Goal: Use online tool/utility: Utilize a website feature to perform a specific function

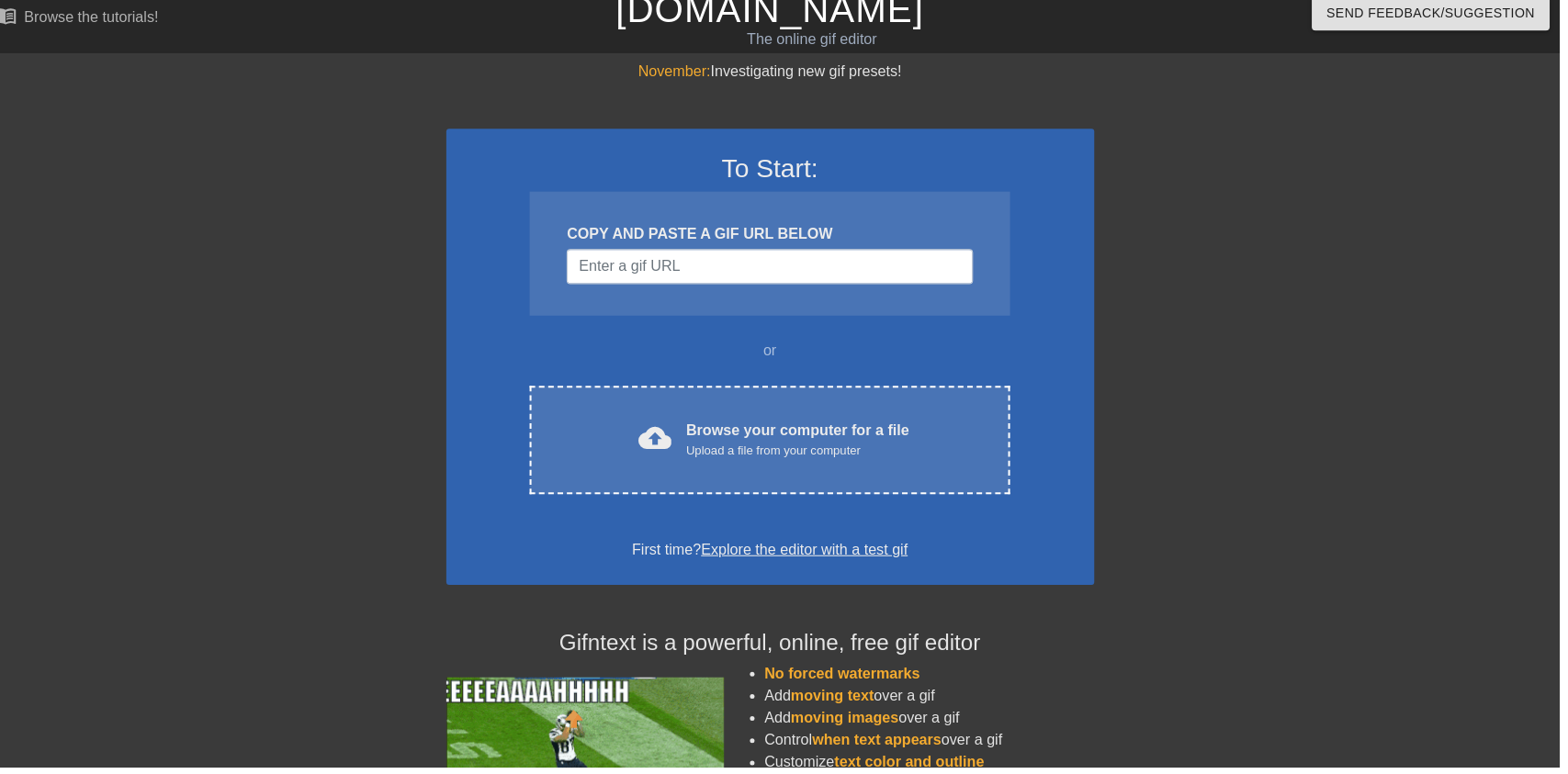
click at [822, 456] on div "Upload a file from your computer" at bounding box center [811, 459] width 221 height 18
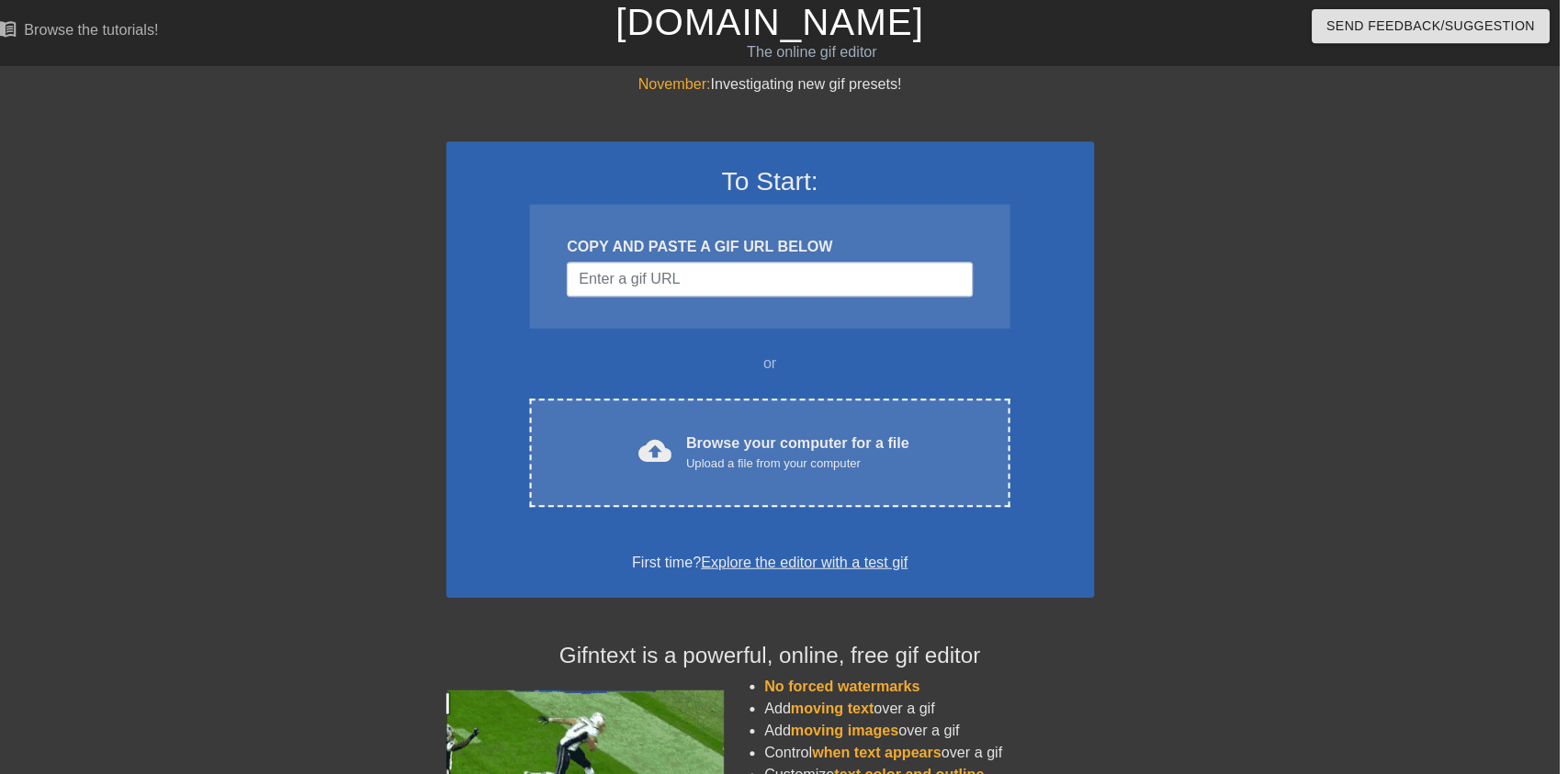
click at [881, 429] on div "Browse your computer for a file Upload a file from your computer" at bounding box center [811, 449] width 221 height 41
click at [801, 452] on div "Upload a file from your computer" at bounding box center [811, 459] width 221 height 18
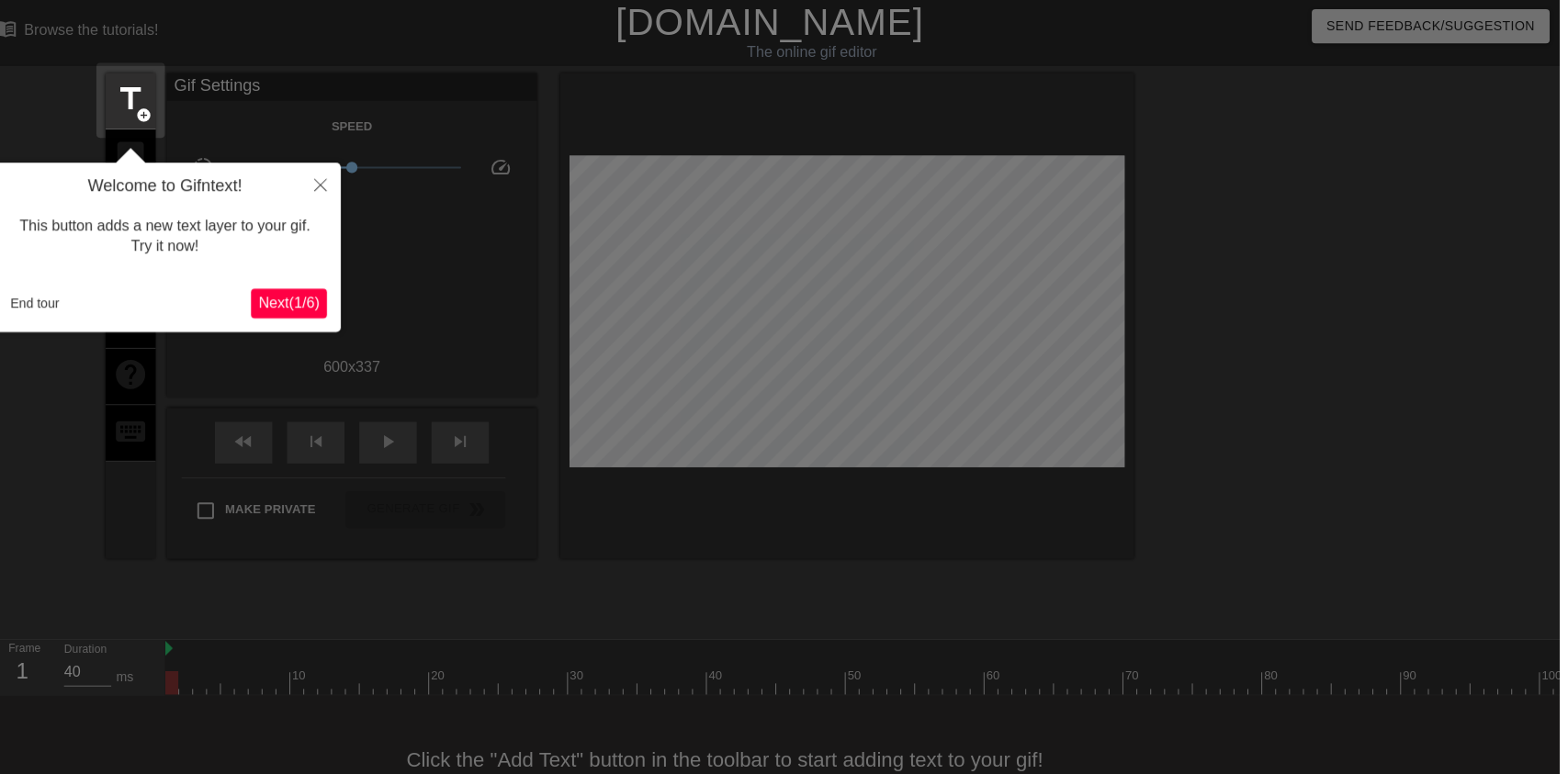
scroll to position [37, 0]
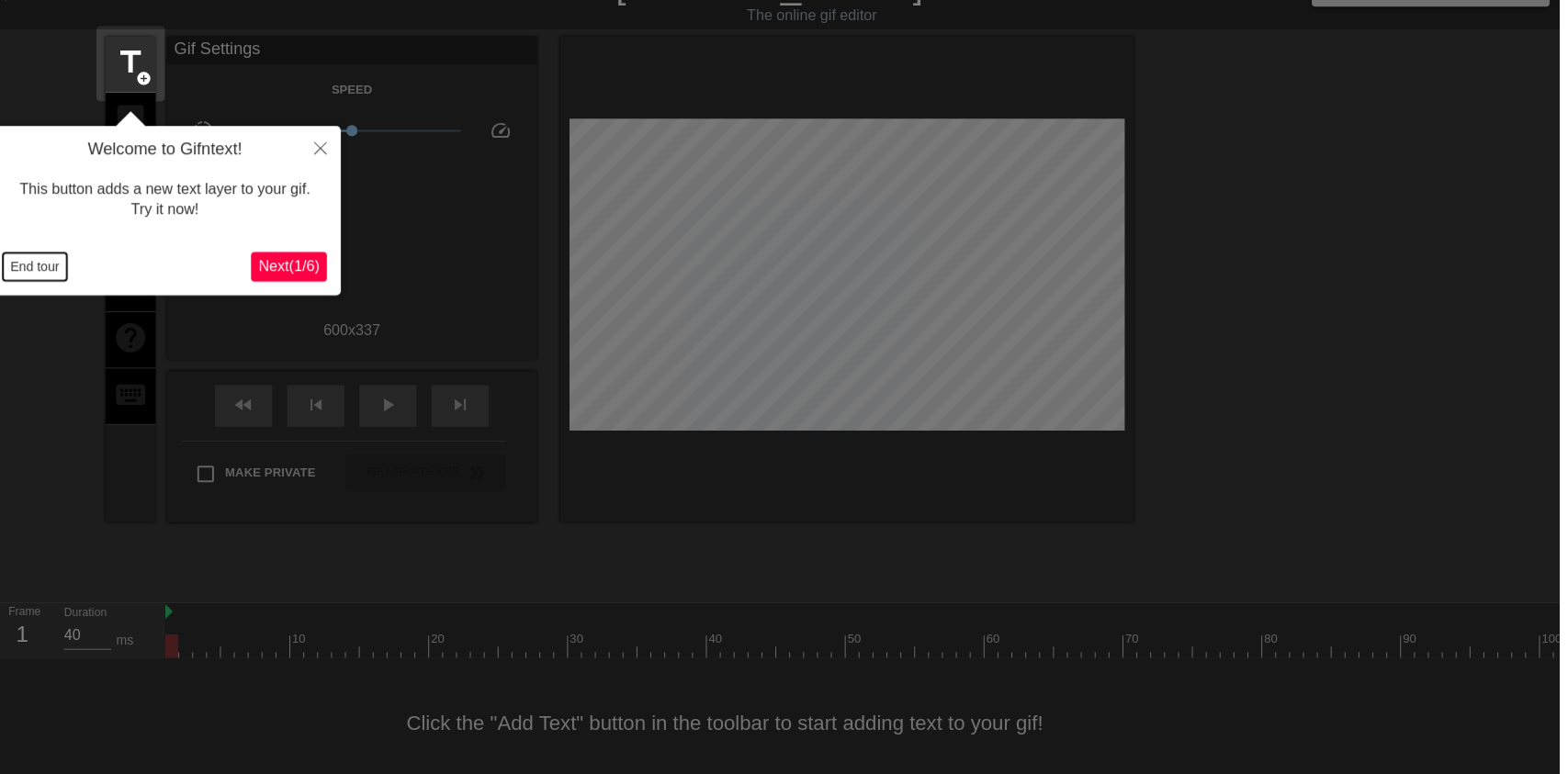
click at [67, 257] on button "End tour" at bounding box center [54, 264] width 63 height 27
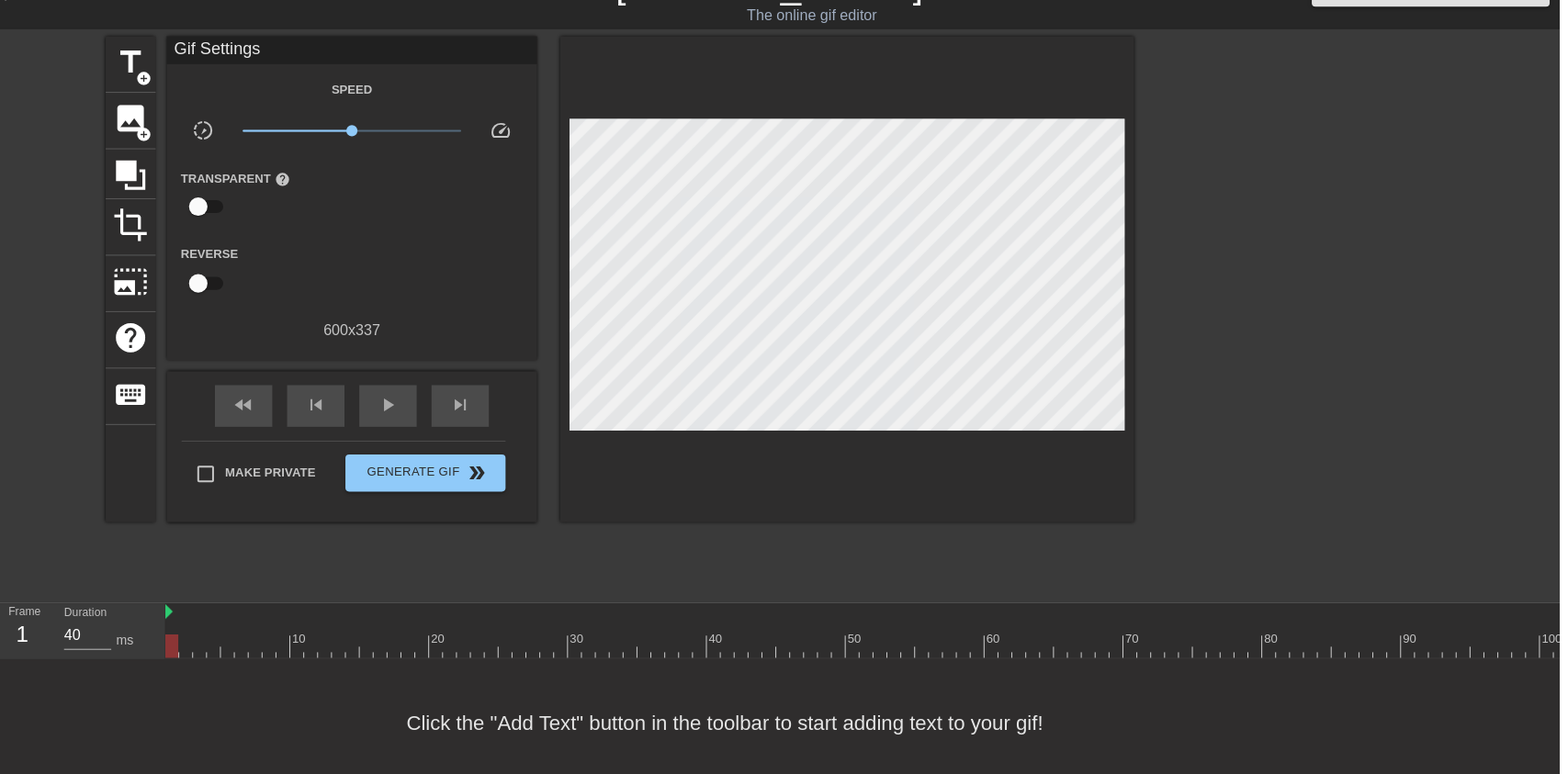
click at [135, 120] on span "image" at bounding box center [150, 117] width 35 height 35
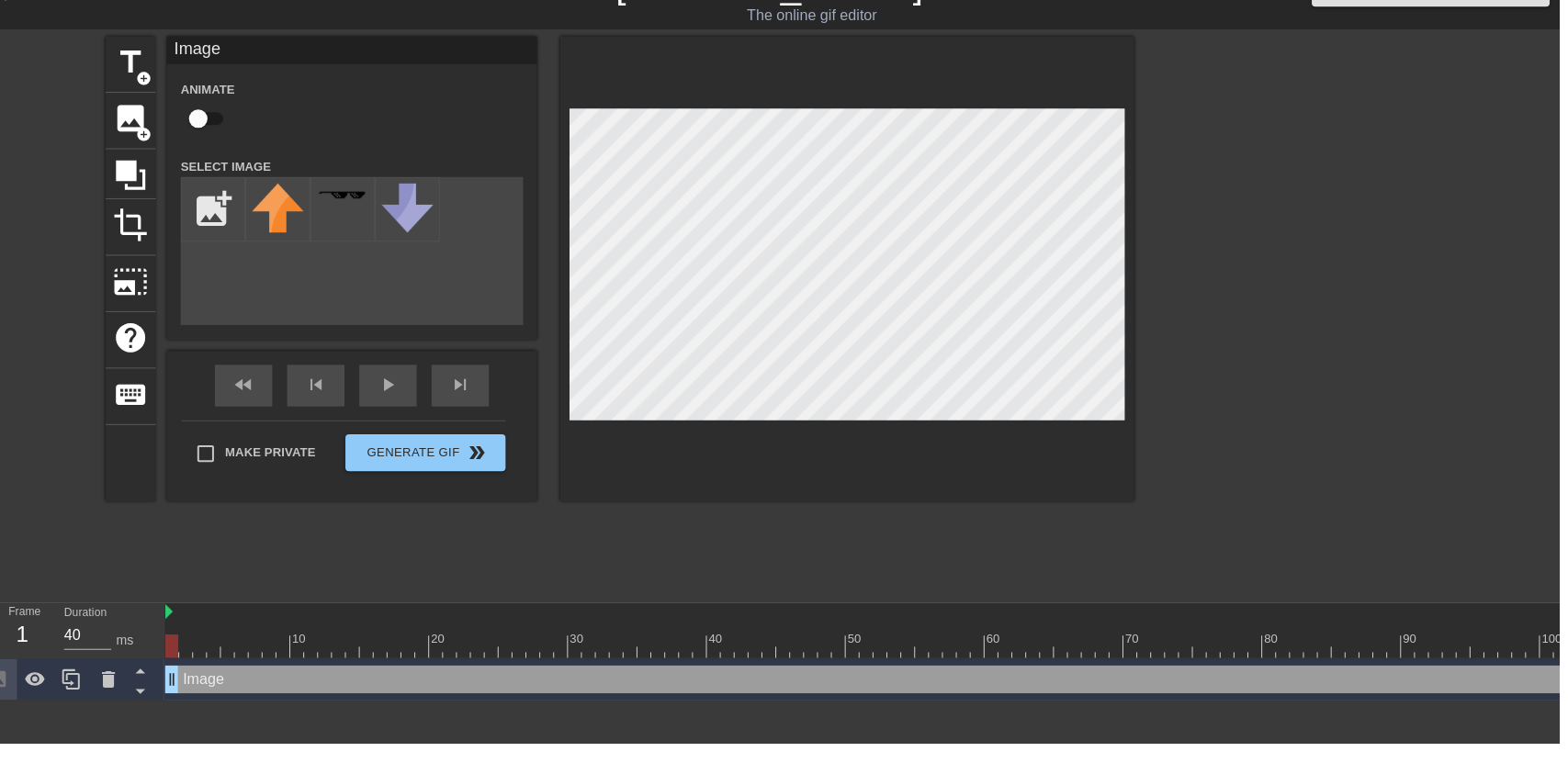
scroll to position [0, 0]
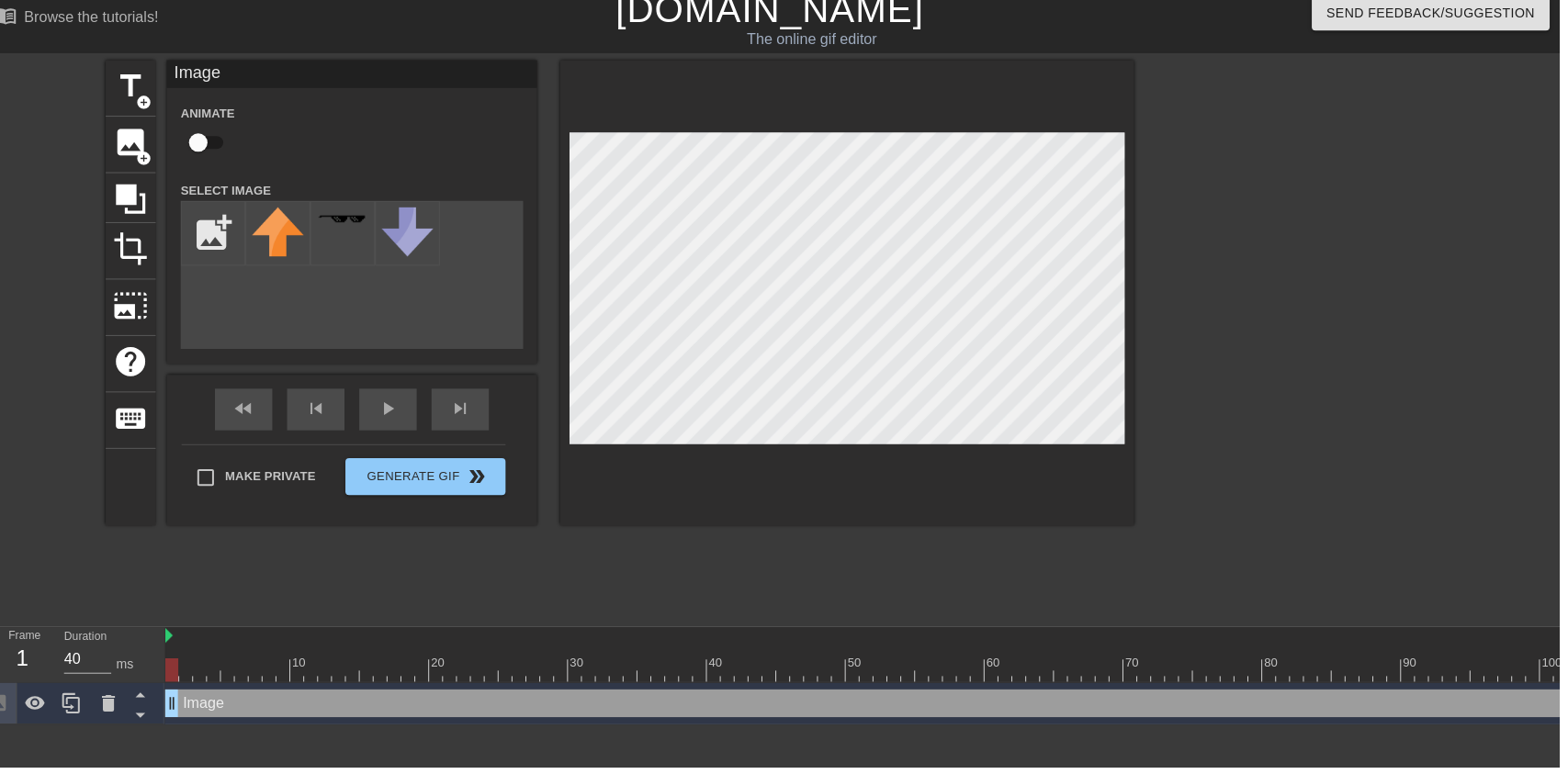
click at [208, 148] on input "checkbox" at bounding box center [217, 154] width 105 height 35
checkbox input "true"
click at [222, 230] on input "file" at bounding box center [232, 244] width 62 height 62
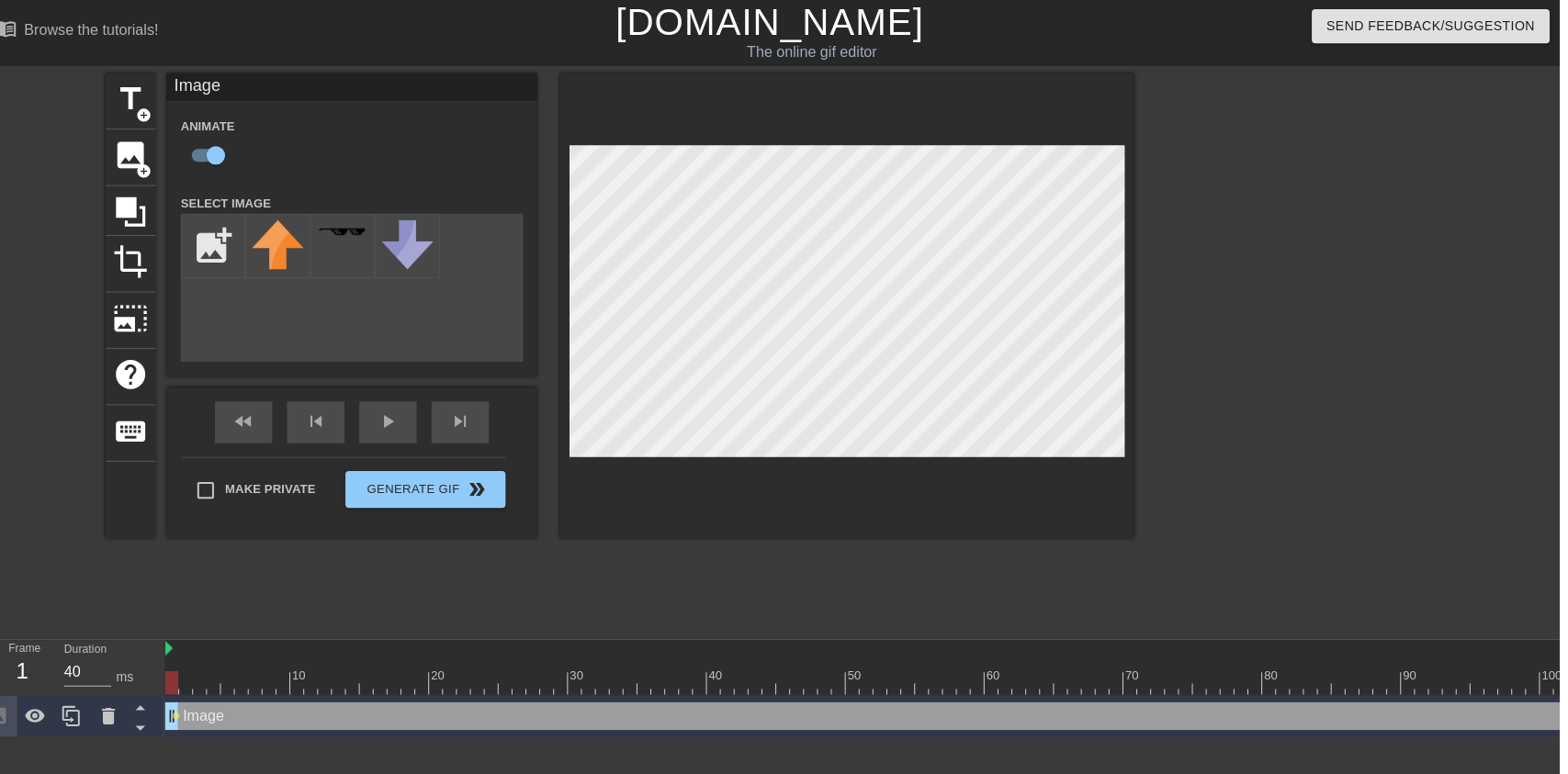
type input "C:\fakepath\987665.png"
click at [290, 238] on img at bounding box center [296, 247] width 51 height 56
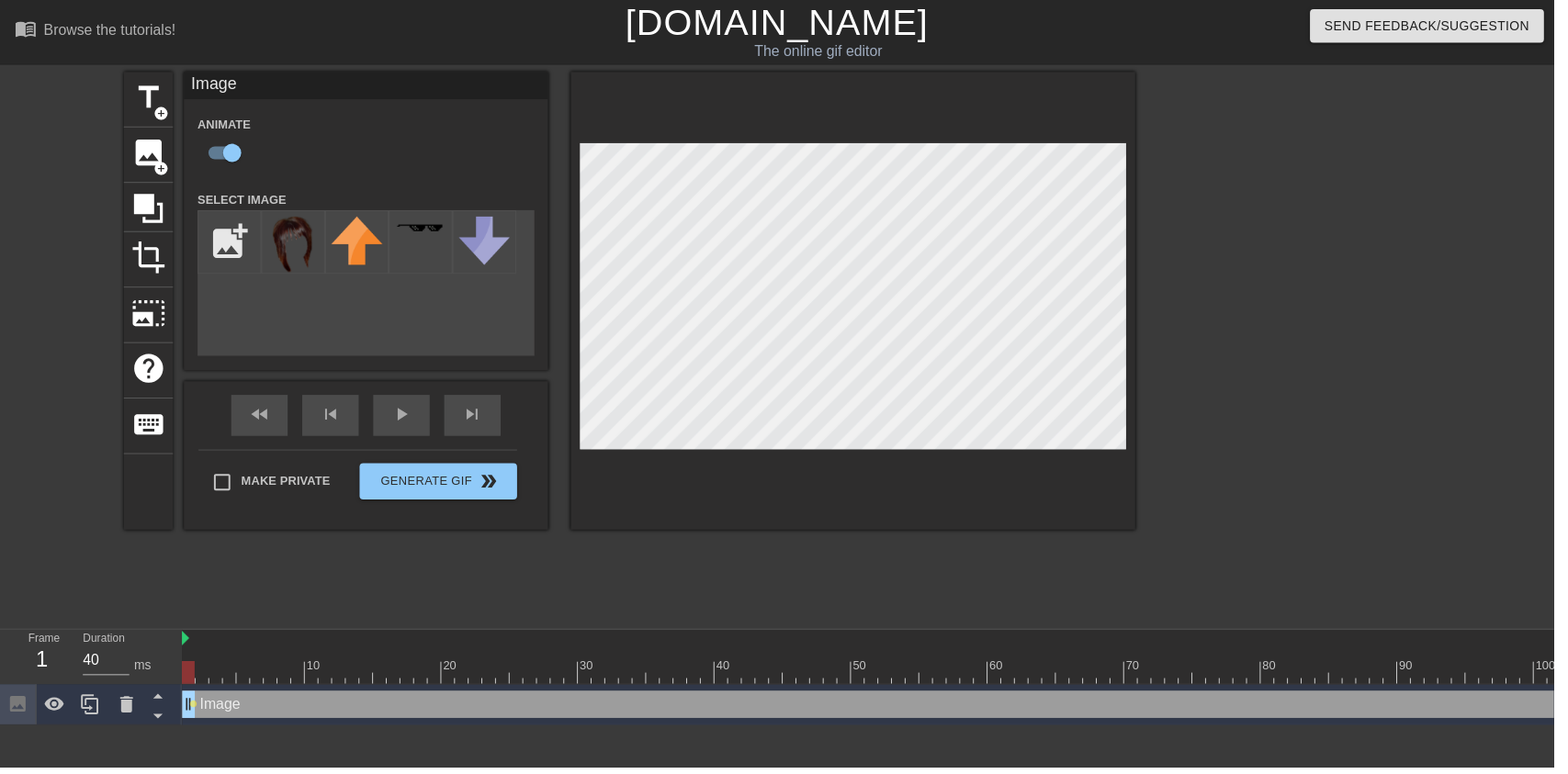
click at [399, 433] on div "play_arrow" at bounding box center [405, 418] width 57 height 42
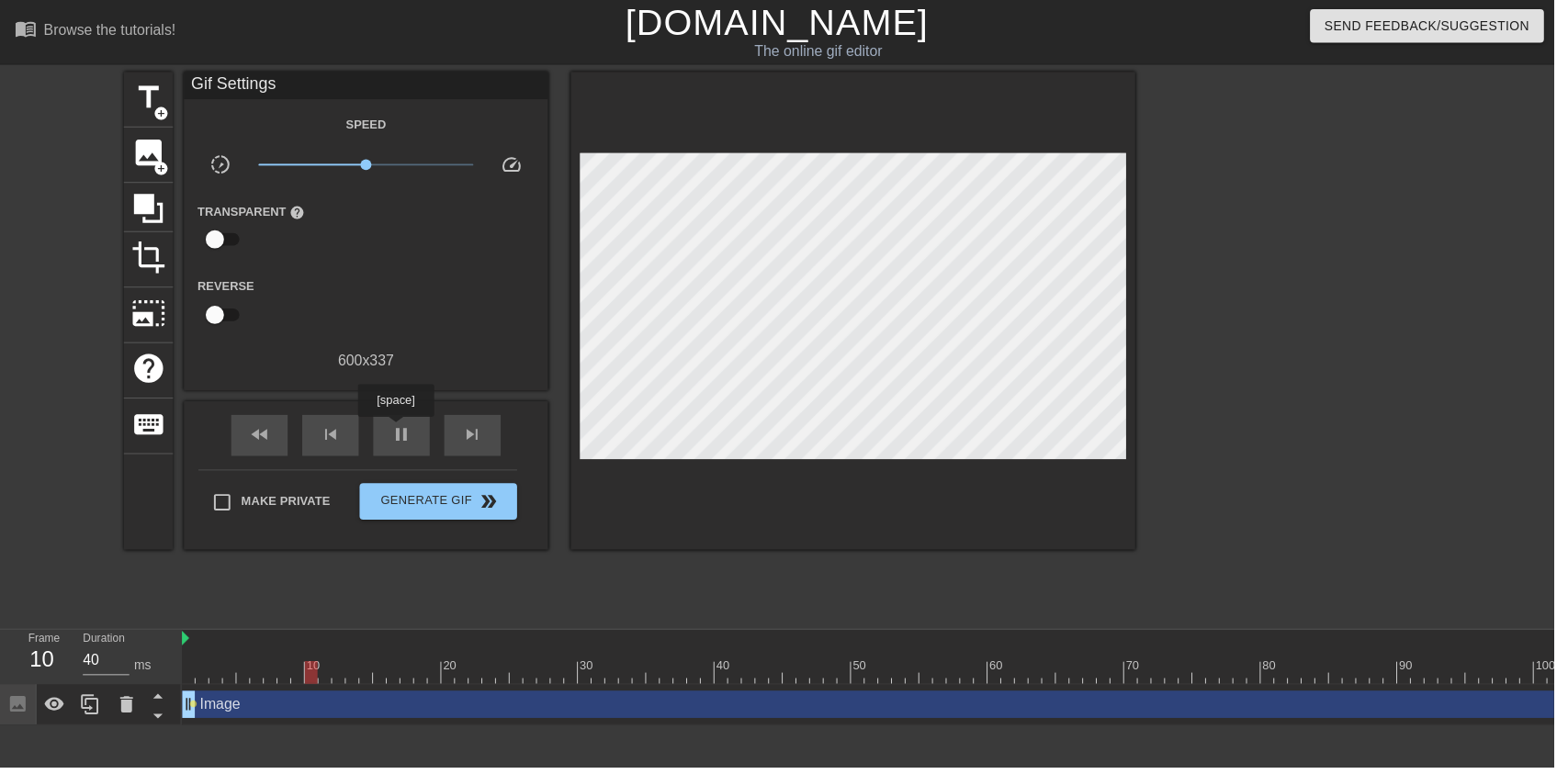
click at [399, 433] on span "pause" at bounding box center [405, 438] width 22 height 22
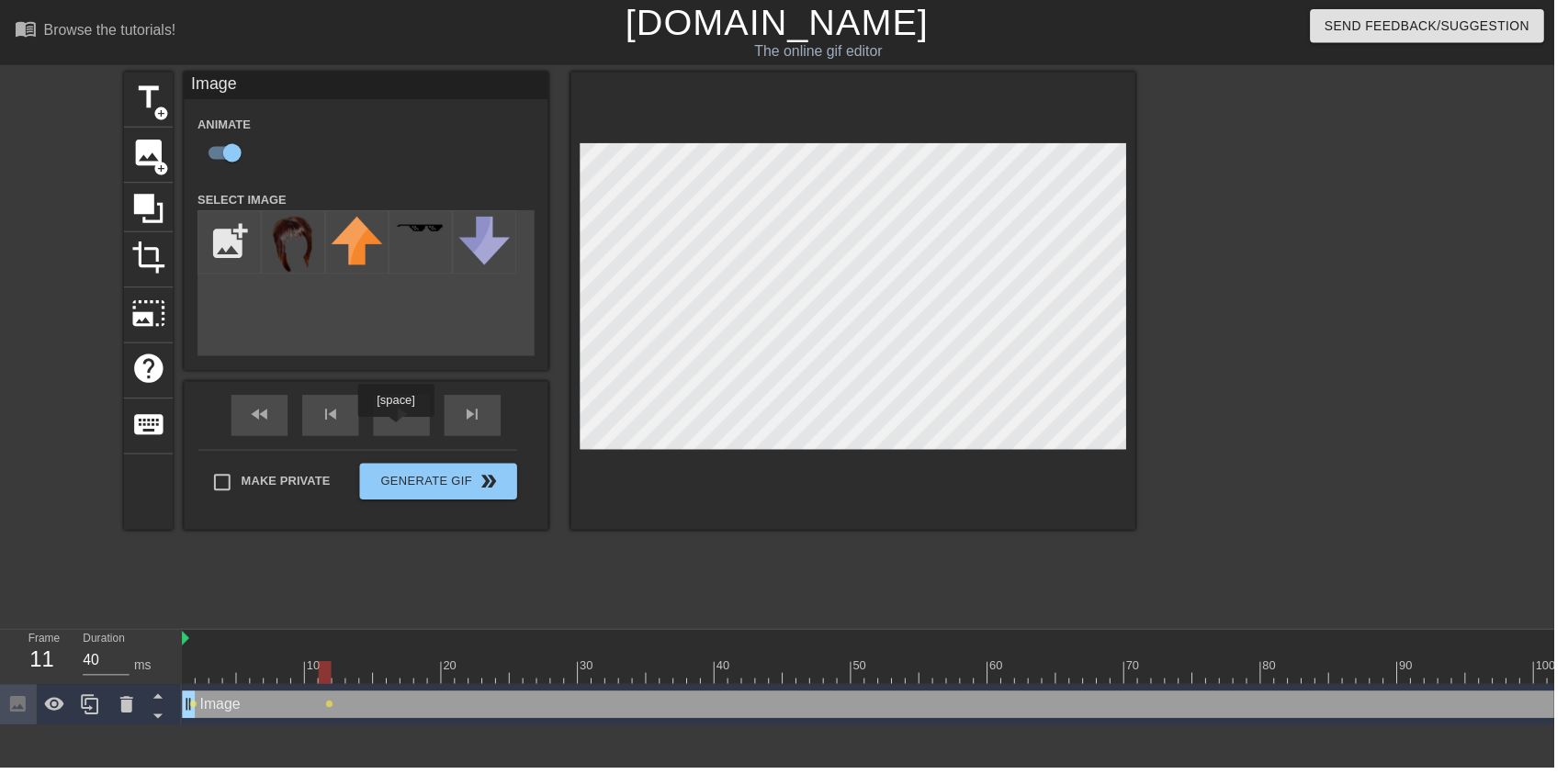
click at [403, 425] on div "play_arrow" at bounding box center [405, 418] width 57 height 42
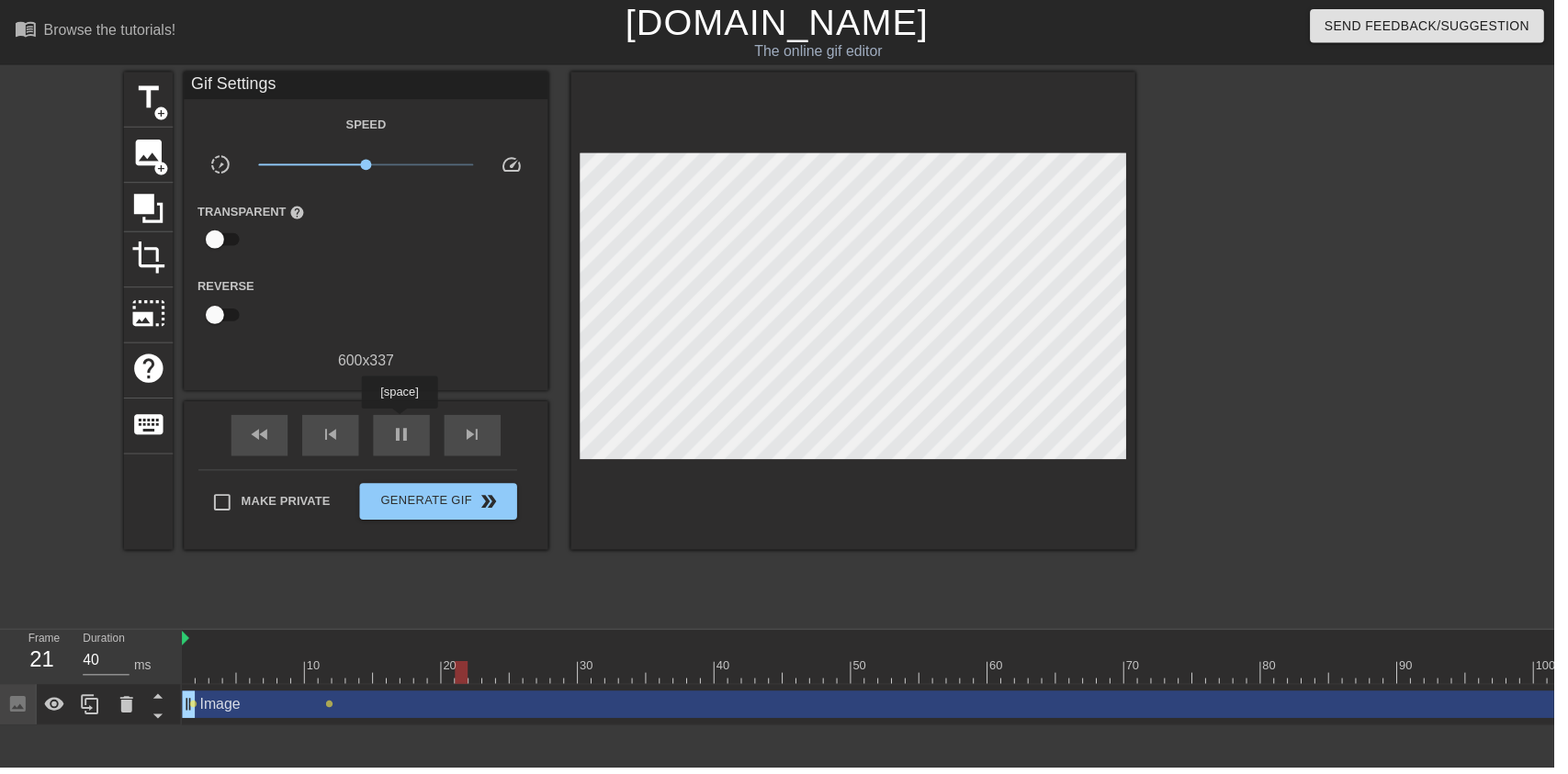
click at [402, 425] on div "pause" at bounding box center [405, 439] width 57 height 42
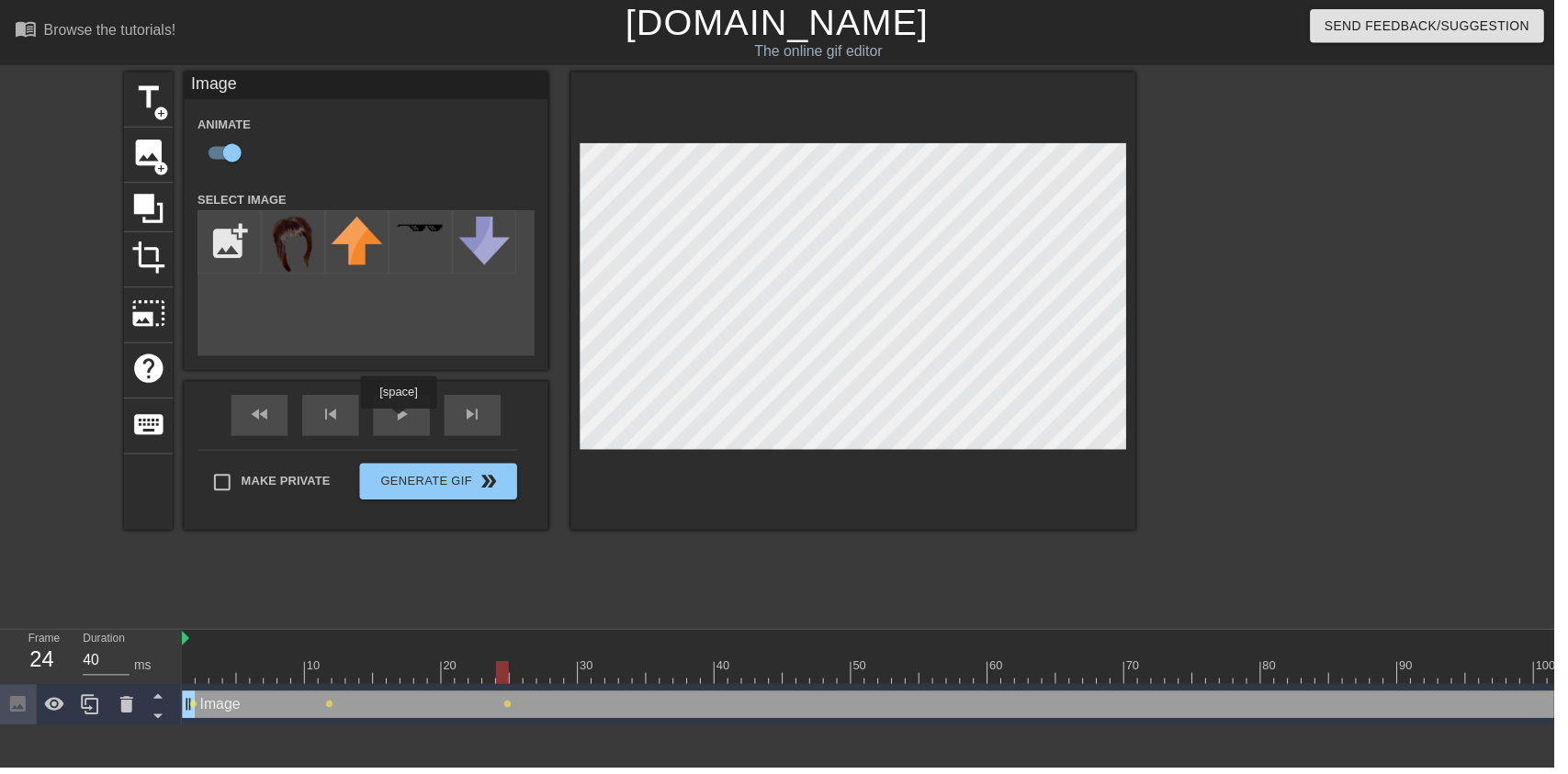
click at [398, 423] on div "play_arrow" at bounding box center [405, 418] width 57 height 42
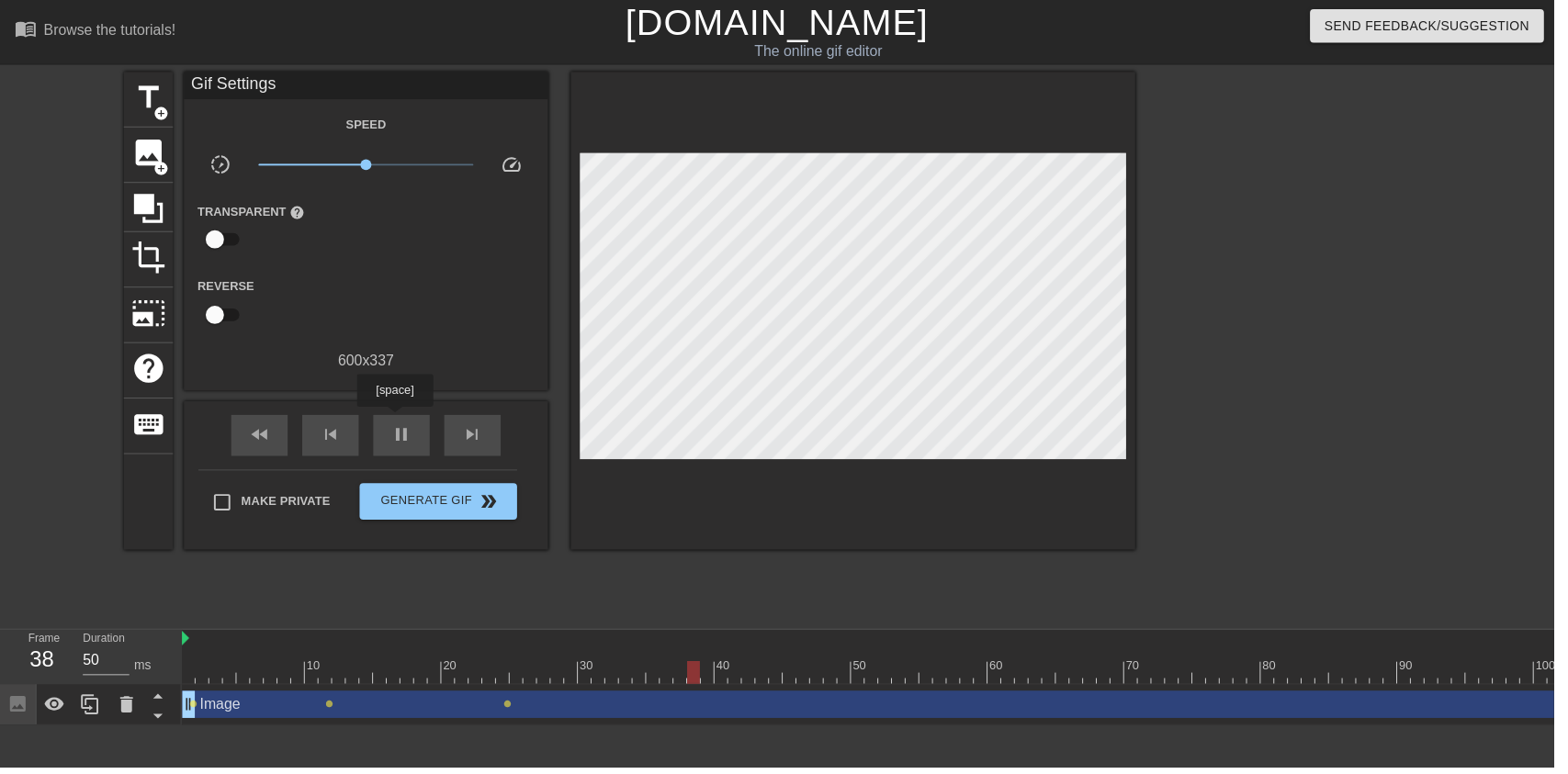
click at [397, 423] on div "pause" at bounding box center [405, 439] width 57 height 42
click at [759, 150] on div at bounding box center [861, 314] width 570 height 482
click at [758, 150] on div at bounding box center [861, 314] width 570 height 482
click at [745, 150] on div at bounding box center [861, 314] width 570 height 482
click at [751, 148] on div at bounding box center [861, 314] width 570 height 482
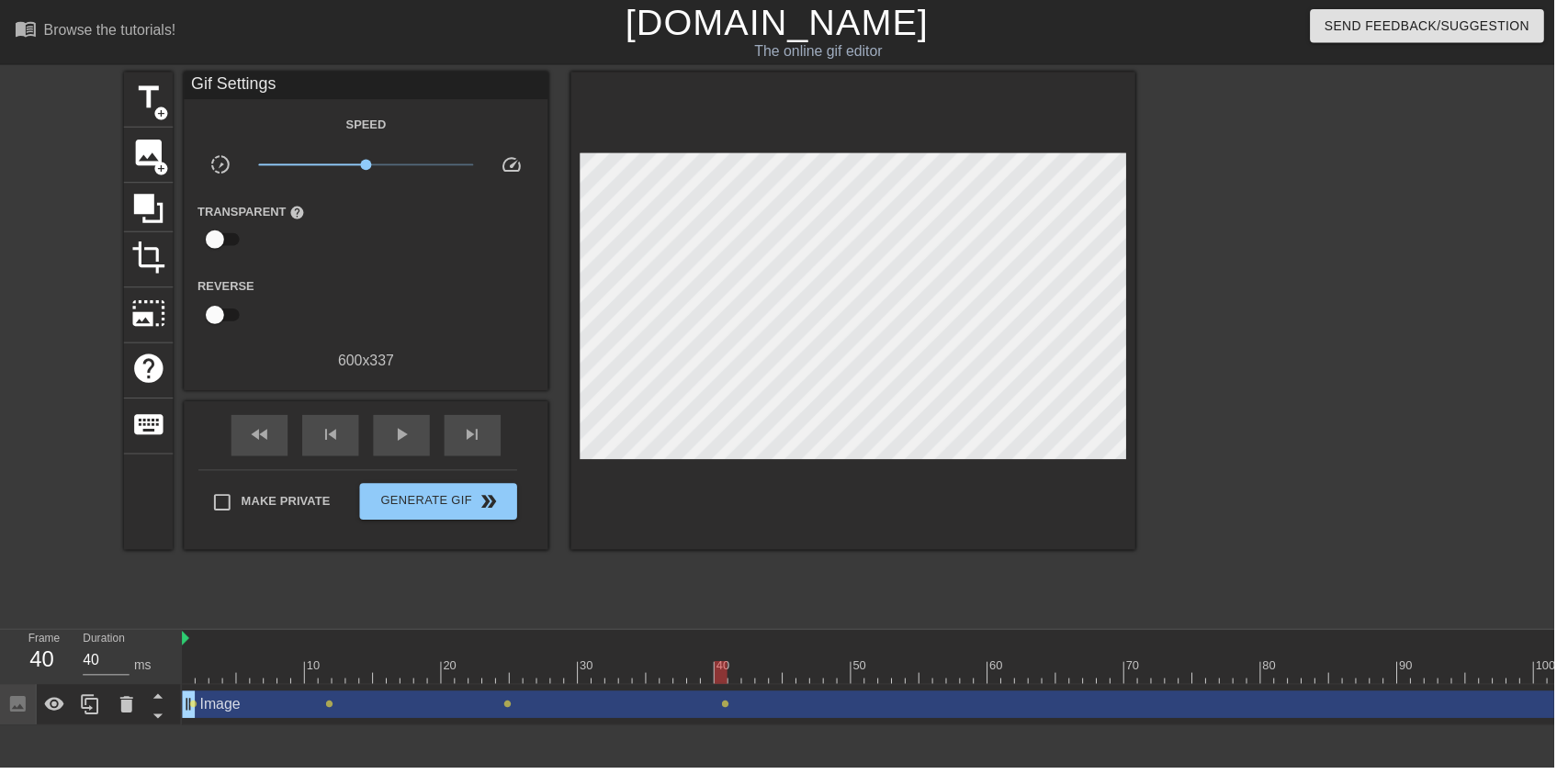
click at [749, 147] on div at bounding box center [861, 314] width 570 height 482
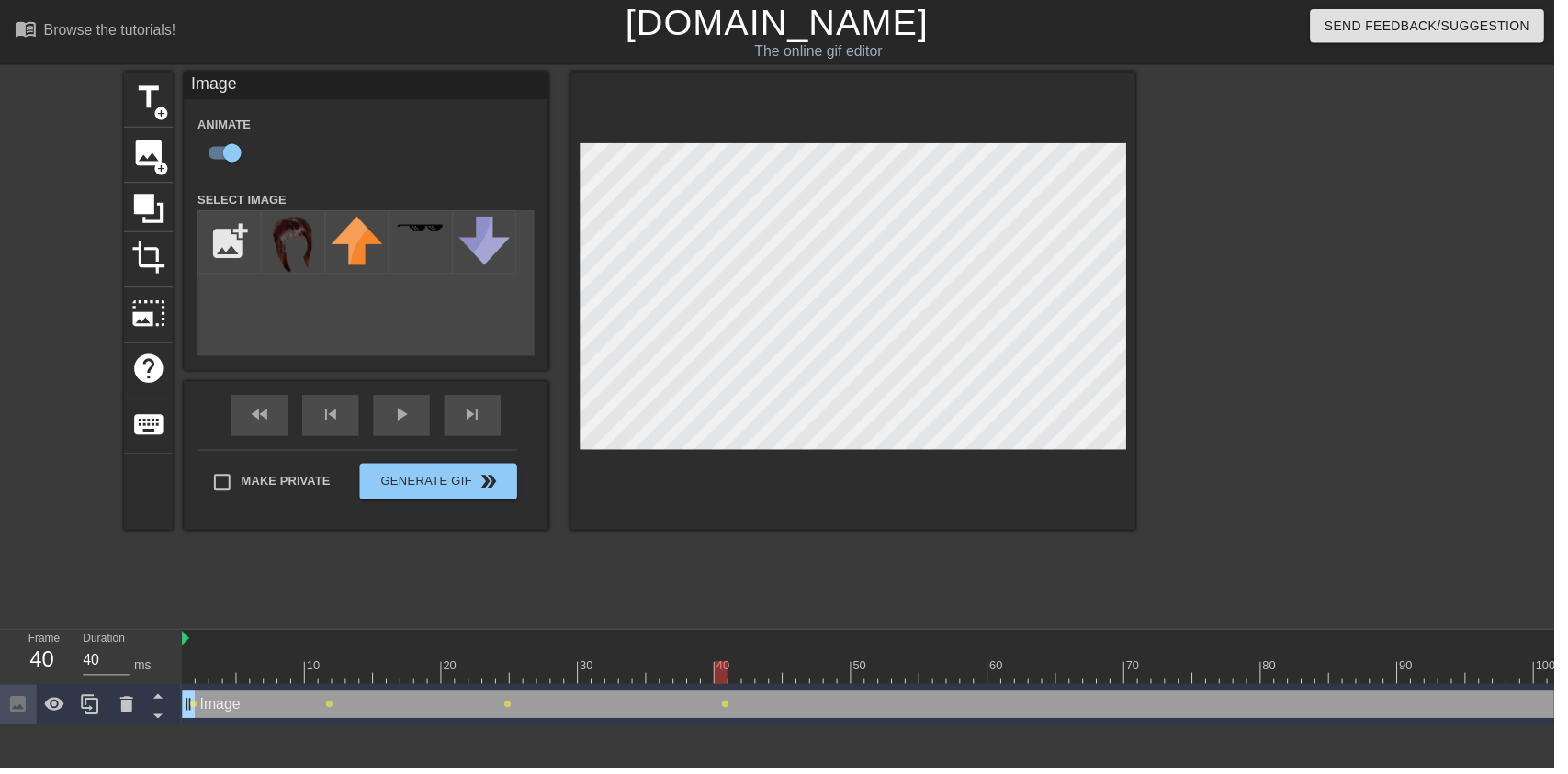
click at [427, 401] on div "Image Animate Select Image add_photo_alternate fast_rewind skip_previous play_a…" at bounding box center [369, 303] width 367 height 462
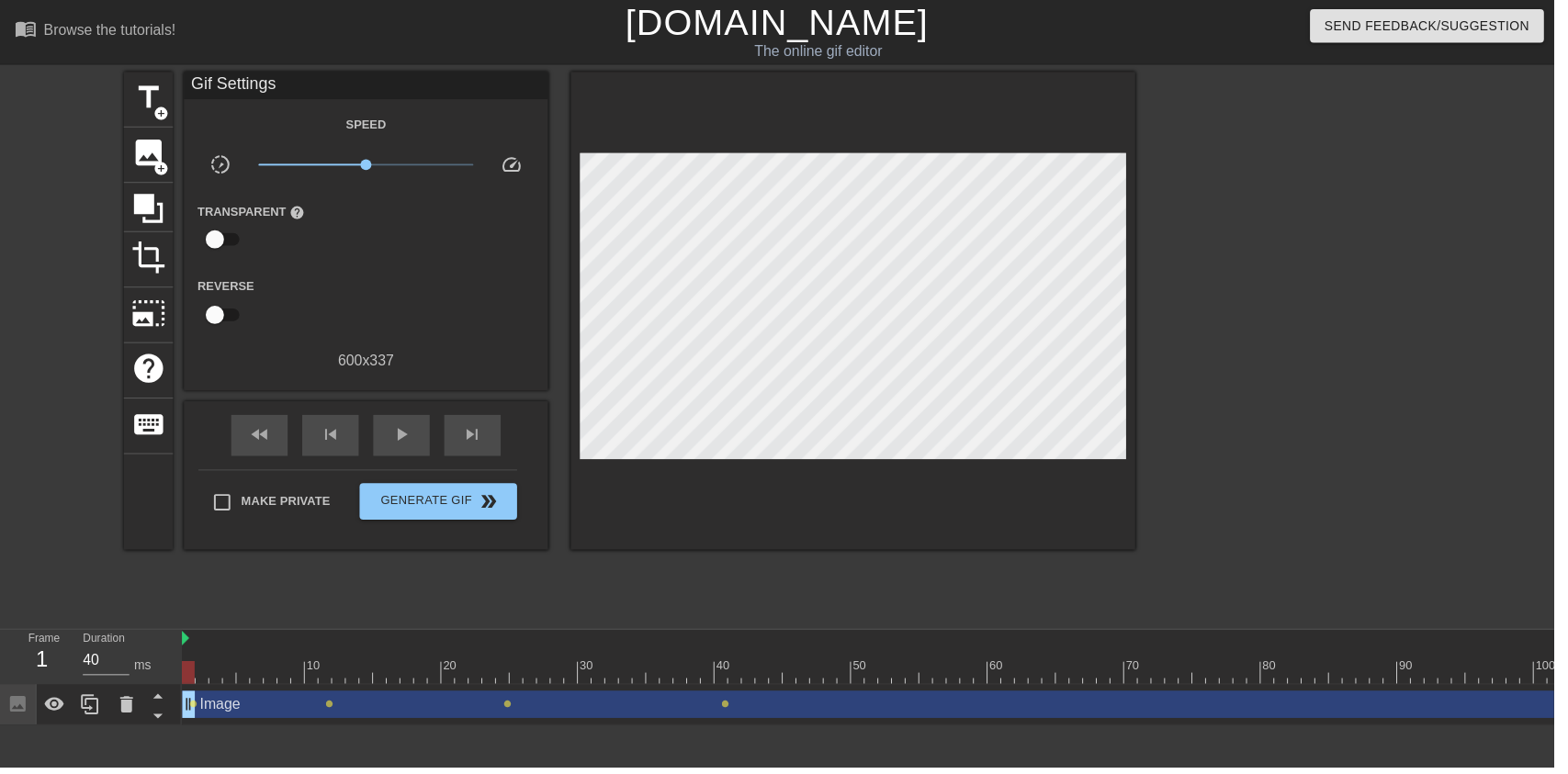
click at [413, 438] on span "play_arrow" at bounding box center [405, 438] width 22 height 22
click at [390, 434] on div "play_arrow" at bounding box center [405, 439] width 57 height 42
type input "40"
click at [418, 489] on button "Generate Gif double_arrow" at bounding box center [442, 506] width 159 height 37
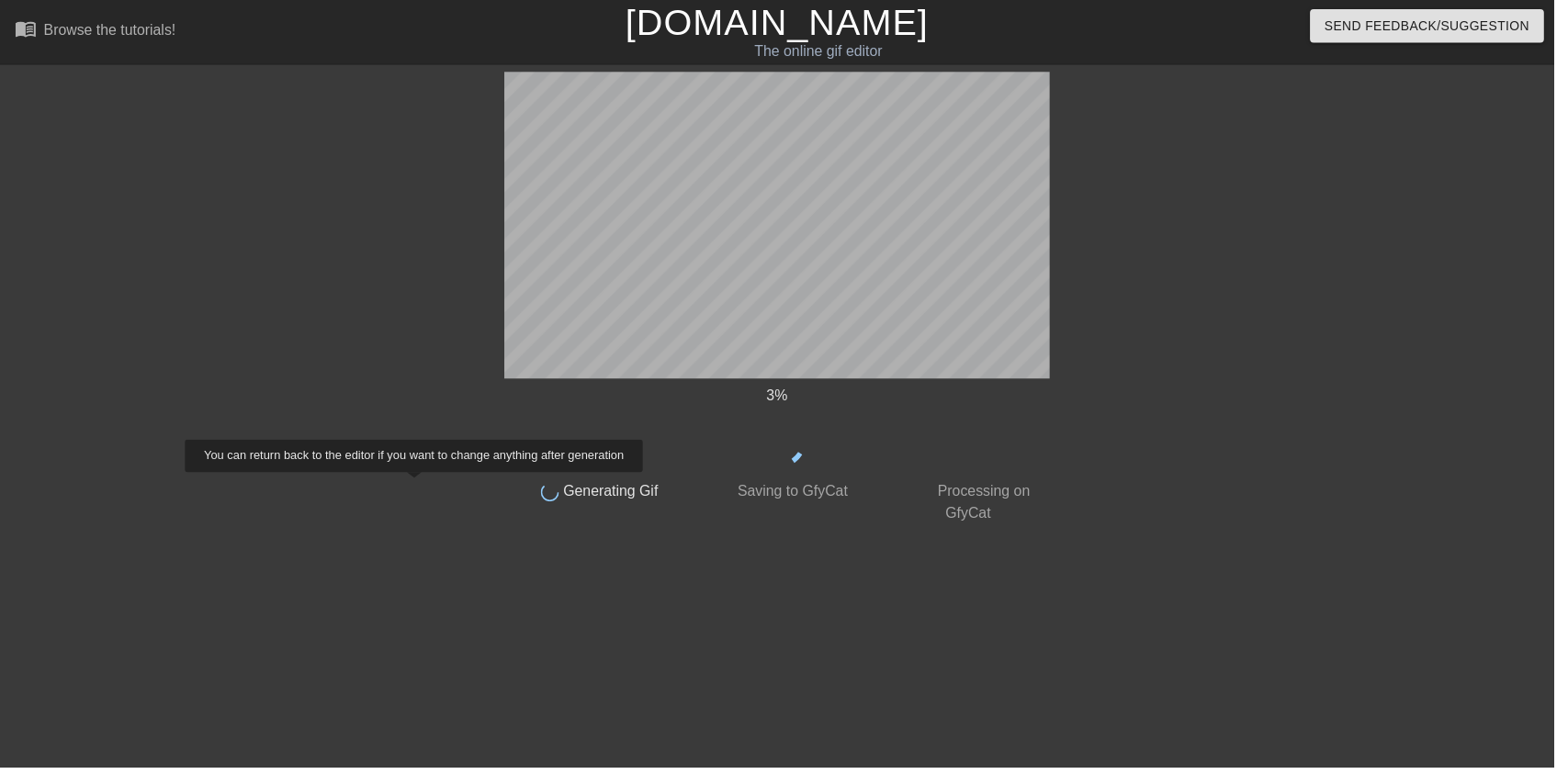
click at [889, 28] on link "[DOMAIN_NAME]" at bounding box center [784, 22] width 306 height 41
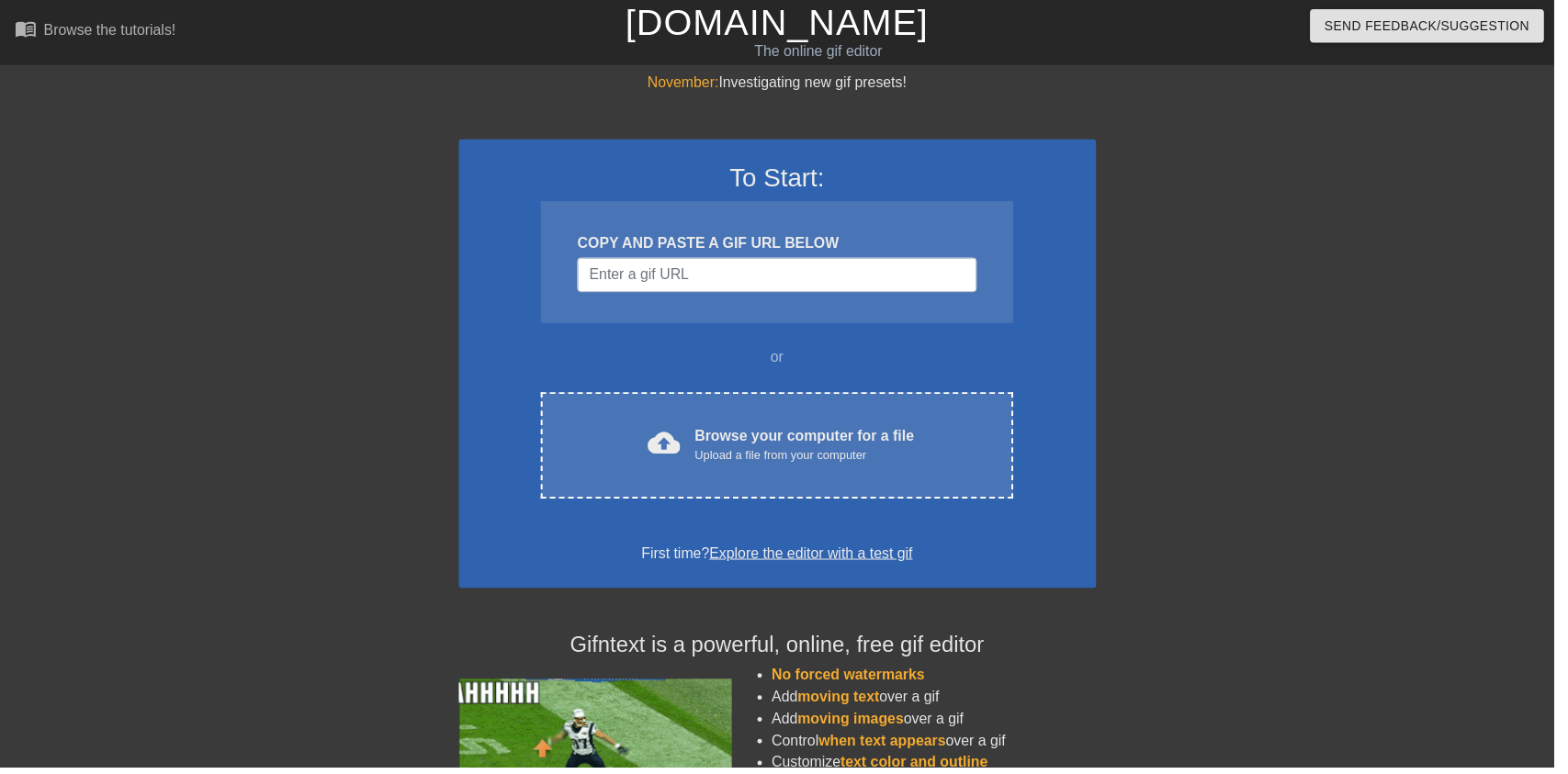
click at [876, 438] on div "Browse your computer for a file Upload a file from your computer" at bounding box center [811, 449] width 221 height 41
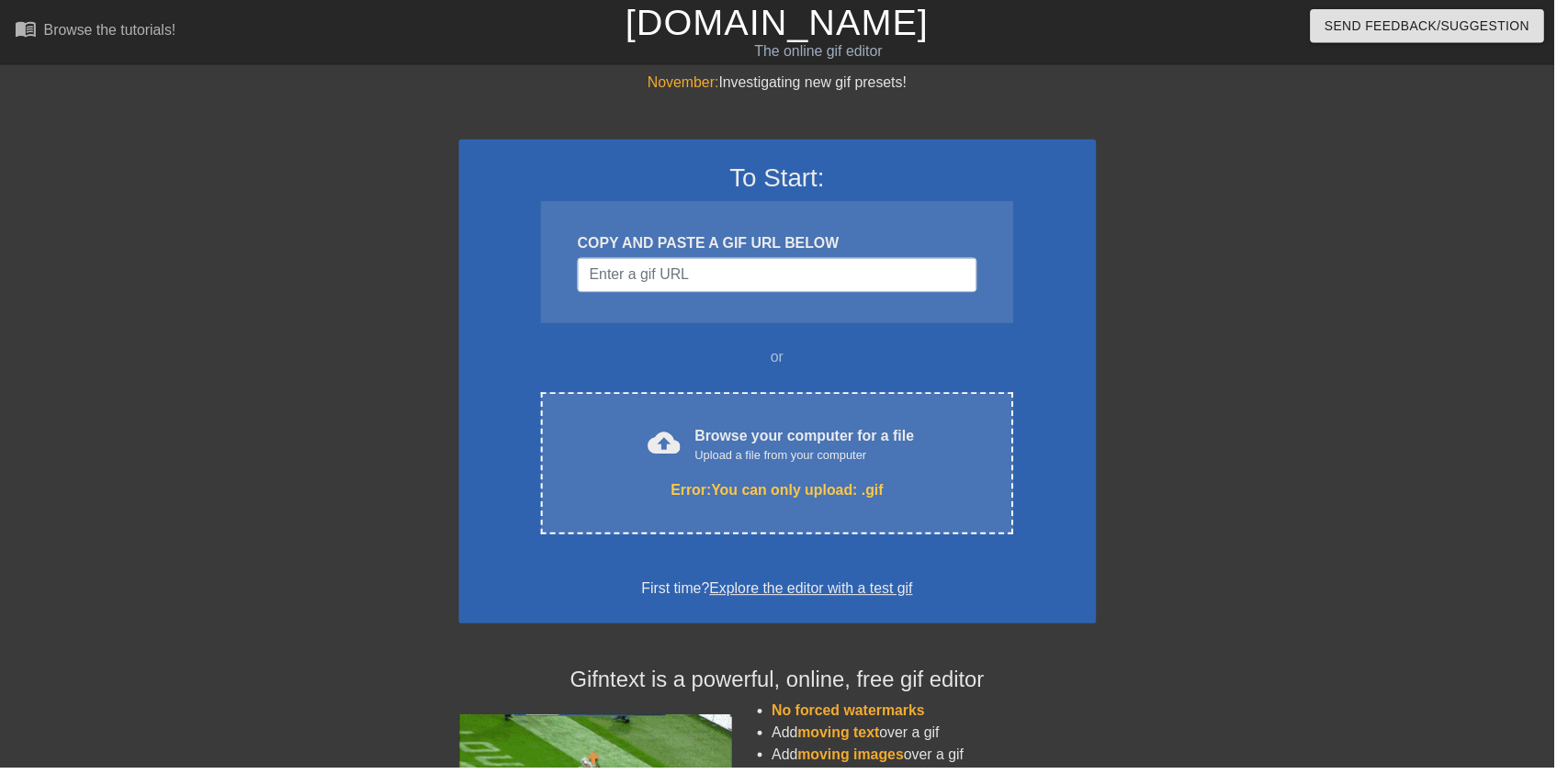
click at [947, 476] on div "cloud_upload Browse your computer for a file Upload a file from your computer E…" at bounding box center [783, 468] width 476 height 143
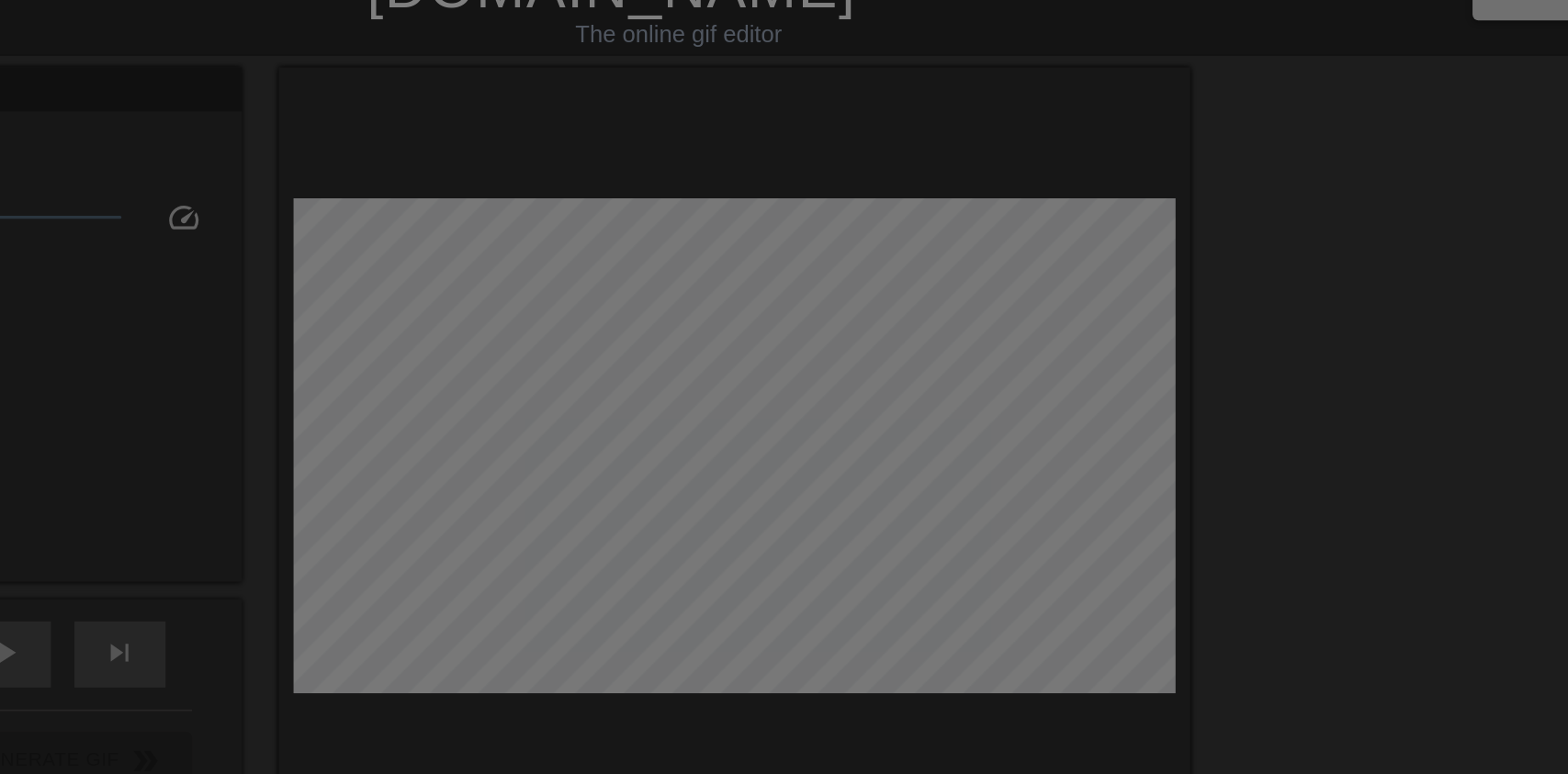
scroll to position [37, 0]
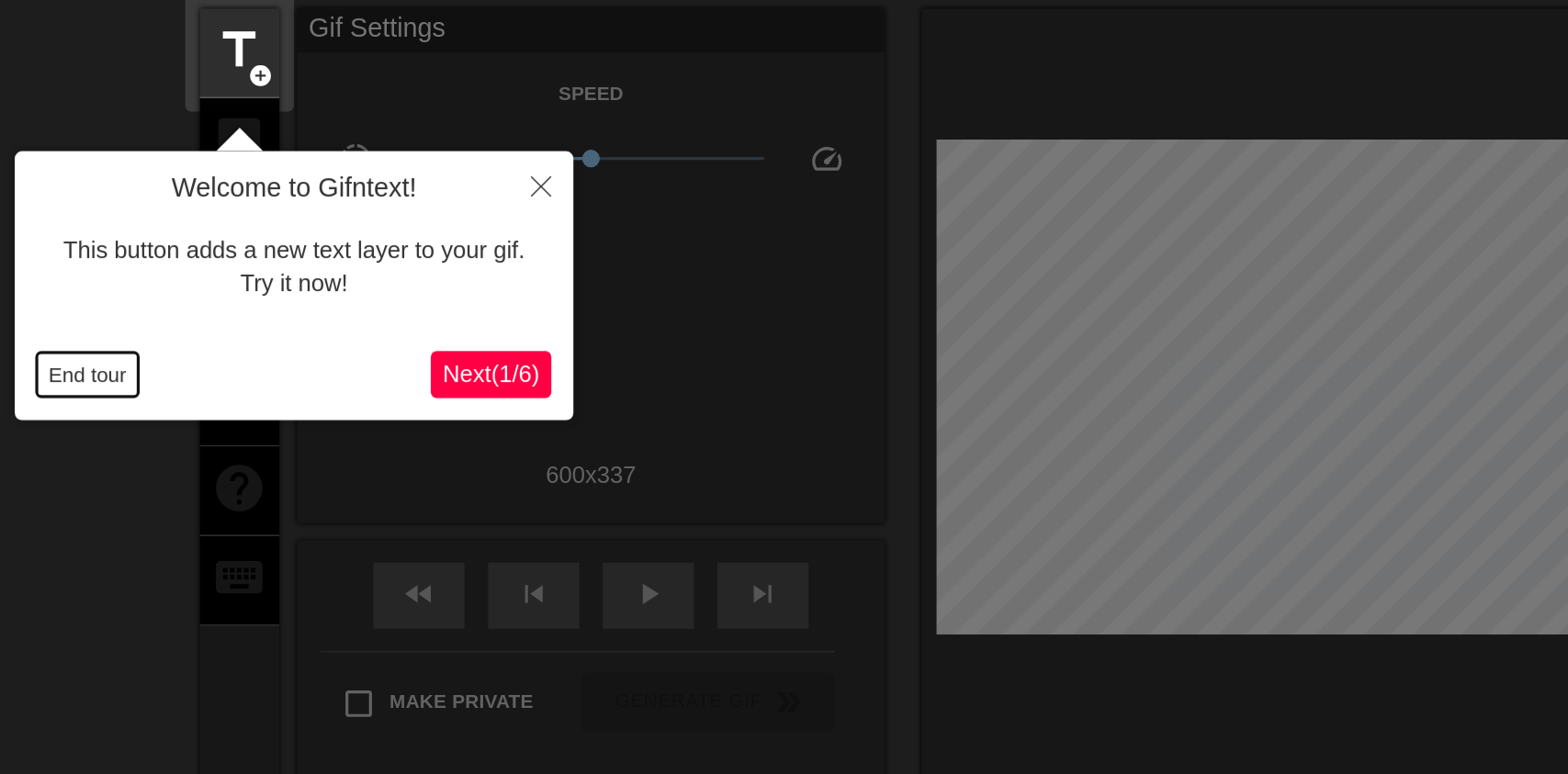
click at [69, 263] on button "End tour" at bounding box center [54, 264] width 63 height 27
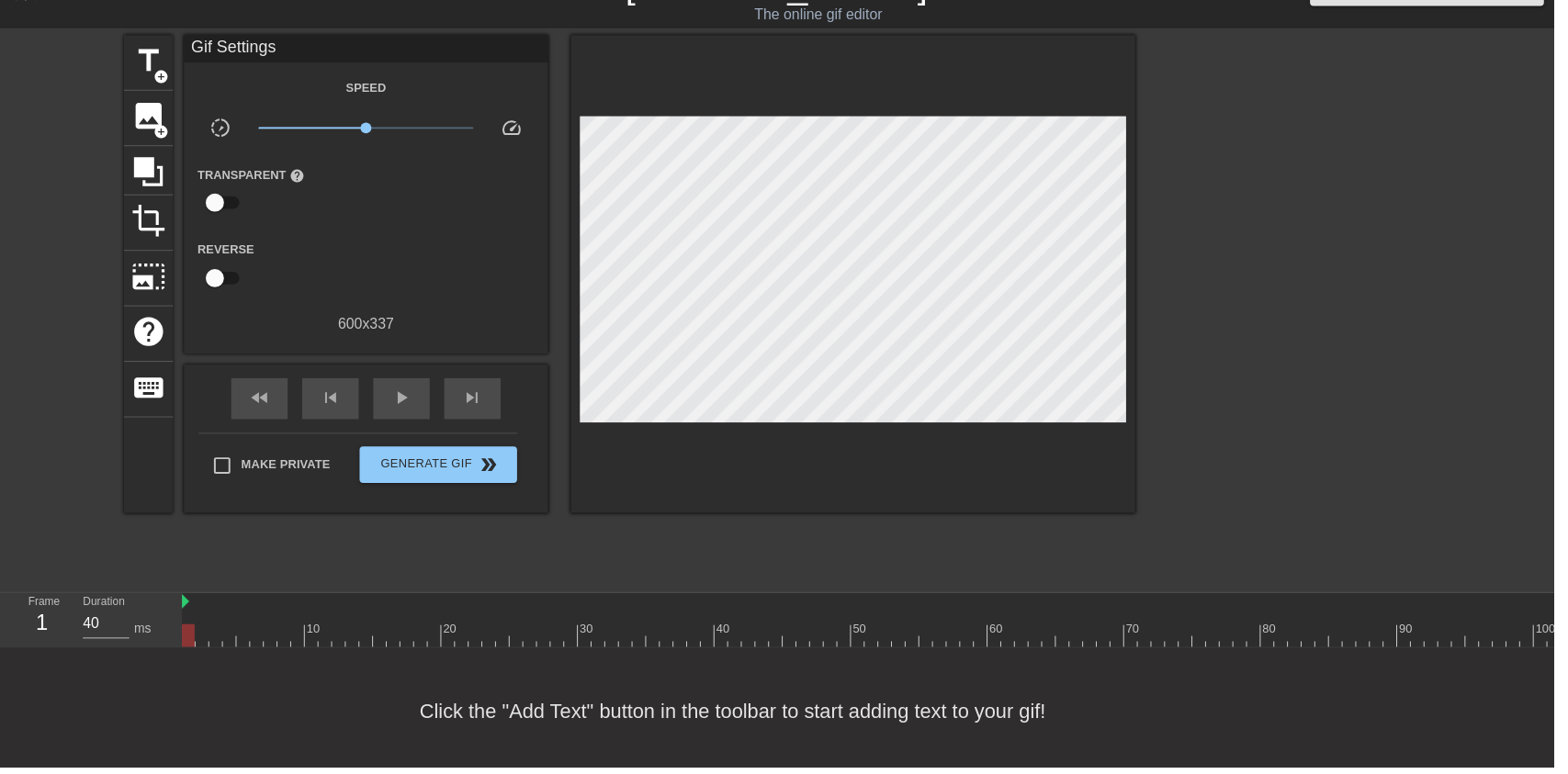
click at [171, 126] on div "image add_circle" at bounding box center [149, 120] width 49 height 56
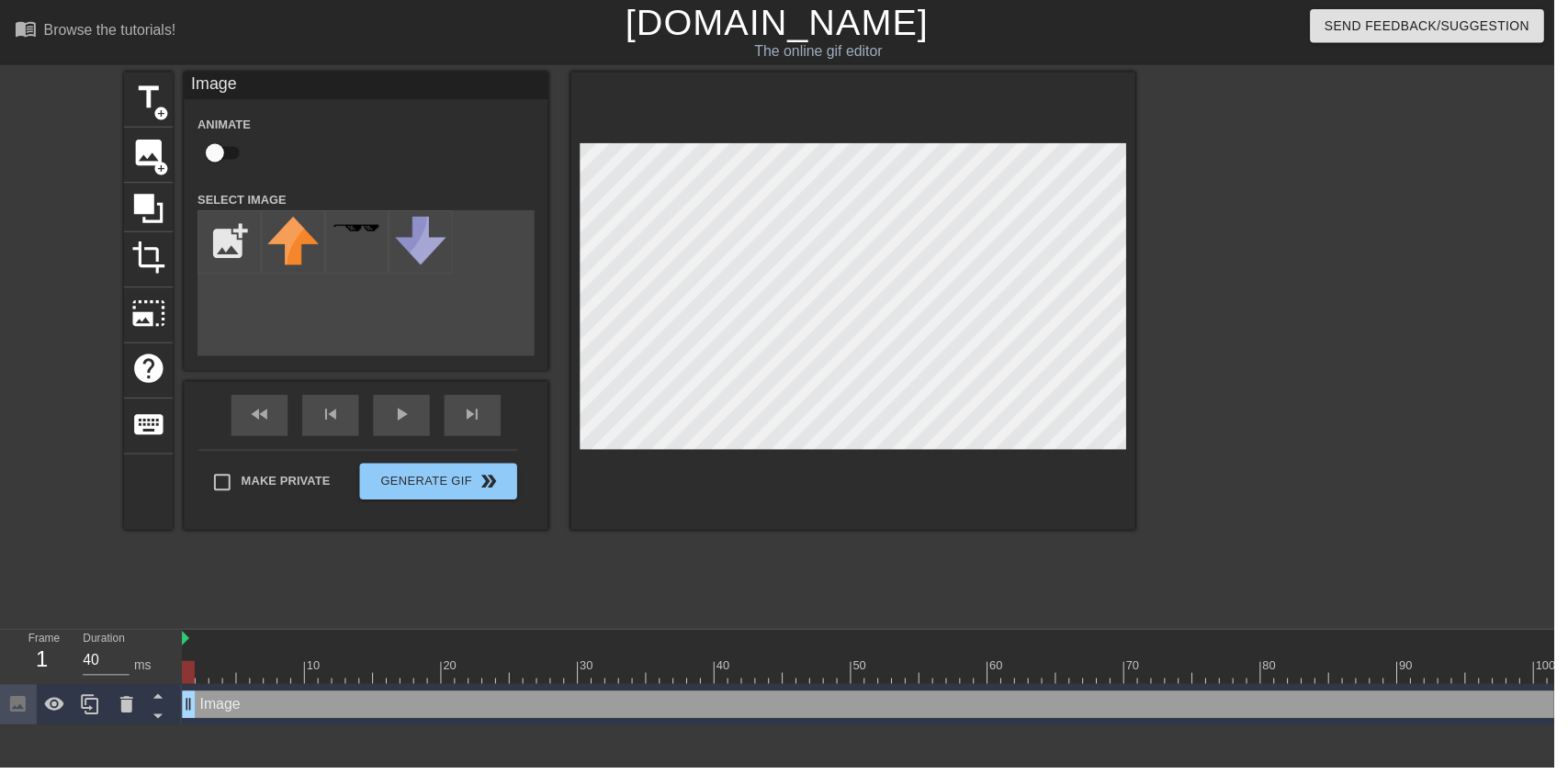
scroll to position [0, 0]
click at [210, 144] on input "checkbox" at bounding box center [217, 154] width 105 height 35
checkbox input "true"
click at [221, 240] on input "file" at bounding box center [232, 244] width 62 height 62
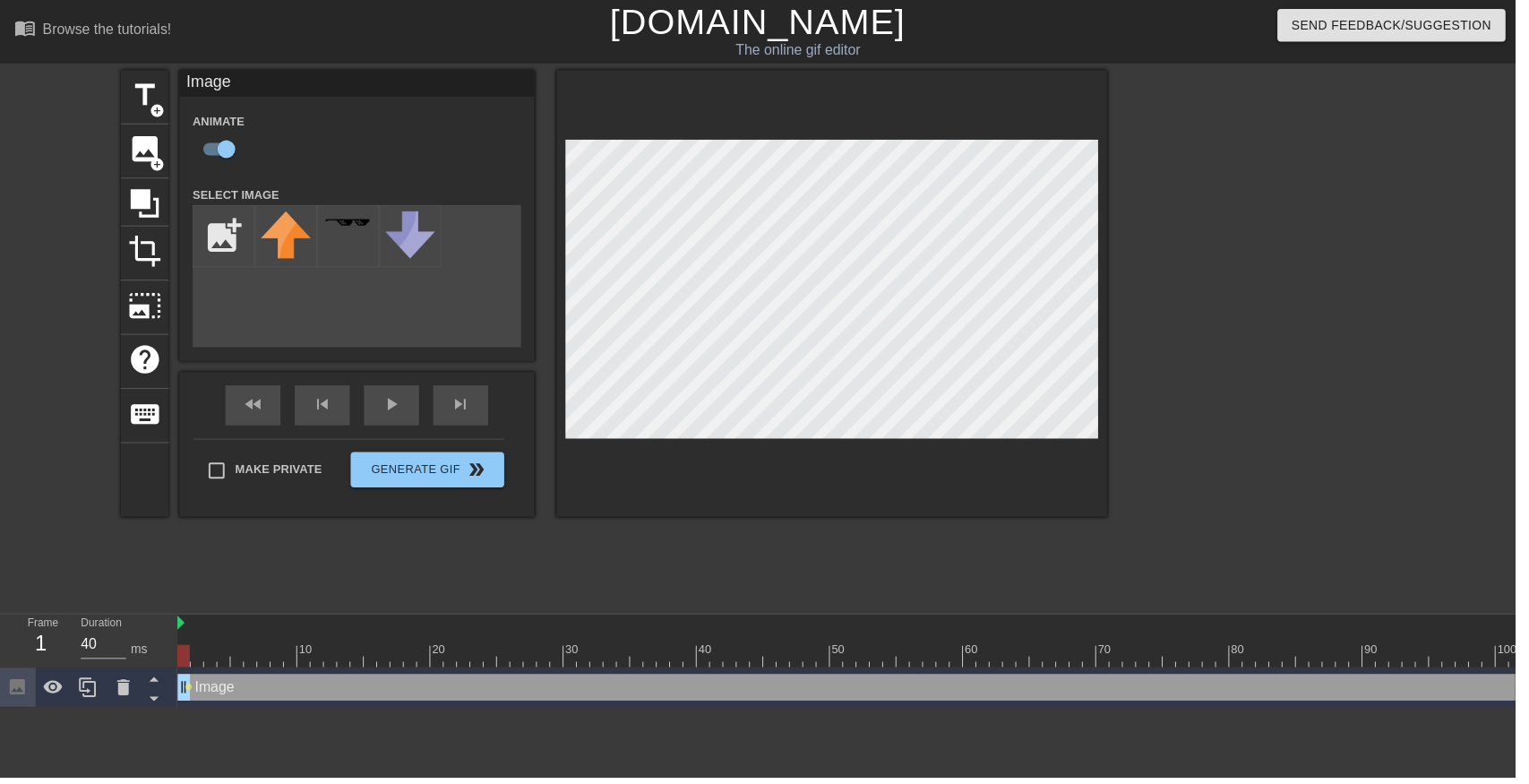
type input "C:\fakepath\987363783863562.png"
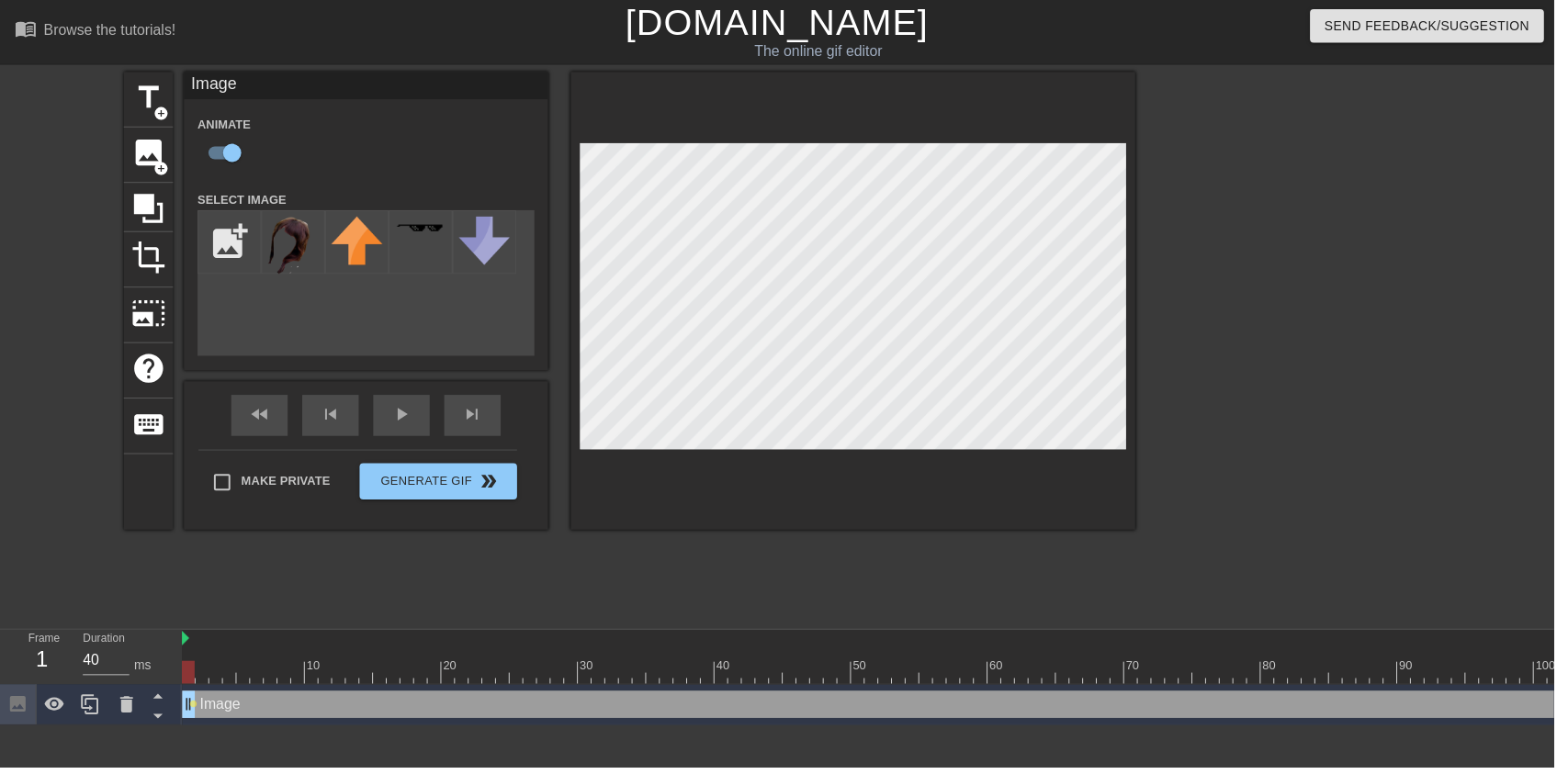
click at [275, 272] on img at bounding box center [296, 249] width 51 height 61
click at [115, 706] on div at bounding box center [128, 711] width 37 height 41
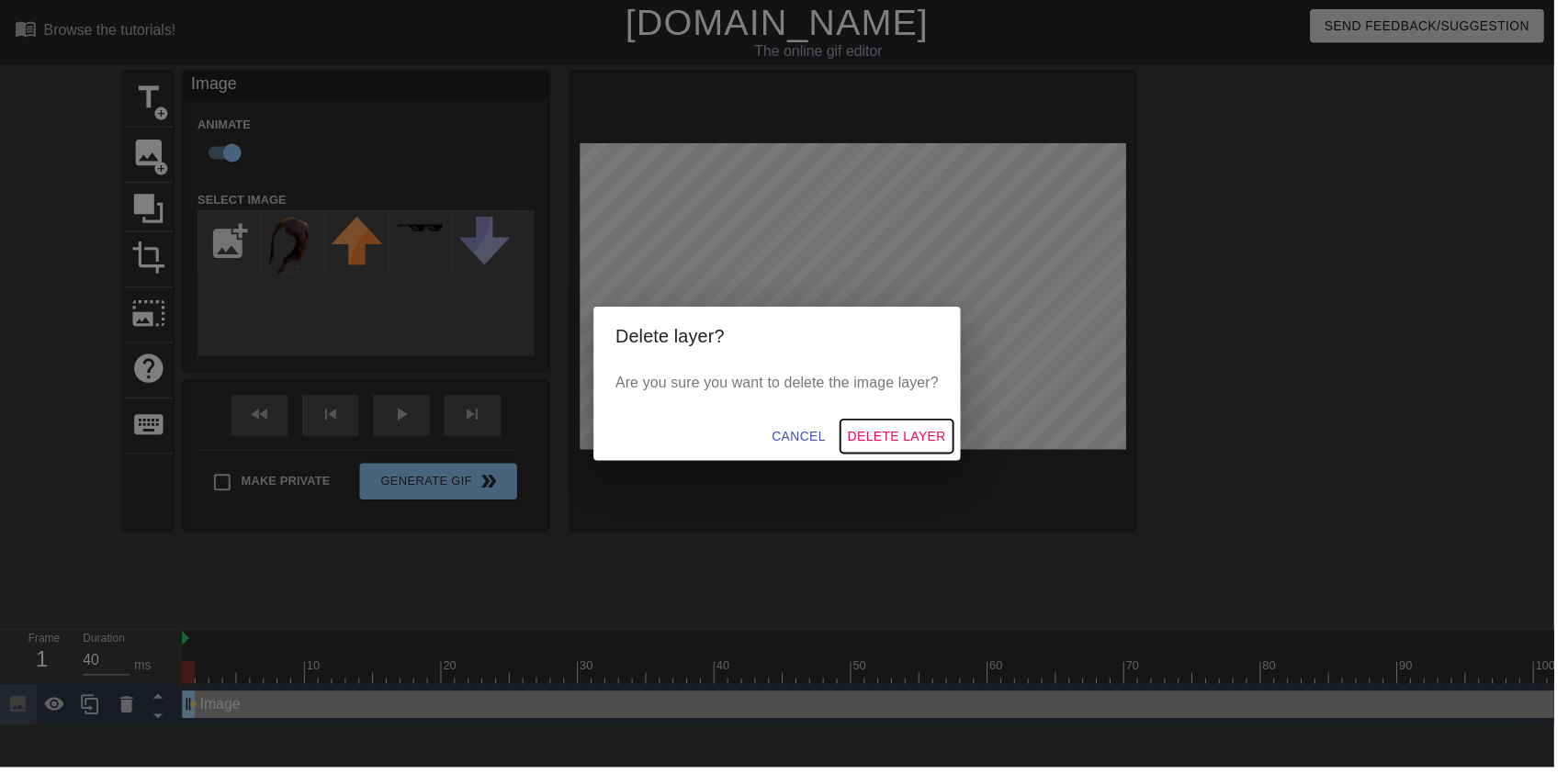
click at [936, 445] on span "Delete Layer" at bounding box center [905, 441] width 99 height 23
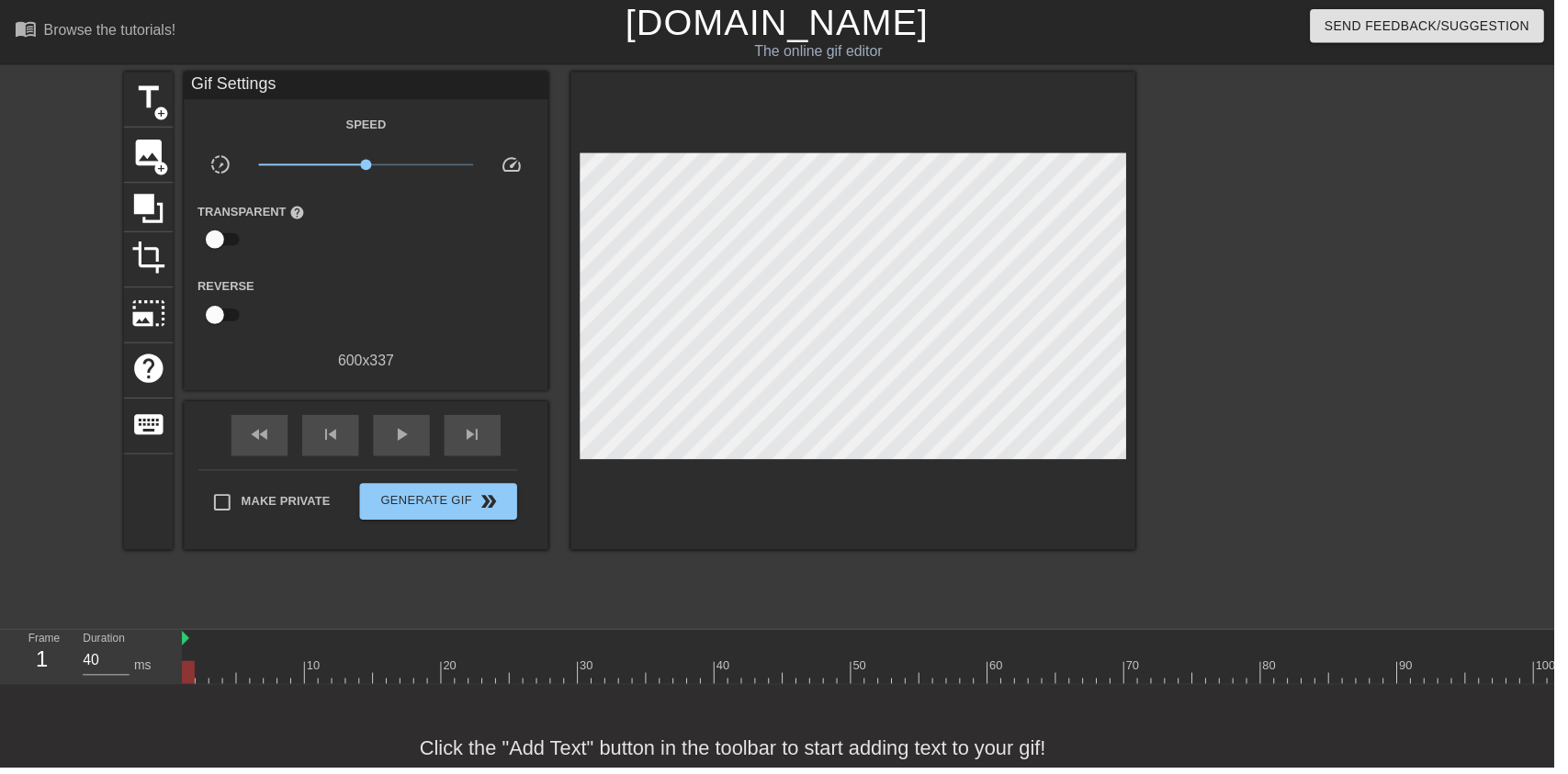
click at [157, 164] on span "add_circle" at bounding box center [163, 170] width 16 height 15
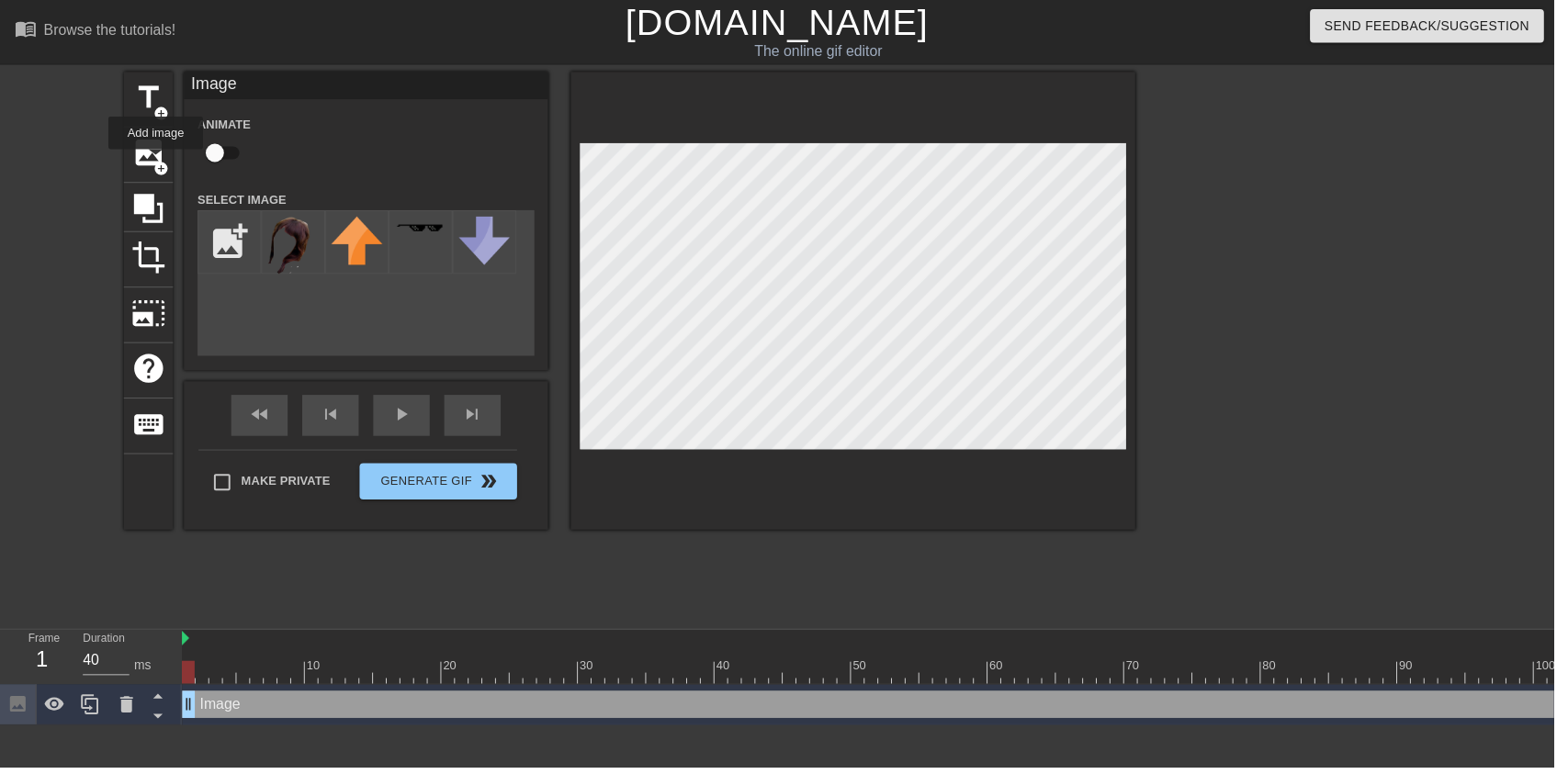
click at [198, 150] on div "Animate" at bounding box center [232, 143] width 92 height 58
click at [233, 154] on input "checkbox" at bounding box center [217, 154] width 105 height 35
checkbox input "true"
click at [223, 229] on input "file" at bounding box center [232, 244] width 62 height 62
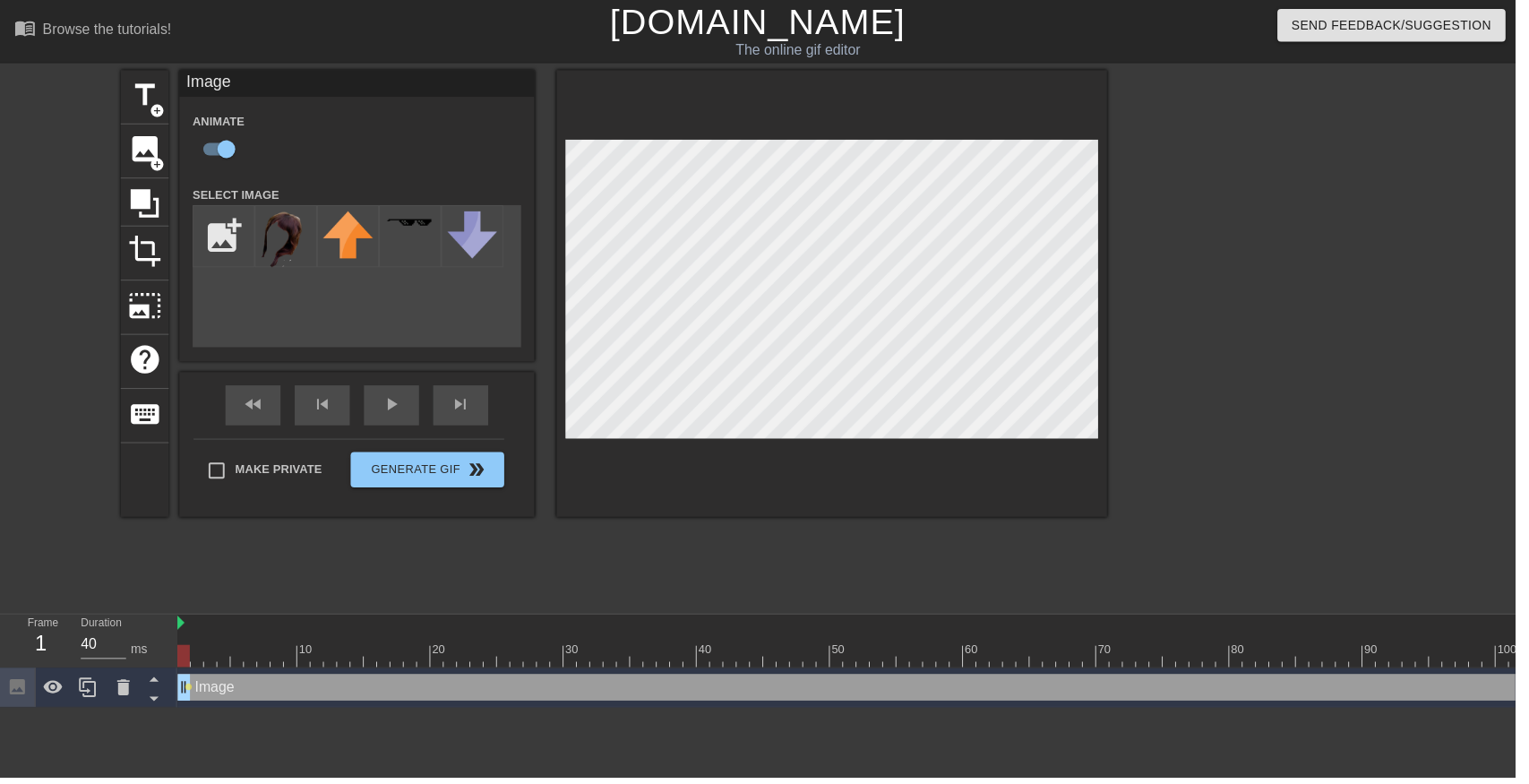
type input "C:\fakepath\987363783863562.png"
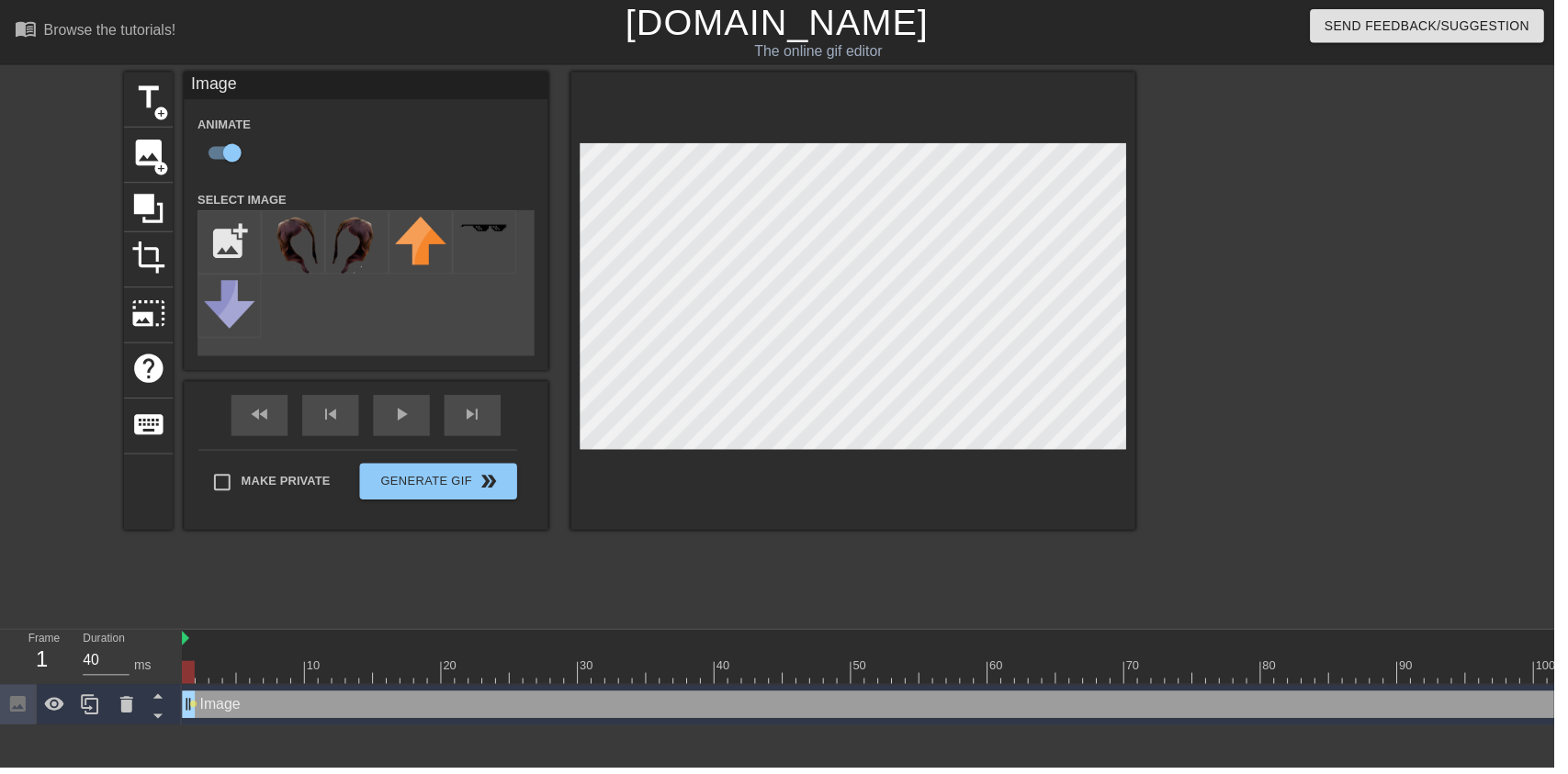
click at [309, 252] on img at bounding box center [296, 249] width 51 height 61
click at [412, 414] on div "fast_rewind skip_previous play_arrow skip_next" at bounding box center [369, 418] width 299 height 69
click at [398, 427] on span "play_arrow" at bounding box center [405, 418] width 22 height 22
click at [418, 438] on div "pause" at bounding box center [405, 418] width 57 height 42
click at [411, 431] on div "play_arrow" at bounding box center [405, 418] width 57 height 42
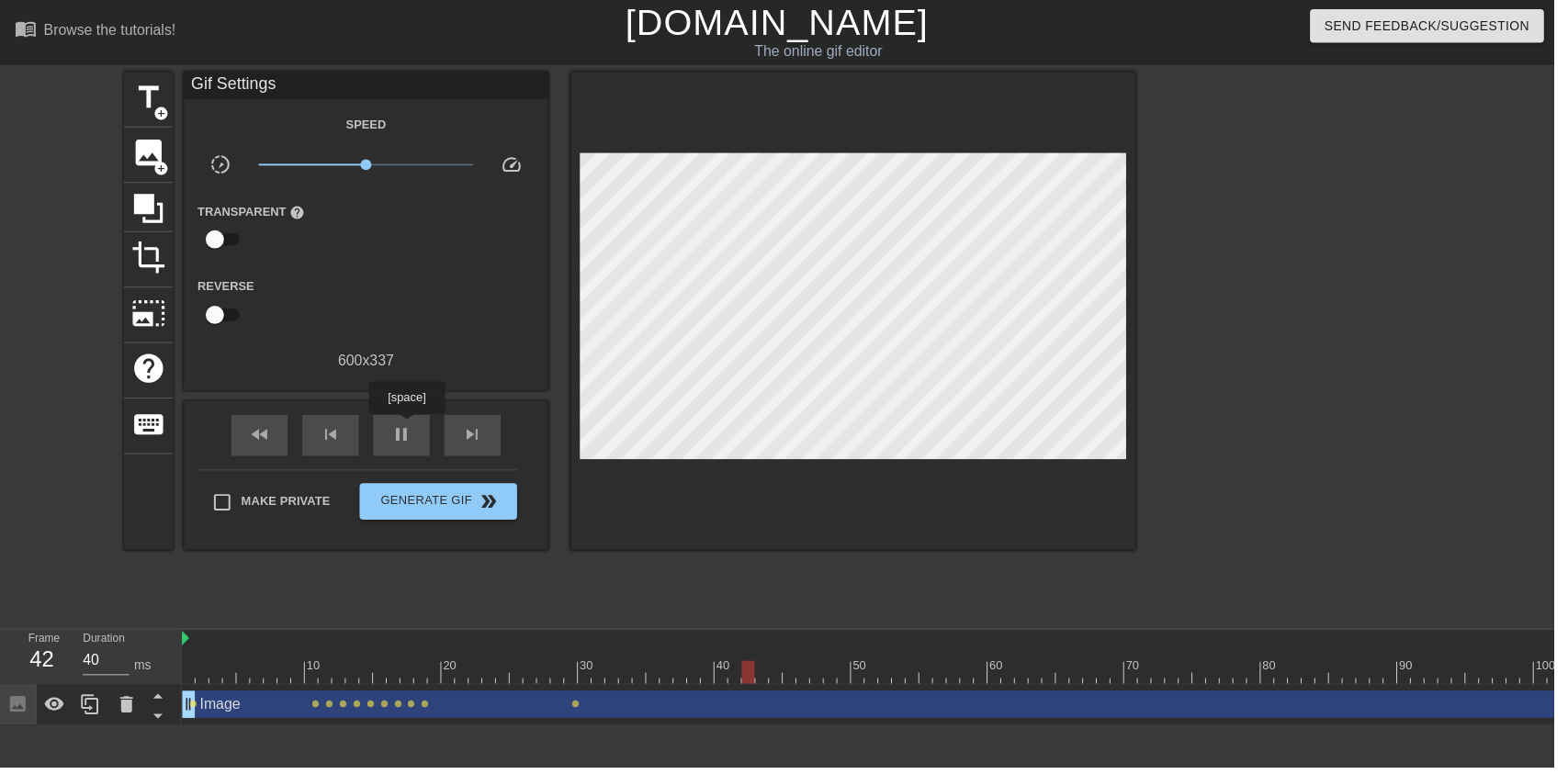
click at [411, 434] on span "pause" at bounding box center [405, 438] width 22 height 22
click at [412, 444] on span "play_arrow" at bounding box center [405, 438] width 22 height 22
click at [430, 424] on div "pause" at bounding box center [405, 439] width 57 height 42
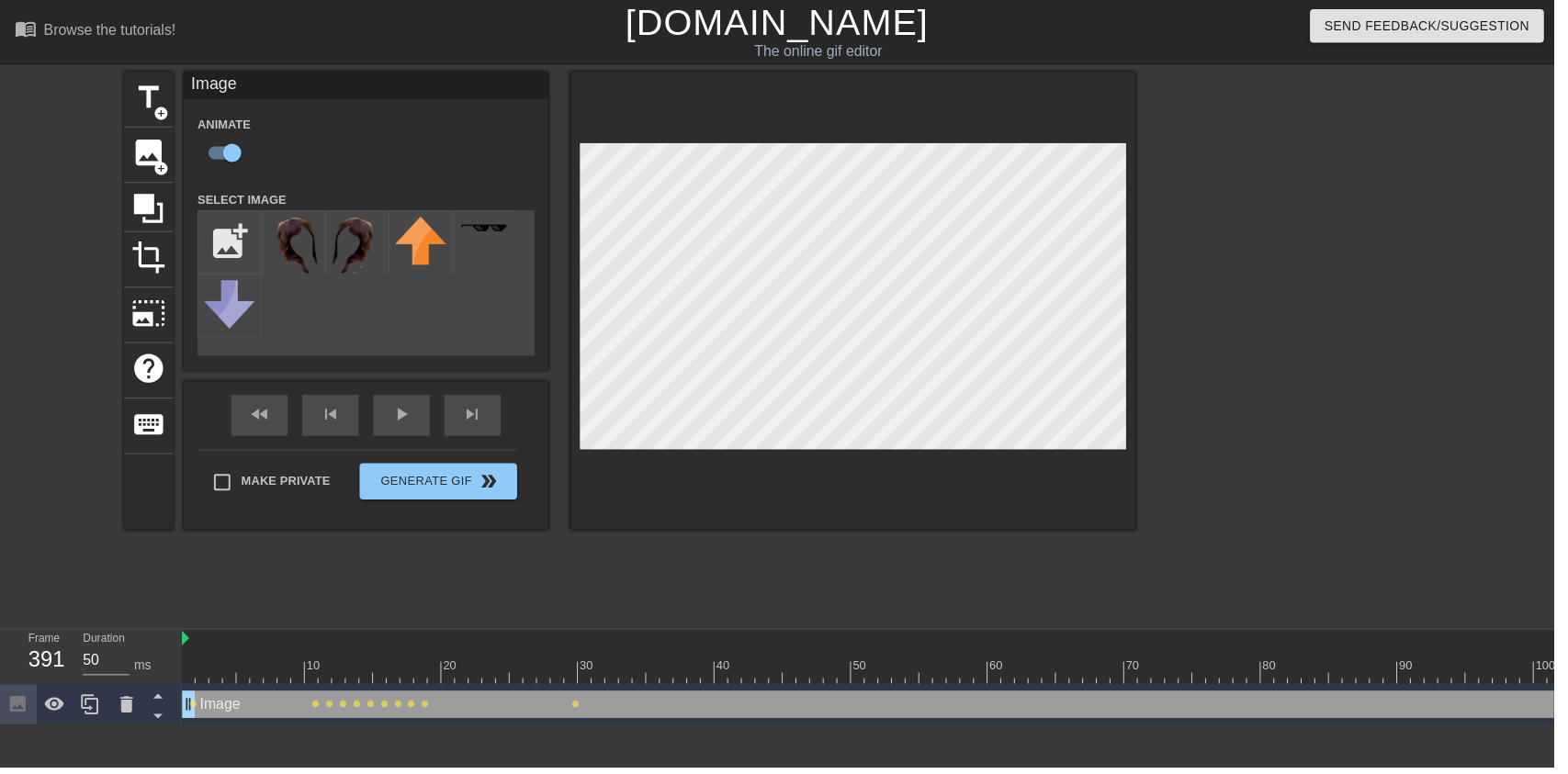
click at [429, 401] on div "Image Animate Select Image add_photo_alternate fast_rewind skip_previous play_a…" at bounding box center [369, 303] width 367 height 462
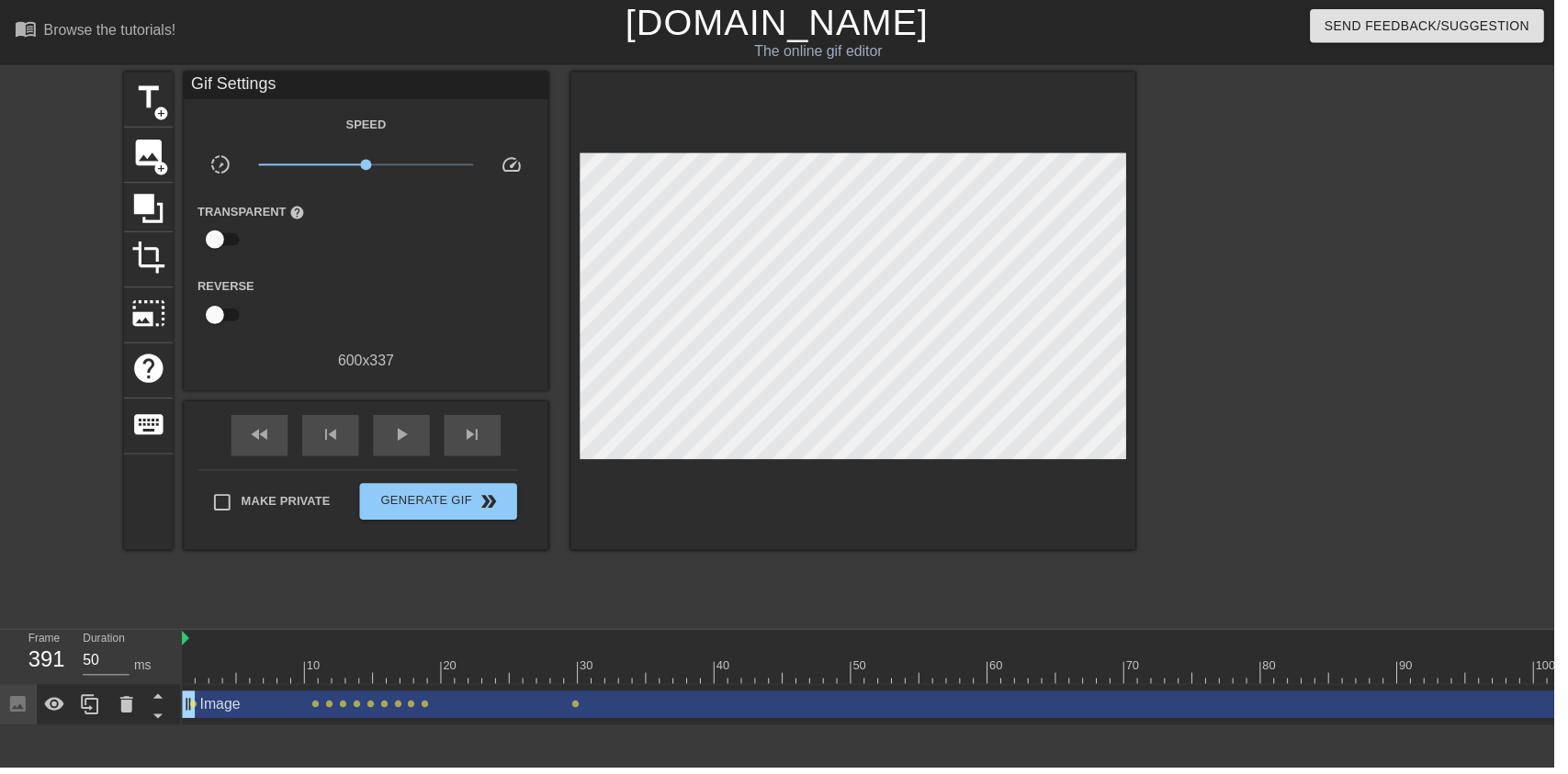
click at [426, 431] on div "play_arrow" at bounding box center [405, 439] width 57 height 42
click at [420, 438] on div "pause" at bounding box center [405, 439] width 57 height 42
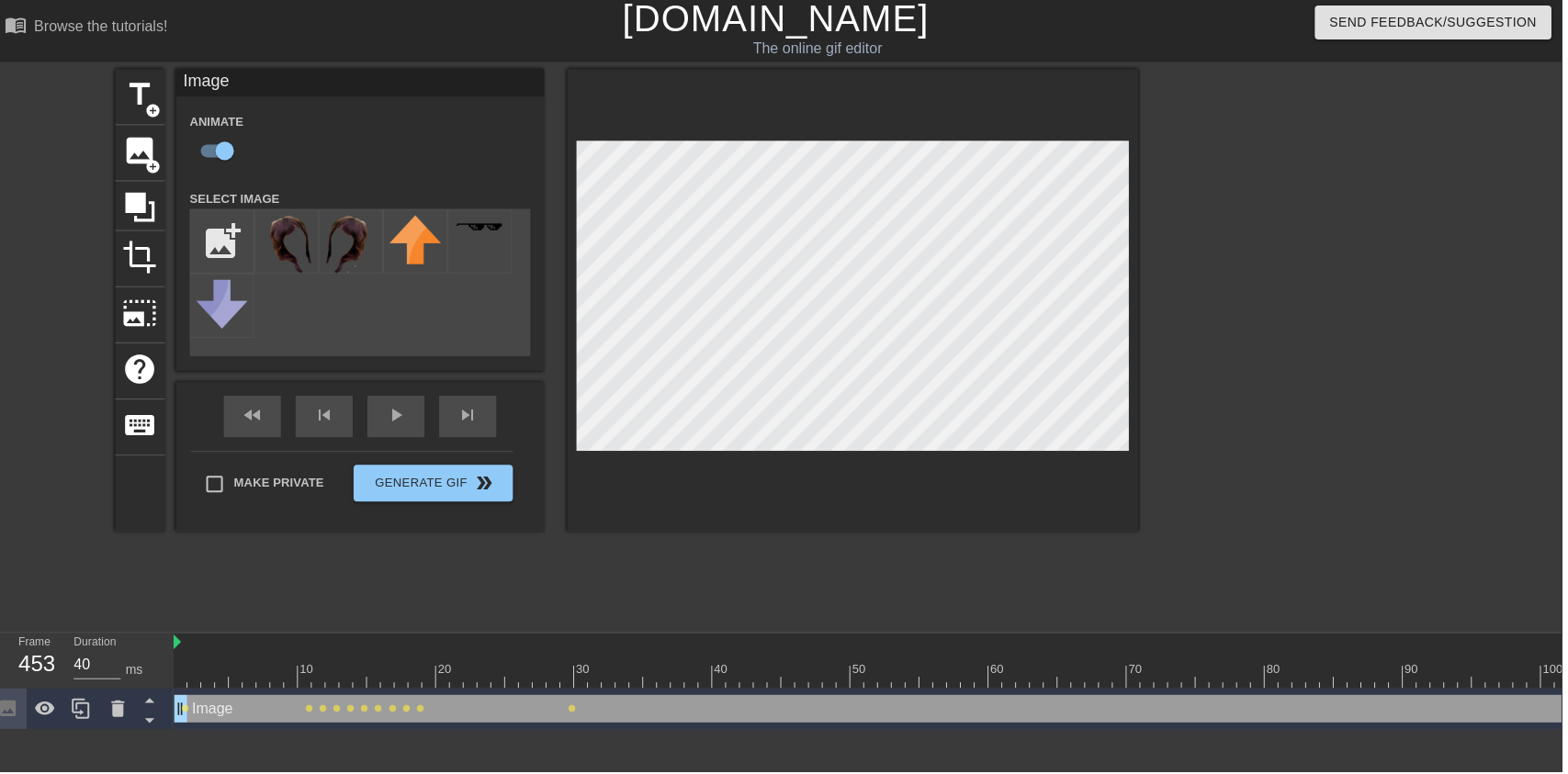
click at [418, 437] on div "play_arrow" at bounding box center [405, 418] width 57 height 42
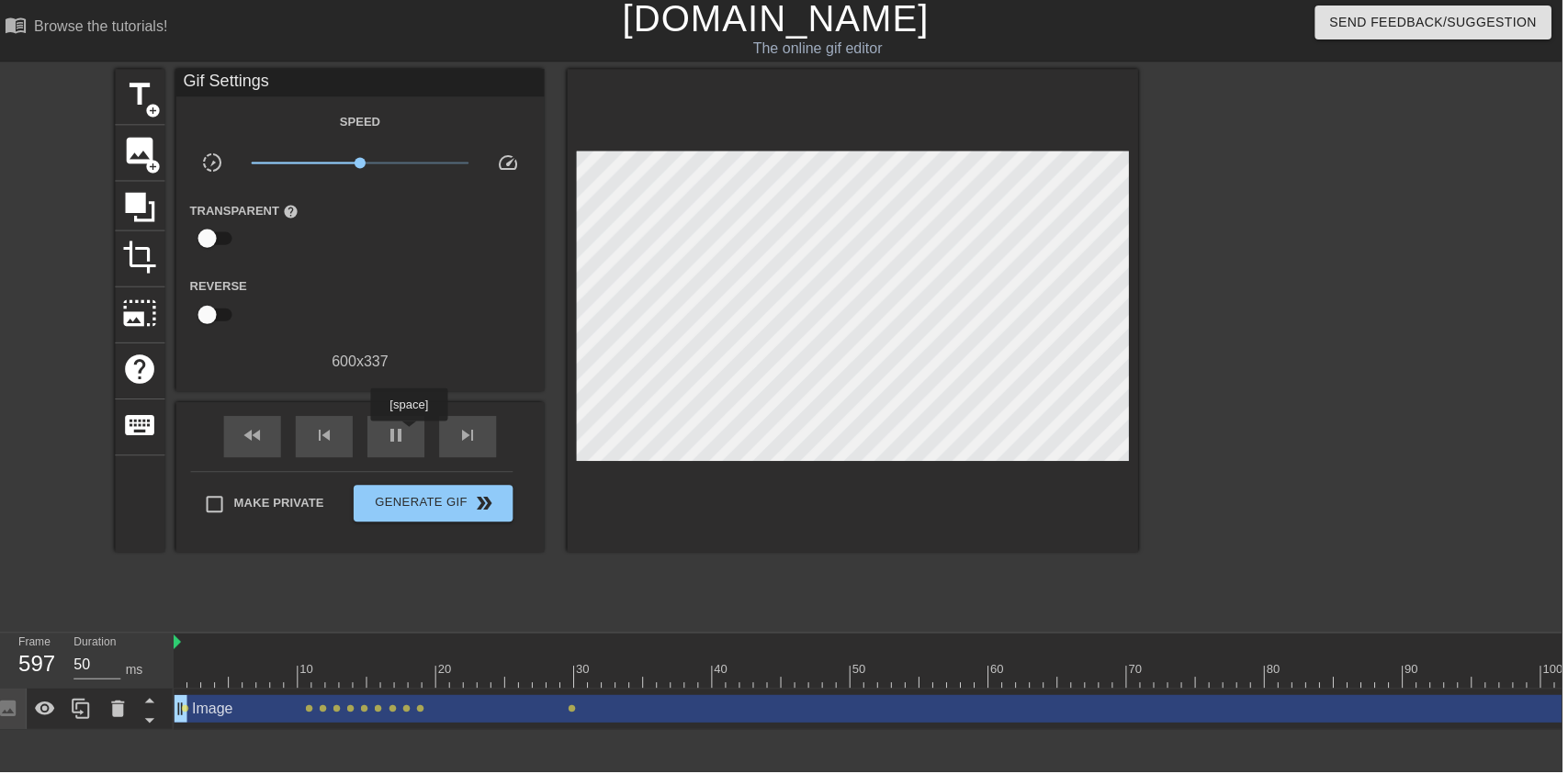
click at [415, 429] on span "pause" at bounding box center [405, 438] width 22 height 22
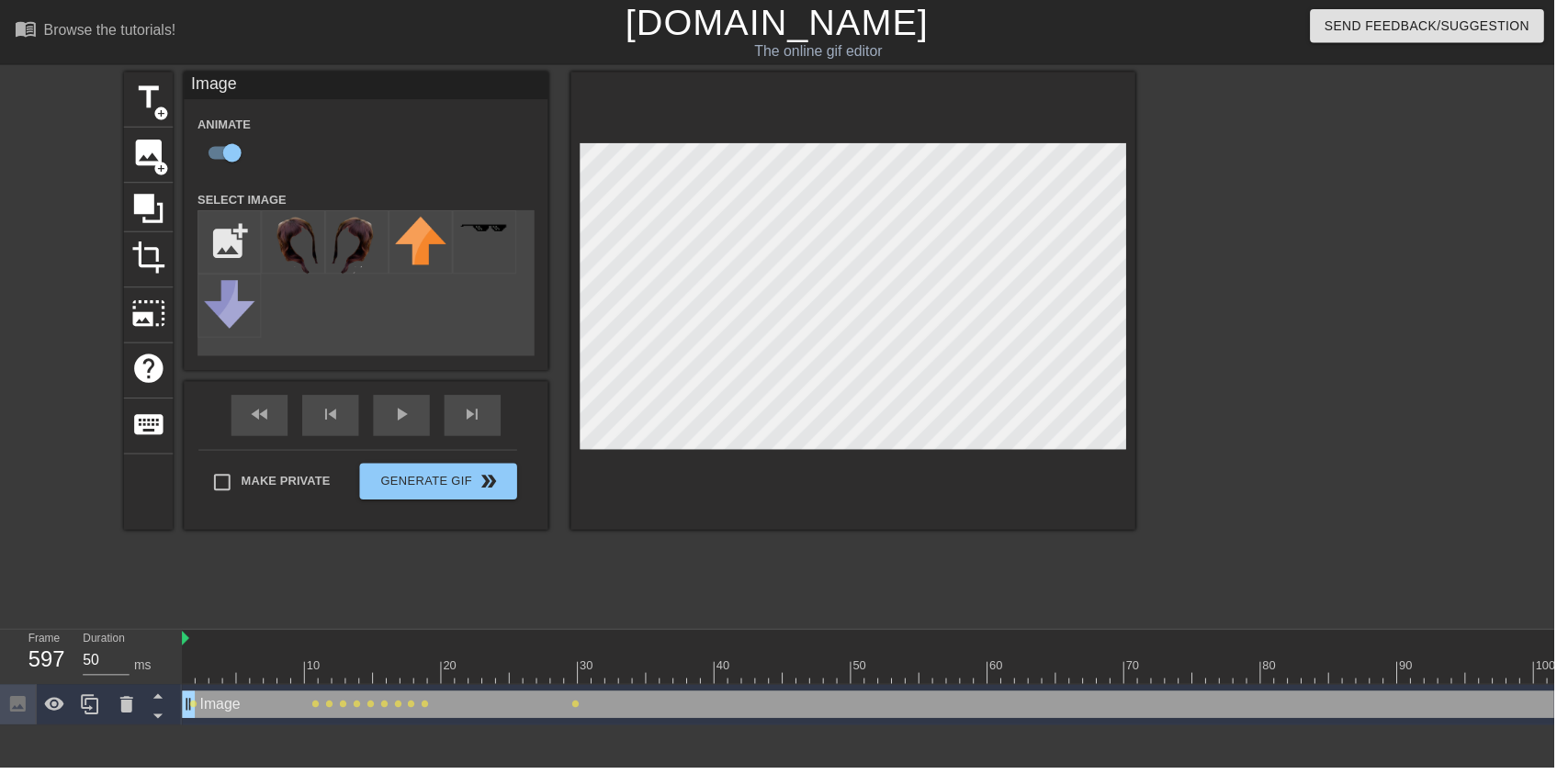
click at [410, 434] on div "play_arrow" at bounding box center [405, 418] width 57 height 42
click at [414, 416] on div "fast_rewind skip_previous pause skip_next" at bounding box center [369, 418] width 299 height 69
click at [410, 413] on div "fast_rewind skip_previous pause skip_next" at bounding box center [369, 418] width 299 height 69
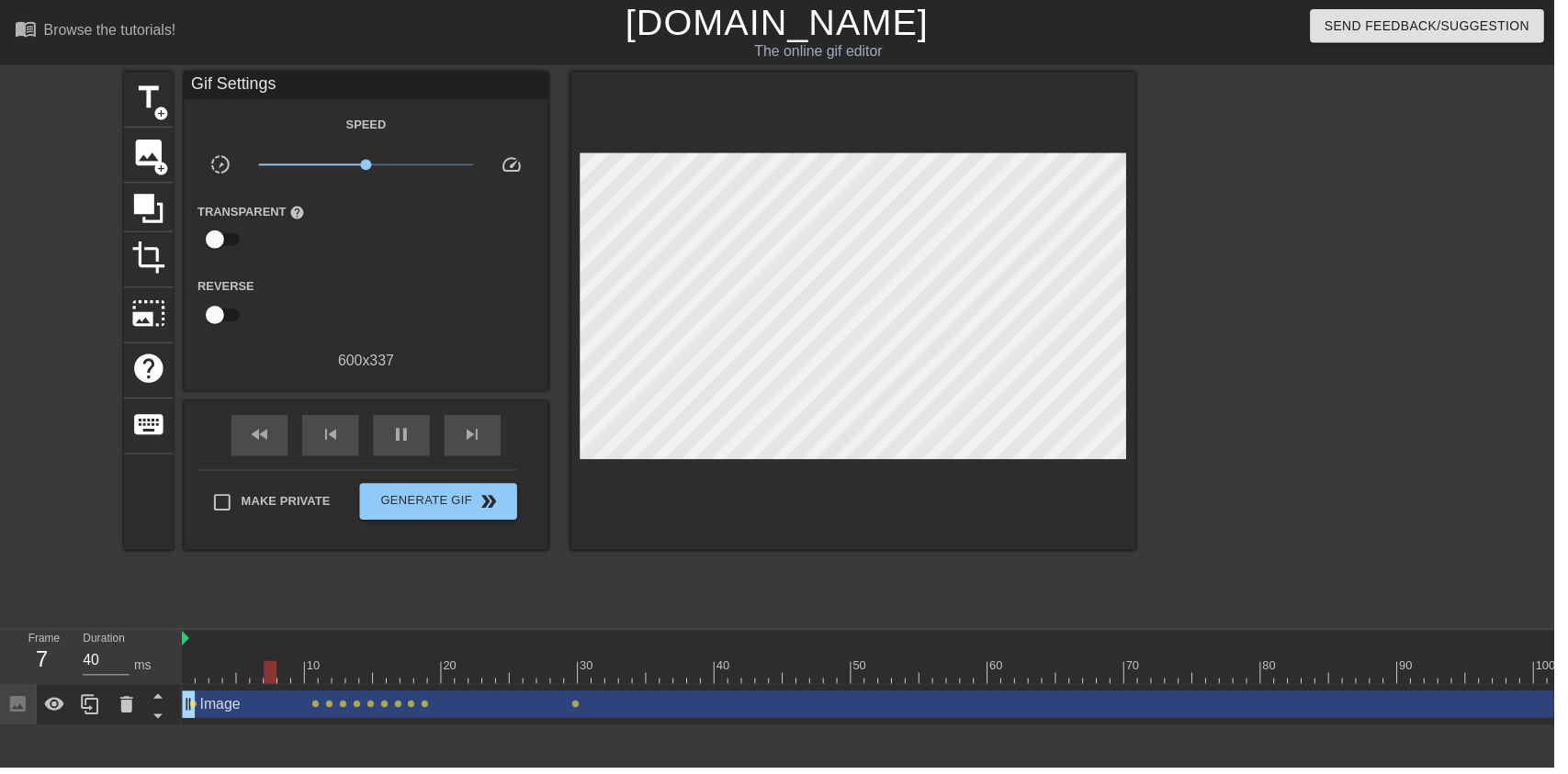
click at [399, 439] on span "pause" at bounding box center [405, 438] width 22 height 22
click at [387, 445] on div "play_arrow" at bounding box center [405, 439] width 57 height 42
type input "40"
click at [420, 450] on div "pause" at bounding box center [405, 439] width 57 height 42
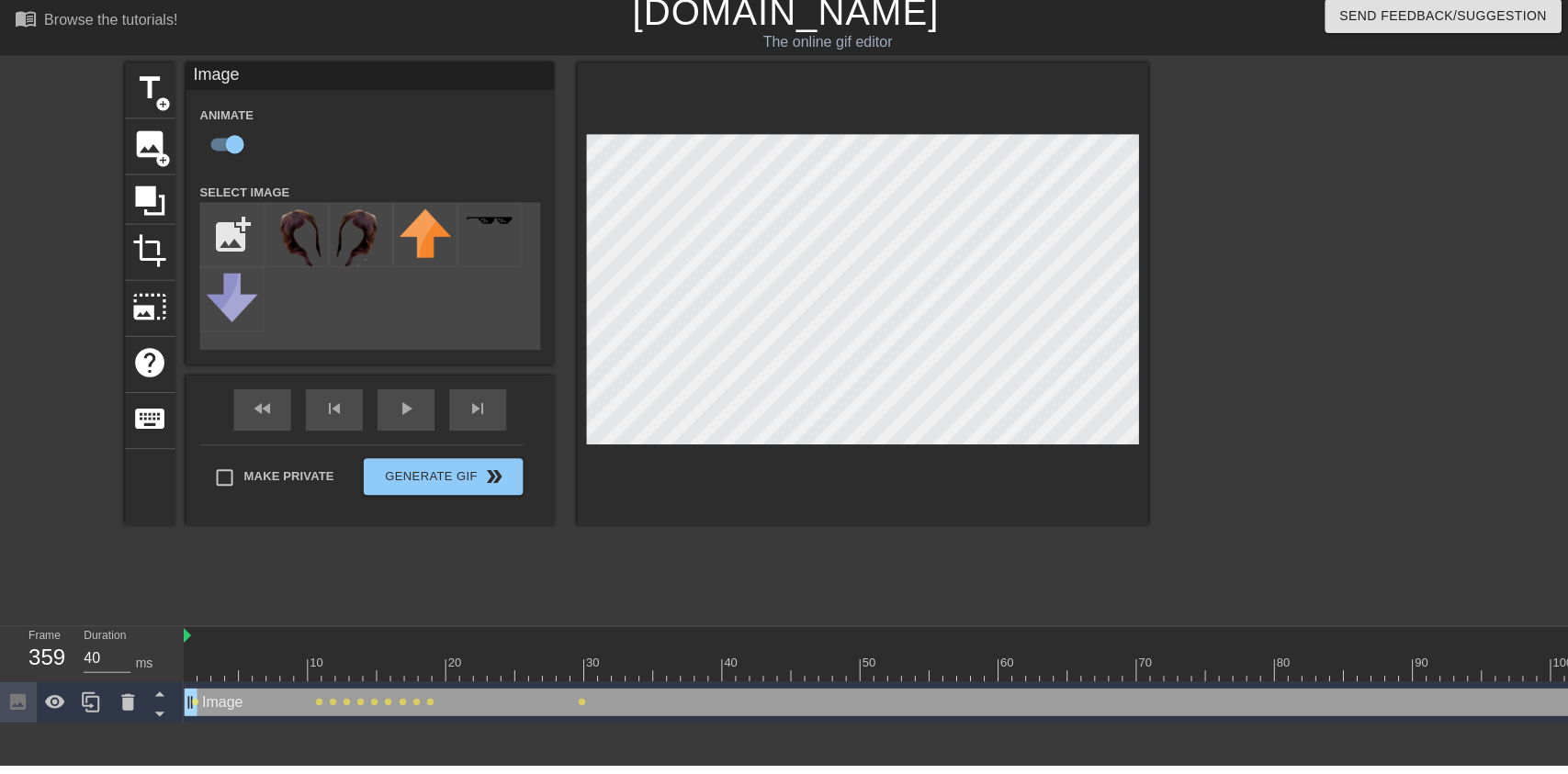
click at [213, 225] on input "file" at bounding box center [232, 244] width 62 height 62
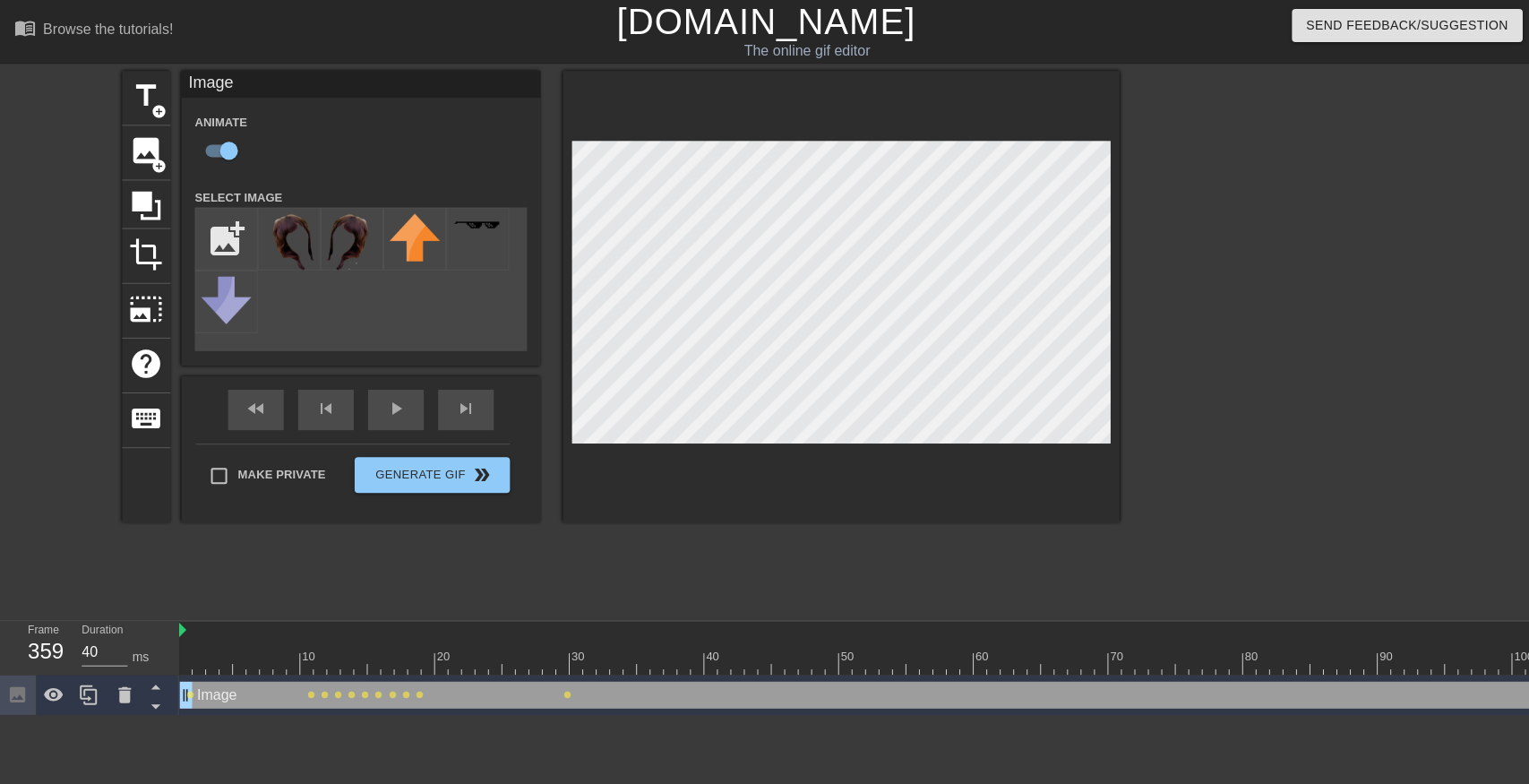
type input "C:\fakepath\987665.png"
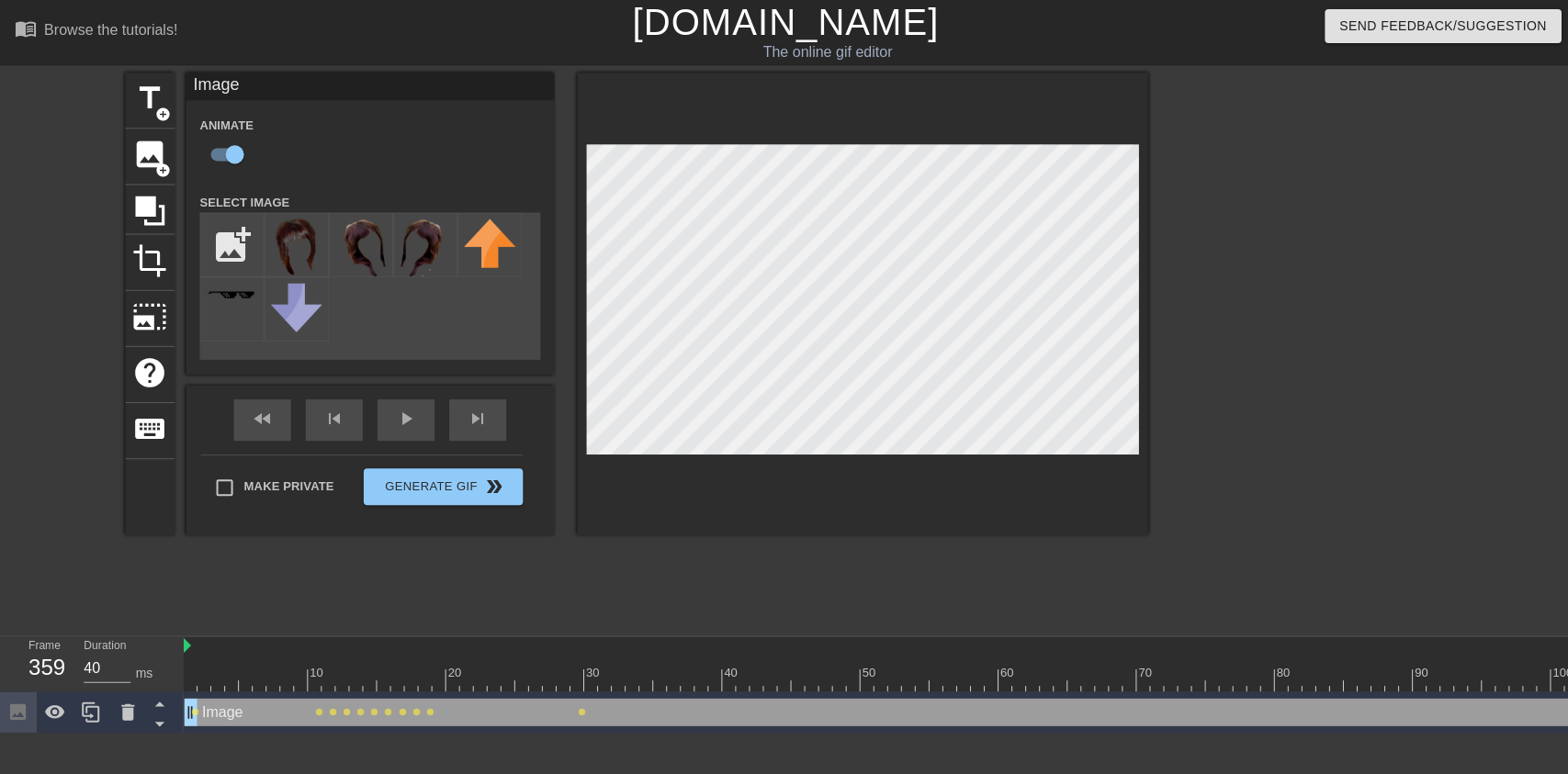
click at [288, 235] on img at bounding box center [296, 247] width 51 height 56
click at [368, 234] on img at bounding box center [360, 249] width 51 height 61
click at [396, 421] on div "play_arrow" at bounding box center [405, 418] width 57 height 42
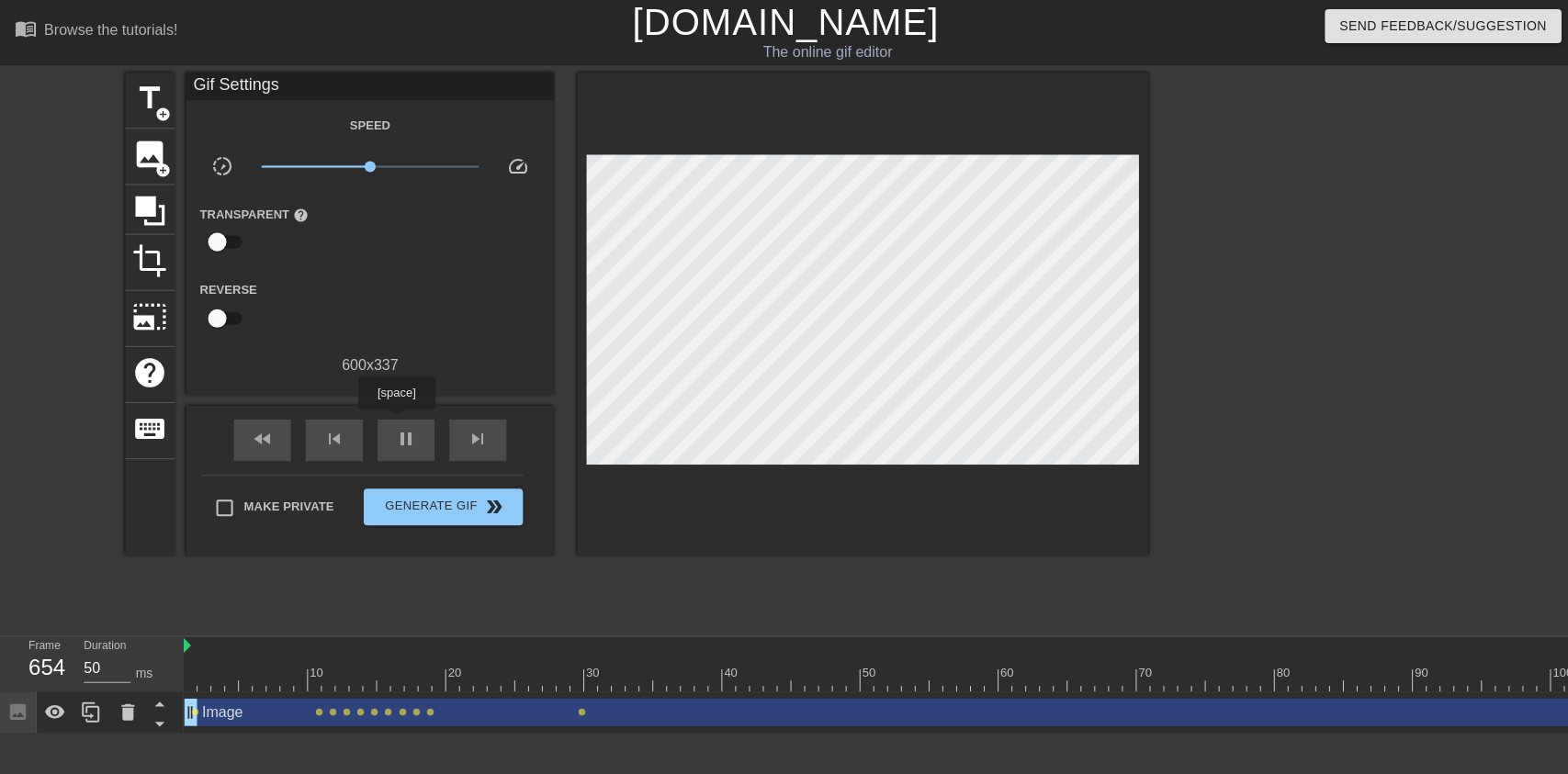
type input "40"
click at [409, 447] on span "pause" at bounding box center [405, 438] width 22 height 22
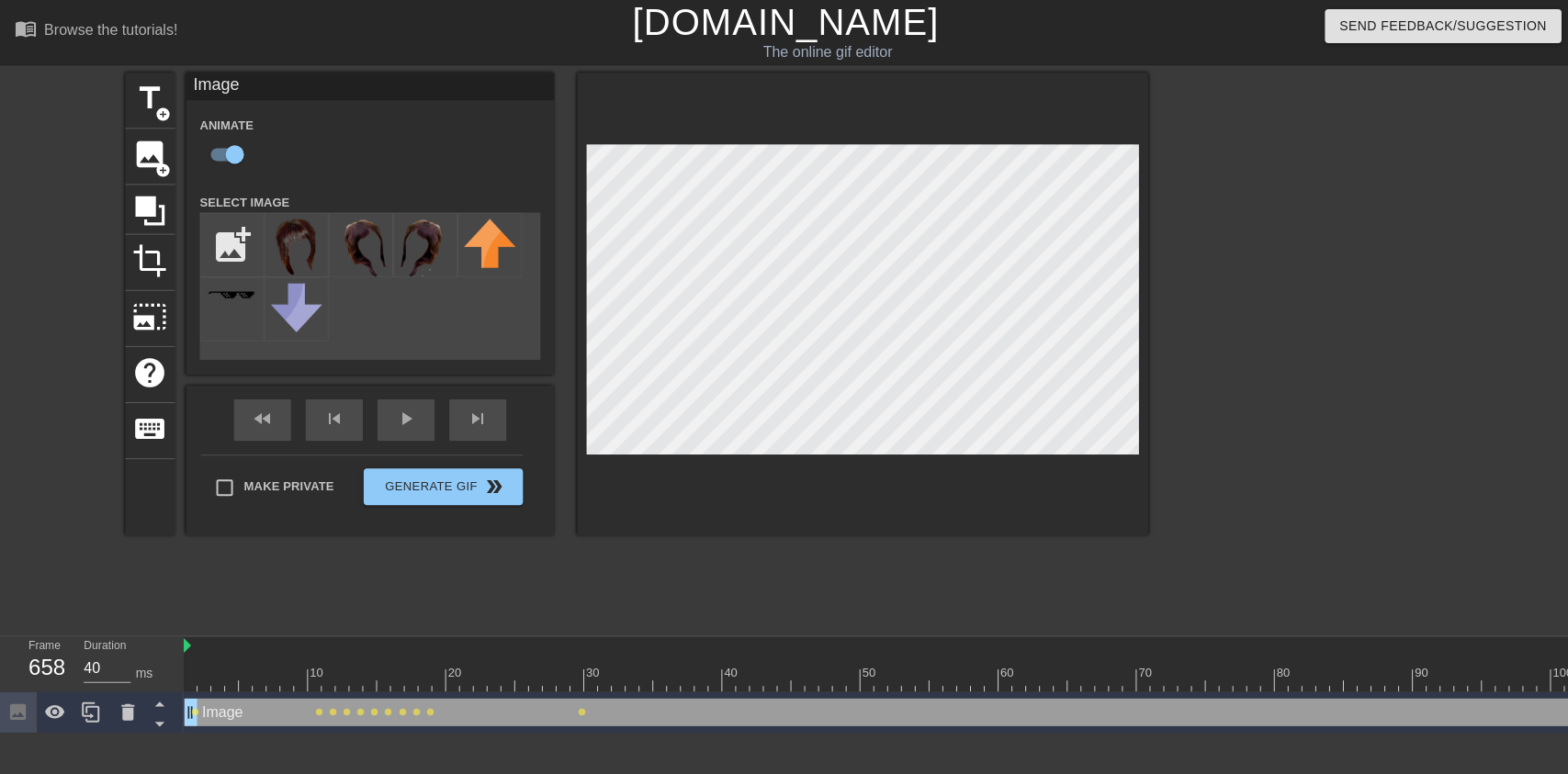
click at [129, 700] on icon at bounding box center [127, 710] width 22 height 22
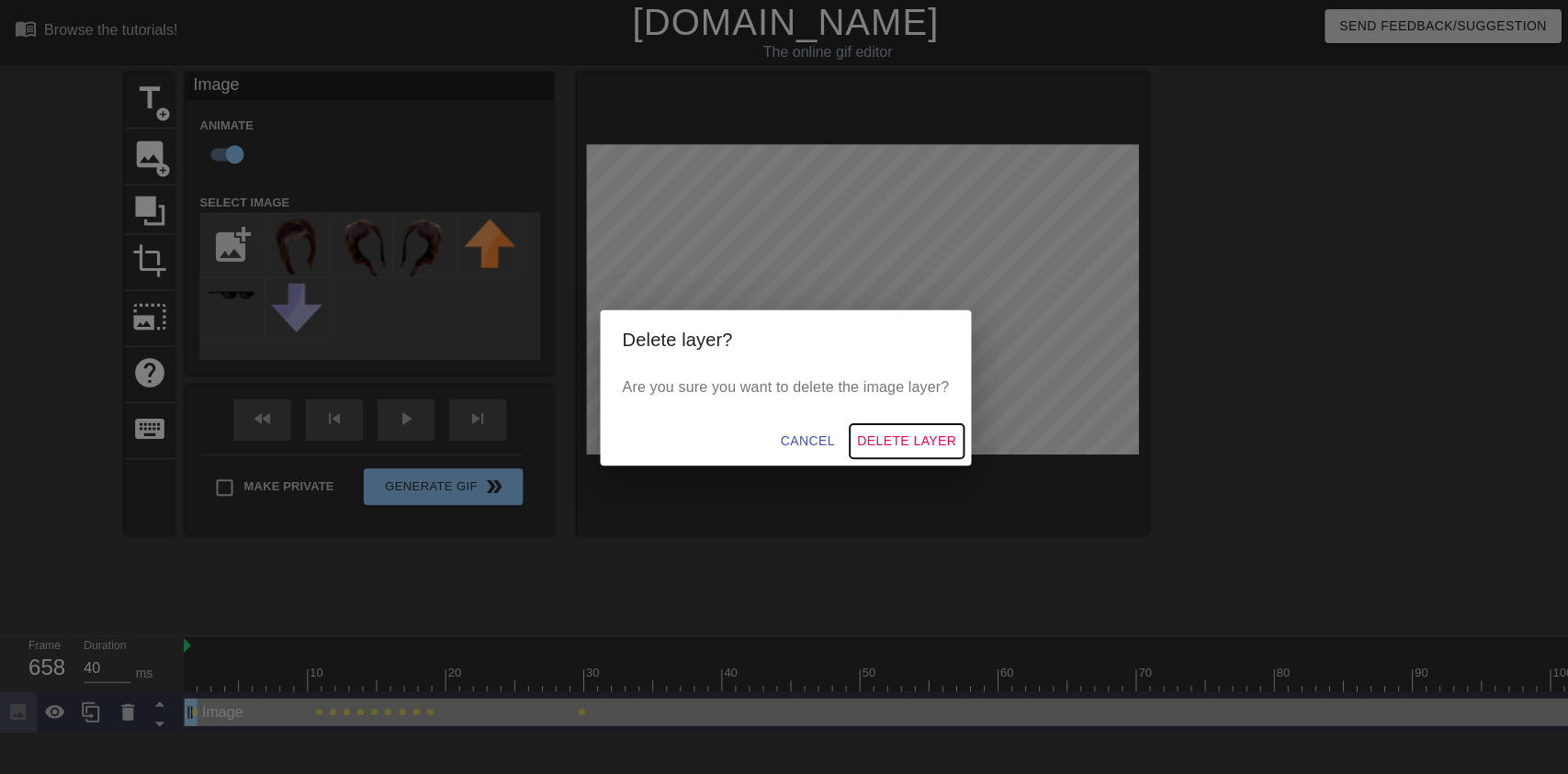
click at [945, 440] on span "Delete Layer" at bounding box center [905, 441] width 99 height 23
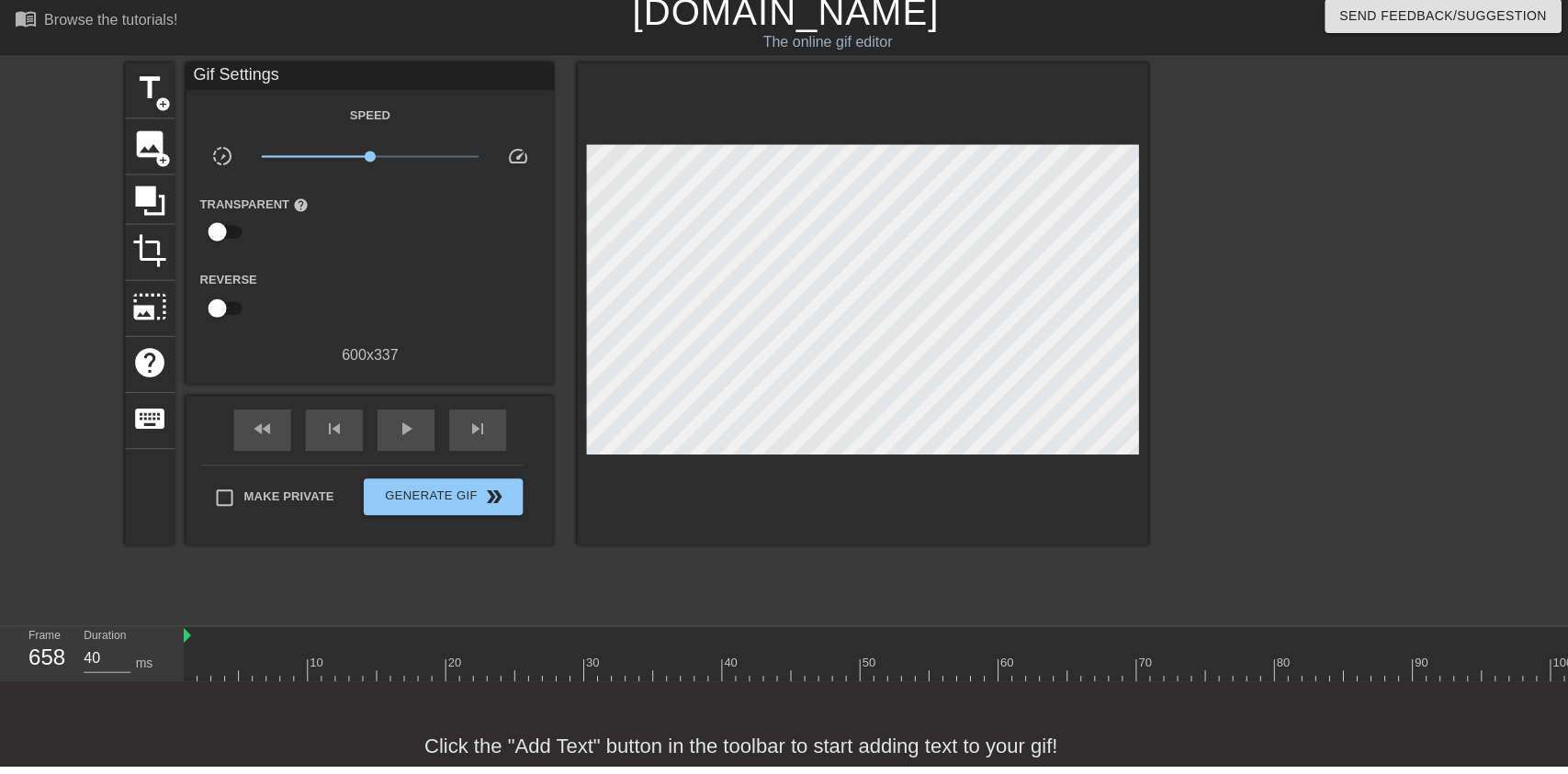
click at [150, 152] on span "image" at bounding box center [150, 154] width 35 height 35
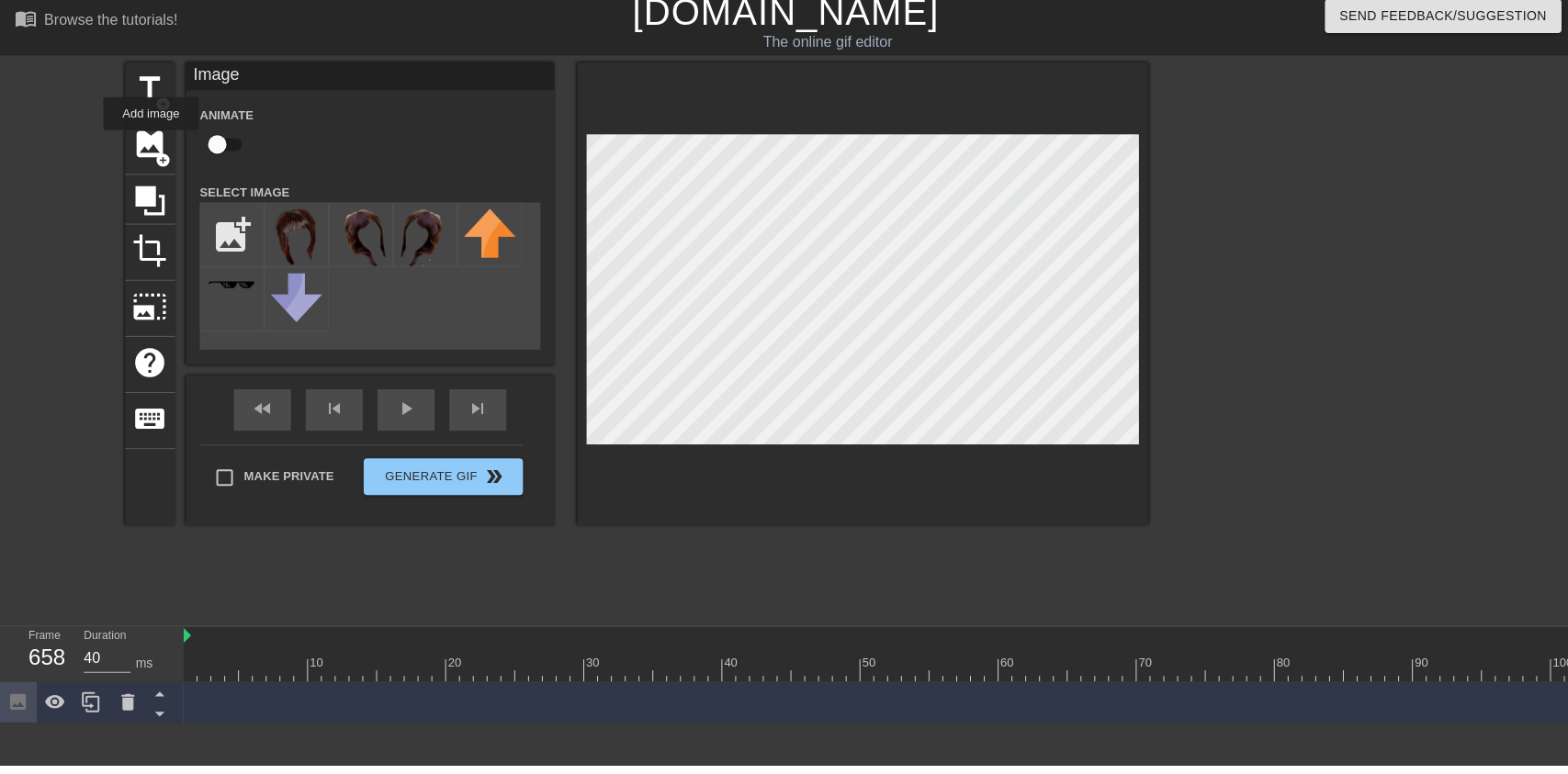
click at [288, 228] on img at bounding box center [296, 247] width 51 height 56
click at [221, 150] on input "checkbox" at bounding box center [217, 154] width 105 height 35
checkbox input "true"
click at [397, 422] on div "play_arrow" at bounding box center [405, 418] width 57 height 42
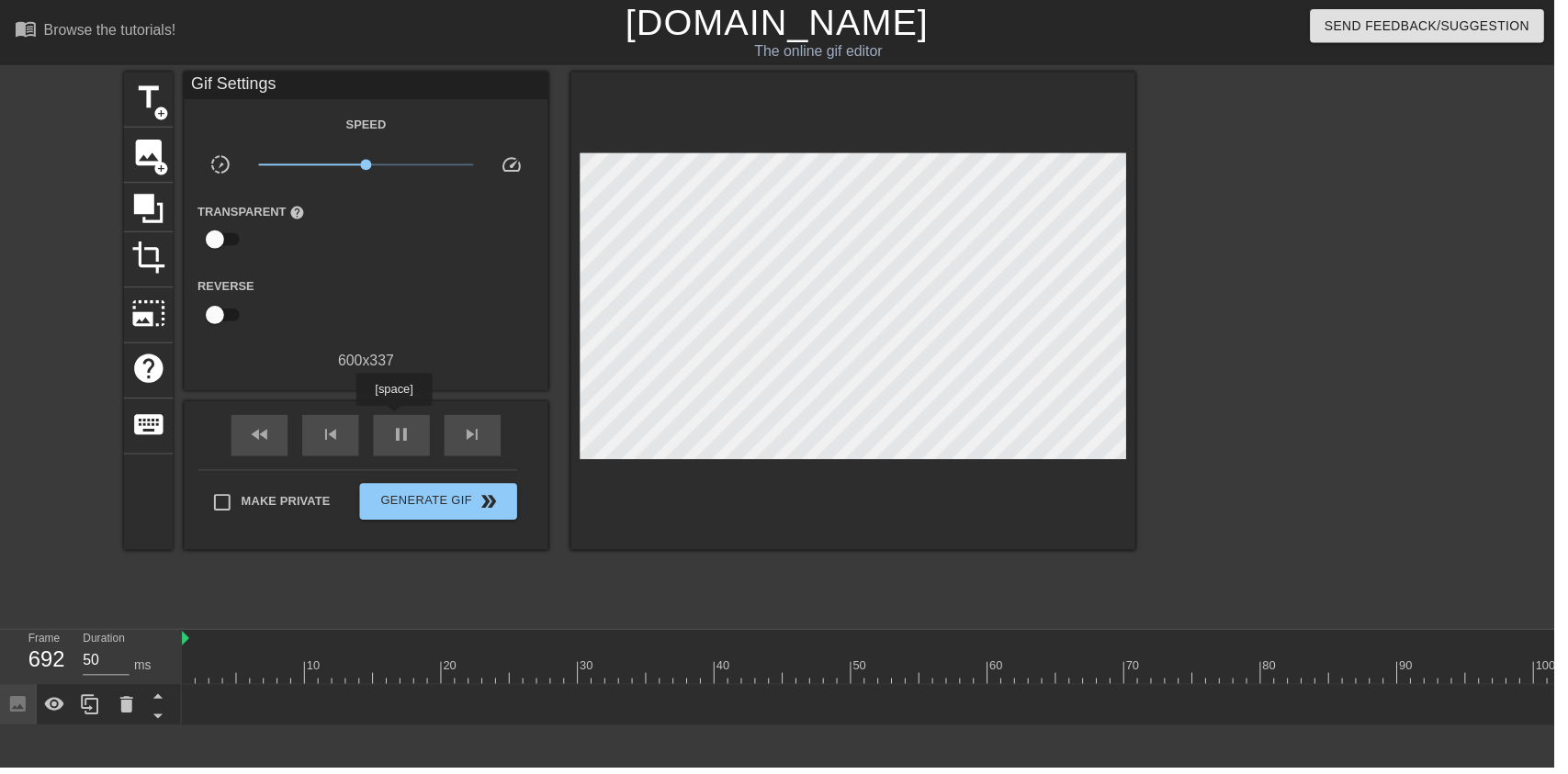
type input "40"
click at [404, 445] on span "pause" at bounding box center [405, 438] width 22 height 22
click at [887, 34] on link "[DOMAIN_NAME]" at bounding box center [784, 22] width 306 height 41
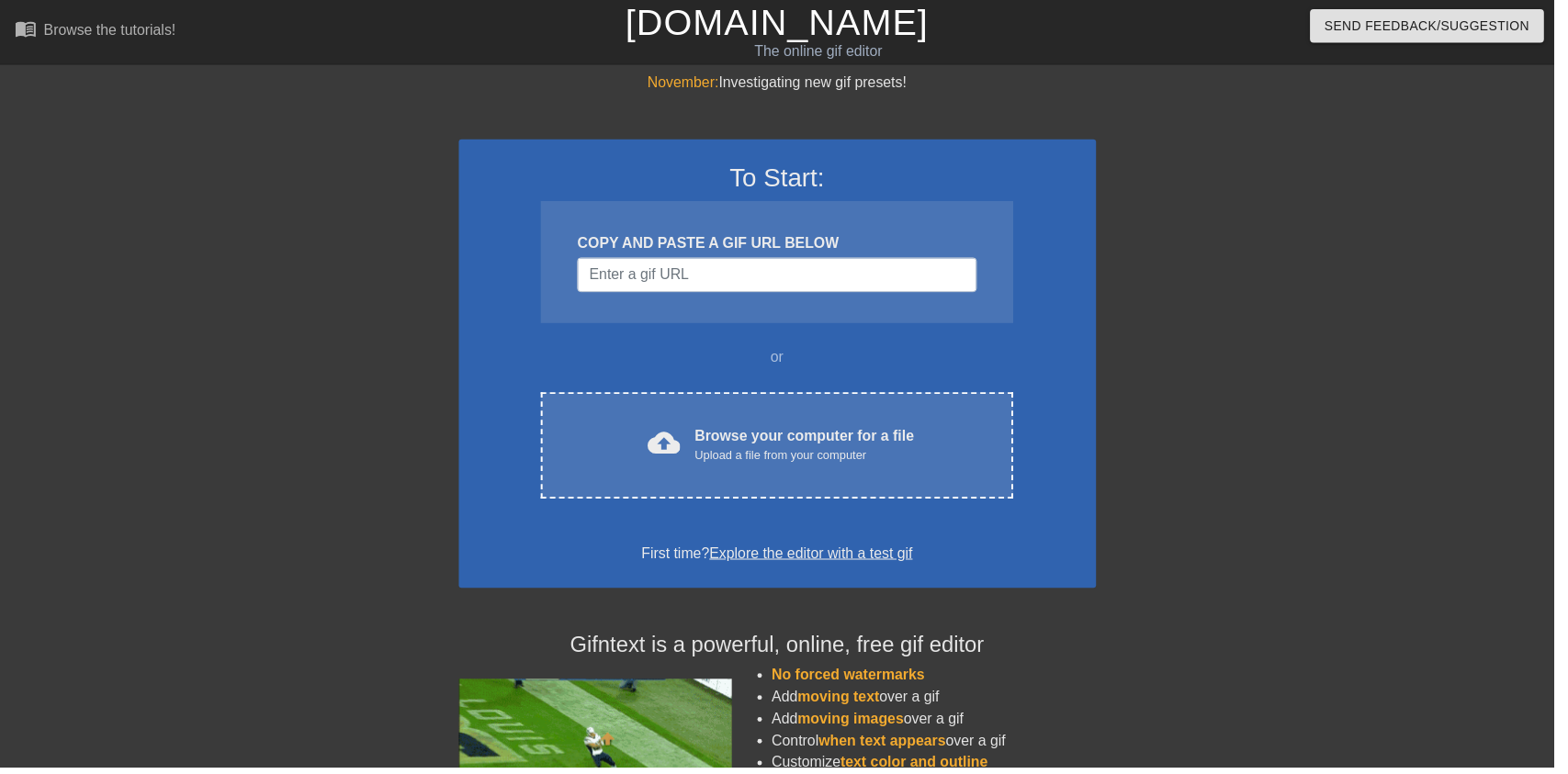
click at [917, 432] on div "cloud_upload Browse your computer for a file Upload a file from your computer" at bounding box center [783, 449] width 398 height 42
click at [892, 444] on div "Browse your computer for a file Upload a file from your computer" at bounding box center [811, 449] width 221 height 41
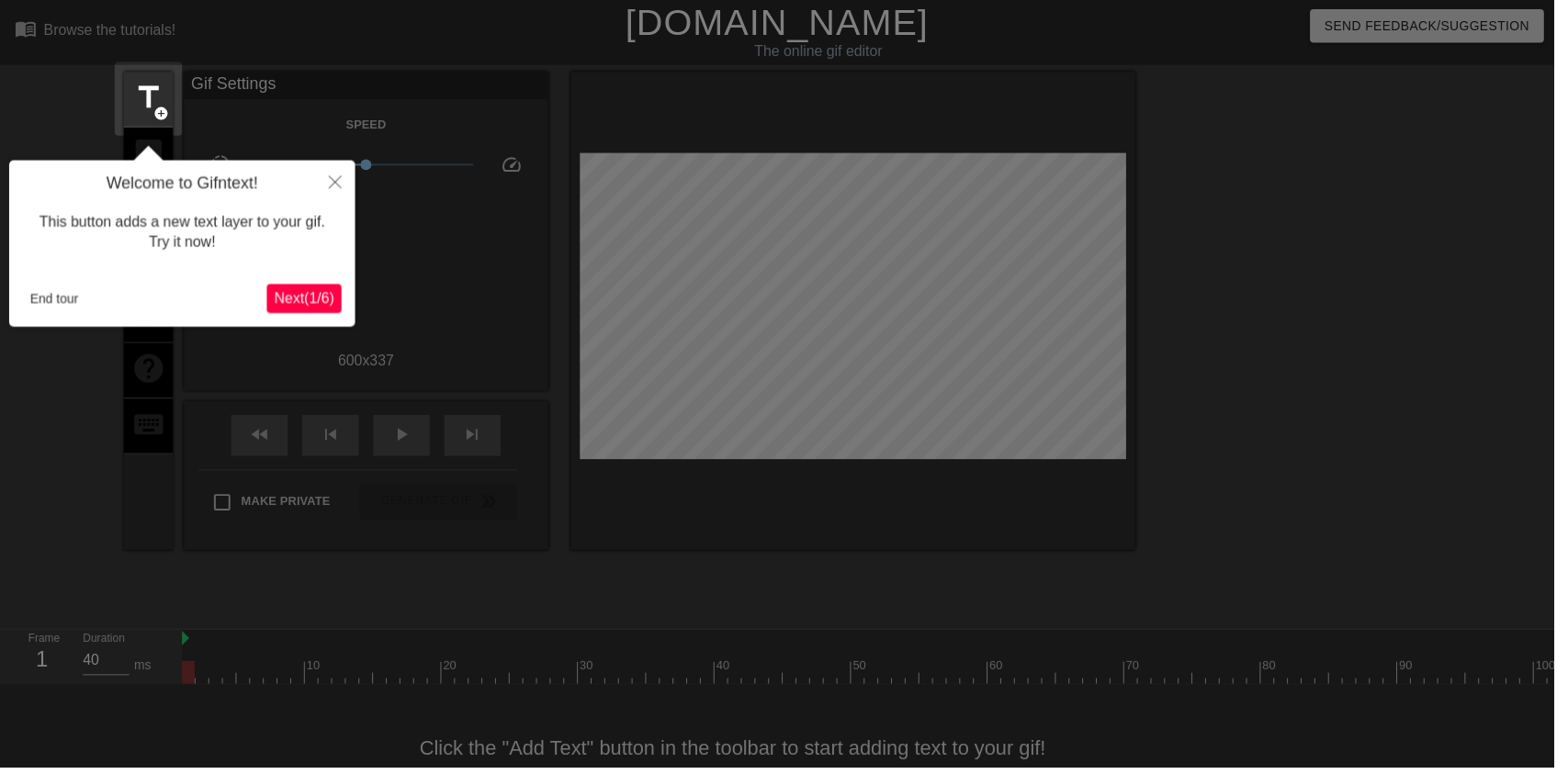
scroll to position [37, 0]
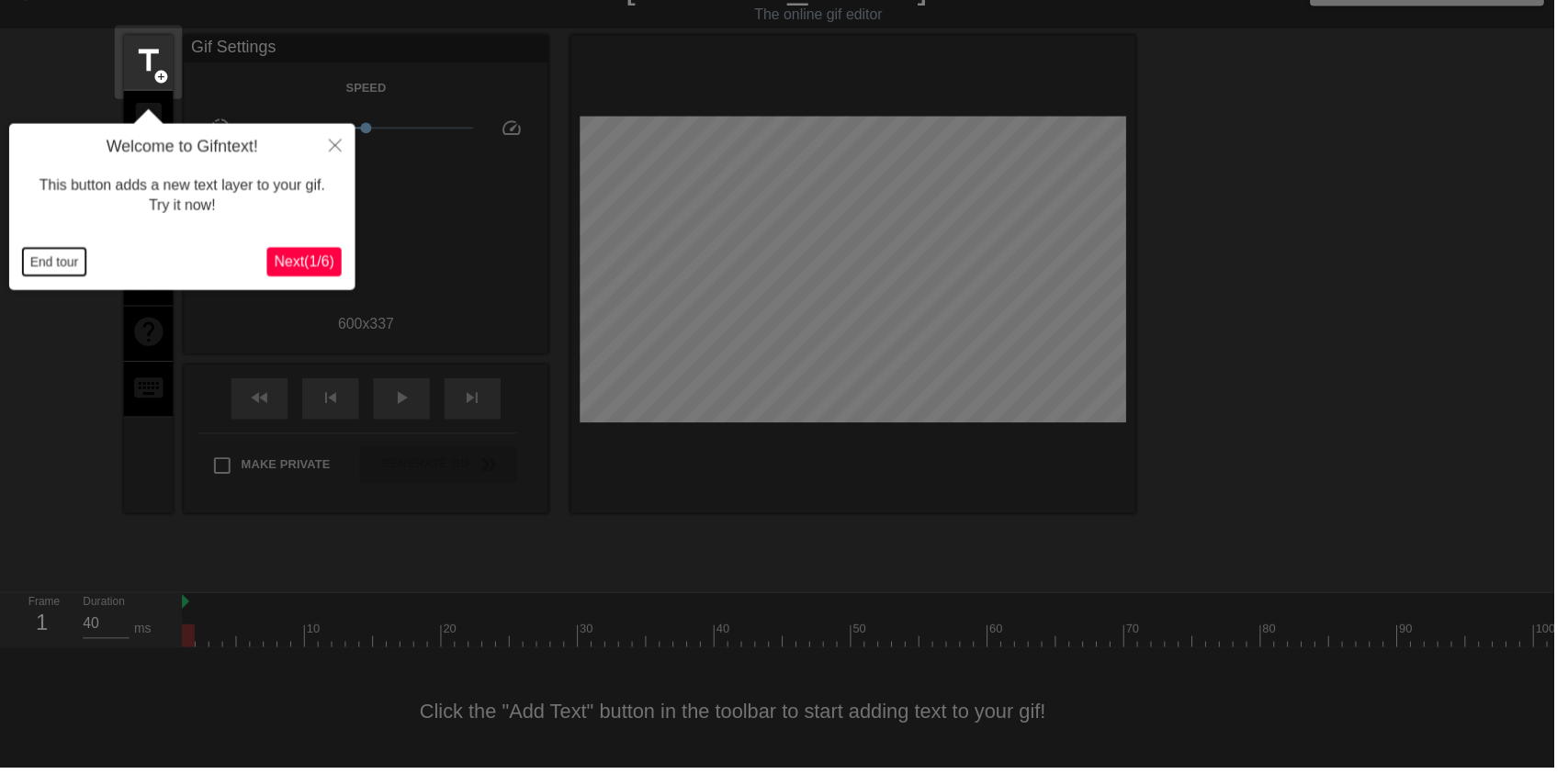
click at [34, 252] on button "End tour" at bounding box center [54, 264] width 63 height 27
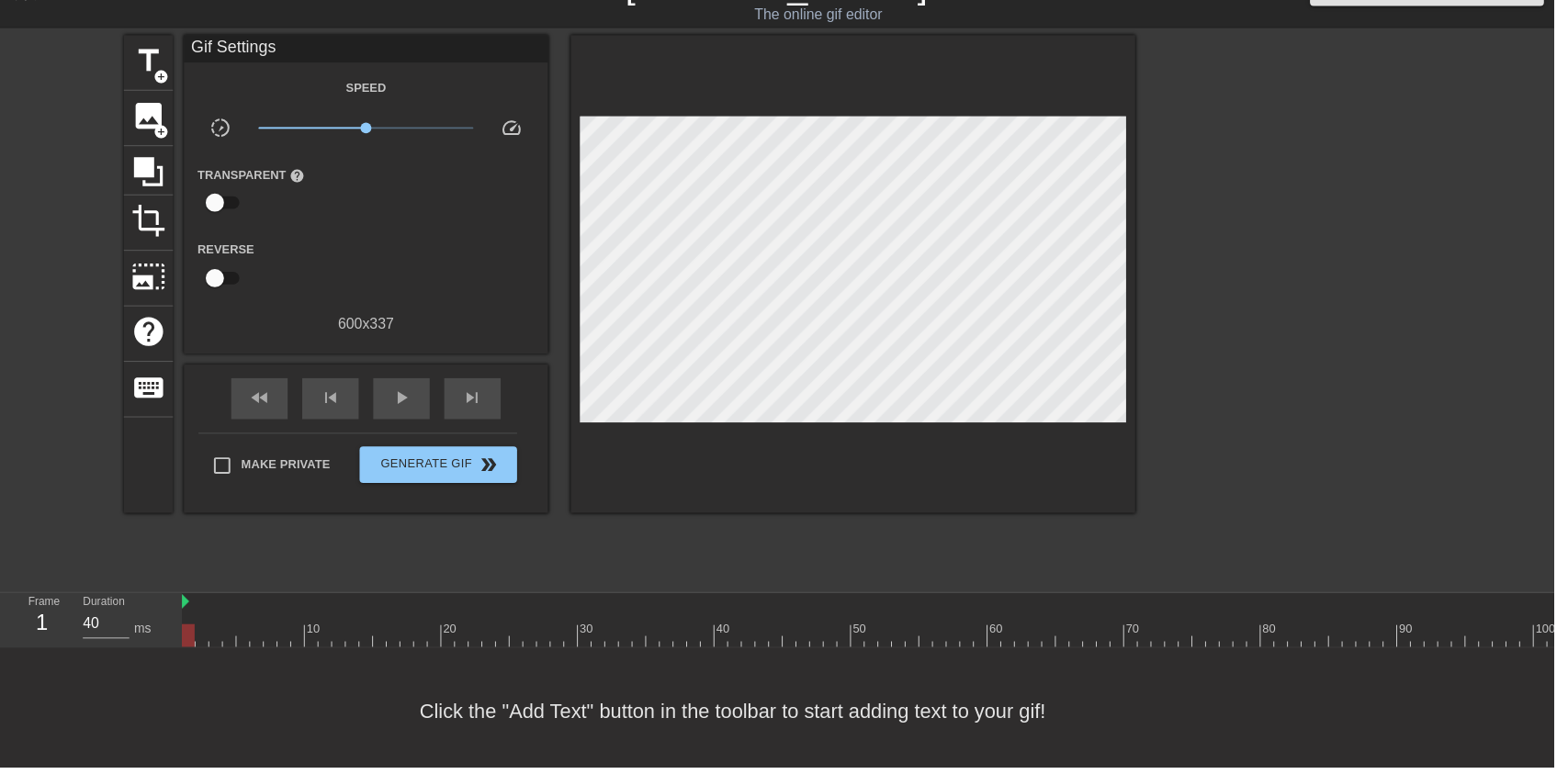
click at [127, 109] on div "image add_circle" at bounding box center [149, 120] width 49 height 56
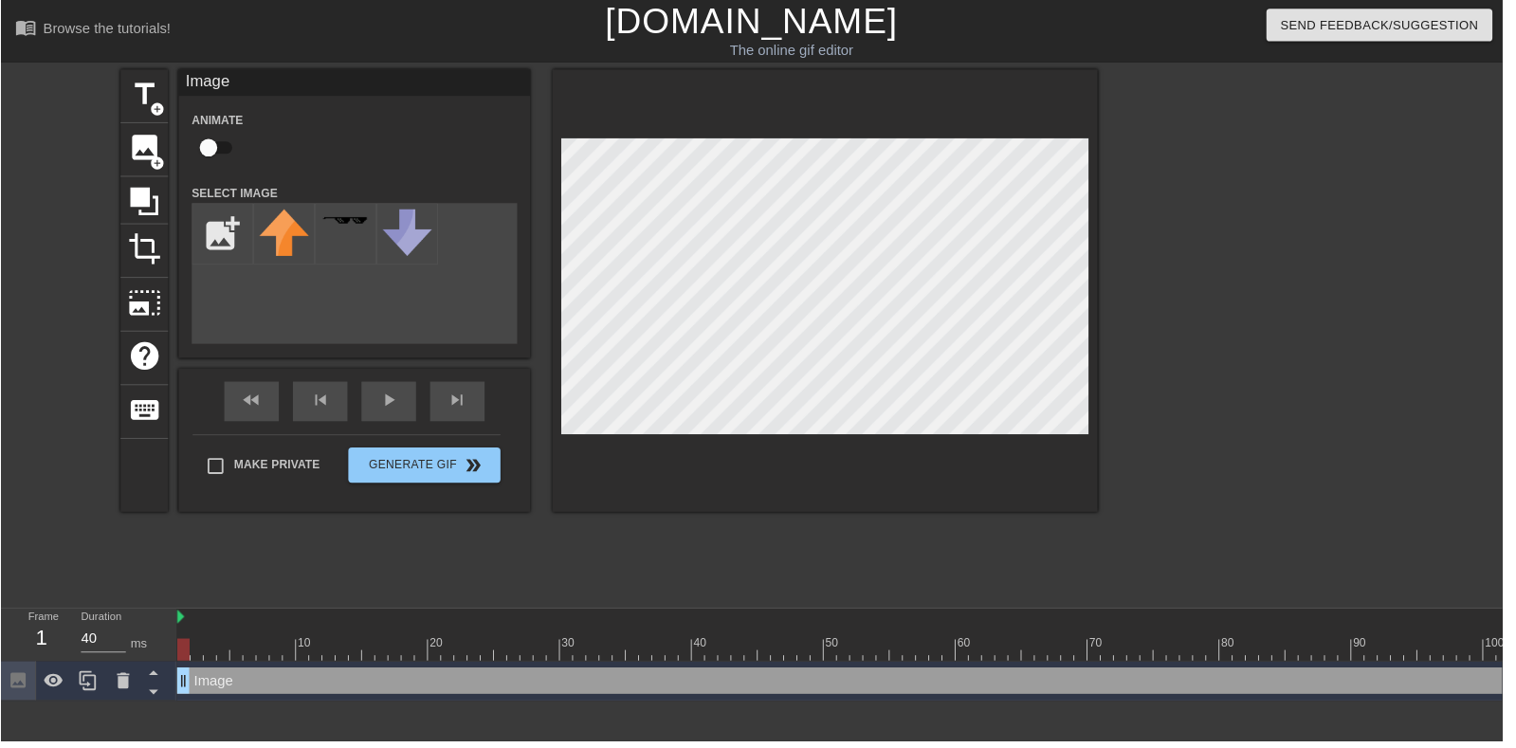
scroll to position [0, 0]
click at [205, 145] on input "checkbox" at bounding box center [224, 159] width 108 height 36
click at [243, 156] on input "checkbox" at bounding box center [242, 159] width 108 height 36
click at [217, 149] on input "checkbox" at bounding box center [224, 159] width 108 height 36
checkbox input "true"
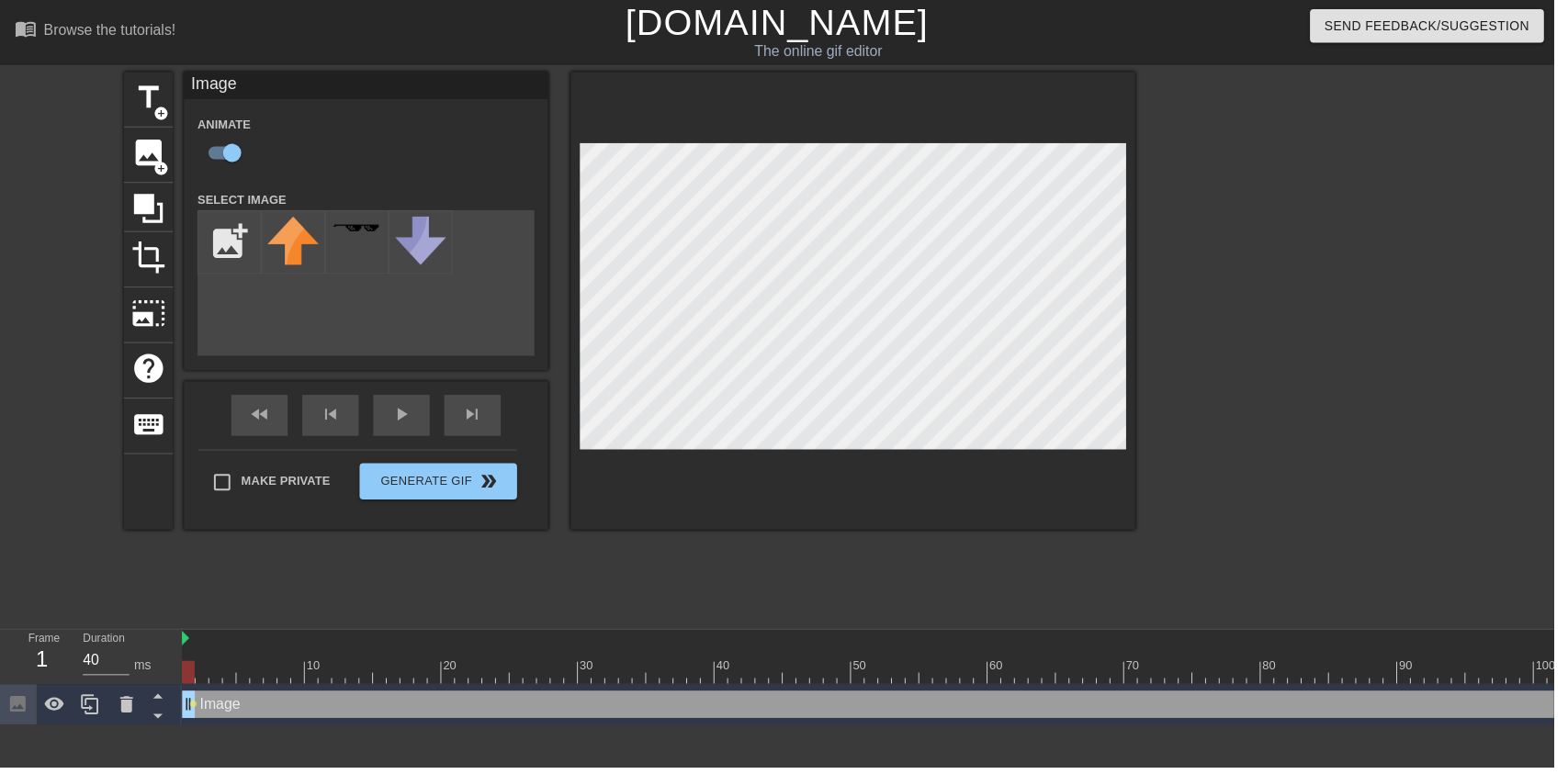
click at [219, 230] on input "file" at bounding box center [232, 244] width 62 height 62
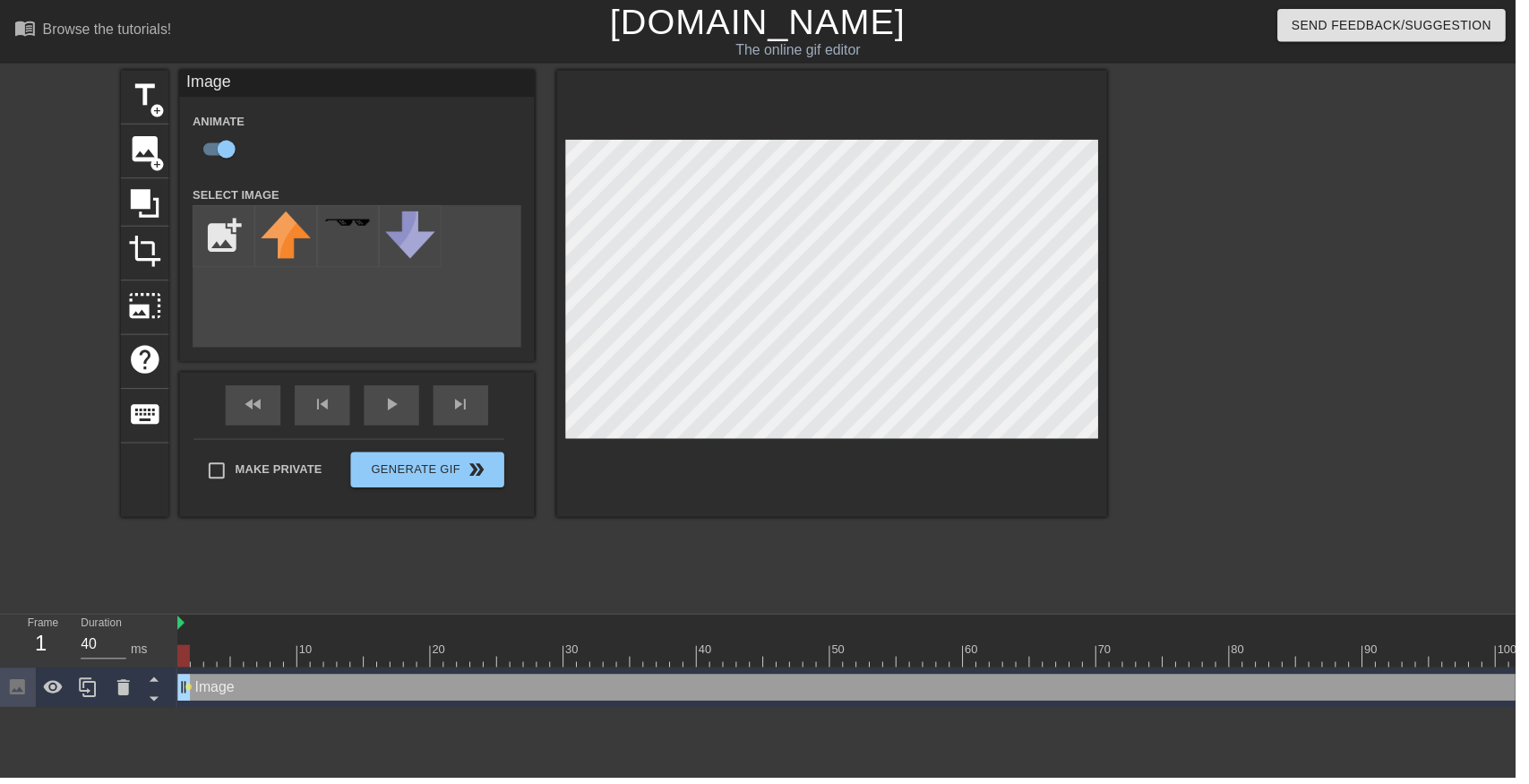
type input "C:\fakepath\987665.png"
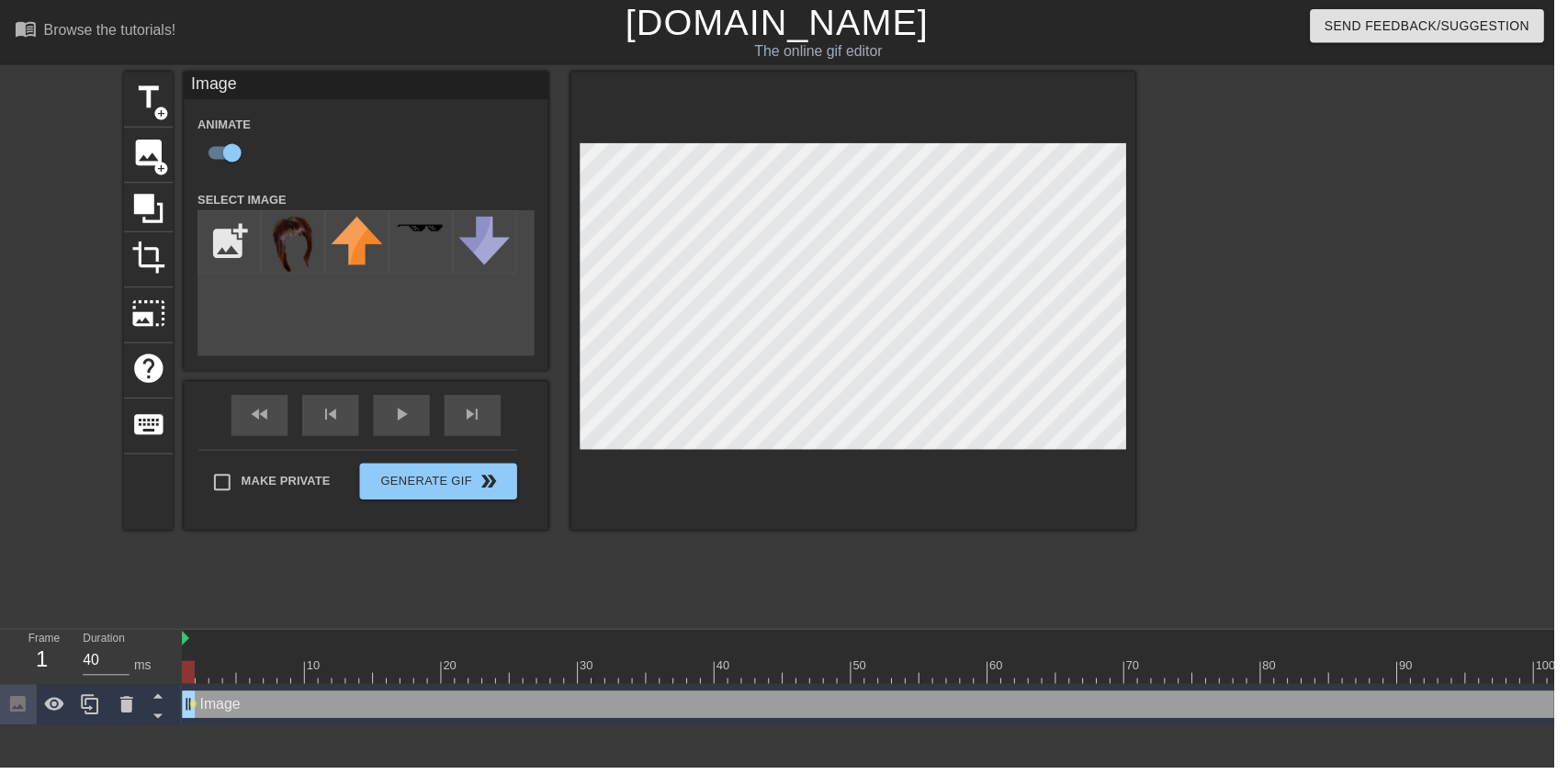
click at [309, 257] on img at bounding box center [296, 247] width 51 height 56
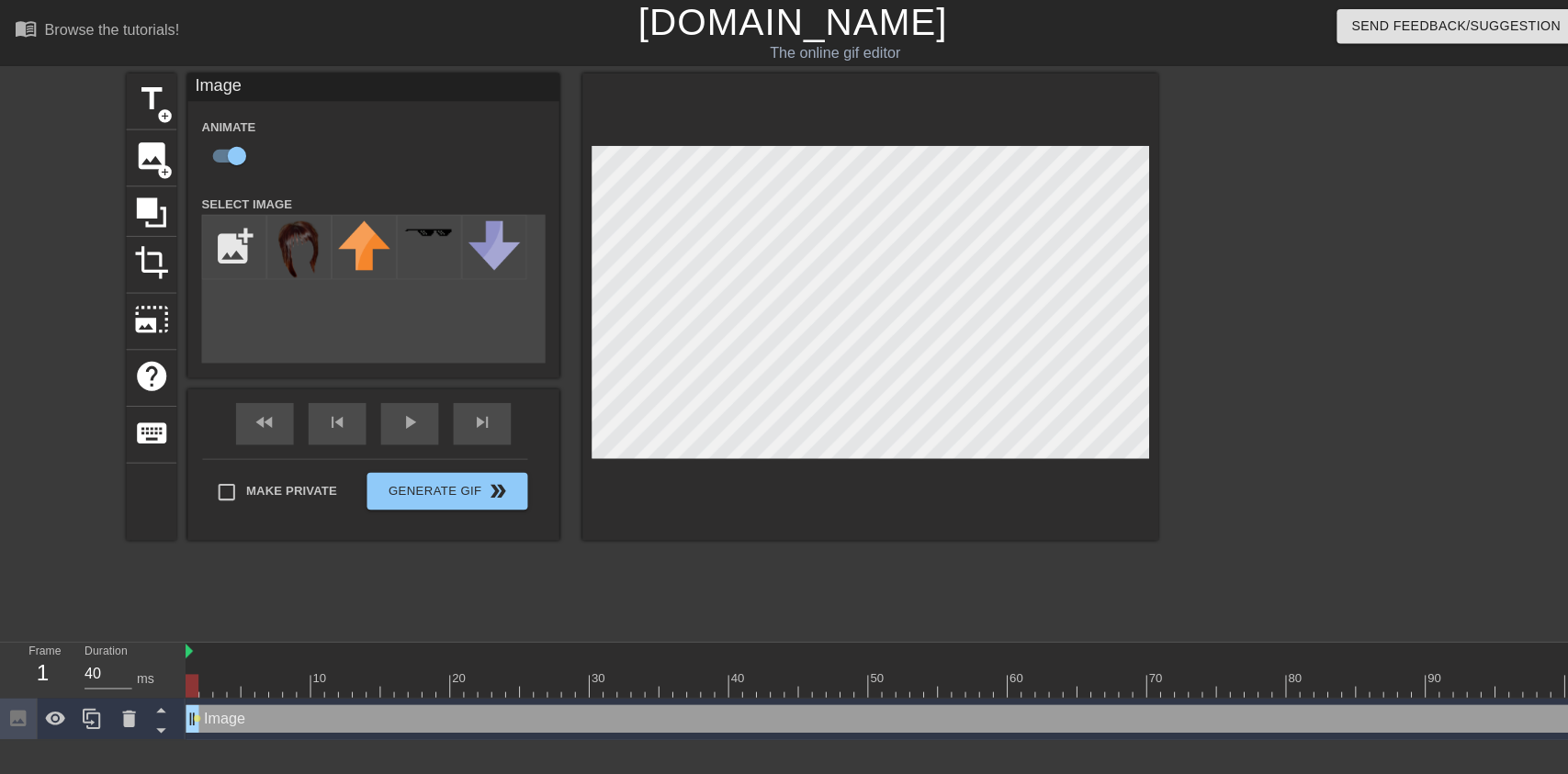
click at [261, 662] on div at bounding box center [260, 666] width 14 height 23
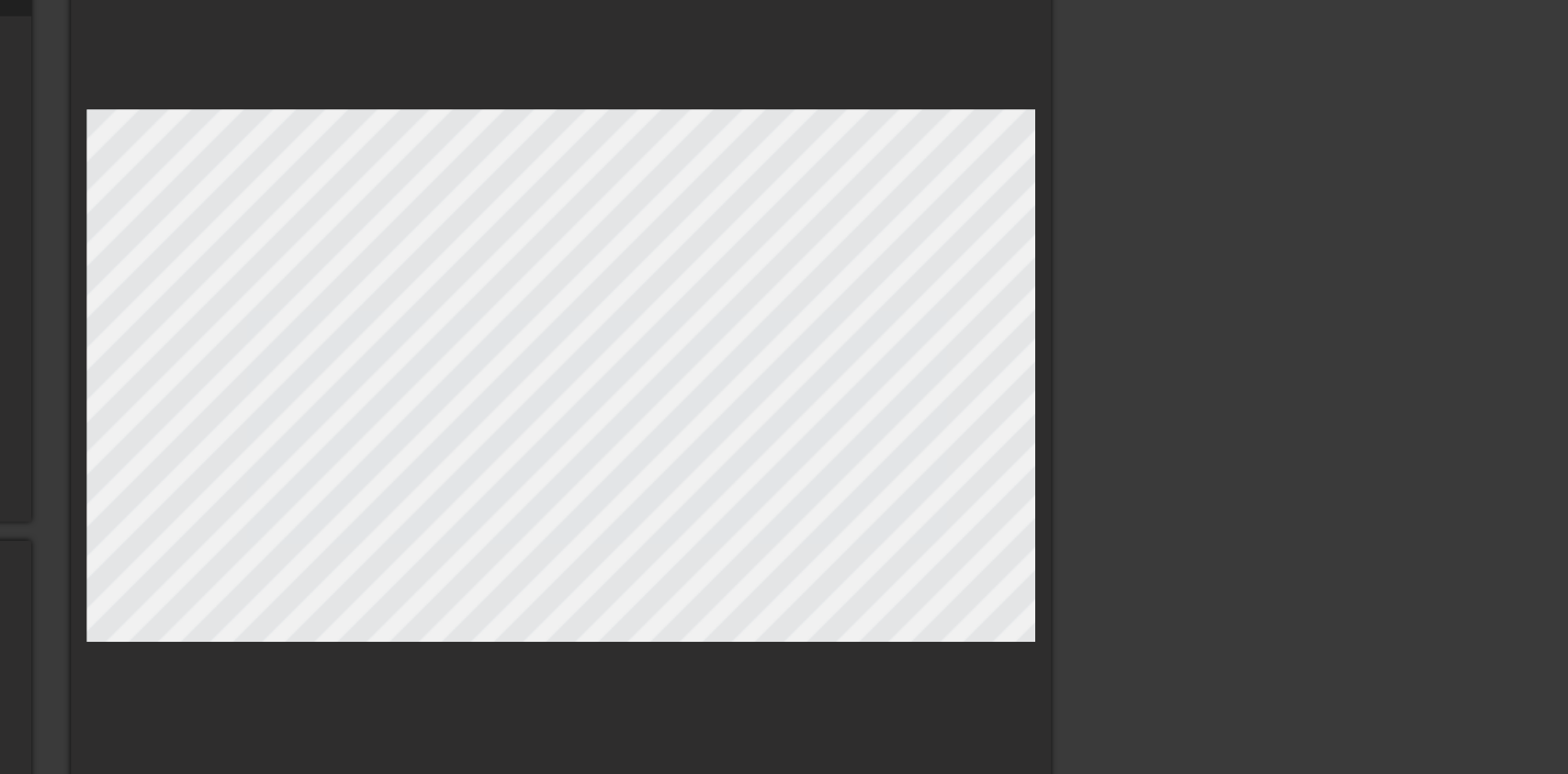
click at [875, 153] on div at bounding box center [861, 314] width 570 height 482
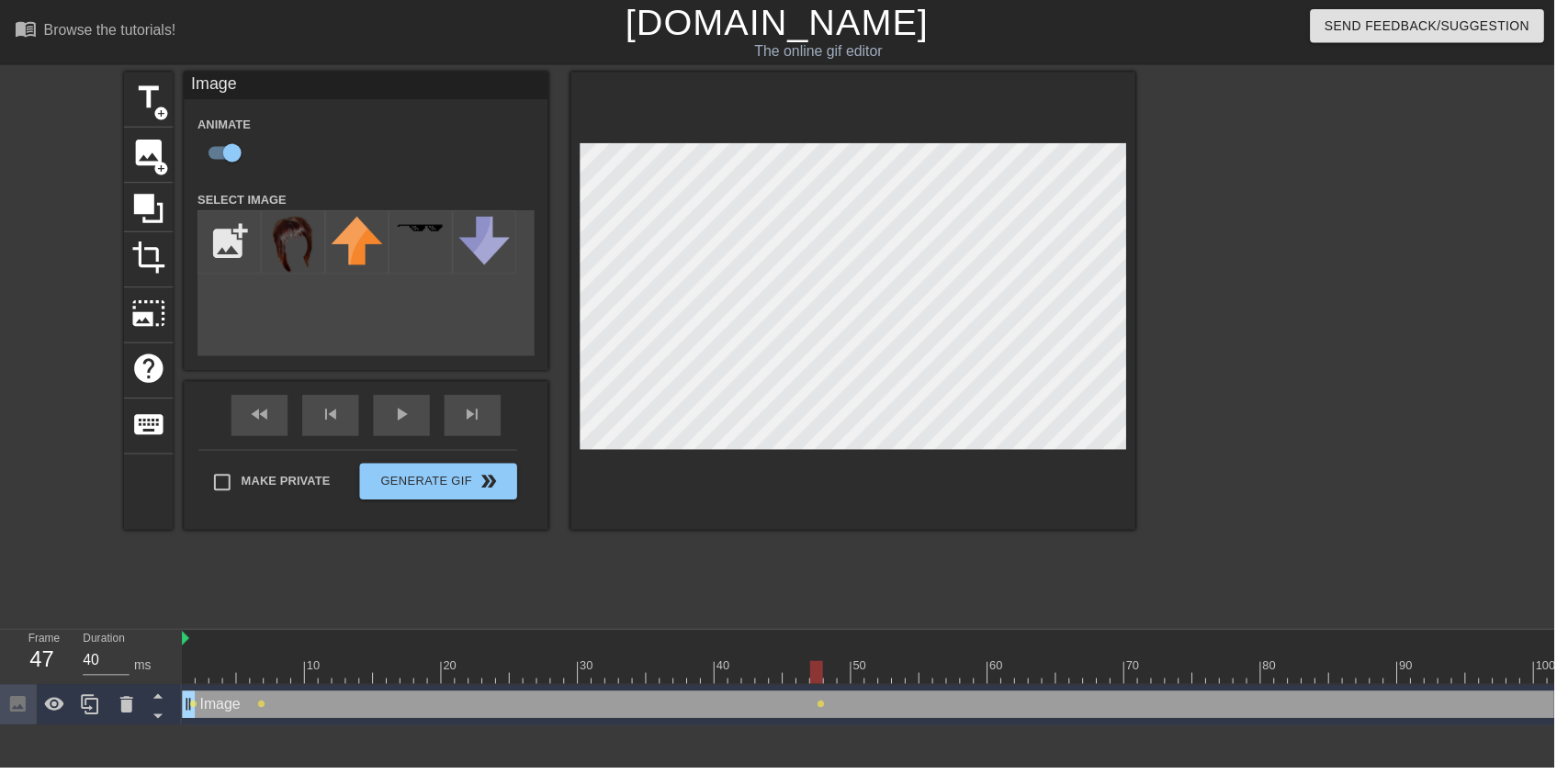
click at [399, 428] on span "play_arrow" at bounding box center [405, 418] width 22 height 22
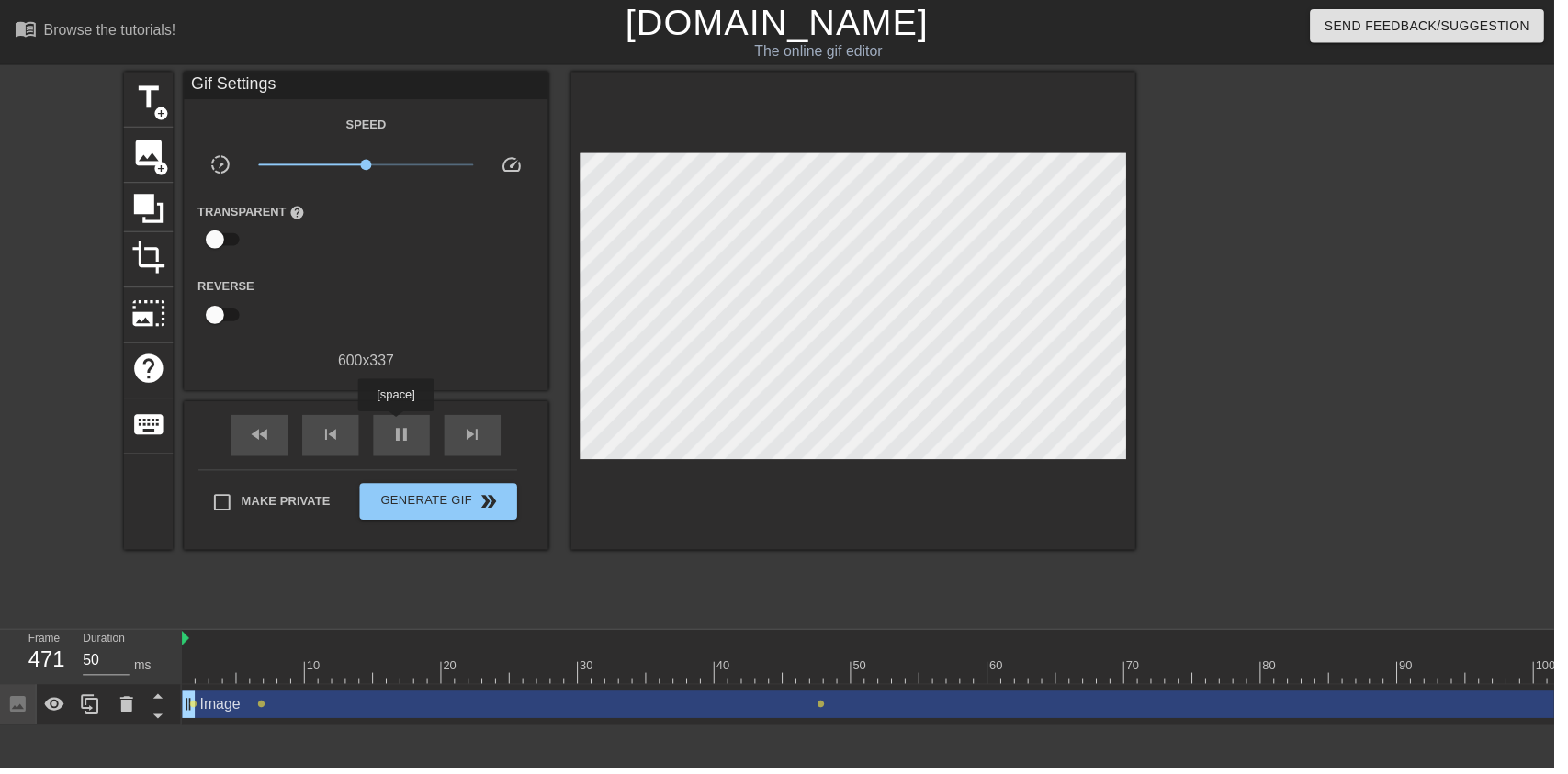
type input "40"
click at [405, 452] on div "pause" at bounding box center [405, 439] width 57 height 42
click at [117, 712] on icon at bounding box center [127, 710] width 22 height 22
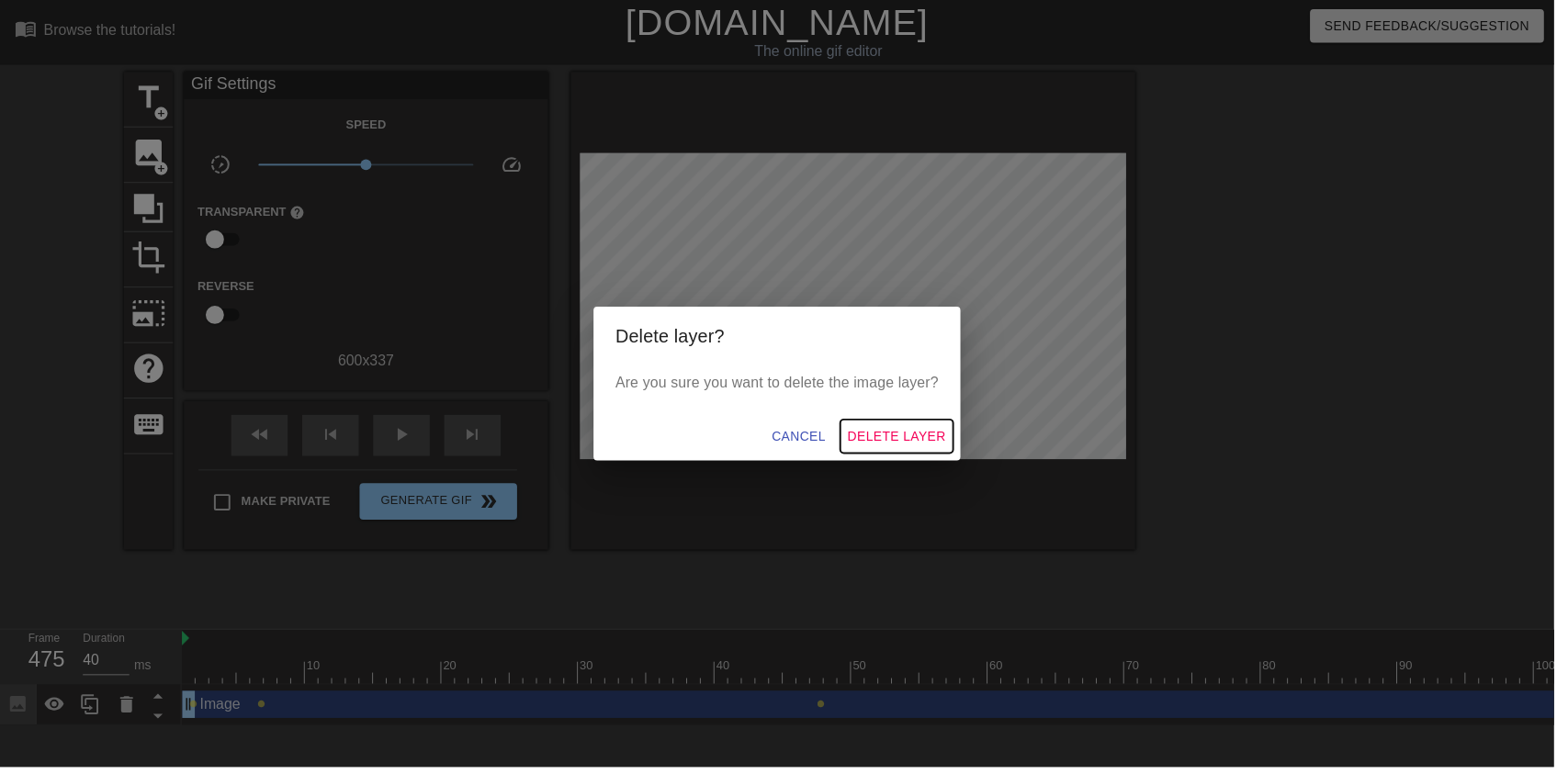
click at [936, 449] on span "Delete Layer" at bounding box center [905, 441] width 99 height 23
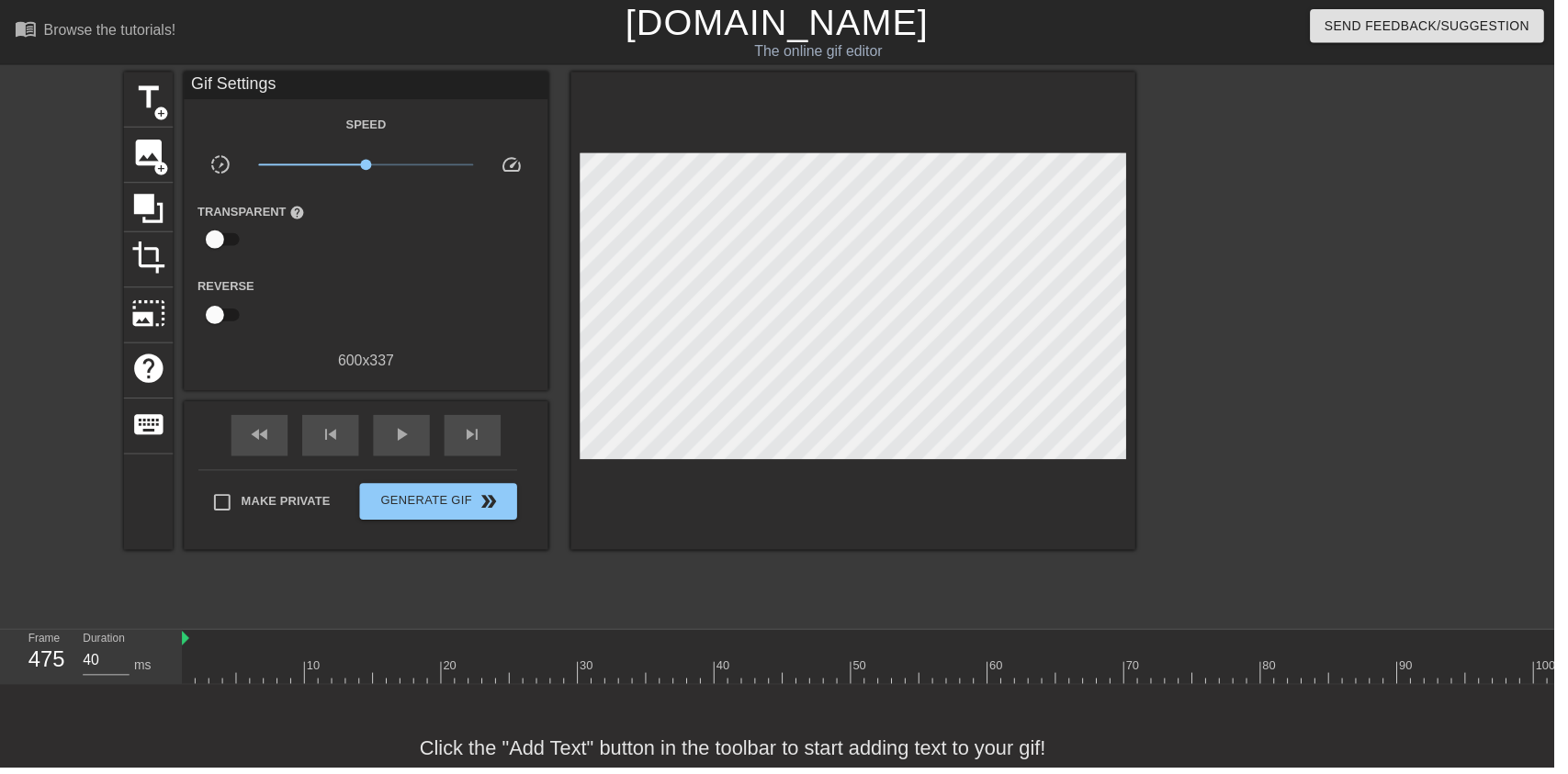
click at [143, 140] on span "image" at bounding box center [150, 154] width 35 height 35
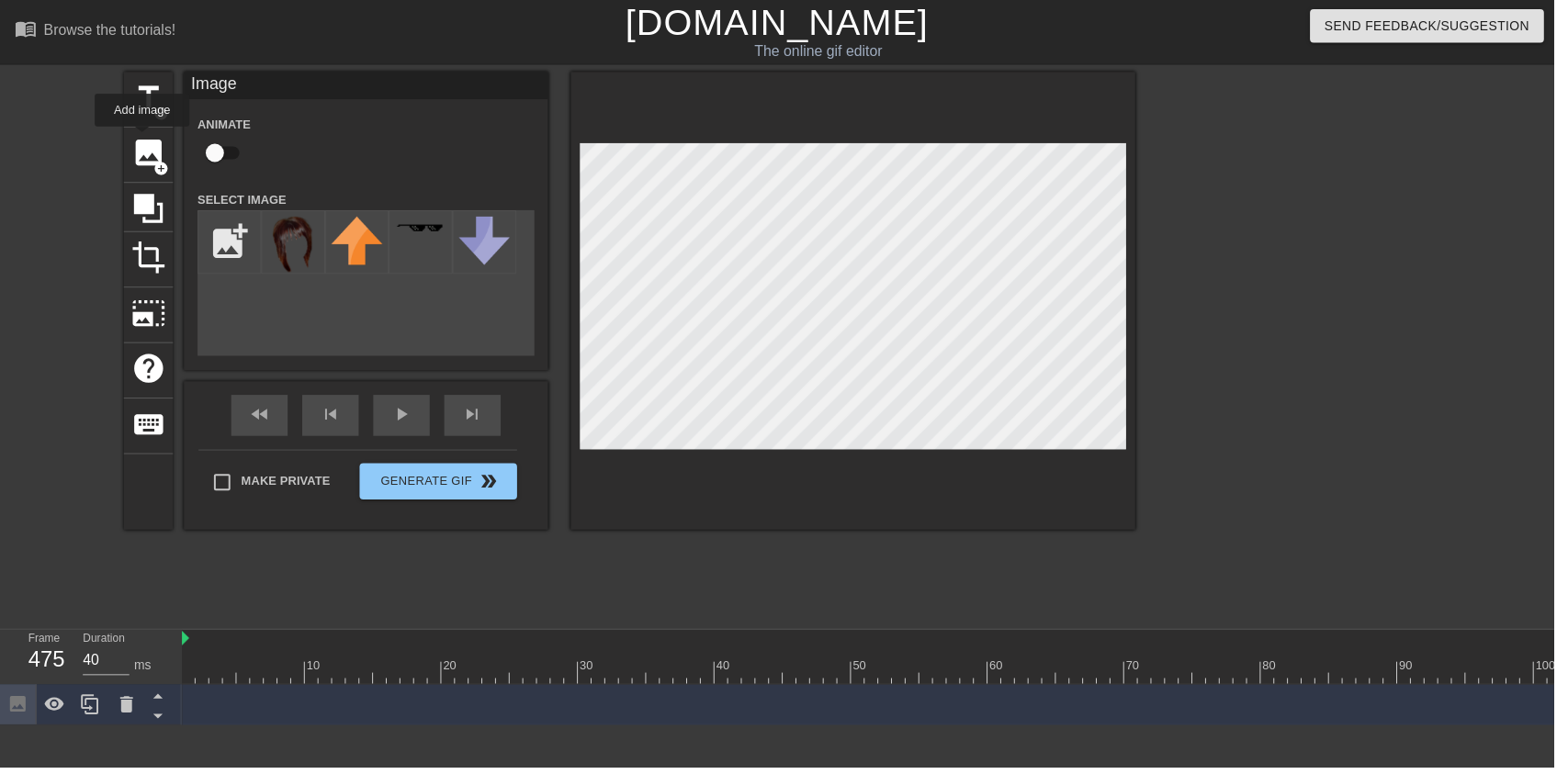
click at [293, 230] on img at bounding box center [296, 247] width 51 height 56
click at [214, 148] on input "checkbox" at bounding box center [217, 154] width 105 height 35
checkbox input "true"
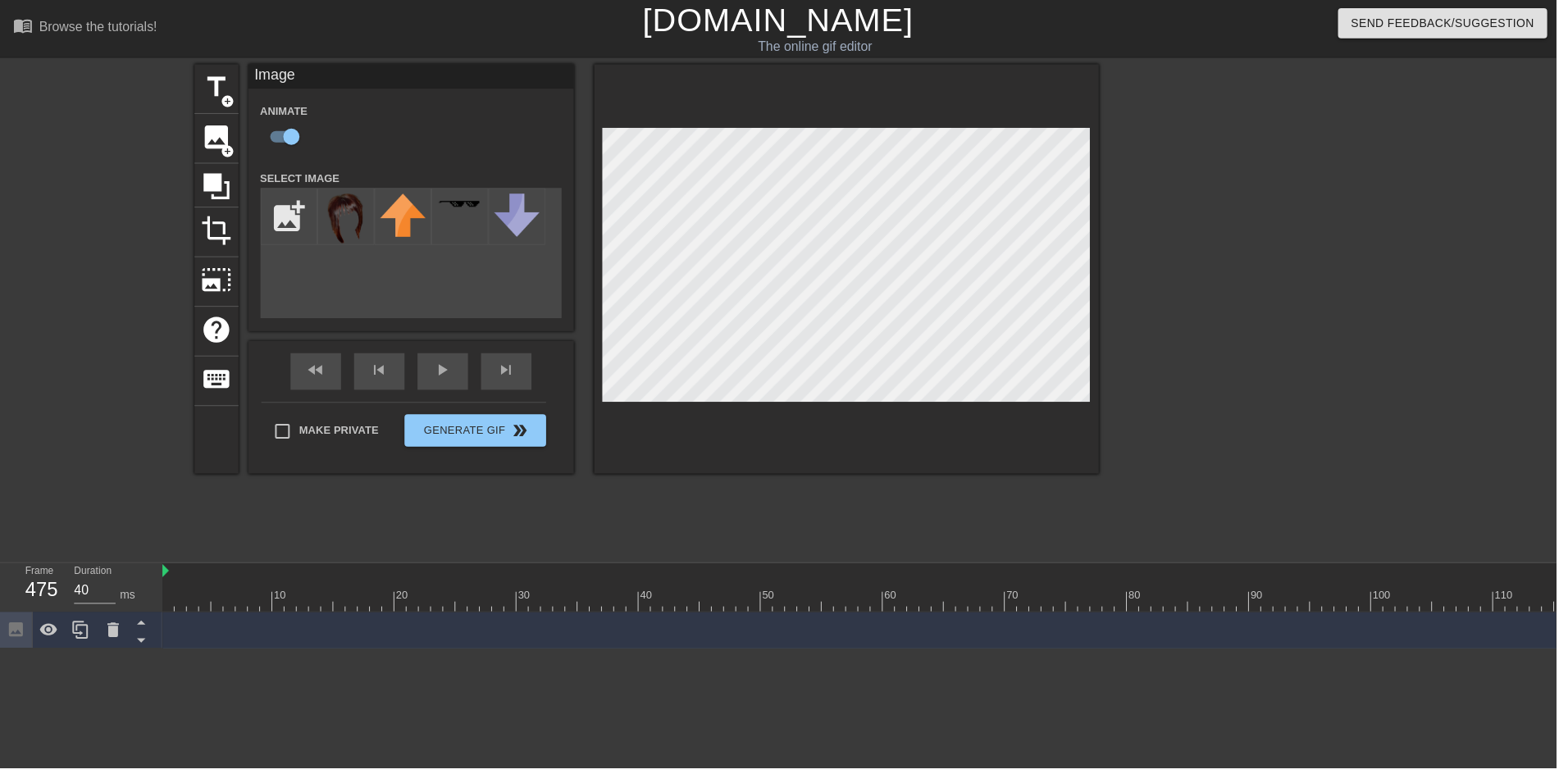
click at [1200, 429] on div at bounding box center [1250, 310] width 246 height 492
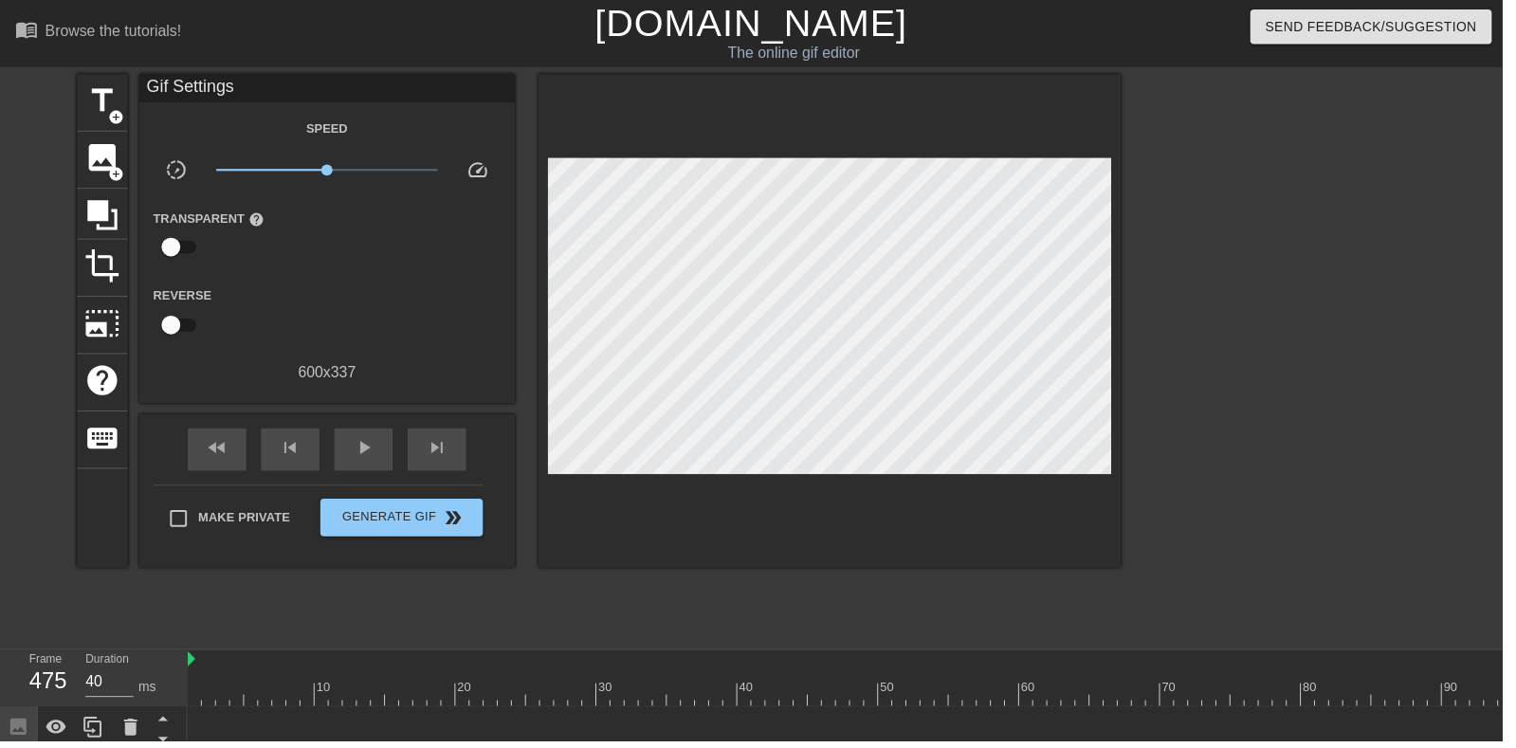
click at [51, 739] on icon at bounding box center [56, 733] width 21 height 14
click at [55, 730] on icon at bounding box center [57, 733] width 23 height 23
click at [343, 460] on div "play_arrow" at bounding box center [366, 453] width 59 height 43
click at [367, 444] on span "pause" at bounding box center [367, 452] width 23 height 23
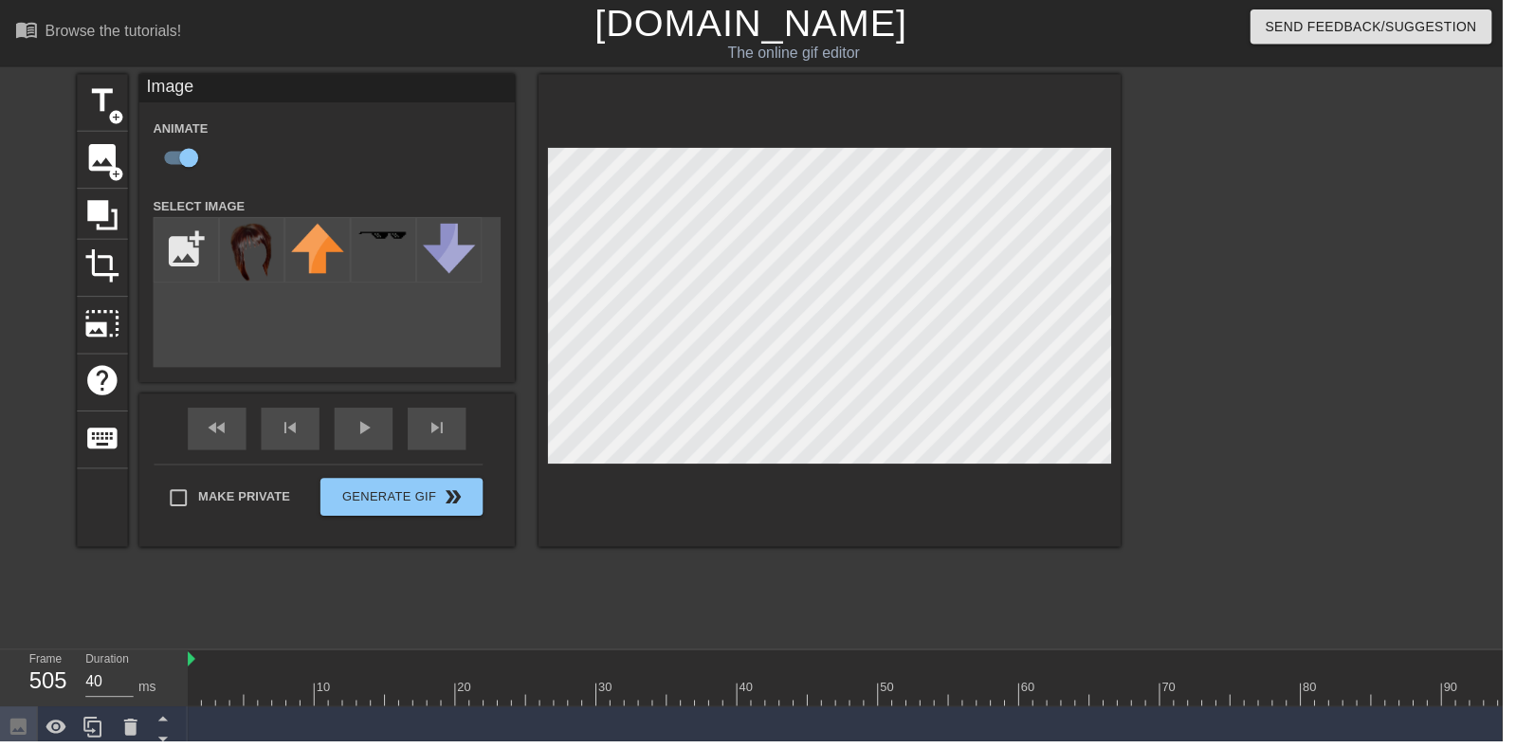
click at [355, 436] on div "play_arrow" at bounding box center [366, 432] width 59 height 43
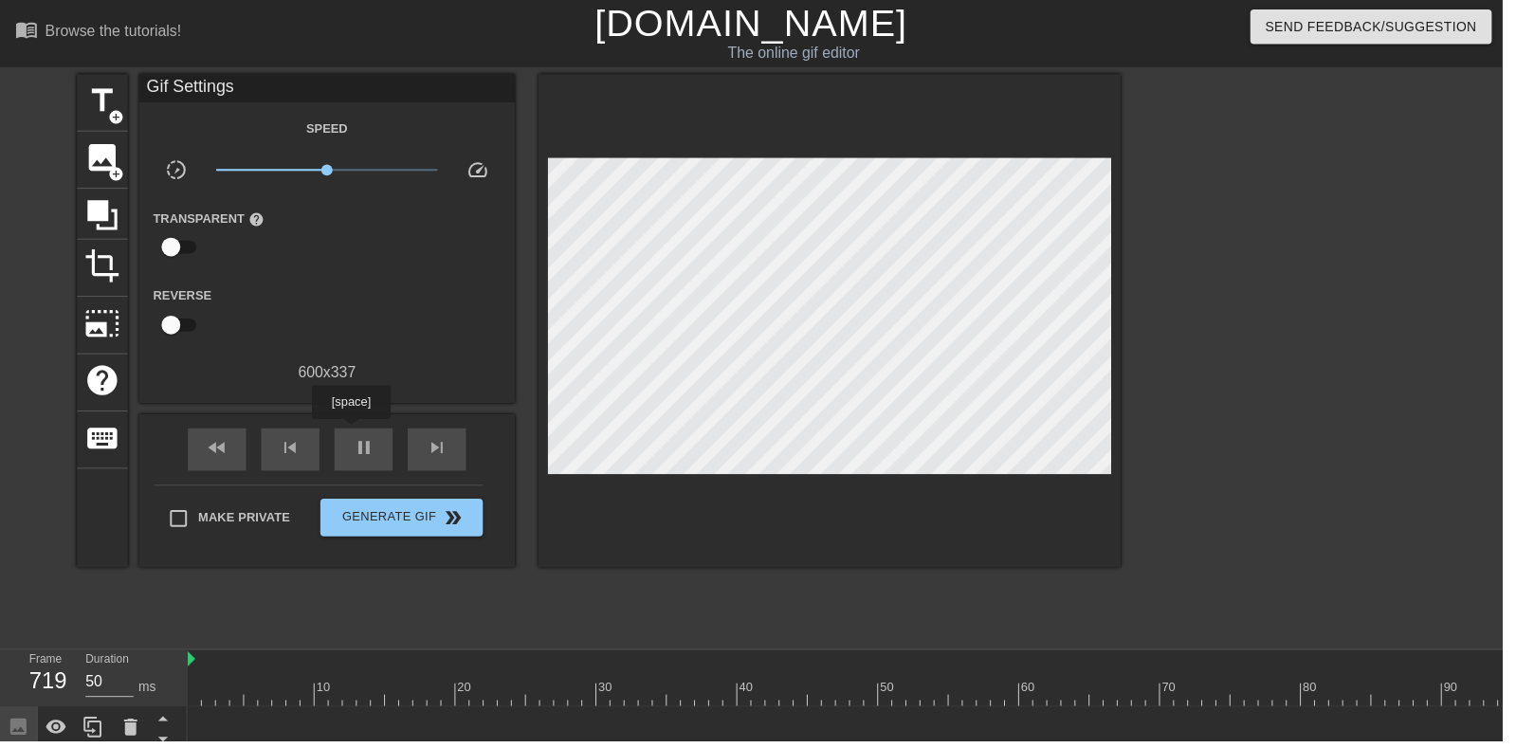
click at [851, 19] on link "[DOMAIN_NAME]" at bounding box center [758, 23] width 316 height 42
type input "40"
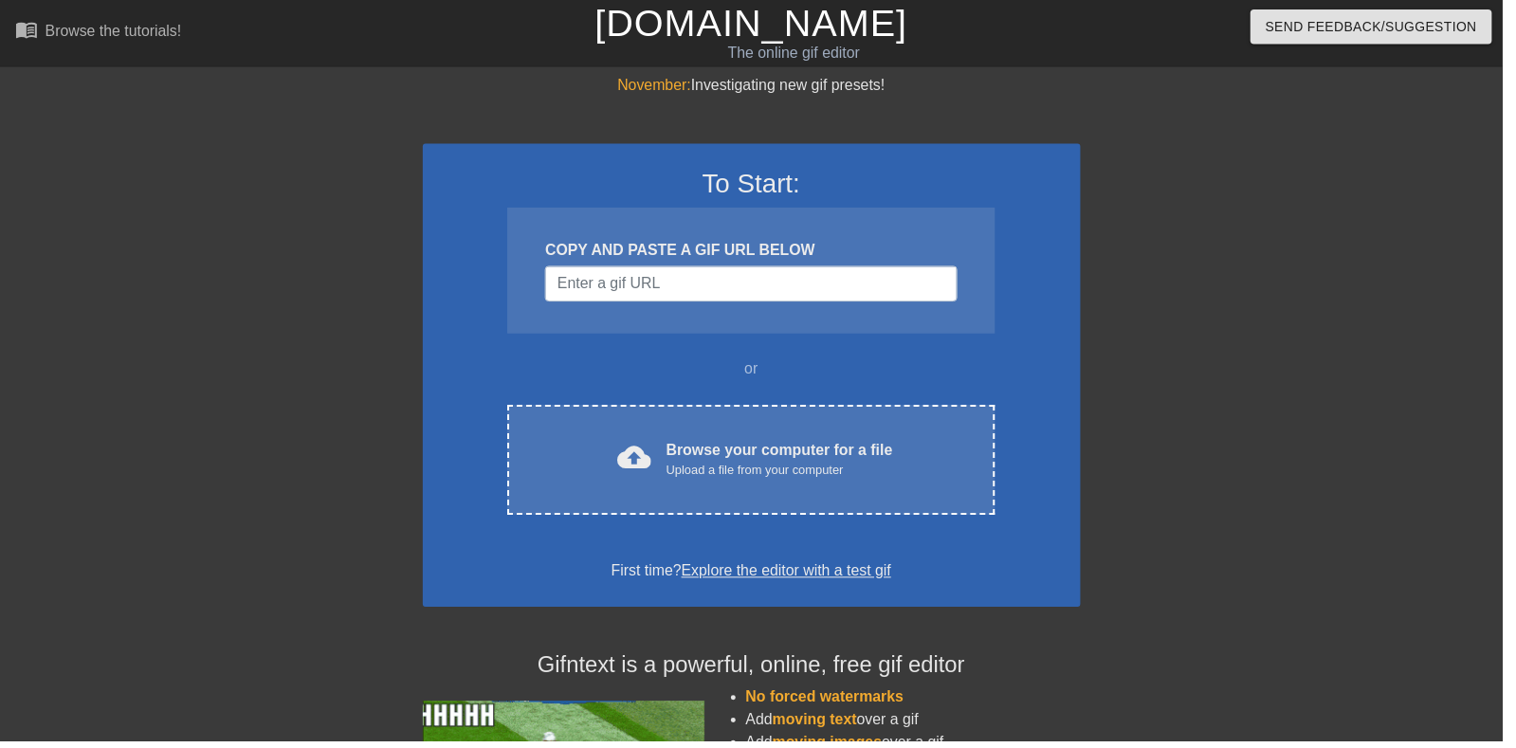
click at [912, 452] on div "cloud_upload Browse your computer for a file Upload a file from your computer" at bounding box center [757, 464] width 411 height 43
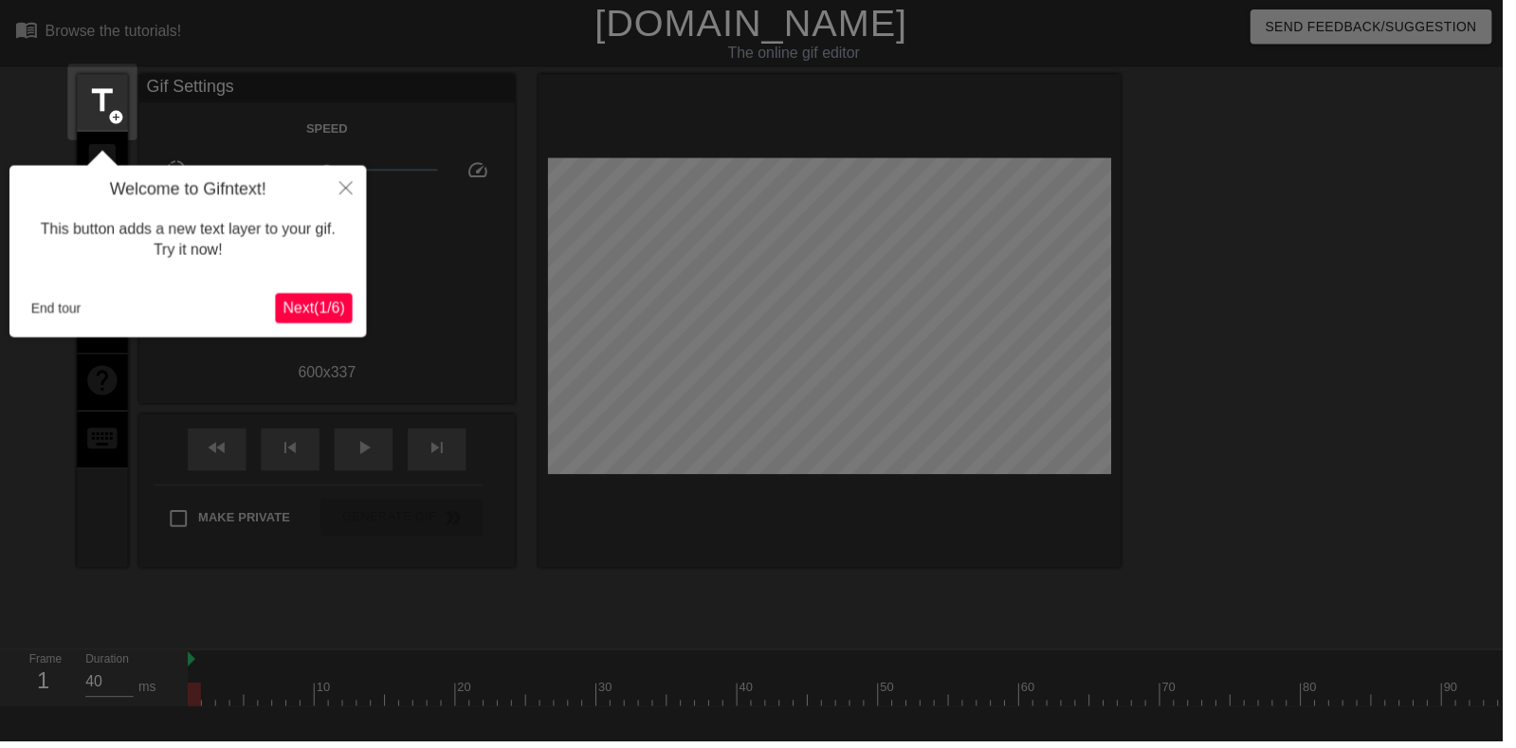
scroll to position [46, 0]
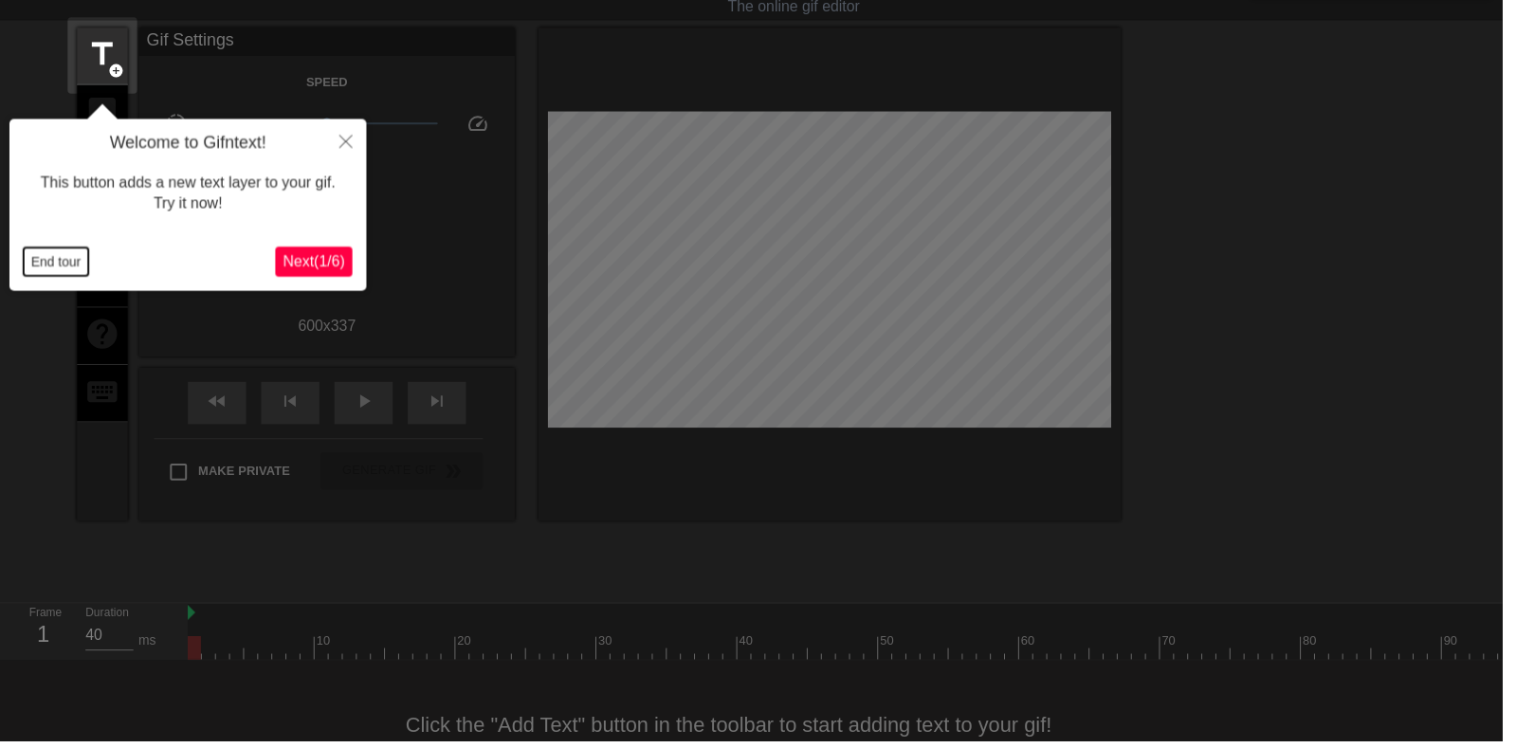
click at [52, 272] on button "End tour" at bounding box center [56, 264] width 65 height 28
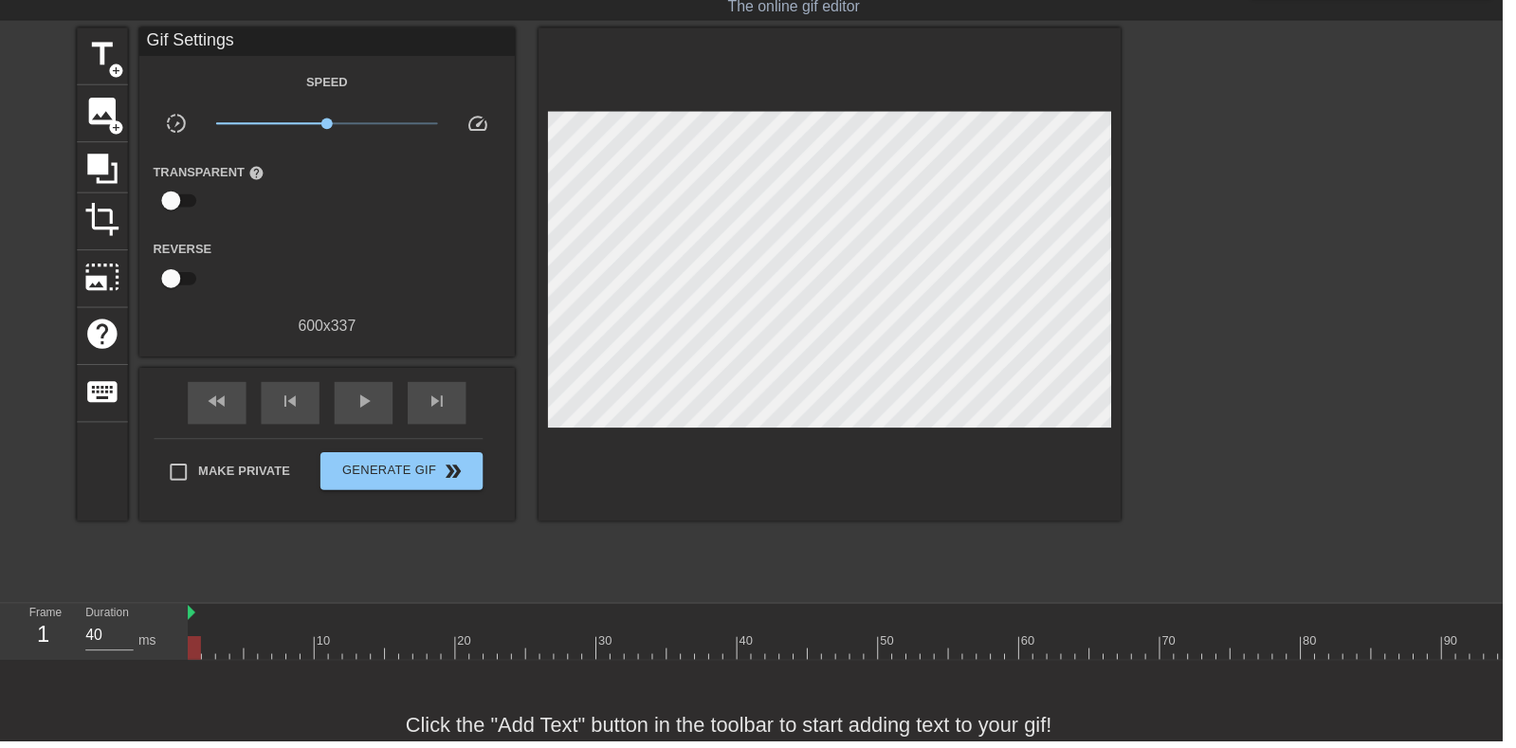
click at [92, 108] on span "image" at bounding box center [103, 113] width 36 height 36
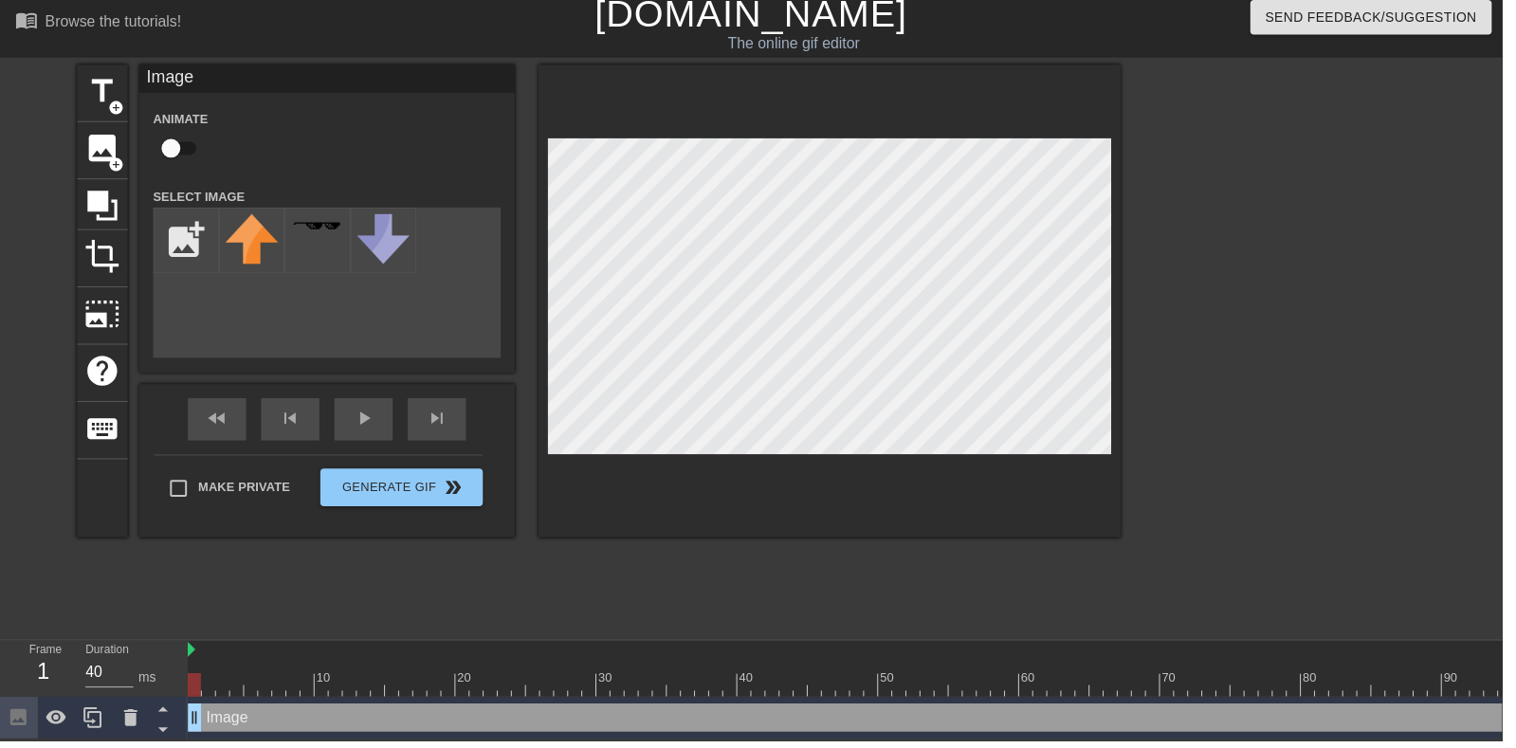
scroll to position [0, 0]
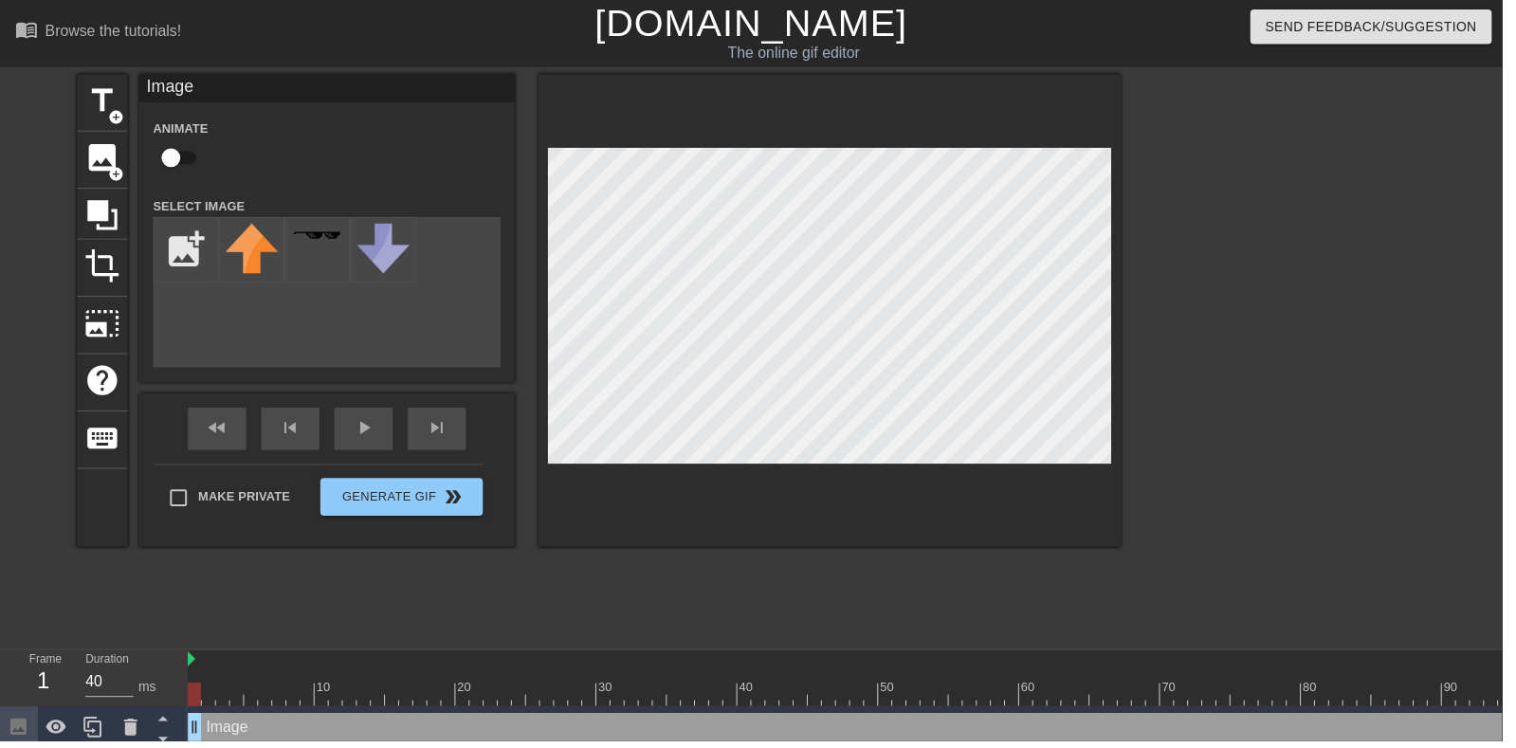
click at [166, 161] on input "checkbox" at bounding box center [173, 159] width 108 height 36
checkbox input "true"
click at [180, 240] on input "file" at bounding box center [187, 252] width 64 height 64
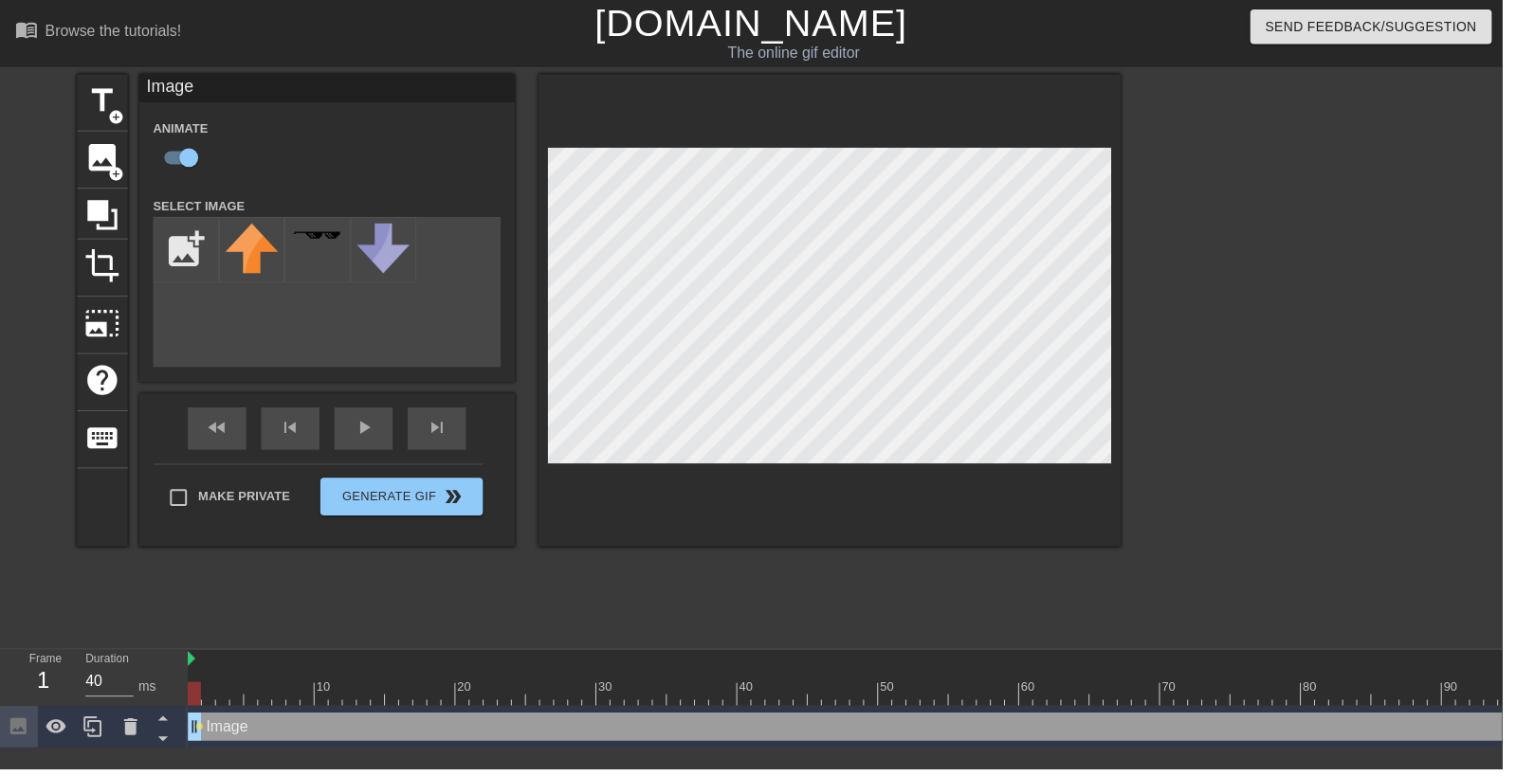
type input "C:\fakepath\987665.png"
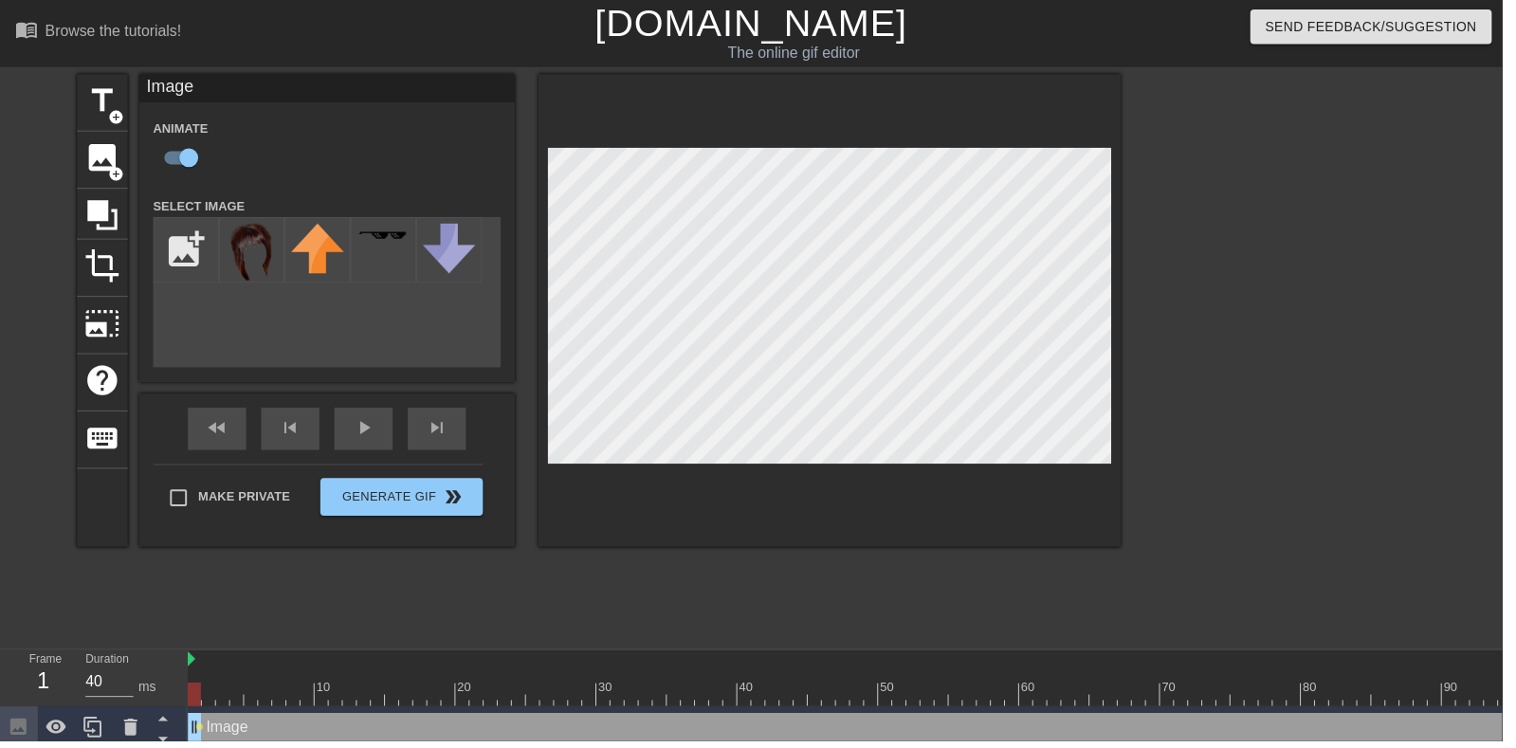
click at [256, 233] on img at bounding box center [254, 255] width 53 height 58
click at [377, 429] on div "fast_rewind skip_previous play_arrow skip_next" at bounding box center [329, 432] width 309 height 71
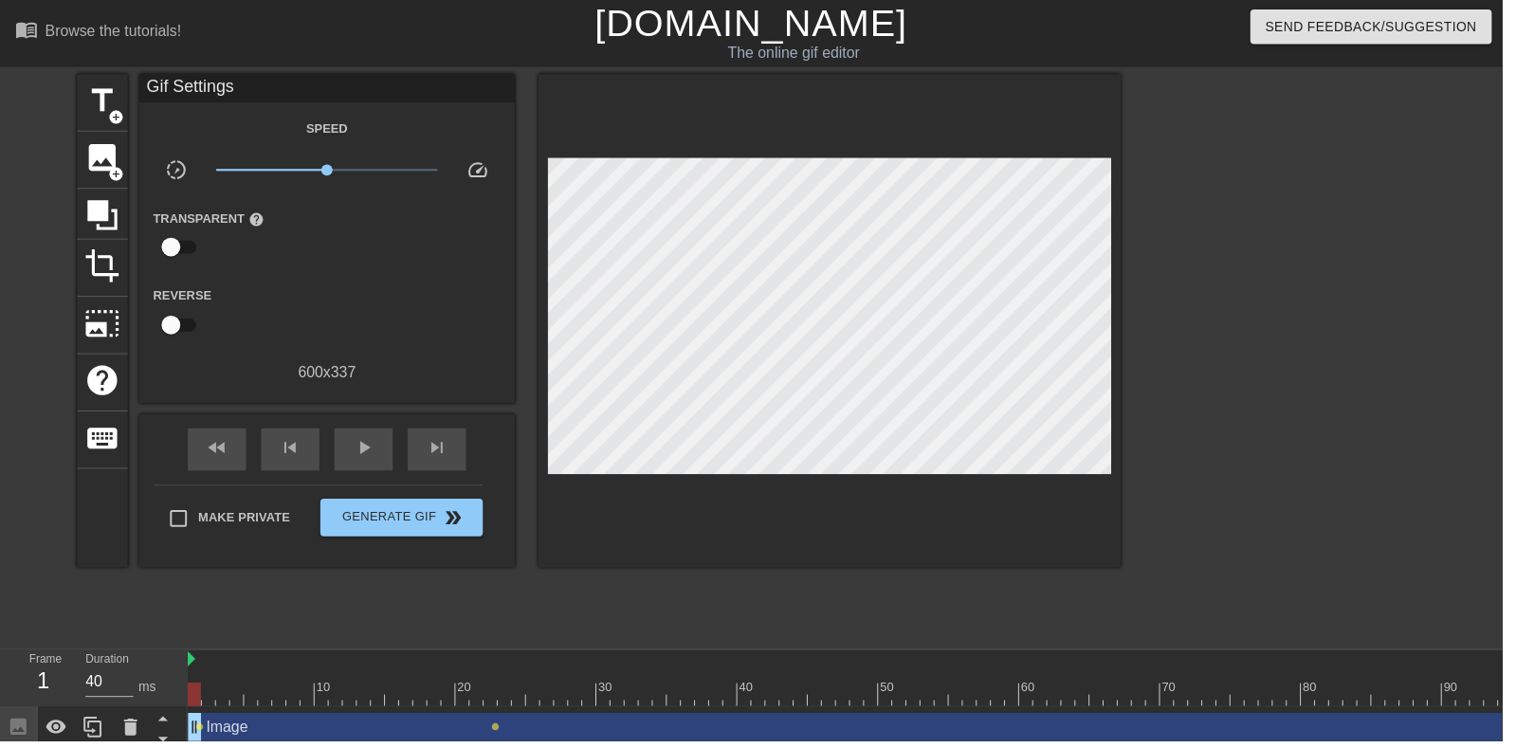
click at [363, 453] on span "play_arrow" at bounding box center [367, 452] width 23 height 23
click at [356, 469] on div "pause" at bounding box center [366, 453] width 59 height 43
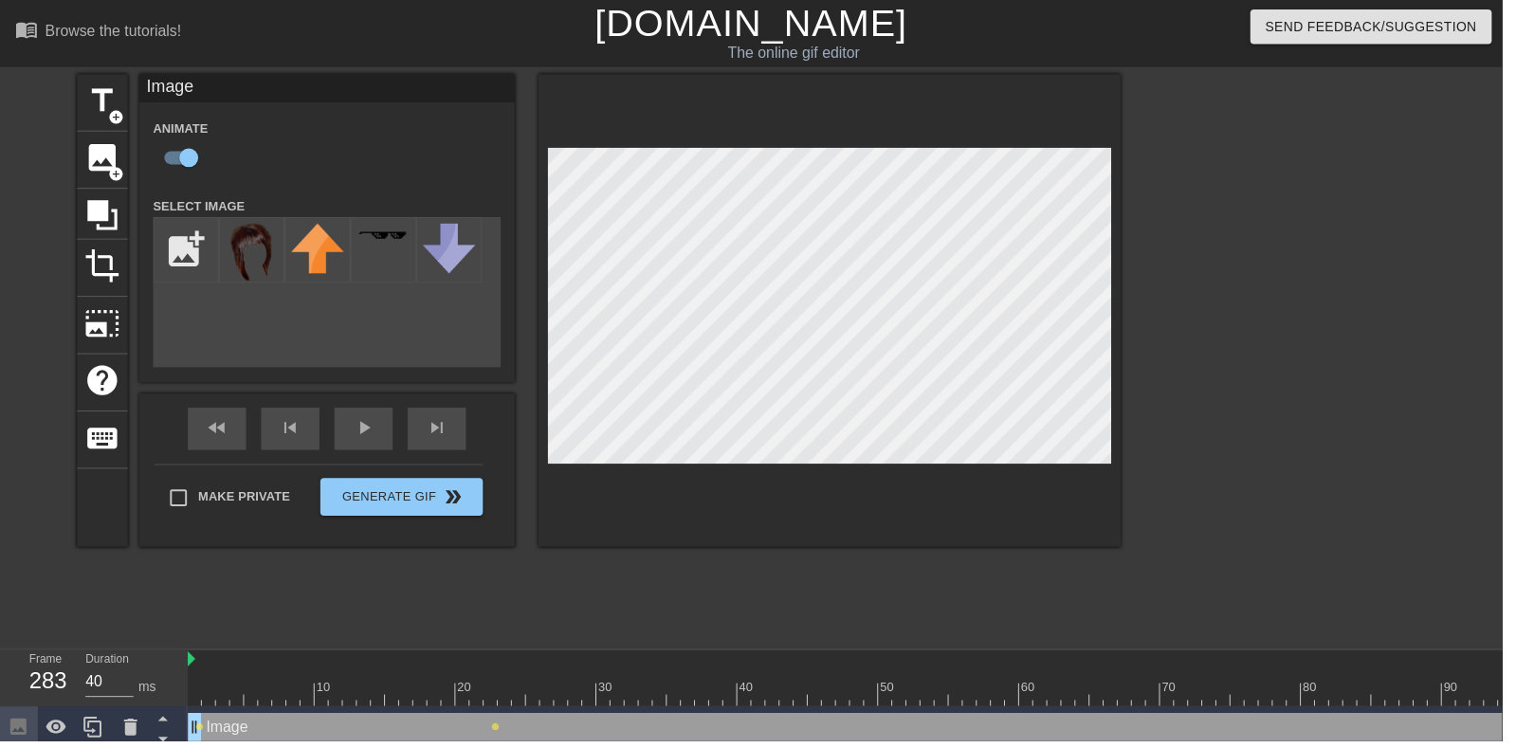
click at [390, 415] on div "Image Animate Select Image add_photo_alternate fast_rewind skip_previous play_a…" at bounding box center [329, 313] width 379 height 477
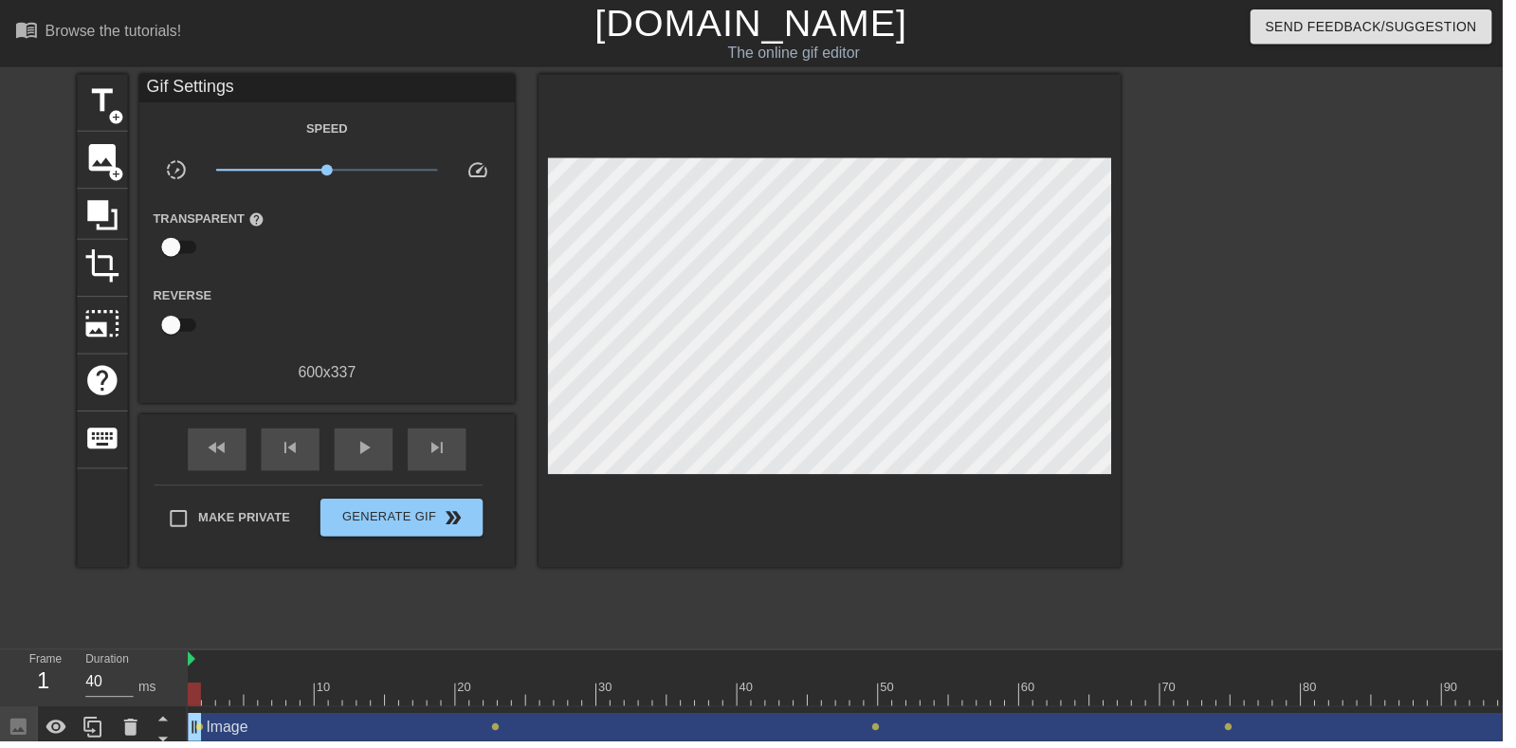
click at [346, 467] on div "play_arrow" at bounding box center [366, 453] width 59 height 43
click at [392, 440] on div "pause" at bounding box center [366, 453] width 59 height 43
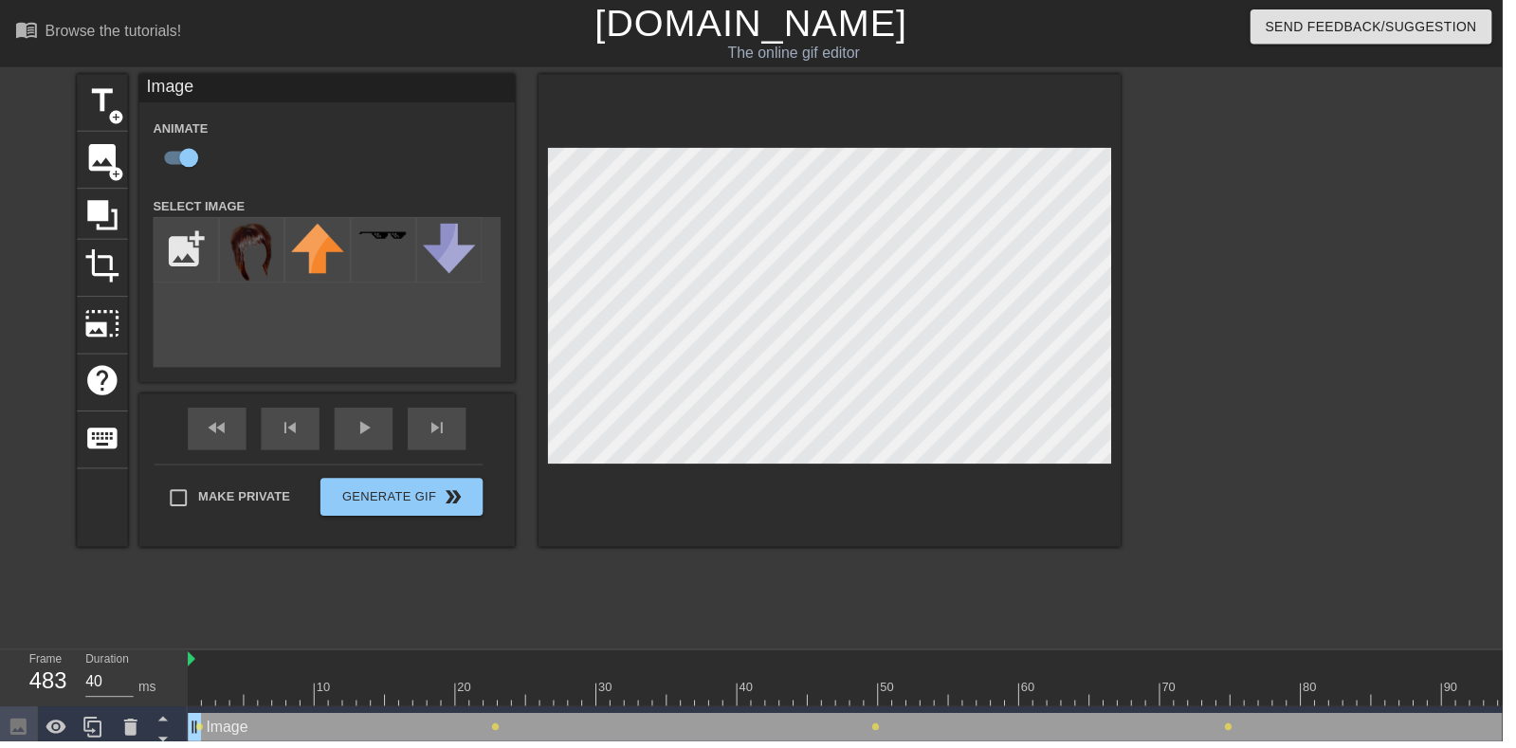
click at [906, 680] on div at bounding box center [908, 687] width 14 height 24
click at [753, 676] on div "40" at bounding box center [751, 687] width 14 height 24
click at [378, 435] on div "play_arrow" at bounding box center [366, 432] width 59 height 43
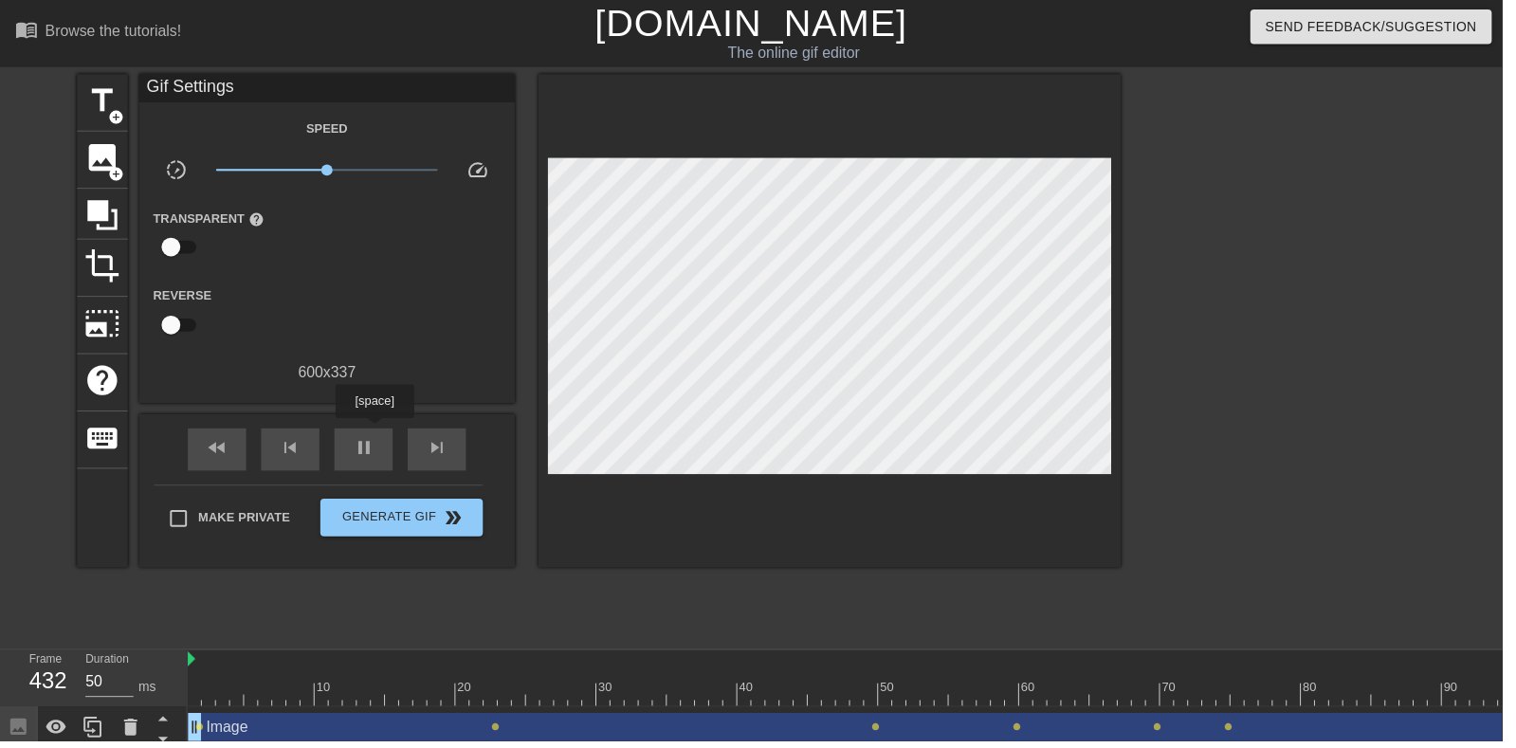
click at [373, 466] on div "pause" at bounding box center [366, 453] width 59 height 43
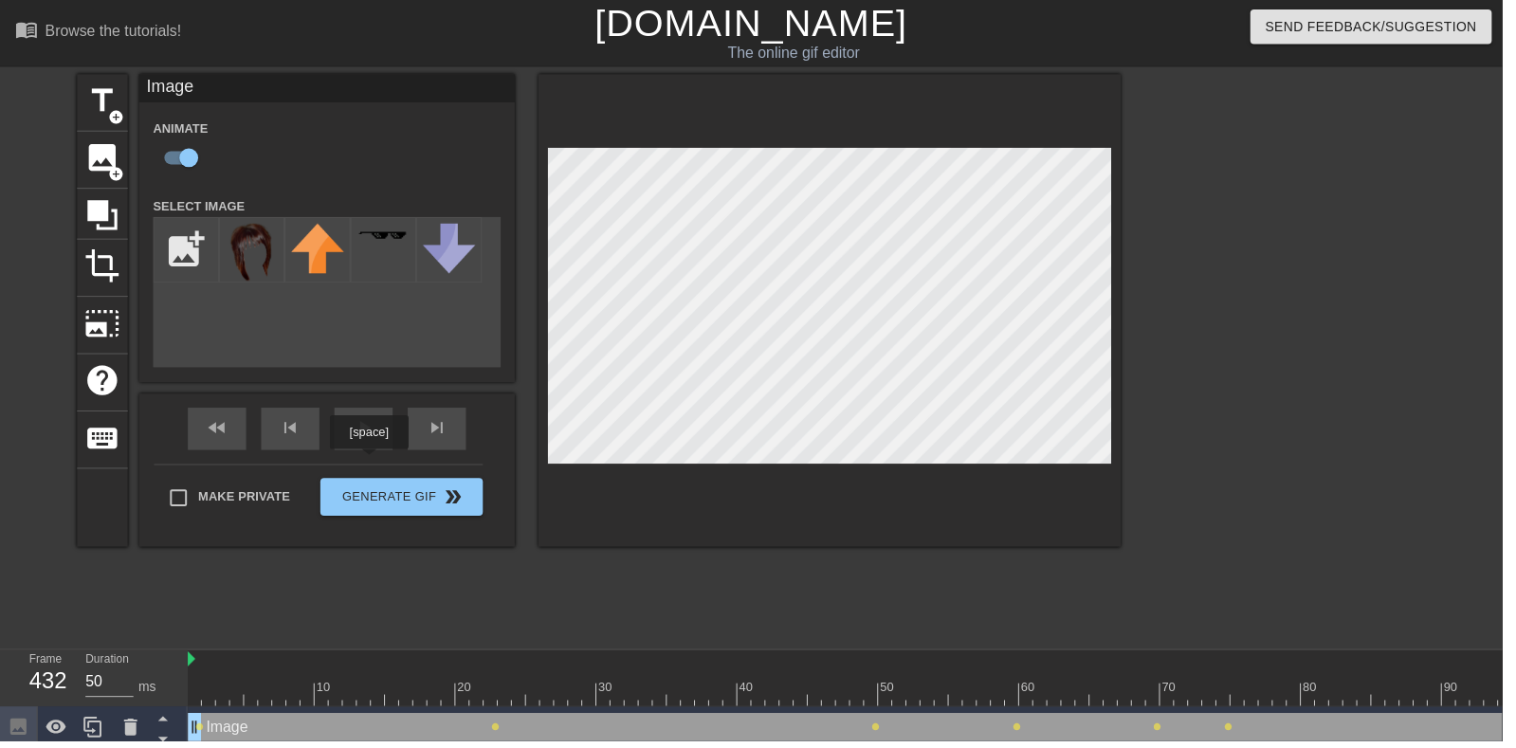
click at [351, 428] on div "fast_rewind skip_previous play_arrow skip_next" at bounding box center [329, 432] width 309 height 71
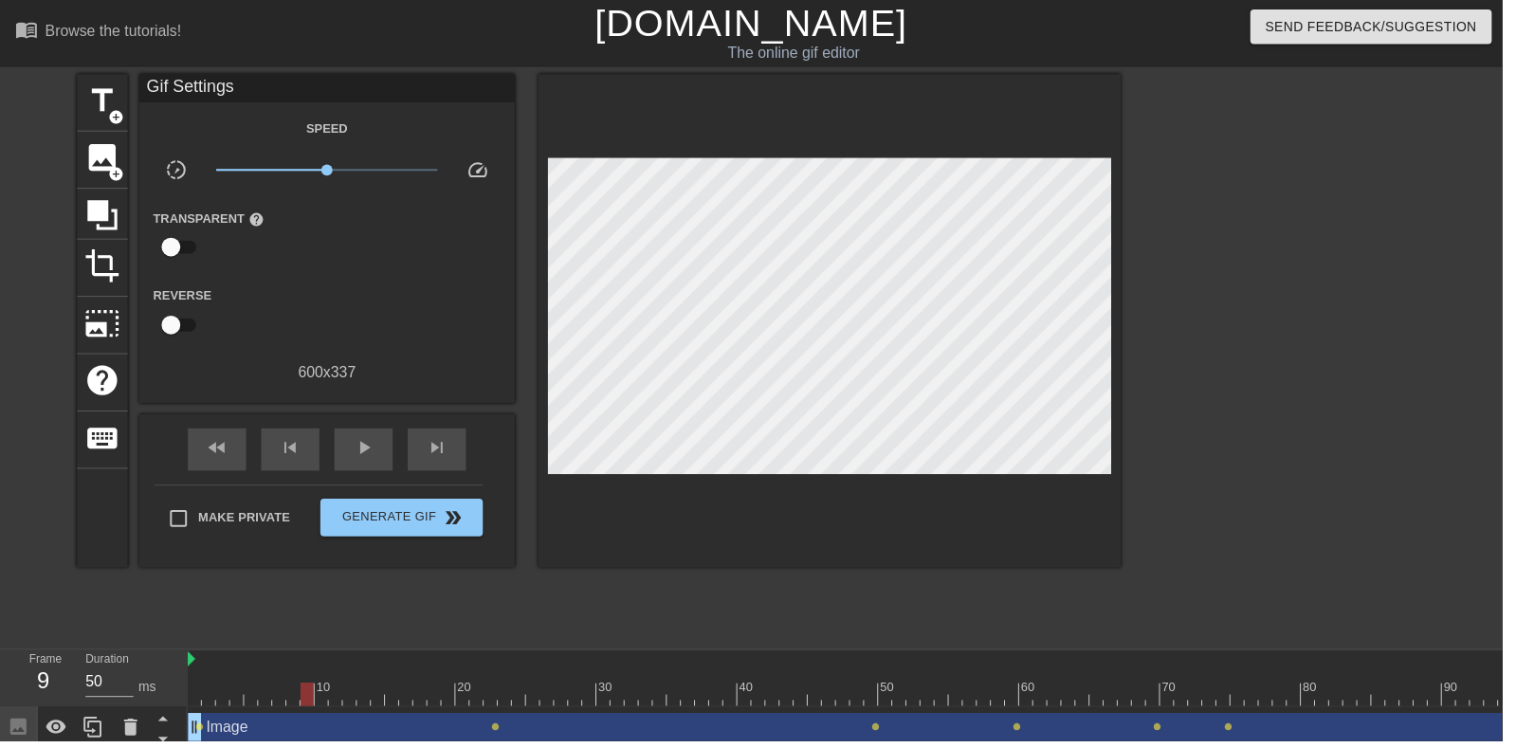
click at [356, 457] on span "play_arrow" at bounding box center [367, 452] width 23 height 23
click at [361, 445] on span "pause" at bounding box center [367, 452] width 23 height 23
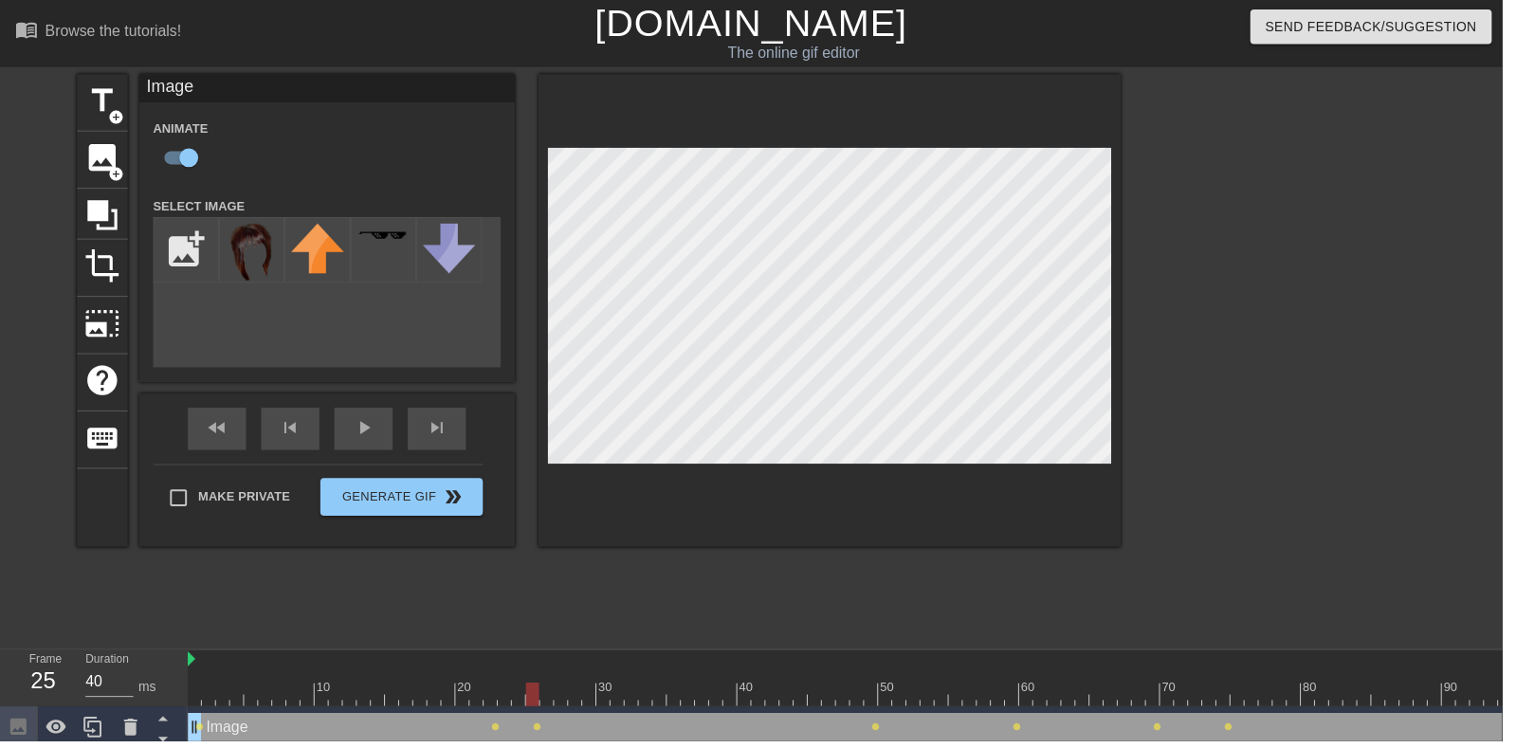
click at [356, 440] on div "play_arrow" at bounding box center [366, 432] width 59 height 43
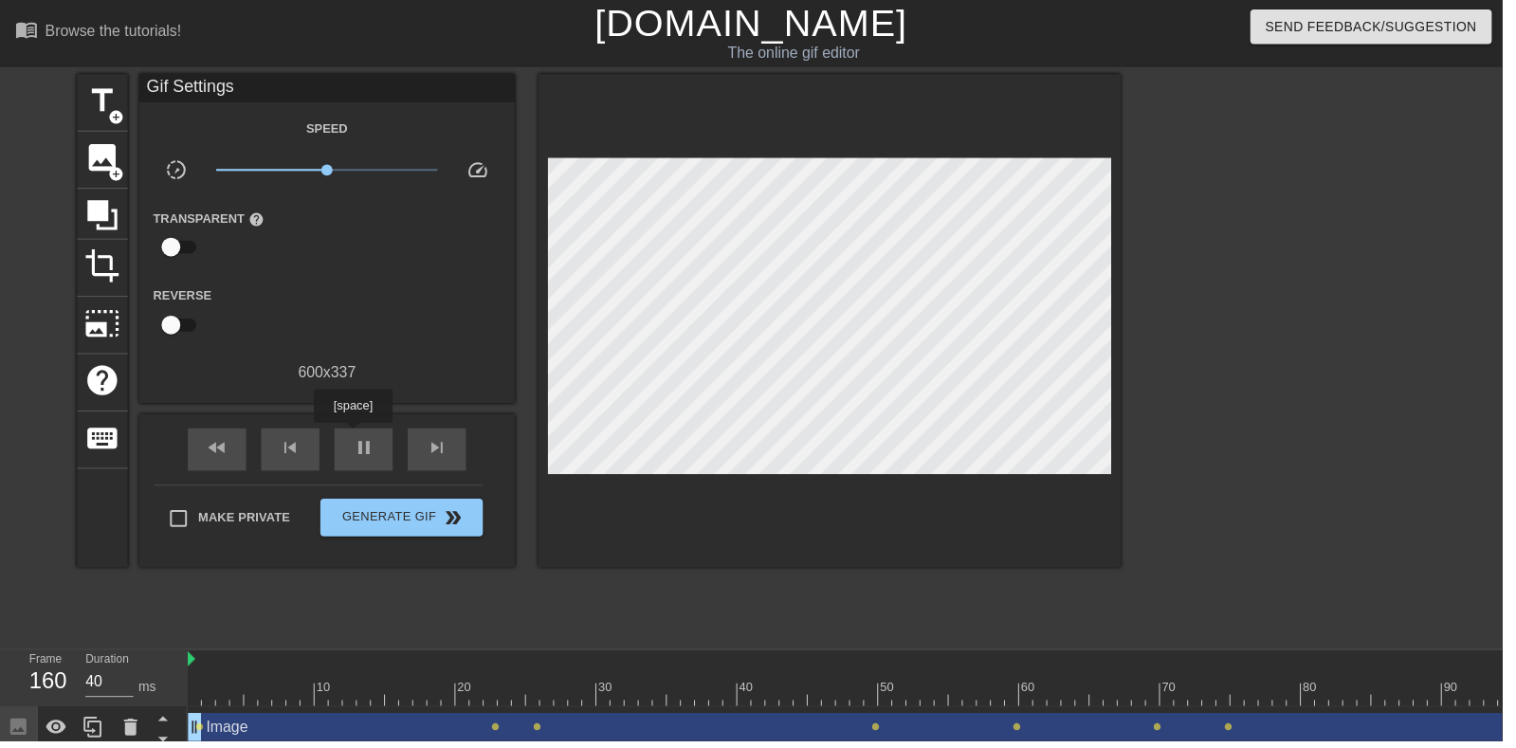
click at [387, 458] on div "pause" at bounding box center [366, 453] width 59 height 43
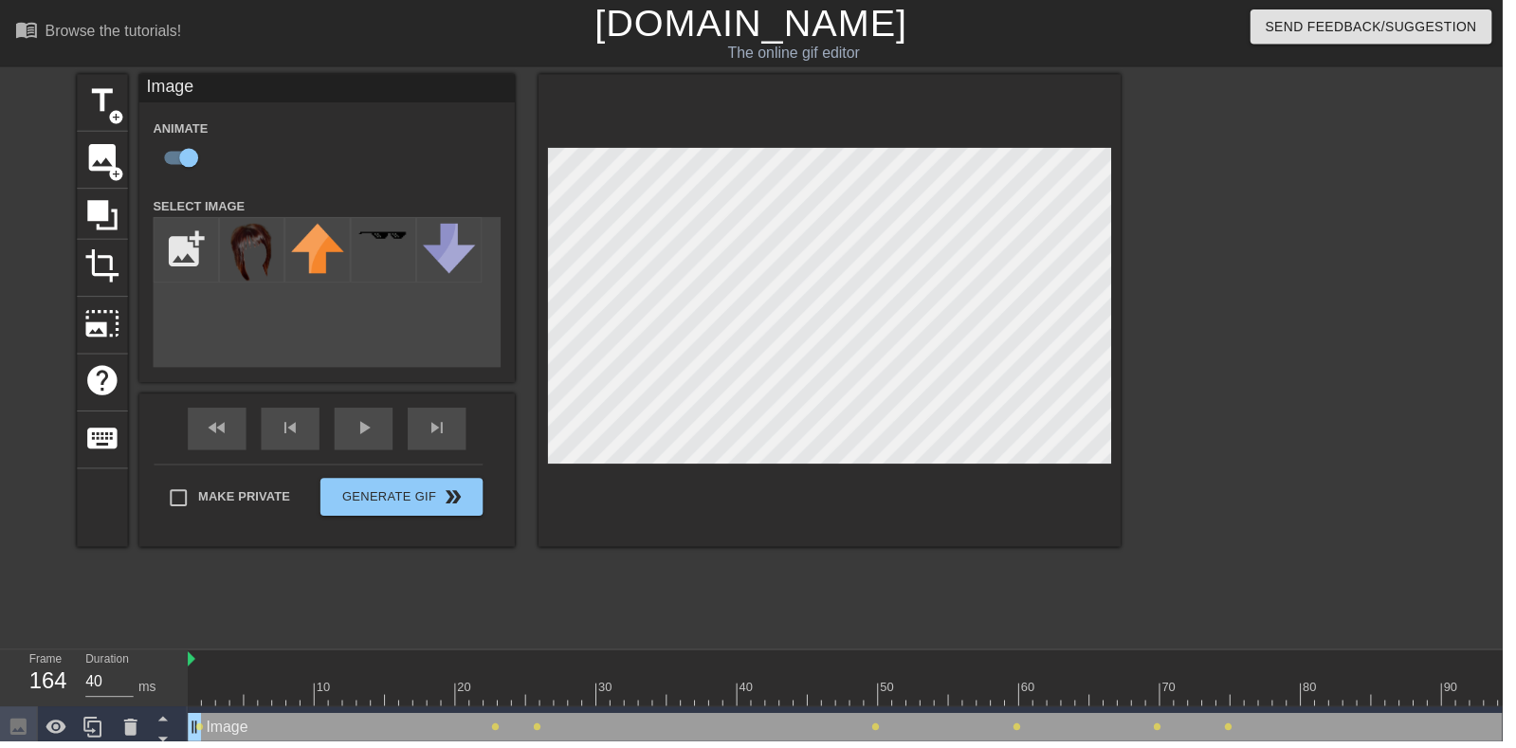
click at [369, 425] on div "fast_rewind skip_previous play_arrow skip_next" at bounding box center [329, 432] width 309 height 71
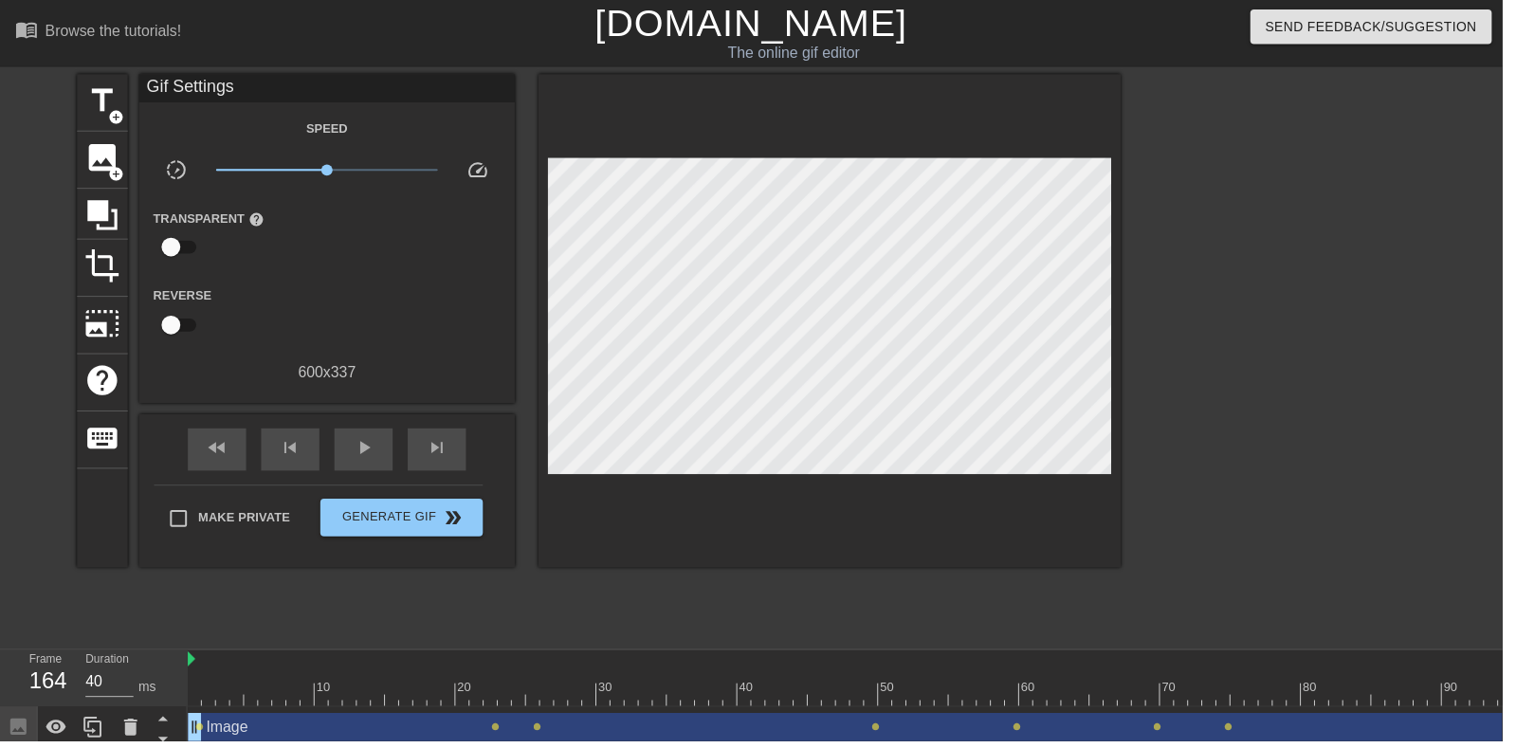
click at [0, 105] on div "title add_circle image add_circle crop photo_size_select_large help keyboard Gi…" at bounding box center [758, 359] width 1516 height 569
click at [361, 447] on span "play_arrow" at bounding box center [367, 452] width 23 height 23
click at [361, 447] on span "pause" at bounding box center [367, 452] width 23 height 23
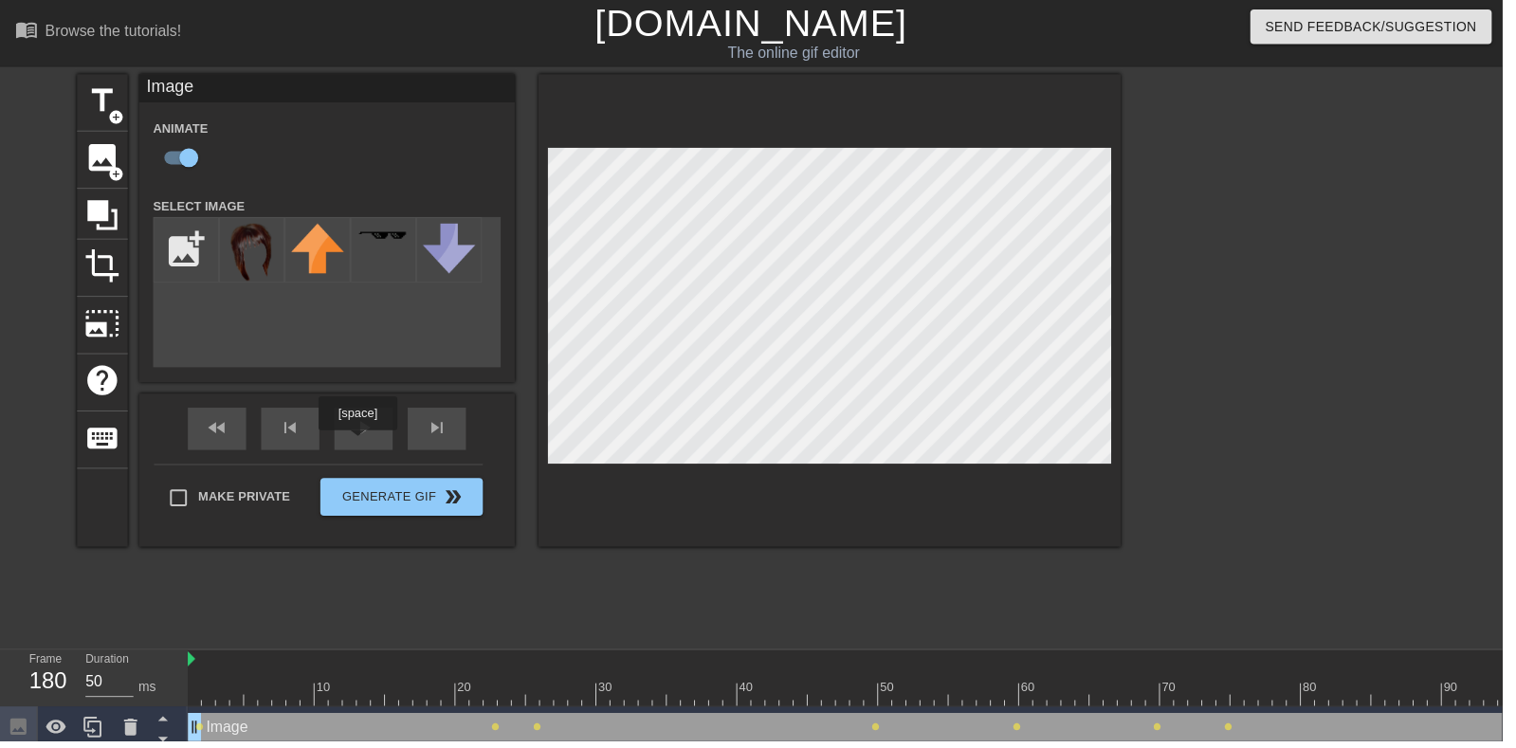
click at [363, 433] on div "play_arrow" at bounding box center [366, 432] width 59 height 43
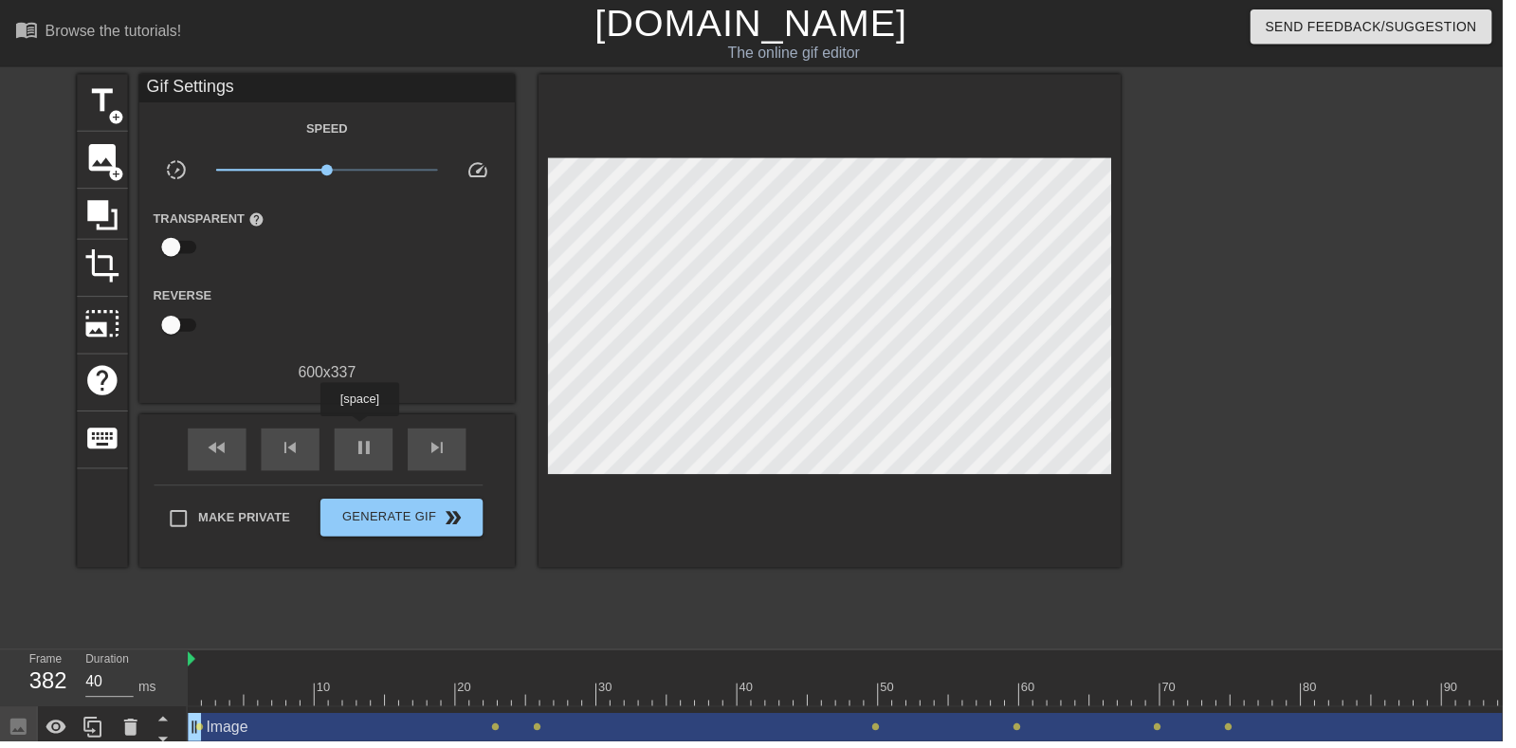
click at [392, 464] on div "pause" at bounding box center [366, 453] width 59 height 43
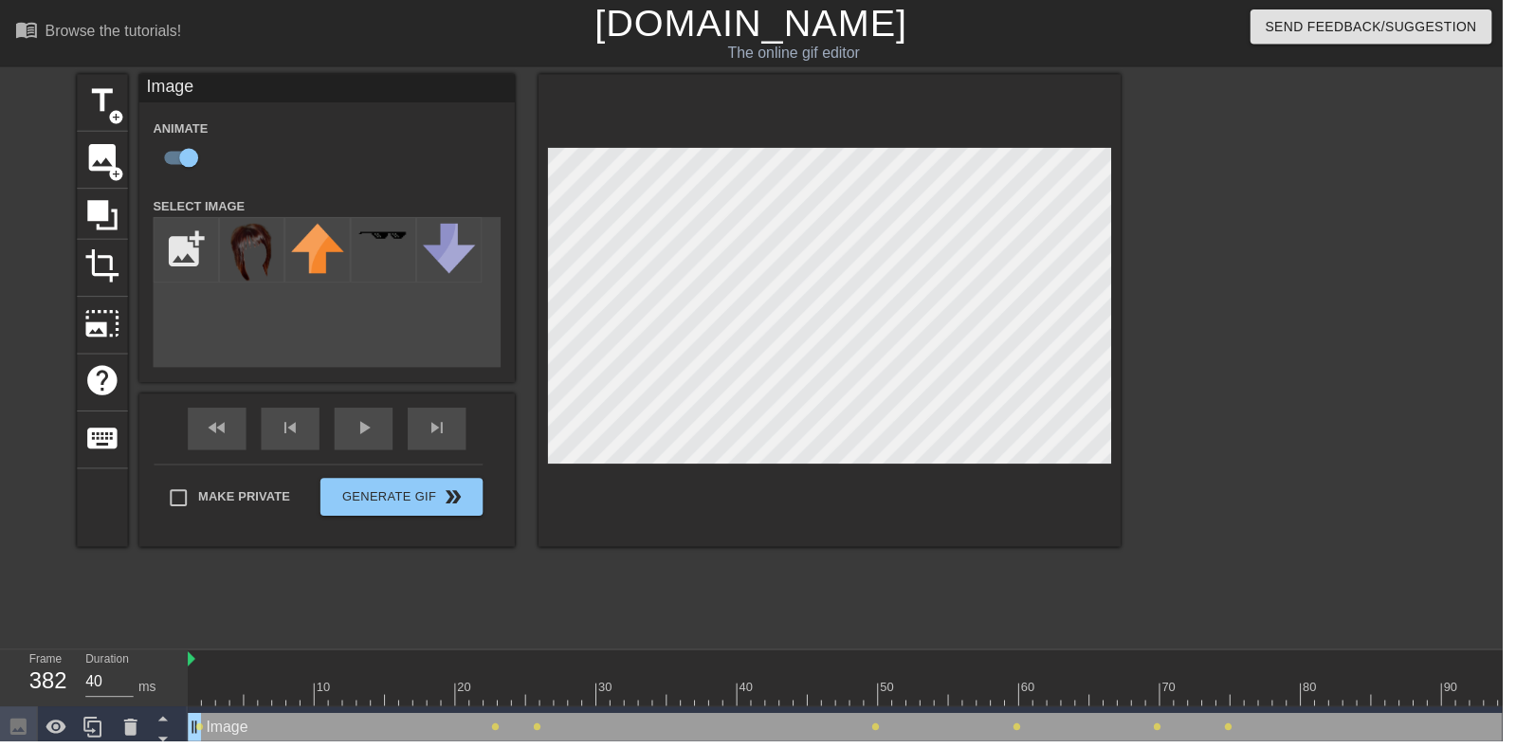
click at [369, 453] on div "play_arrow" at bounding box center [366, 432] width 59 height 43
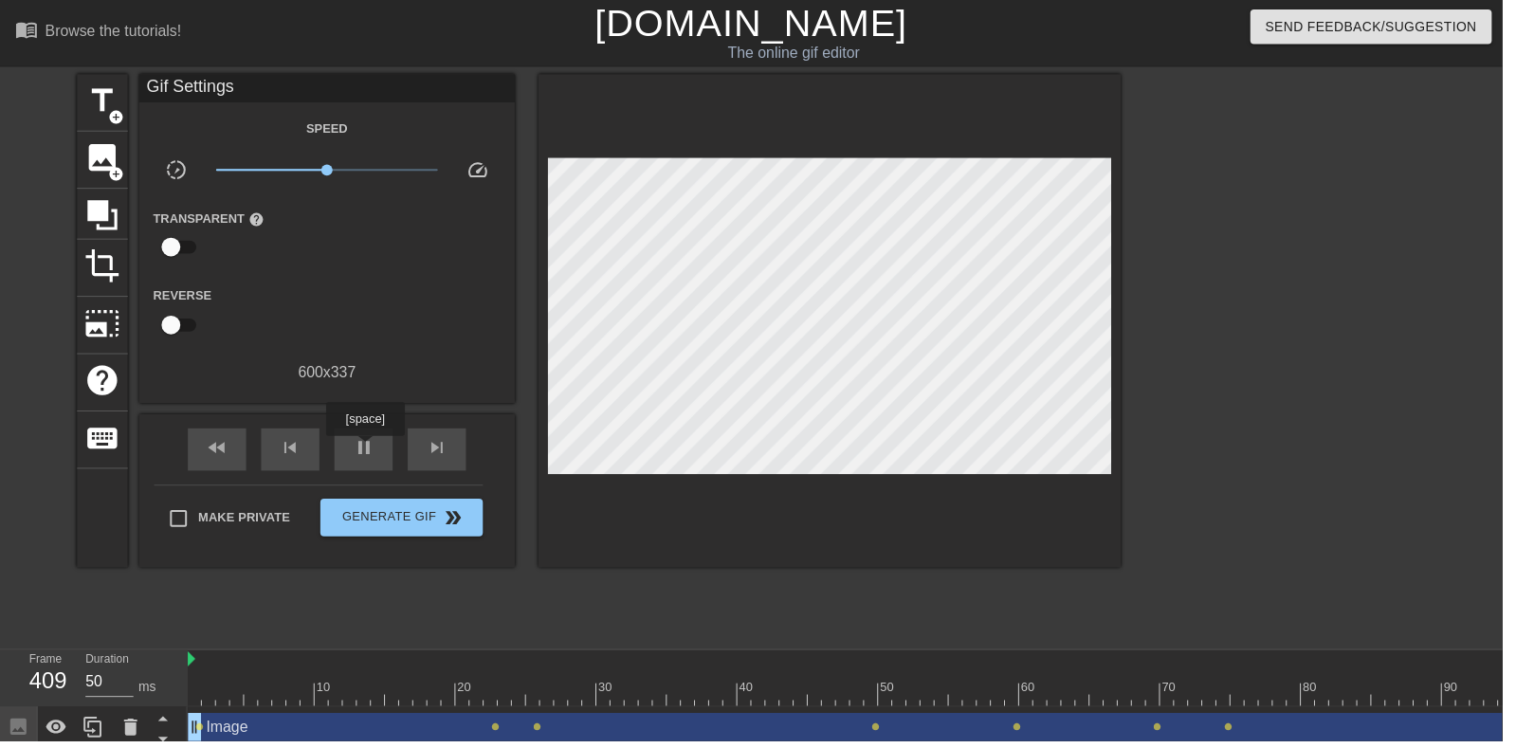
click at [344, 470] on div "pause" at bounding box center [366, 453] width 59 height 43
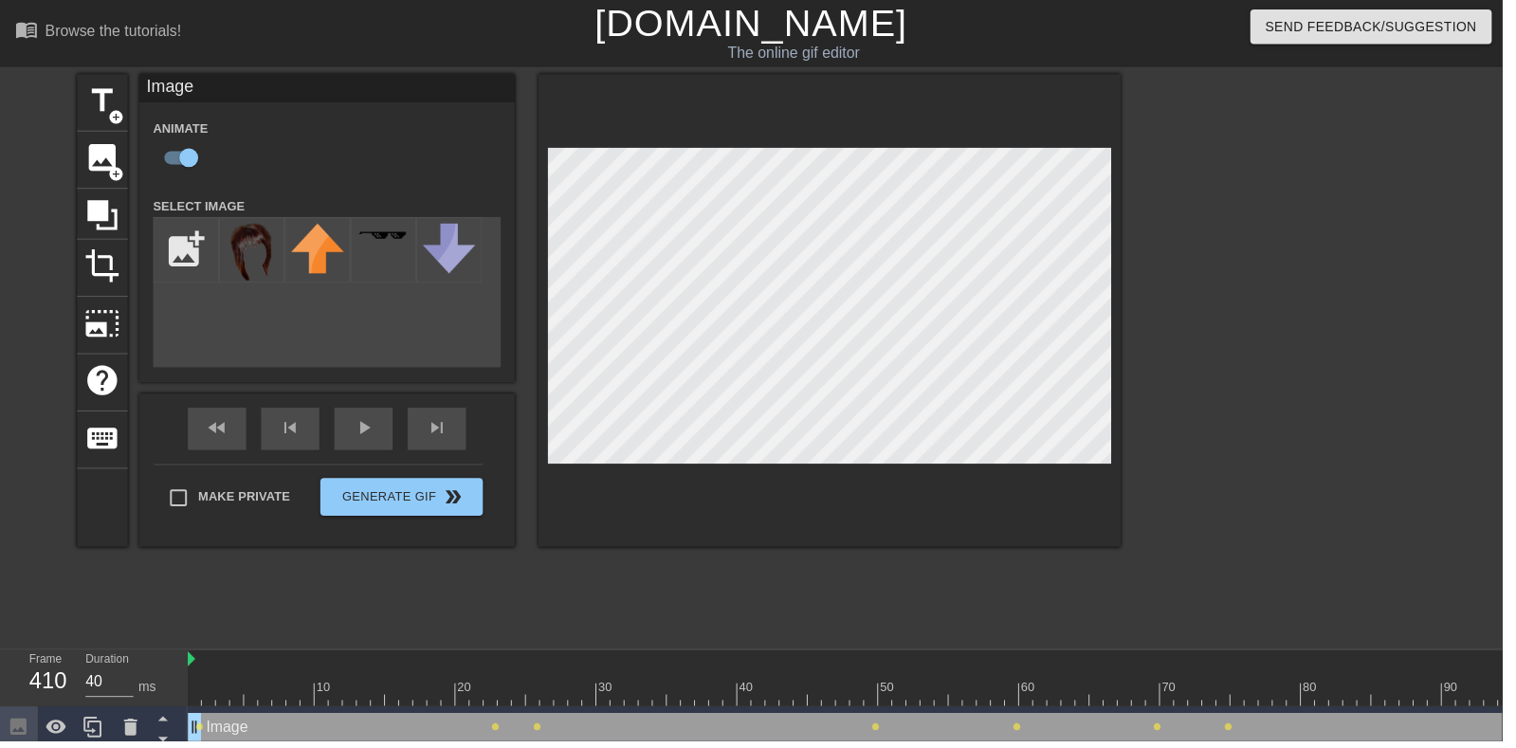
click at [357, 439] on div "play_arrow" at bounding box center [366, 432] width 59 height 43
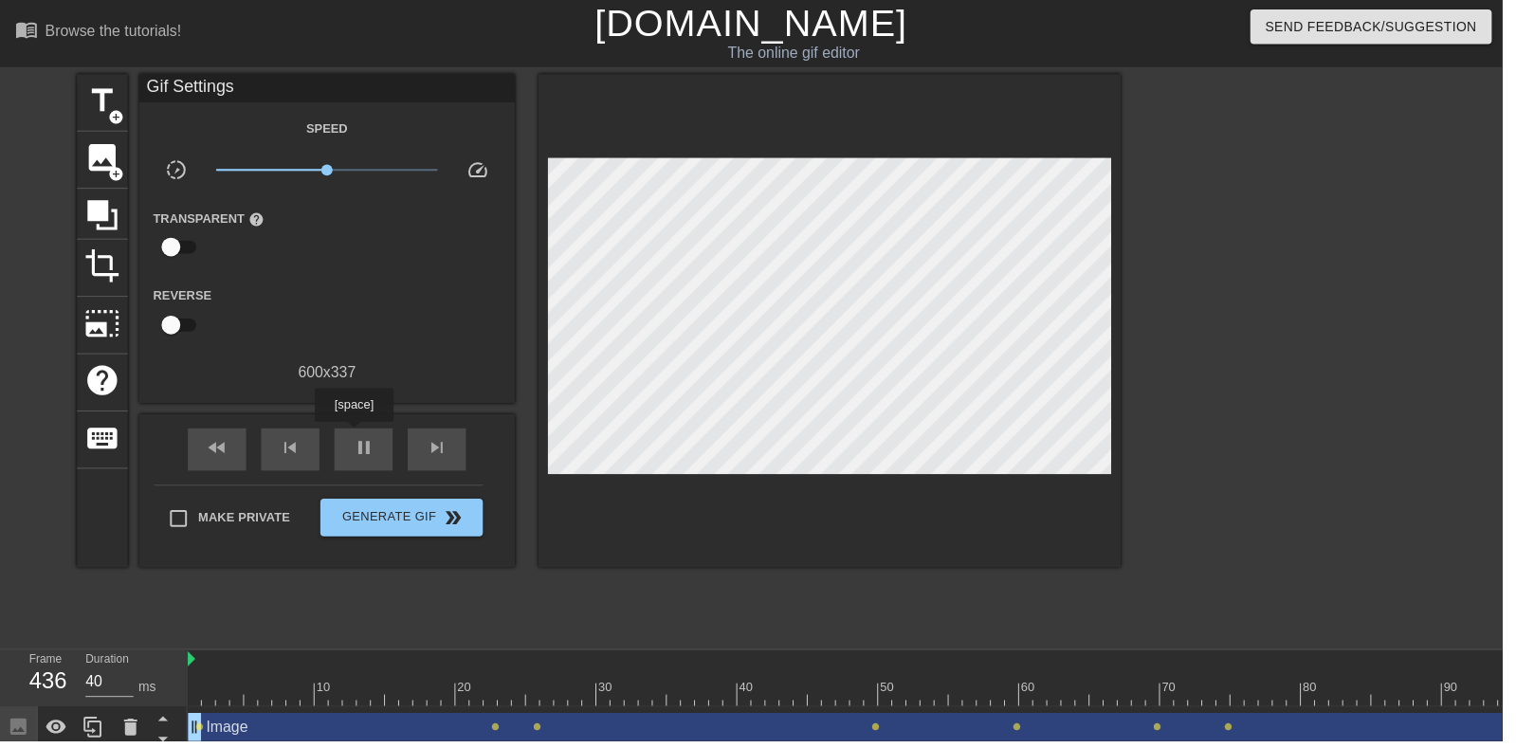
click at [357, 469] on div "pause" at bounding box center [366, 453] width 59 height 43
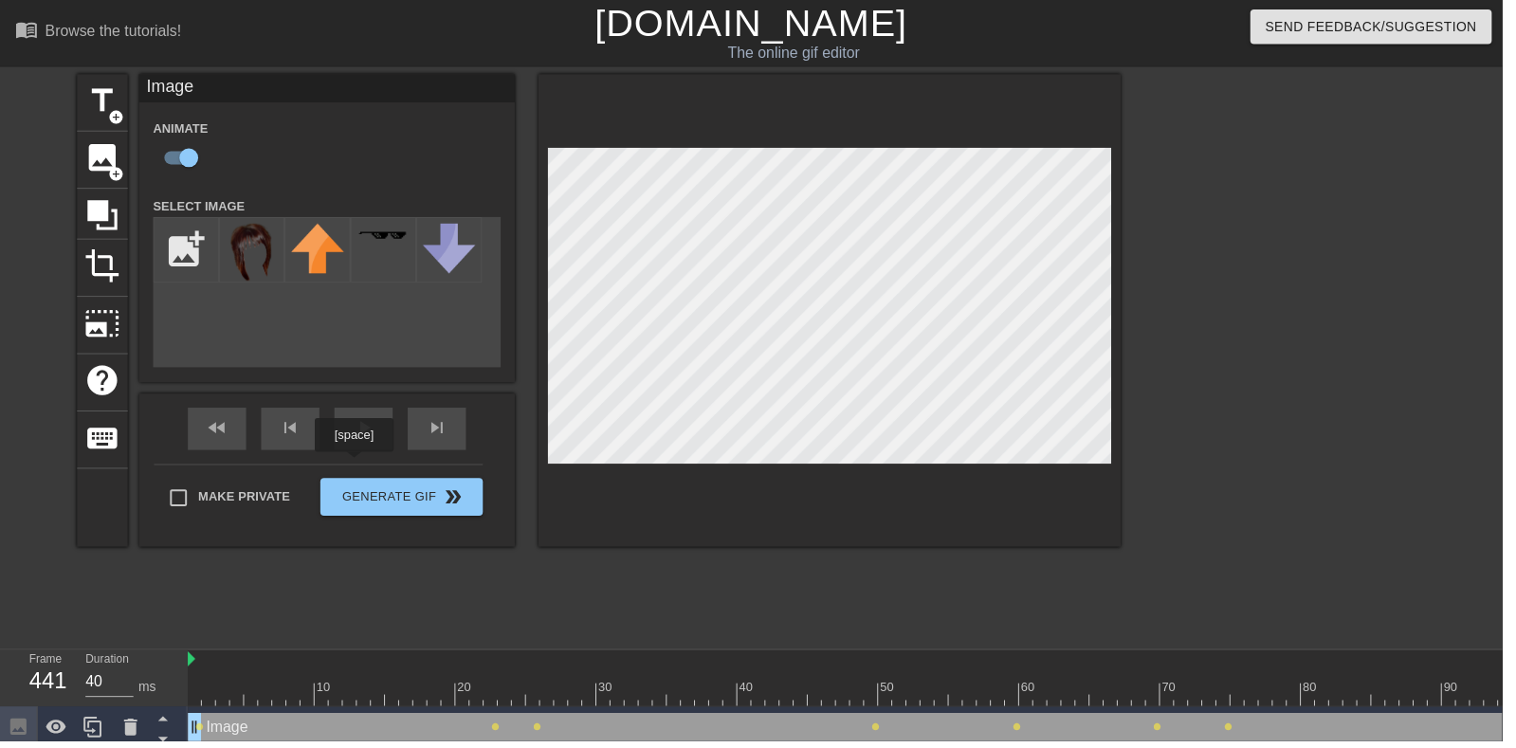
click at [380, 434] on div "play_arrow" at bounding box center [366, 432] width 59 height 43
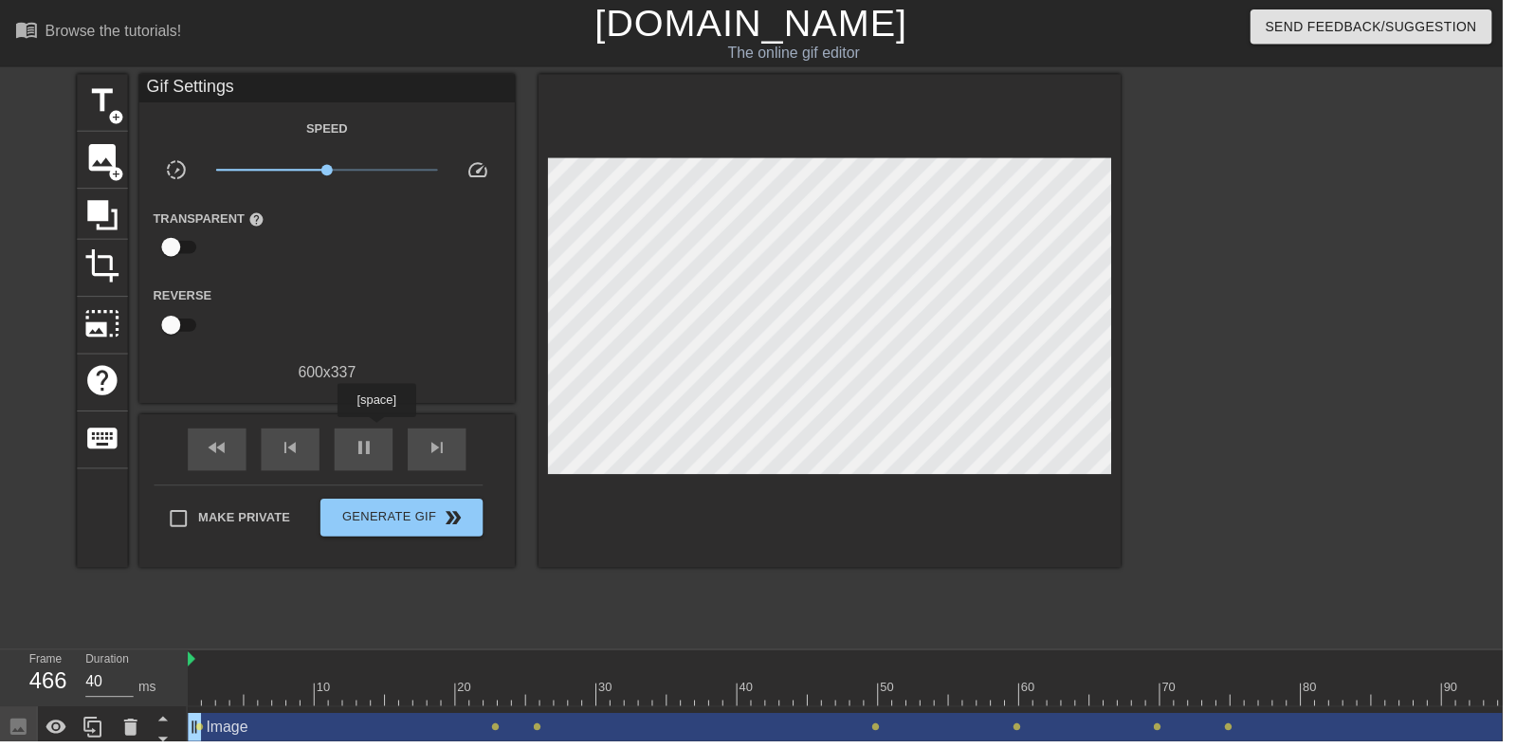
click at [357, 438] on div "pause" at bounding box center [366, 453] width 59 height 43
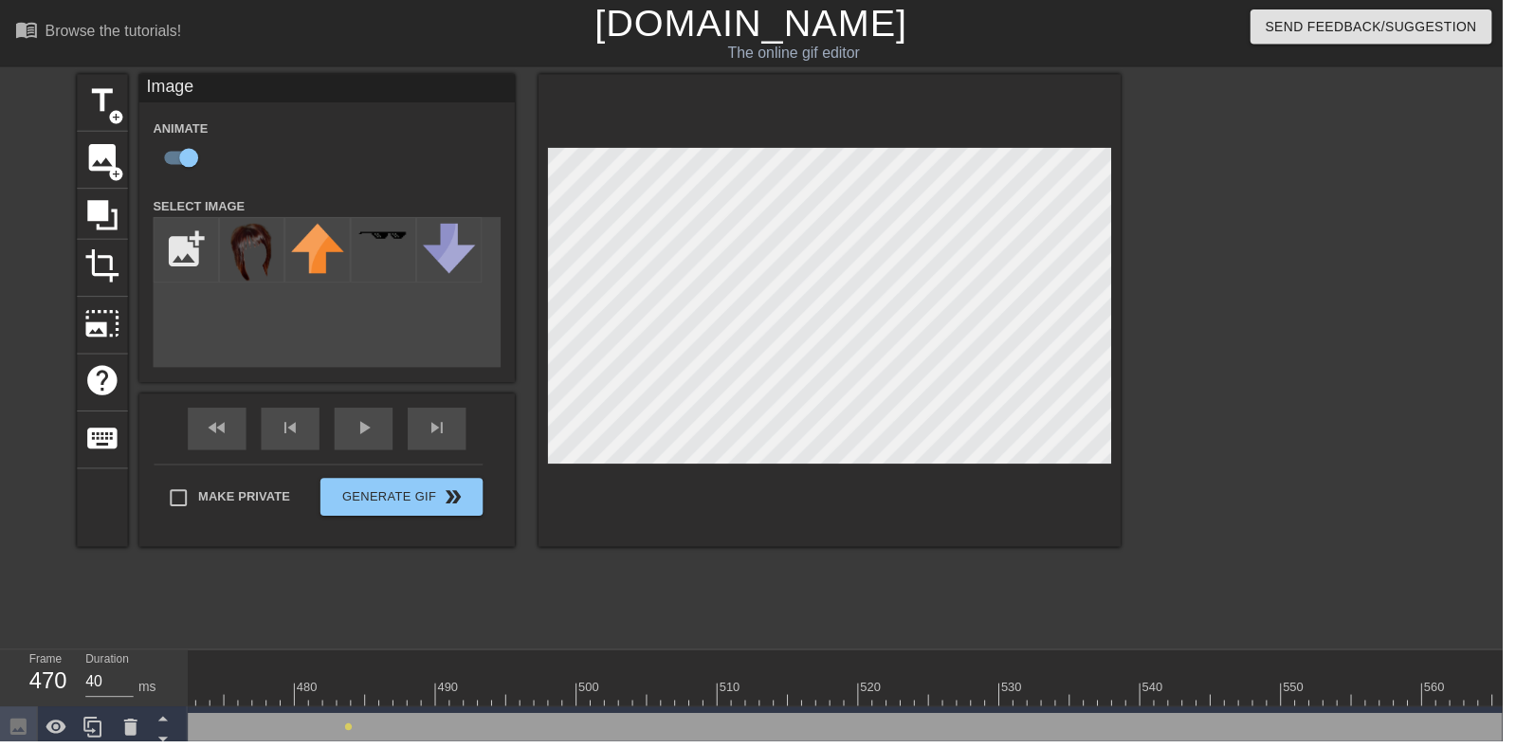
scroll to position [0, 6705]
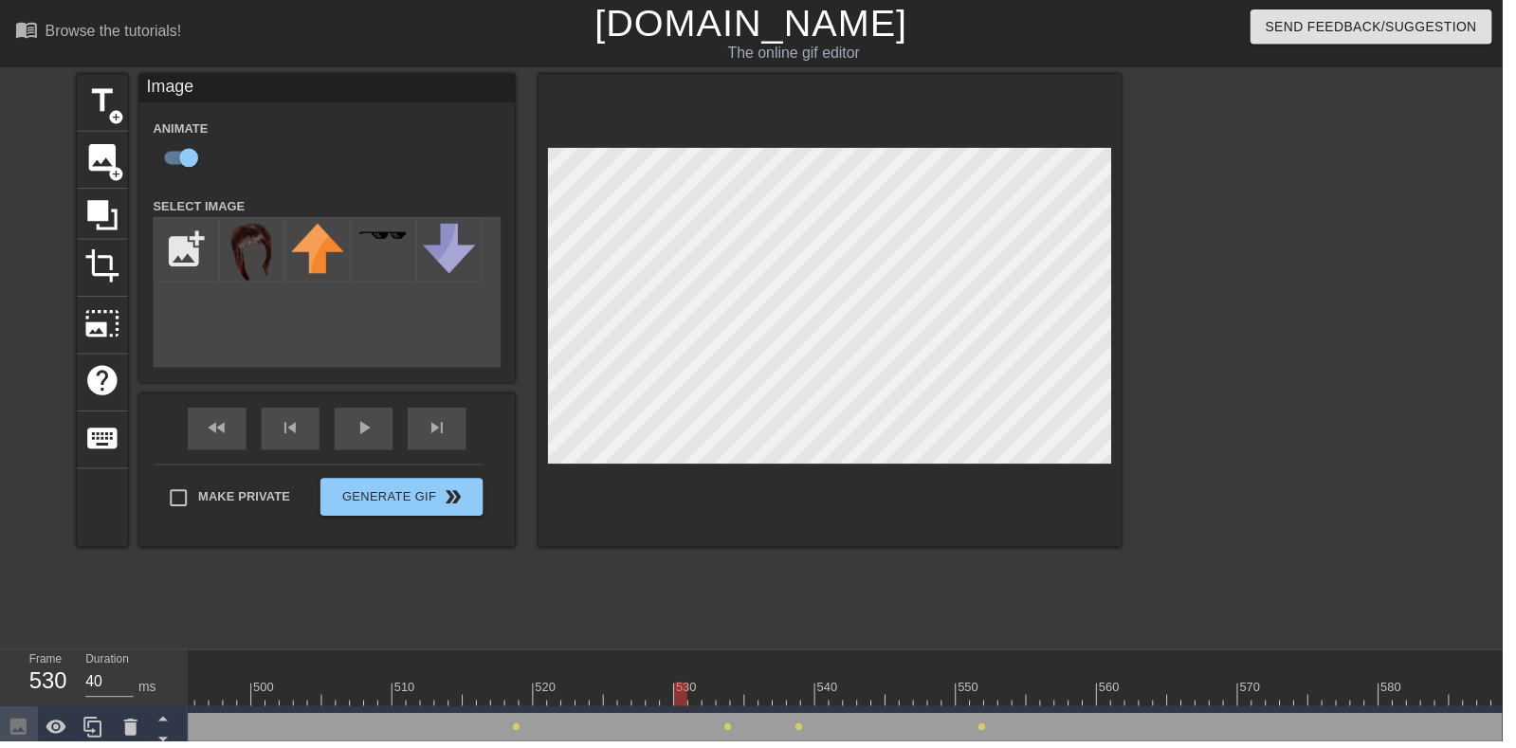
click at [368, 418] on div "fast_rewind skip_previous play_arrow skip_next" at bounding box center [329, 432] width 309 height 71
click at [356, 444] on div "play_arrow" at bounding box center [366, 432] width 59 height 43
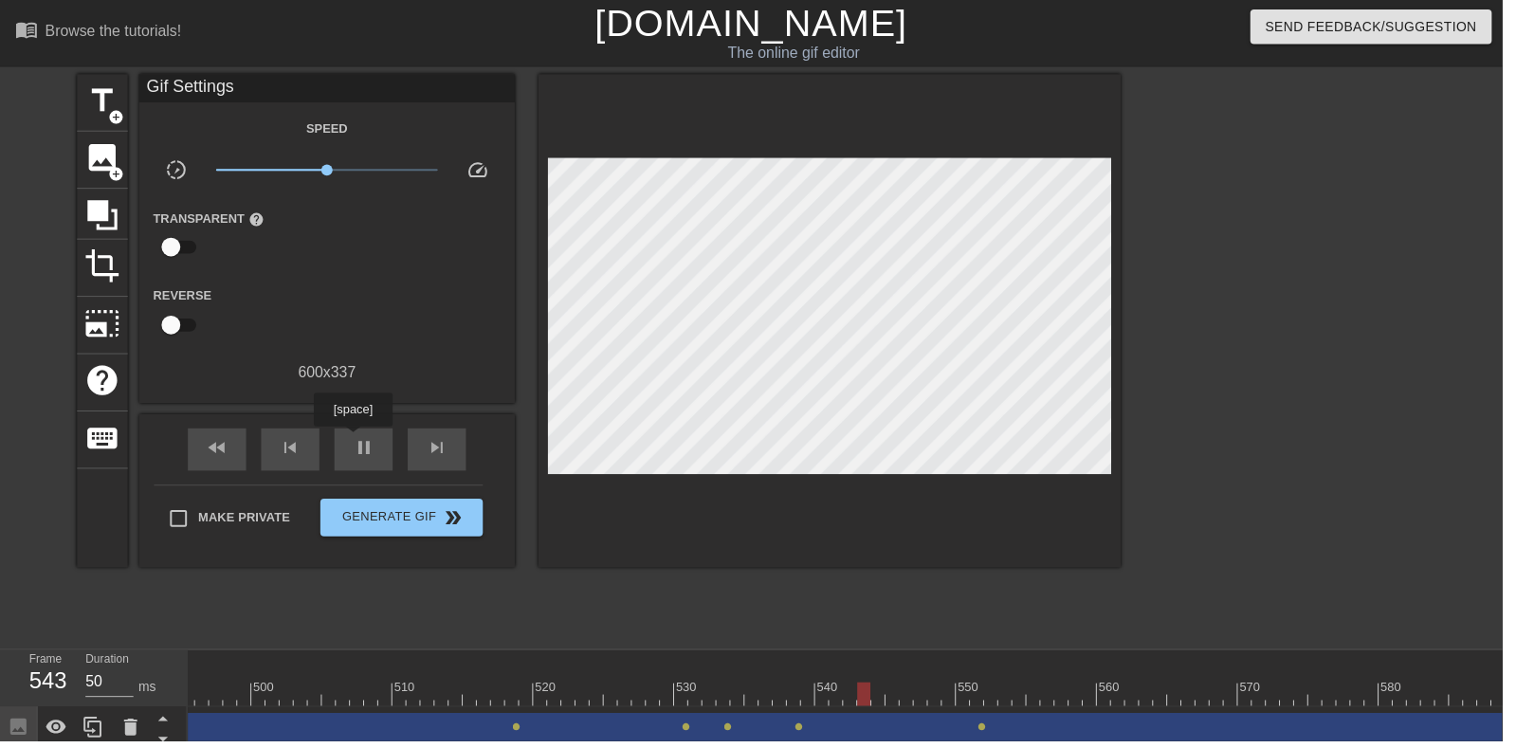
click at [368, 448] on span "pause" at bounding box center [367, 452] width 23 height 23
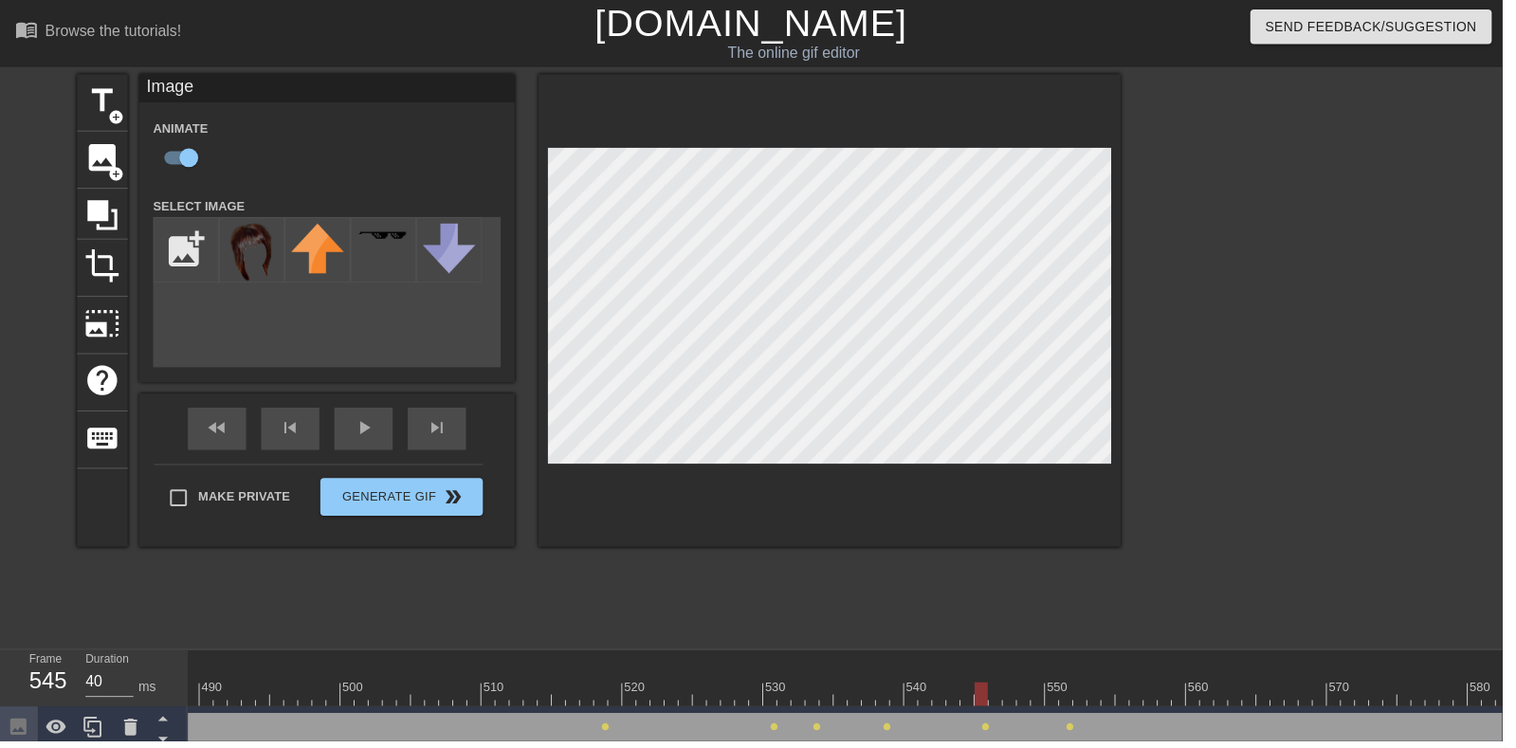
scroll to position [0, 6947]
click at [369, 423] on div "fast_rewind skip_previous play_arrow skip_next" at bounding box center [329, 432] width 309 height 71
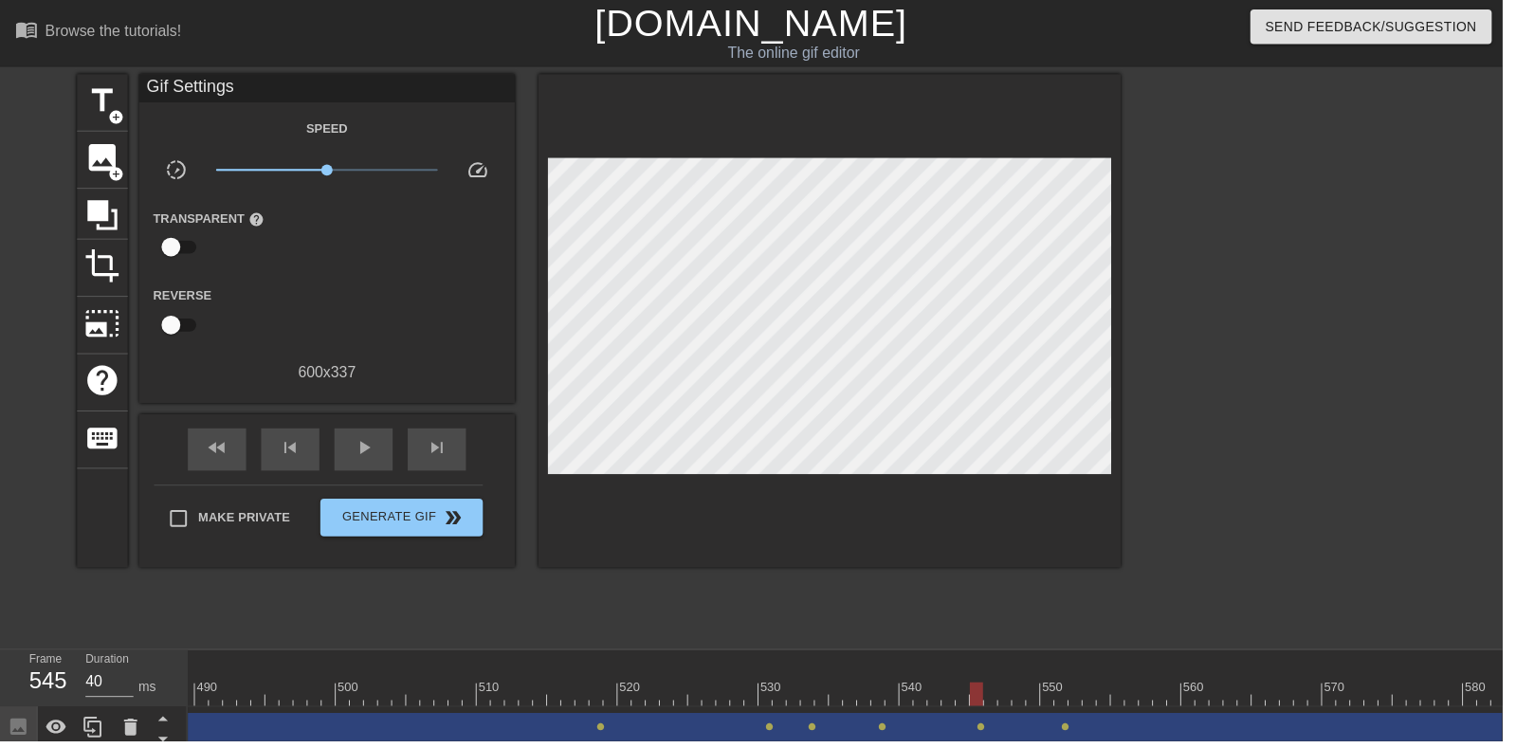
click at [367, 440] on div "play_arrow" at bounding box center [366, 453] width 59 height 43
click at [367, 469] on div "pause" at bounding box center [366, 453] width 59 height 43
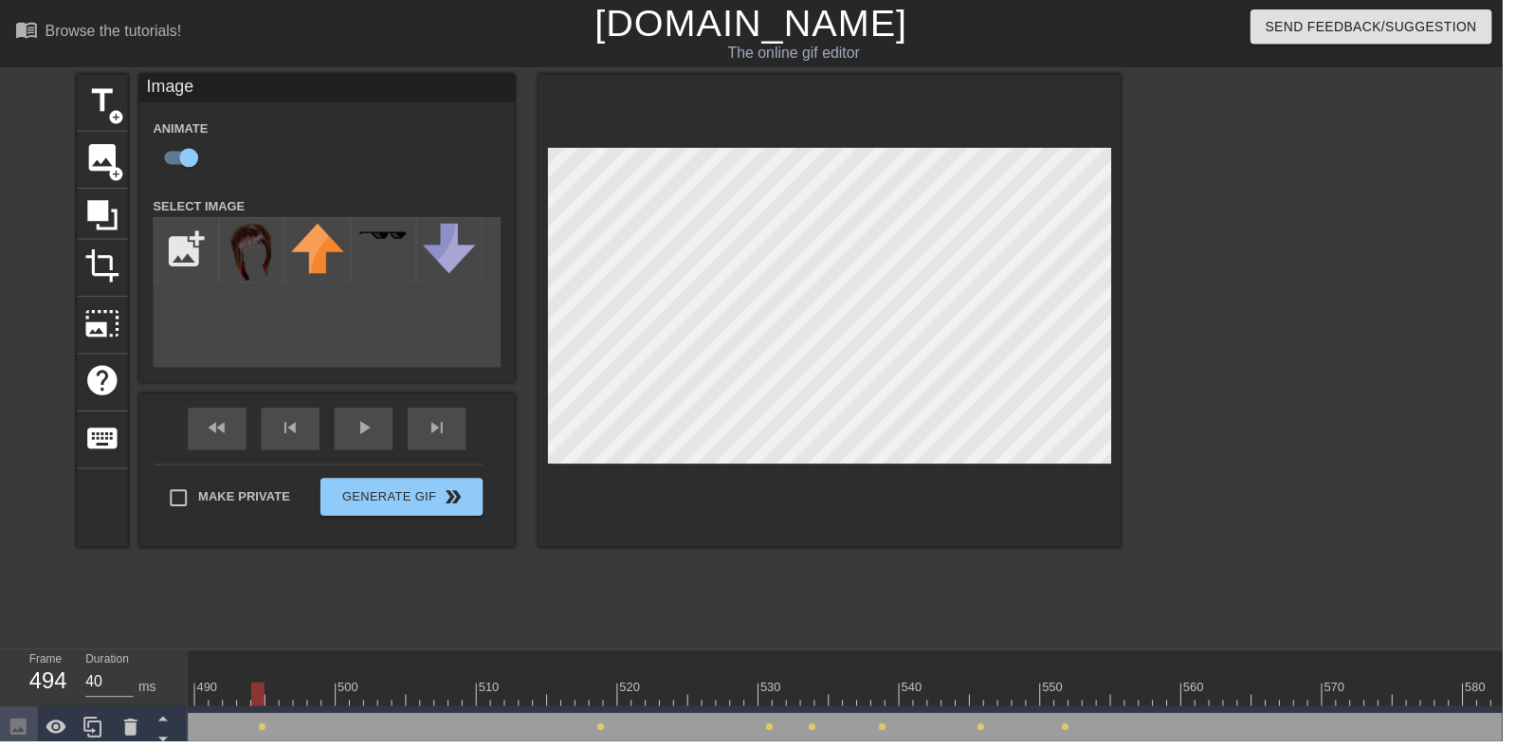
click at [373, 446] on div "play_arrow" at bounding box center [366, 432] width 59 height 43
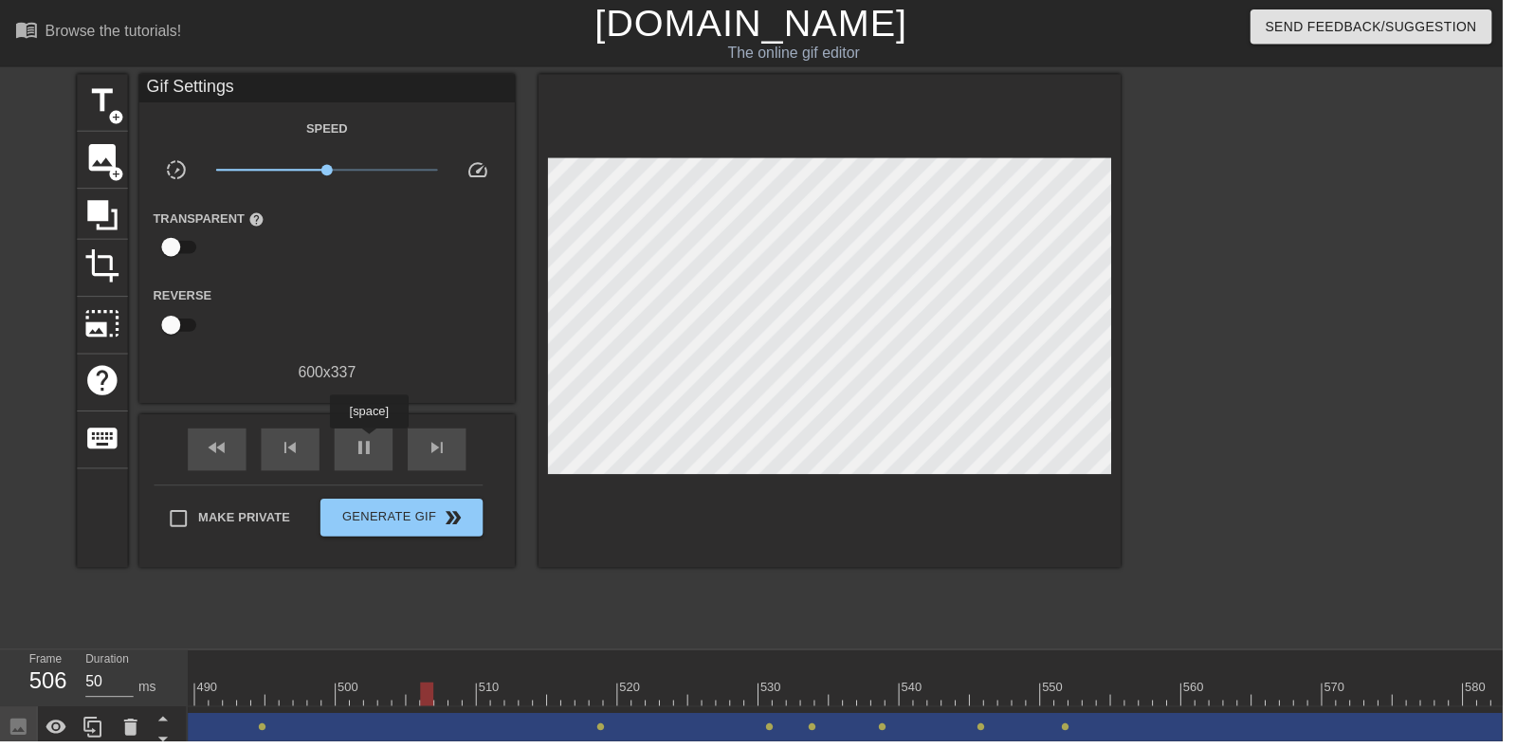
click at [372, 457] on span "pause" at bounding box center [367, 452] width 23 height 23
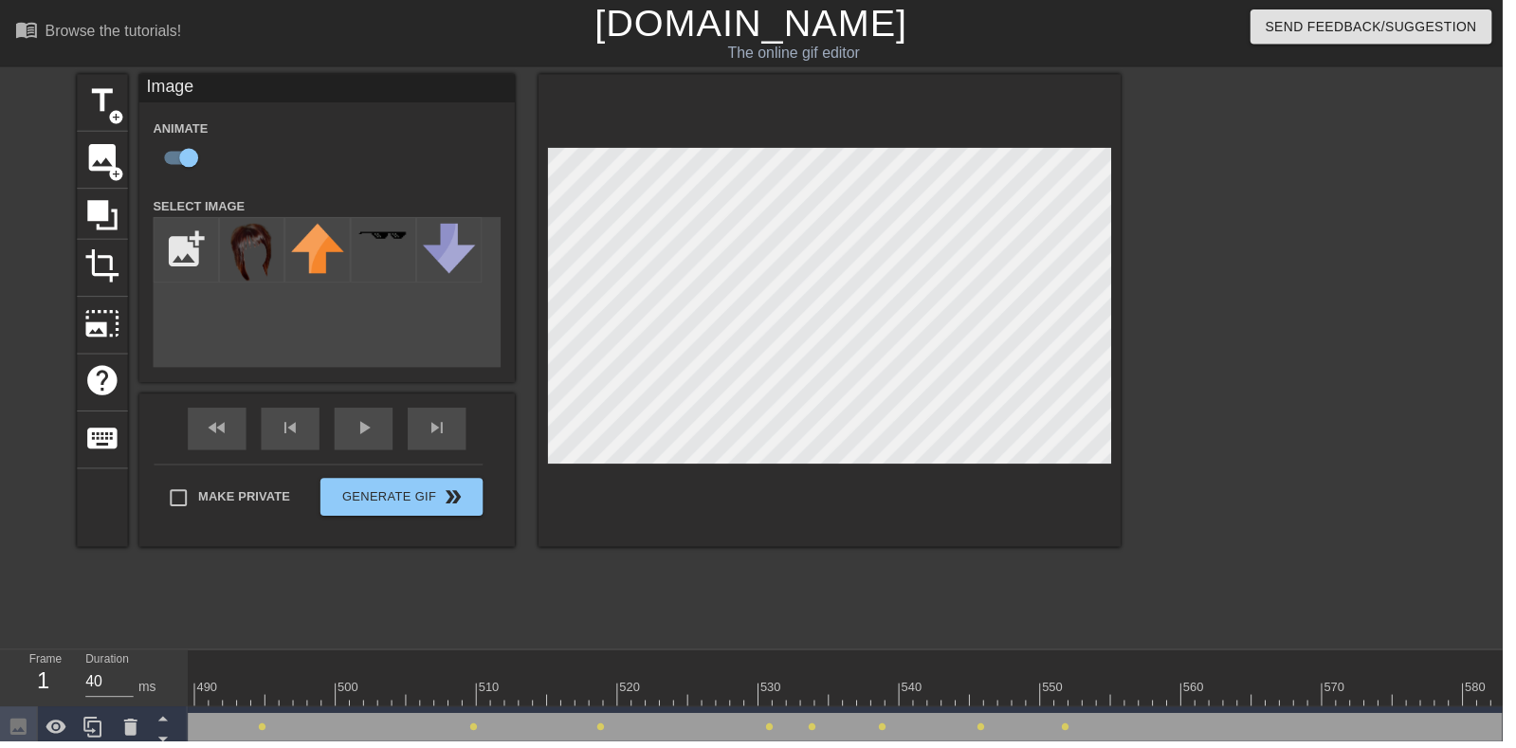
click at [377, 447] on div "play_arrow" at bounding box center [366, 432] width 59 height 43
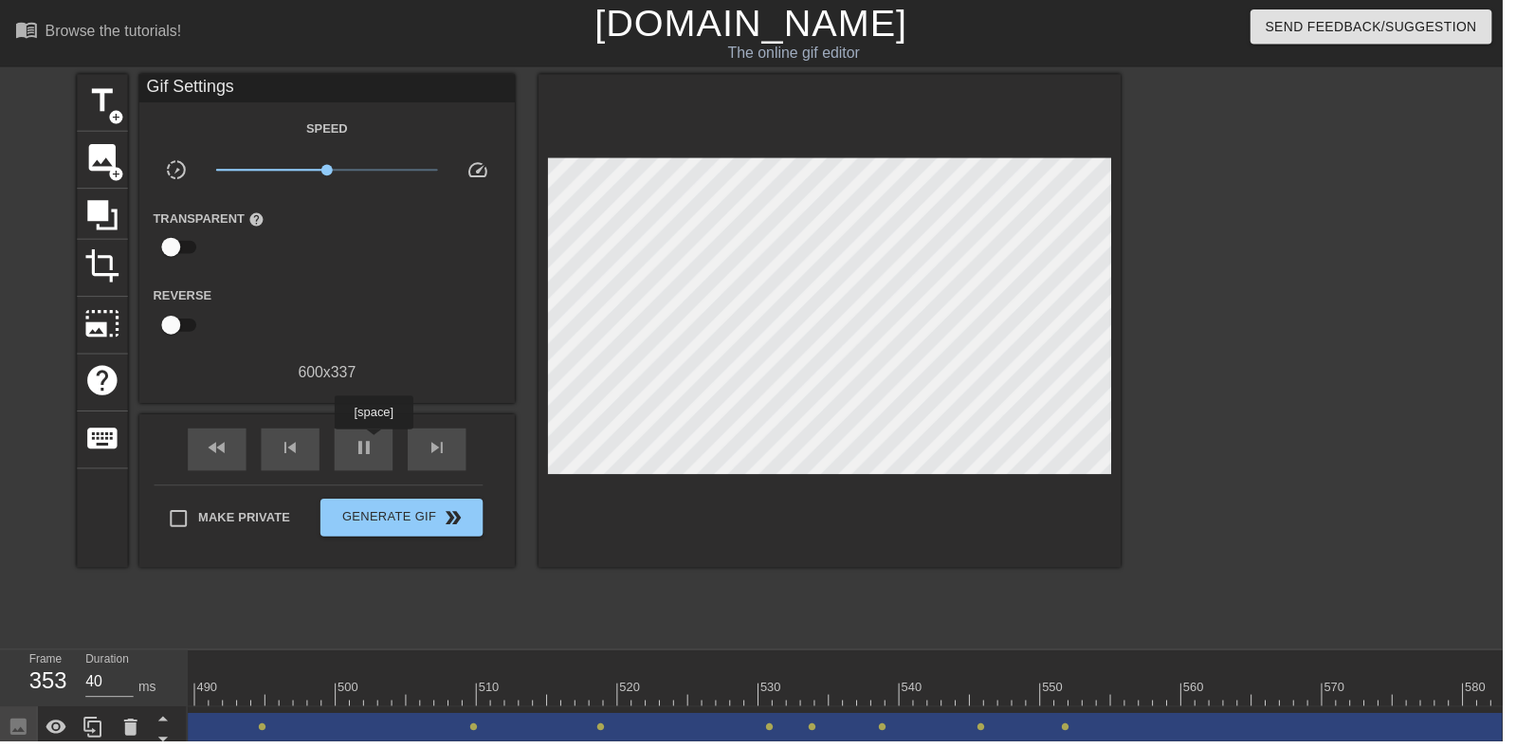
click at [366, 462] on span "pause" at bounding box center [367, 452] width 23 height 23
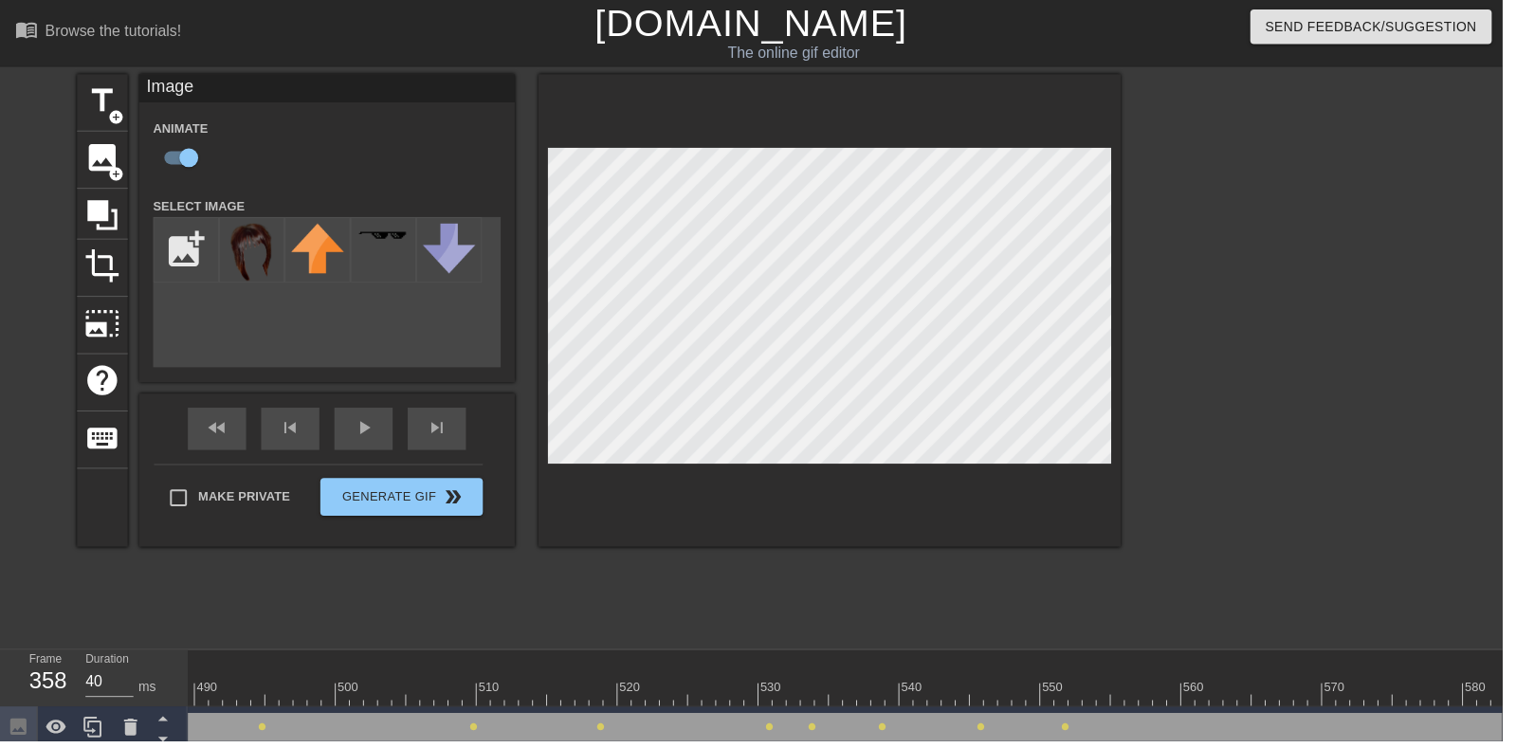
scroll to position [1, 0]
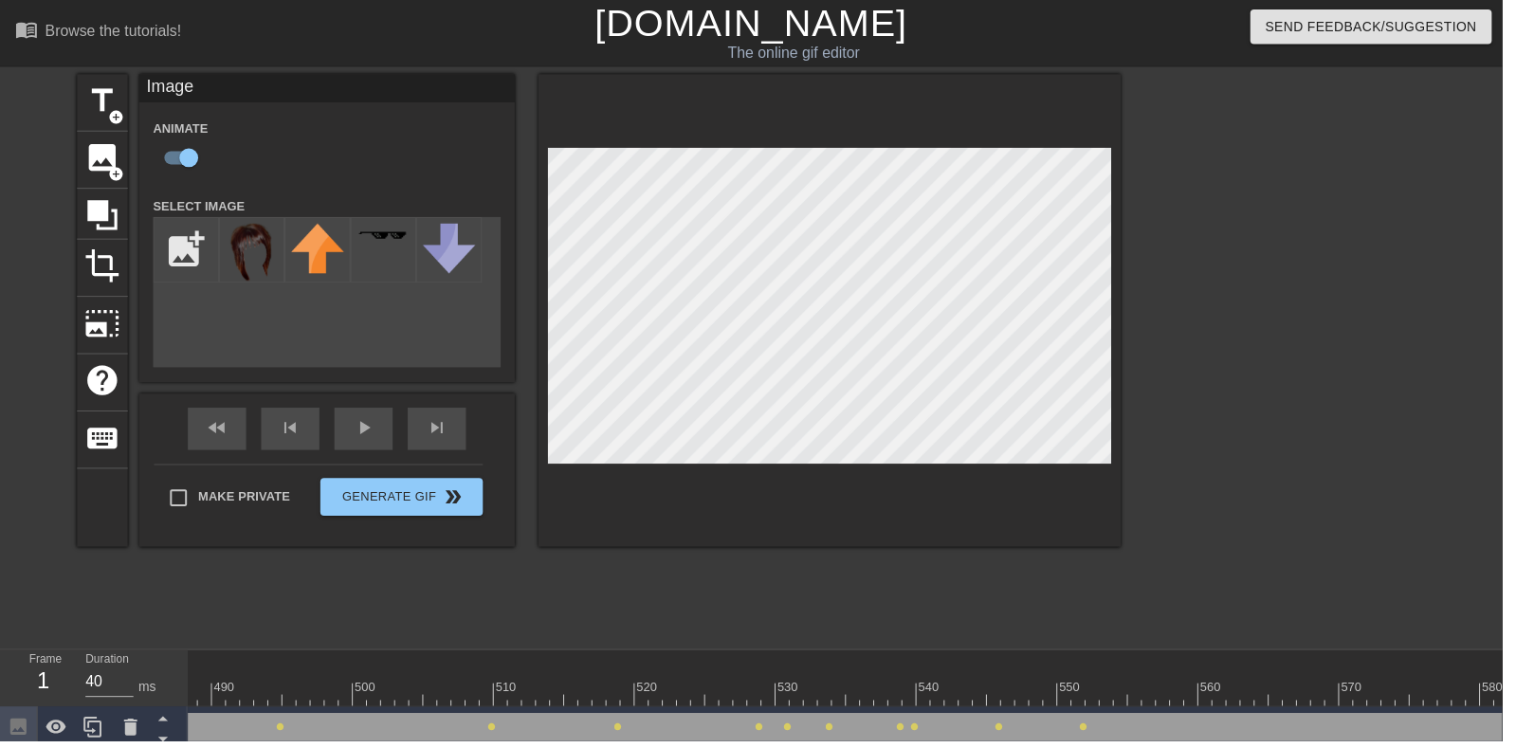
click at [377, 445] on div "play_arrow" at bounding box center [366, 432] width 59 height 43
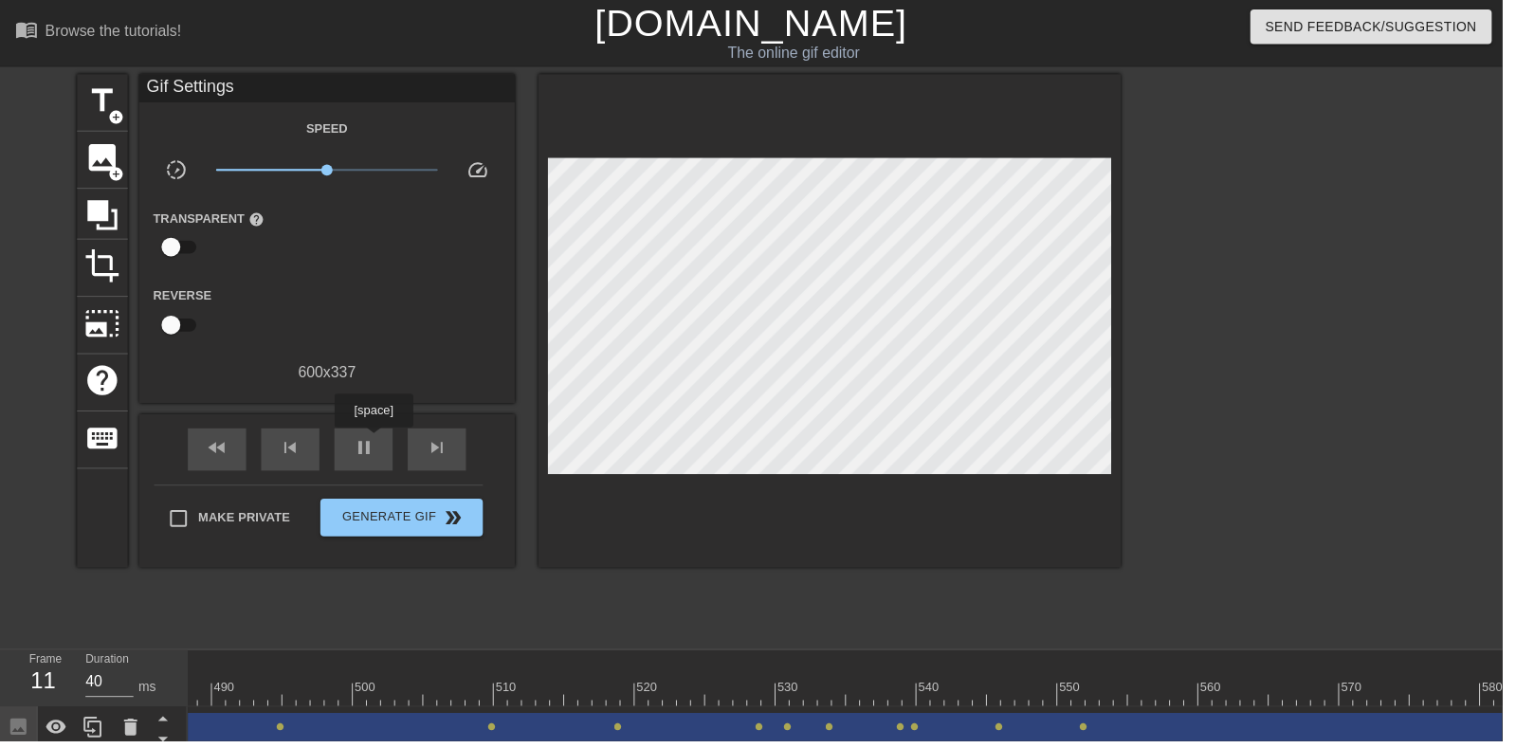
click at [385, 447] on div "pause" at bounding box center [366, 453] width 59 height 43
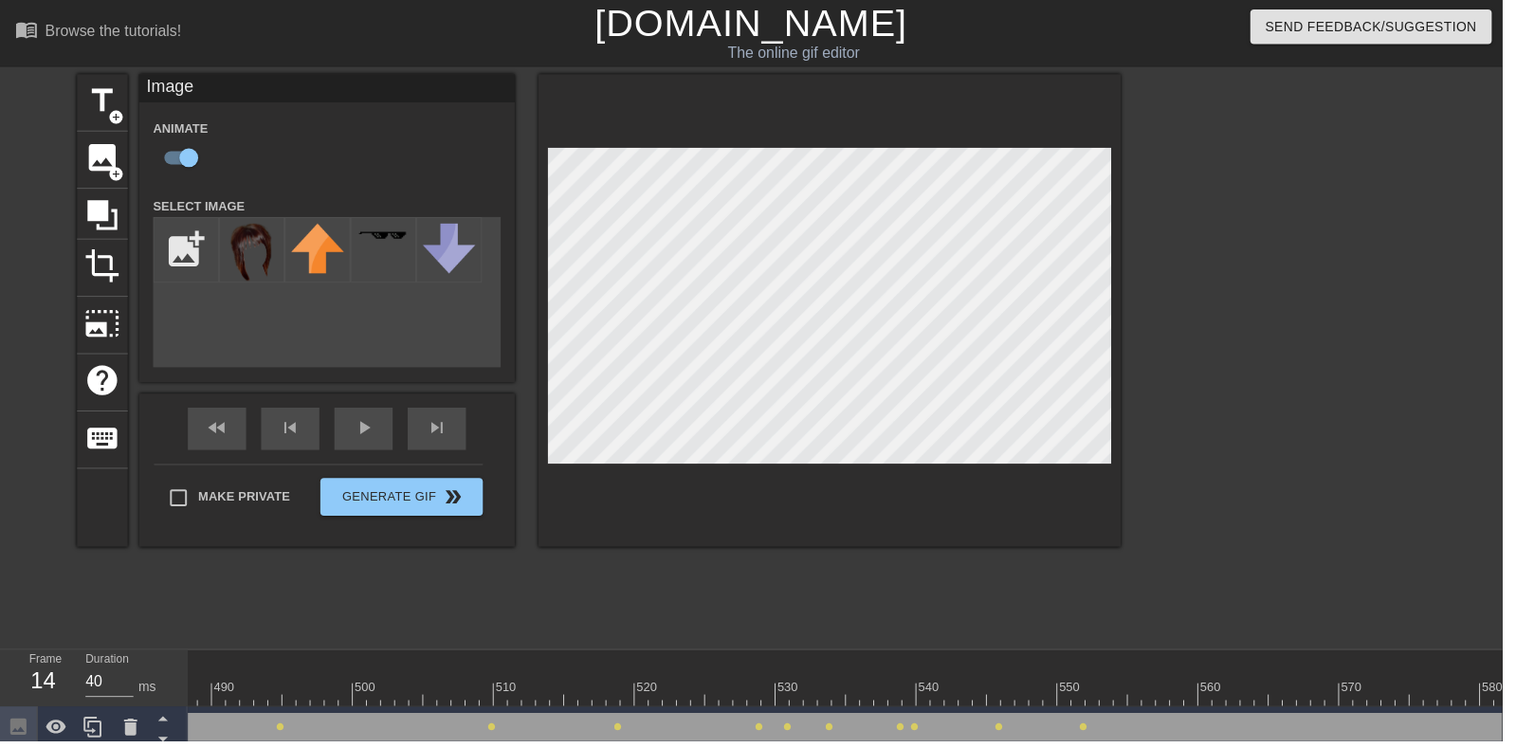
click at [371, 438] on div "play_arrow" at bounding box center [366, 432] width 59 height 43
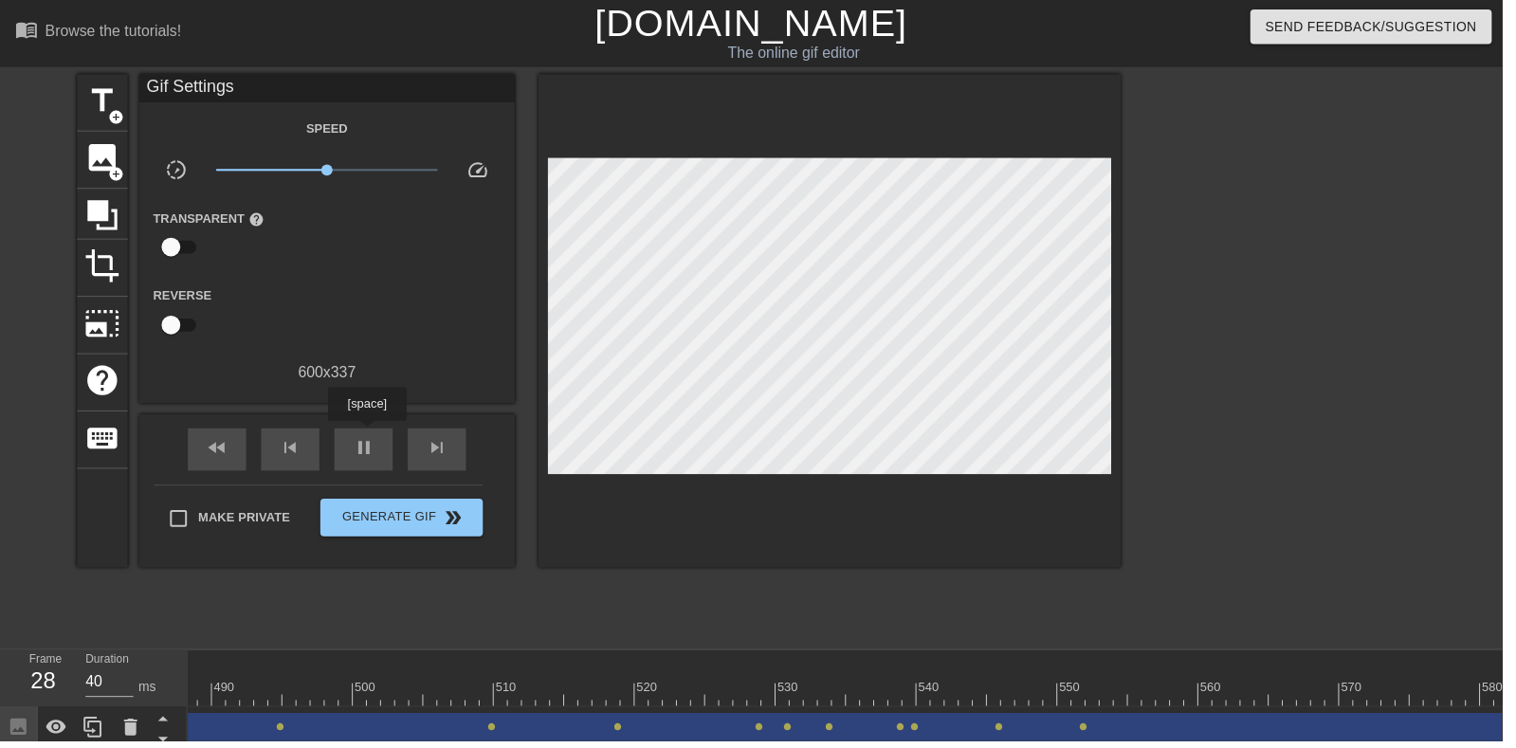
click at [356, 439] on div "pause" at bounding box center [366, 453] width 59 height 43
click at [356, 439] on div "play_arrow" at bounding box center [366, 453] width 59 height 43
click at [348, 452] on div "pause" at bounding box center [366, 453] width 59 height 43
click at [278, 679] on div at bounding box center [278, 687] width 14 height 24
click at [356, 447] on span "play_arrow" at bounding box center [367, 452] width 23 height 23
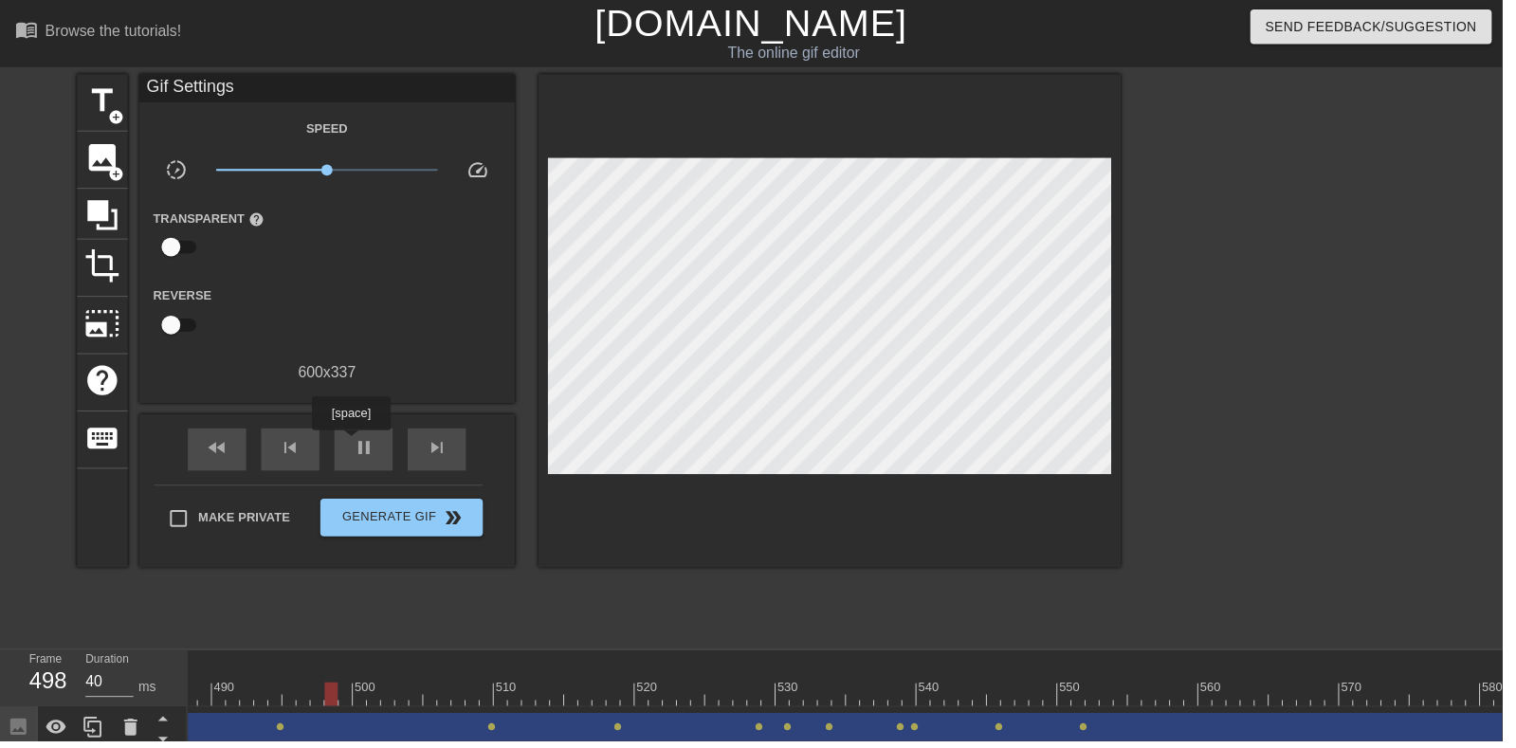
click at [367, 466] on div "pause" at bounding box center [366, 453] width 59 height 43
click at [367, 466] on div "play_arrow" at bounding box center [366, 453] width 59 height 43
click at [369, 452] on span "pause" at bounding box center [367, 452] width 23 height 23
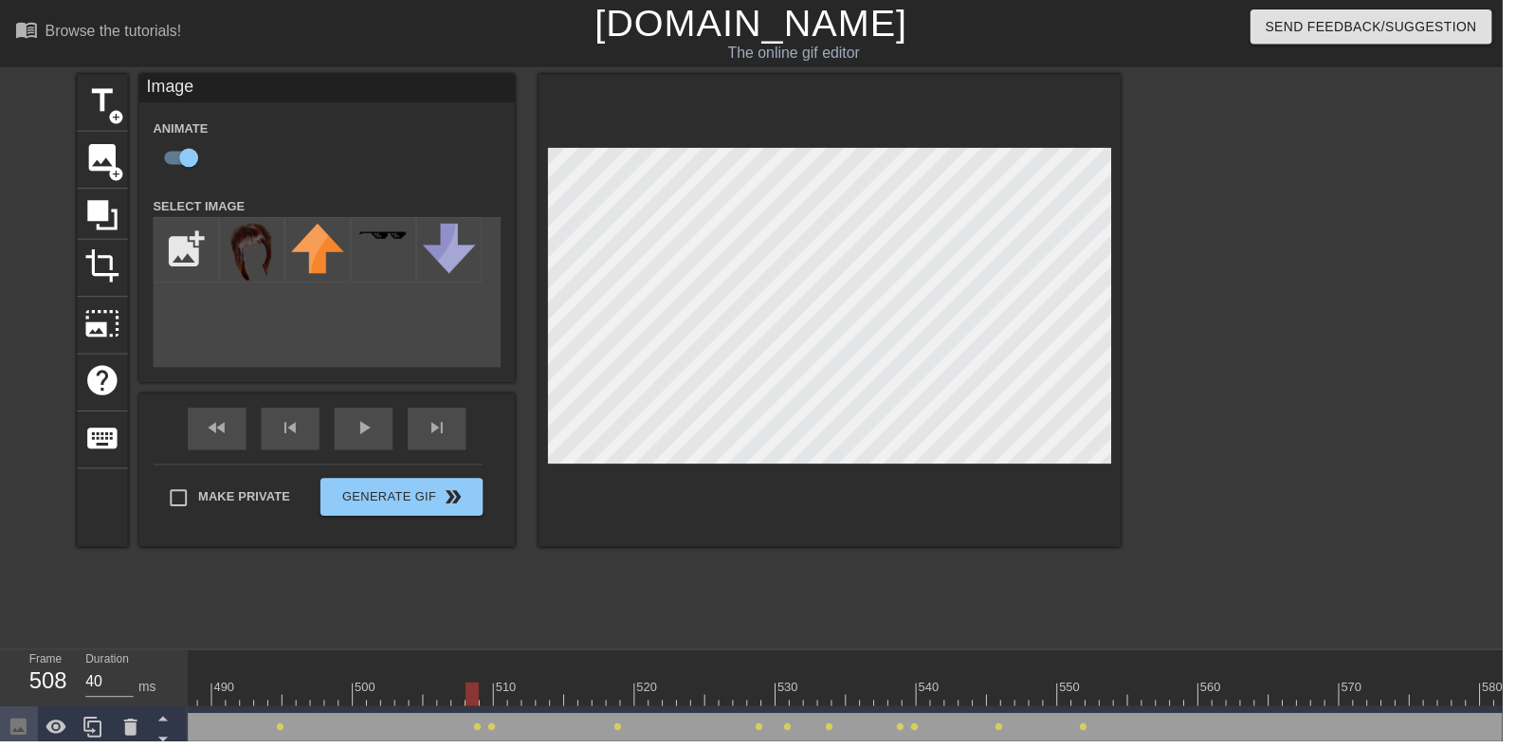
click at [364, 439] on div "play_arrow" at bounding box center [366, 432] width 59 height 43
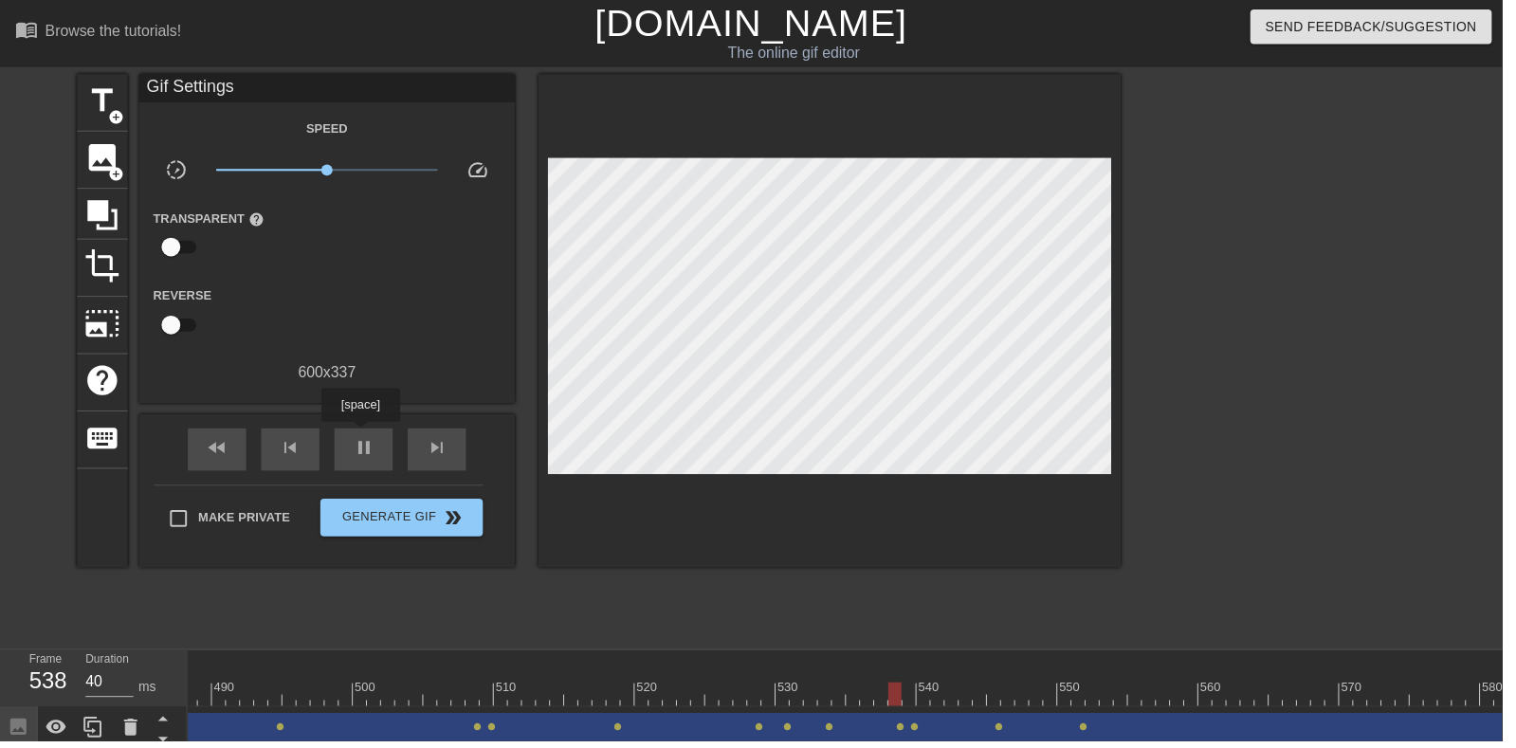
click at [386, 453] on div "pause" at bounding box center [366, 453] width 59 height 43
click at [386, 454] on div "play_arrow" at bounding box center [366, 453] width 59 height 43
click at [361, 465] on div "pause" at bounding box center [366, 453] width 59 height 43
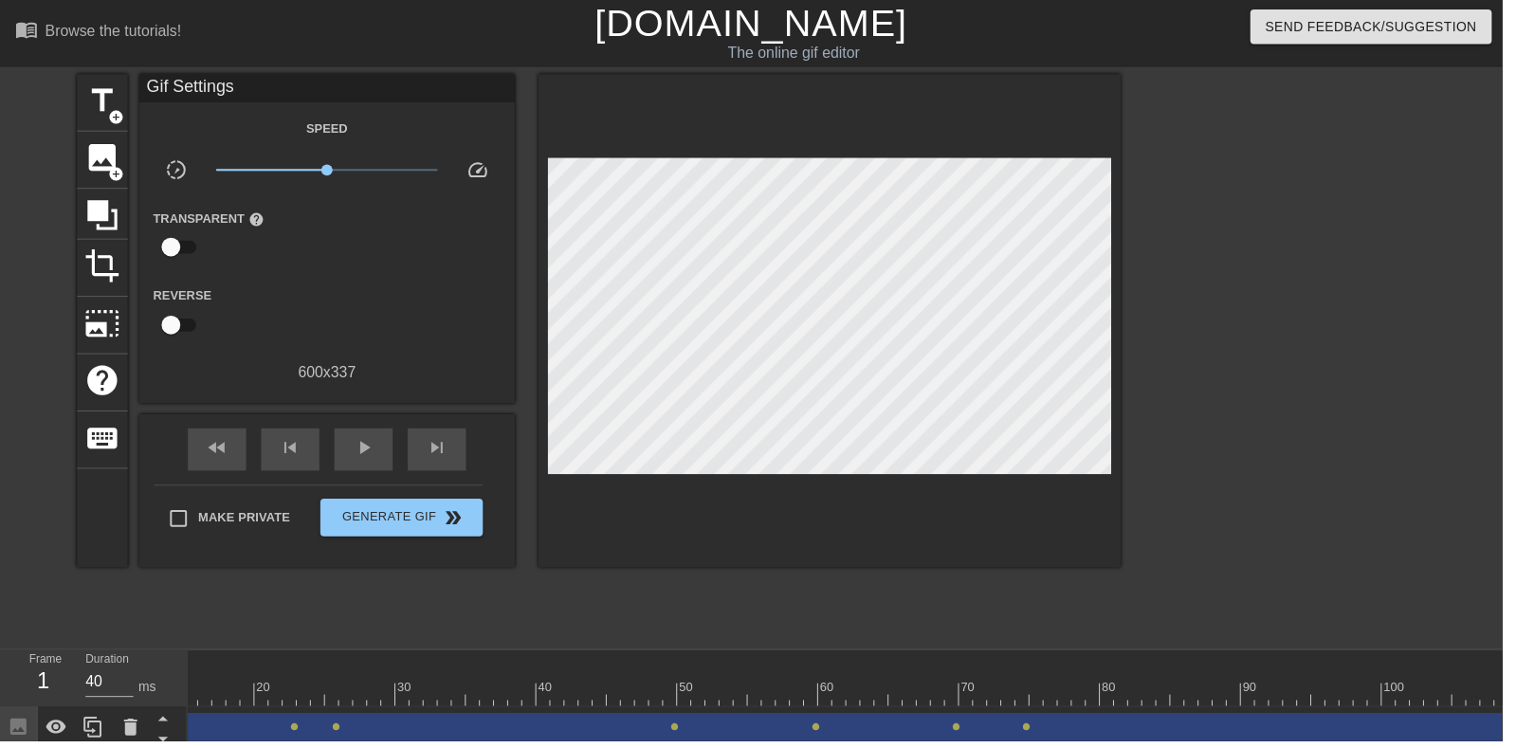
click at [371, 448] on span "play_arrow" at bounding box center [367, 452] width 23 height 23
click at [392, 462] on div "pause" at bounding box center [366, 453] width 59 height 43
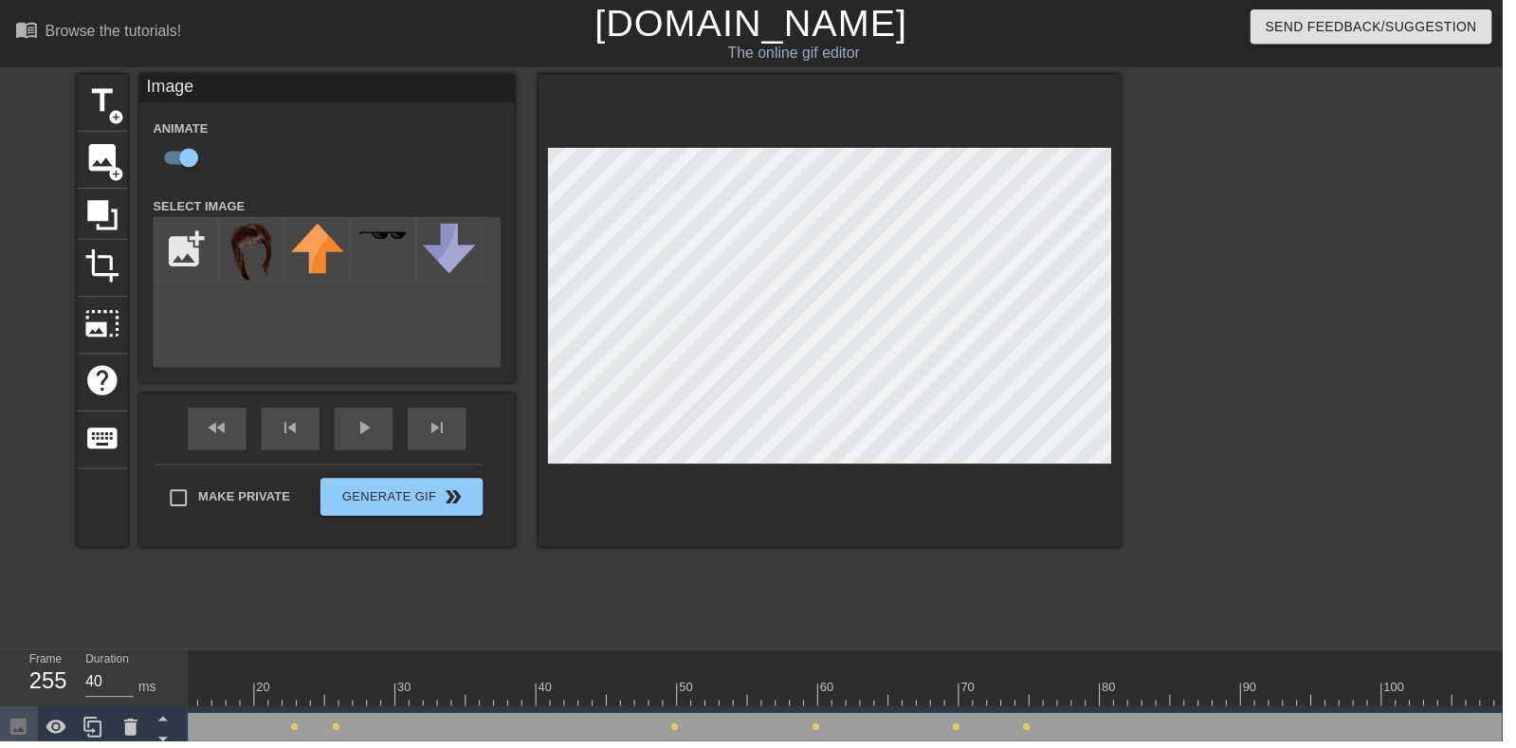
click at [351, 442] on div "play_arrow" at bounding box center [366, 432] width 59 height 43
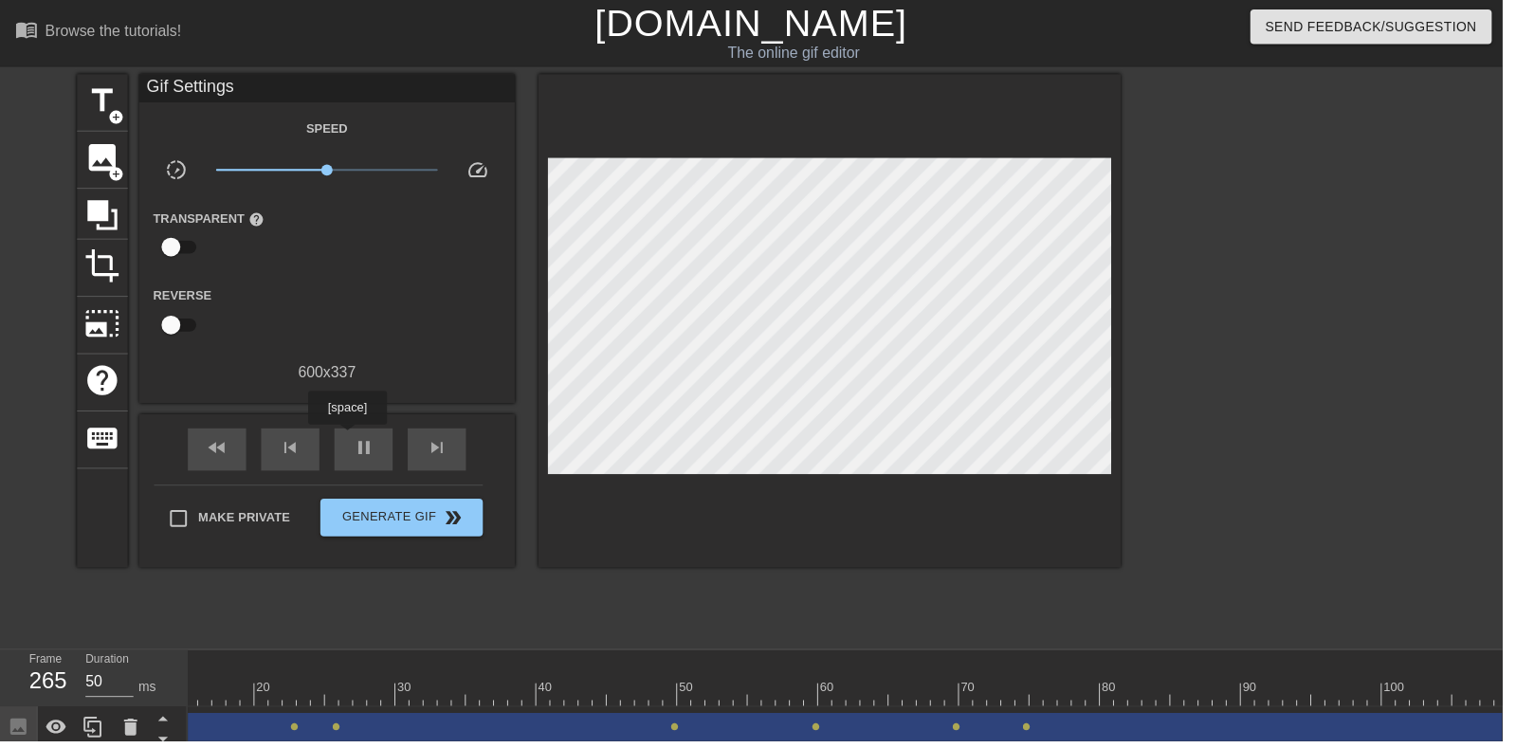
click at [351, 442] on div "pause" at bounding box center [366, 453] width 59 height 43
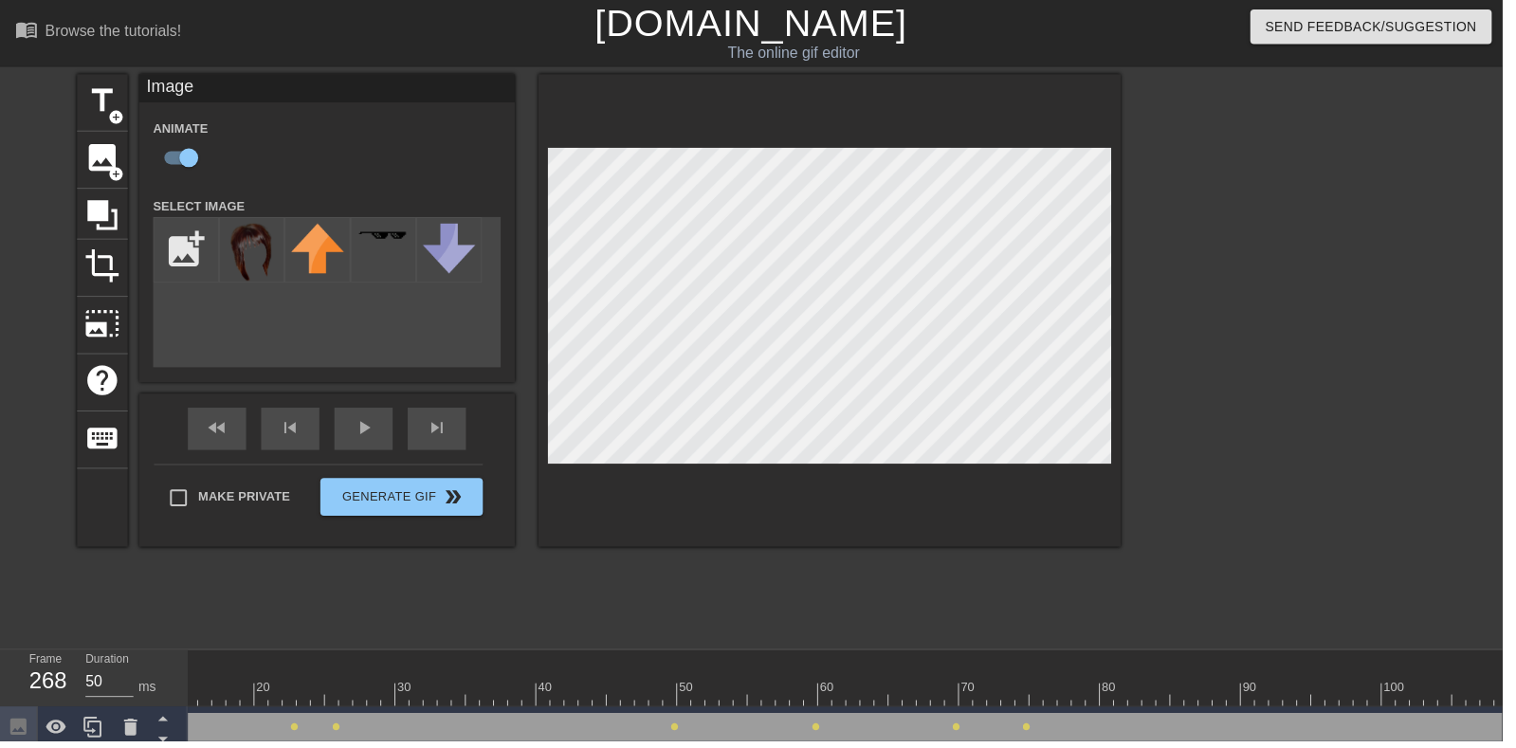
click at [374, 449] on div "play_arrow" at bounding box center [366, 432] width 59 height 43
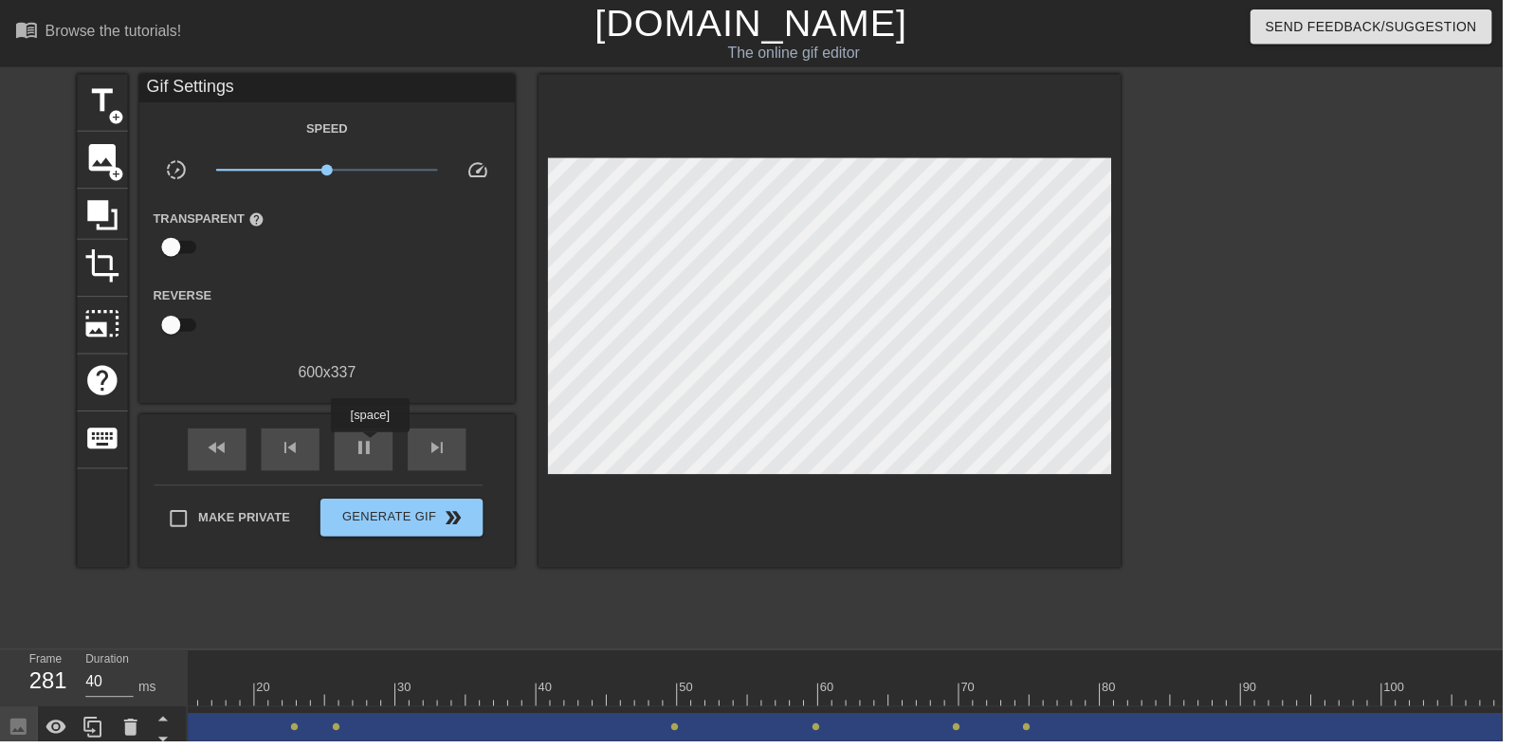
click at [373, 450] on span "pause" at bounding box center [367, 452] width 23 height 23
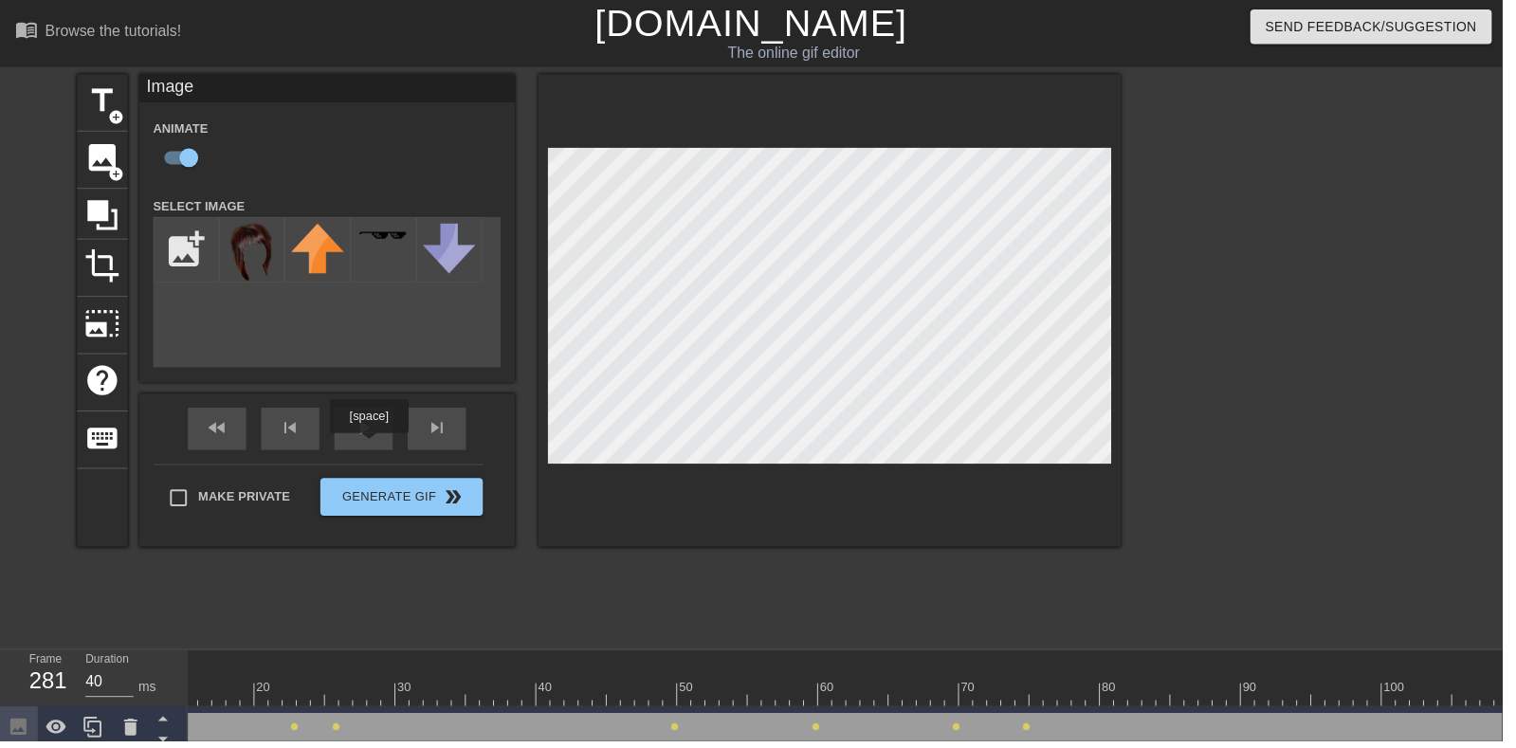
click at [368, 447] on div "play_arrow" at bounding box center [366, 432] width 59 height 43
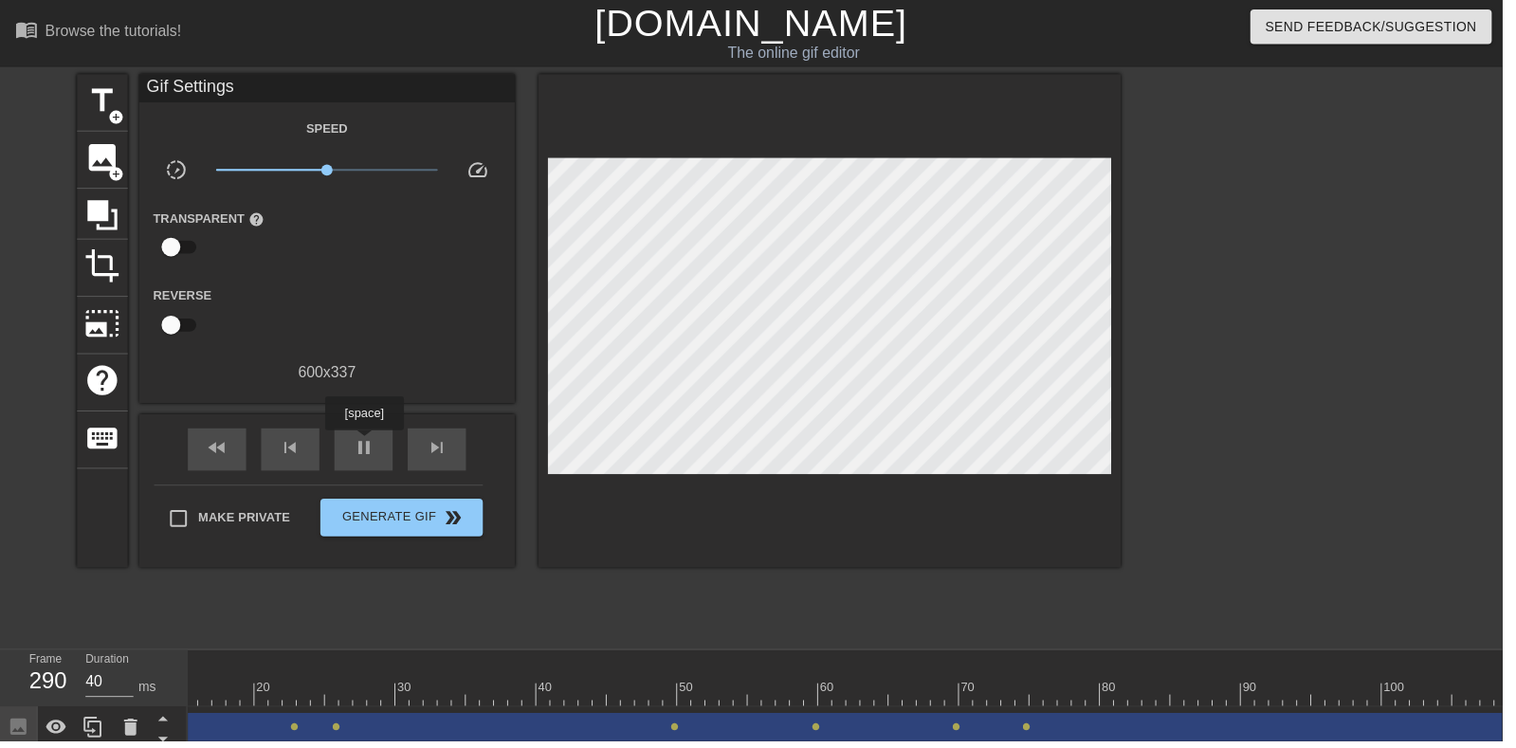
click at [367, 435] on div "pause" at bounding box center [366, 453] width 59 height 43
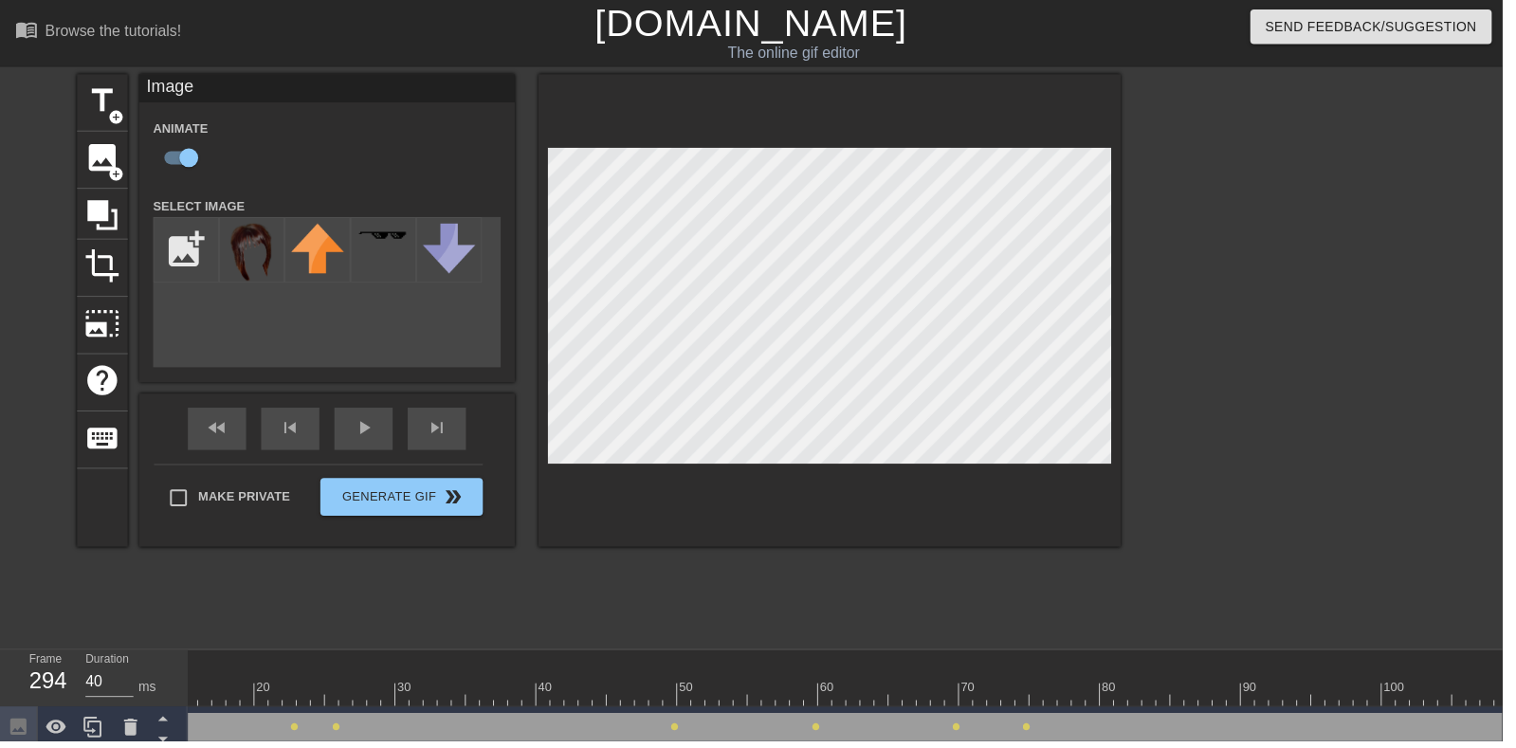
click at [358, 445] on div "play_arrow" at bounding box center [366, 432] width 59 height 43
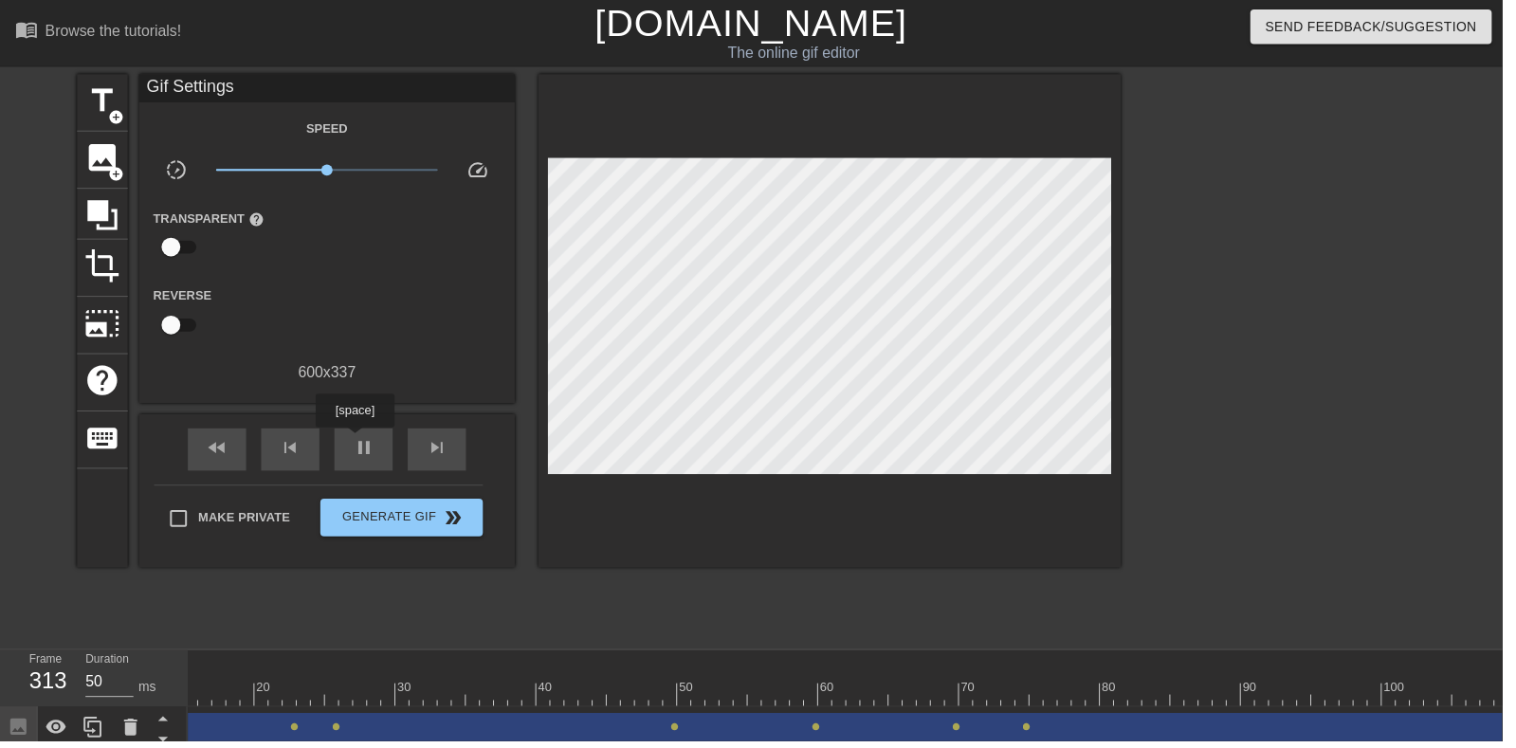
click at [368, 457] on span "pause" at bounding box center [367, 452] width 23 height 23
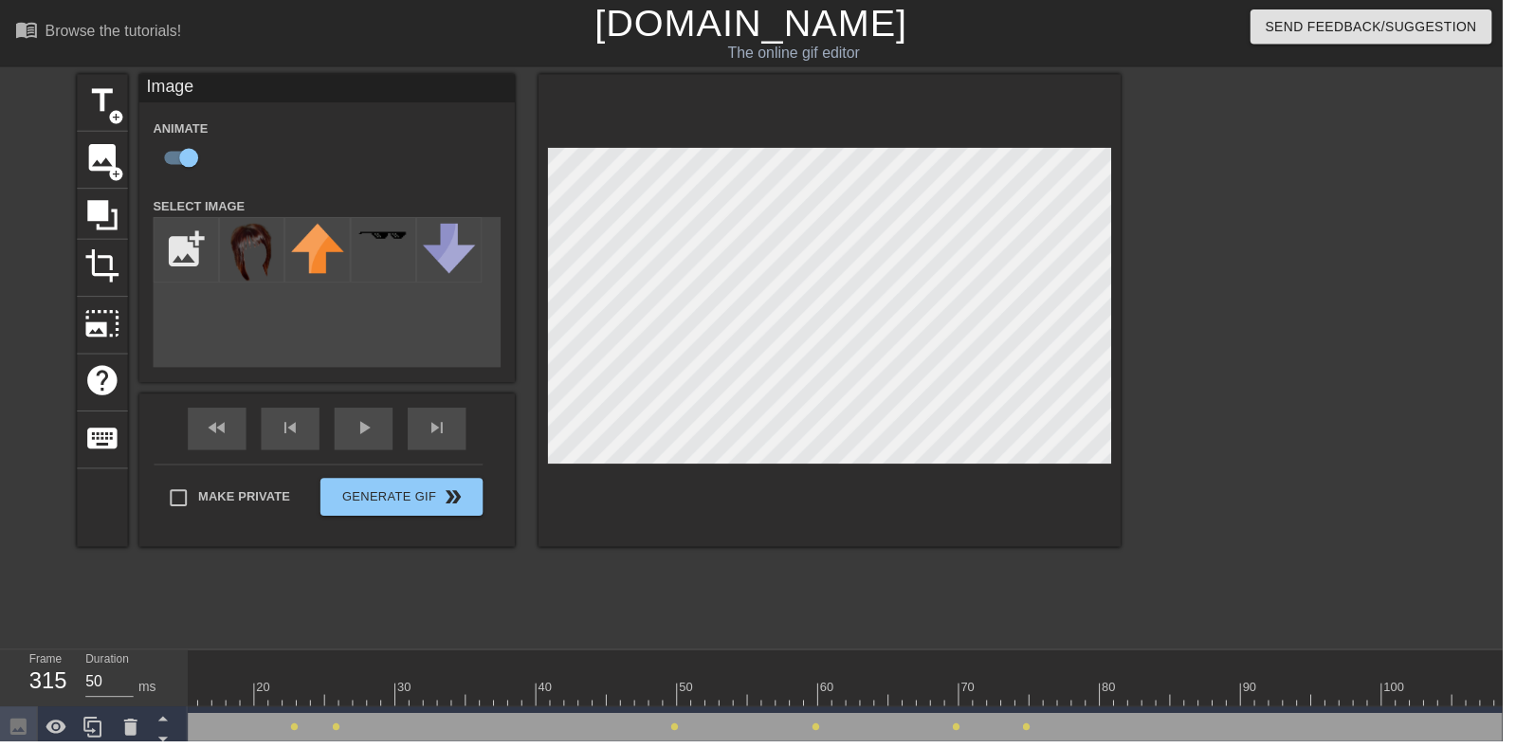
click at [367, 434] on div "play_arrow" at bounding box center [366, 432] width 59 height 43
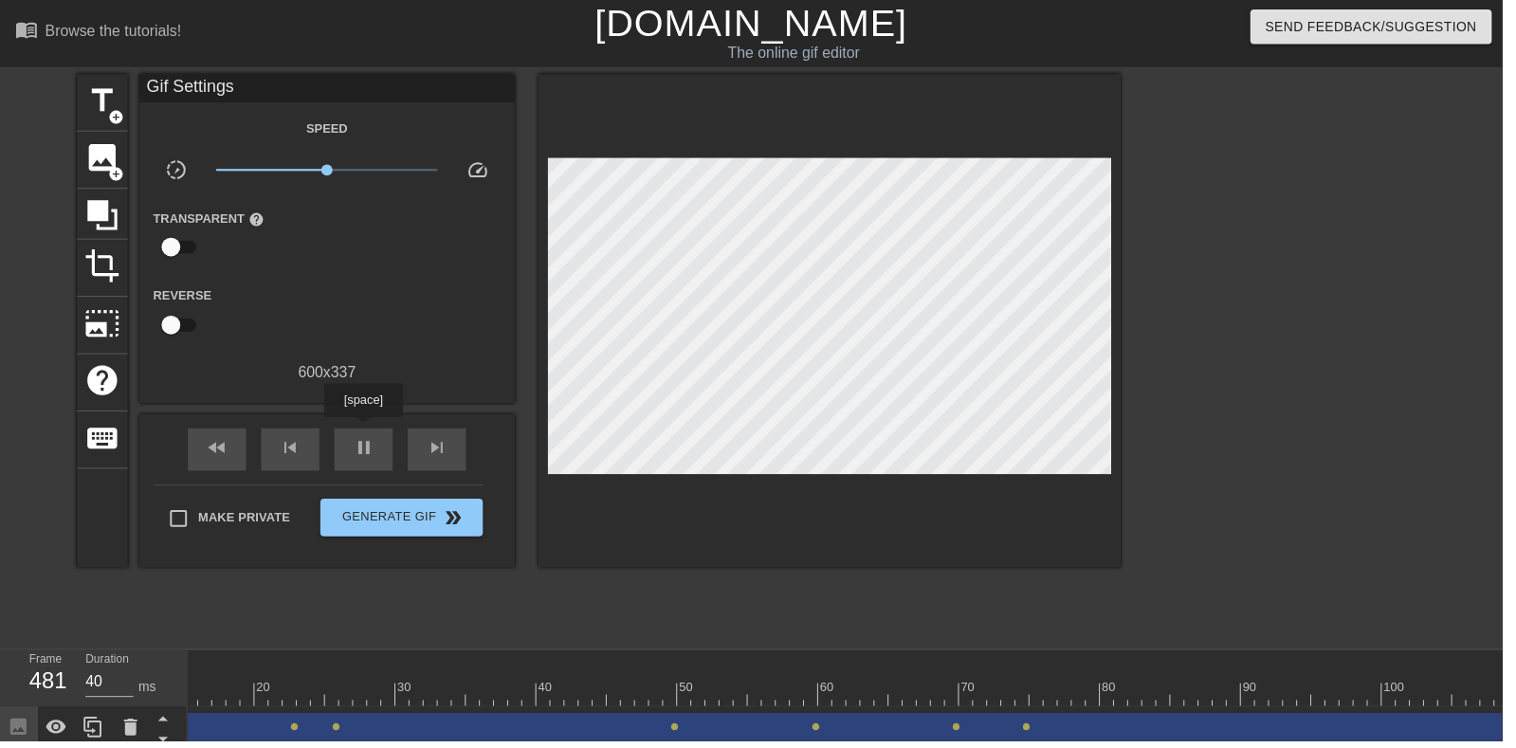
click at [376, 458] on span "pause" at bounding box center [367, 452] width 23 height 23
click at [948, 684] on div at bounding box center [946, 687] width 14 height 24
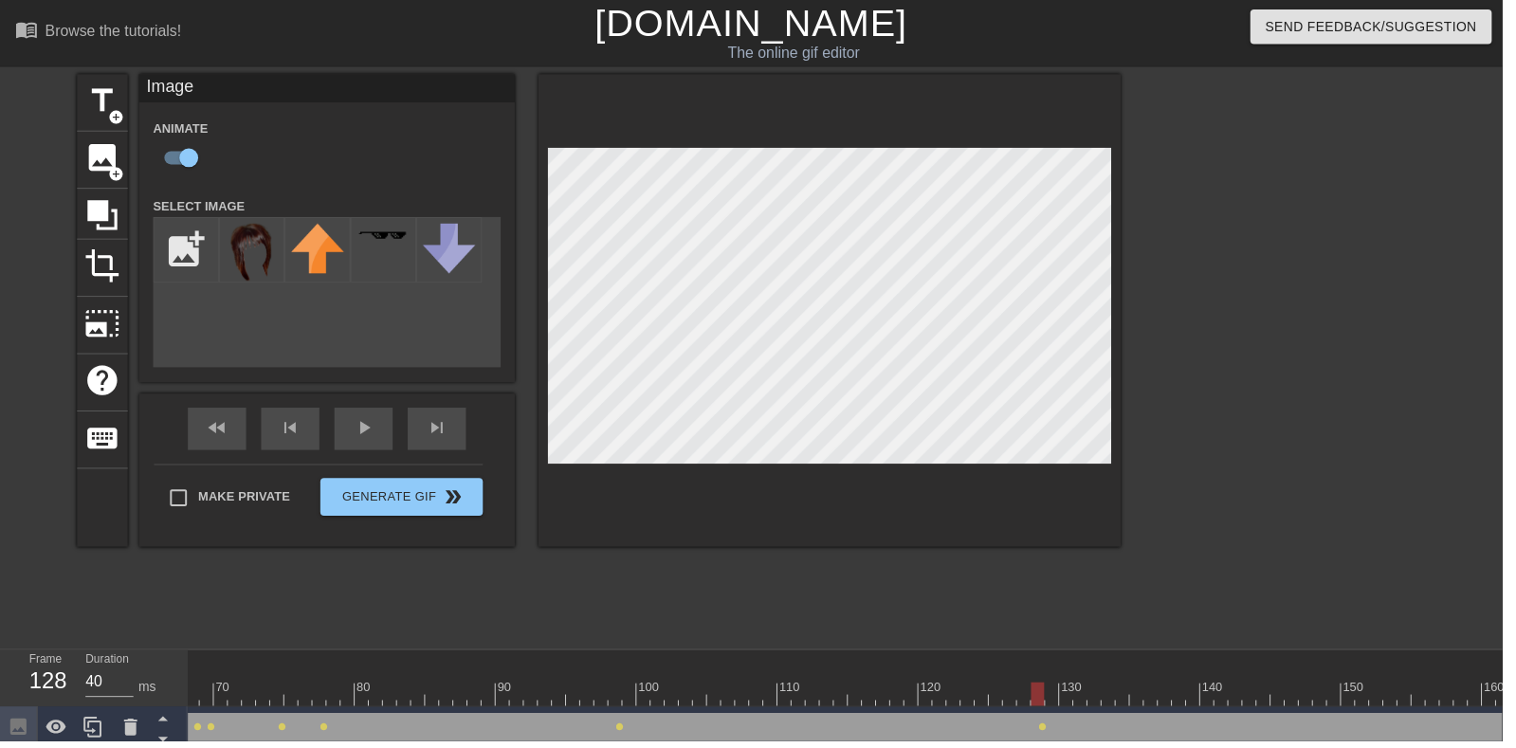
scroll to position [0, 1006]
click at [372, 434] on div "play_arrow" at bounding box center [366, 432] width 59 height 43
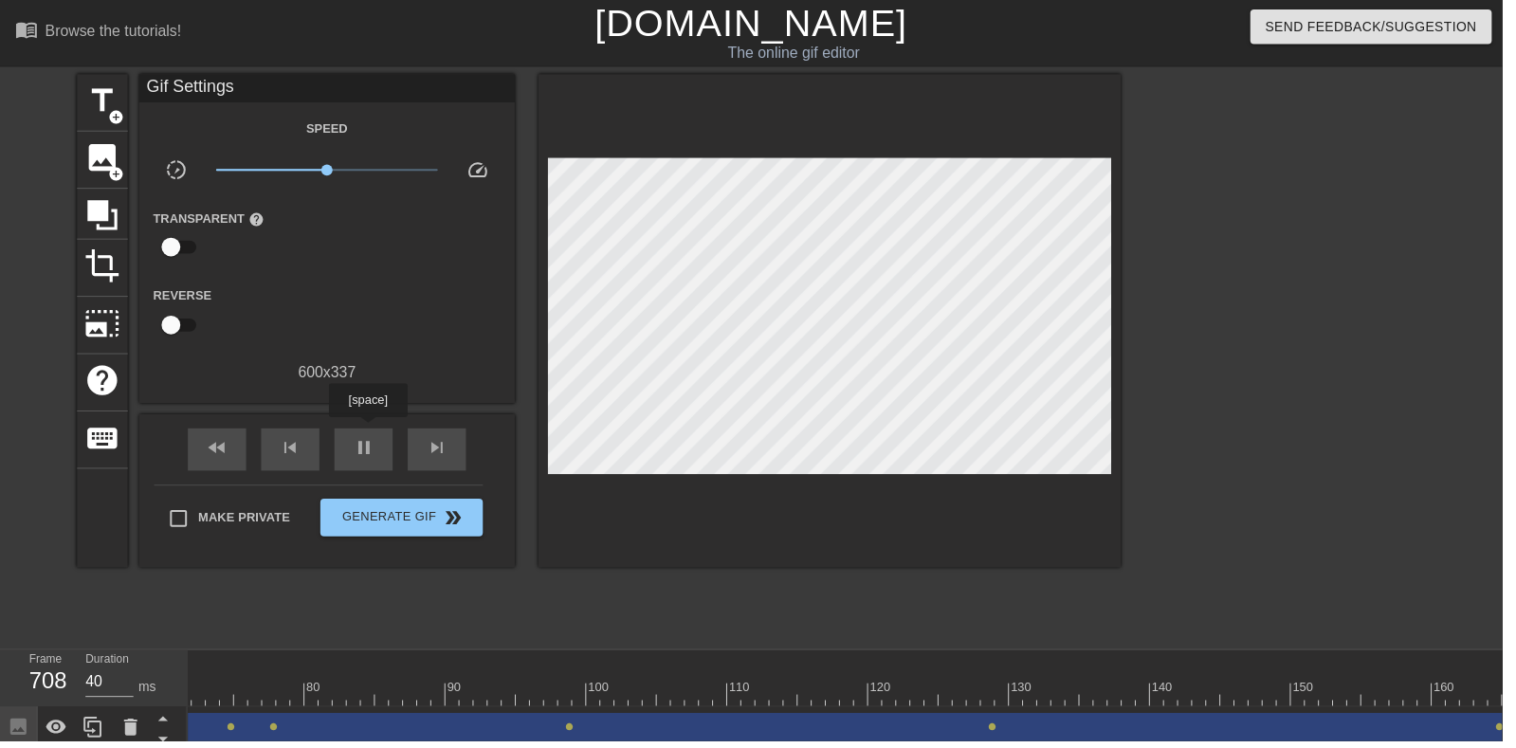
click at [394, 434] on div "pause" at bounding box center [366, 453] width 59 height 43
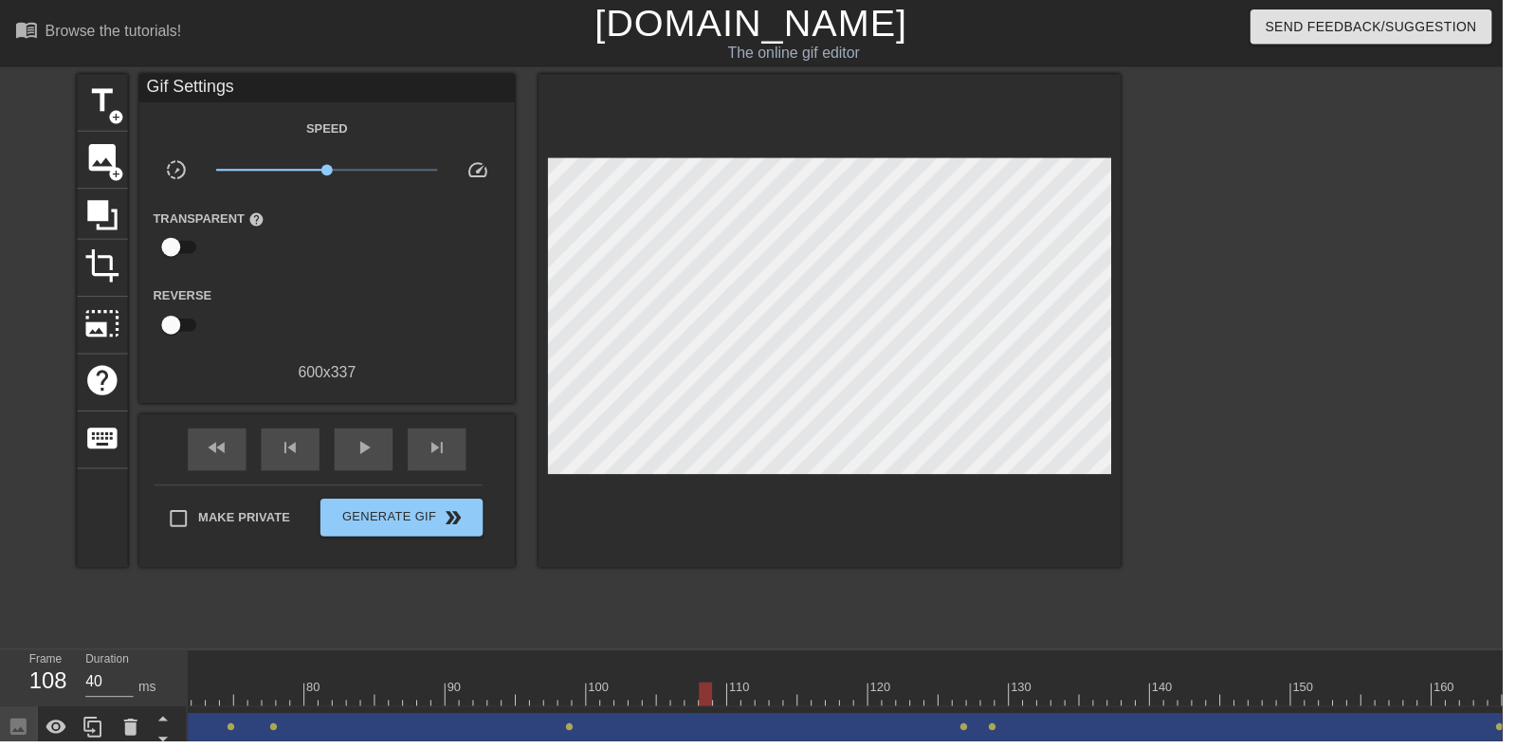
click at [628, 152] on div at bounding box center [837, 324] width 588 height 498
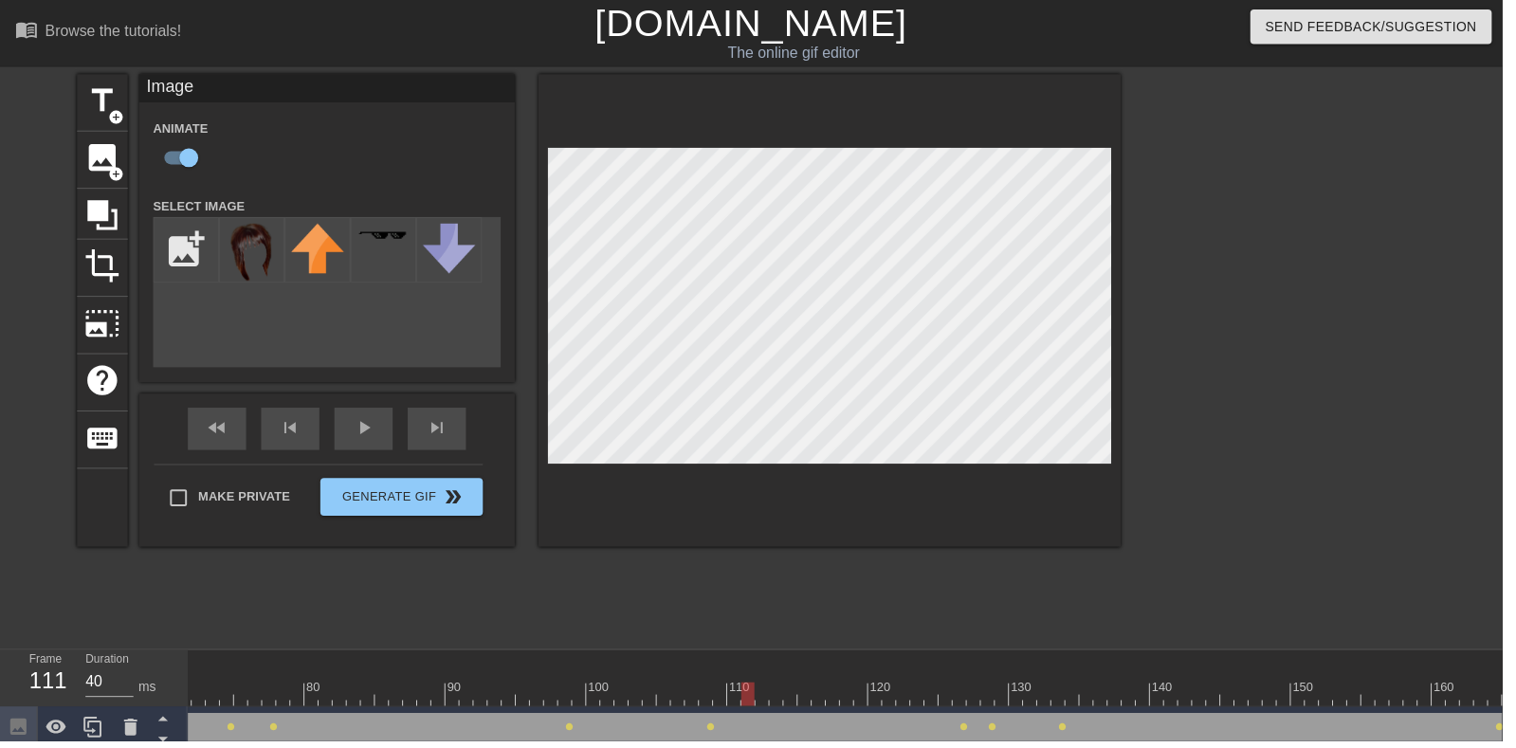
click at [219, 431] on div "fast_rewind skip_previous play_arrow skip_next" at bounding box center [329, 432] width 309 height 71
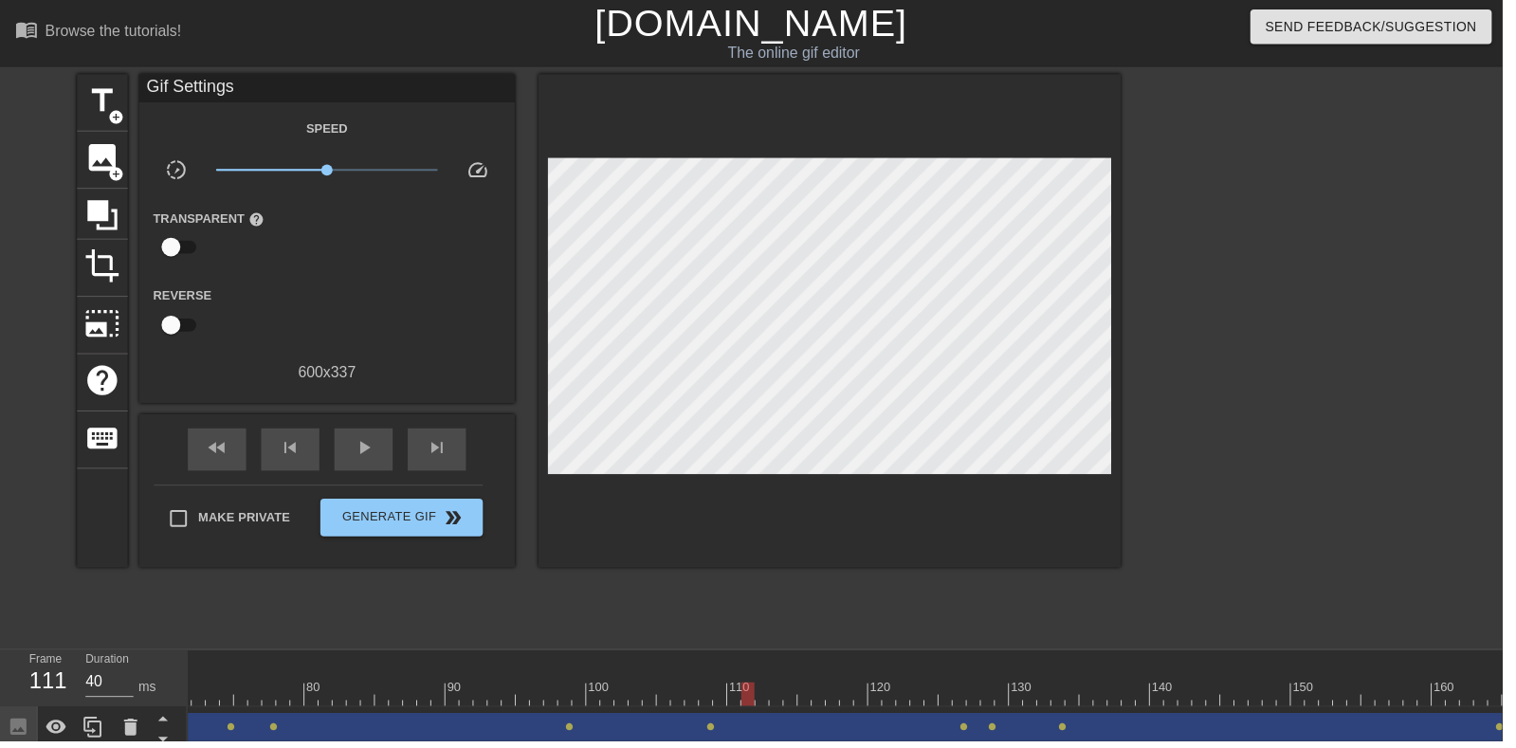
click at [374, 457] on span "play_arrow" at bounding box center [367, 452] width 23 height 23
click at [286, 457] on span "skip_previous" at bounding box center [293, 452] width 23 height 23
click at [299, 456] on span "skip_previous" at bounding box center [293, 452] width 23 height 23
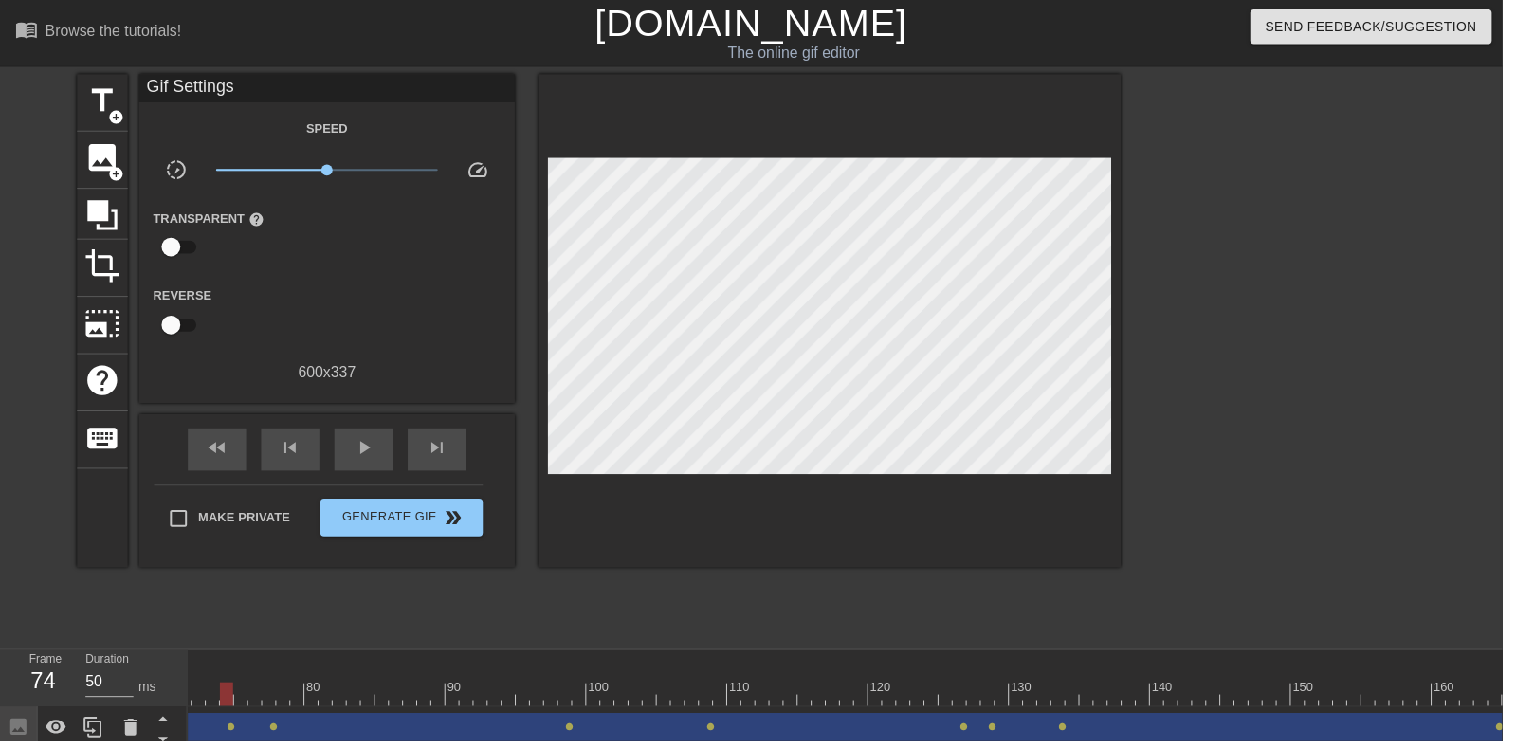
click at [360, 444] on span "play_arrow" at bounding box center [367, 452] width 23 height 23
click at [279, 675] on div at bounding box center [286, 687] width 14 height 24
click at [358, 444] on span "play_arrow" at bounding box center [367, 452] width 23 height 23
click at [359, 440] on div "pause" at bounding box center [366, 453] width 59 height 43
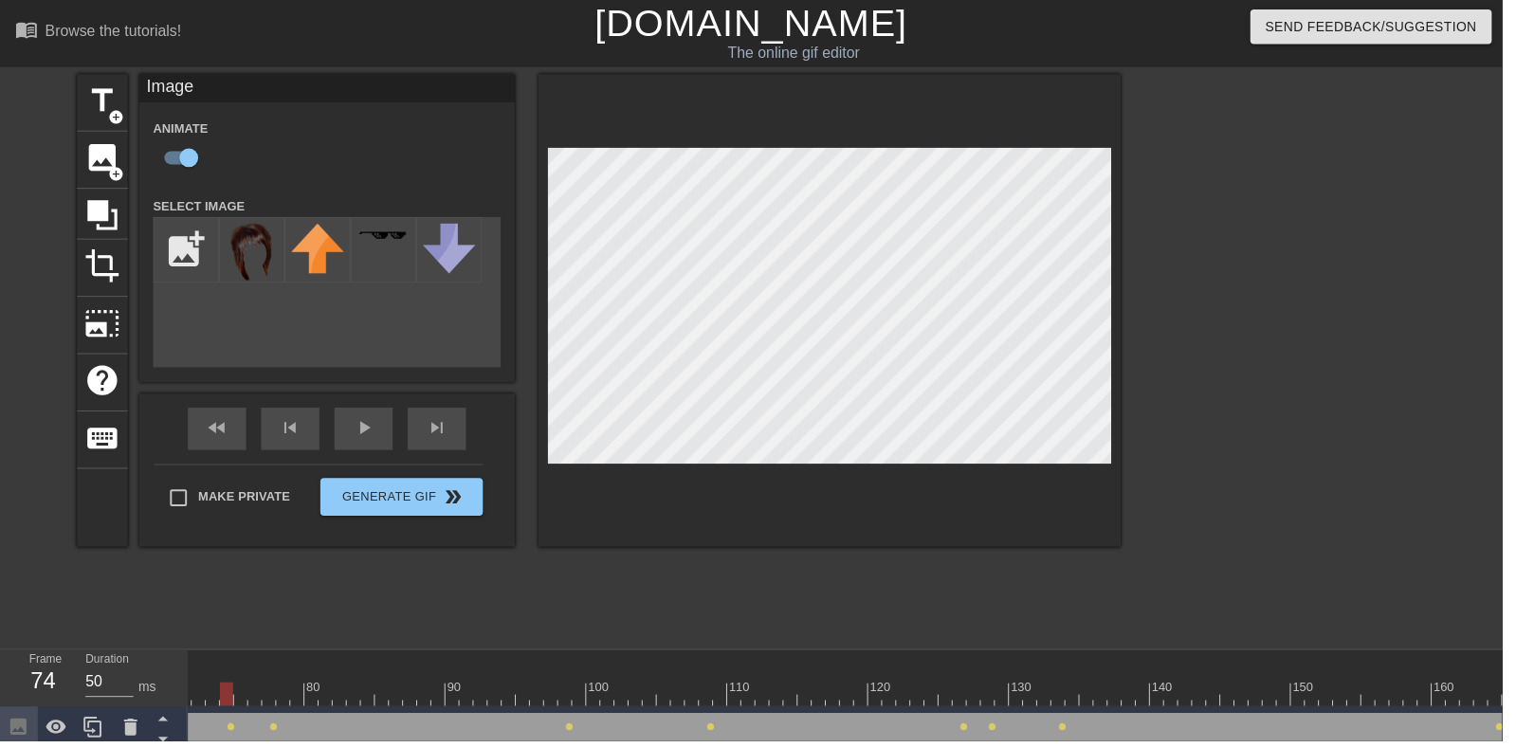
click at [354, 443] on div "play_arrow" at bounding box center [366, 432] width 59 height 43
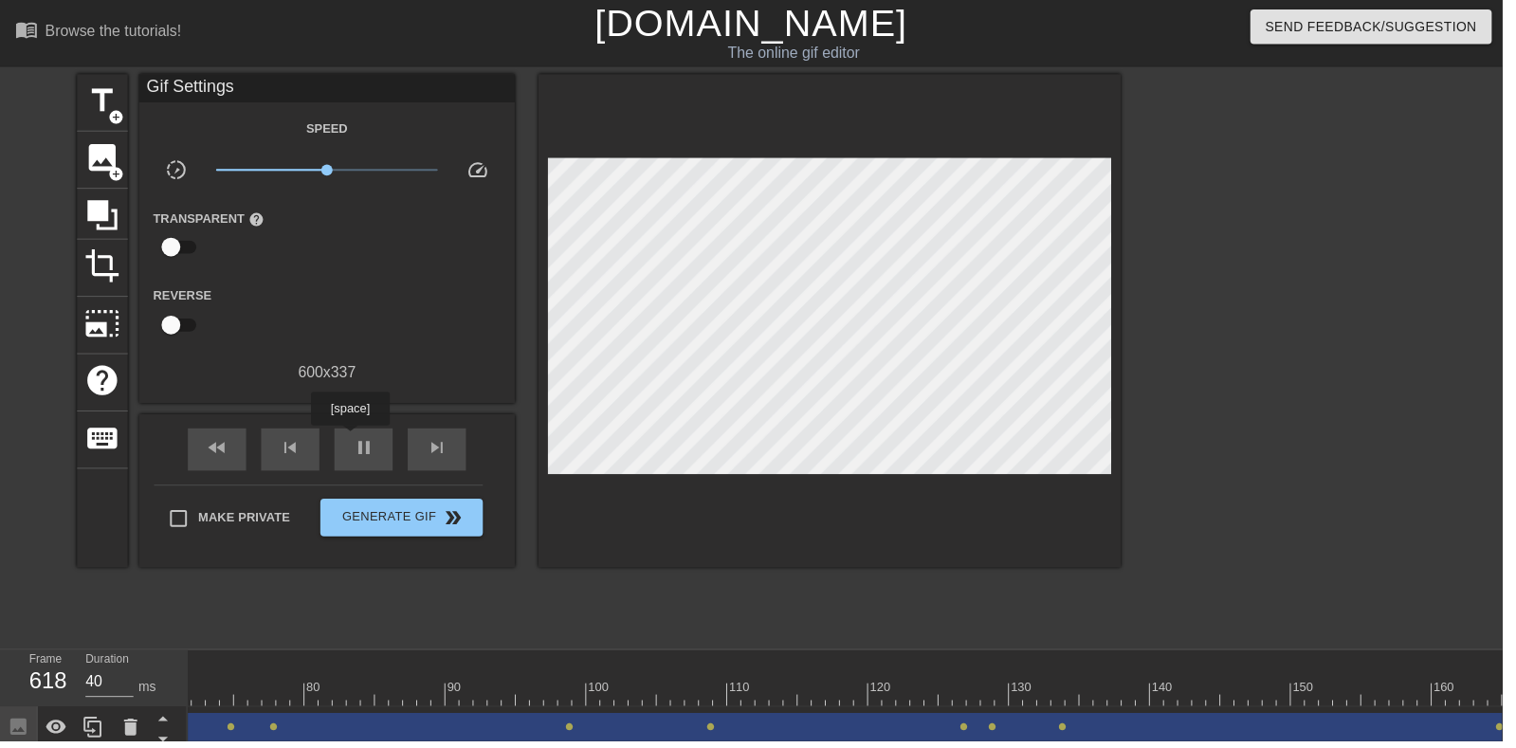
click at [364, 455] on span "pause" at bounding box center [367, 452] width 23 height 23
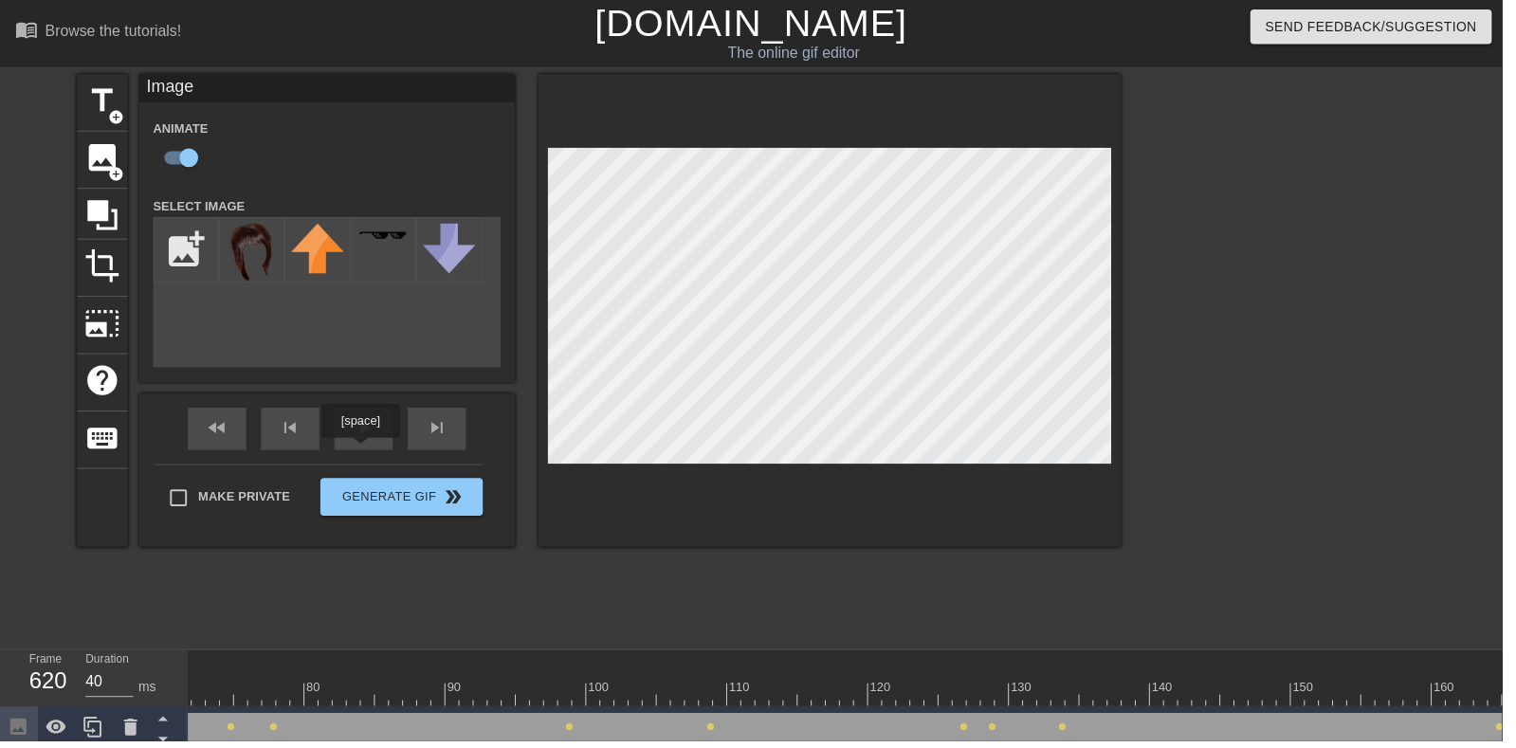
click at [372, 430] on div "fast_rewind skip_previous play_arrow skip_next" at bounding box center [329, 432] width 309 height 71
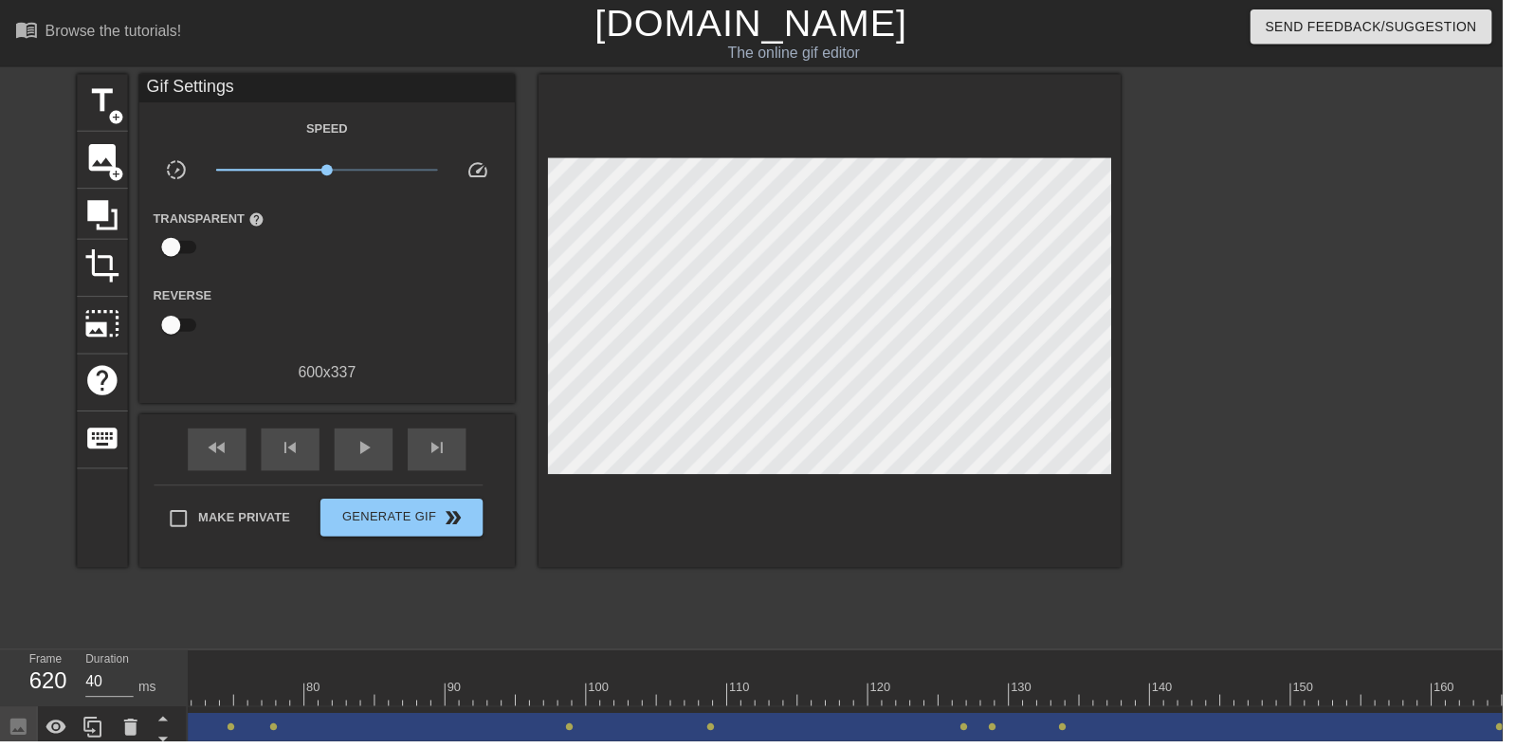
click at [362, 434] on div "play_arrow" at bounding box center [366, 453] width 59 height 43
click at [354, 450] on div "pause" at bounding box center [366, 453] width 59 height 43
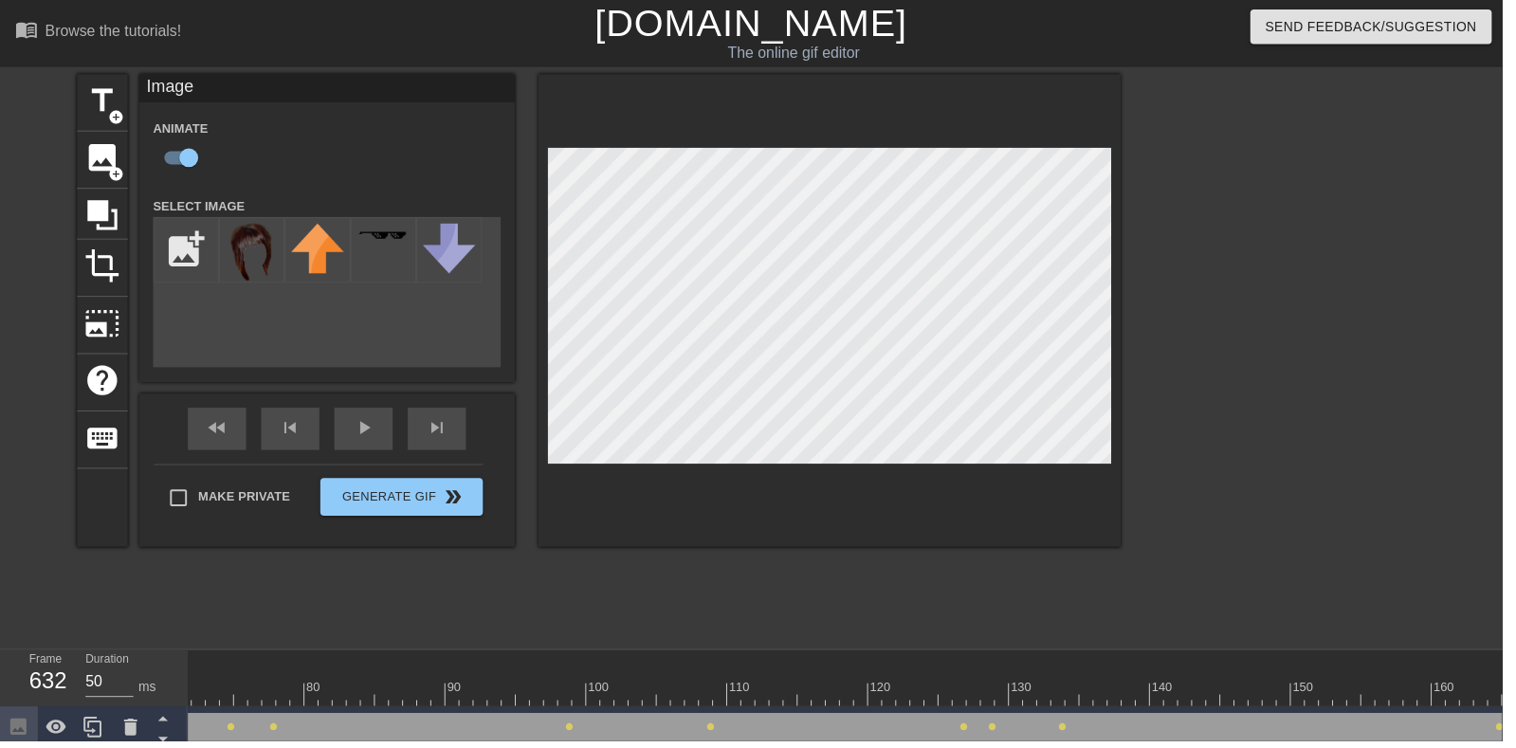
click at [1069, 683] on div at bounding box center [1068, 687] width 14 height 24
click at [853, 686] on div at bounding box center [855, 687] width 14 height 24
click at [375, 439] on div "play_arrow" at bounding box center [366, 432] width 59 height 43
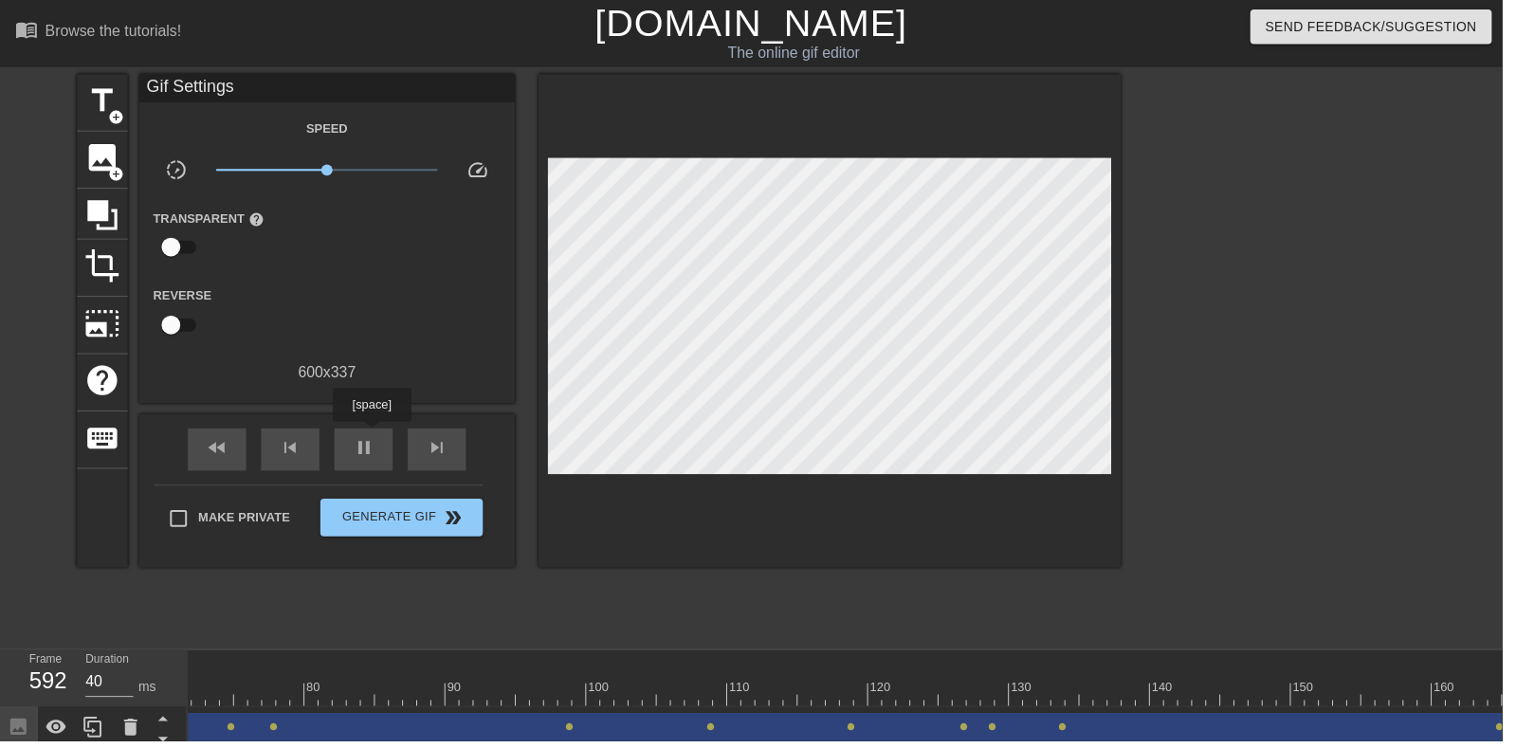
click at [358, 450] on span "pause" at bounding box center [367, 452] width 23 height 23
click at [350, 450] on div "play_arrow" at bounding box center [366, 453] width 59 height 43
click at [354, 463] on div "pause" at bounding box center [366, 453] width 59 height 43
click at [354, 464] on div "play_arrow" at bounding box center [366, 453] width 59 height 43
click at [354, 463] on div "pause" at bounding box center [366, 453] width 59 height 43
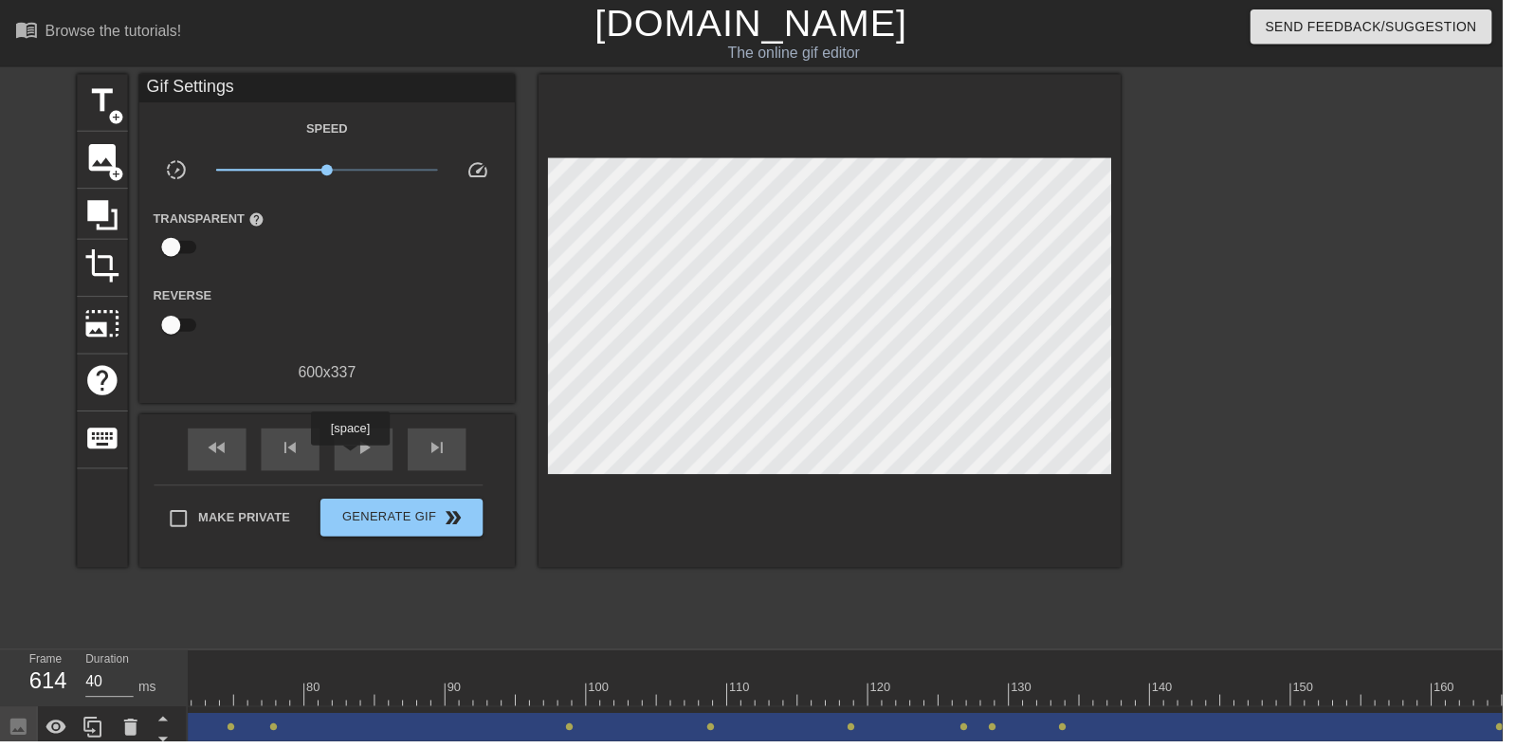
click at [364, 449] on span "play_arrow" at bounding box center [367, 452] width 23 height 23
click at [366, 466] on div "pause" at bounding box center [366, 453] width 59 height 43
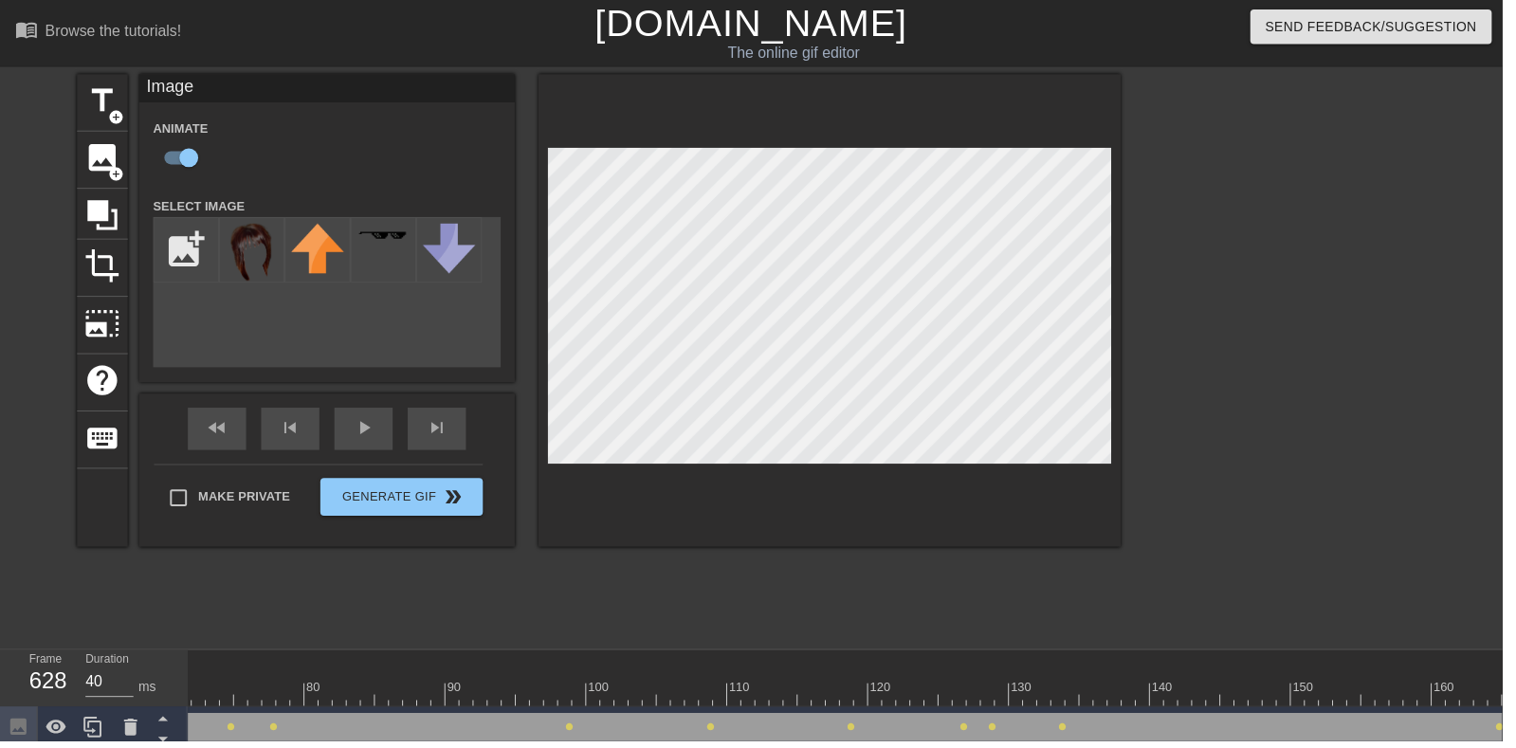
scroll to position [0, 0]
click at [730, 684] on div at bounding box center [737, 687] width 14 height 24
click at [378, 443] on div "play_arrow" at bounding box center [366, 432] width 59 height 43
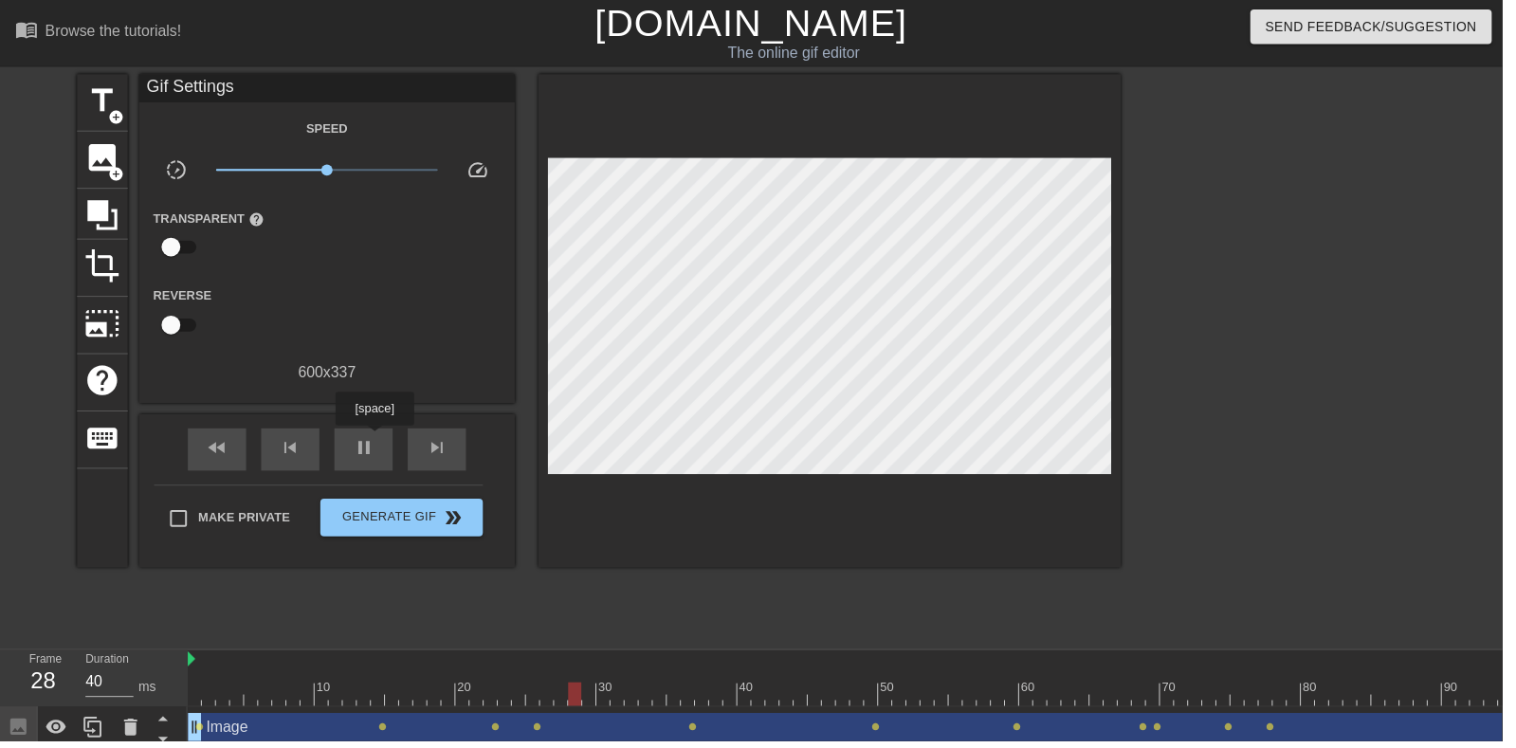
click at [356, 451] on span "pause" at bounding box center [367, 452] width 23 height 23
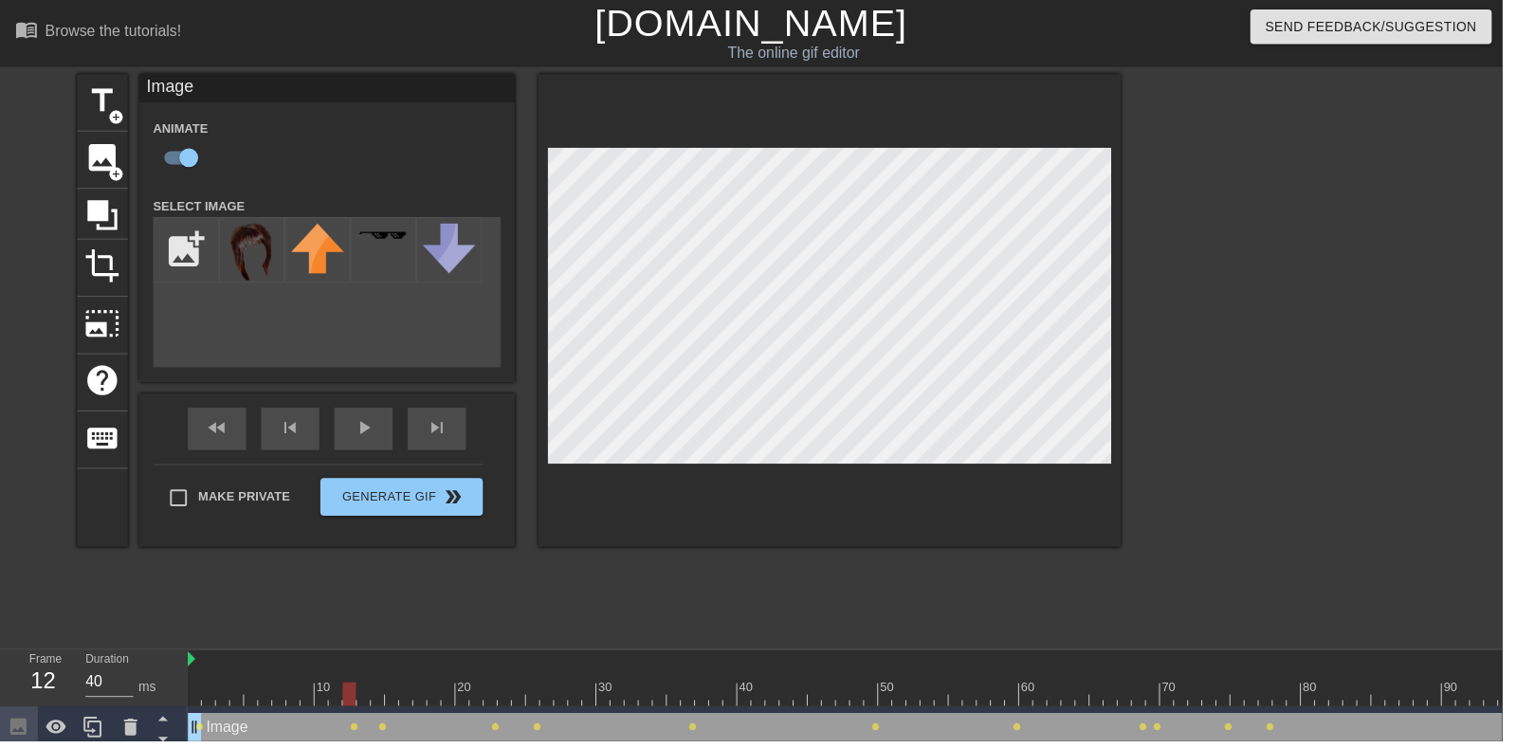
click at [367, 434] on div "play_arrow" at bounding box center [366, 432] width 59 height 43
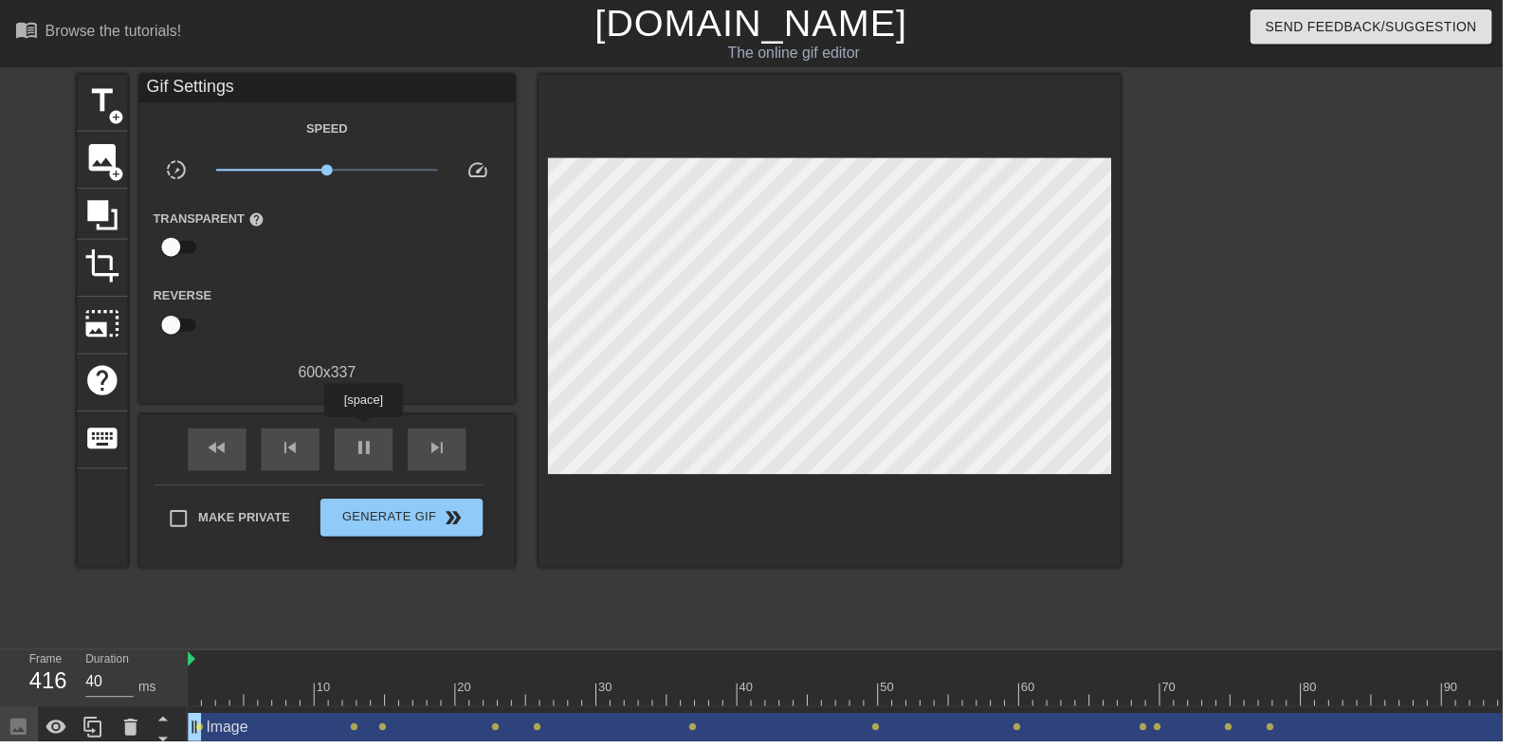
click at [359, 447] on span "pause" at bounding box center [367, 452] width 23 height 23
click at [482, 684] on div at bounding box center [481, 687] width 14 height 24
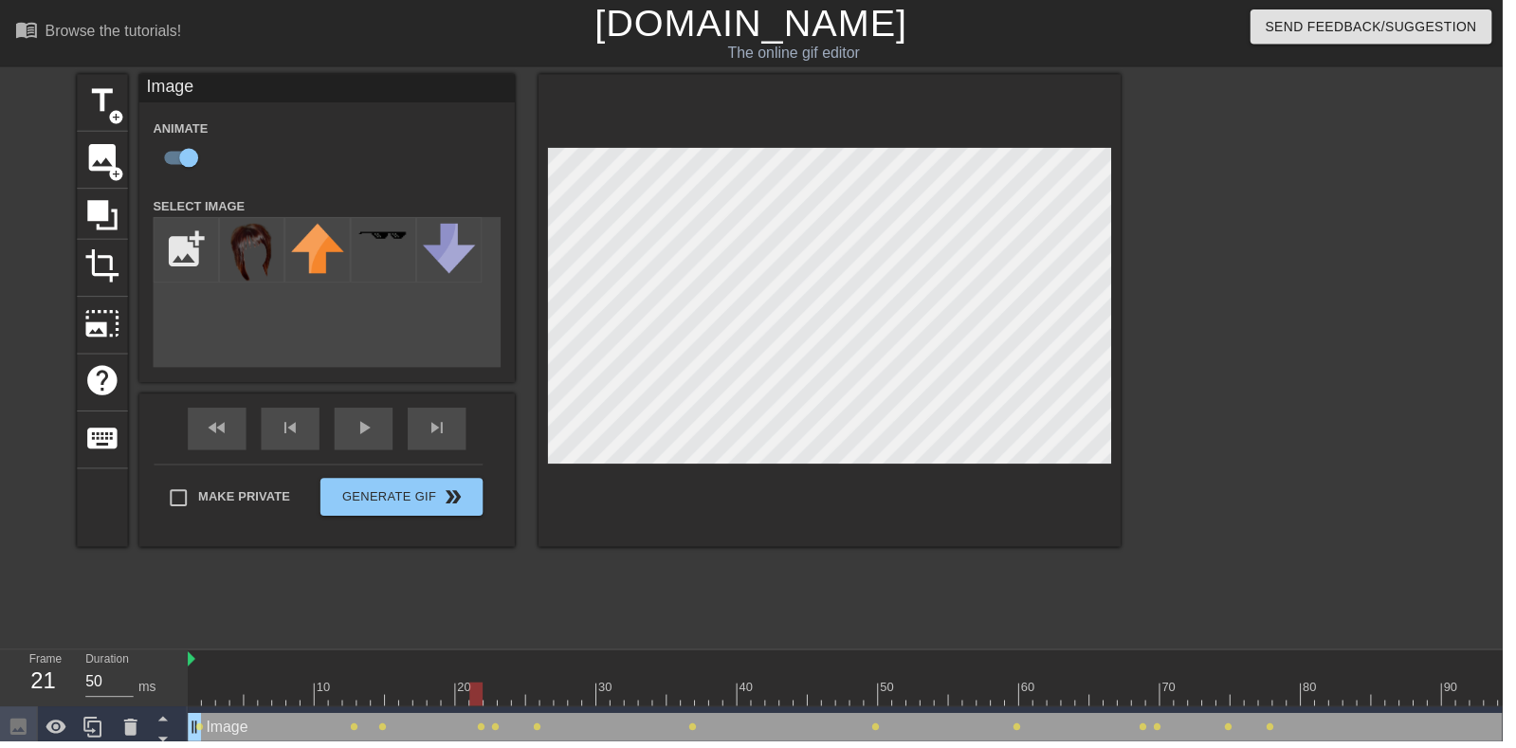
click at [374, 441] on span "play_arrow" at bounding box center [367, 431] width 23 height 23
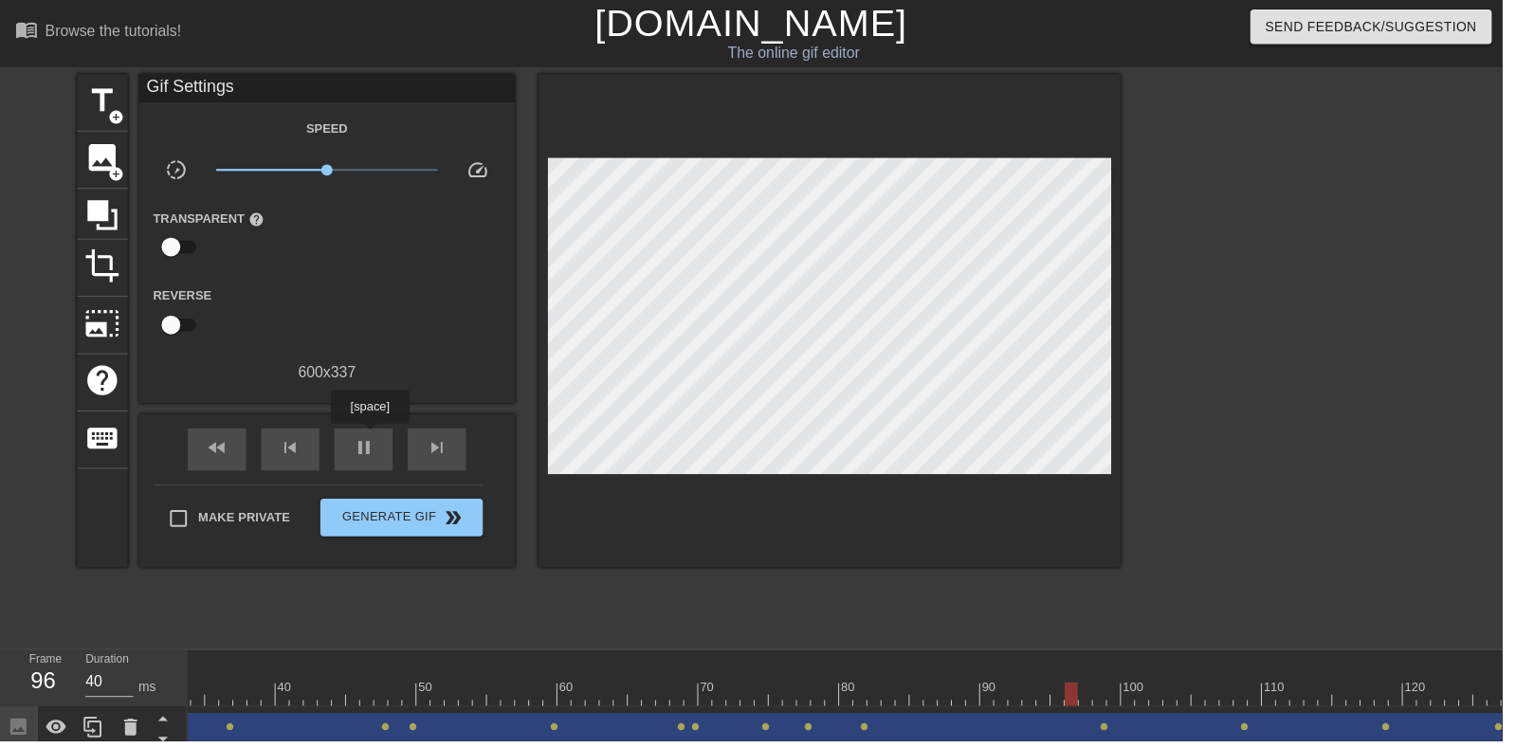
click at [363, 447] on span "pause" at bounding box center [367, 452] width 23 height 23
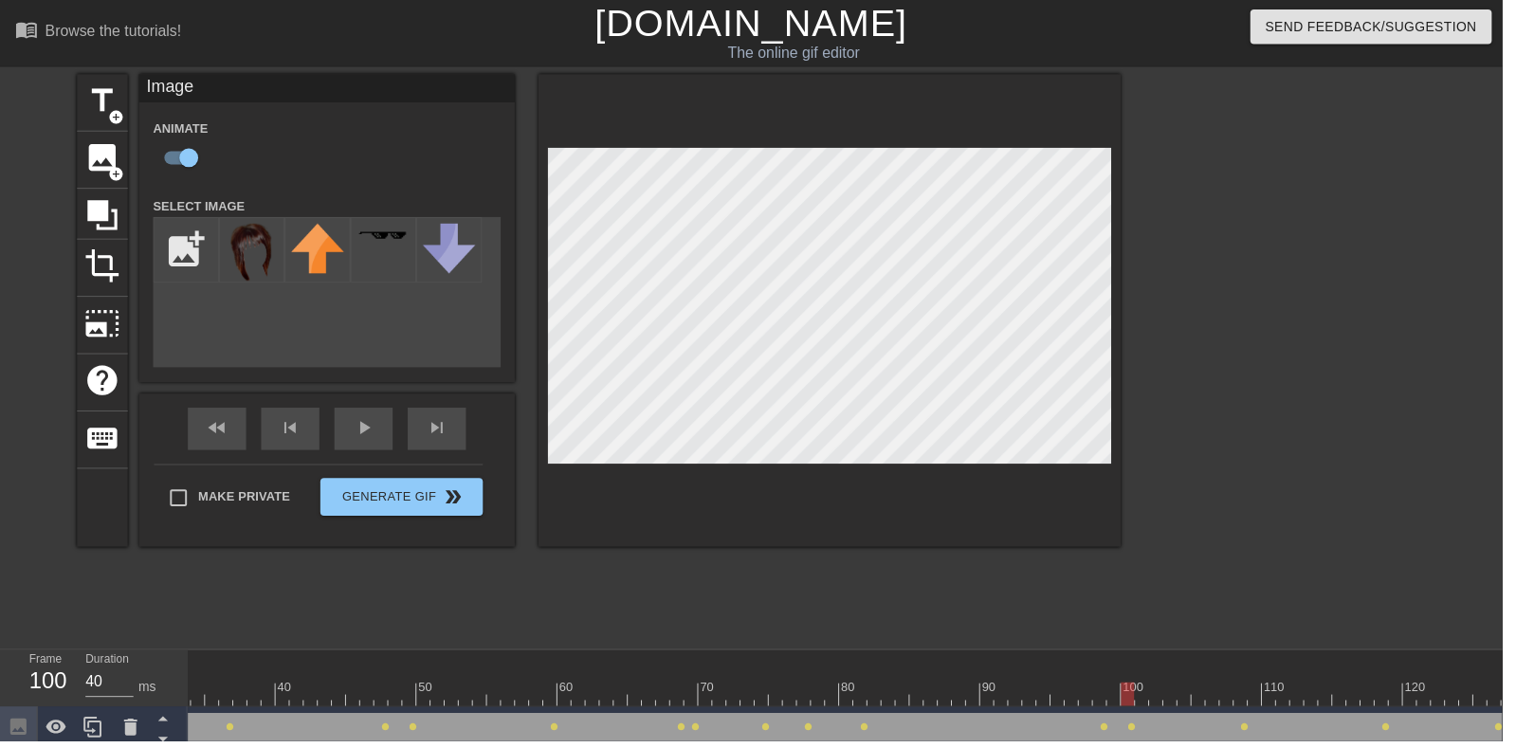
click at [368, 443] on div "play_arrow" at bounding box center [366, 432] width 59 height 43
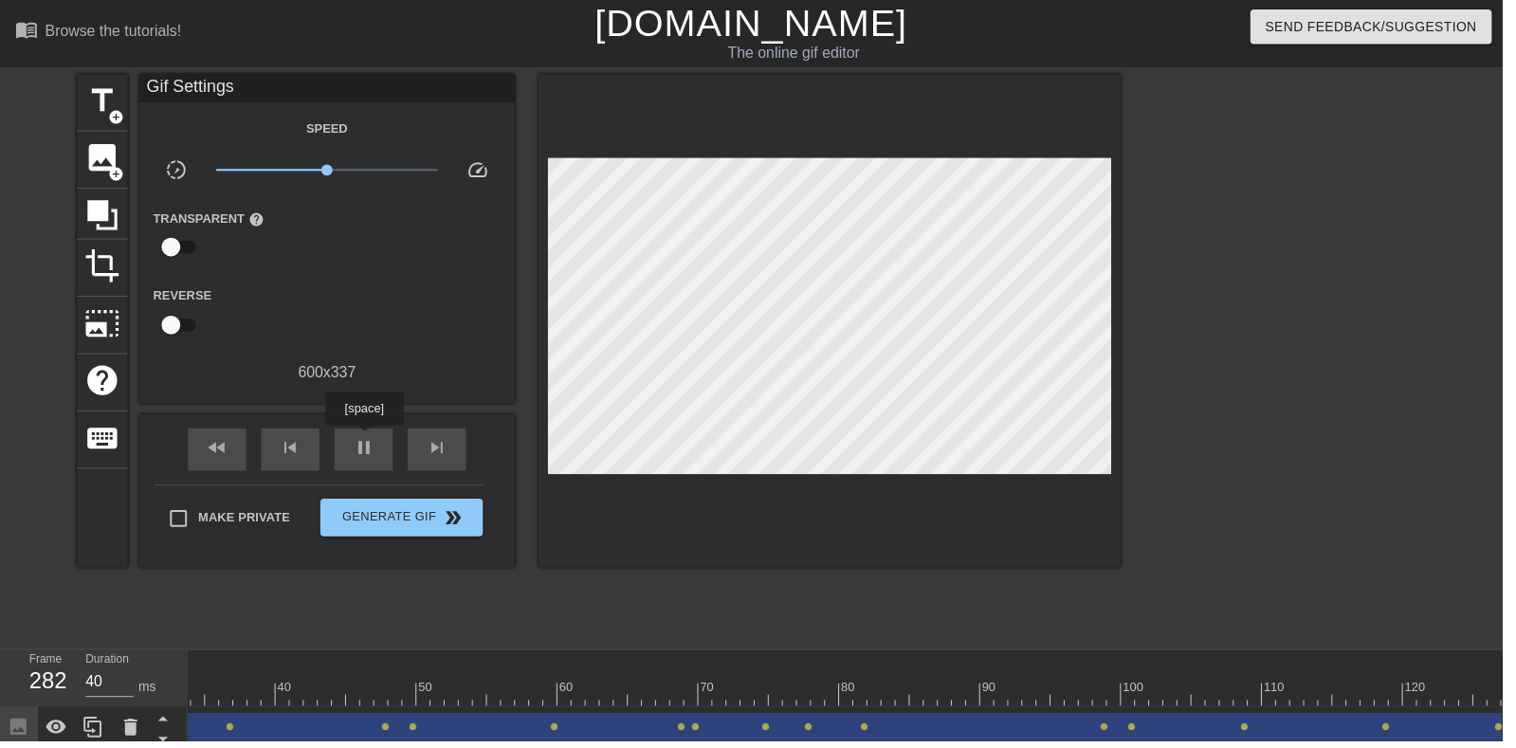
click at [373, 457] on span "pause" at bounding box center [367, 452] width 23 height 23
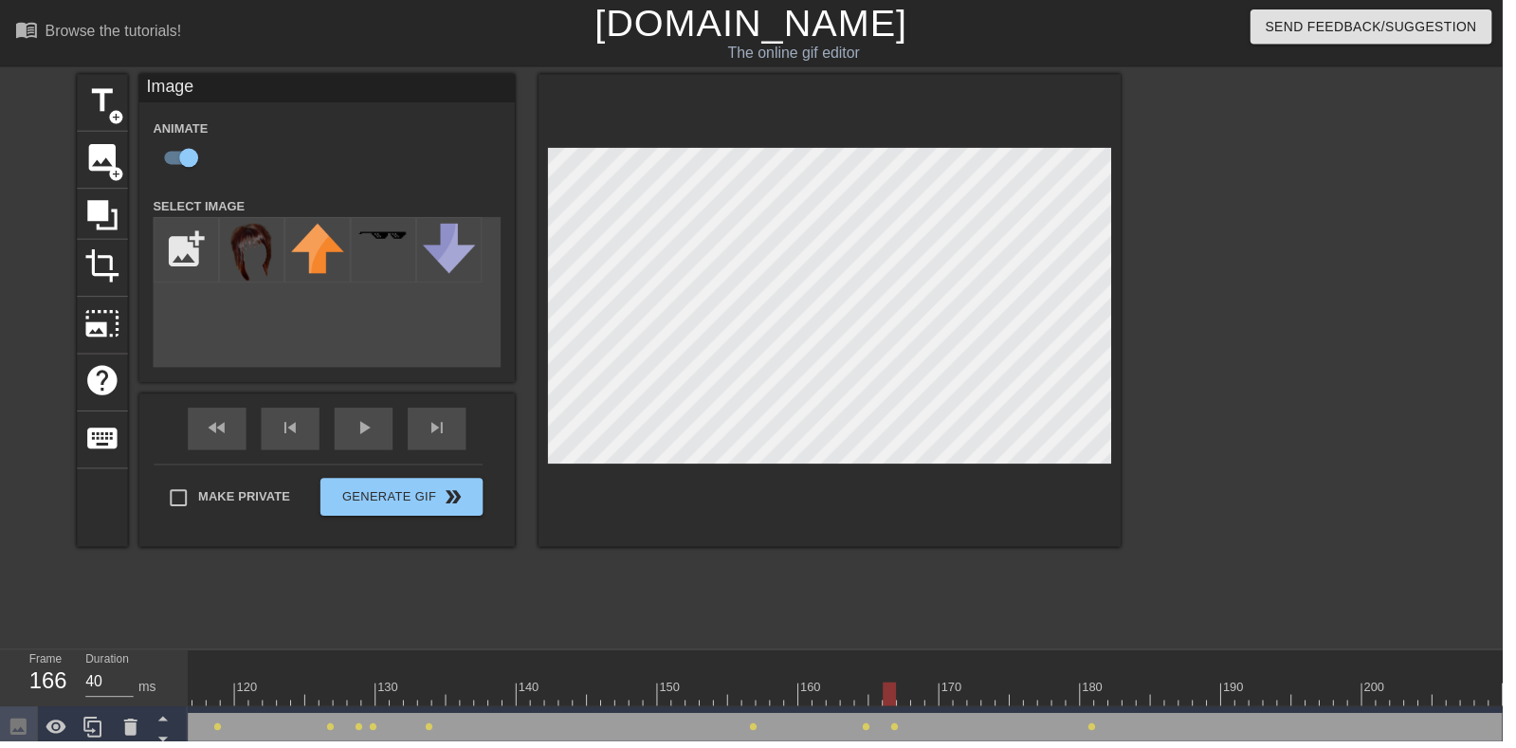
scroll to position [0, 1647]
click at [373, 452] on div "play_arrow" at bounding box center [366, 432] width 59 height 43
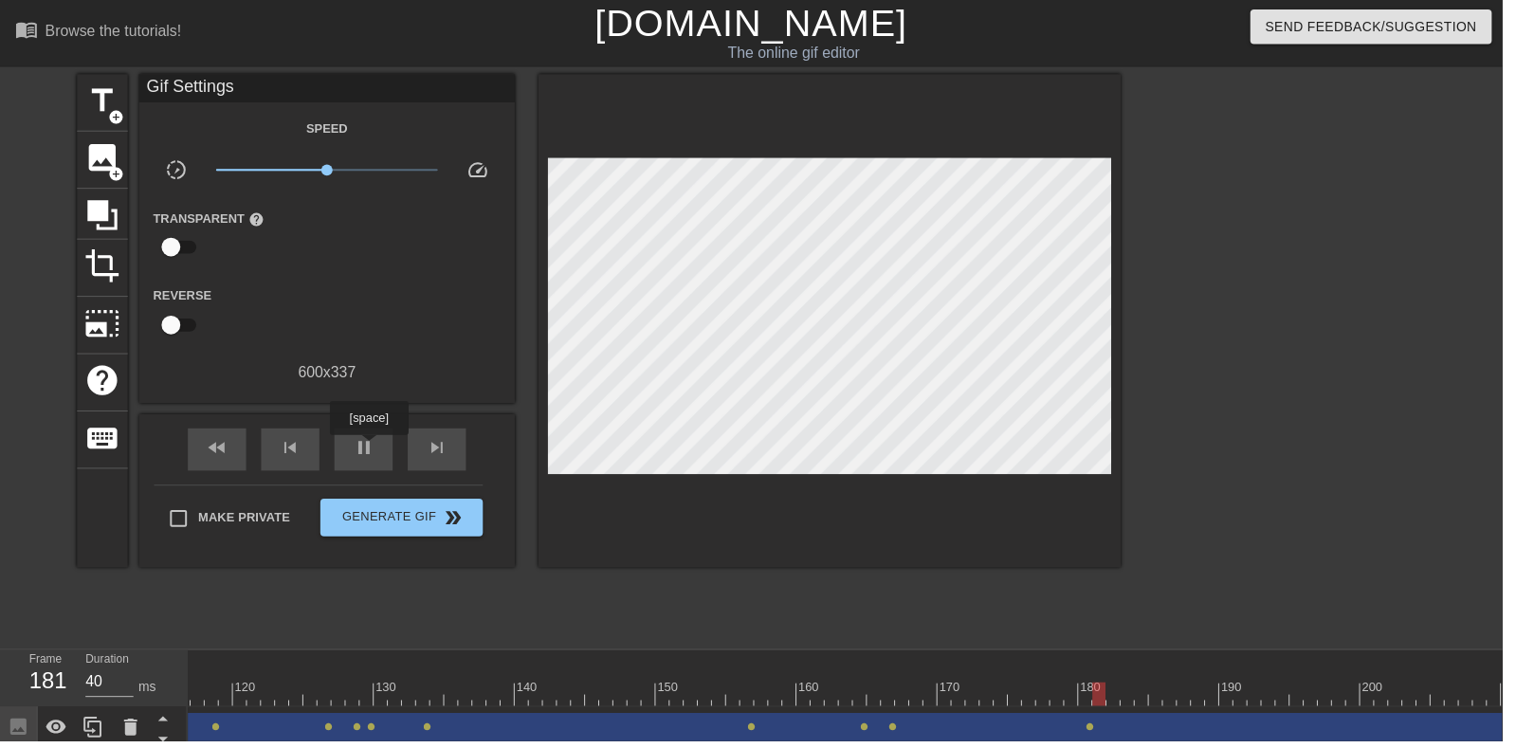
click at [364, 437] on div "pause" at bounding box center [366, 453] width 59 height 43
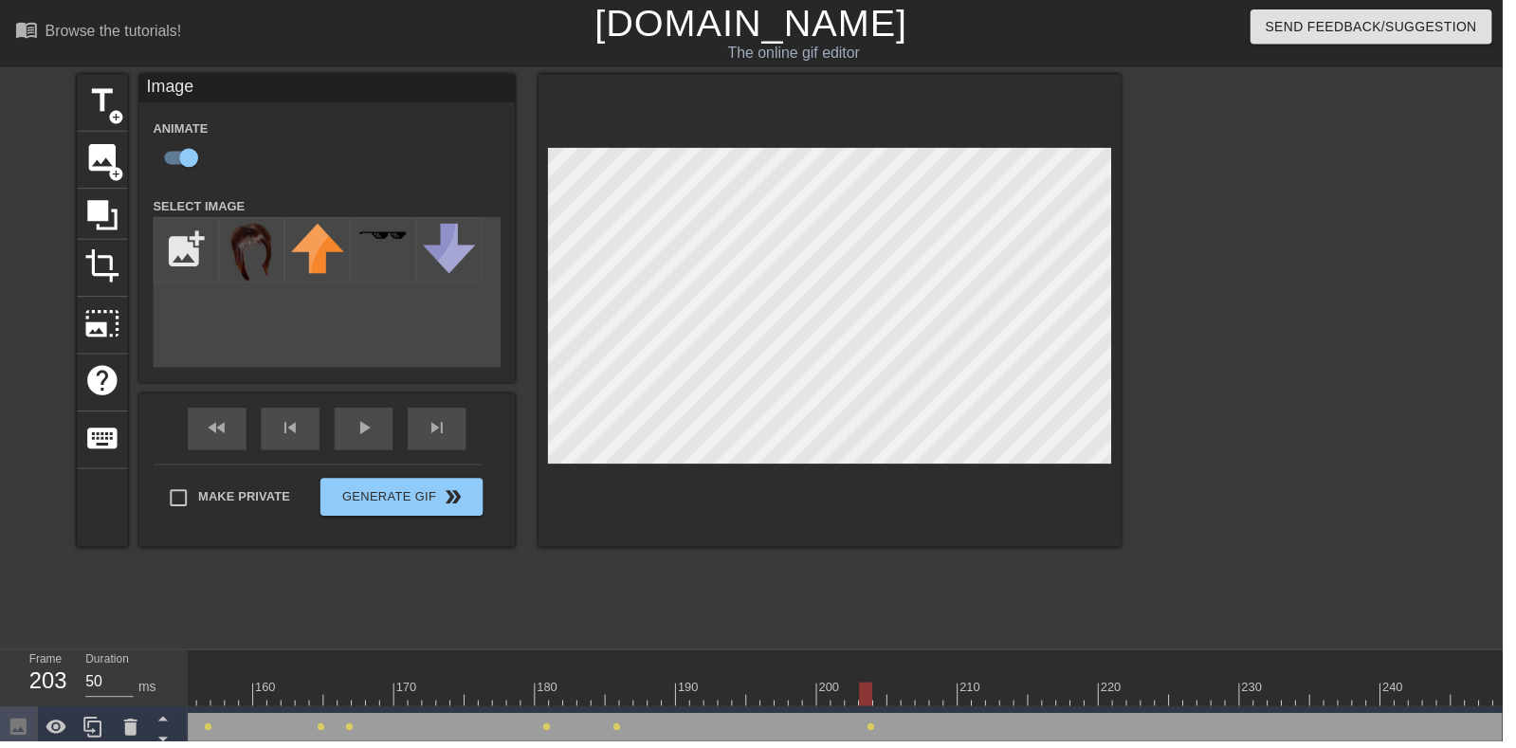
scroll to position [0, 2205]
click at [363, 446] on div "play_arrow" at bounding box center [366, 432] width 59 height 43
click at [365, 413] on div "Image Animate Select Image add_photo_alternate fast_rewind skip_previous pause …" at bounding box center [329, 313] width 379 height 477
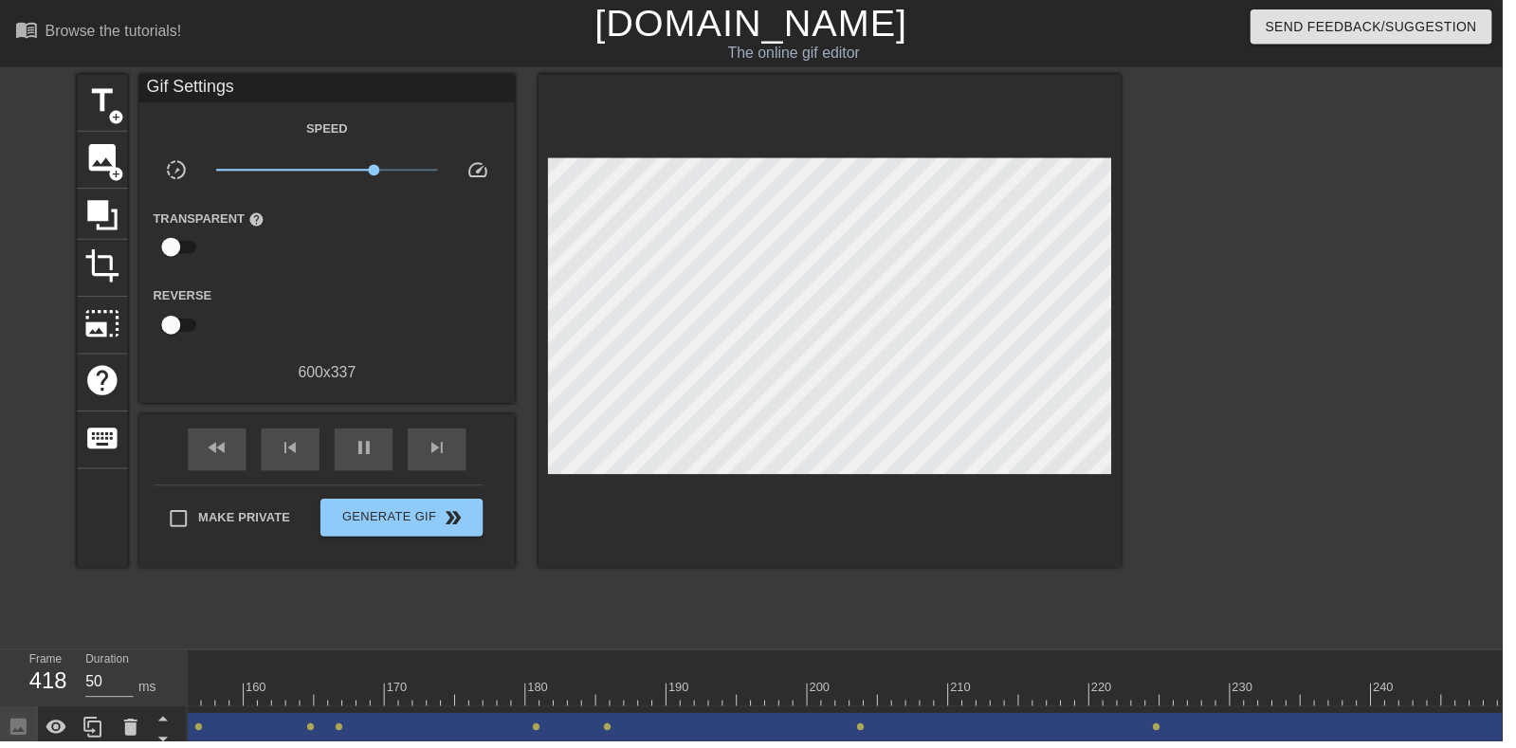
click at [363, 150] on div "Speed slow_motion_video x2.63 speed Transparent help Reverse 600 x 337" at bounding box center [330, 253] width 351 height 270
click at [4, 233] on div "title add_circle image add_circle crop photo_size_select_large help keyboard Gi…" at bounding box center [758, 359] width 1516 height 569
click at [381, 456] on div "pause" at bounding box center [366, 453] width 59 height 43
click at [231, 679] on div at bounding box center [238, 687] width 14 height 24
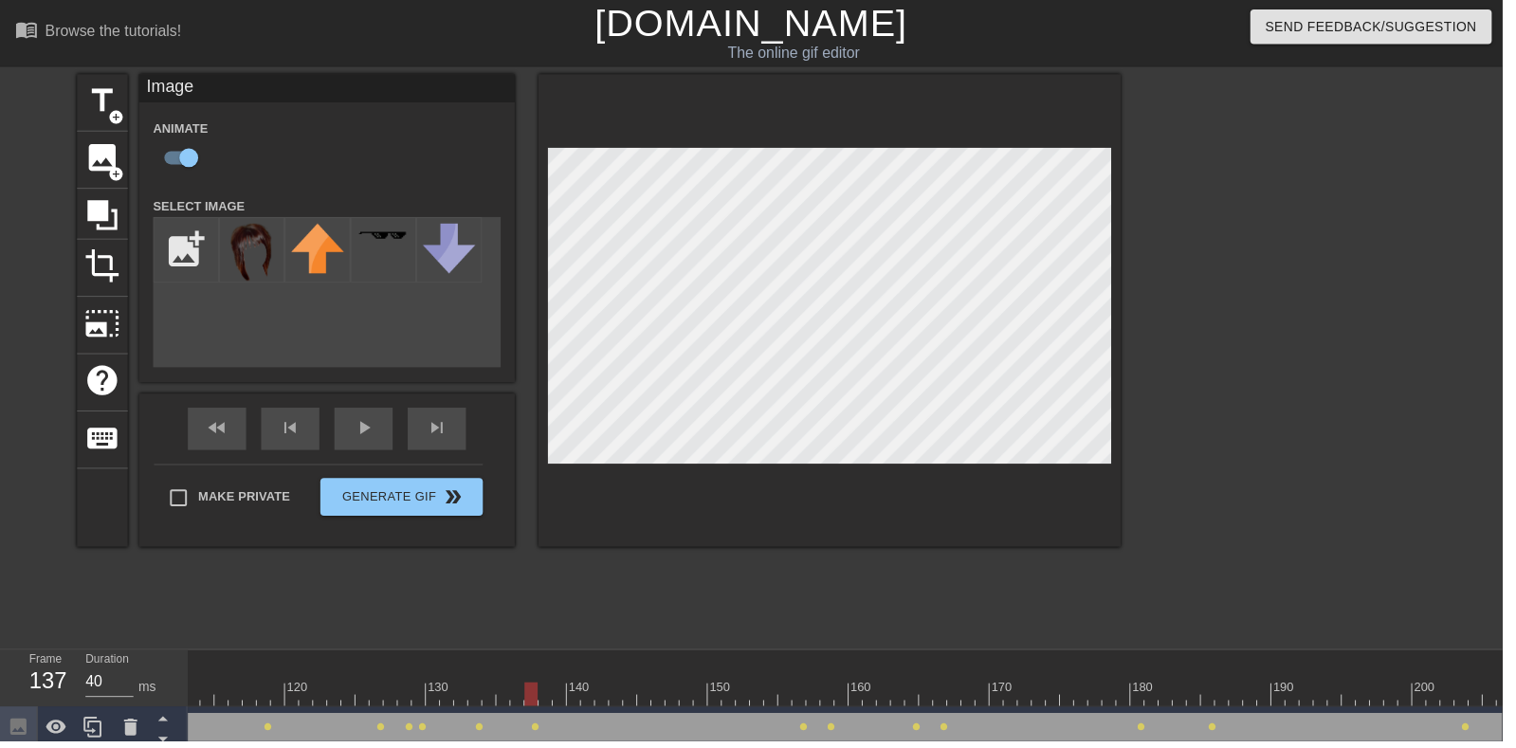
scroll to position [0, 1591]
click at [305, 682] on div at bounding box center [312, 687] width 14 height 24
click at [340, 422] on div "fast_rewind skip_previous play_arrow skip_next" at bounding box center [329, 432] width 309 height 71
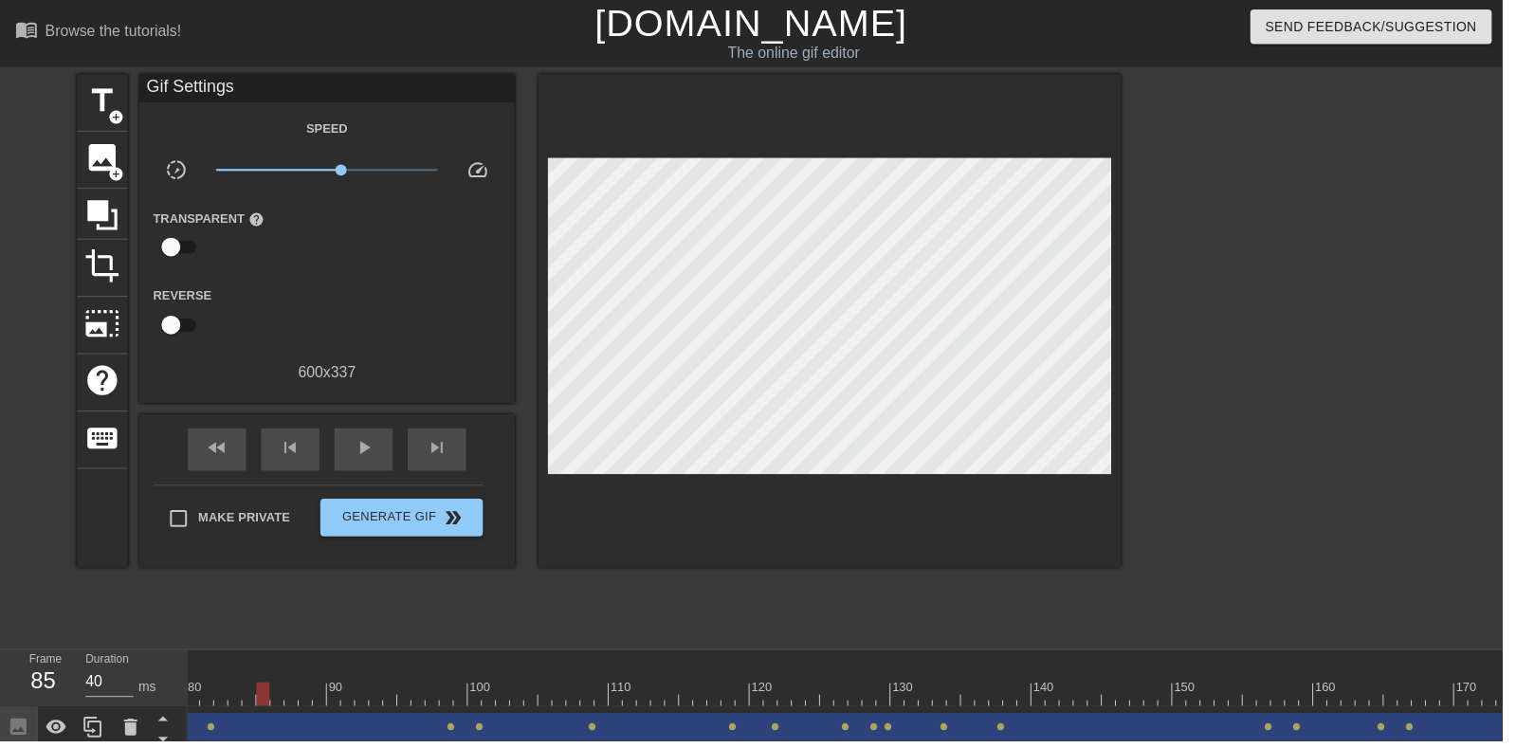
click at [373, 464] on span "play_arrow" at bounding box center [367, 452] width 23 height 23
click at [380, 455] on div "pause" at bounding box center [366, 453] width 59 height 43
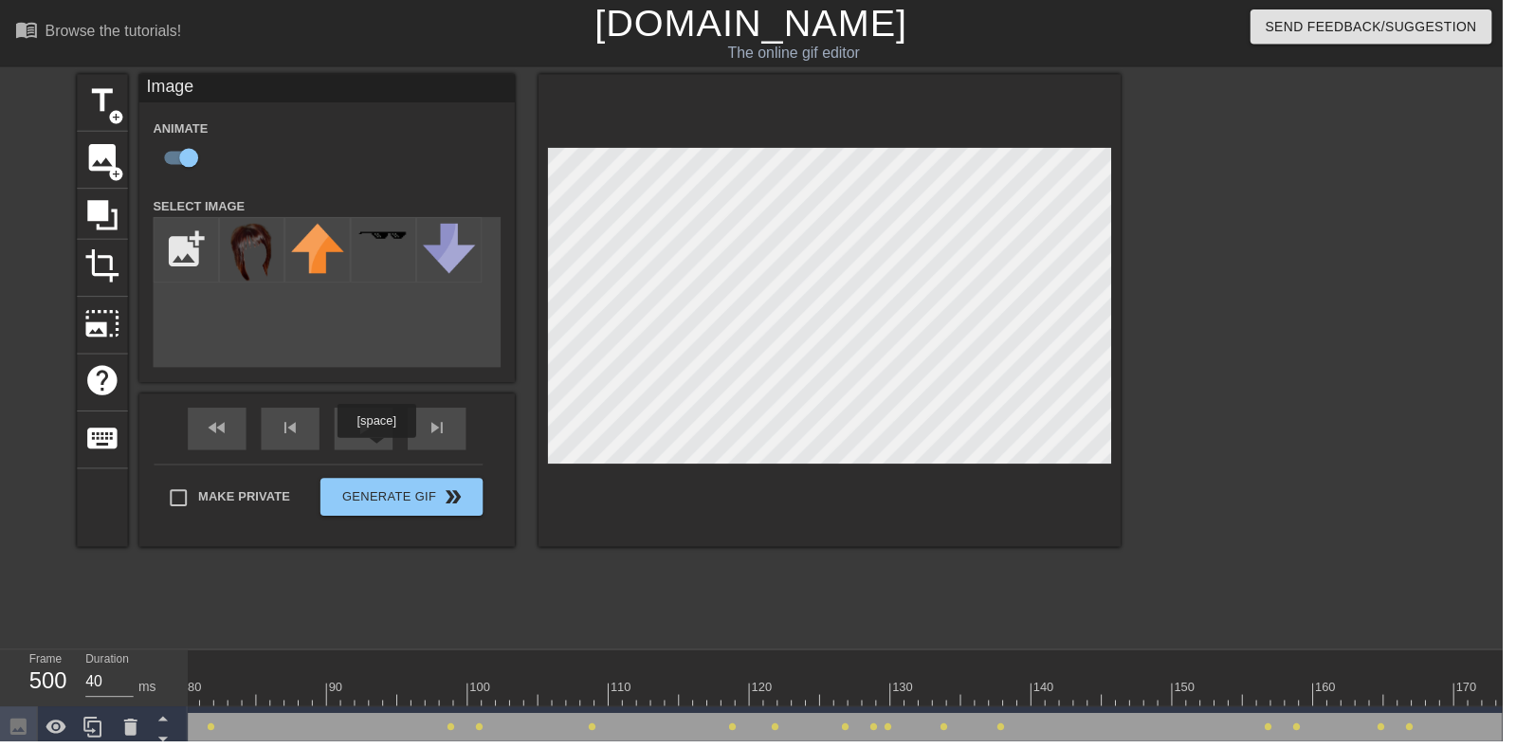
click at [1098, 682] on div at bounding box center [1105, 687] width 14 height 24
click at [1169, 675] on div at bounding box center [1176, 687] width 14 height 24
click at [1213, 676] on div at bounding box center [1219, 687] width 14 height 24
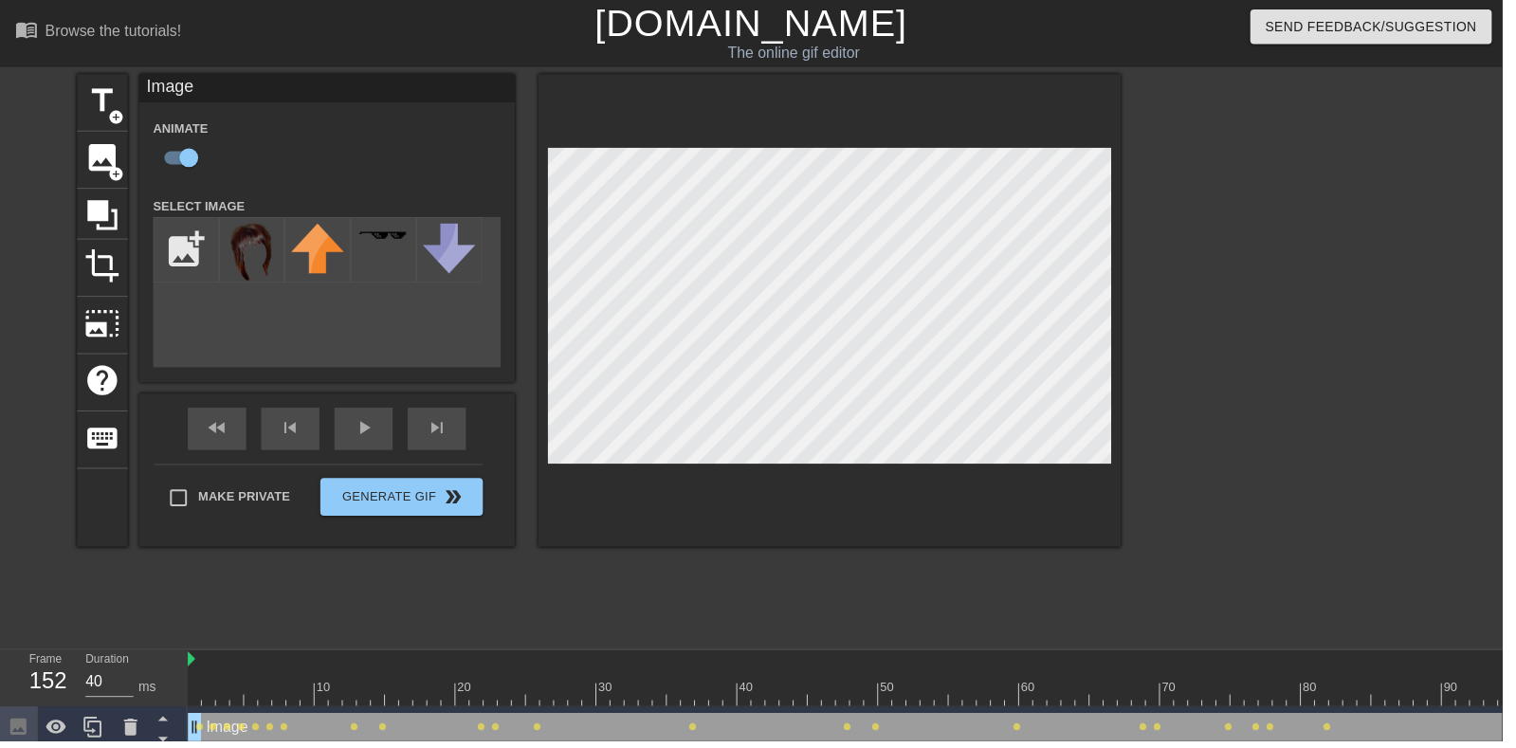
click at [291, 684] on div at bounding box center [293, 693] width 4 height 19
click at [374, 451] on div "play_arrow" at bounding box center [366, 432] width 59 height 43
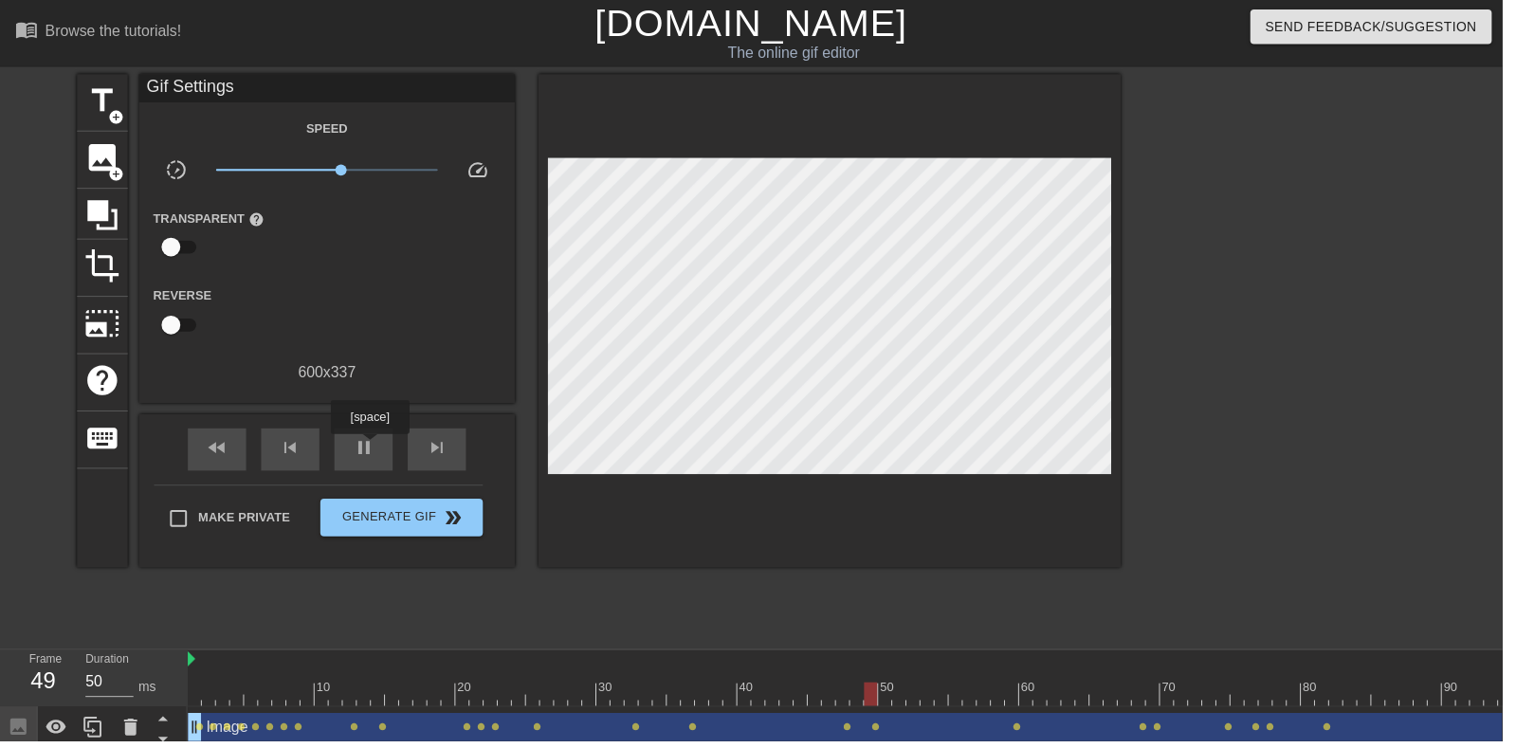
click at [350, 439] on div "pause" at bounding box center [366, 453] width 59 height 43
click at [363, 459] on span "play_arrow" at bounding box center [367, 452] width 23 height 23
click at [363, 459] on span "pause" at bounding box center [367, 452] width 23 height 23
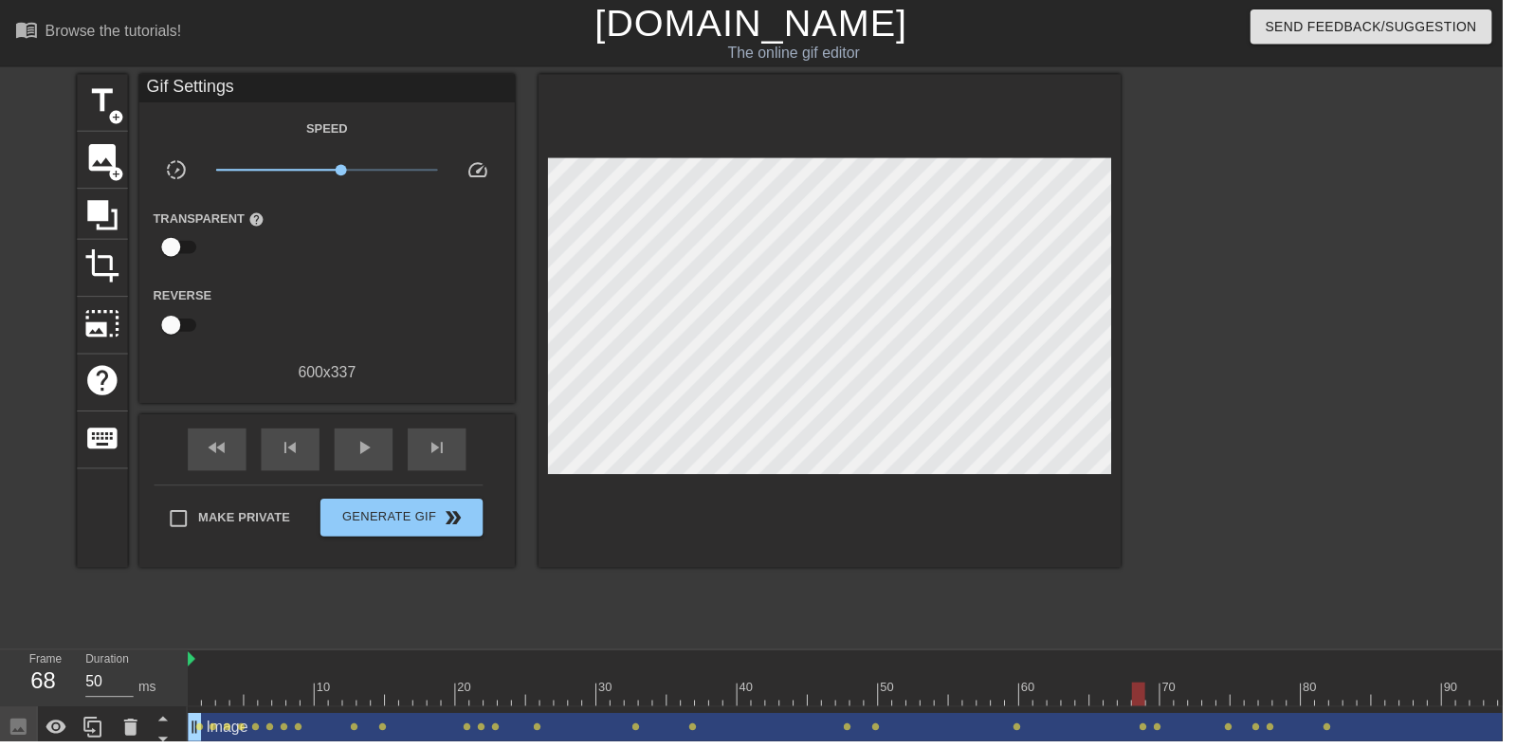
click at [387, 468] on div "play_arrow" at bounding box center [366, 453] width 59 height 43
click at [368, 471] on div "pause" at bounding box center [366, 453] width 59 height 43
click at [368, 472] on div "play_arrow" at bounding box center [366, 453] width 59 height 43
click at [368, 471] on div "pause" at bounding box center [366, 453] width 59 height 43
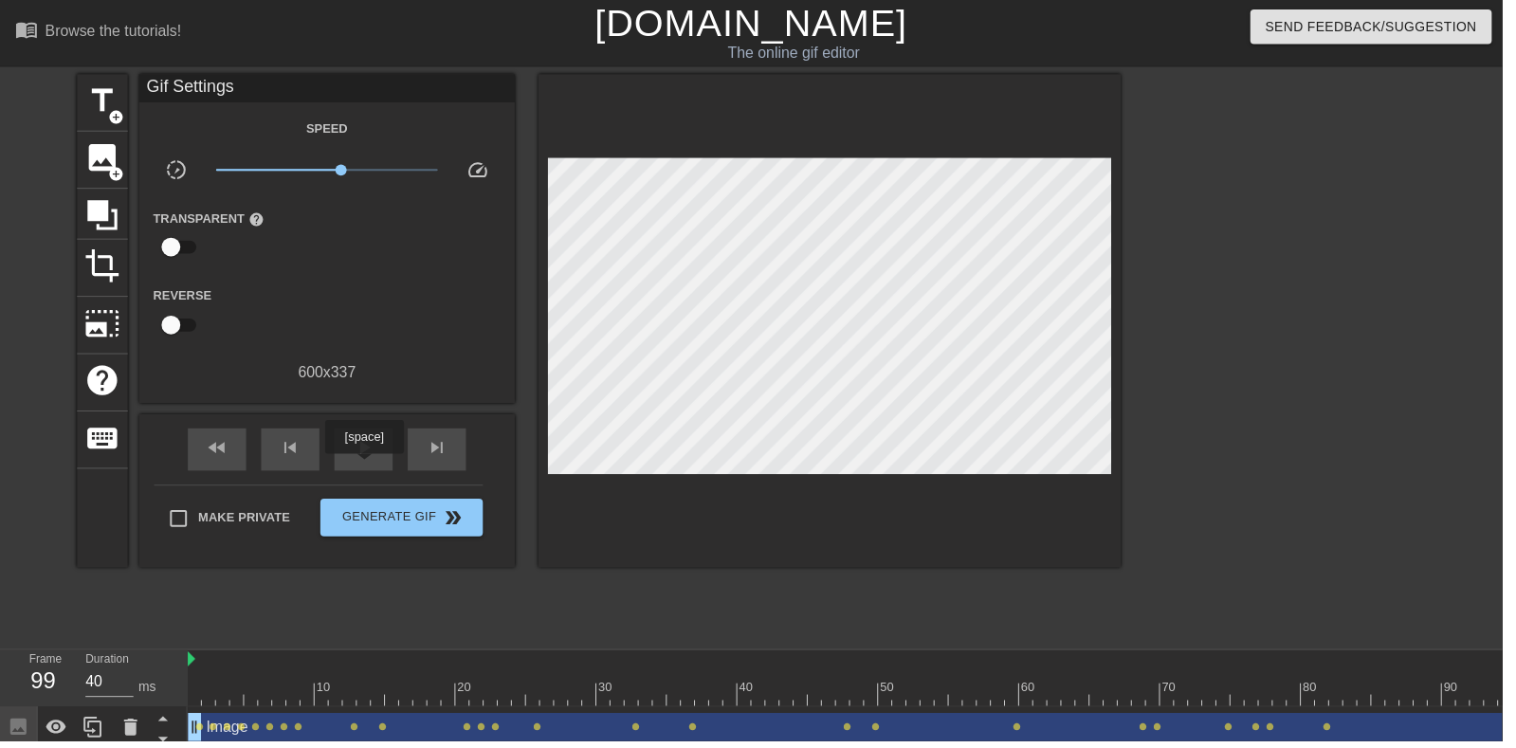
click at [368, 472] on div "play_arrow" at bounding box center [366, 453] width 59 height 43
click at [395, 457] on div "pause" at bounding box center [366, 453] width 59 height 43
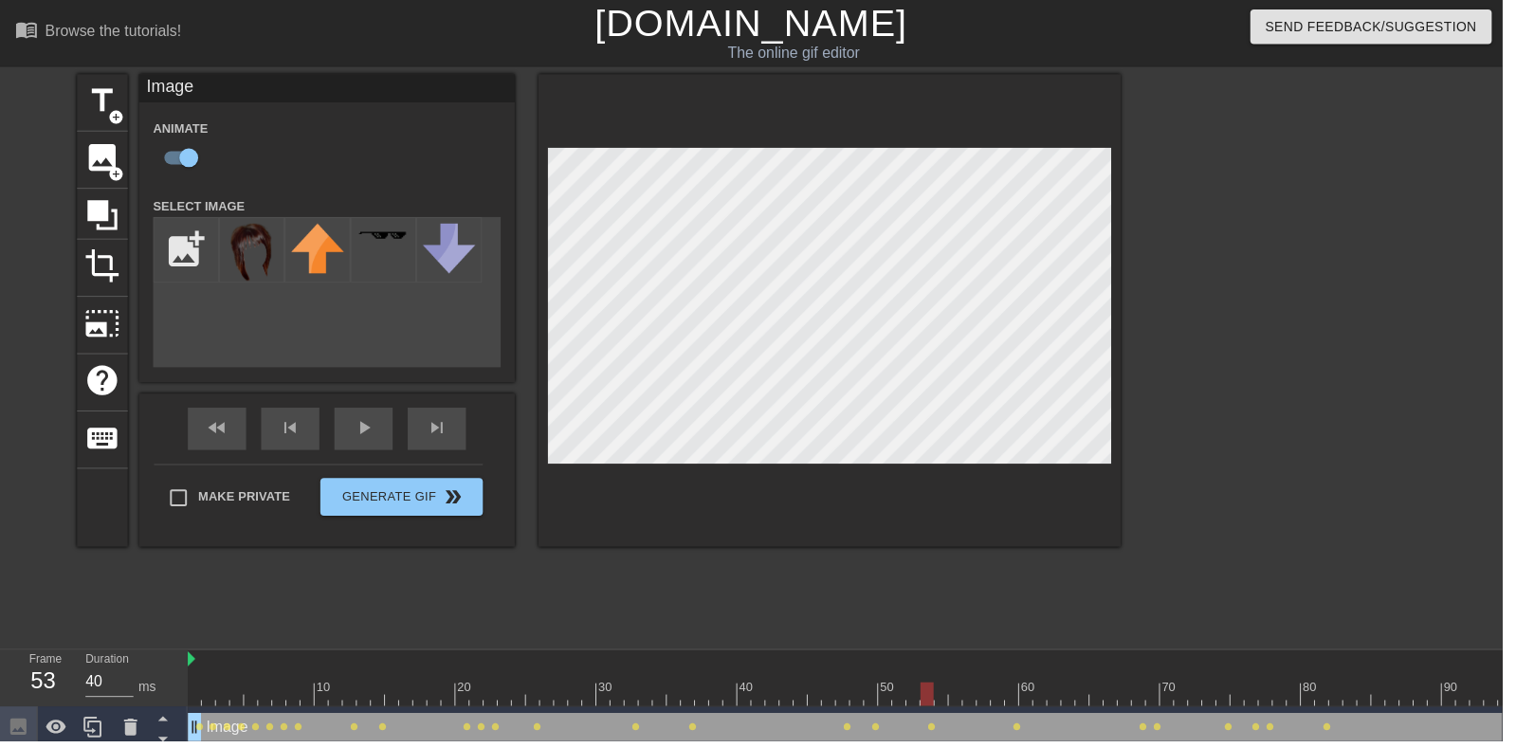
click at [392, 430] on div "fast_rewind skip_previous play_arrow skip_next" at bounding box center [329, 432] width 309 height 71
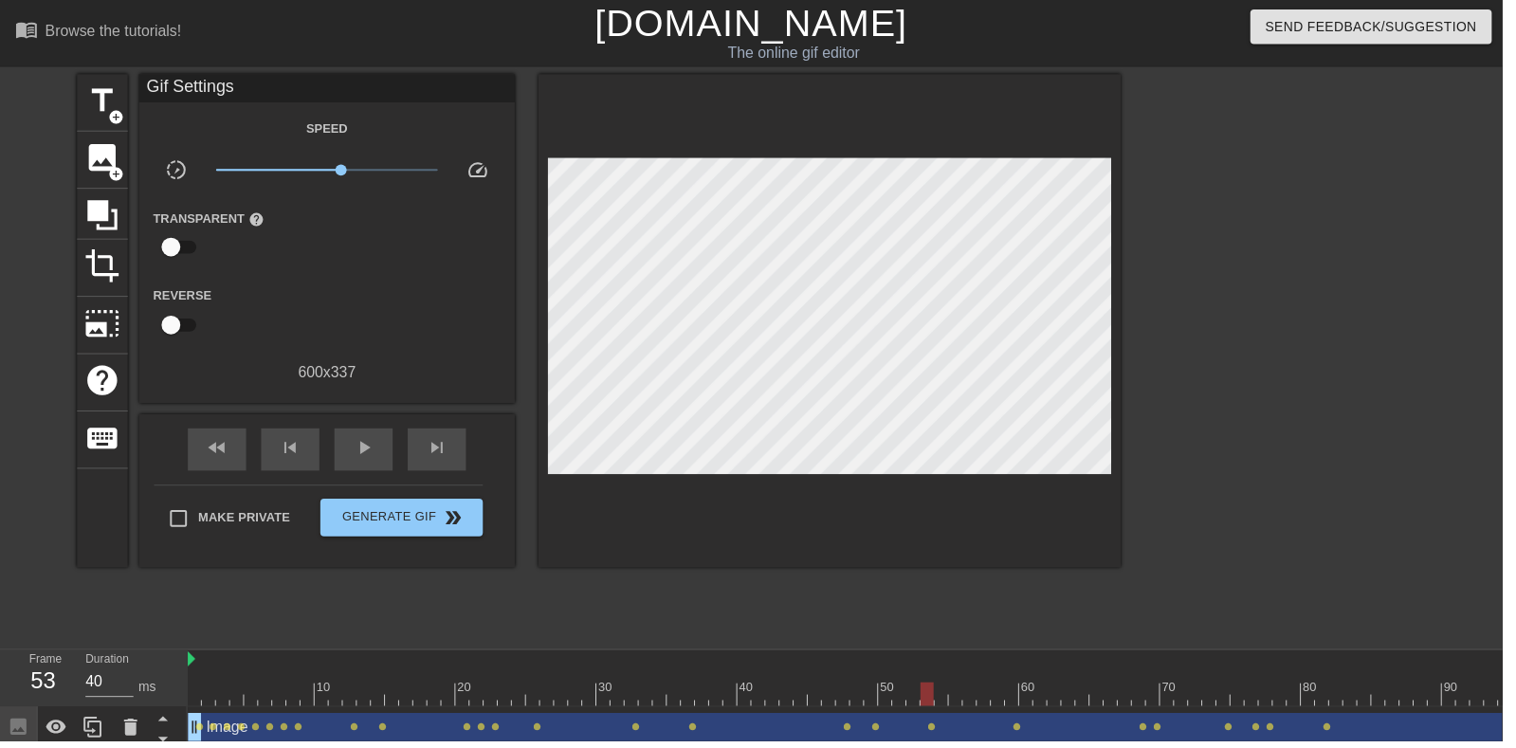
click at [386, 471] on div "play_arrow" at bounding box center [366, 453] width 59 height 43
click at [380, 458] on div "pause" at bounding box center [366, 453] width 59 height 43
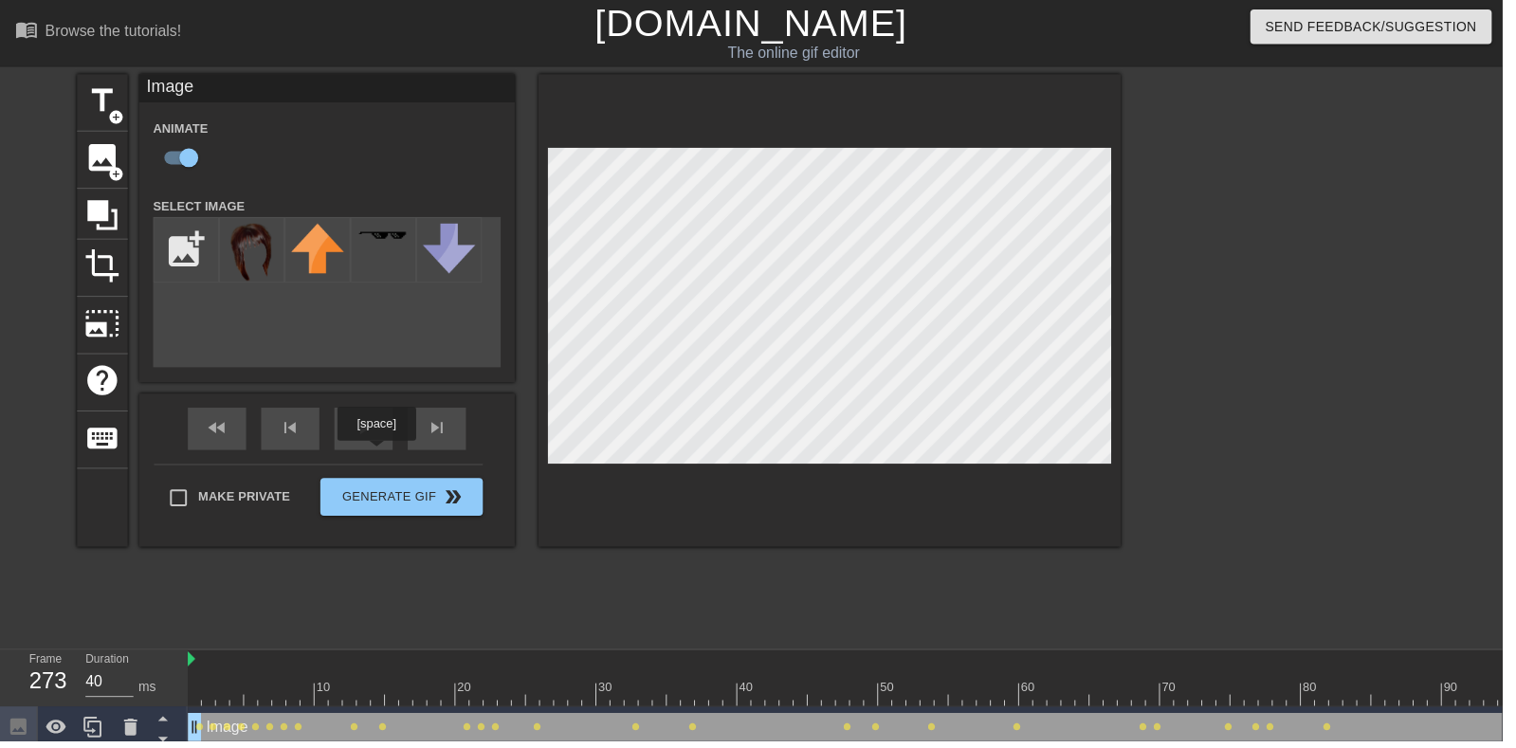
click at [356, 439] on div "play_arrow" at bounding box center [366, 432] width 59 height 43
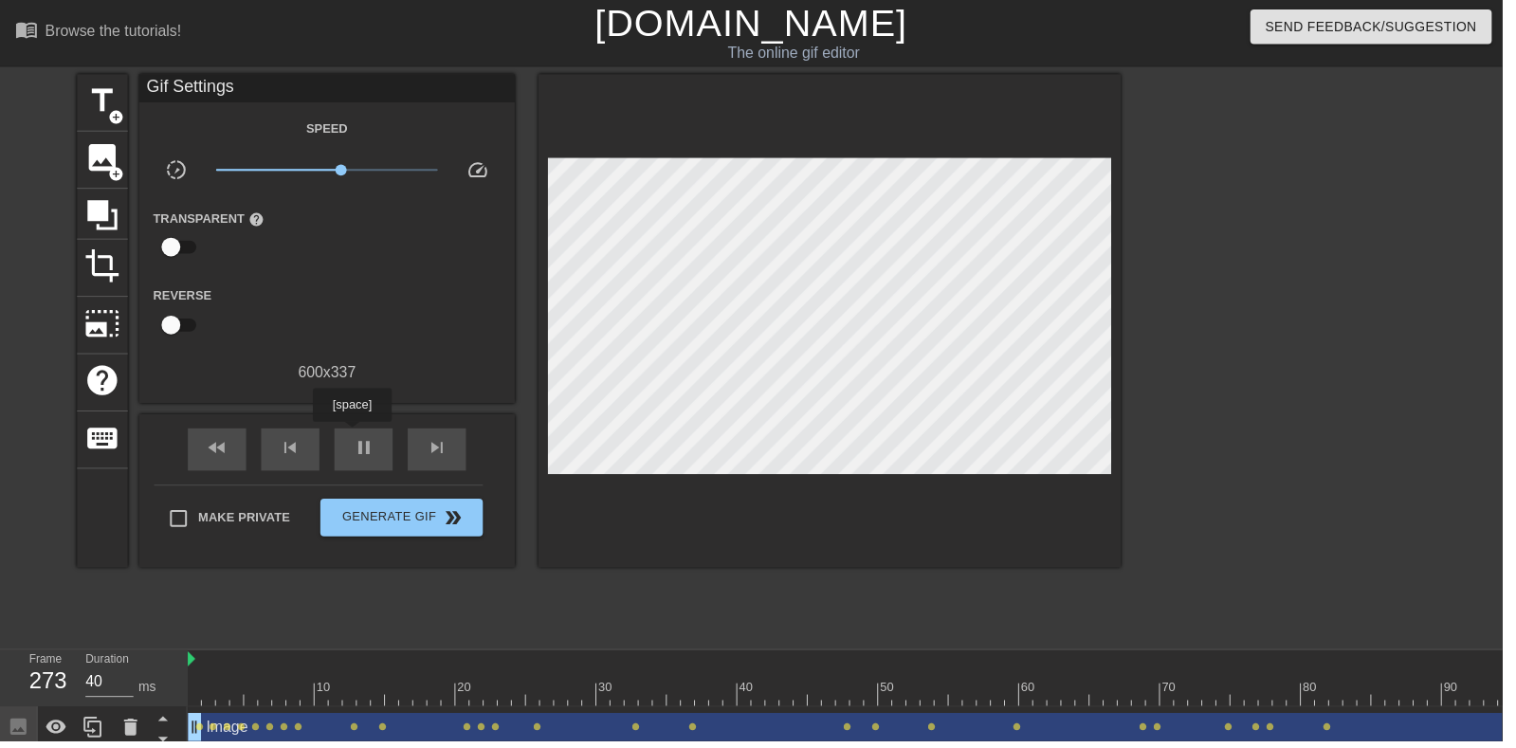
click at [364, 445] on span "pause" at bounding box center [367, 452] width 23 height 23
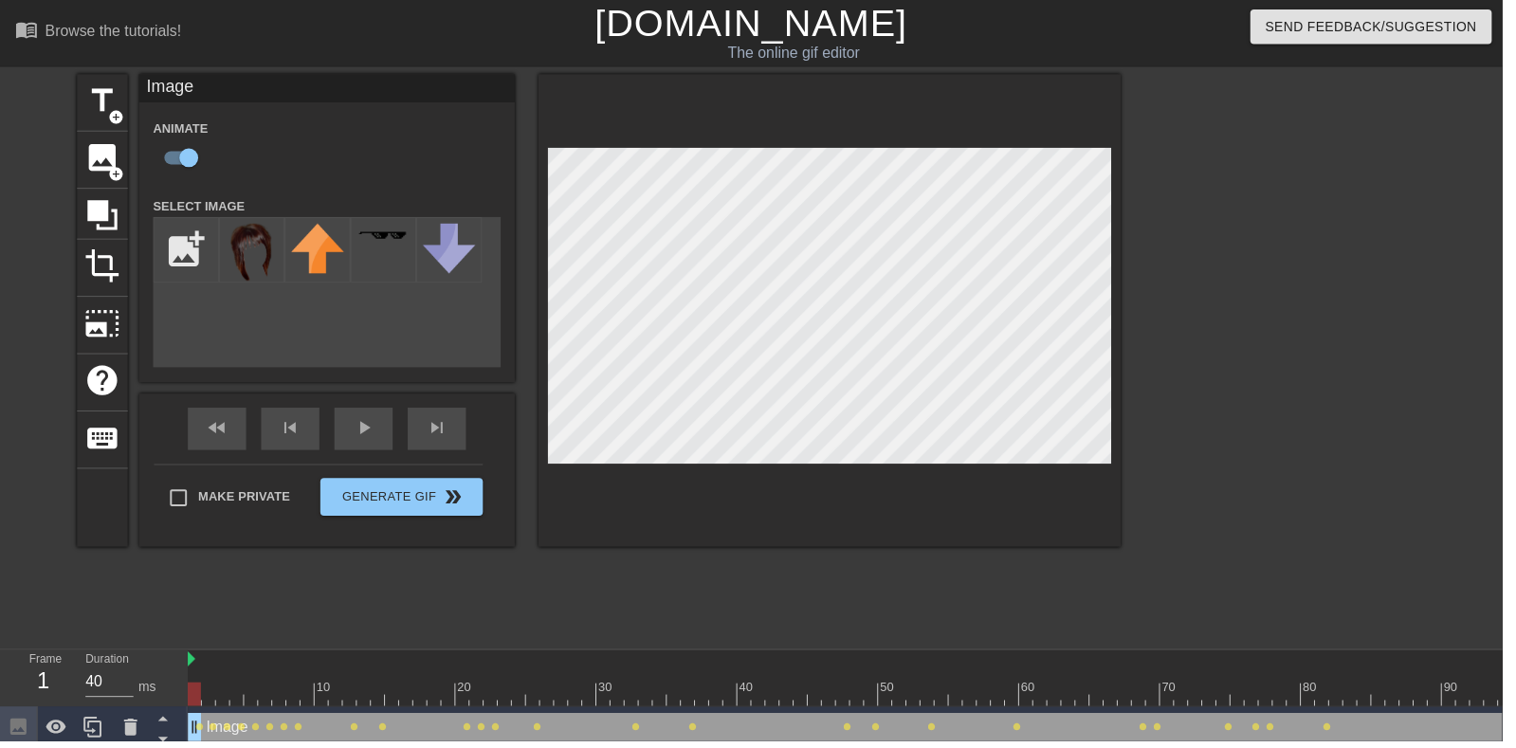
click at [346, 451] on div "play_arrow" at bounding box center [366, 432] width 59 height 43
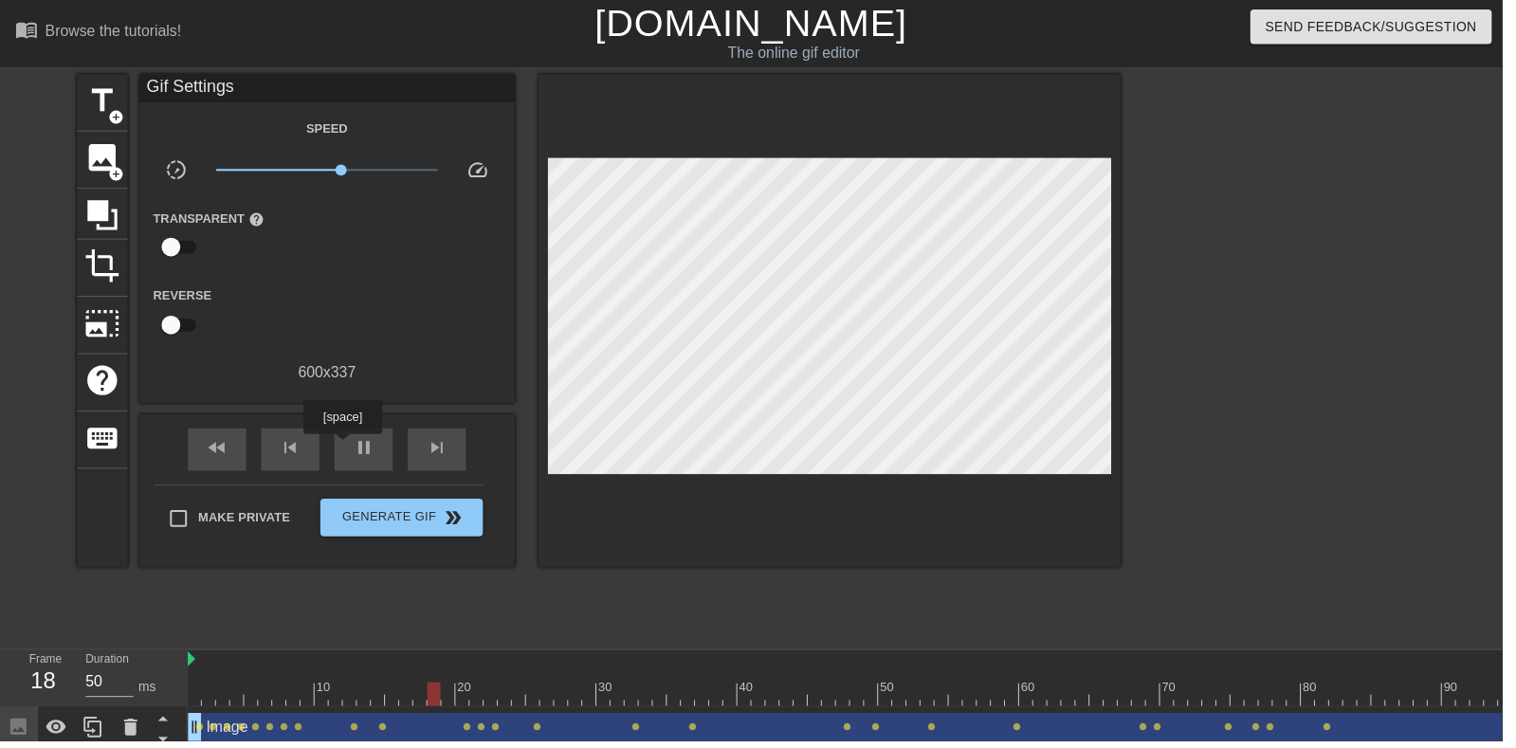
click at [364, 442] on span "pause" at bounding box center [367, 452] width 23 height 23
type input "40"
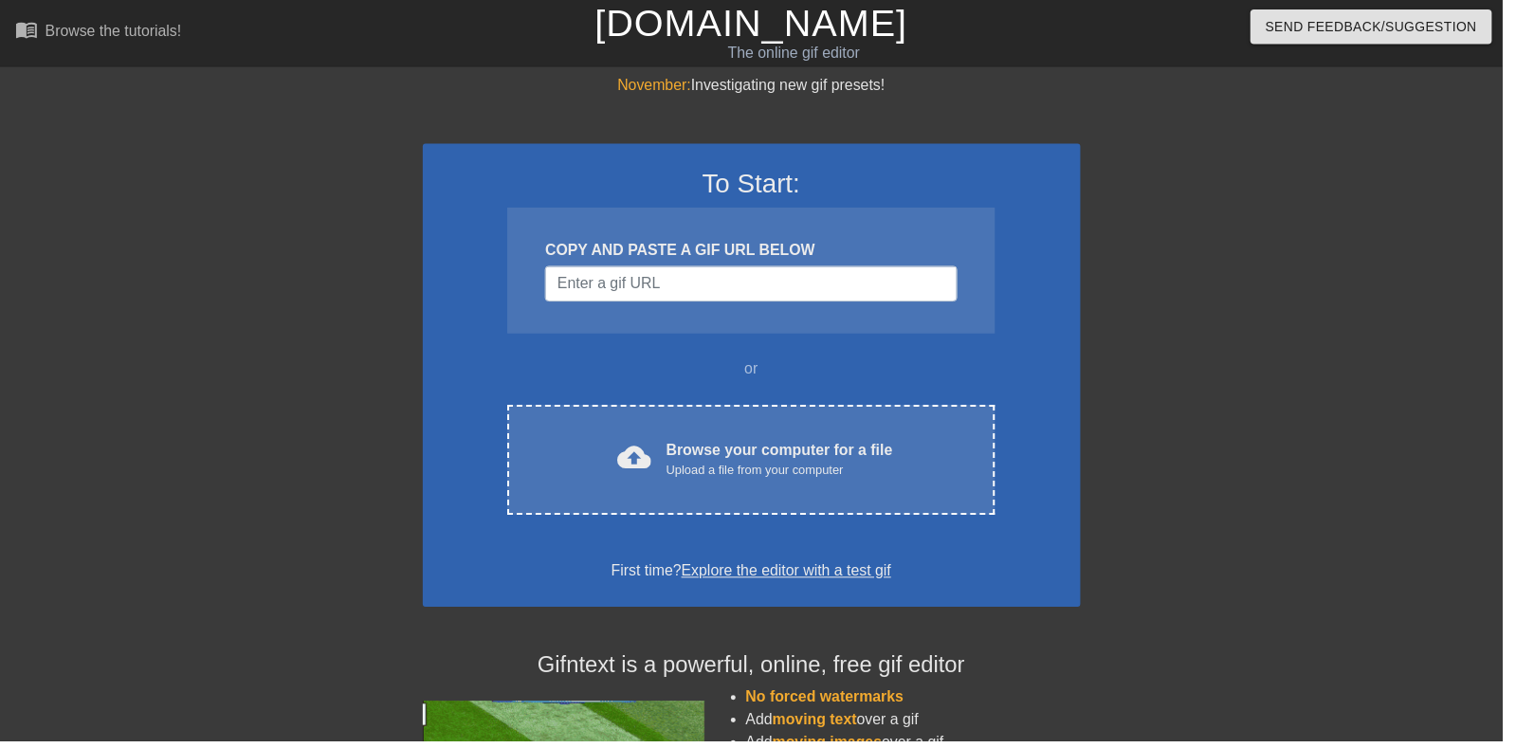
click at [816, 463] on div "Browse your computer for a file Upload a file from your computer" at bounding box center [786, 464] width 228 height 42
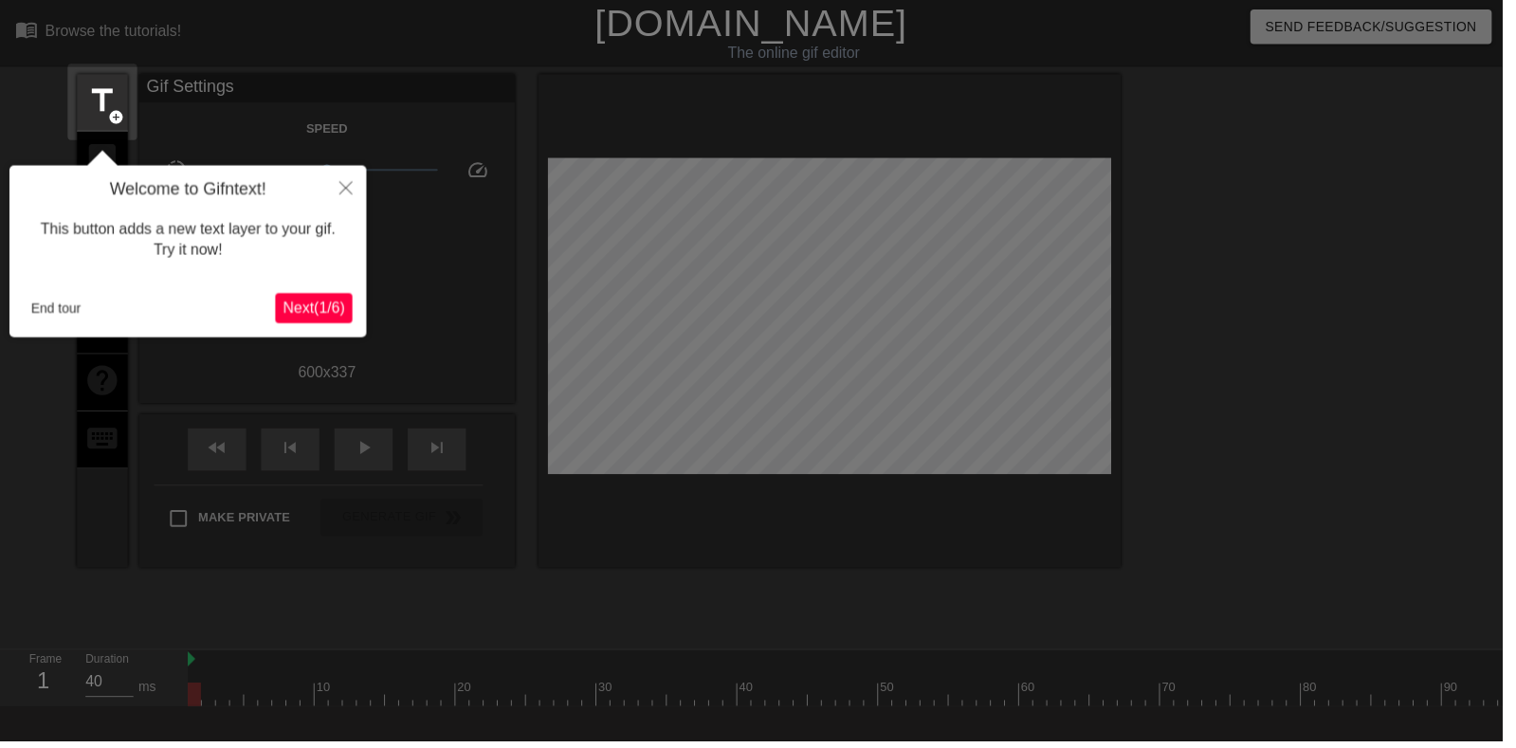
scroll to position [46, 0]
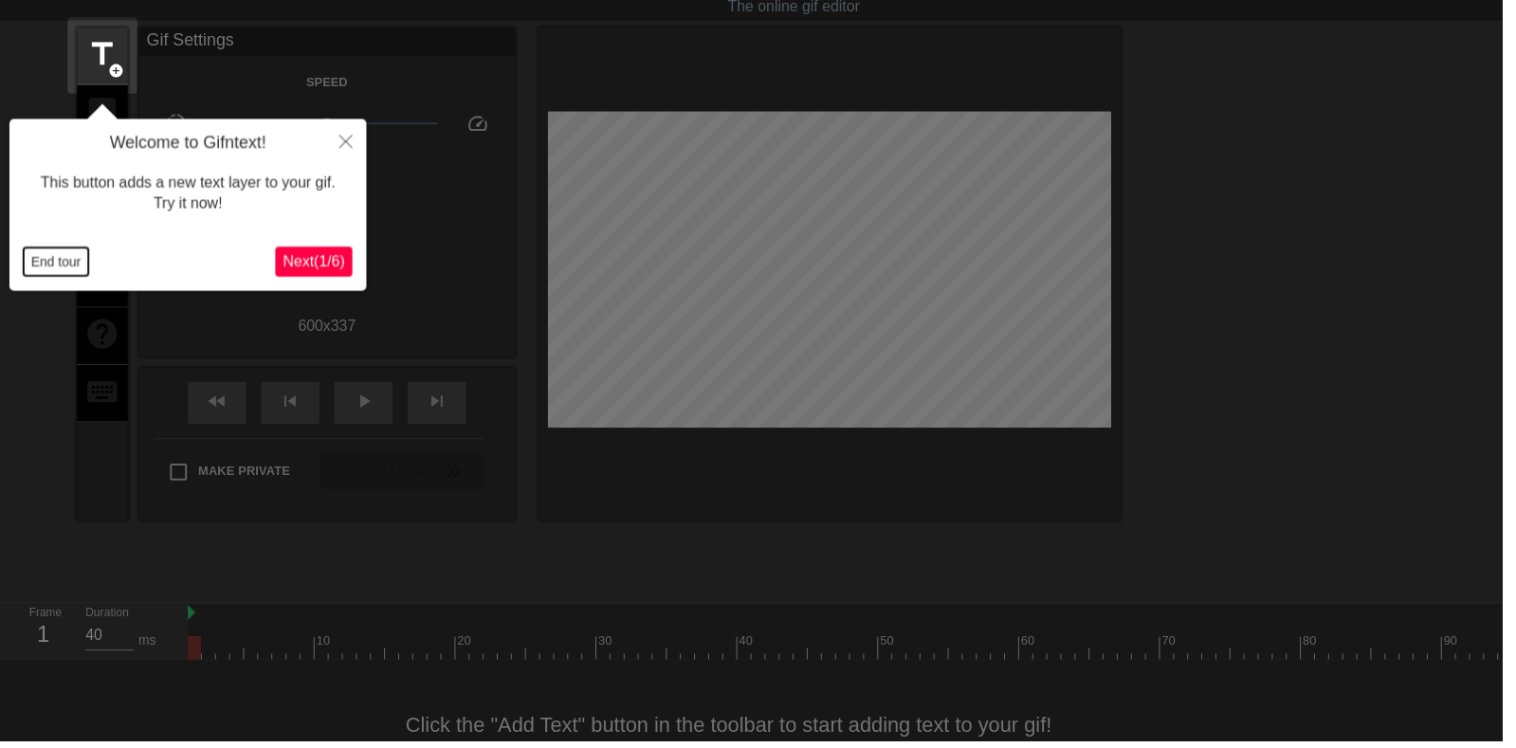
click at [51, 257] on button "End tour" at bounding box center [56, 264] width 65 height 28
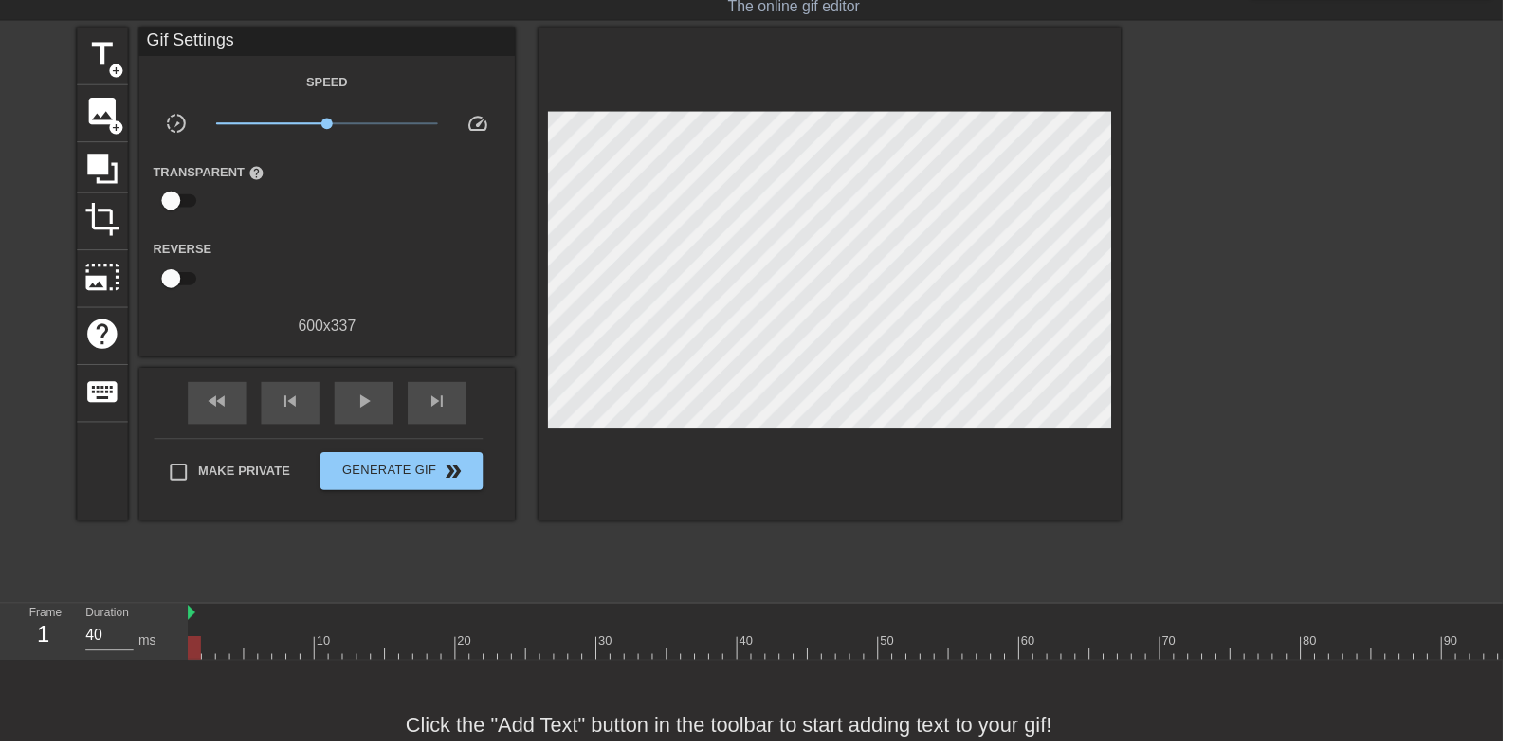
click at [103, 100] on span "image" at bounding box center [103, 113] width 36 height 36
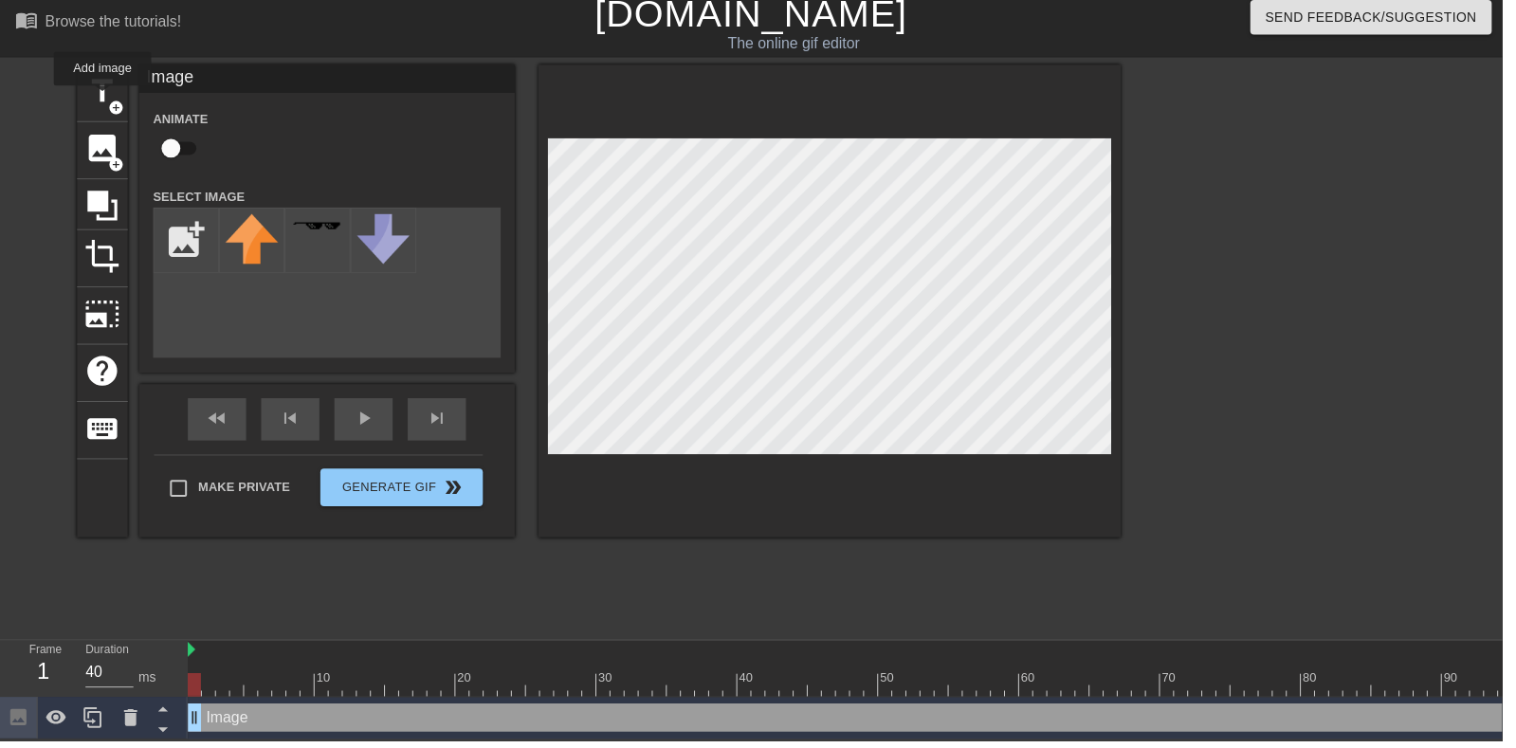
scroll to position [0, 0]
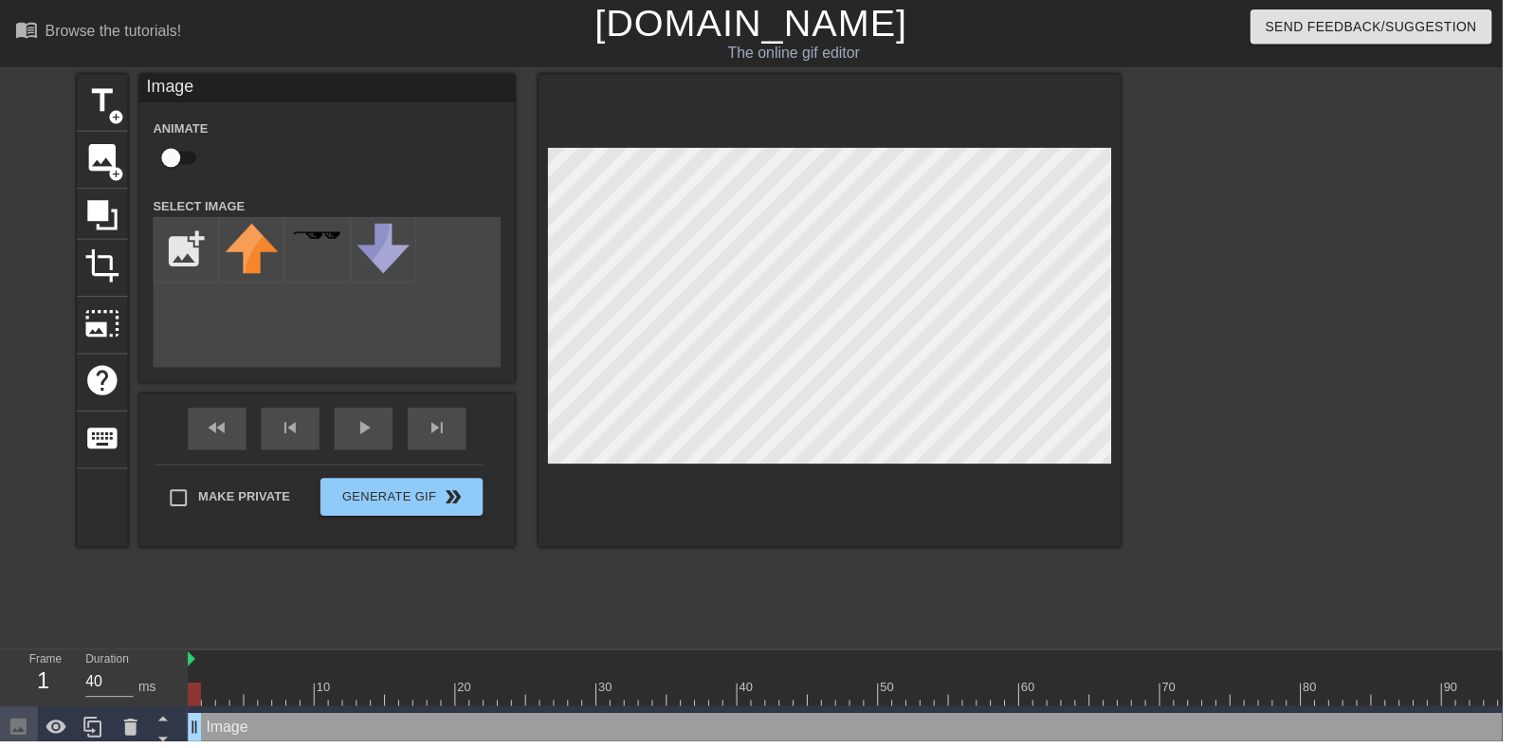
click at [172, 160] on input "checkbox" at bounding box center [173, 159] width 108 height 36
checkbox input "true"
click at [193, 247] on input "file" at bounding box center [187, 252] width 64 height 64
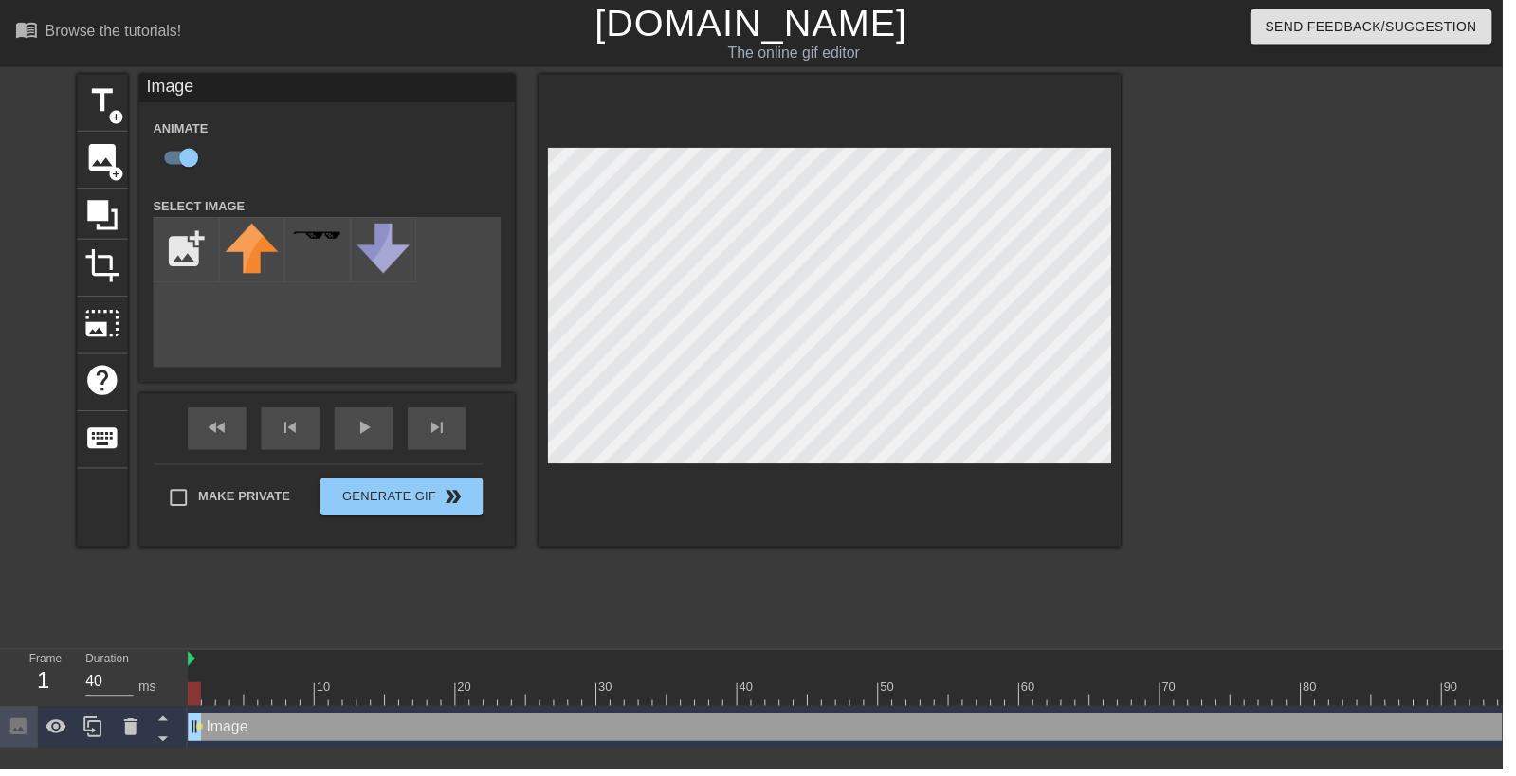
type input "C:\fakepath\987665.png"
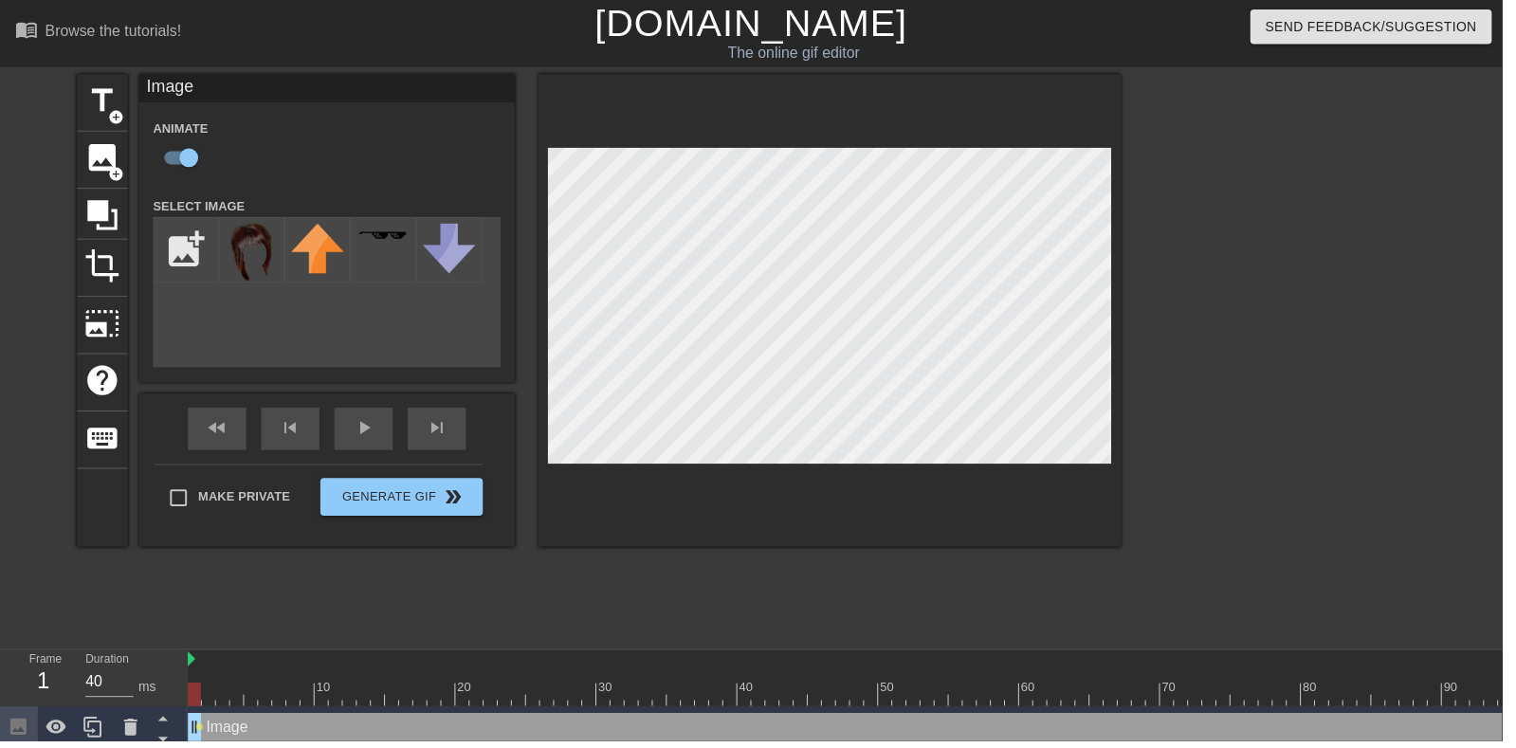
click at [258, 226] on img at bounding box center [254, 255] width 53 height 58
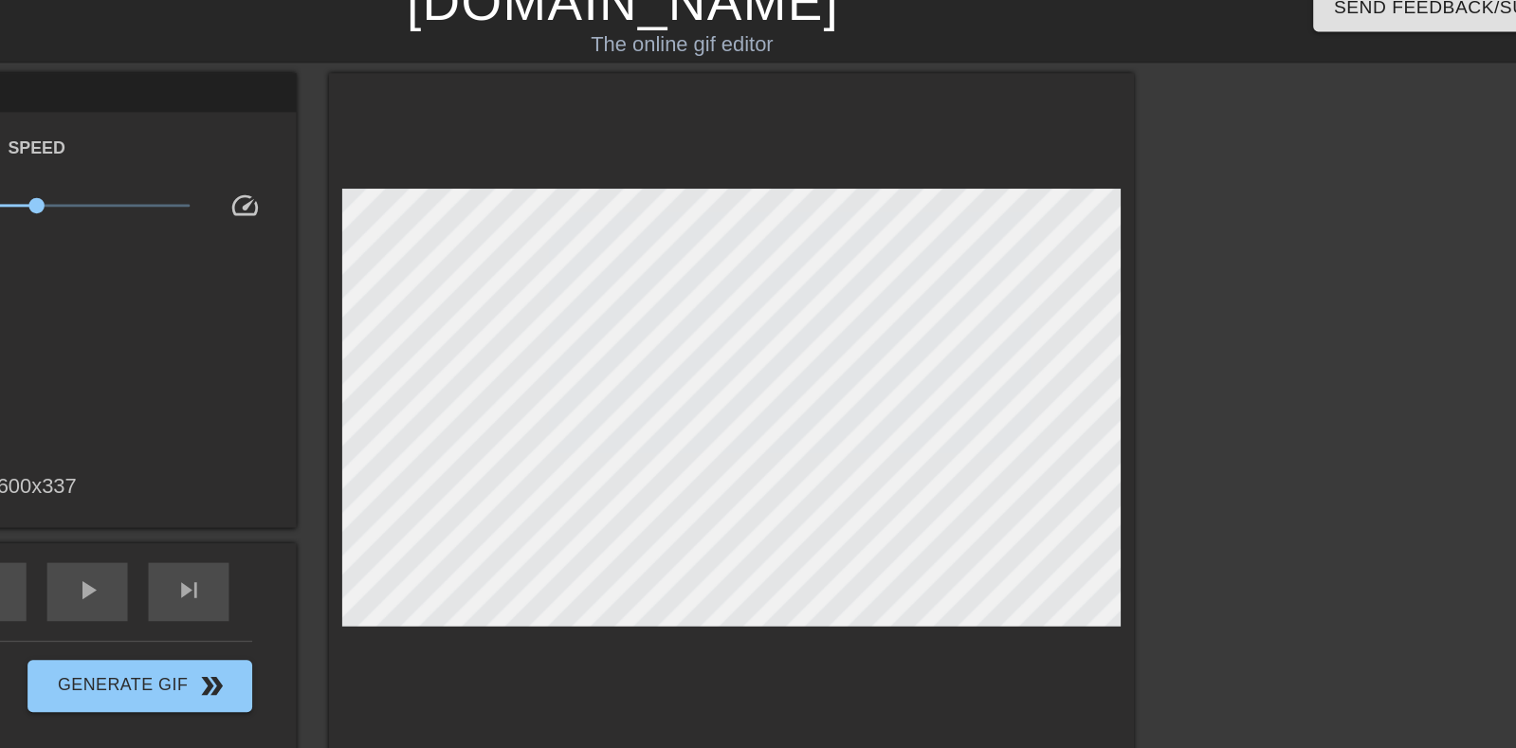
click at [666, 152] on div at bounding box center [837, 324] width 588 height 498
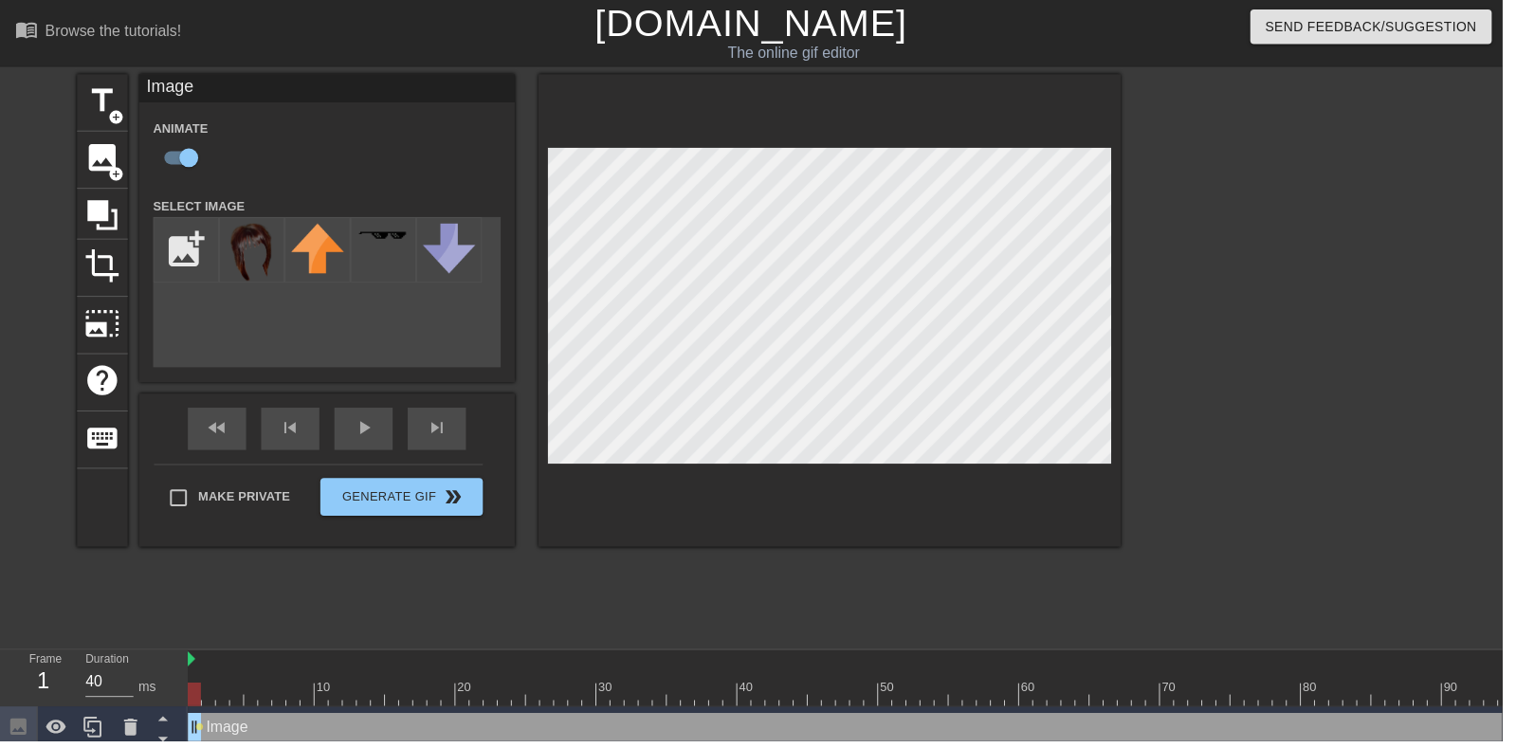
click at [1288, 414] on div at bounding box center [1296, 359] width 284 height 569
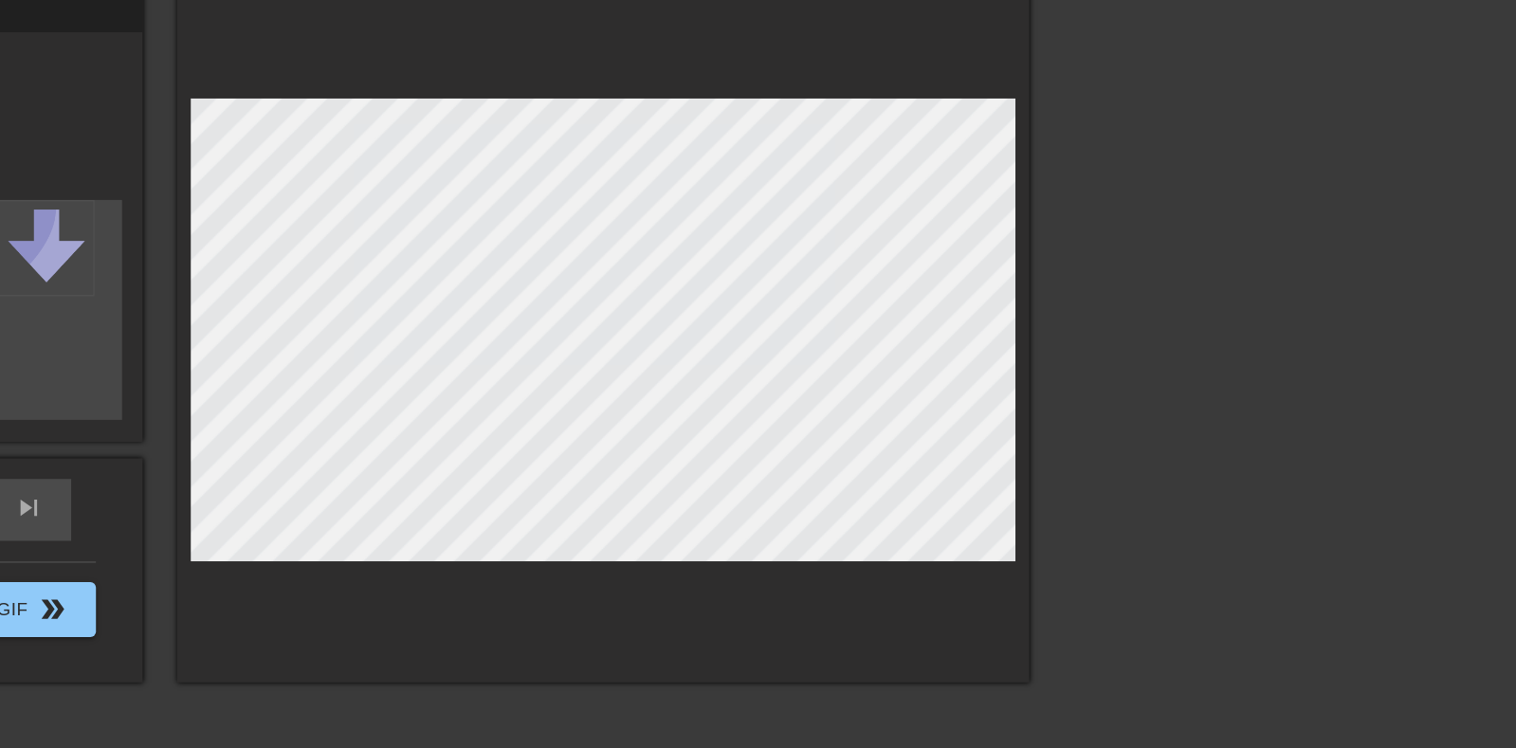
scroll to position [1, 0]
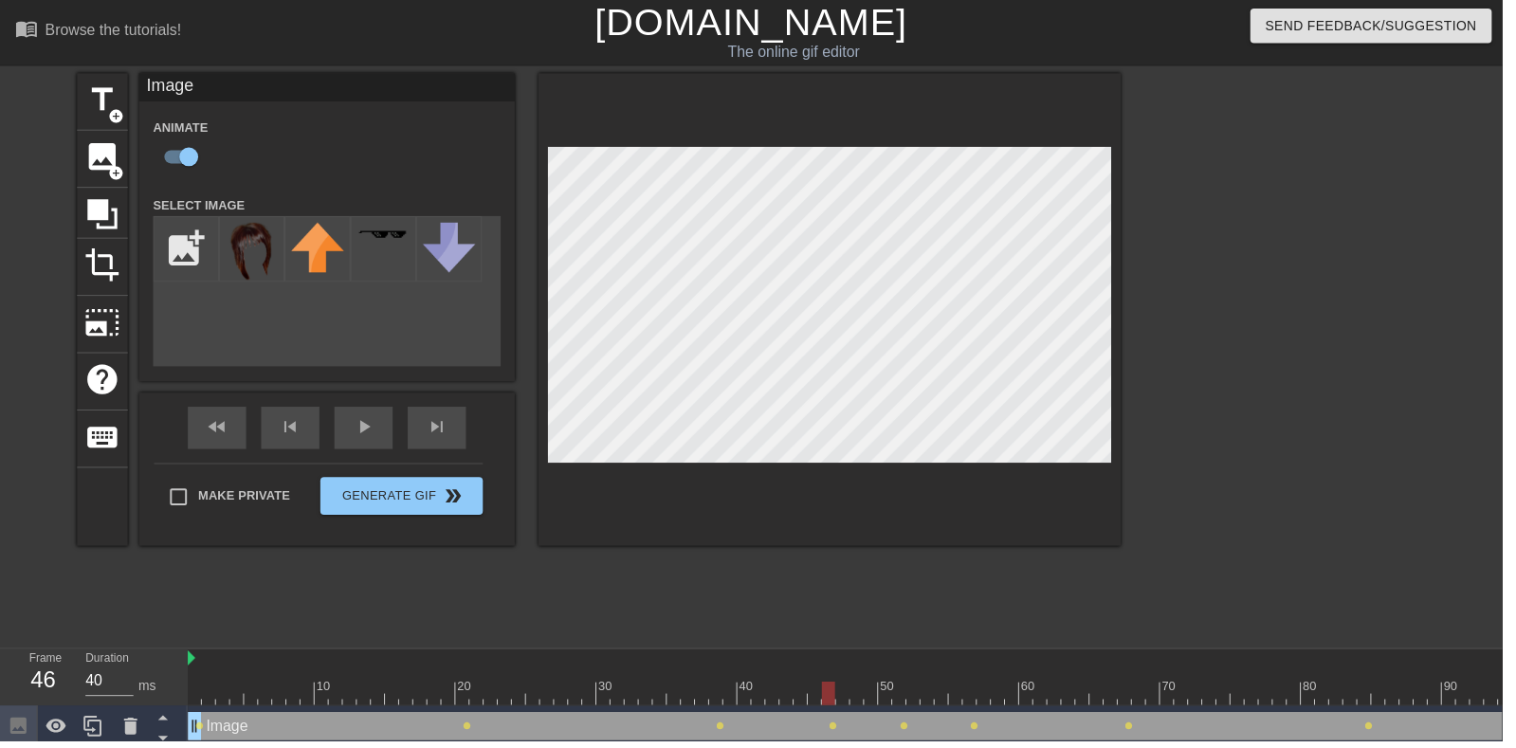
click at [1298, 273] on div at bounding box center [1296, 358] width 284 height 569
click at [1297, 362] on div at bounding box center [1296, 358] width 284 height 569
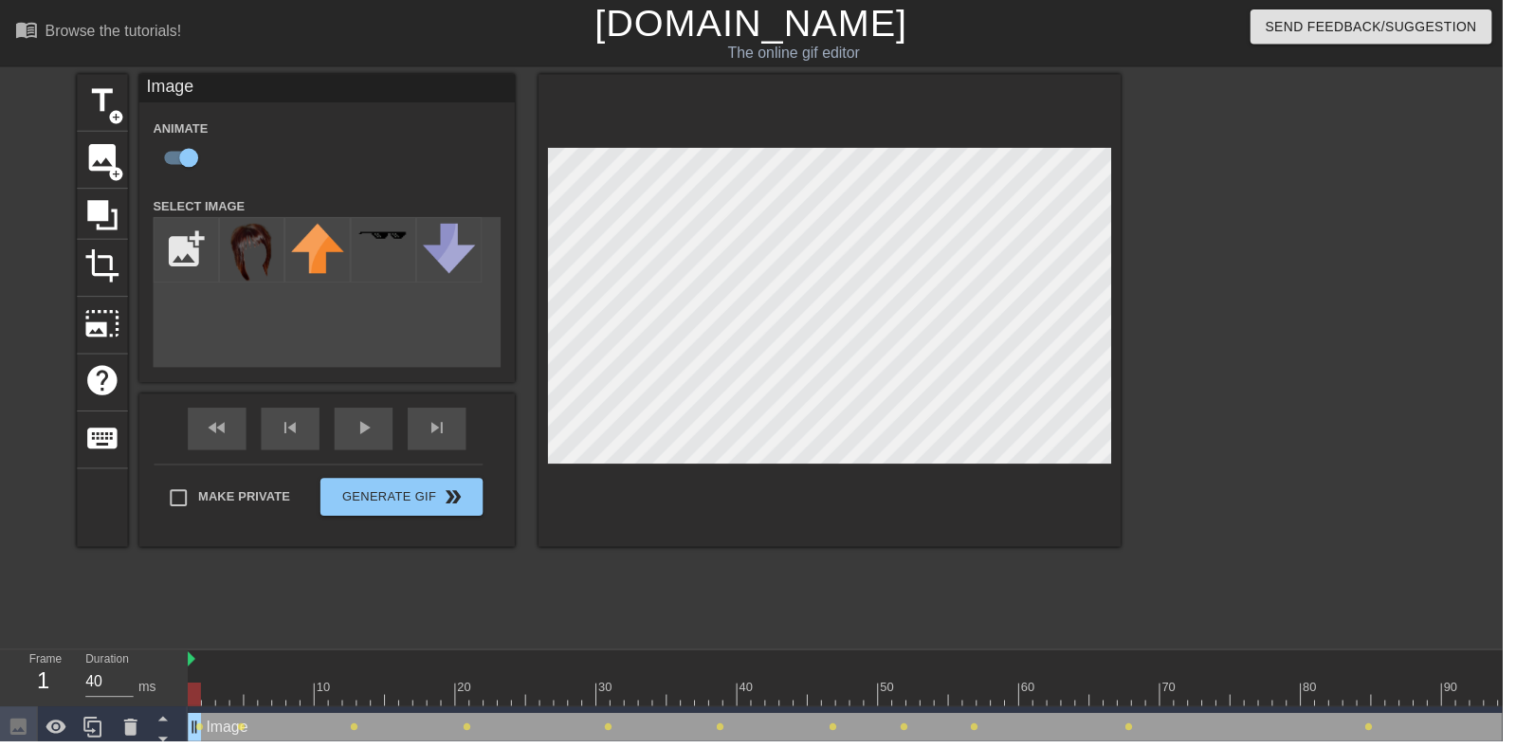
click at [693, 679] on div at bounding box center [694, 687] width 14 height 24
click at [356, 446] on div "play_arrow" at bounding box center [366, 432] width 59 height 43
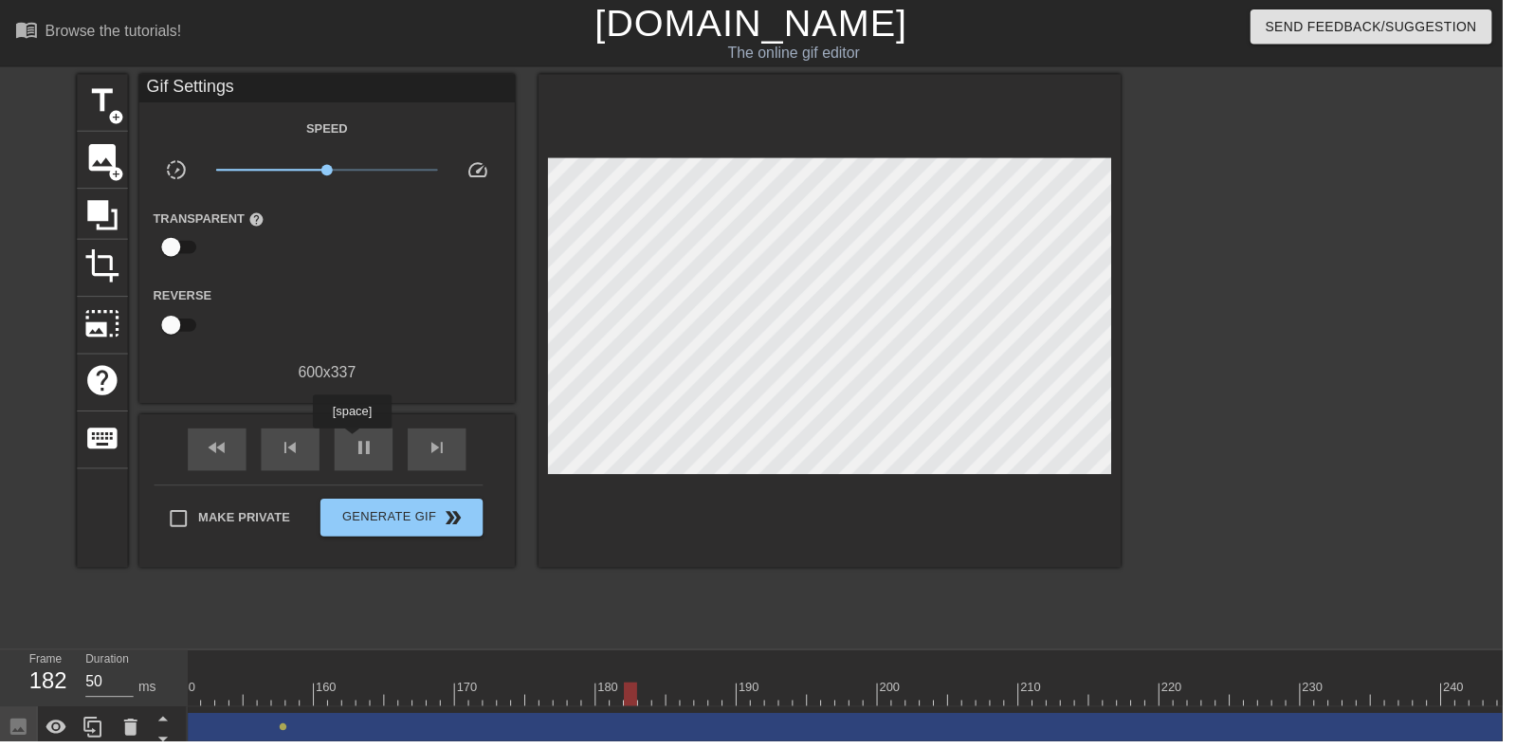
click at [379, 469] on div "pause" at bounding box center [366, 453] width 59 height 43
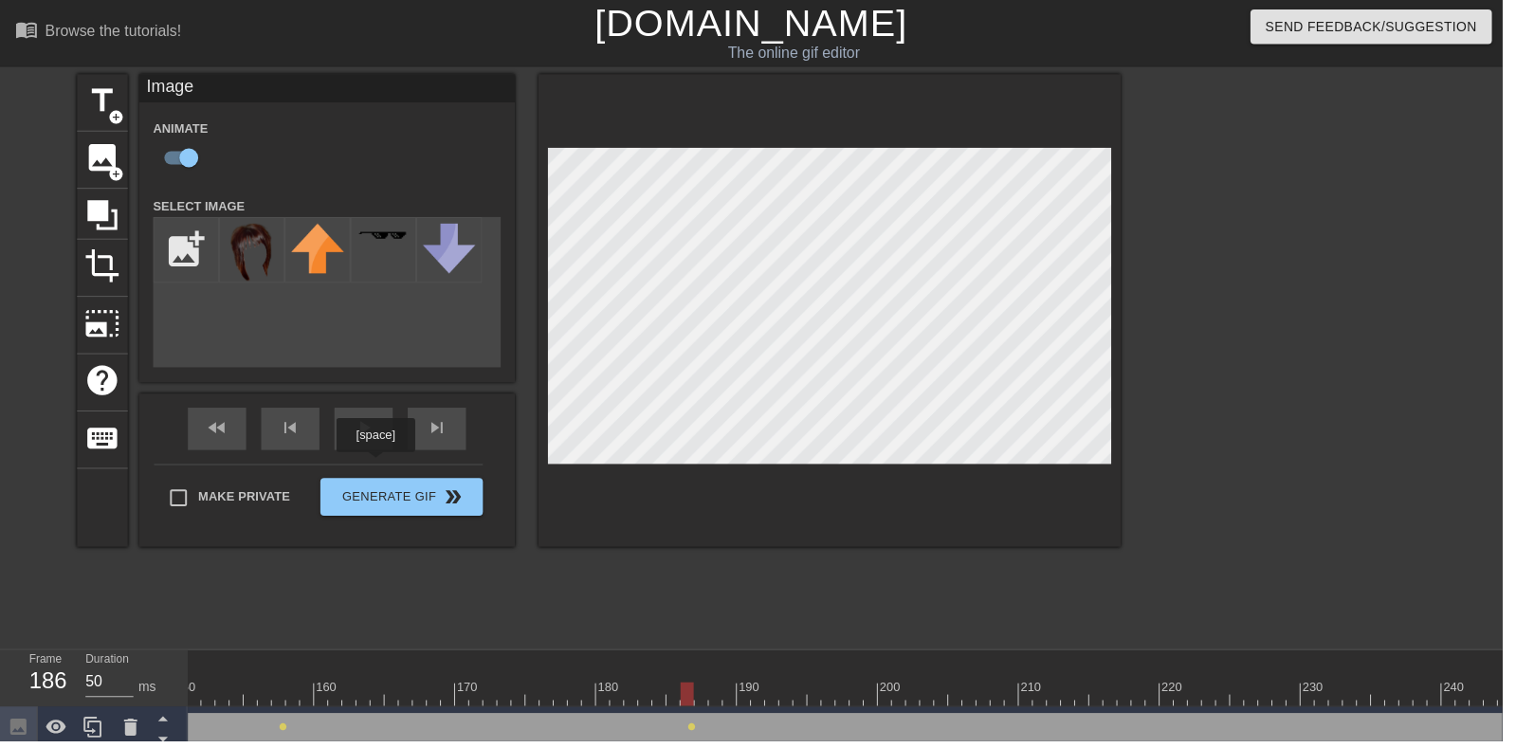
scroll to position [1, 0]
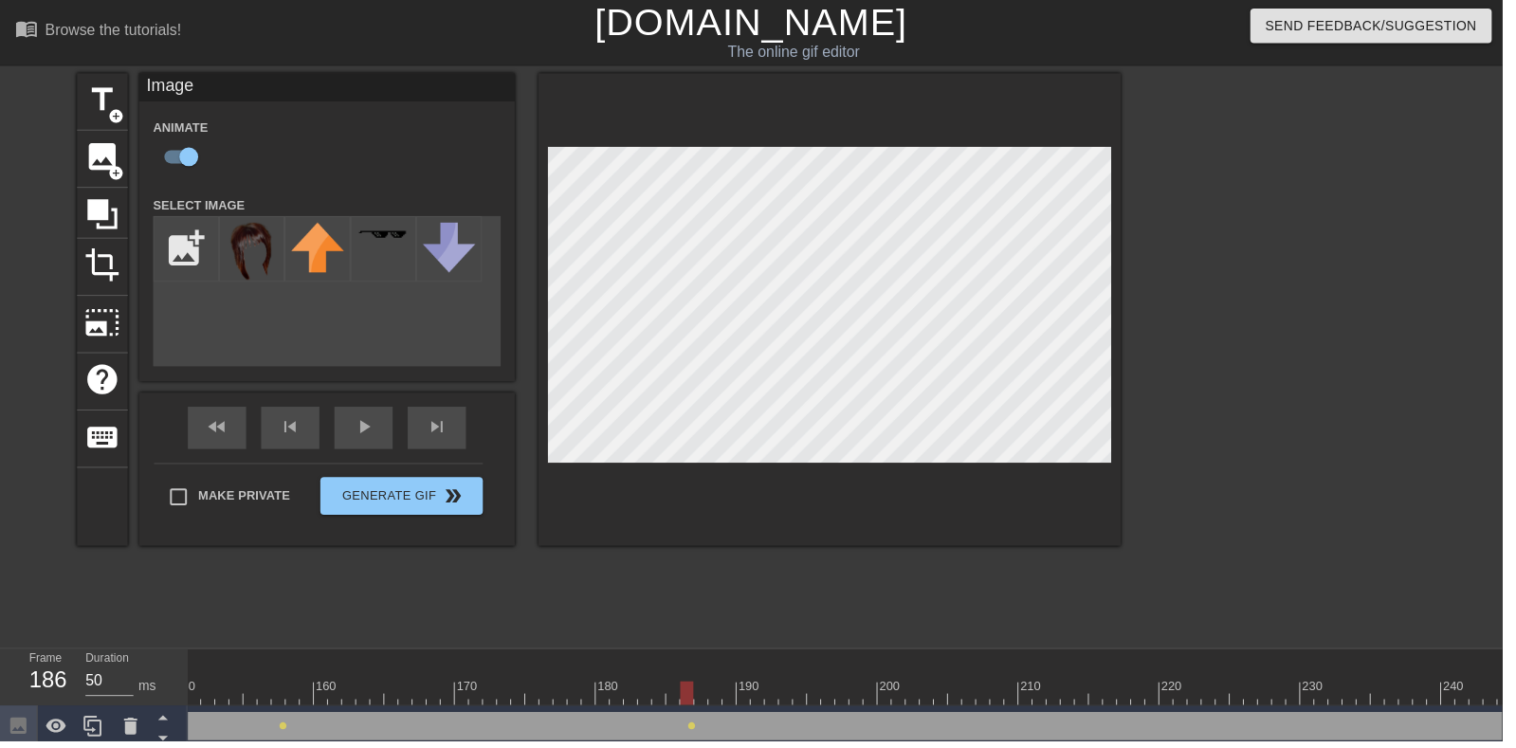
click at [1331, 320] on div at bounding box center [1296, 358] width 284 height 569
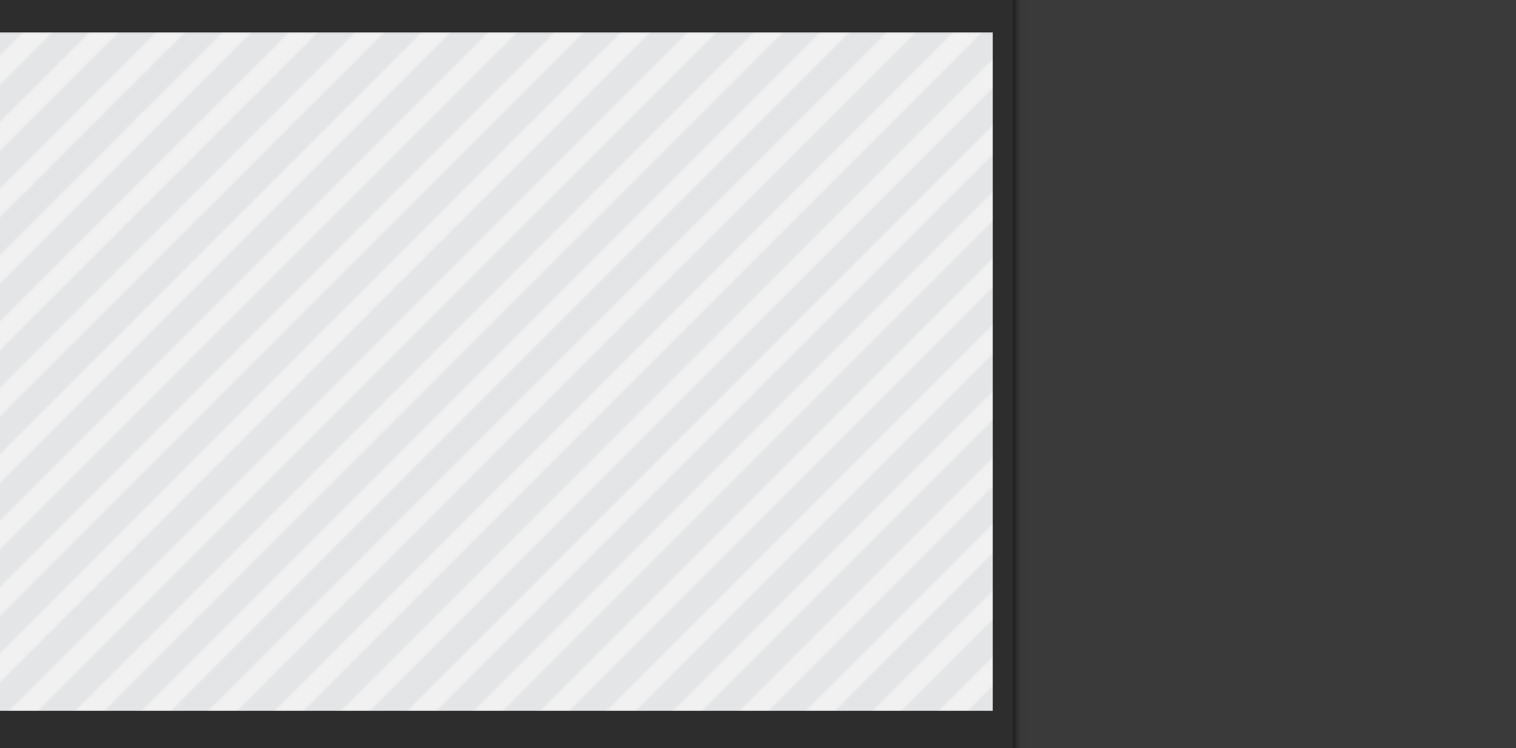
scroll to position [0, 0]
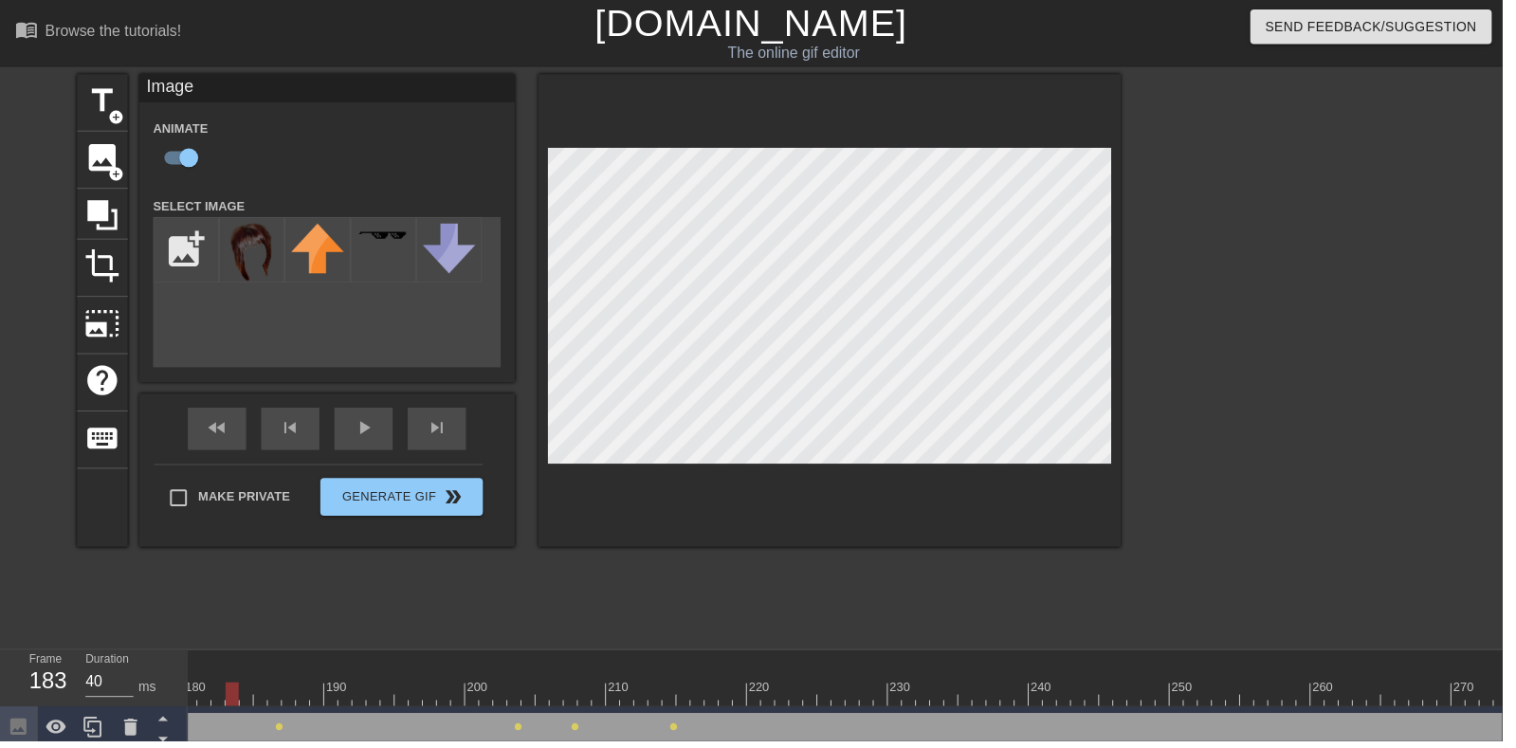
click at [379, 433] on div "play_arrow" at bounding box center [366, 432] width 59 height 43
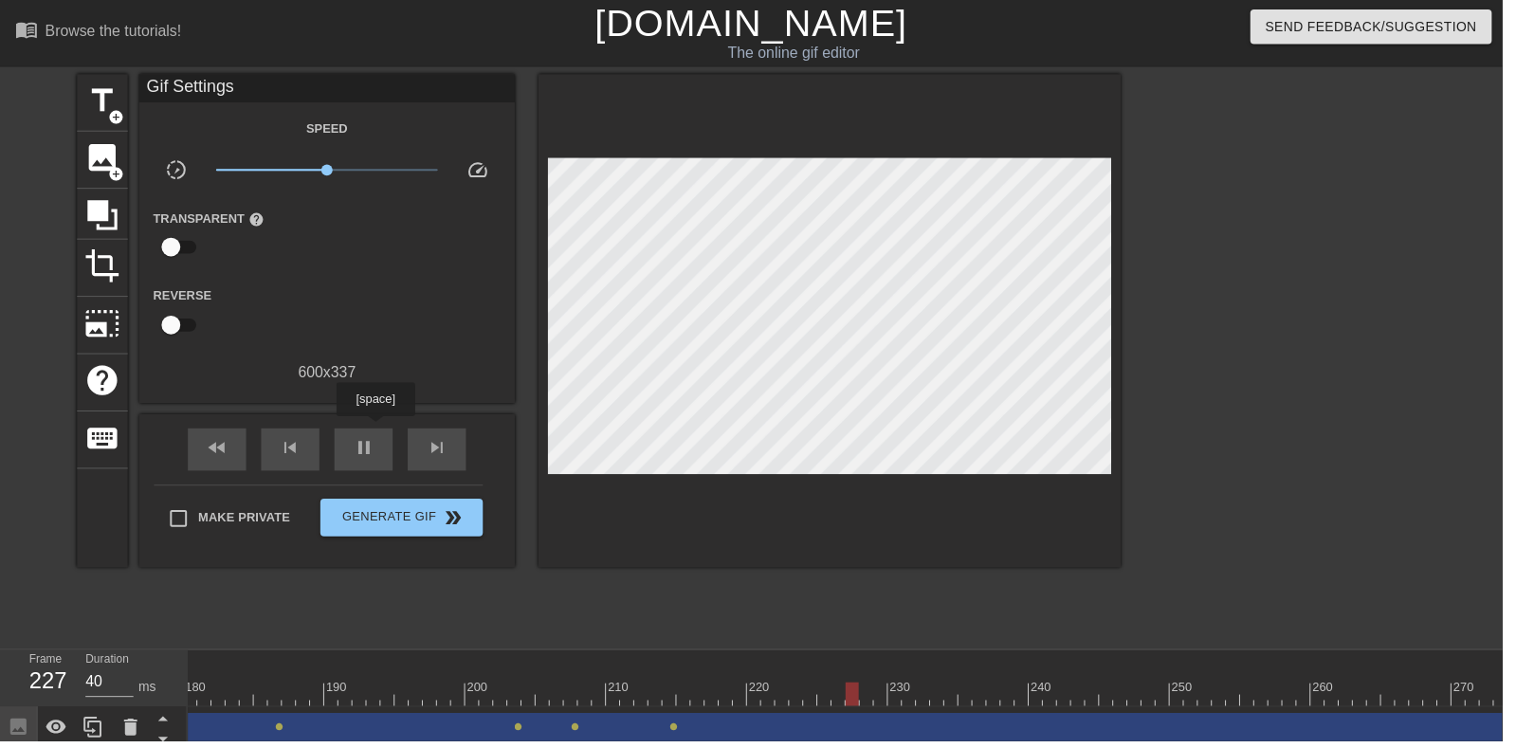
click at [378, 459] on div "pause" at bounding box center [366, 453] width 59 height 43
click at [219, 682] on div at bounding box center [225, 687] width 14 height 24
click at [384, 448] on div "play_arrow" at bounding box center [366, 453] width 59 height 43
click at [384, 471] on div "pause" at bounding box center [366, 453] width 59 height 43
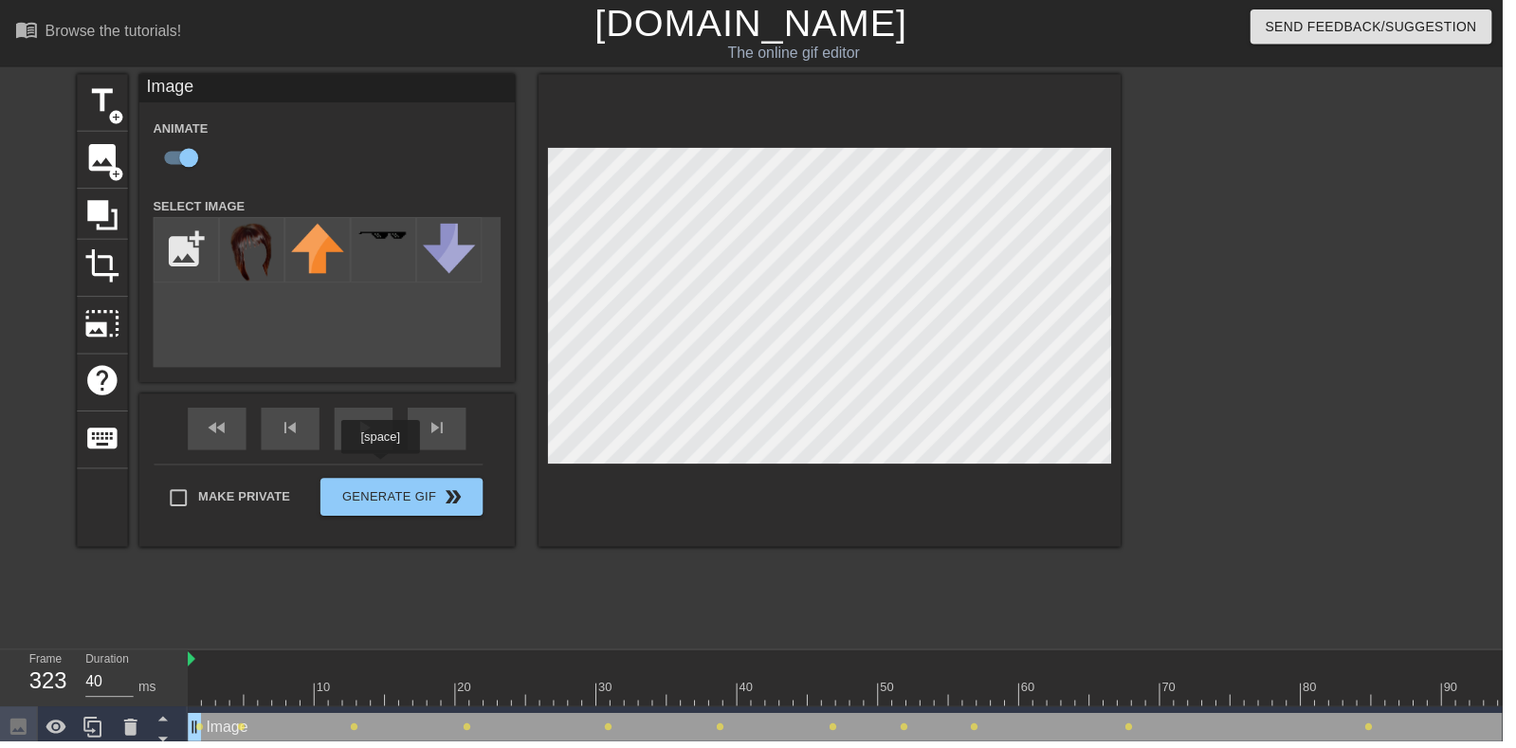
click at [390, 429] on div "fast_rewind skip_previous play_arrow skip_next" at bounding box center [329, 432] width 309 height 71
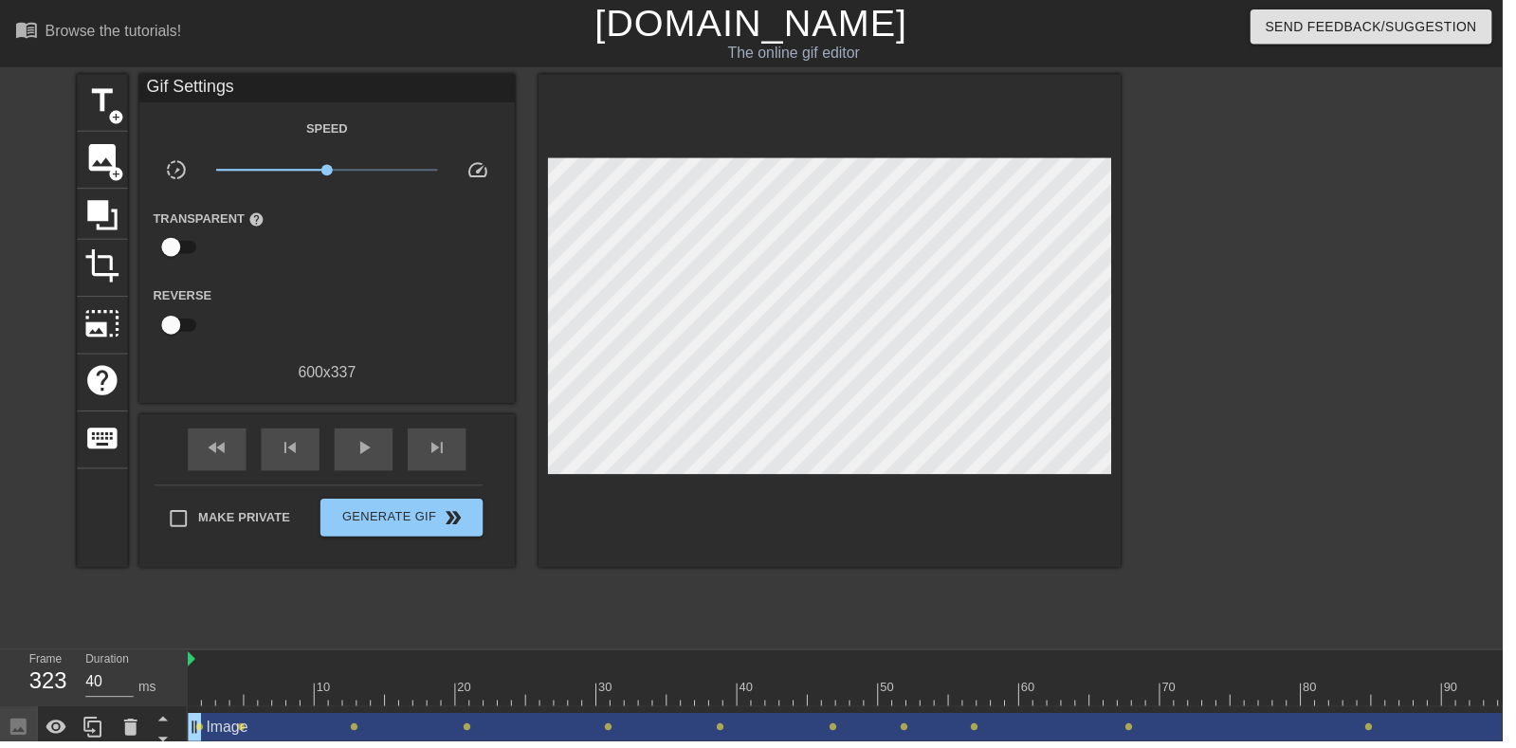
click at [392, 452] on div "play_arrow" at bounding box center [366, 453] width 59 height 43
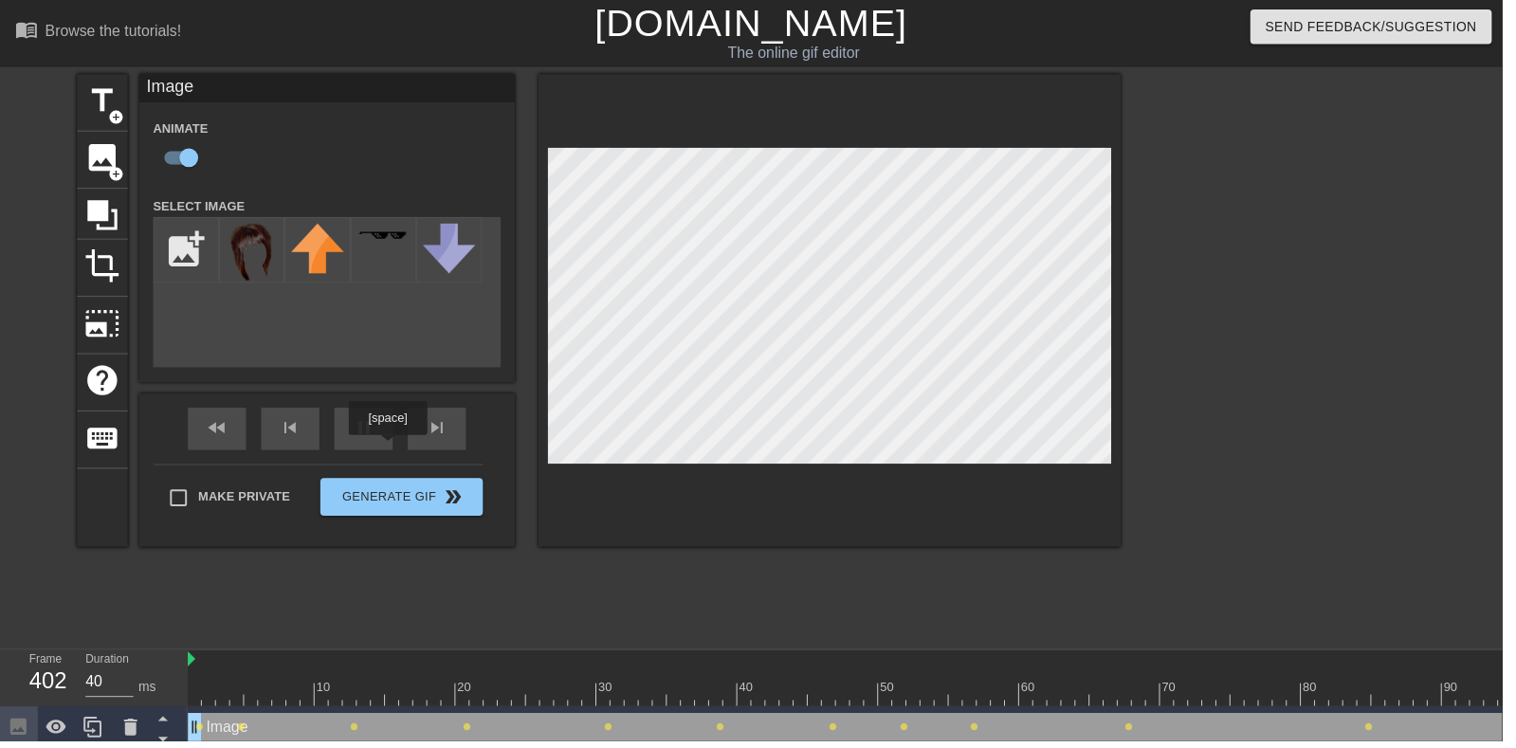
click at [390, 444] on div "pause" at bounding box center [366, 432] width 59 height 43
click at [380, 428] on div "fast_rewind skip_previous play_arrow skip_next" at bounding box center [329, 432] width 309 height 71
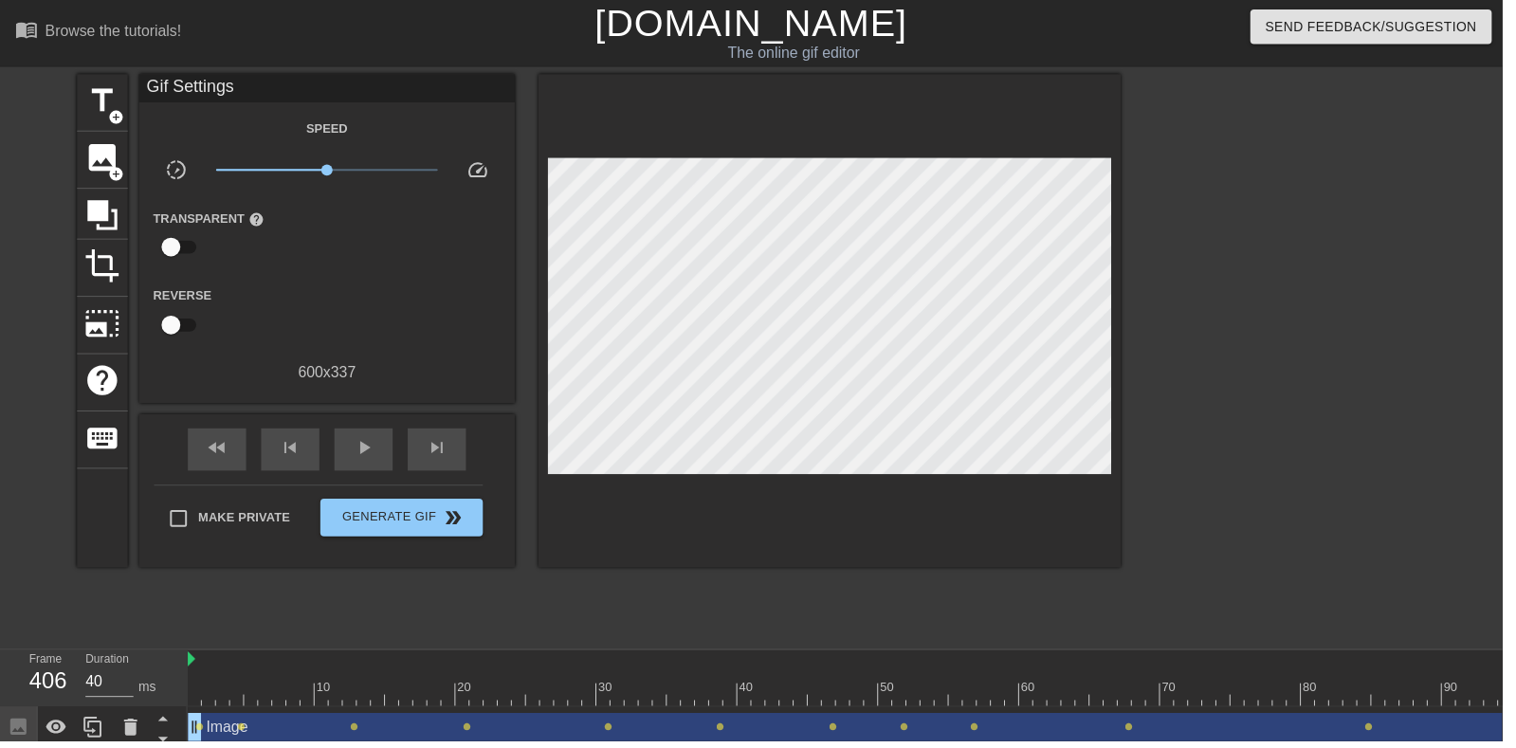
click at [366, 447] on span "play_arrow" at bounding box center [367, 452] width 23 height 23
click at [392, 471] on div "pause" at bounding box center [366, 453] width 59 height 43
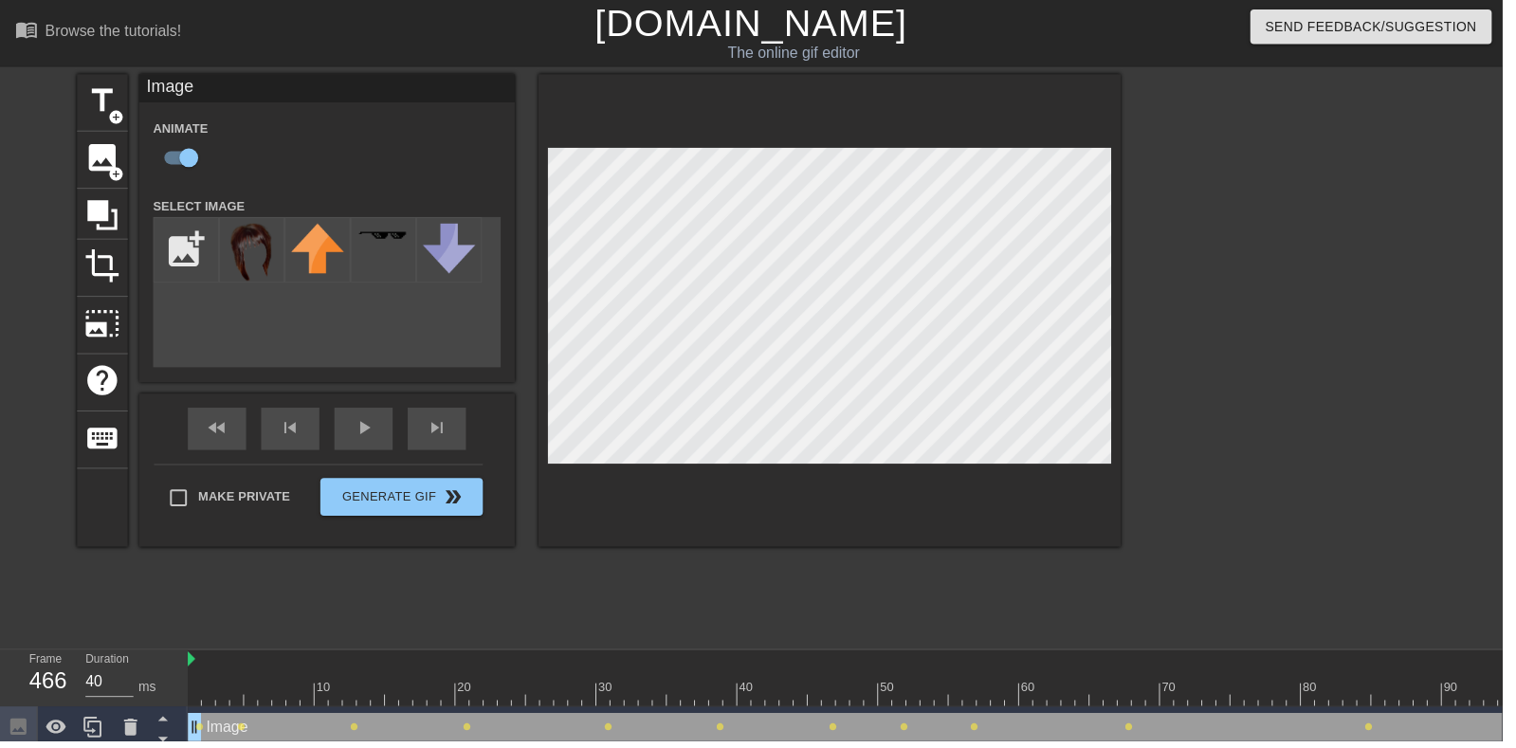
click at [357, 441] on span "play_arrow" at bounding box center [367, 431] width 23 height 23
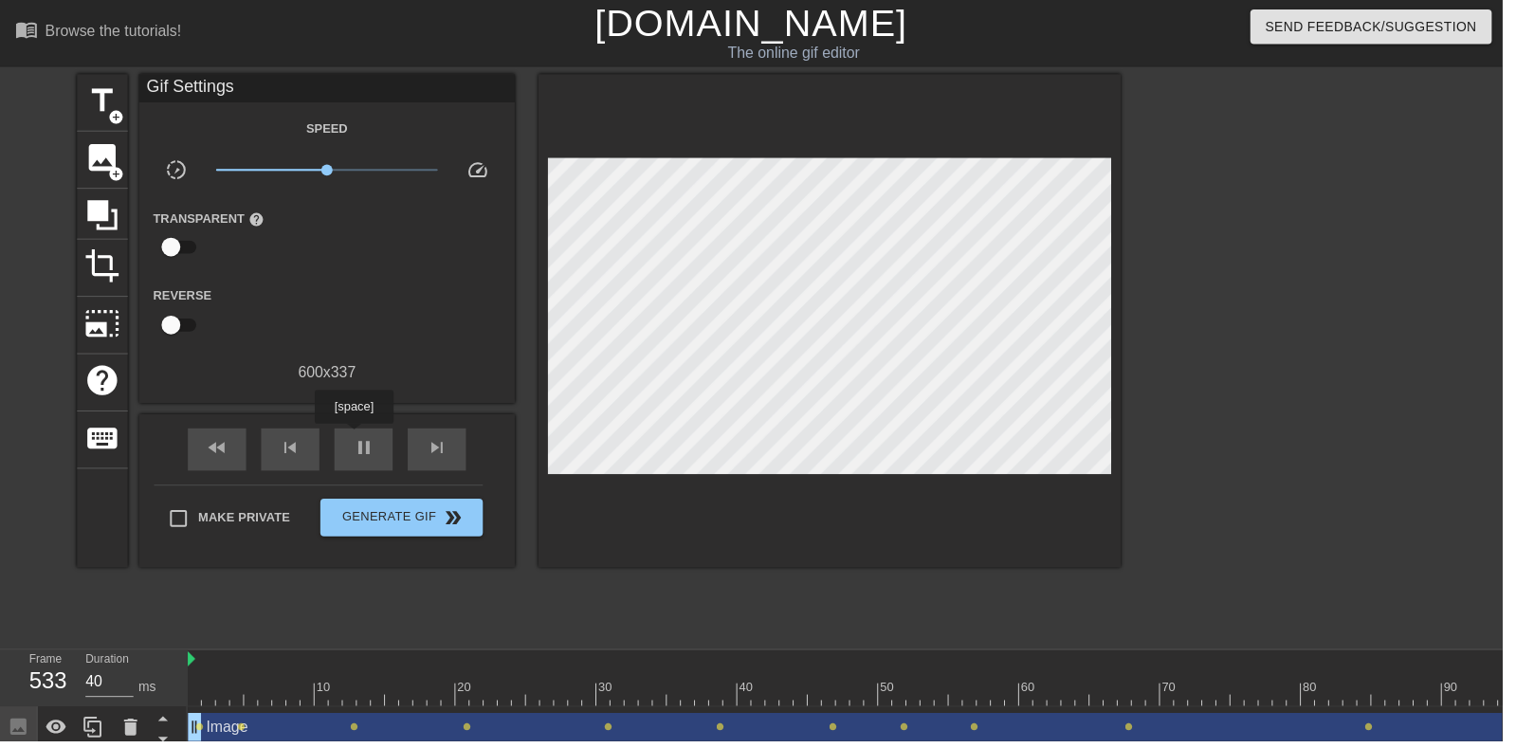
click at [373, 455] on span "pause" at bounding box center [367, 452] width 23 height 23
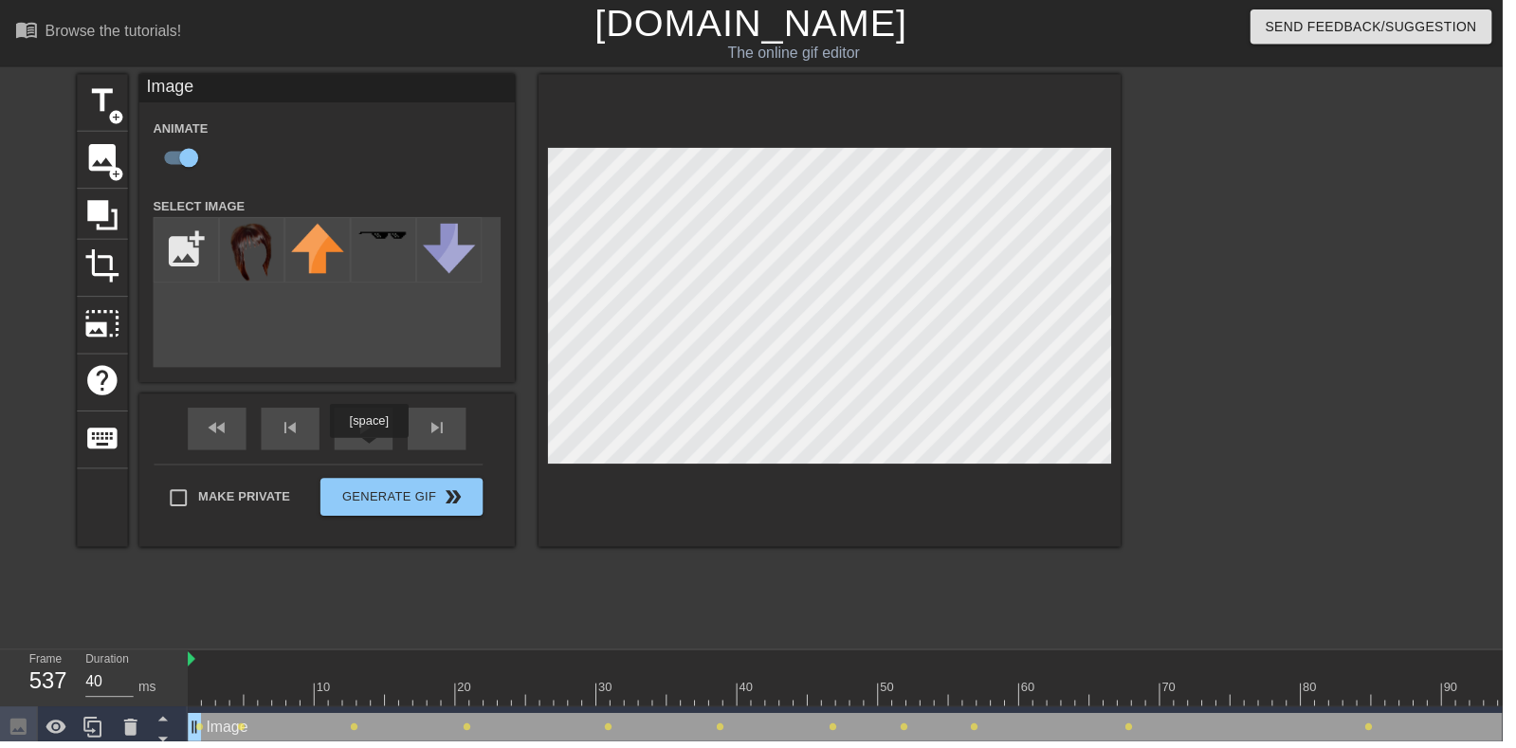
click at [387, 435] on div "play_arrow" at bounding box center [366, 432] width 59 height 43
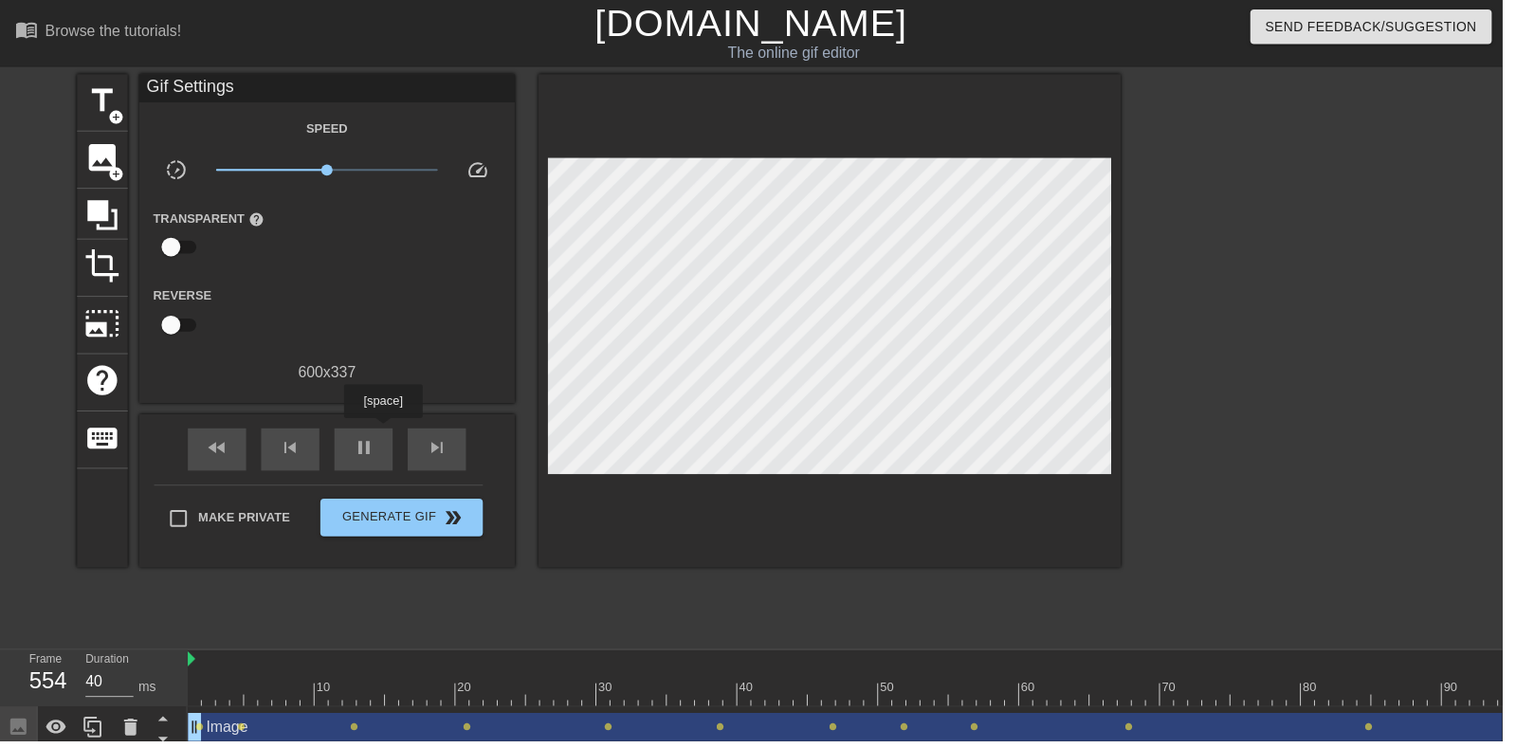
click at [364, 463] on span "pause" at bounding box center [367, 452] width 23 height 23
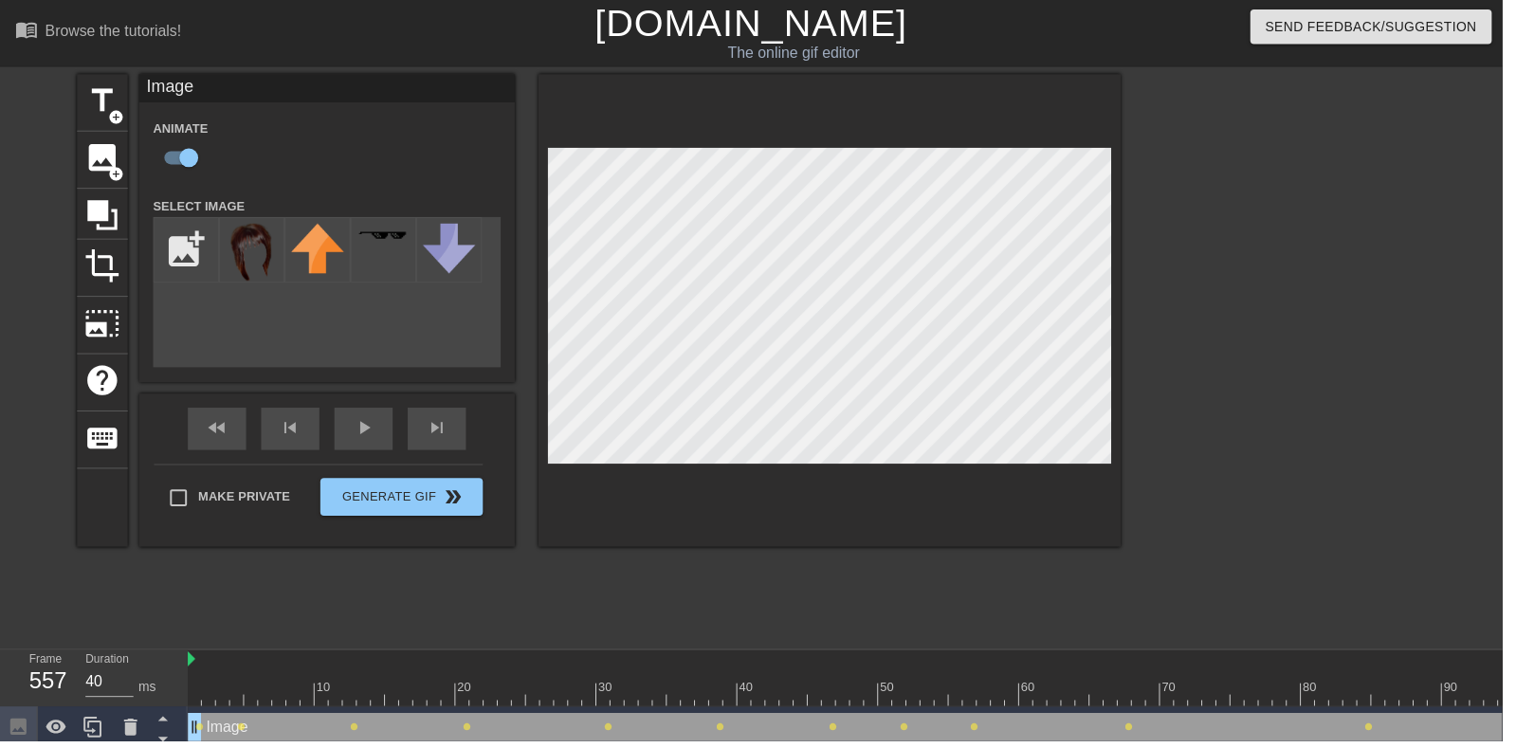
click at [369, 447] on div "play_arrow" at bounding box center [366, 432] width 59 height 43
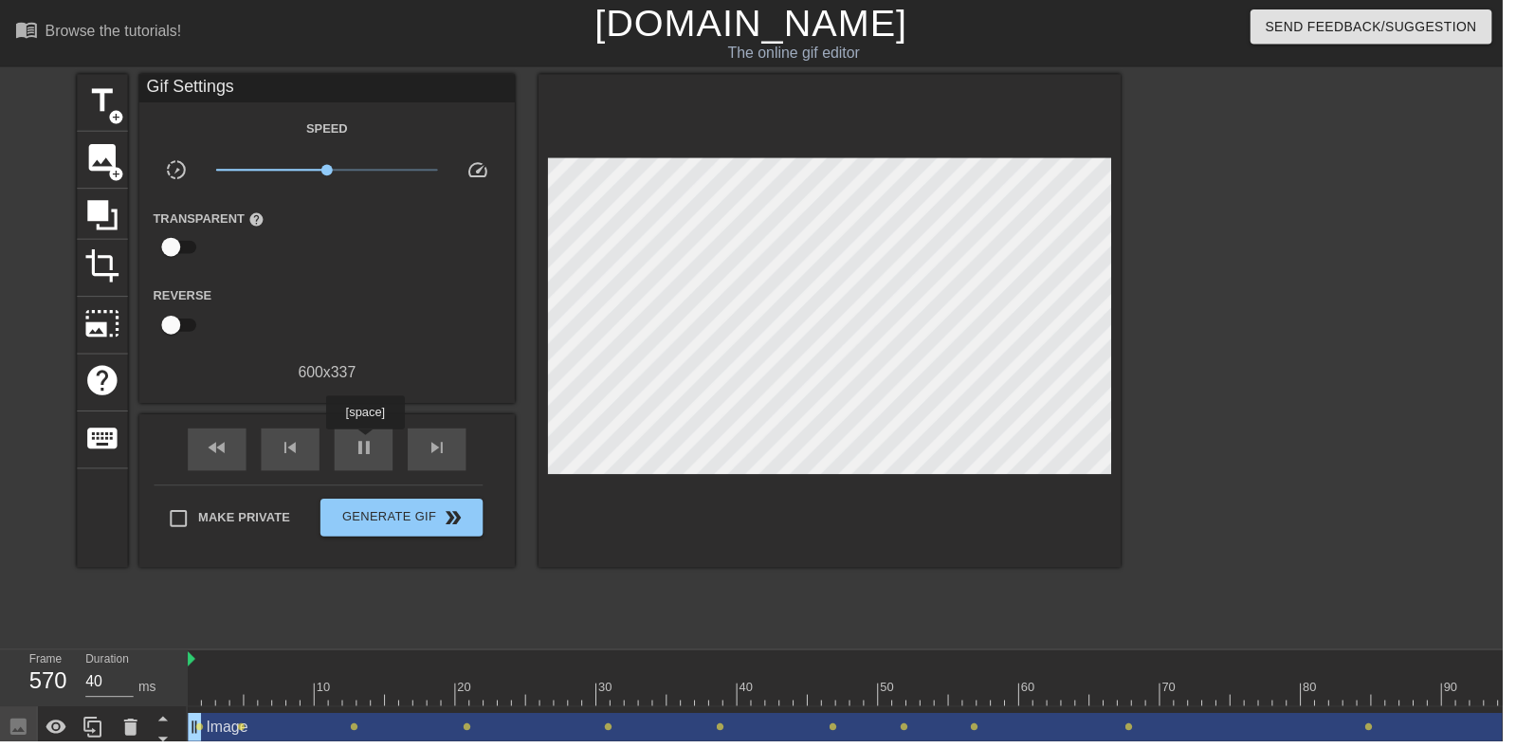
click at [368, 447] on span "pause" at bounding box center [367, 452] width 23 height 23
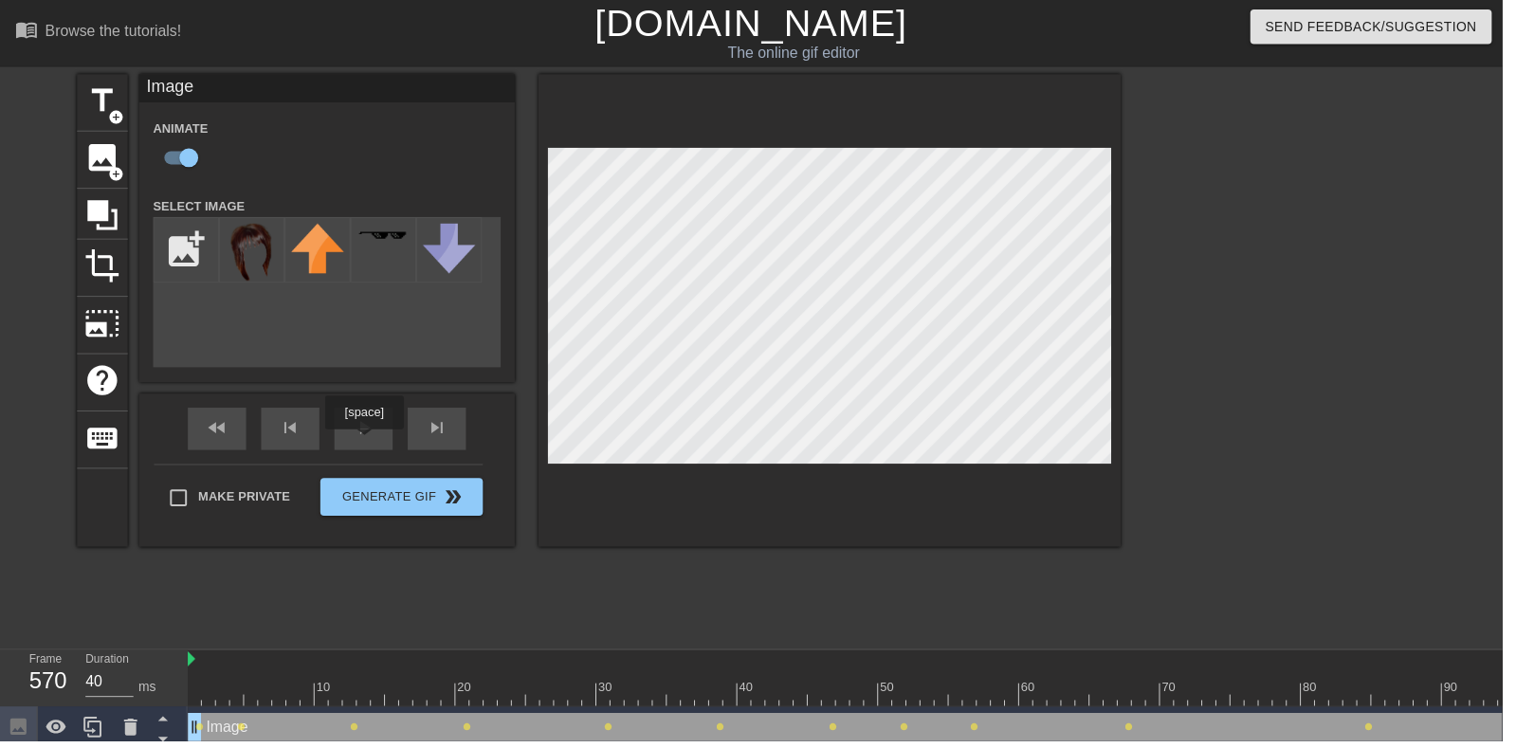
click at [370, 428] on div "fast_rewind skip_previous play_arrow skip_next" at bounding box center [329, 432] width 309 height 71
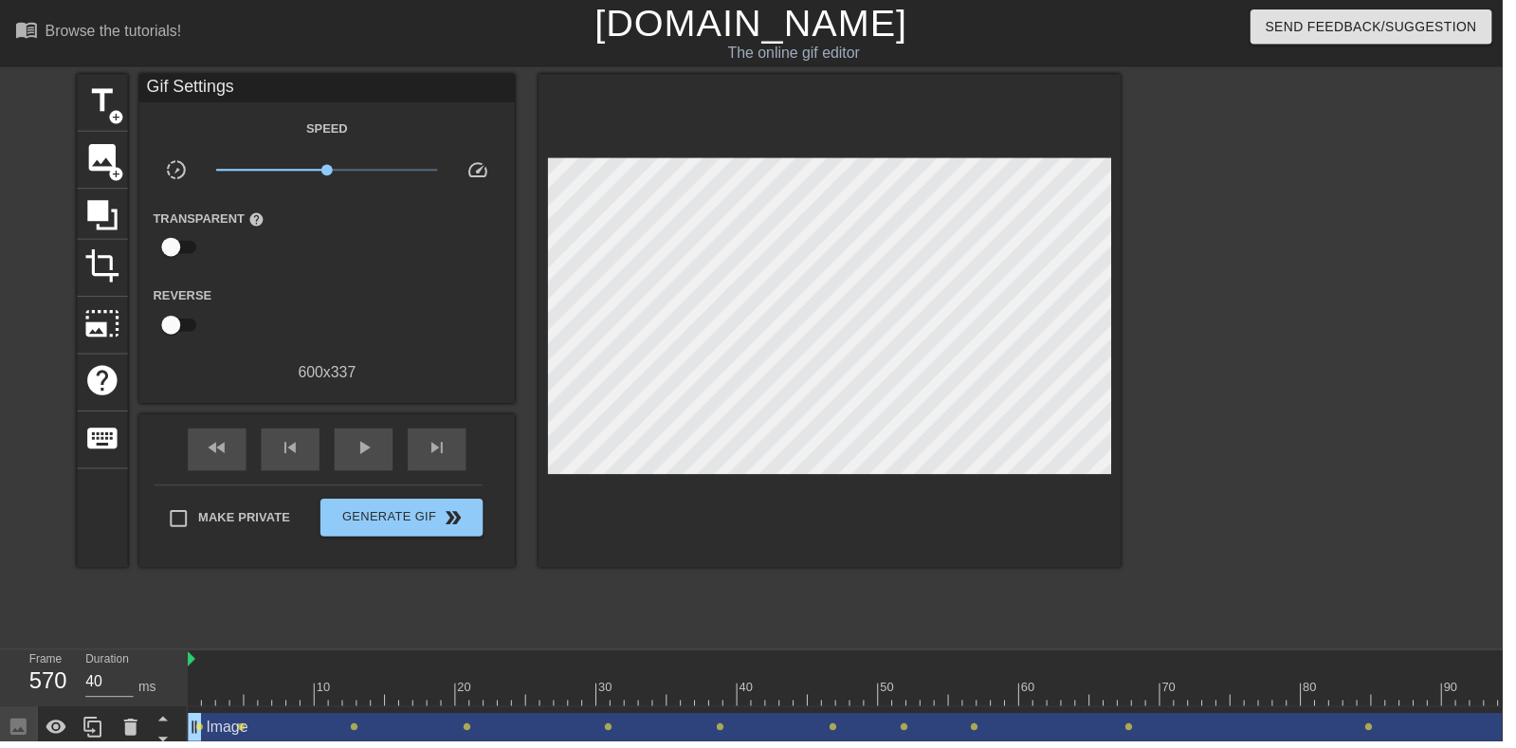
click at [370, 453] on span "play_arrow" at bounding box center [367, 452] width 23 height 23
click at [369, 454] on span "pause" at bounding box center [367, 452] width 23 height 23
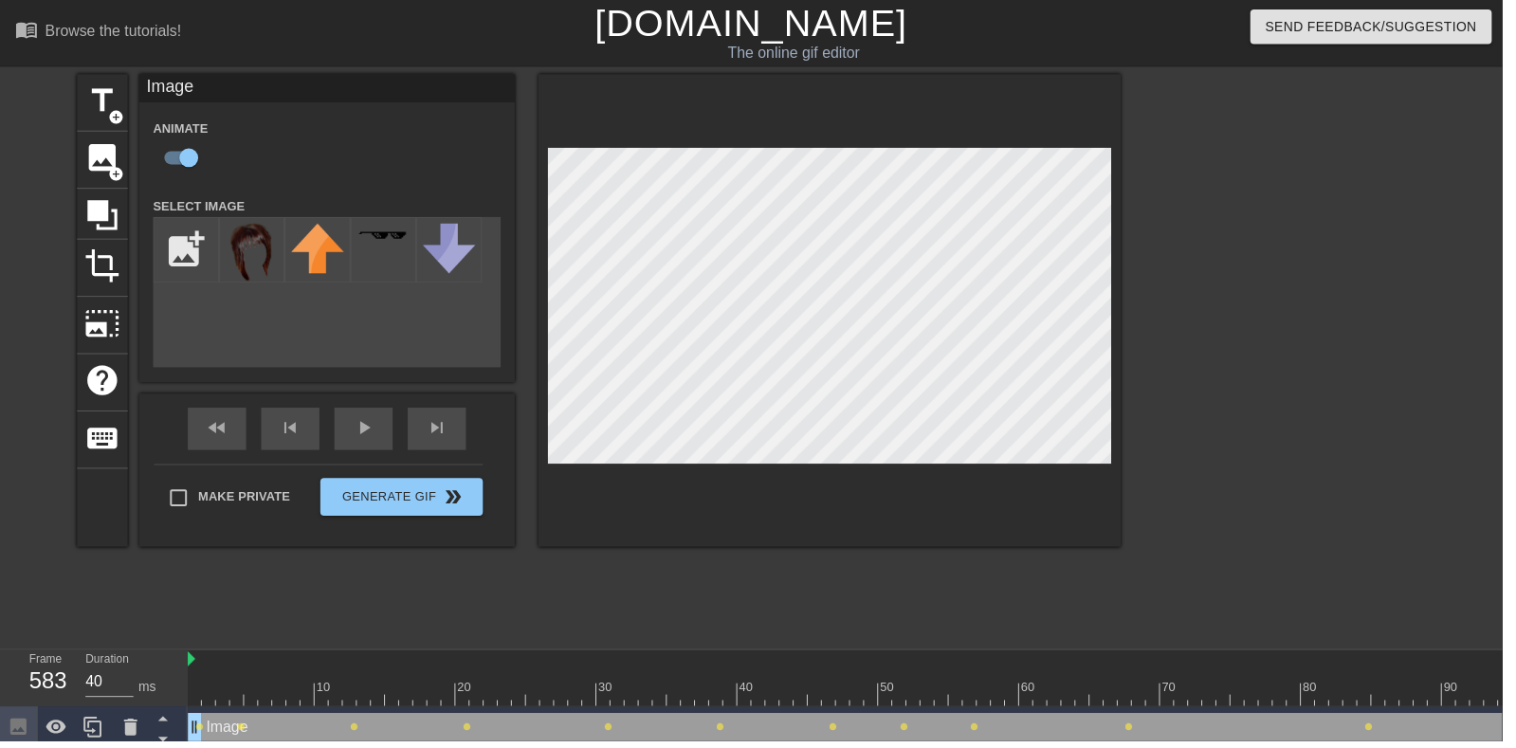
click at [364, 439] on div "play_arrow" at bounding box center [366, 432] width 59 height 43
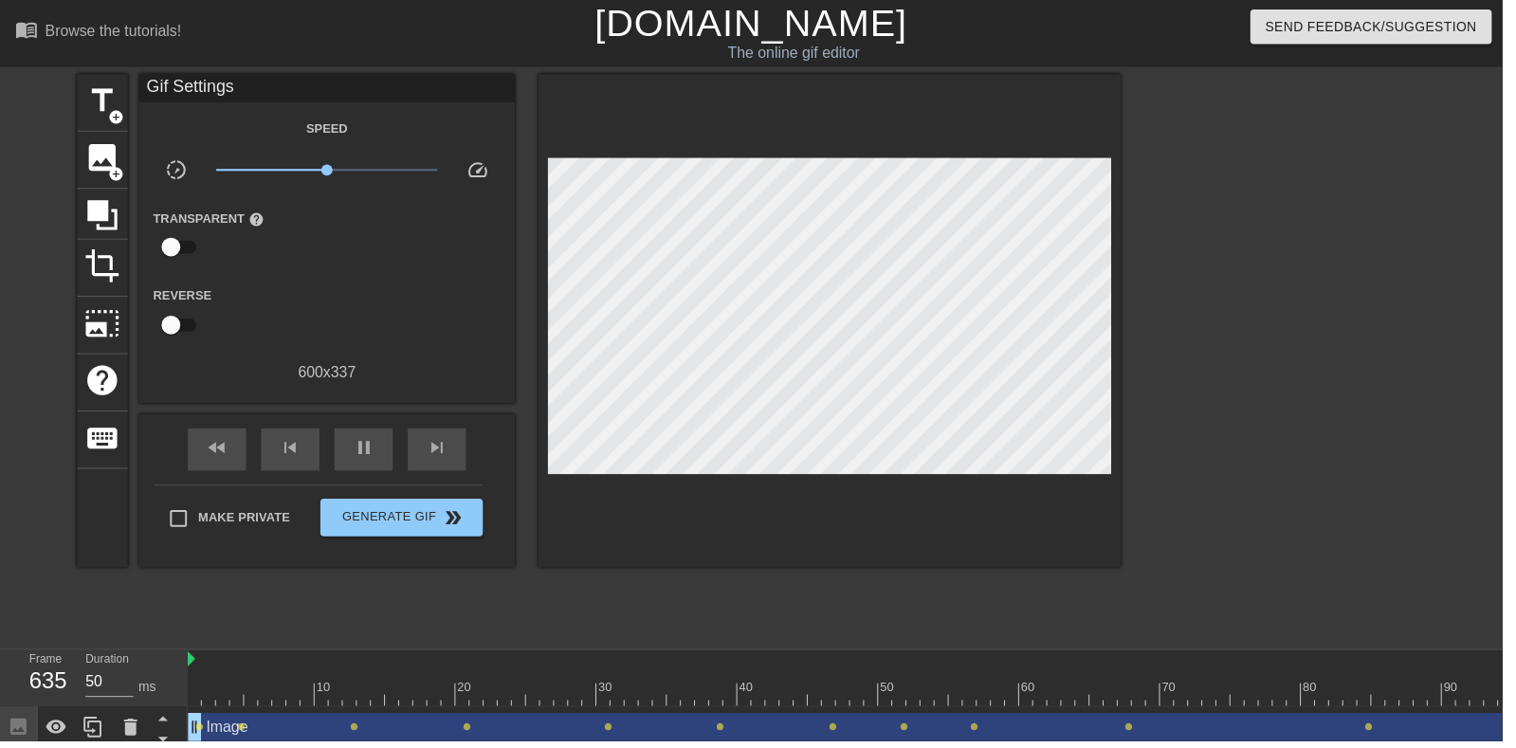
click at [385, 449] on div "pause" at bounding box center [366, 453] width 59 height 43
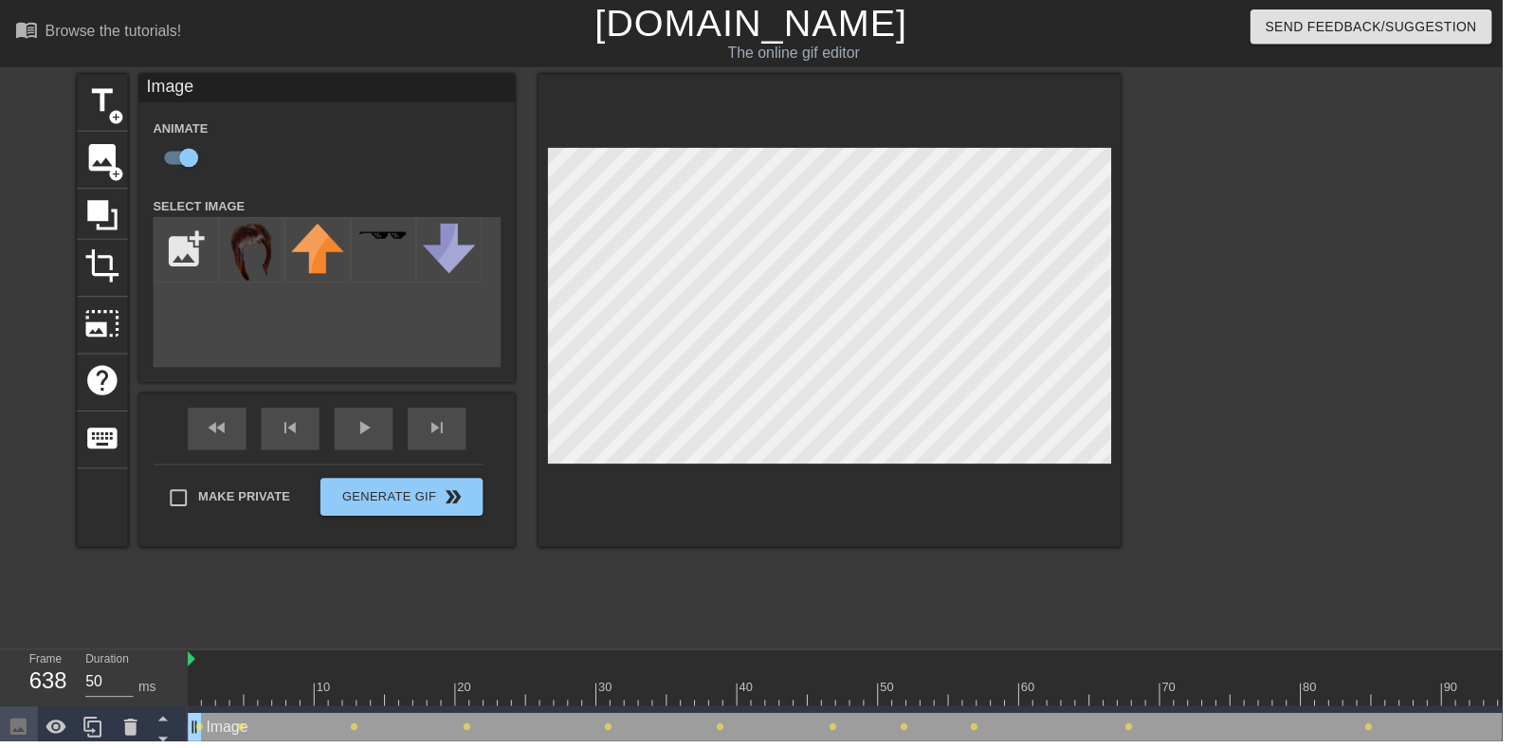
click at [356, 438] on div "play_arrow" at bounding box center [366, 432] width 59 height 43
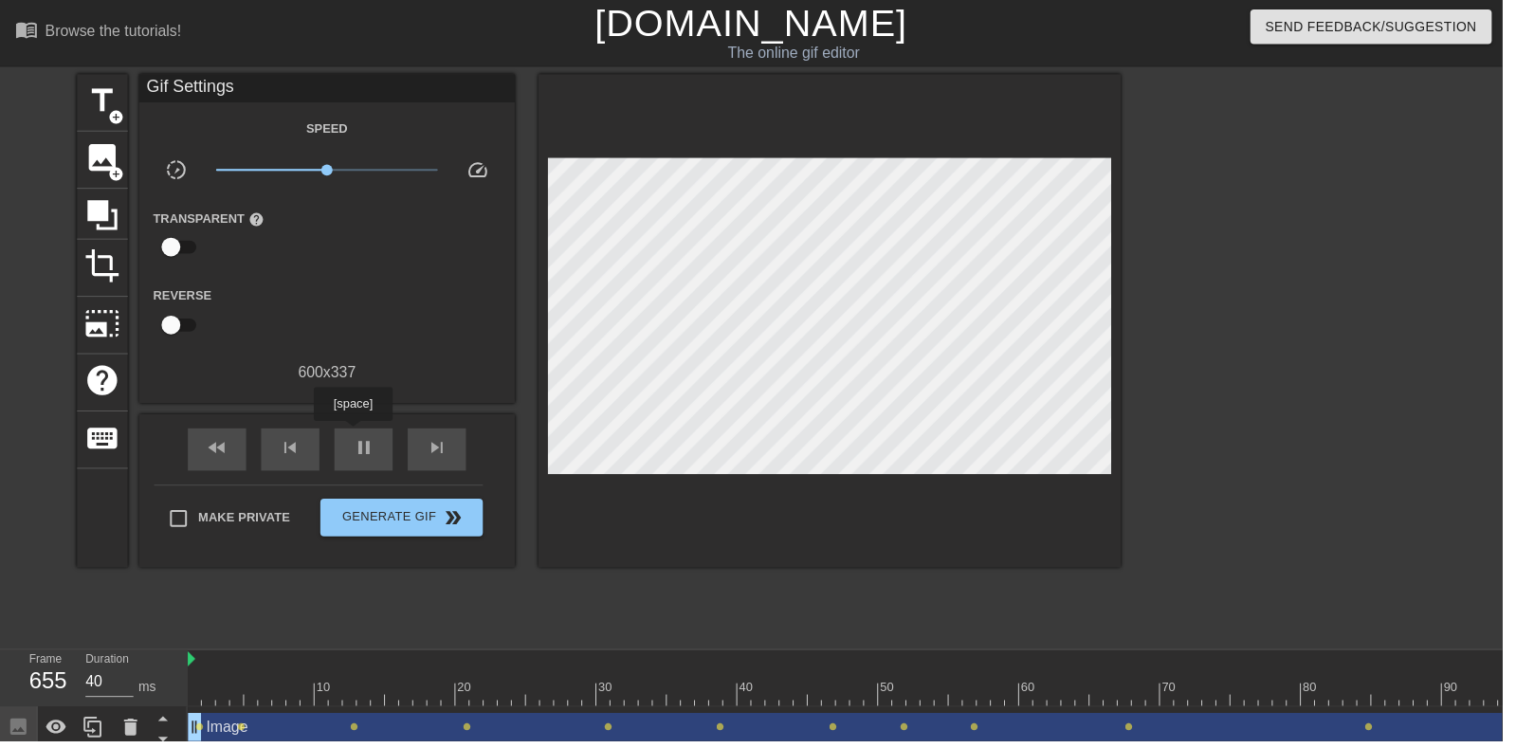
click at [367, 444] on span "pause" at bounding box center [367, 452] width 23 height 23
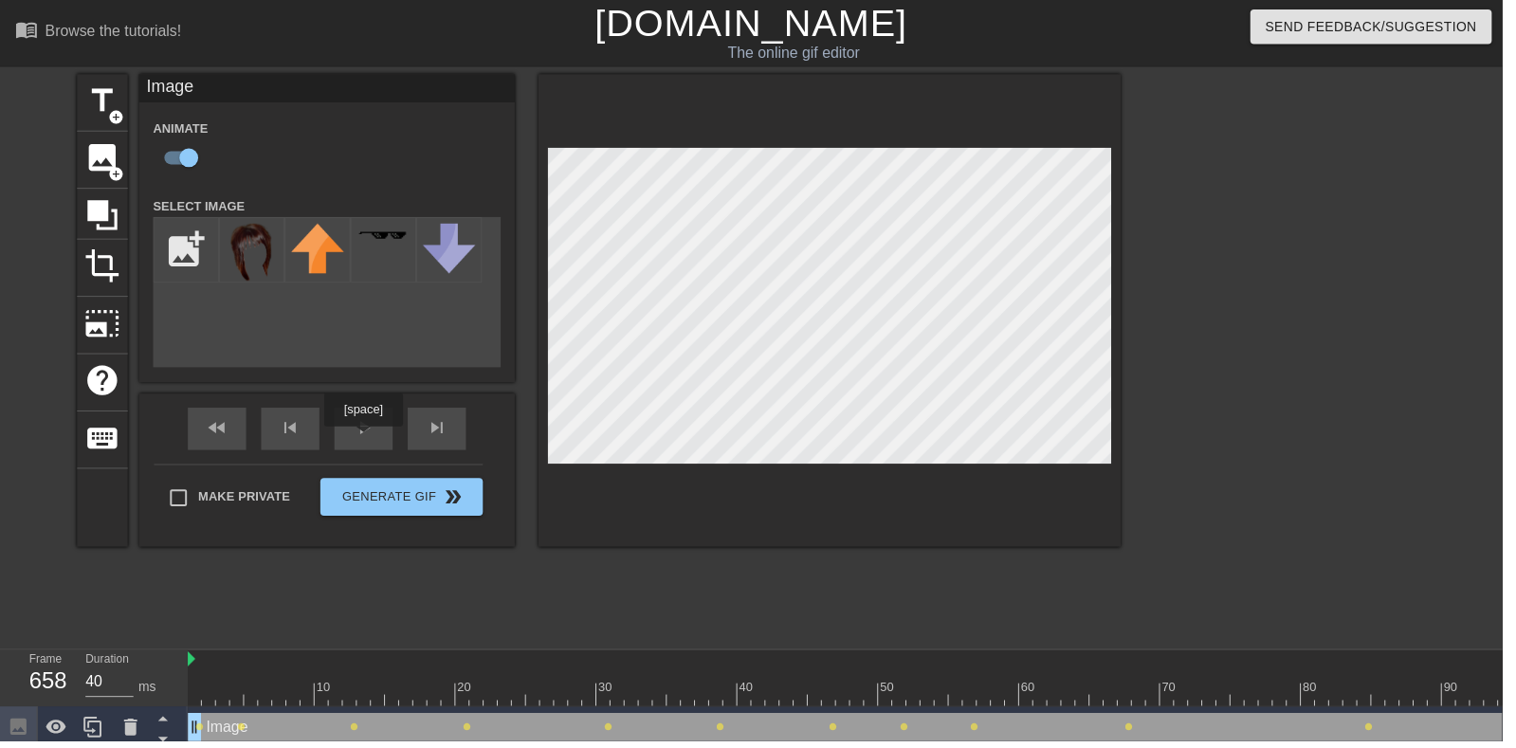
click at [363, 440] on div "play_arrow" at bounding box center [366, 432] width 59 height 43
click at [373, 439] on div "pause" at bounding box center [366, 432] width 59 height 43
click at [381, 444] on div "play_arrow" at bounding box center [366, 432] width 59 height 43
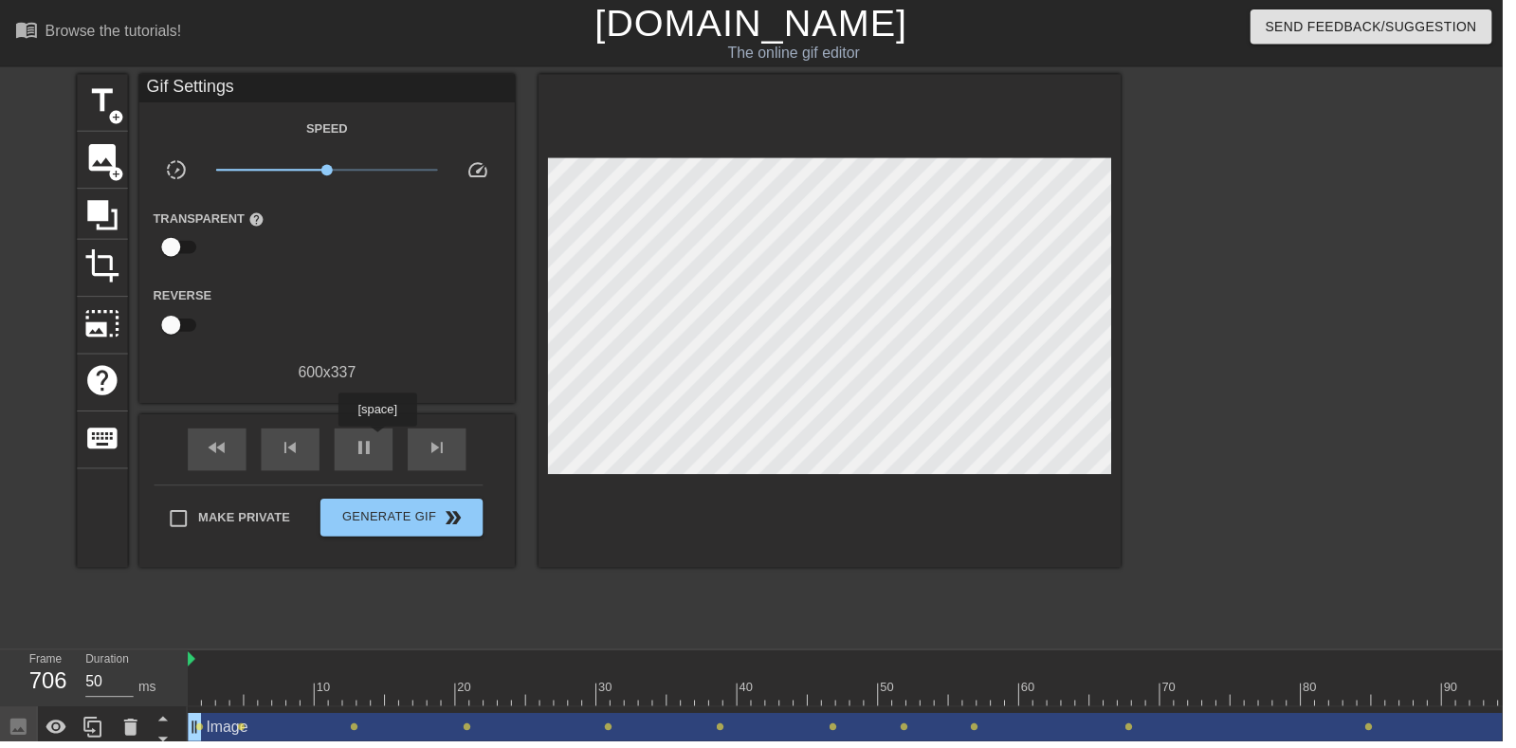
click at [370, 444] on span "pause" at bounding box center [367, 452] width 23 height 23
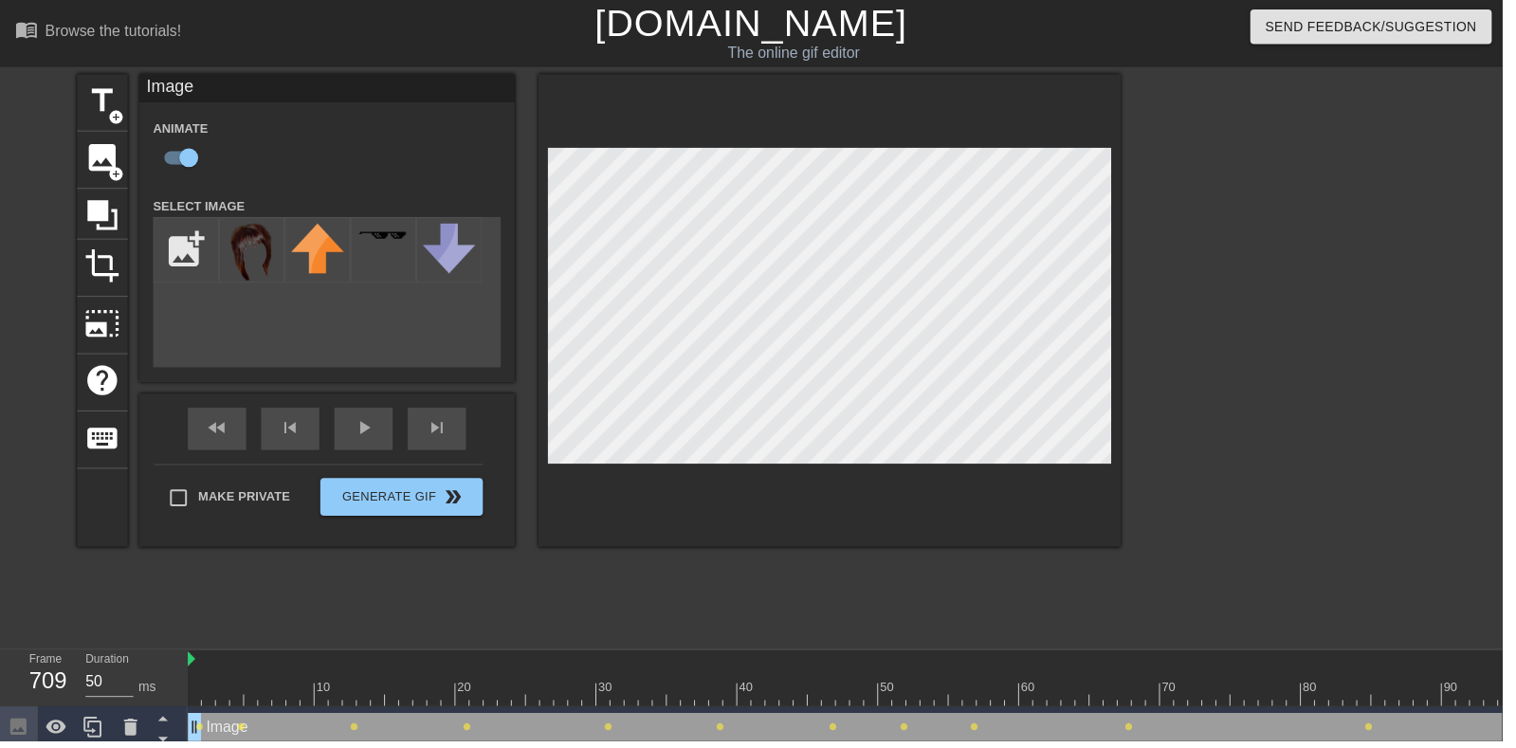
click at [356, 442] on span "play_arrow" at bounding box center [367, 431] width 23 height 23
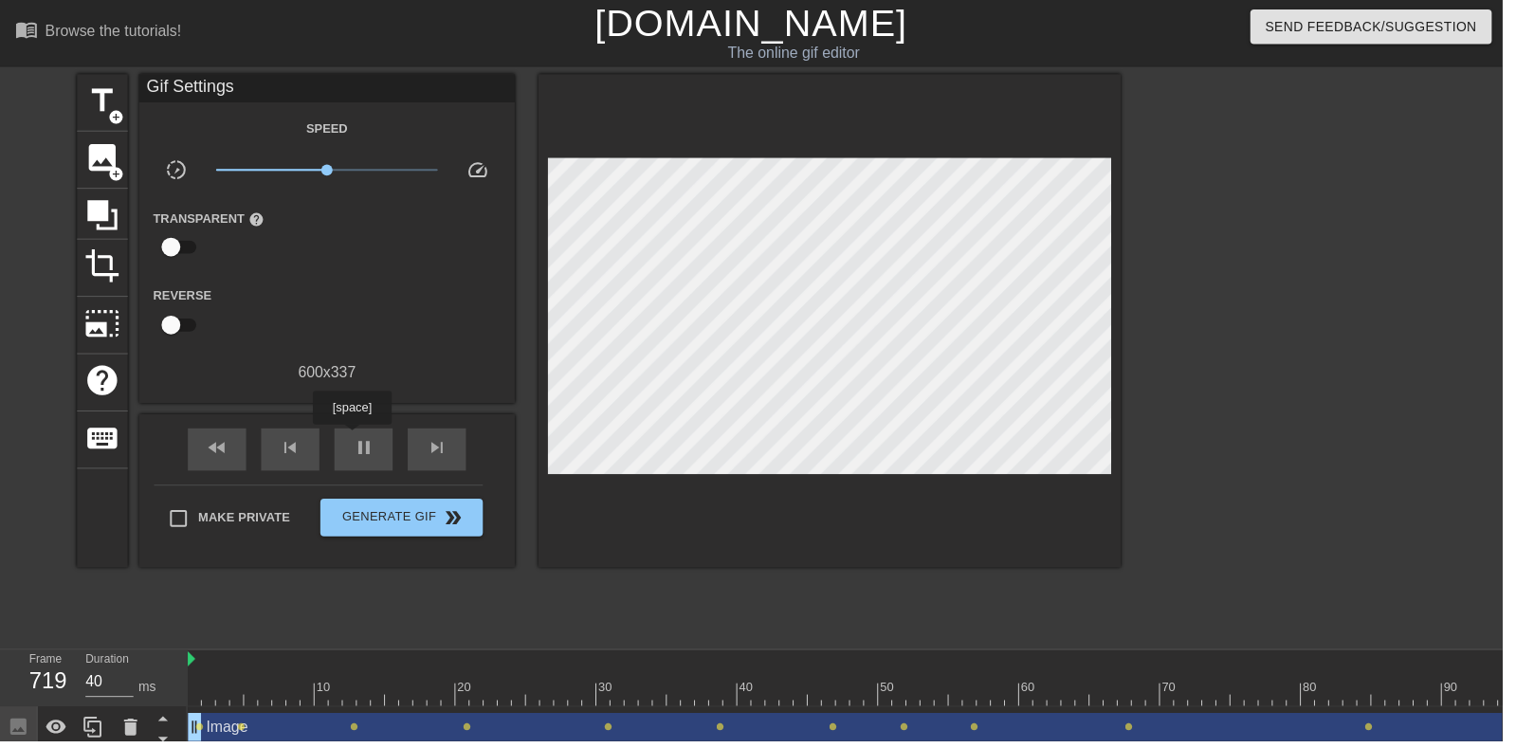
click at [366, 437] on div "pause" at bounding box center [366, 453] width 59 height 43
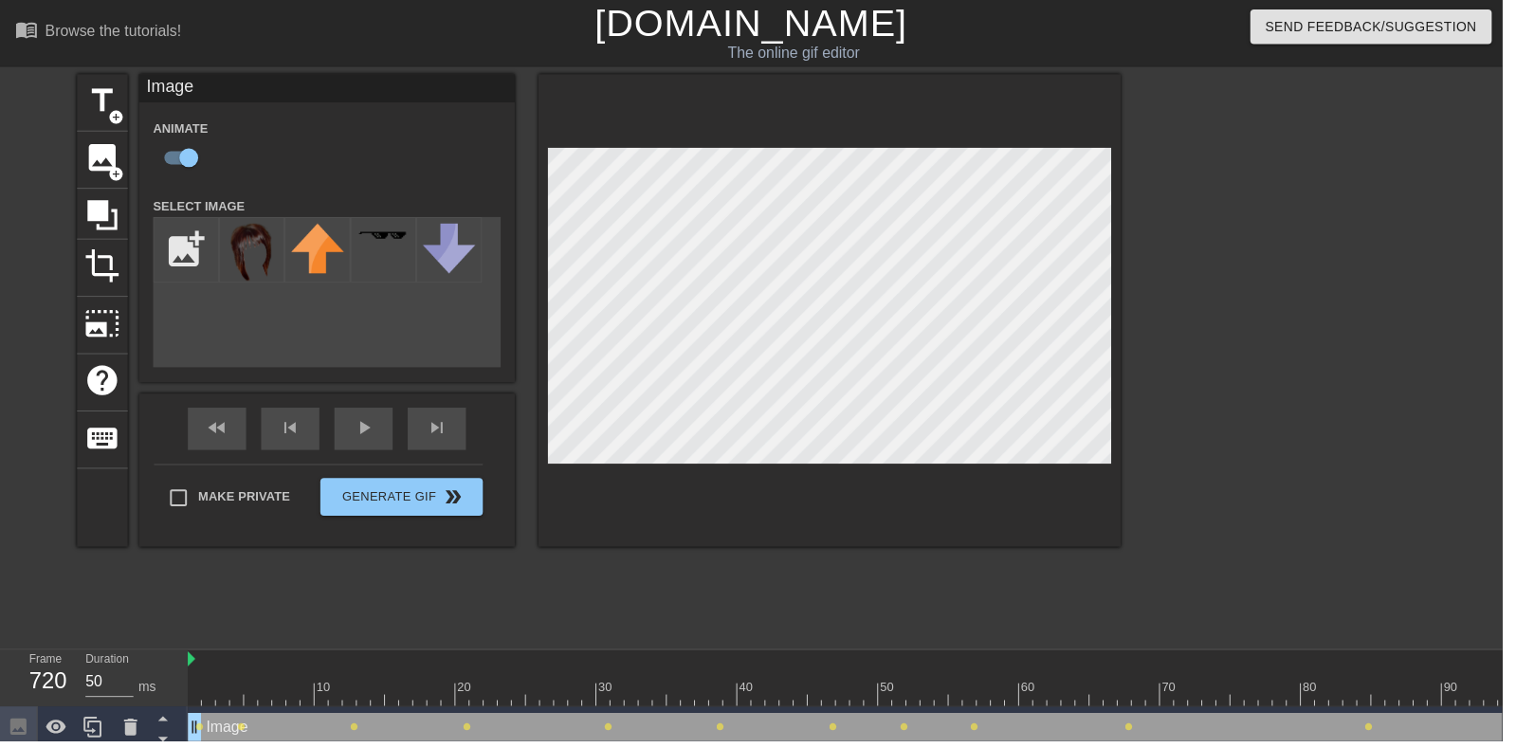
scroll to position [1, 0]
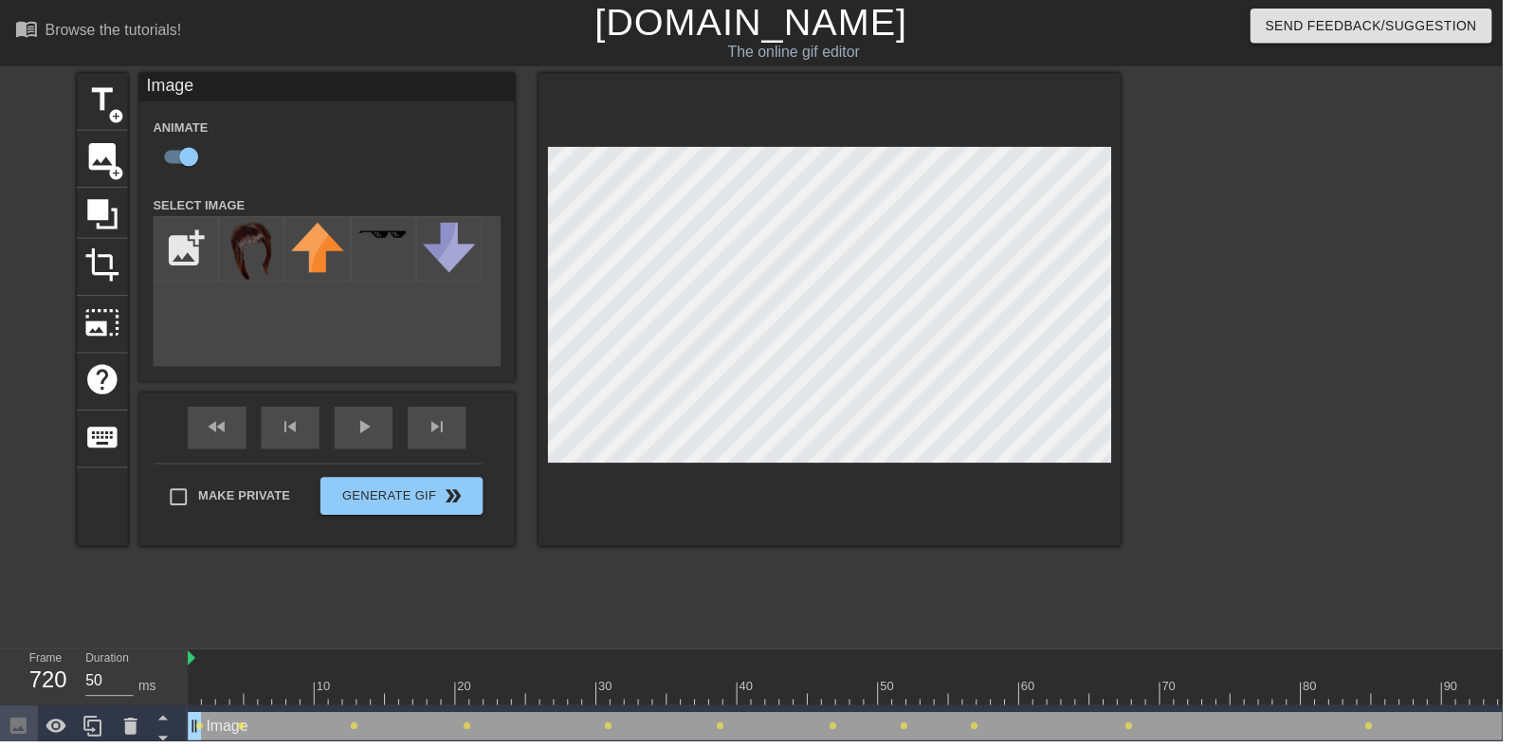
click at [371, 439] on span "play_arrow" at bounding box center [367, 430] width 23 height 23
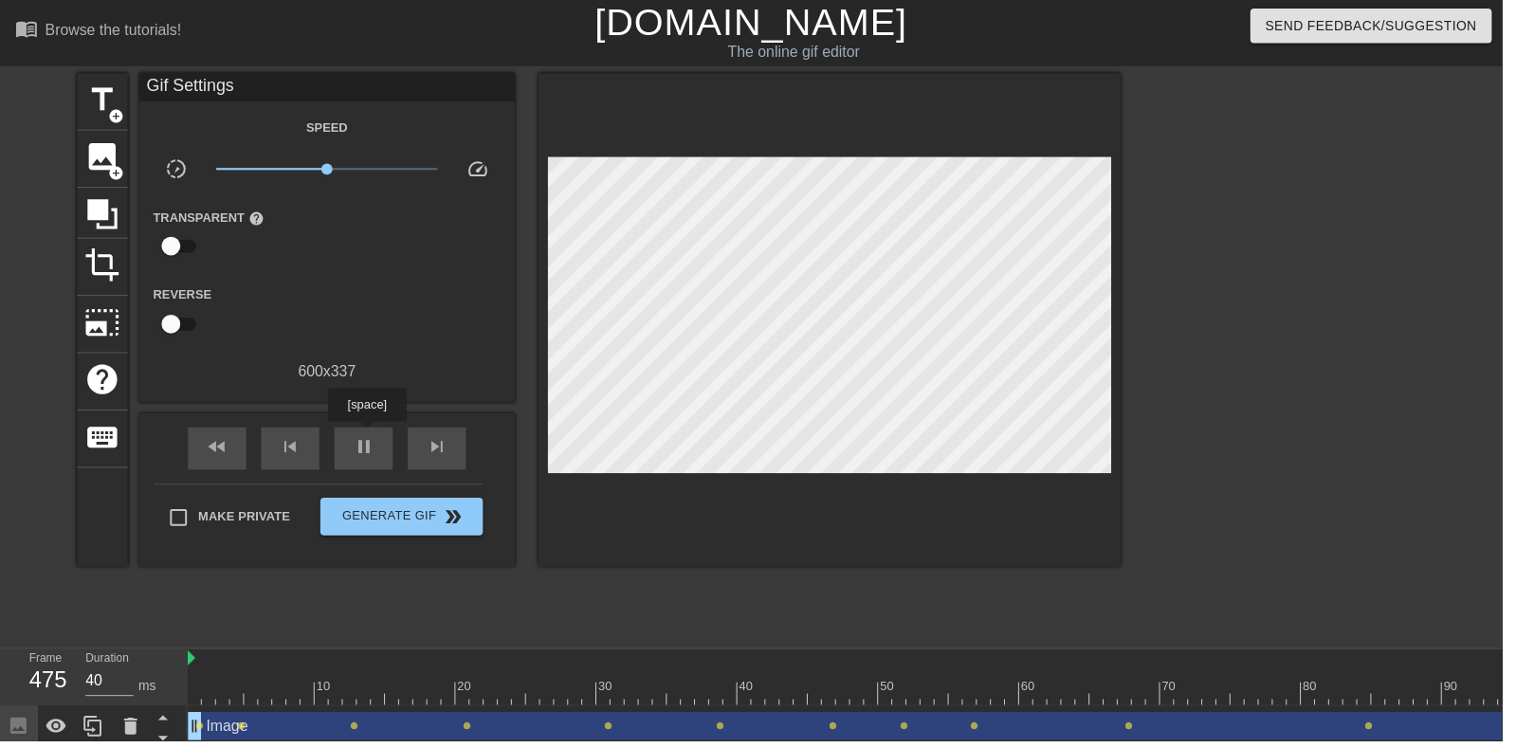
click at [390, 456] on div "pause" at bounding box center [366, 452] width 59 height 43
click at [363, 451] on span "play_arrow" at bounding box center [367, 451] width 23 height 23
click at [384, 445] on div "pause" at bounding box center [366, 452] width 59 height 43
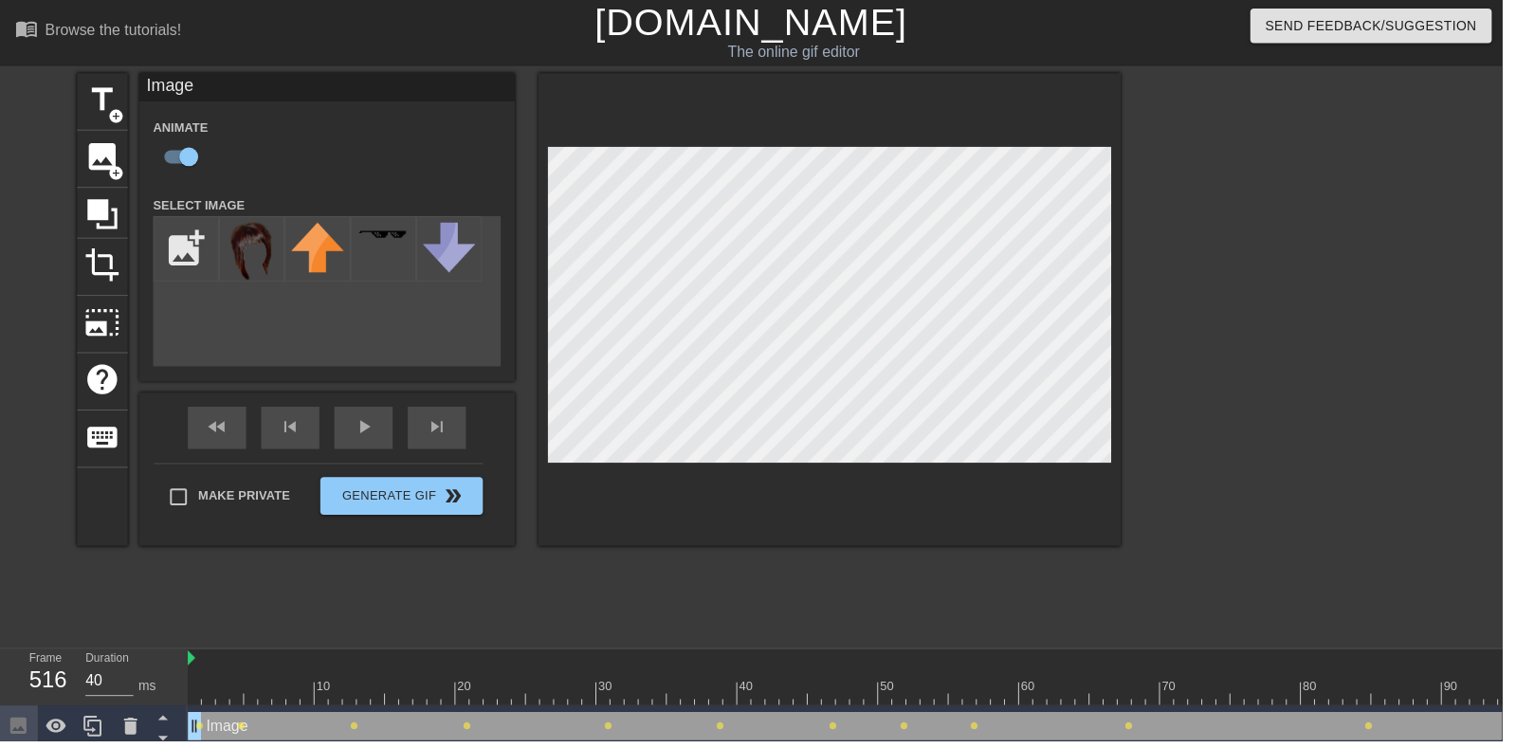
click at [374, 439] on span "play_arrow" at bounding box center [367, 430] width 23 height 23
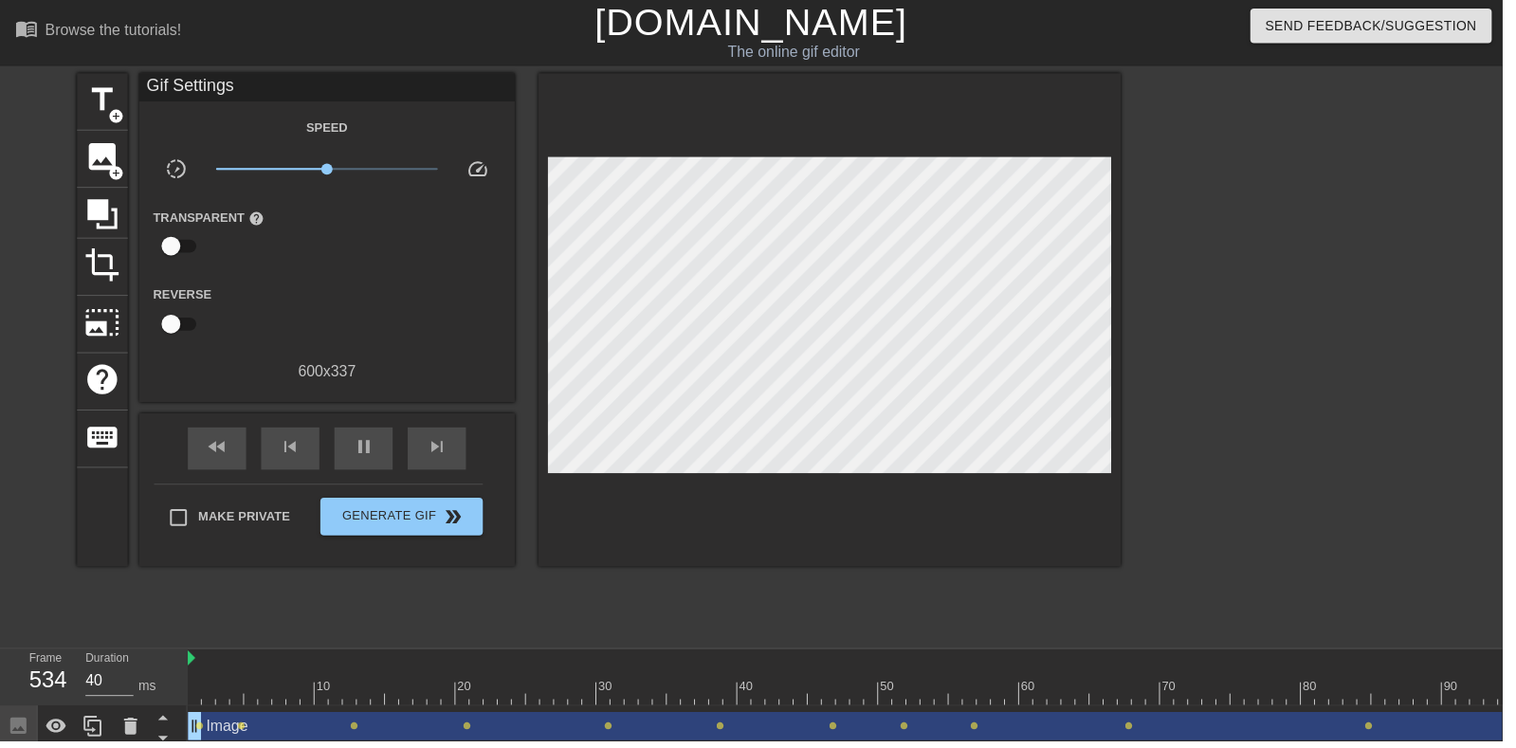
scroll to position [0, 0]
click at [392, 460] on div "pause" at bounding box center [366, 453] width 59 height 43
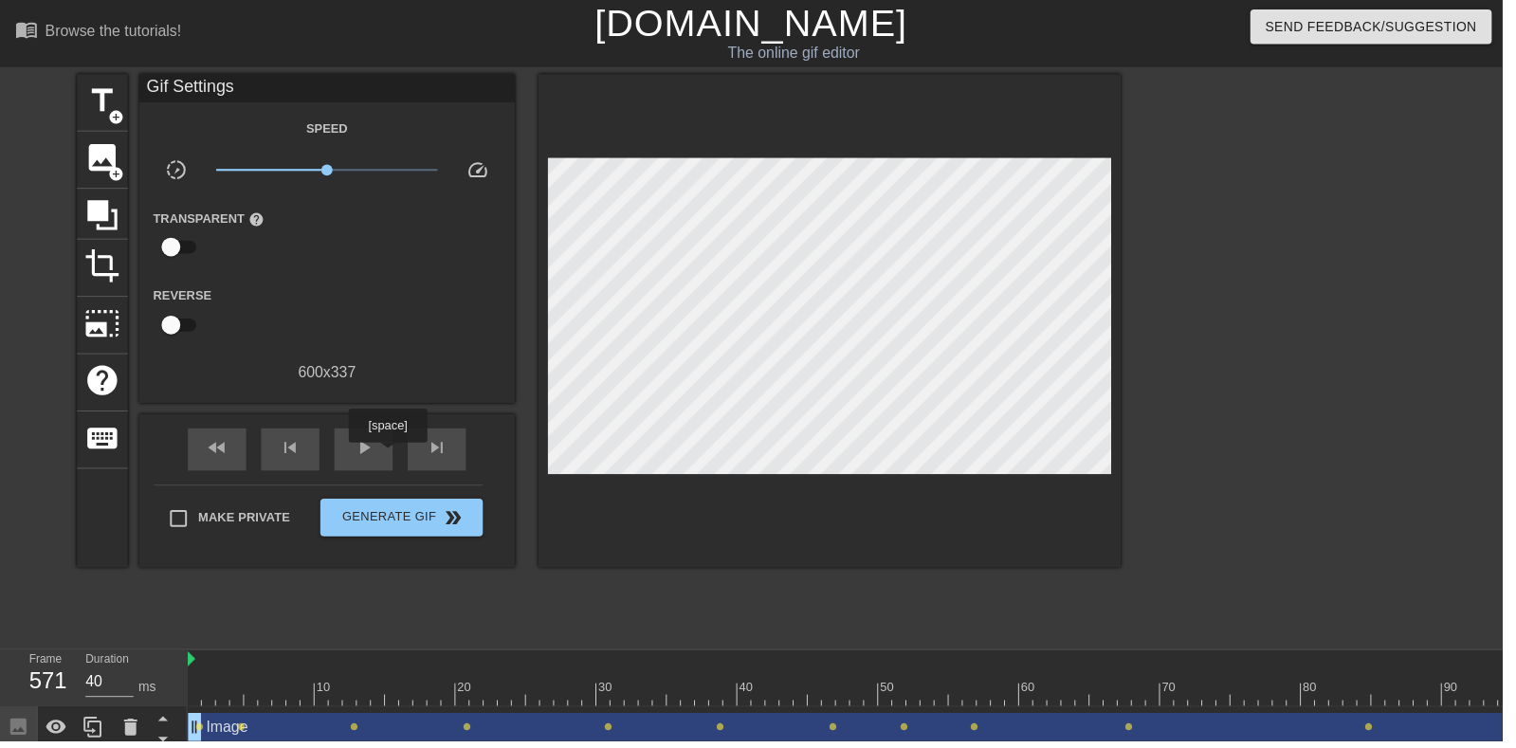
click at [391, 458] on div "play_arrow" at bounding box center [366, 453] width 59 height 43
click at [392, 467] on div "play_arrow" at bounding box center [366, 453] width 59 height 43
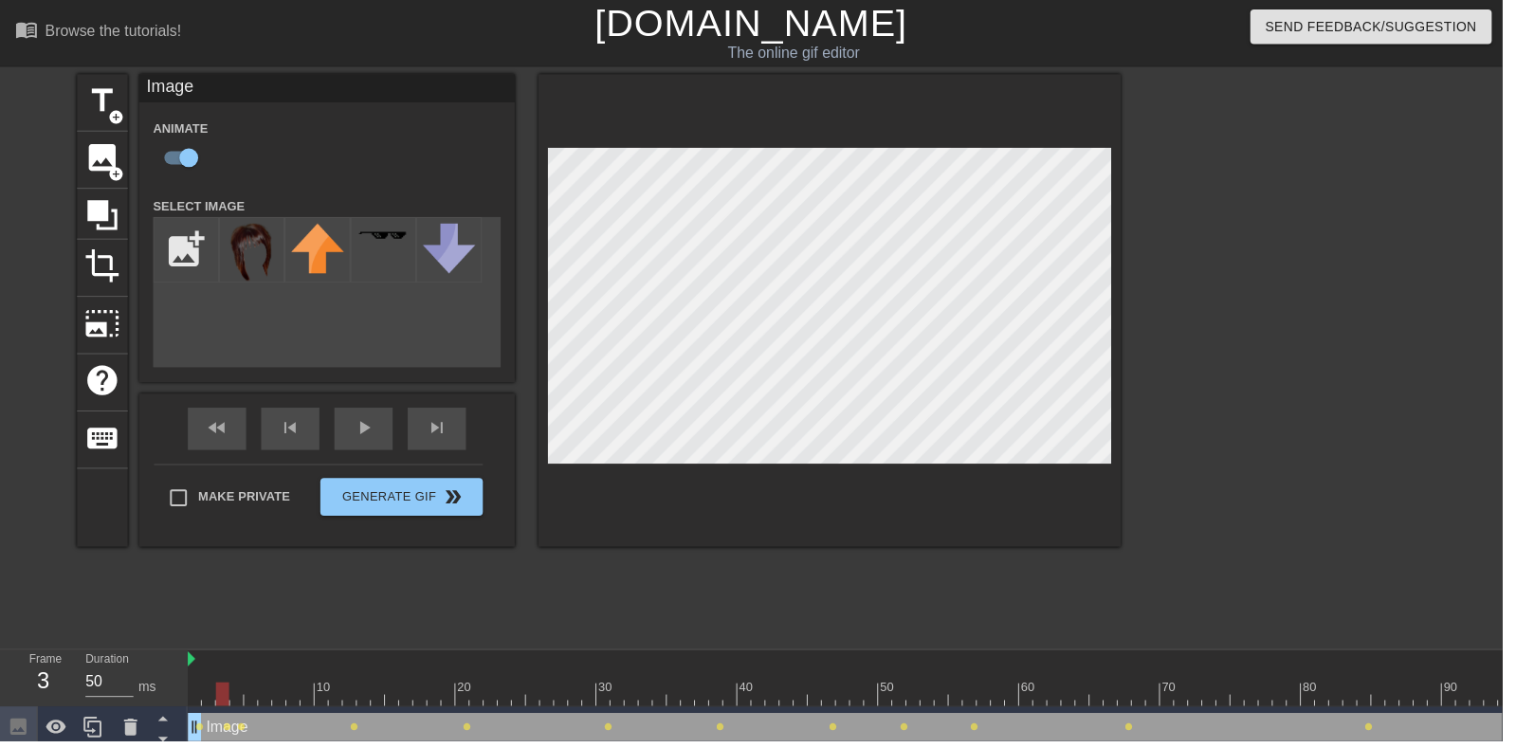
click at [354, 431] on div "fast_rewind skip_previous play_arrow skip_next" at bounding box center [329, 432] width 309 height 71
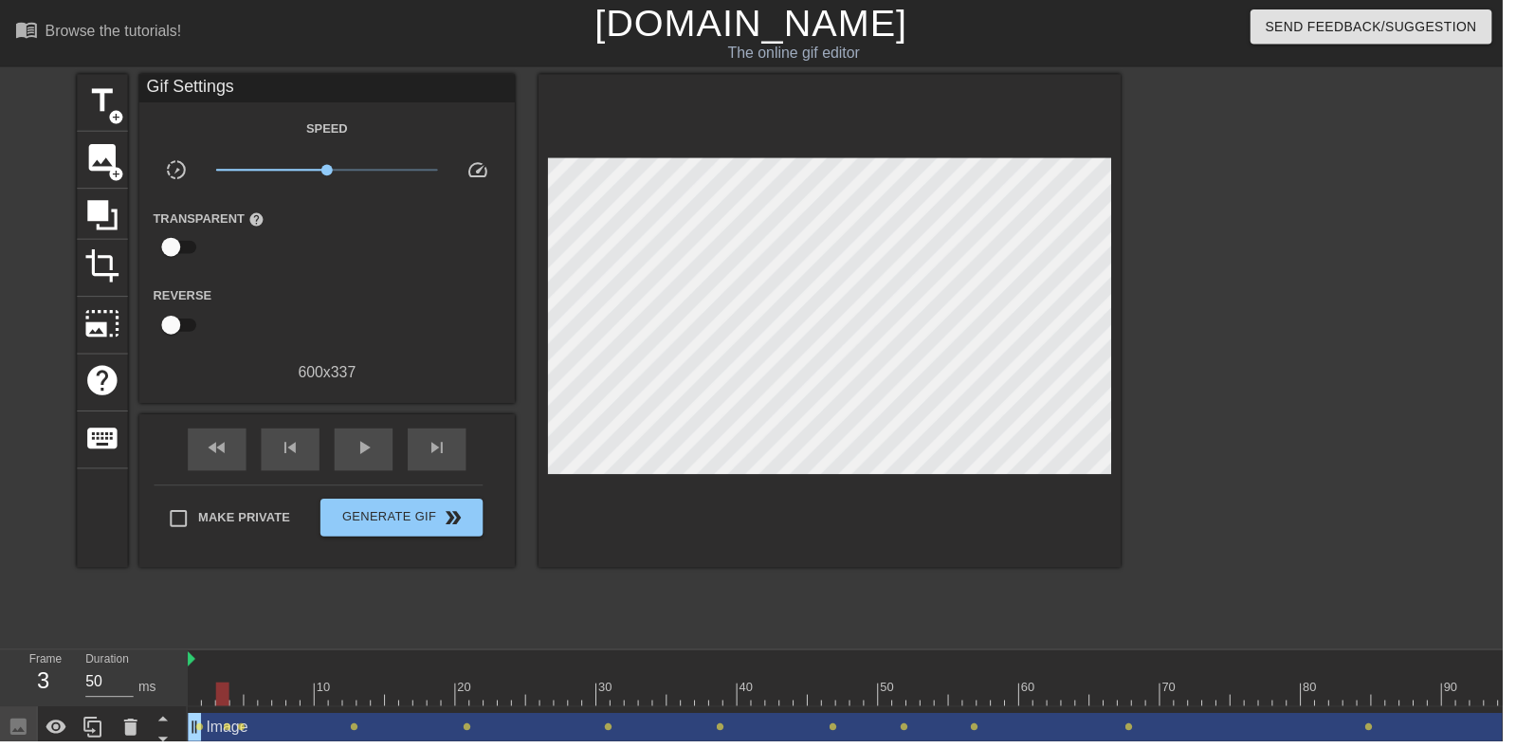
click at [354, 432] on div "play_arrow" at bounding box center [366, 453] width 59 height 43
click at [353, 460] on div "pause" at bounding box center [366, 453] width 59 height 43
click at [369, 467] on div "play_arrow" at bounding box center [366, 453] width 59 height 43
click at [373, 453] on span "pause" at bounding box center [367, 452] width 23 height 23
click at [382, 450] on div "play_arrow" at bounding box center [366, 453] width 59 height 43
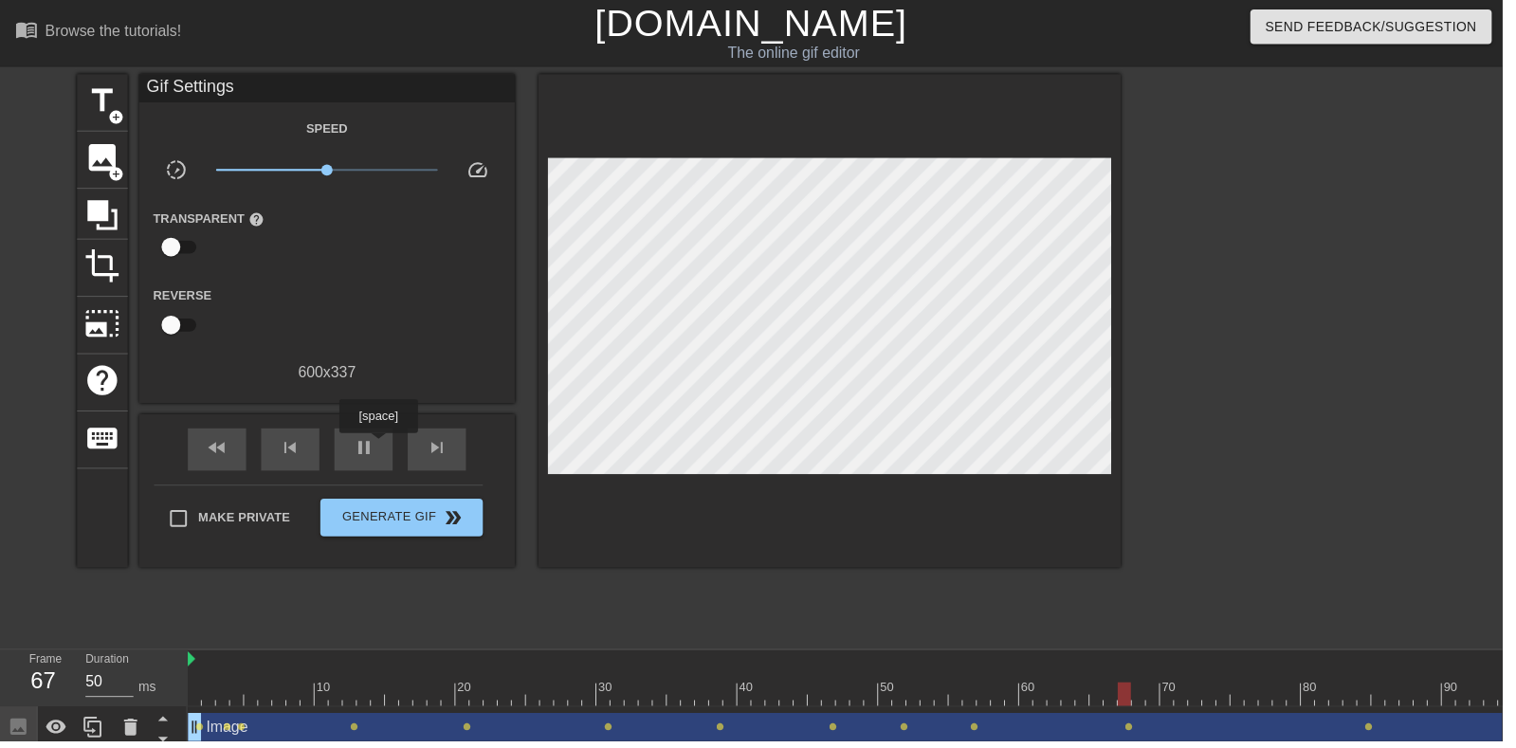
click at [356, 457] on span "play_arrow" at bounding box center [367, 452] width 23 height 23
type input "40"
click at [337, 467] on div "pause" at bounding box center [366, 453] width 59 height 43
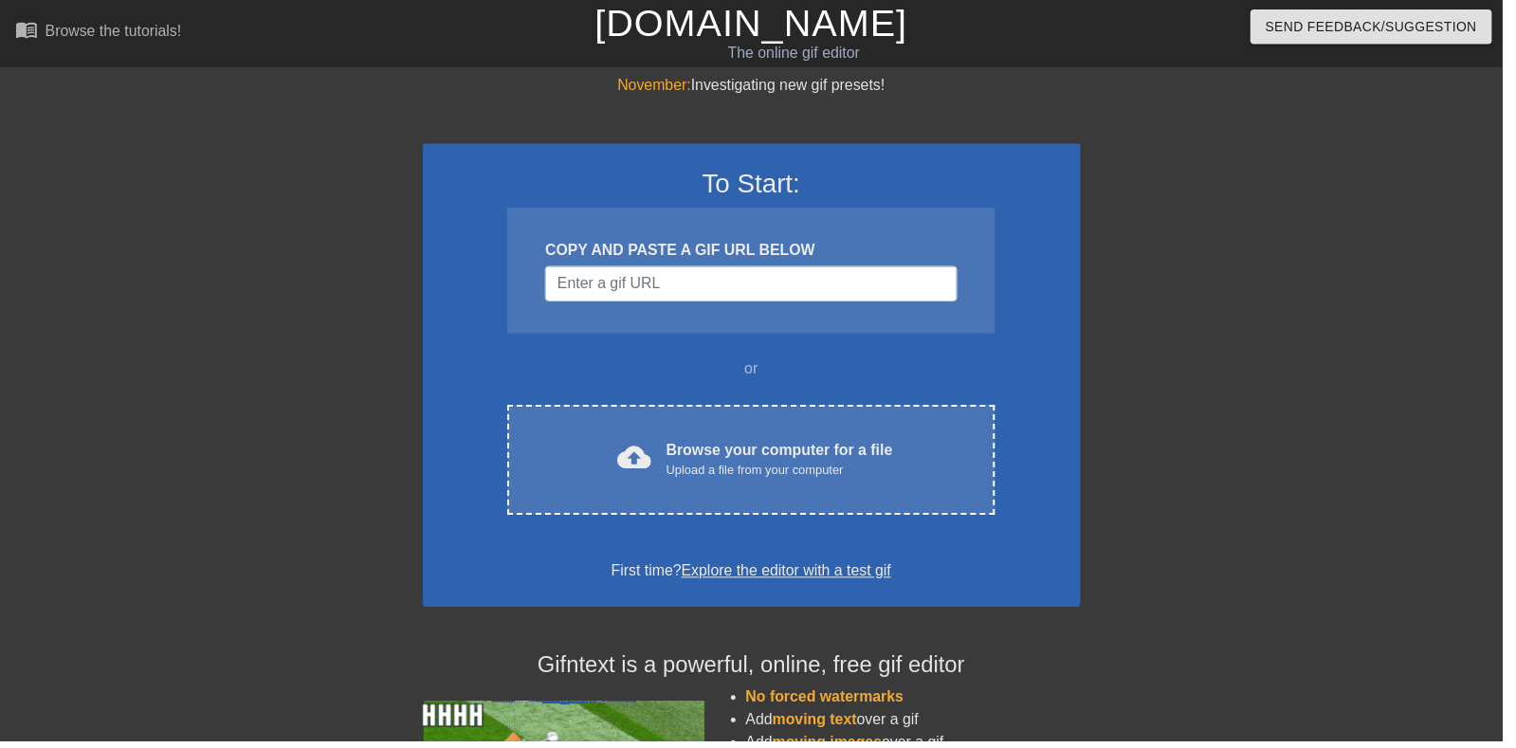
click at [867, 421] on div "cloud_upload Browse your computer for a file Upload a file from your computer C…" at bounding box center [757, 464] width 491 height 111
click at [940, 420] on div "cloud_upload Browse your computer for a file Upload a file from your computer C…" at bounding box center [757, 464] width 491 height 111
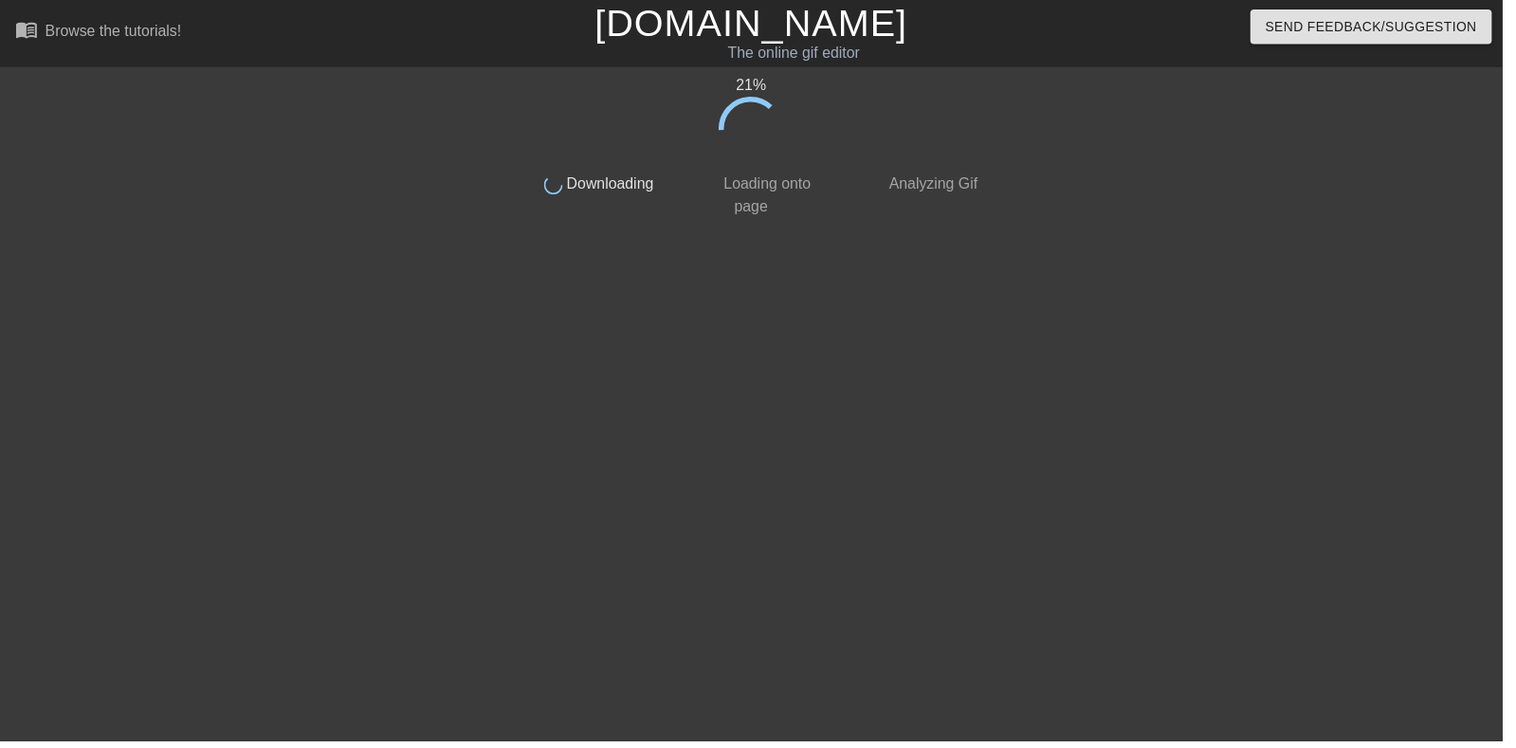
click at [1513, 329] on div "21 % done Downloading done Loading onto page done Analyzing Gif" at bounding box center [758, 359] width 1516 height 569
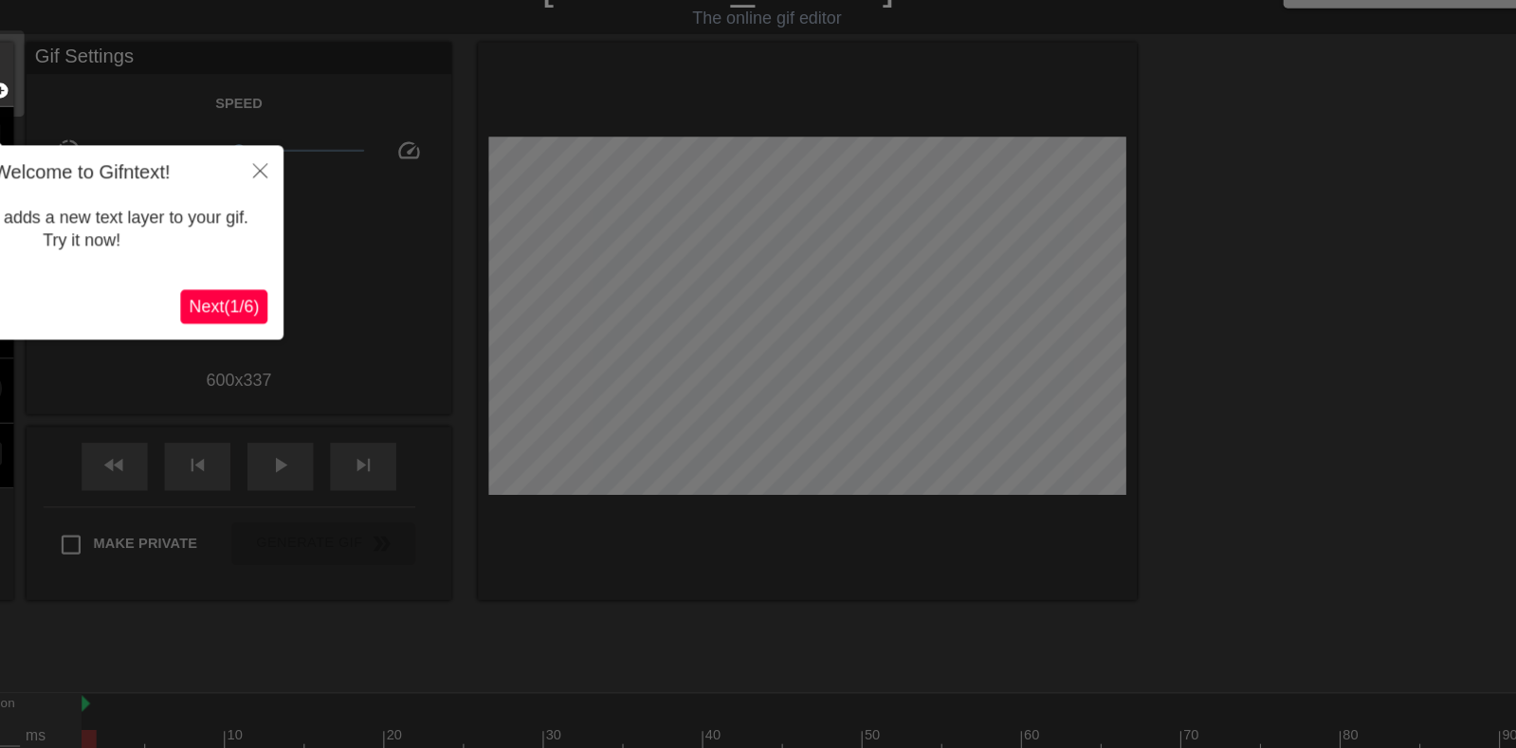
scroll to position [46, 0]
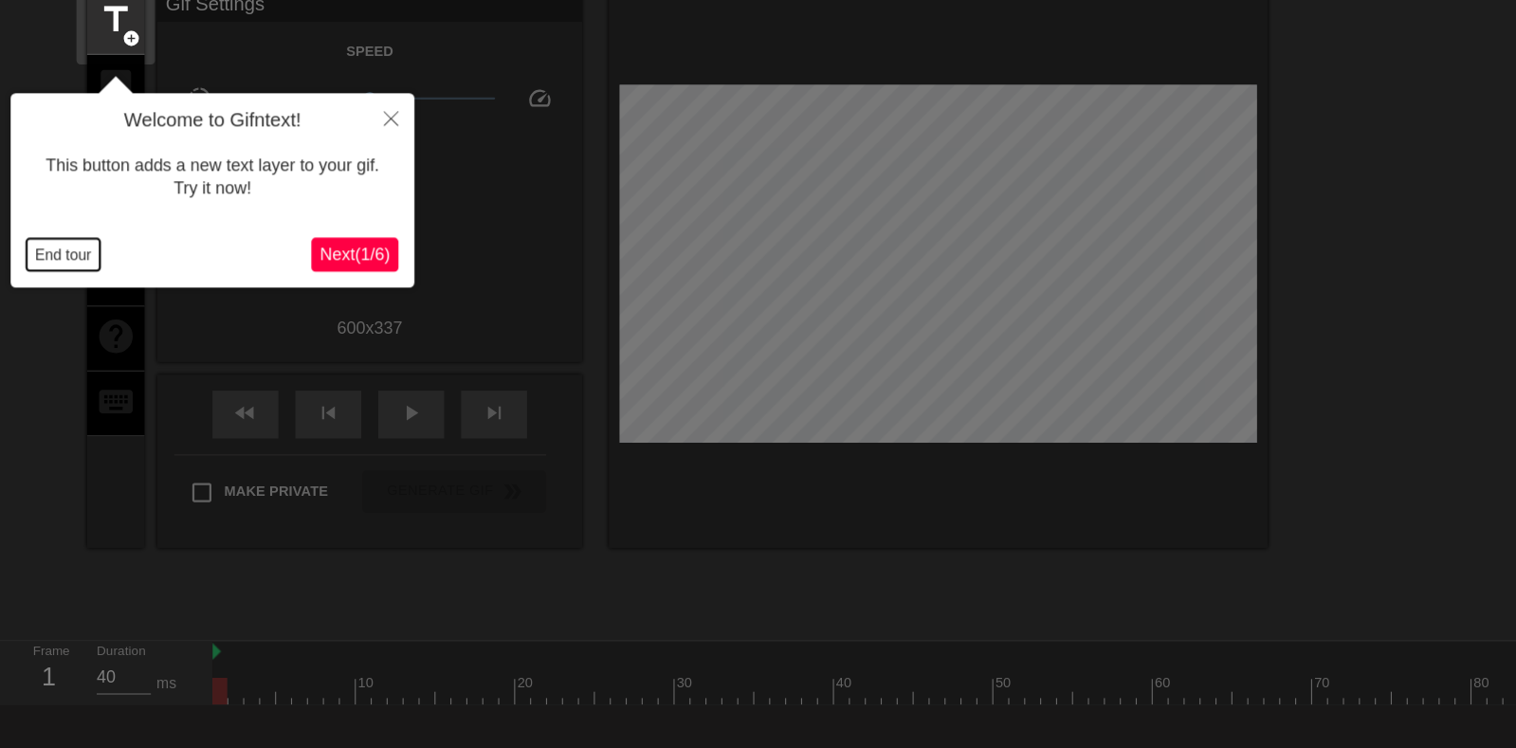
click at [59, 266] on button "End tour" at bounding box center [56, 264] width 65 height 28
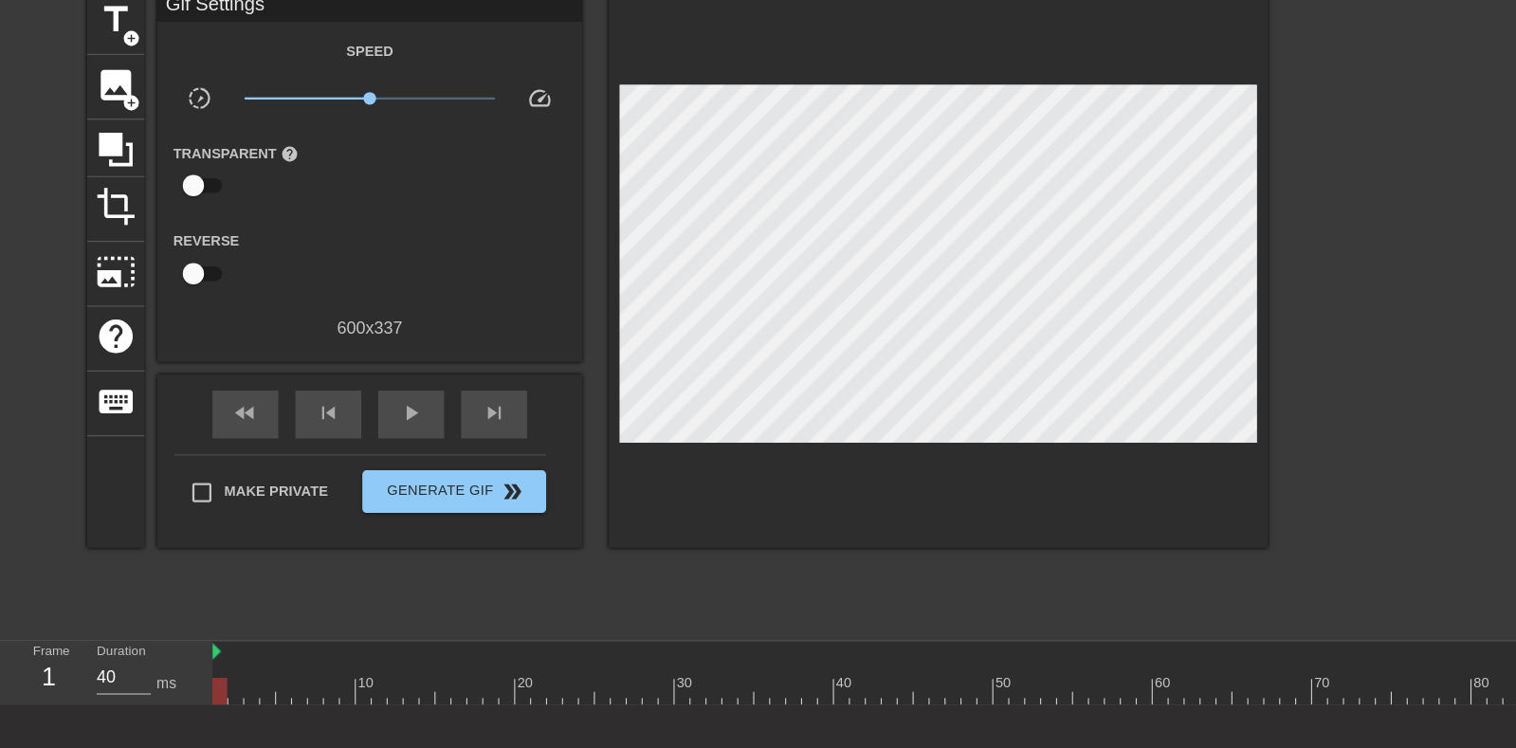
click at [95, 123] on span "image" at bounding box center [103, 113] width 36 height 36
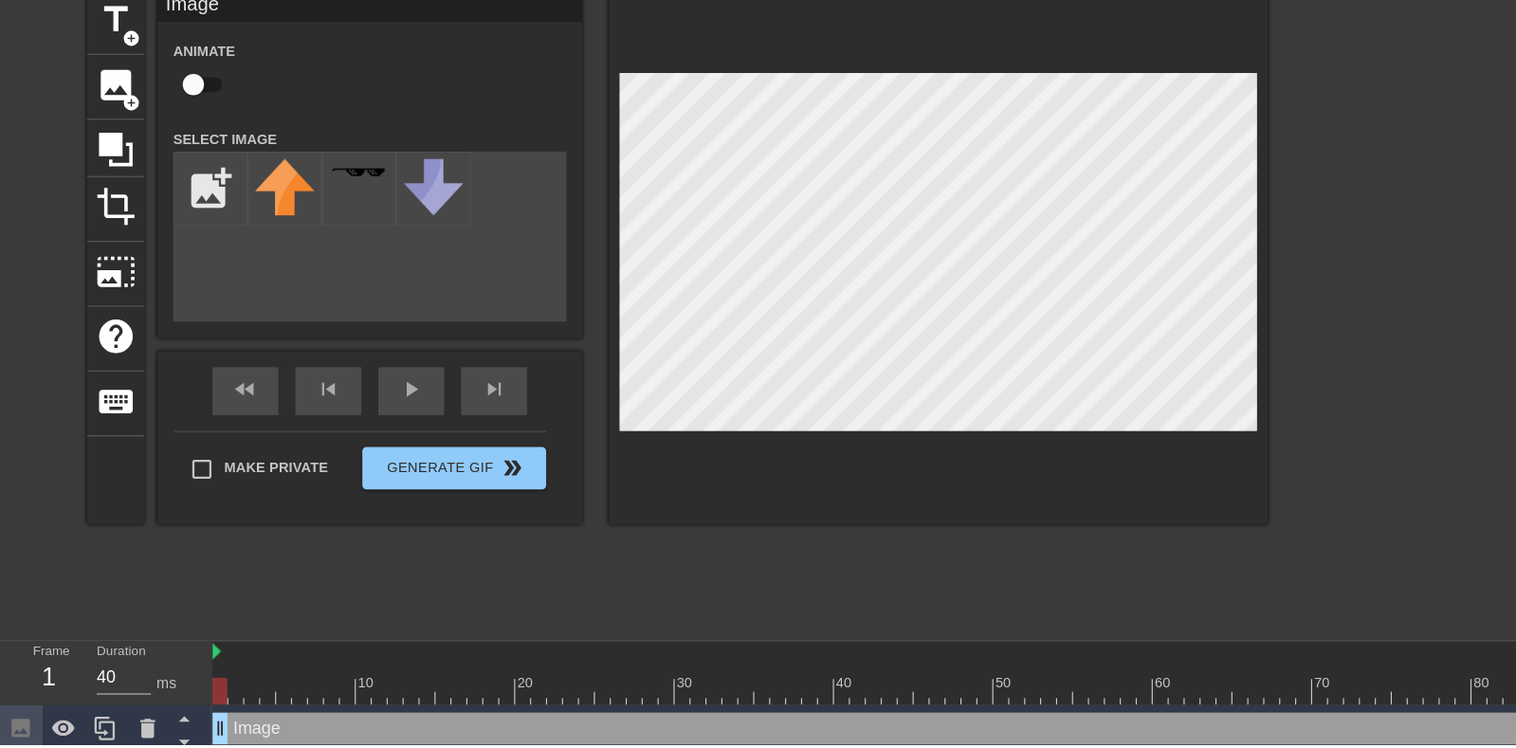
click at [173, 151] on input "checkbox" at bounding box center [173, 159] width 108 height 36
checkbox input "true"
click at [186, 243] on input "file" at bounding box center [187, 252] width 64 height 64
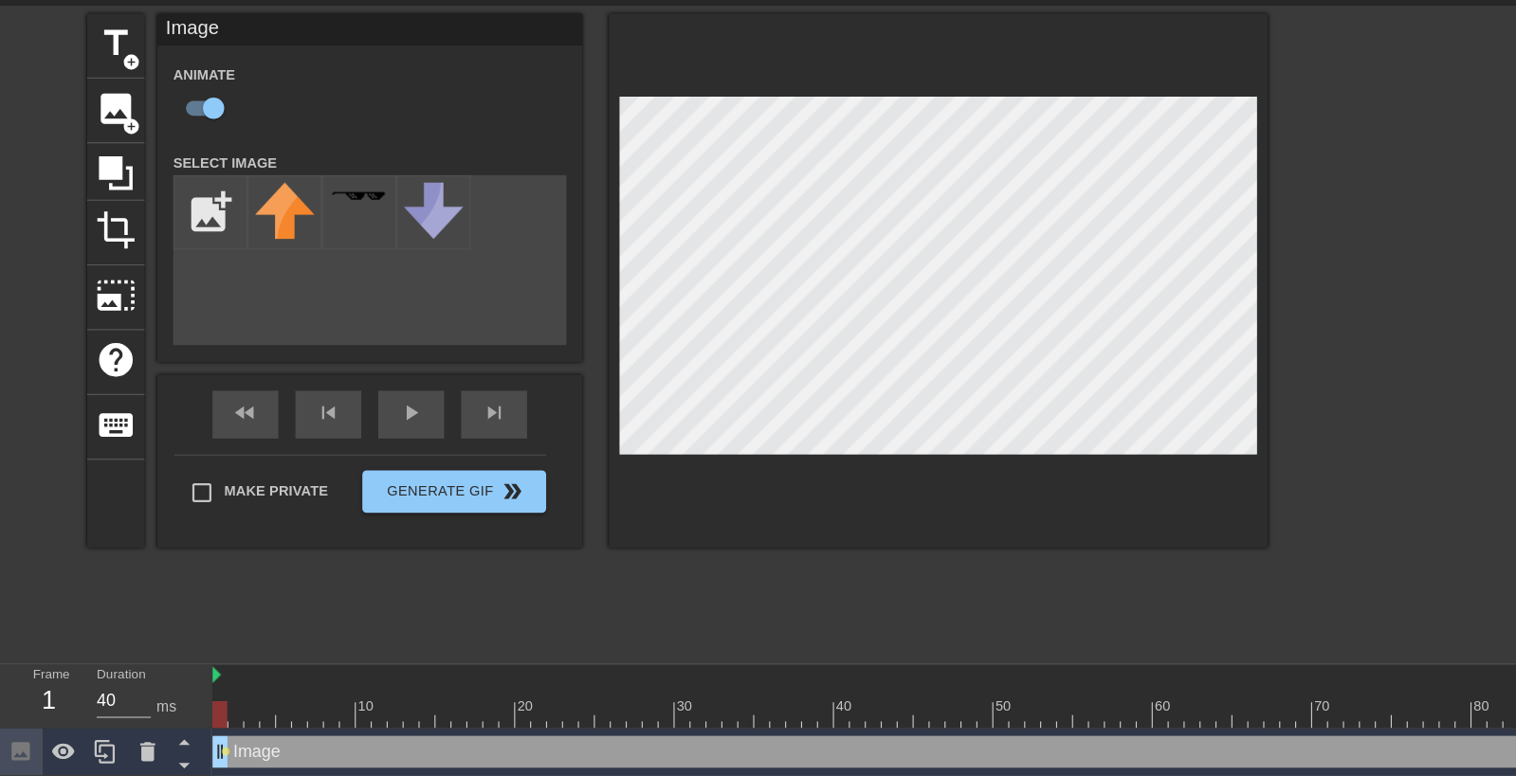
type input "C:\fakepath\987665.png"
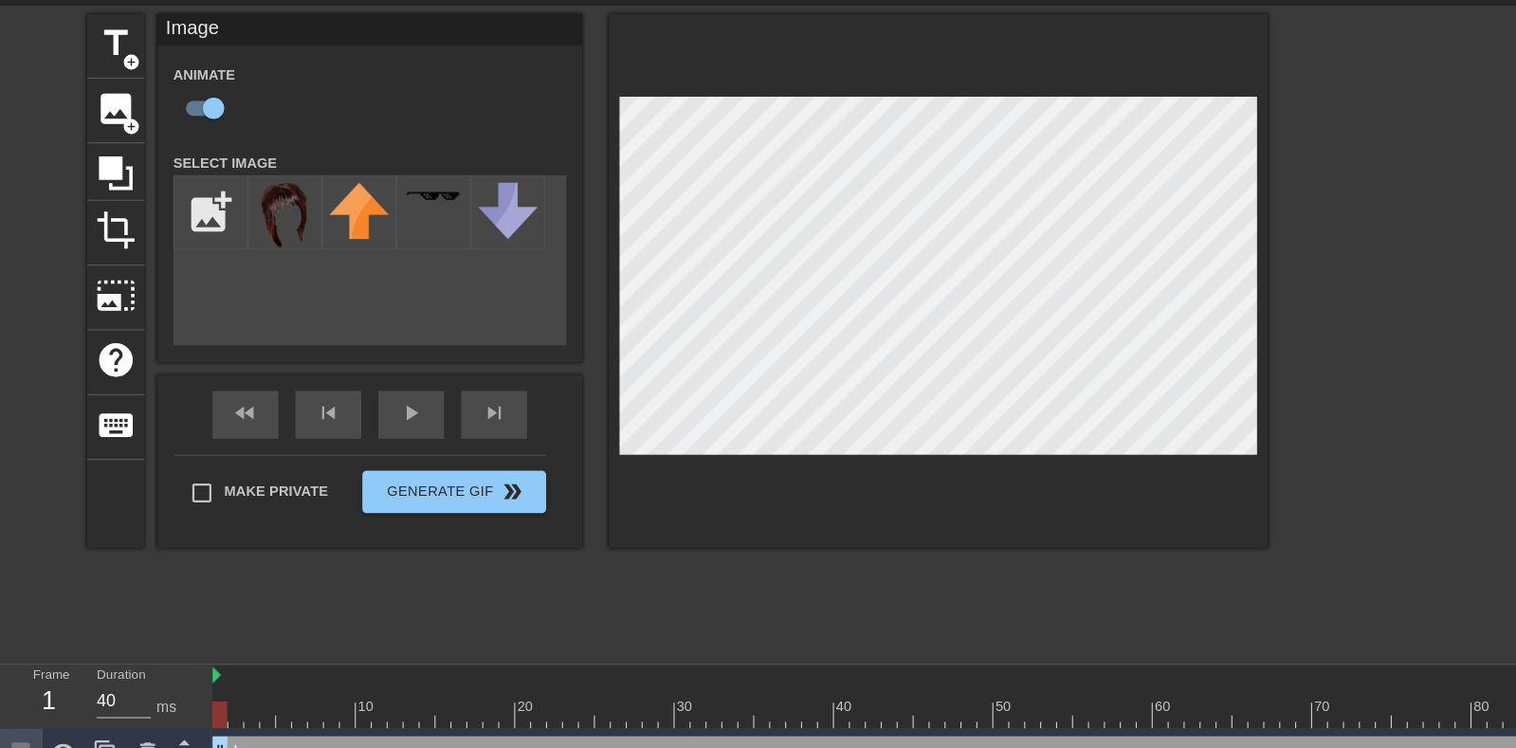
click at [259, 264] on img at bounding box center [254, 255] width 53 height 58
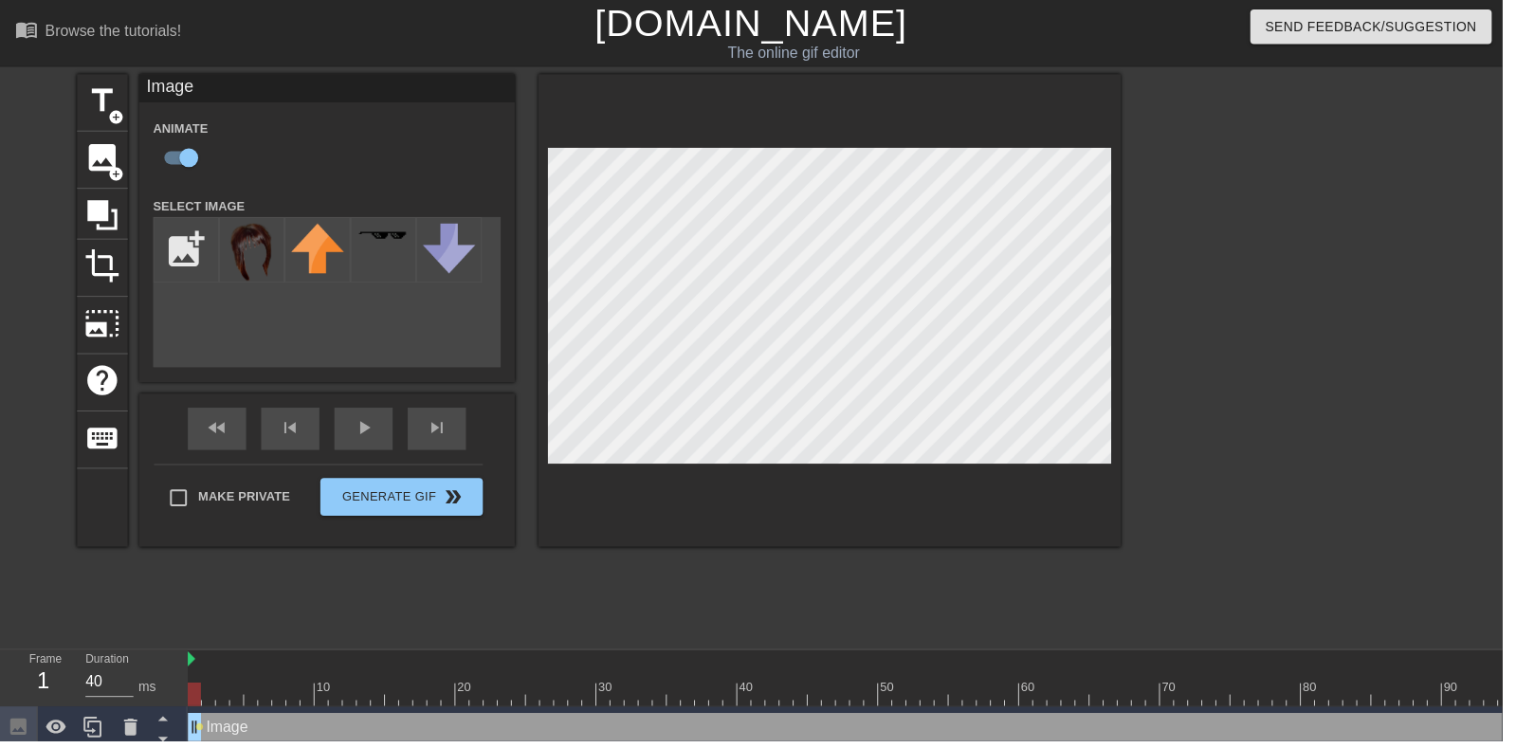
click at [365, 441] on span "play_arrow" at bounding box center [367, 431] width 23 height 23
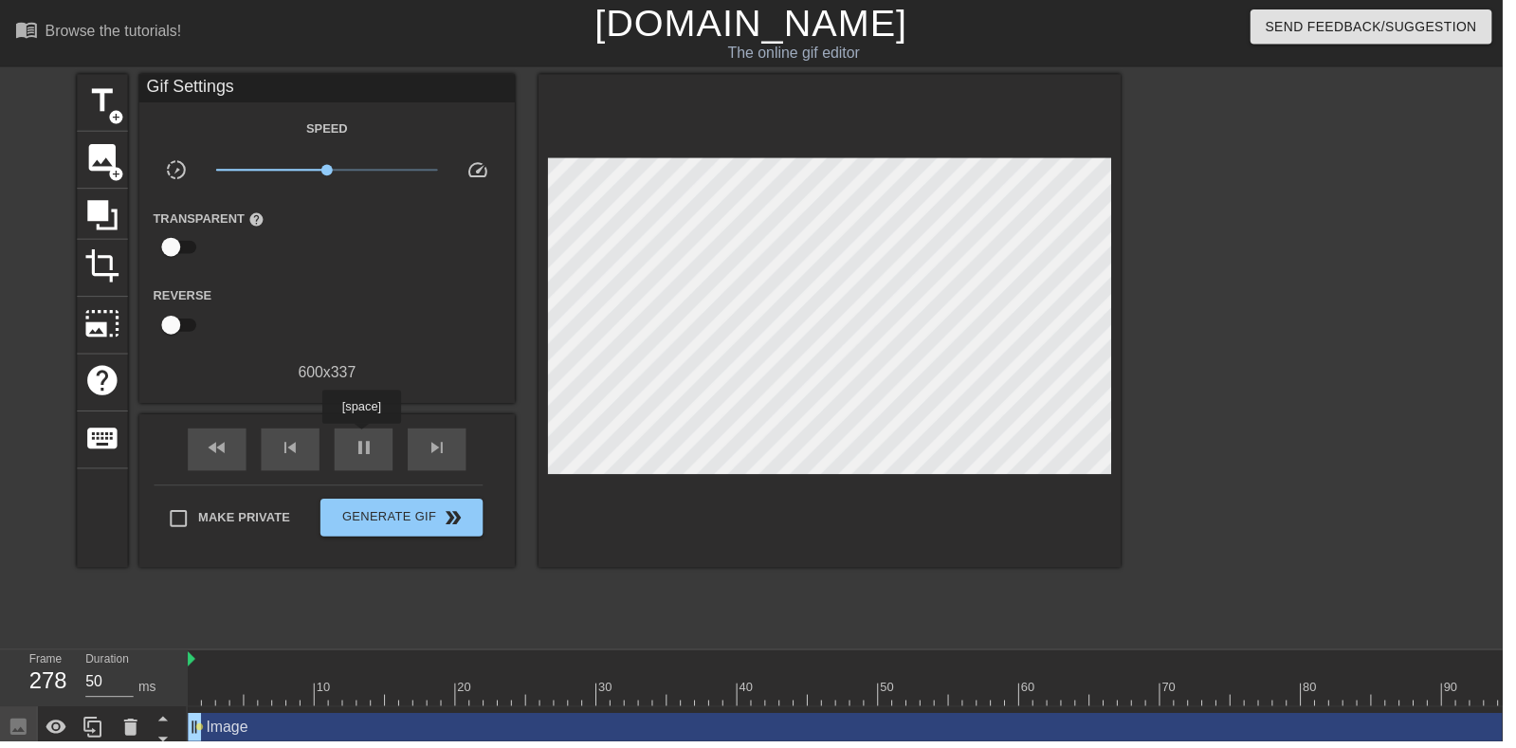
type input "40"
click at [371, 471] on div "pause" at bounding box center [366, 453] width 59 height 43
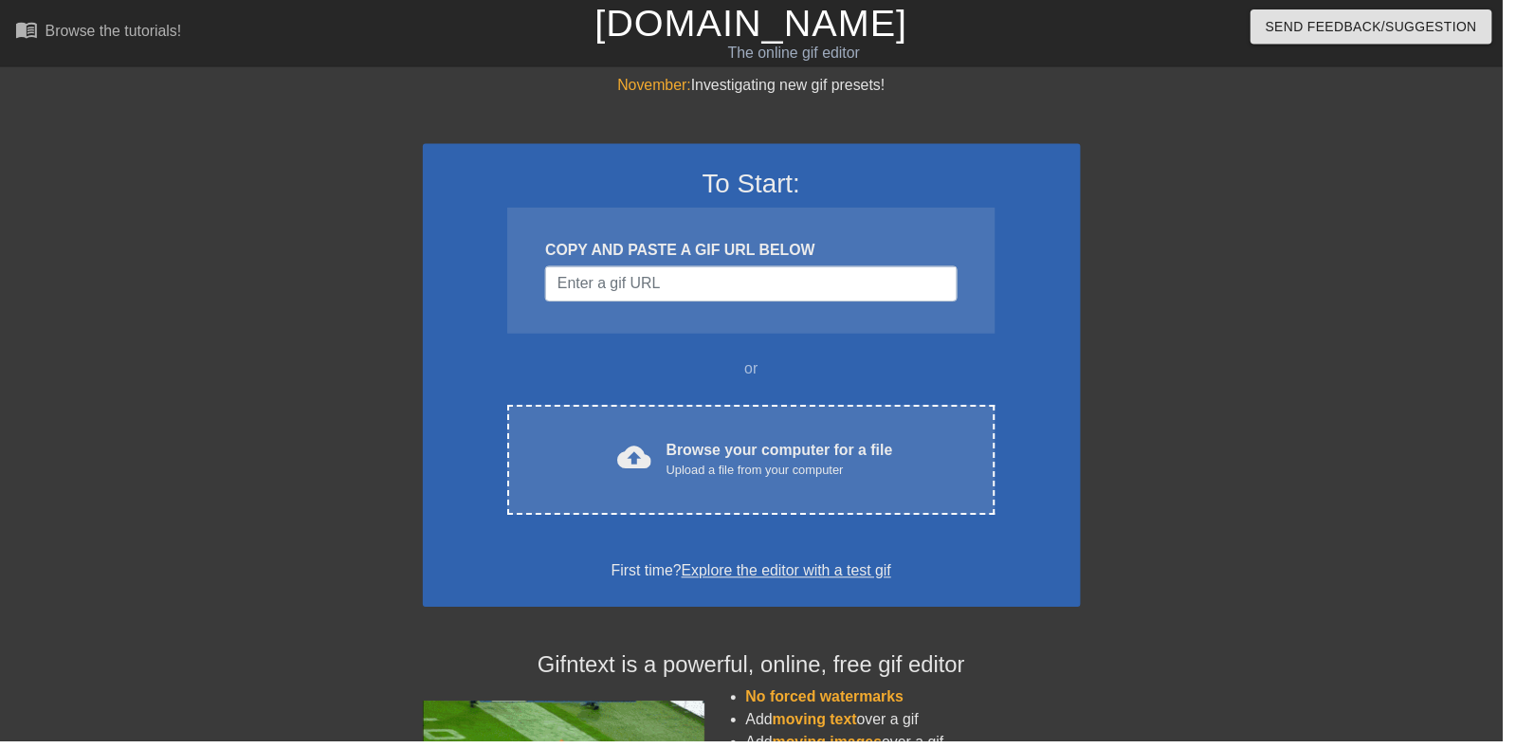
click at [642, 468] on span "cloud_upload" at bounding box center [640, 462] width 34 height 34
click at [893, 445] on div "cloud_upload Browse your computer for a file Upload a file from your computer" at bounding box center [757, 464] width 411 height 43
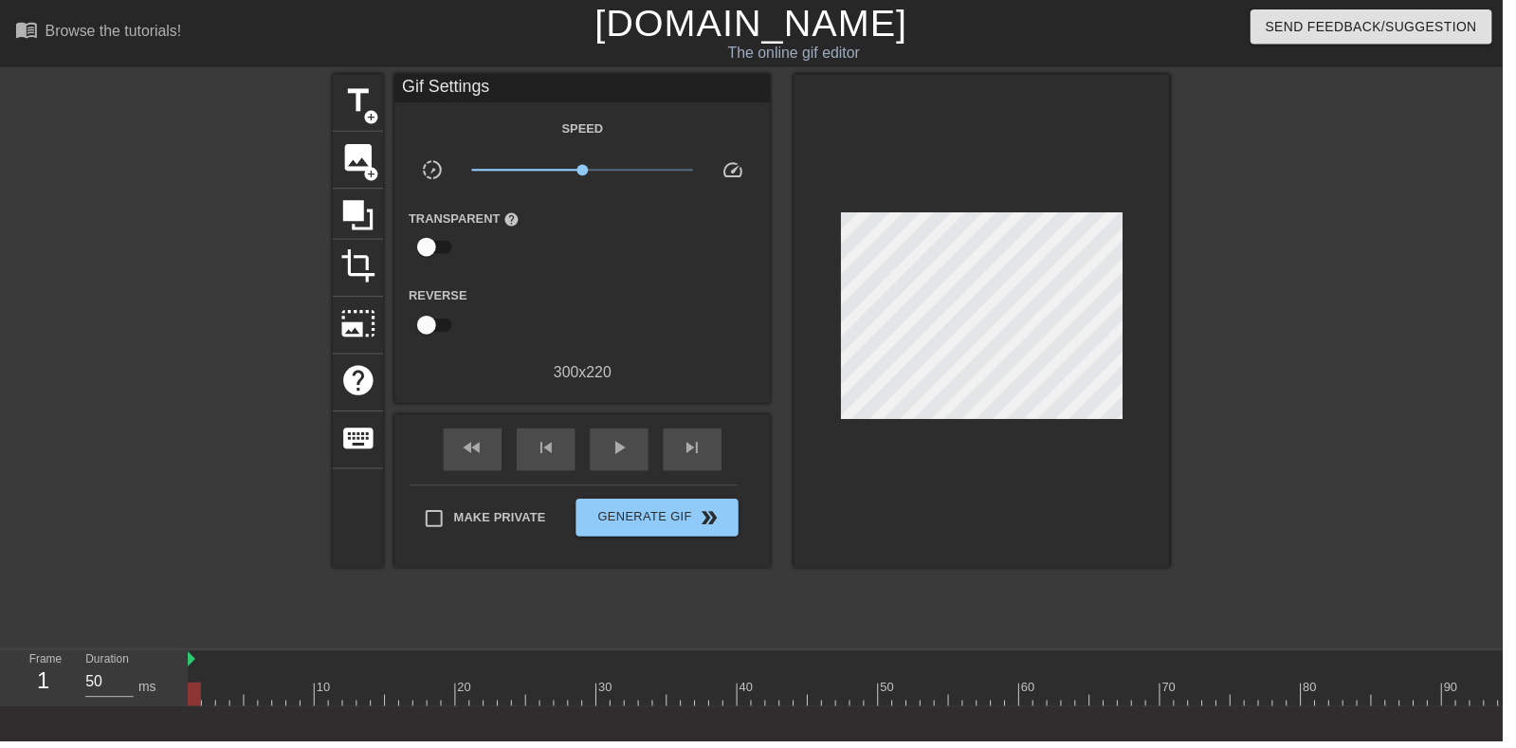
click at [377, 192] on div at bounding box center [361, 216] width 51 height 51
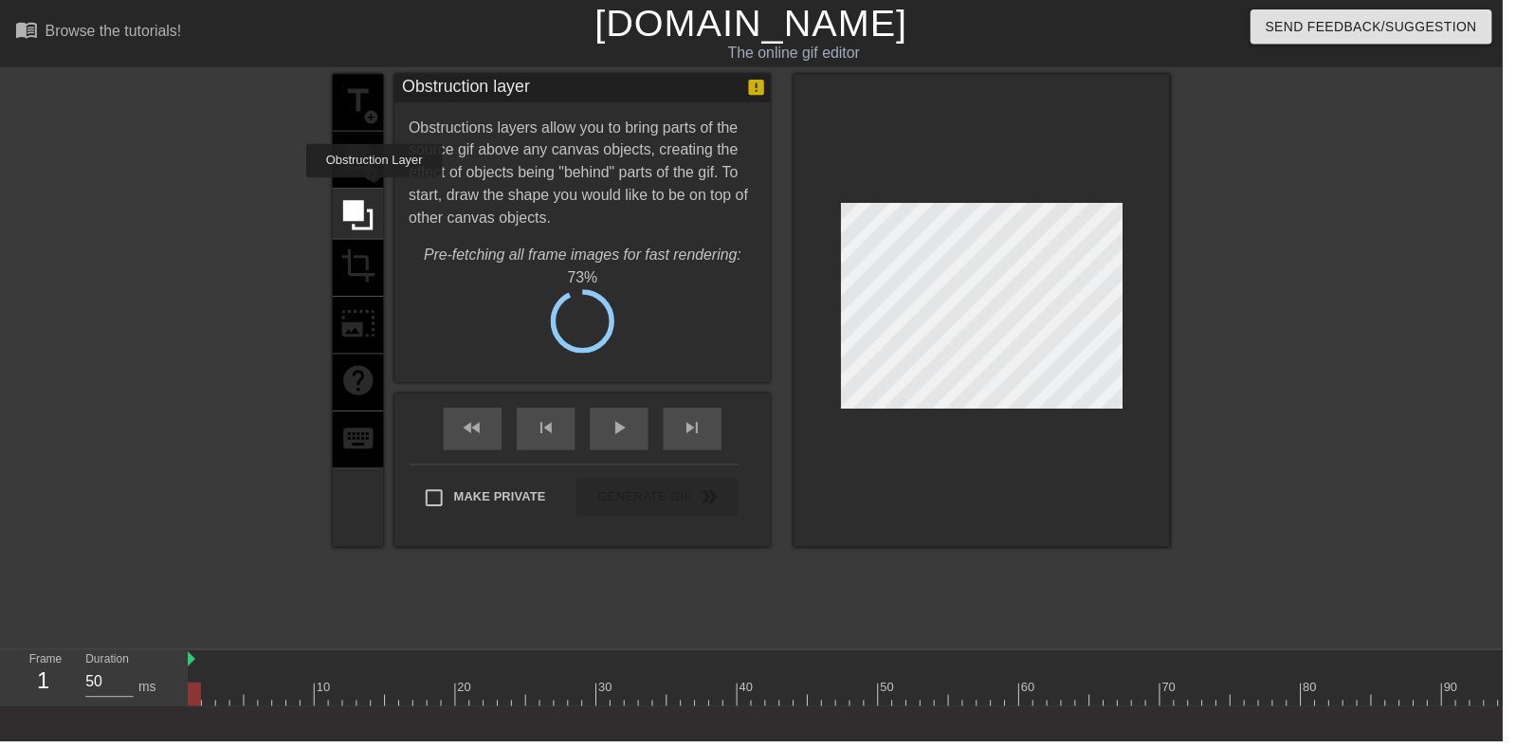
click at [369, 159] on div "title add_circle image add_circle crop photo_size_select_large help keyboard" at bounding box center [361, 313] width 51 height 477
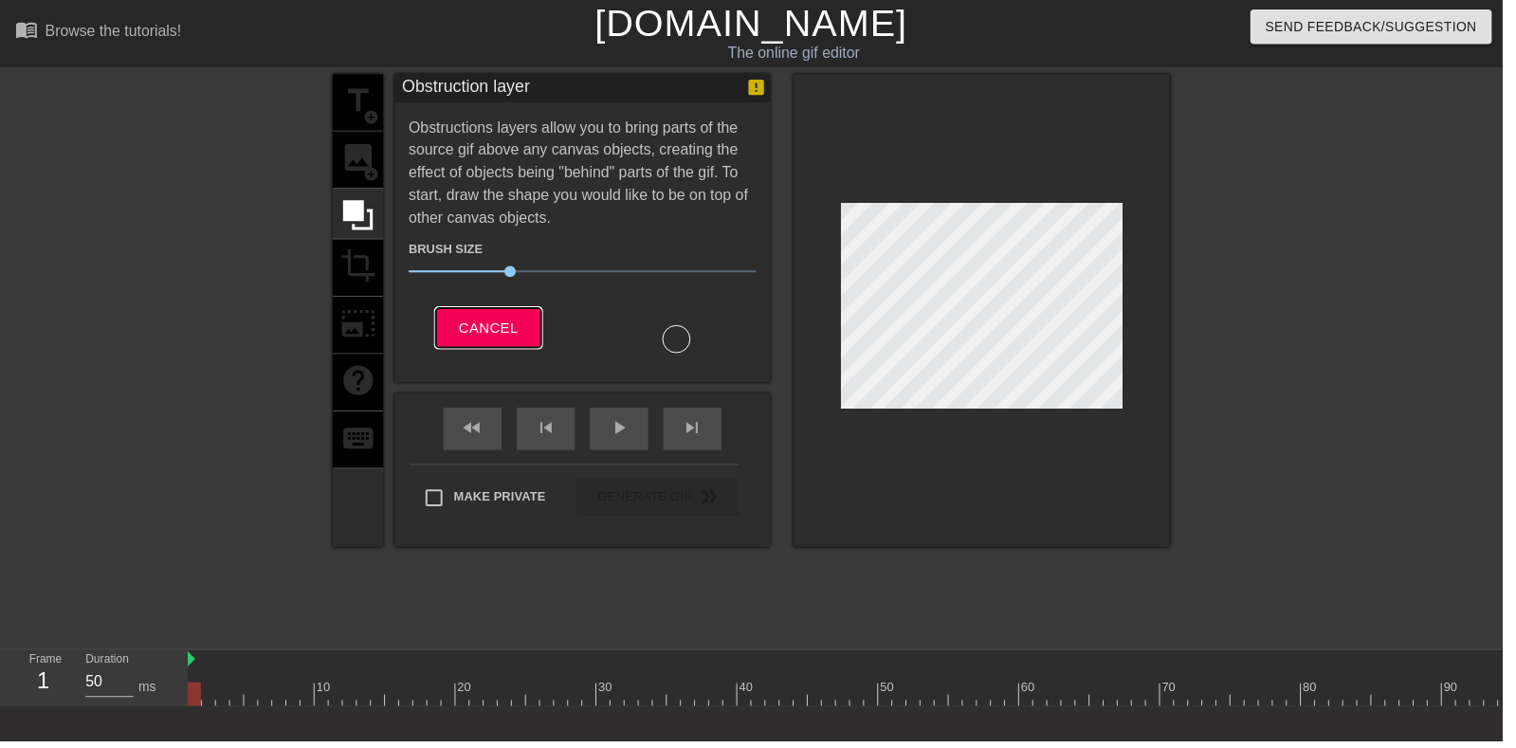
click at [480, 319] on span "Cancel" at bounding box center [493, 331] width 60 height 25
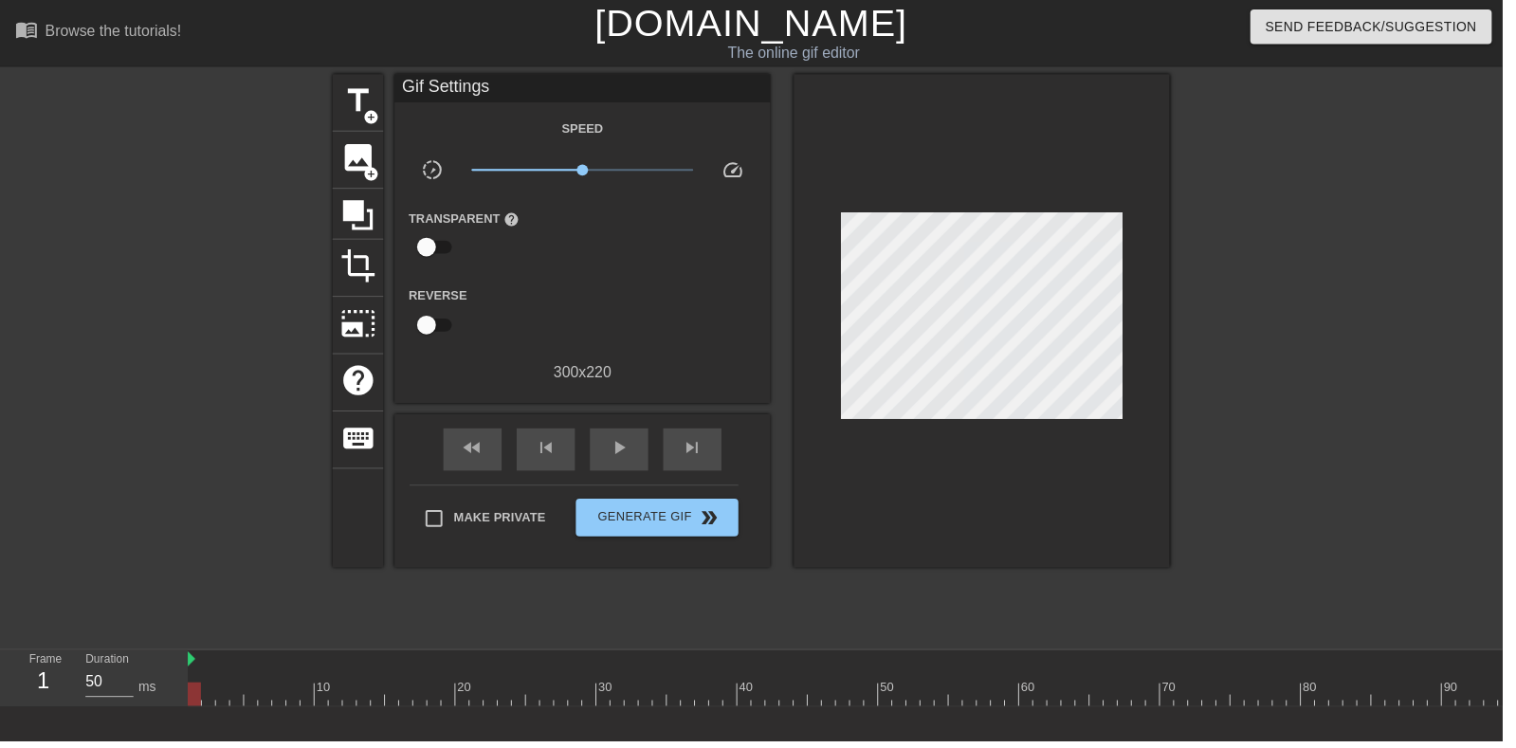
click at [363, 165] on span "image" at bounding box center [361, 159] width 36 height 36
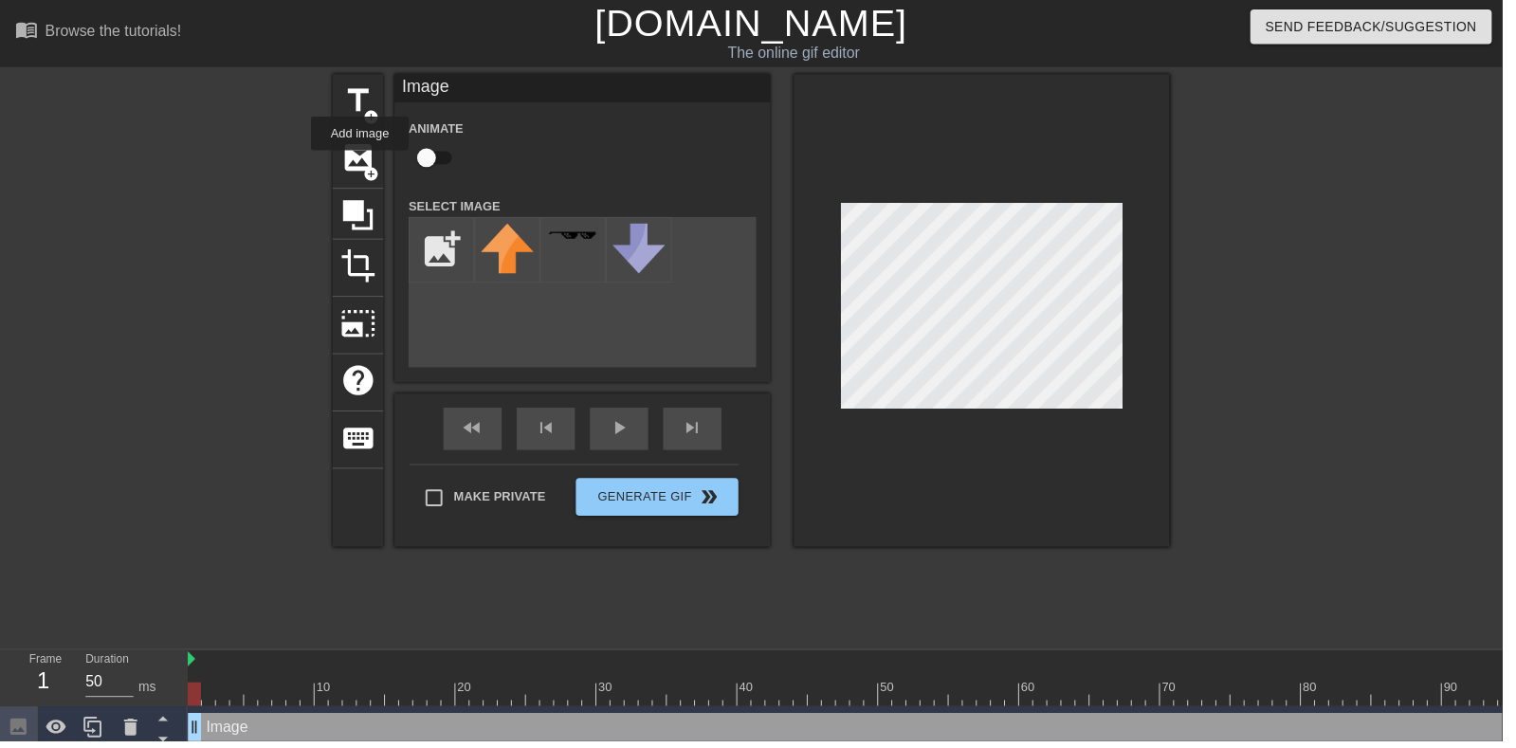
click at [382, 140] on div "image add_circle" at bounding box center [361, 162] width 51 height 58
click at [445, 152] on input "checkbox" at bounding box center [430, 159] width 108 height 36
checkbox input "true"
click at [129, 736] on icon at bounding box center [131, 733] width 13 height 17
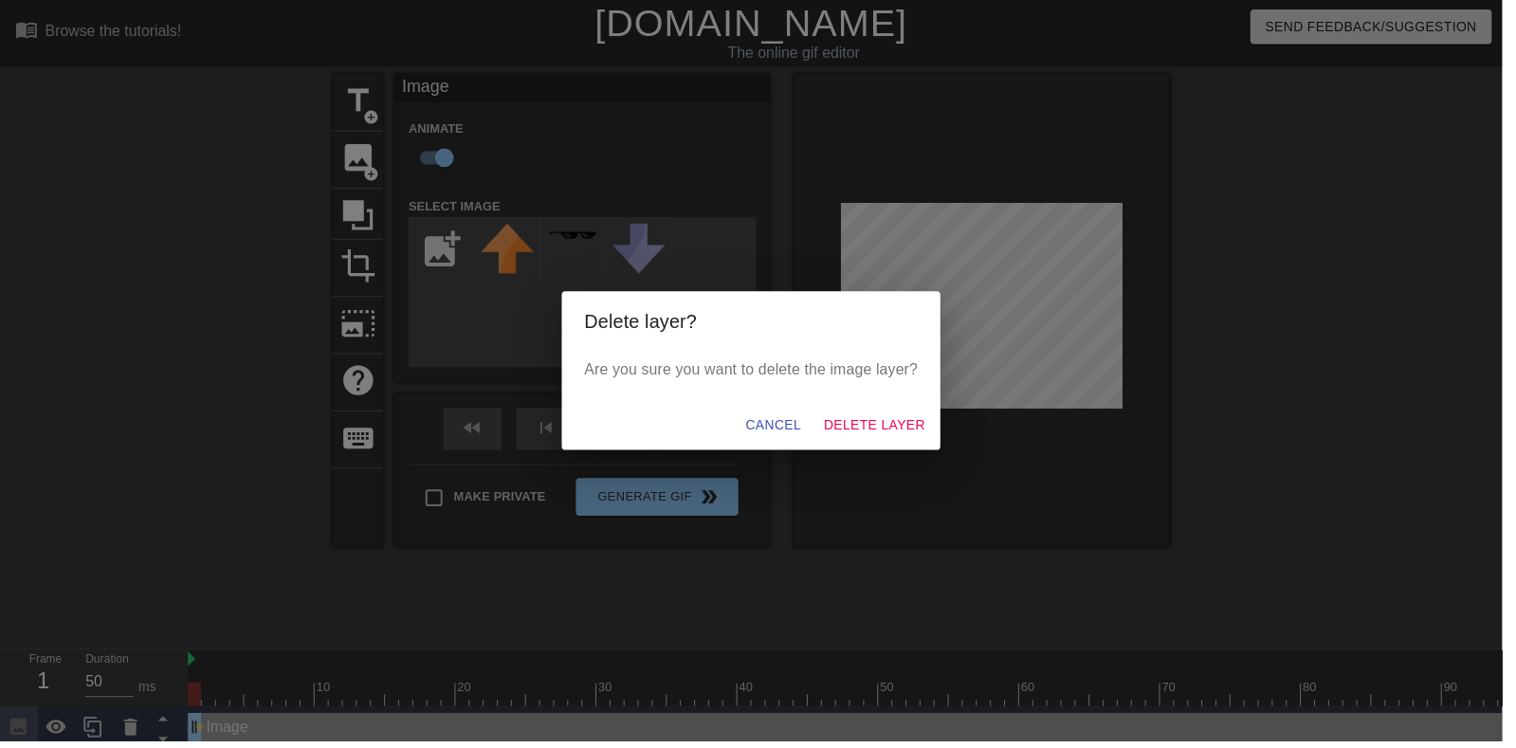
click at [1515, 324] on div "Delete layer? Are you sure you want to delete the image layer? Cancel Delete La…" at bounding box center [758, 374] width 1516 height 748
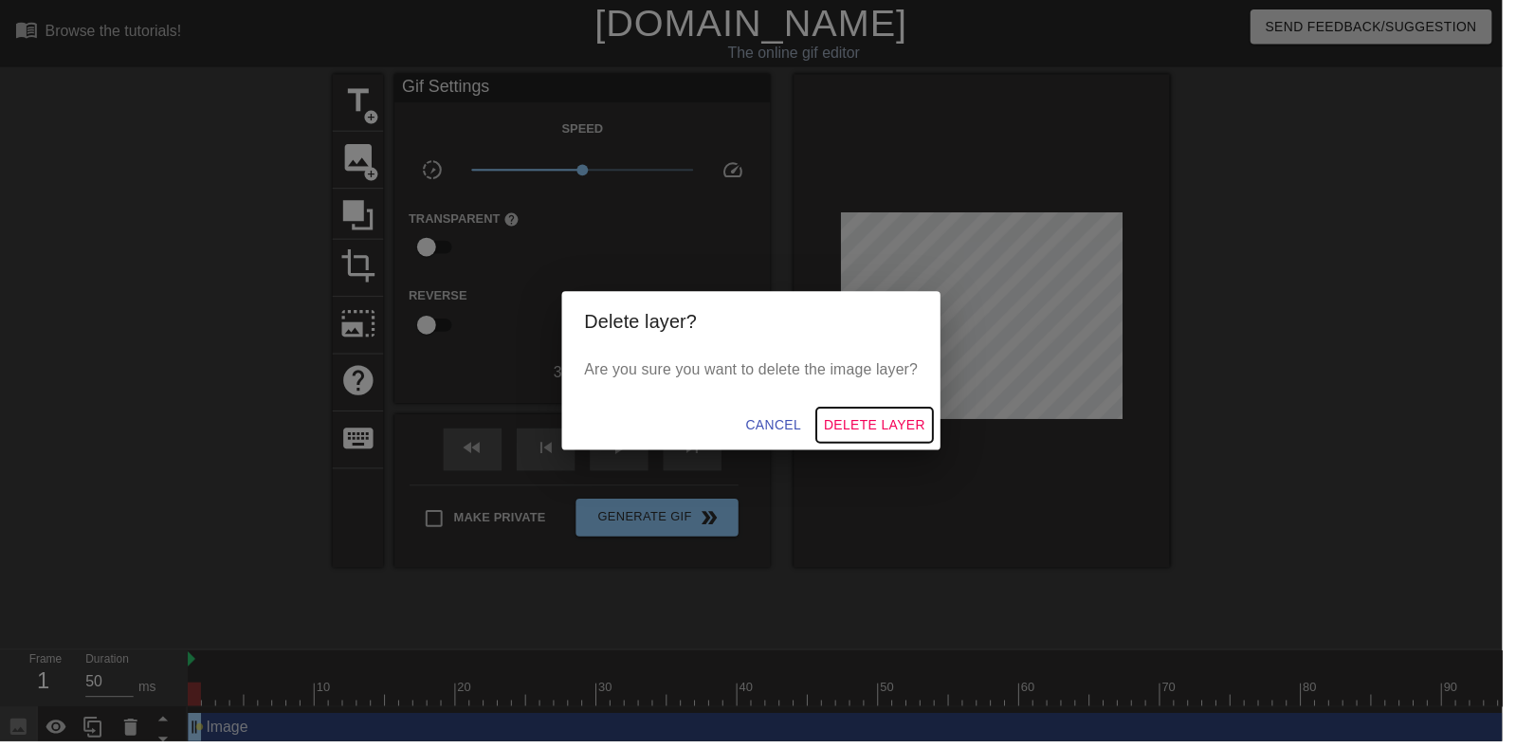
click at [927, 441] on span "Delete Layer" at bounding box center [882, 429] width 102 height 24
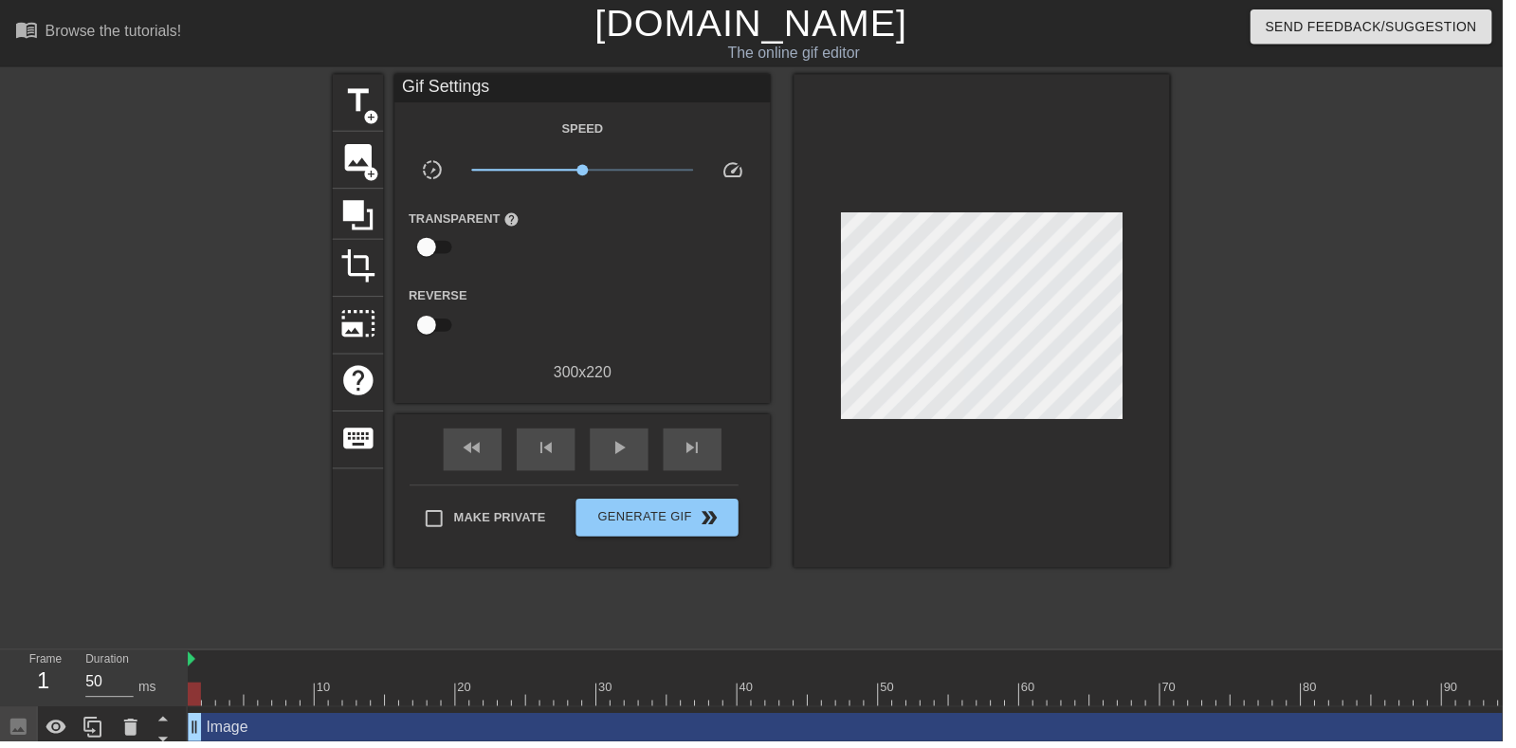
click at [351, 160] on span "image" at bounding box center [361, 159] width 36 height 36
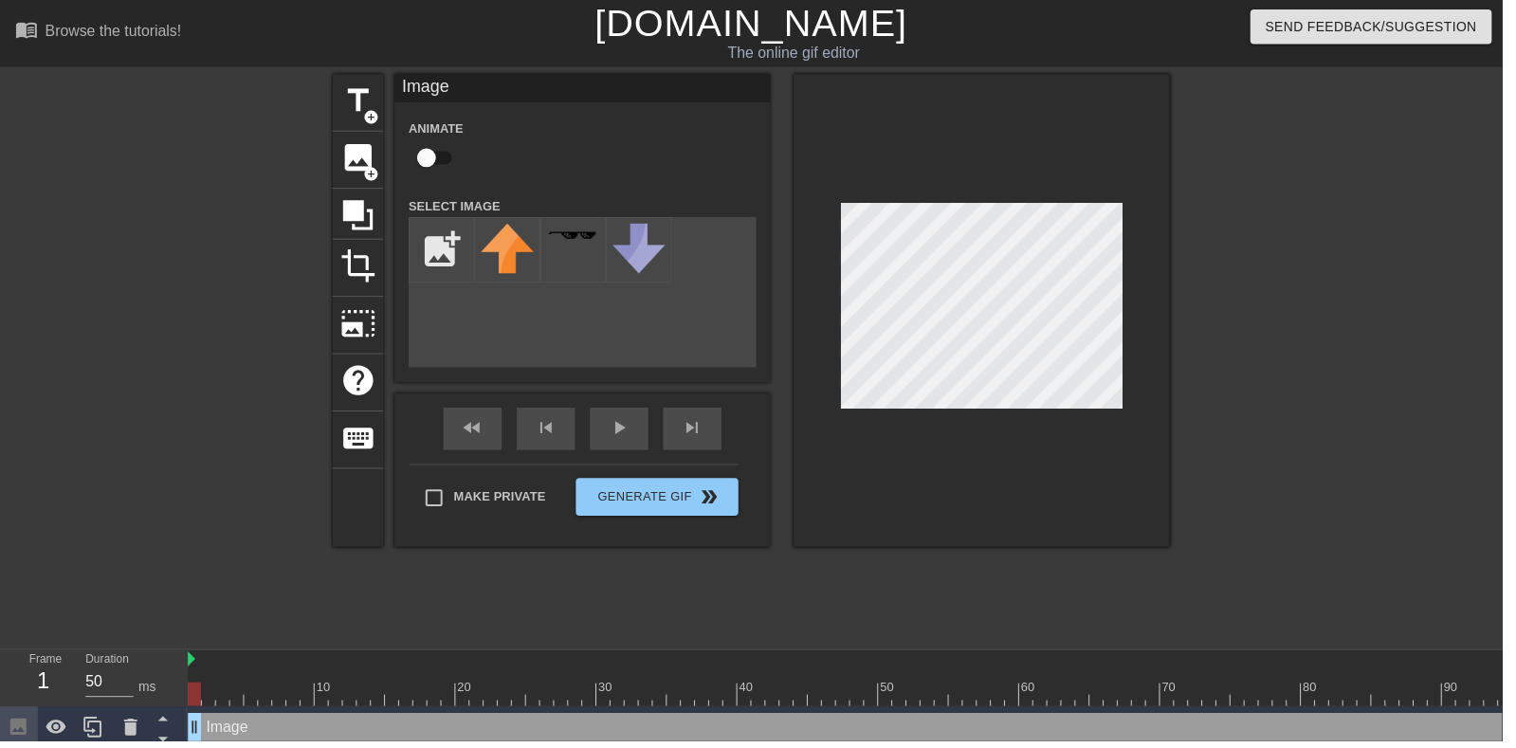
click at [434, 167] on input "checkbox" at bounding box center [430, 159] width 108 height 36
checkbox input "true"
click at [438, 246] on input "file" at bounding box center [445, 252] width 64 height 64
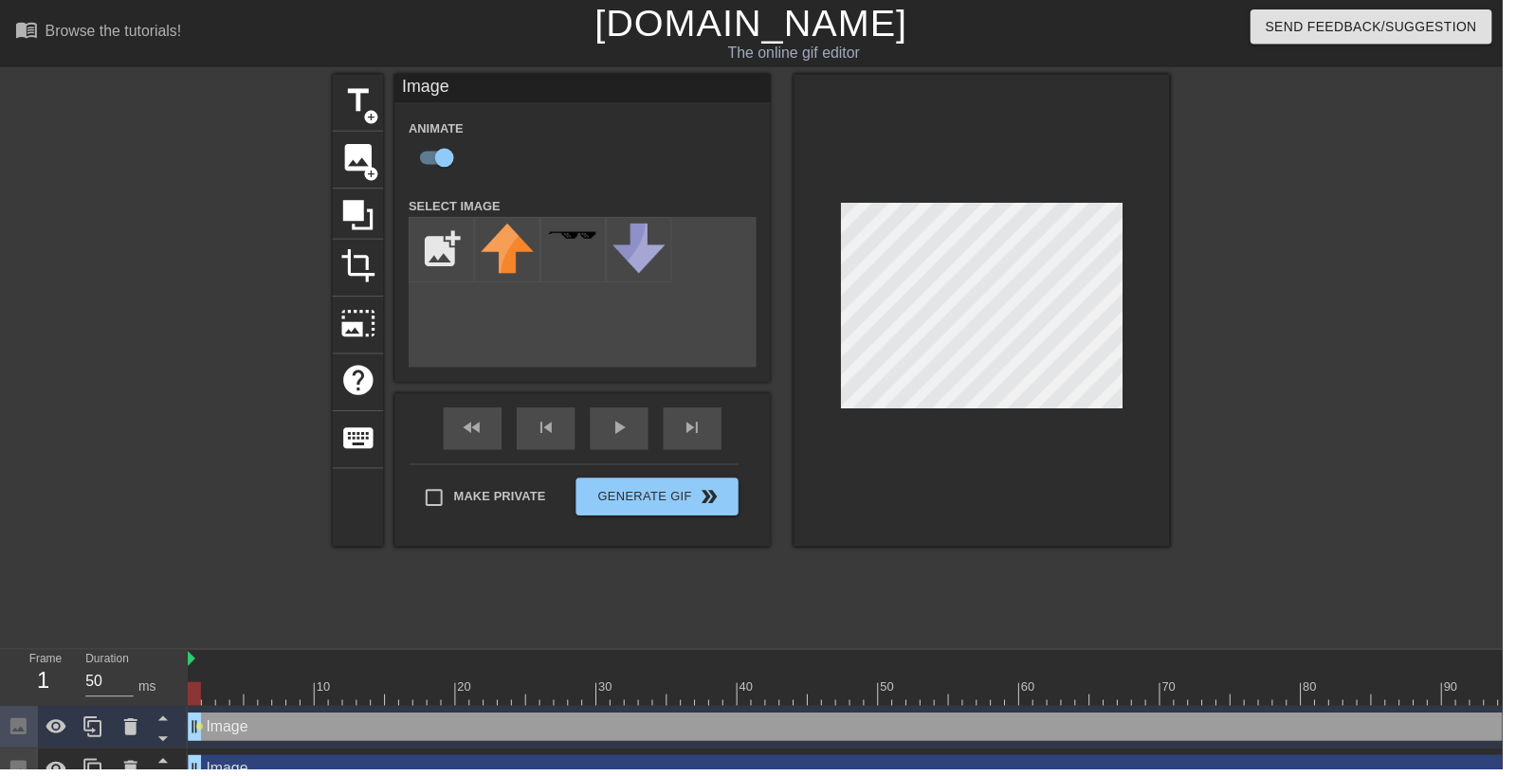
type input "C:\fakepath\987665.png"
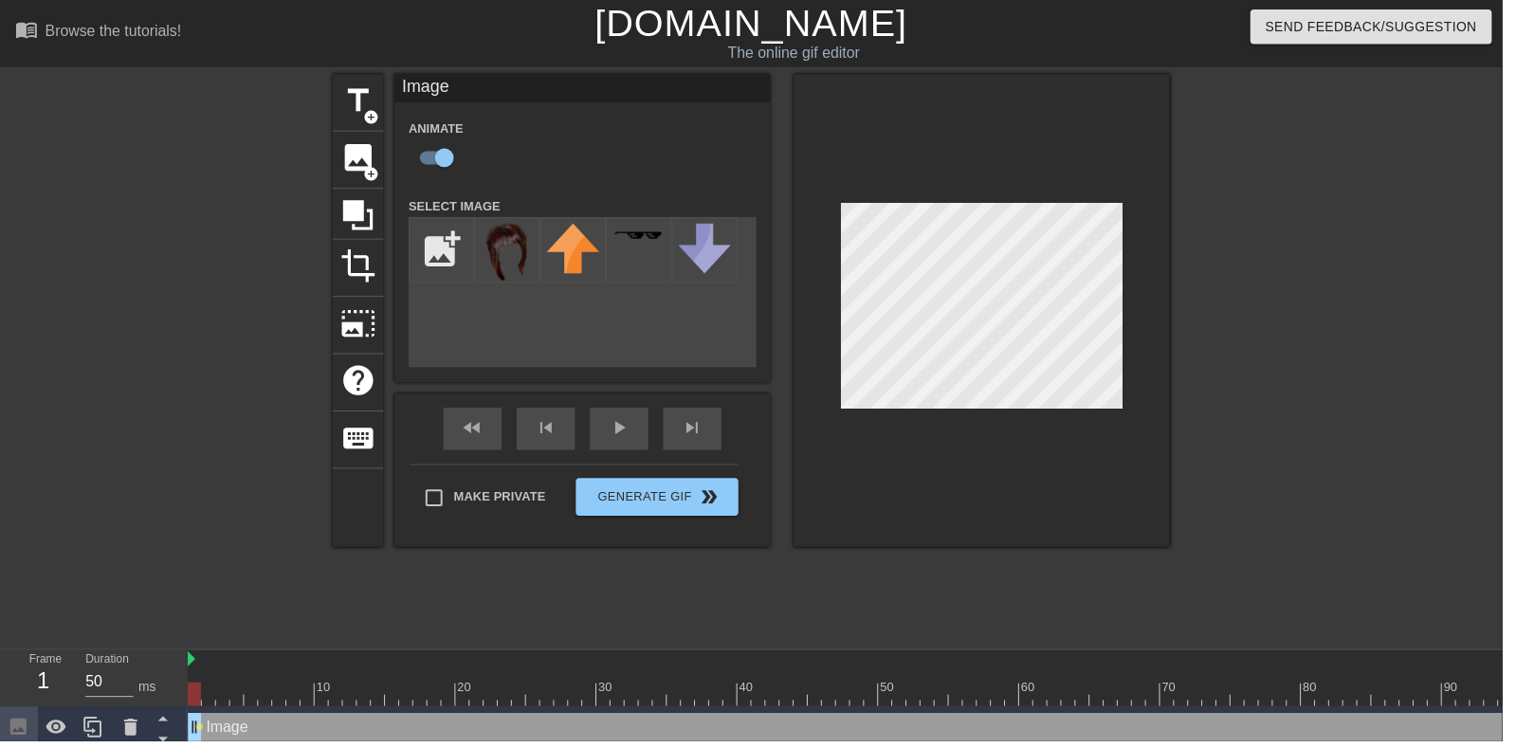
scroll to position [44, 0]
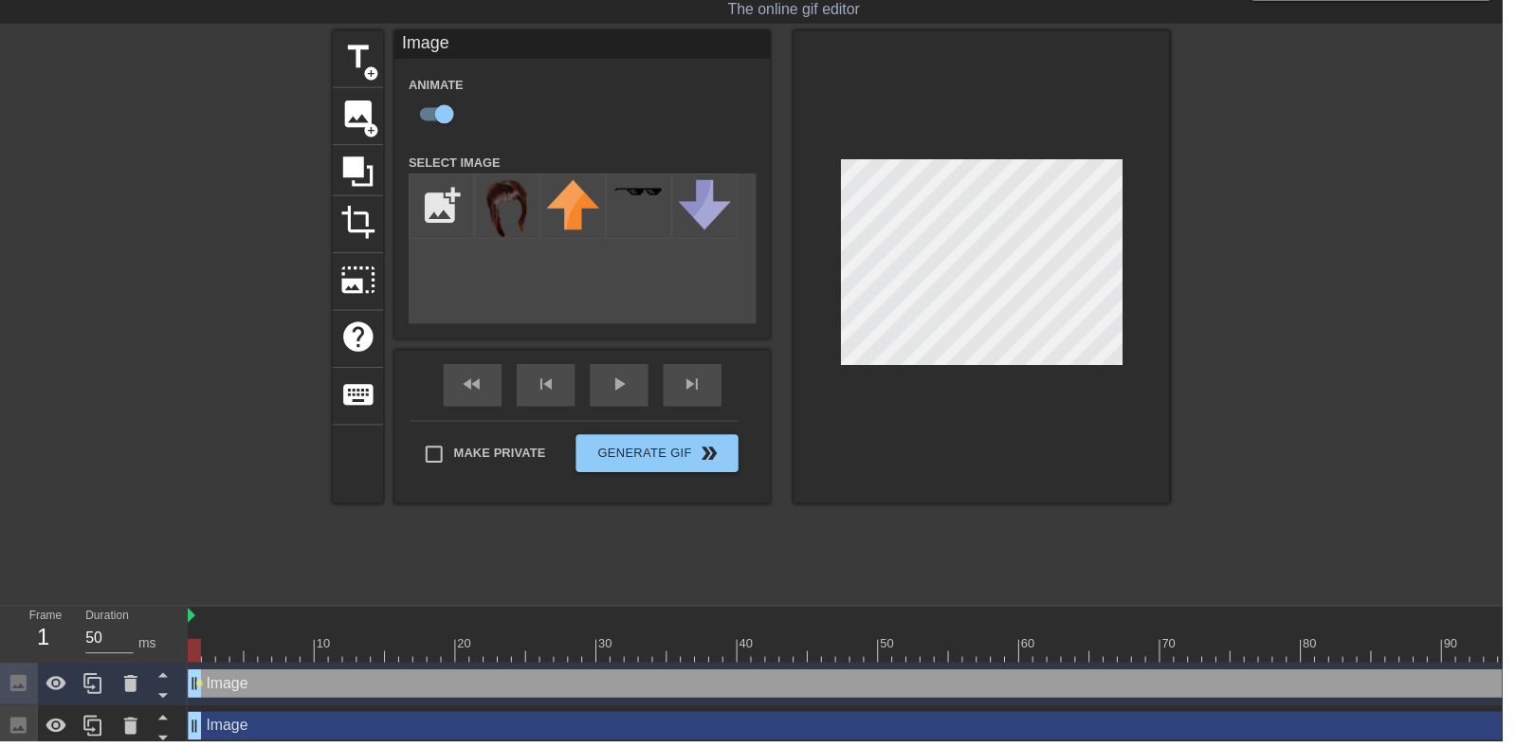
click at [120, 725] on icon at bounding box center [131, 732] width 23 height 23
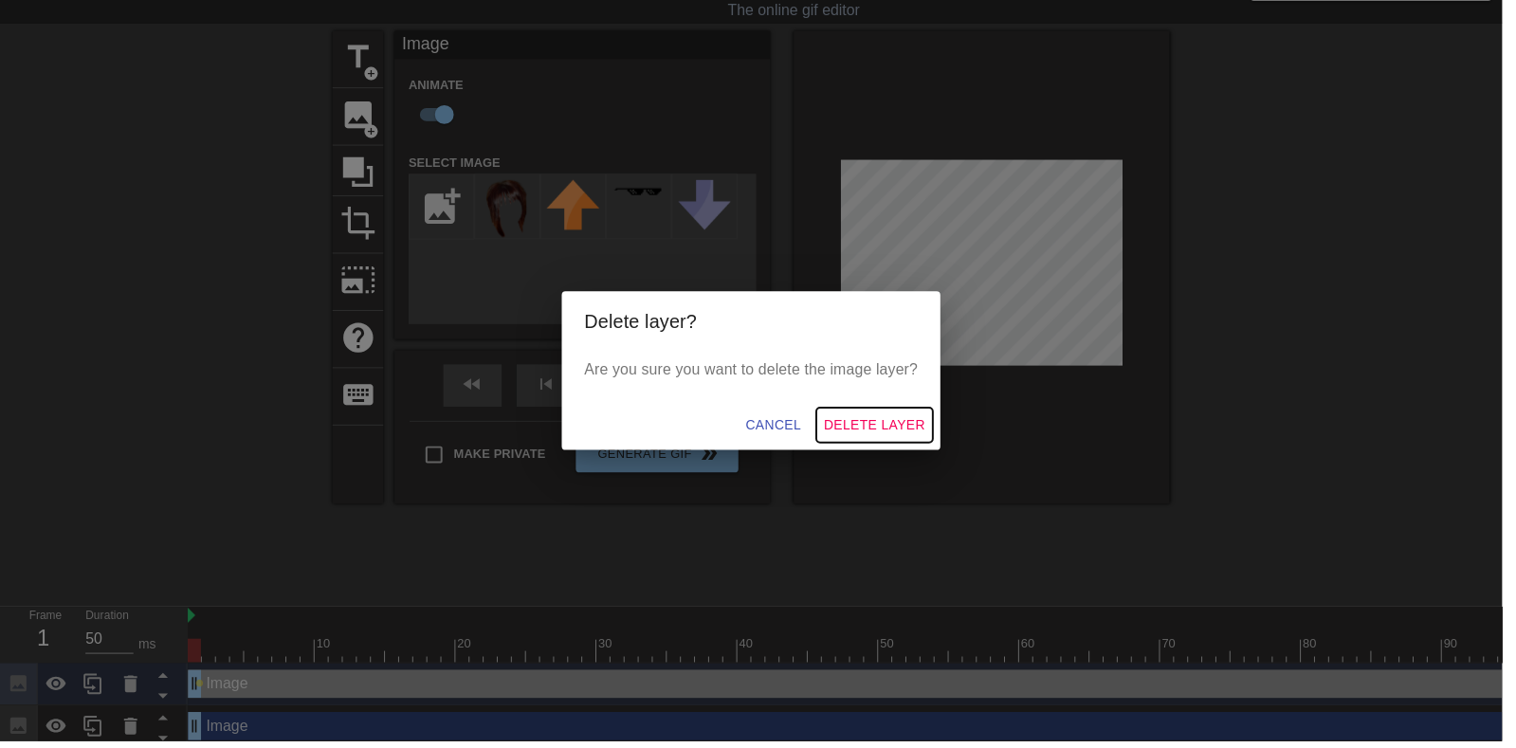
click at [914, 447] on button "Delete Layer" at bounding box center [883, 428] width 118 height 35
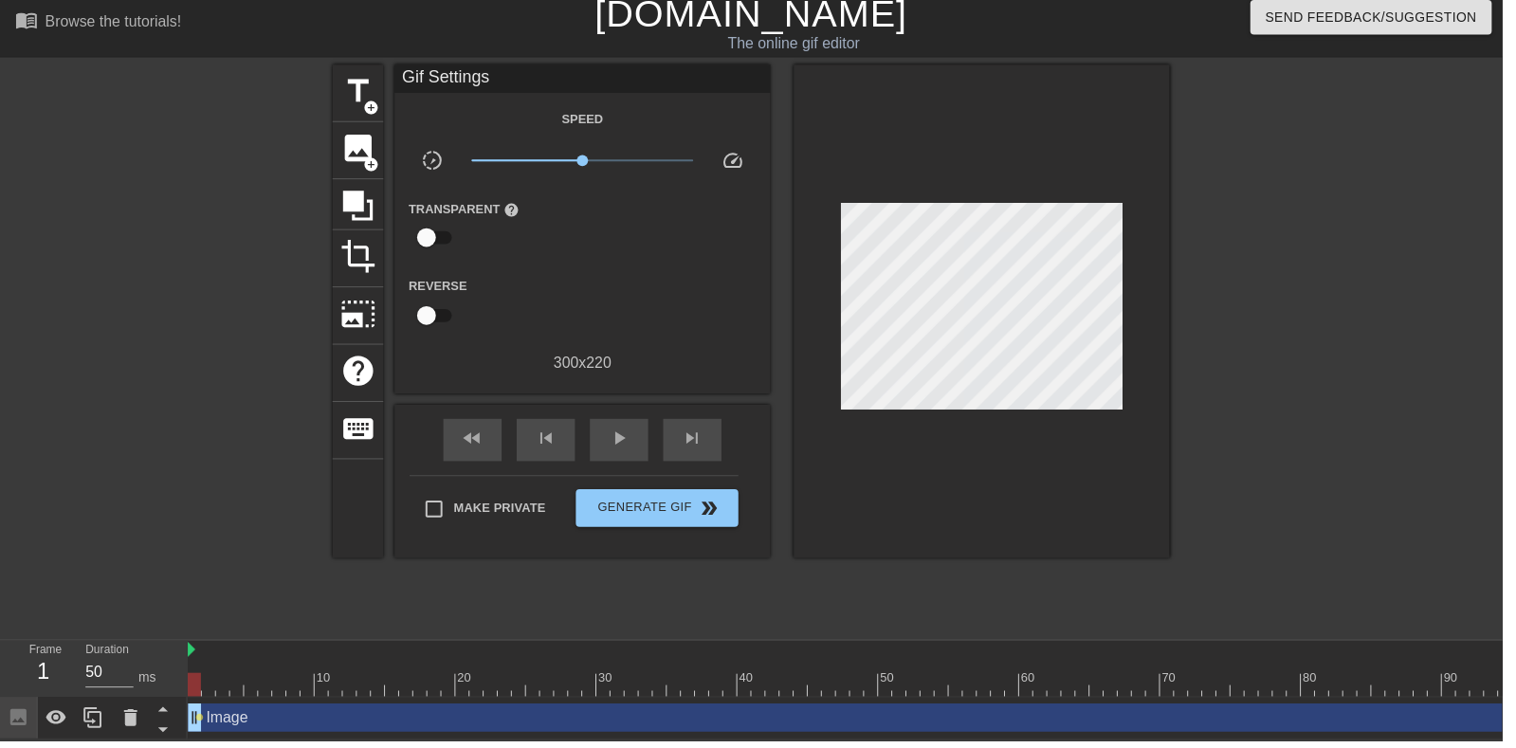
scroll to position [1, 0]
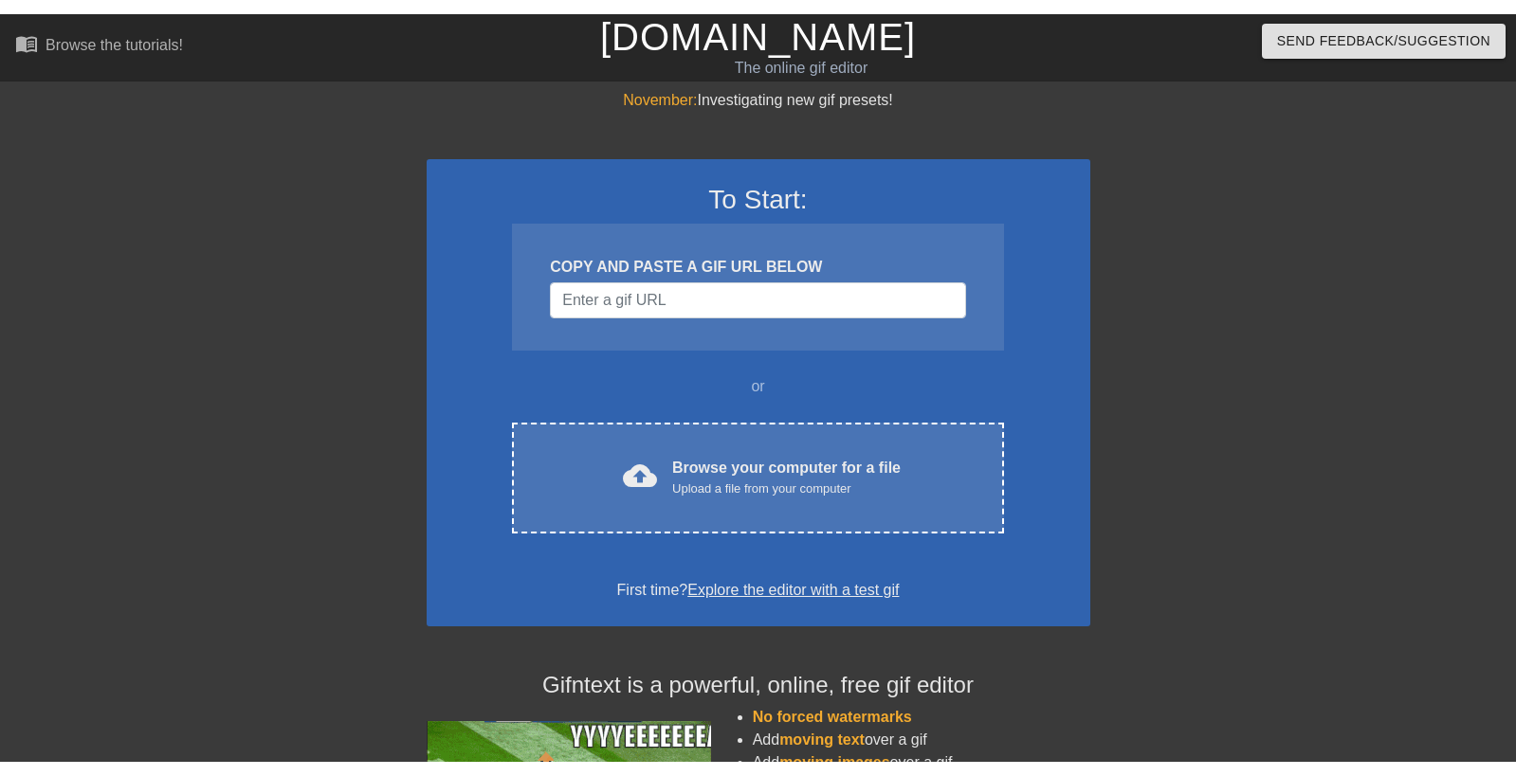
scroll to position [1, 0]
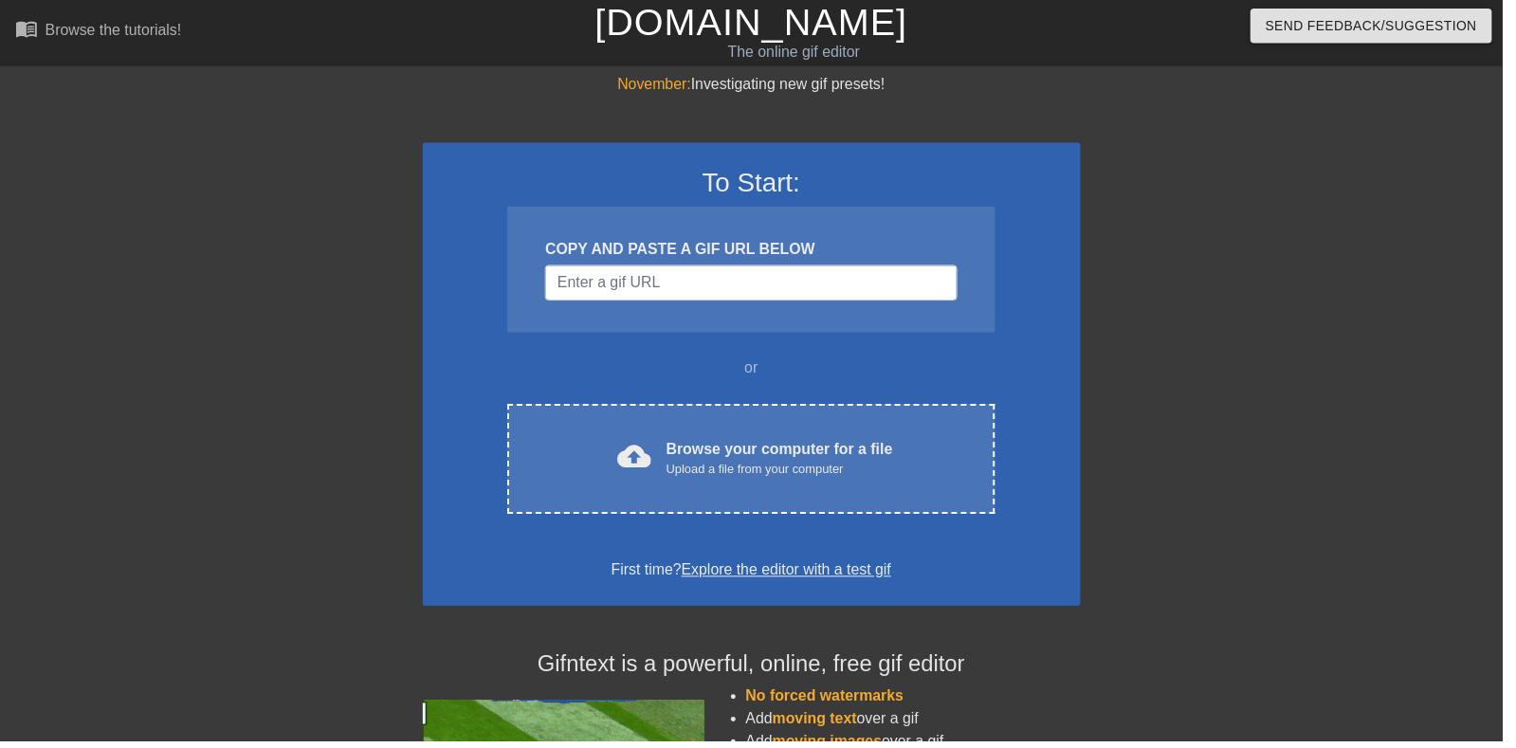
click at [842, 427] on div "cloud_upload Browse your computer for a file Upload a file from your computer C…" at bounding box center [757, 463] width 491 height 111
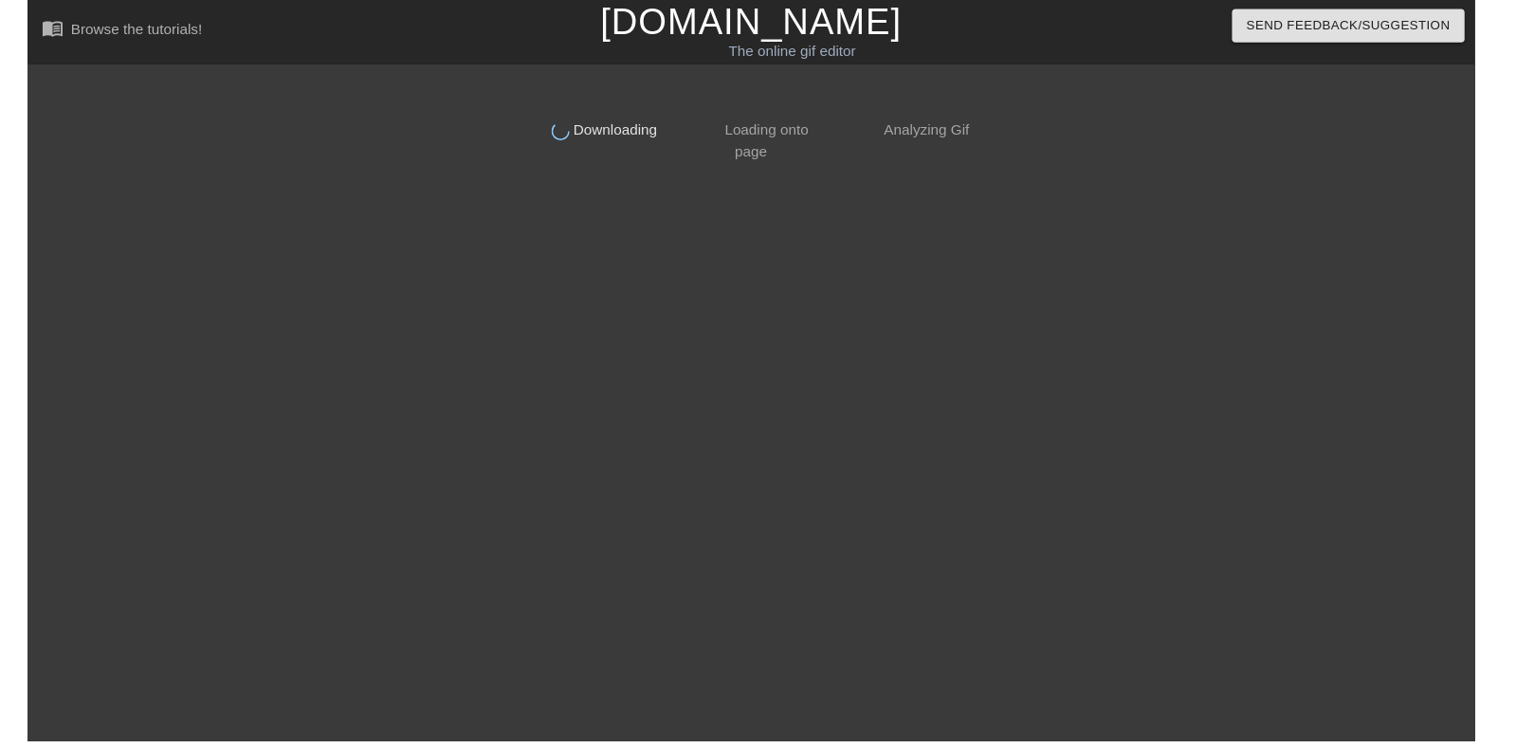
scroll to position [0, 0]
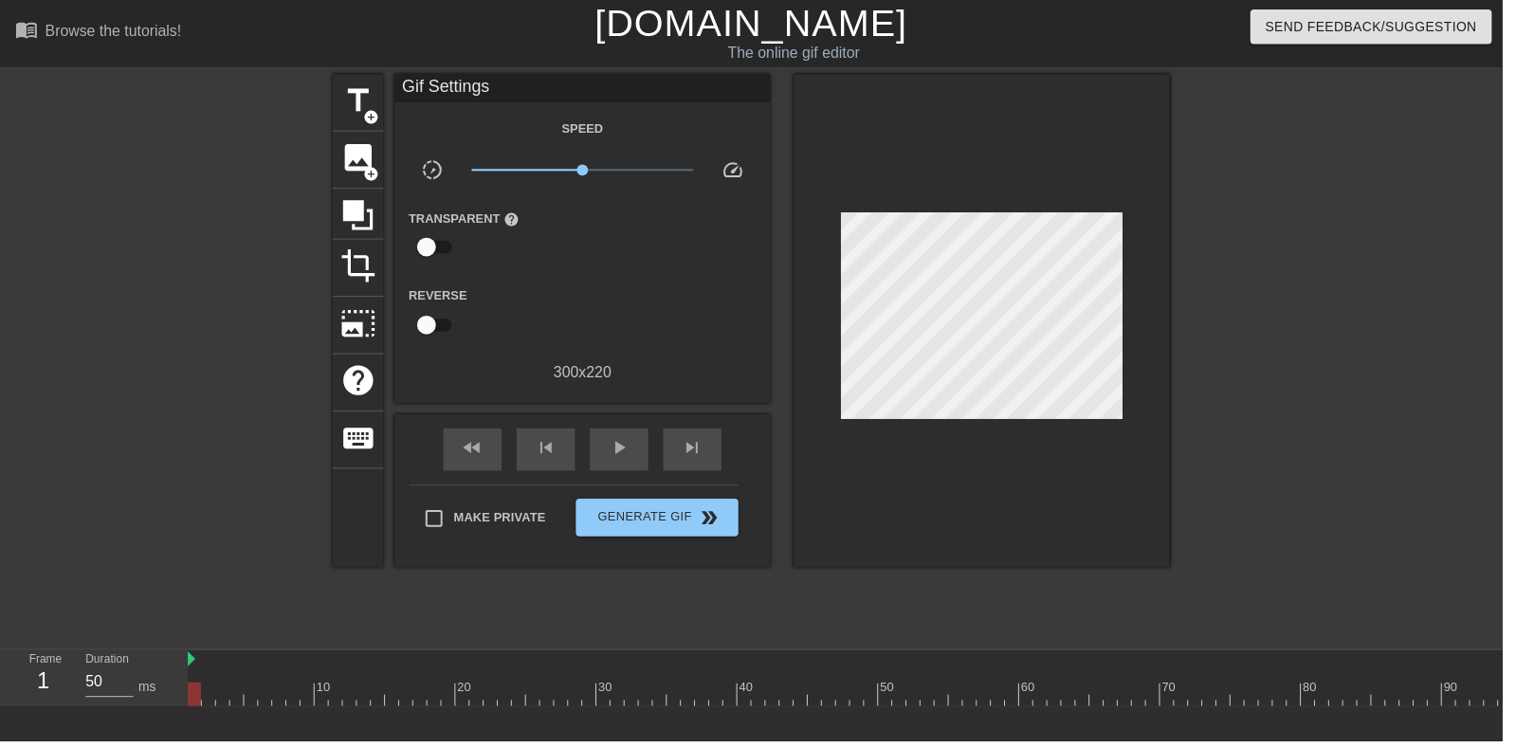
click at [353, 159] on span "image" at bounding box center [361, 159] width 36 height 36
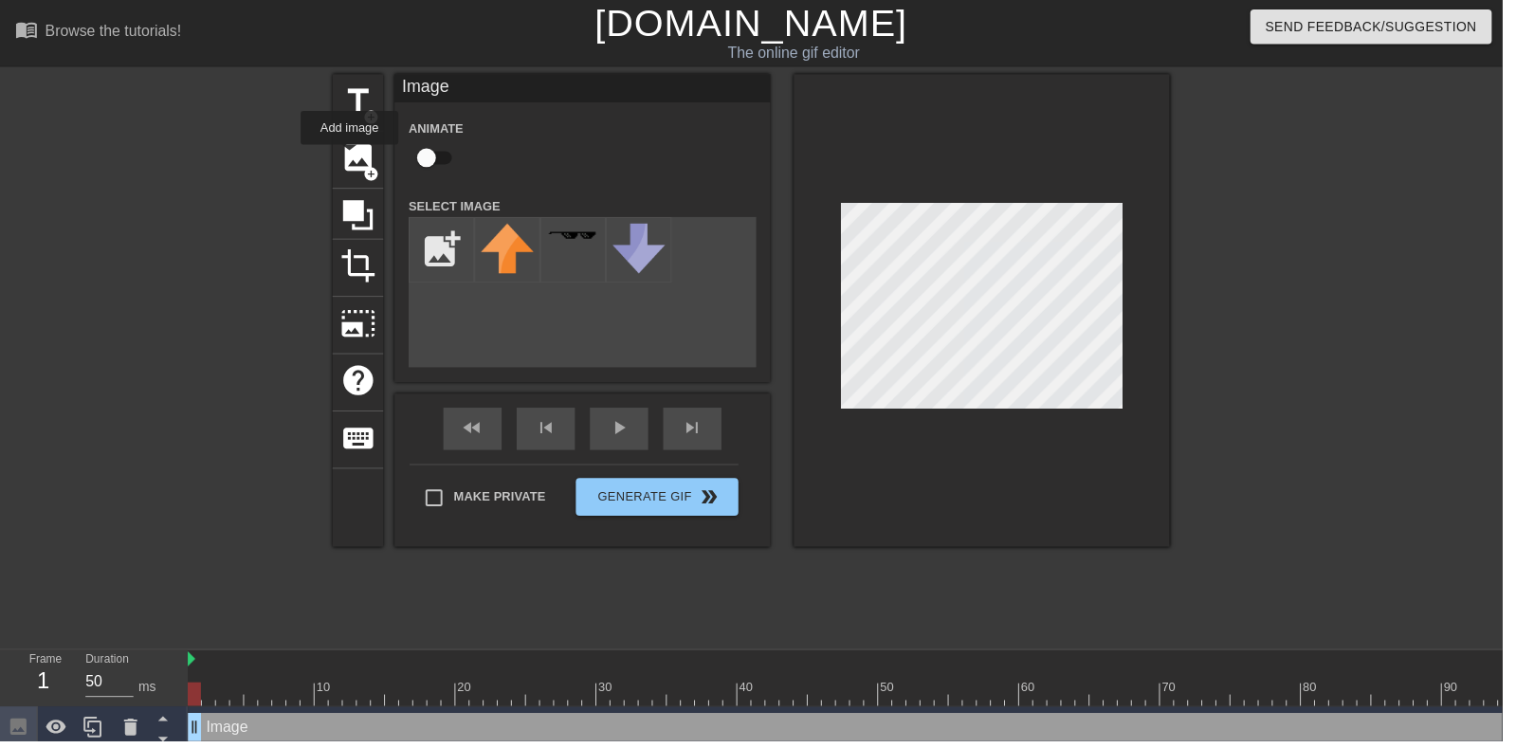
click at [431, 150] on input "checkbox" at bounding box center [430, 159] width 108 height 36
checkbox input "true"
click at [434, 229] on input "file" at bounding box center [445, 252] width 64 height 64
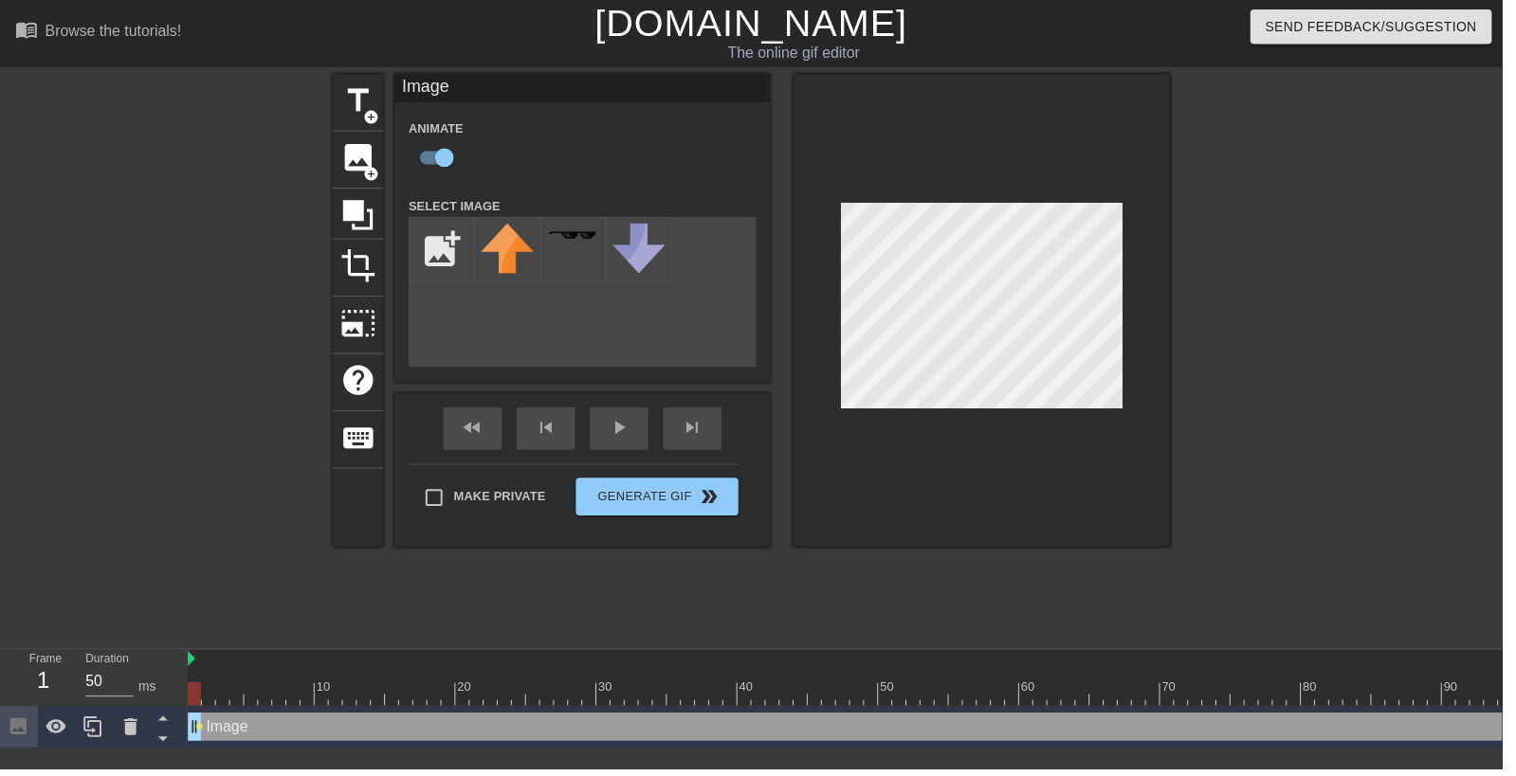
type input "C:\fakepath\987665.png"
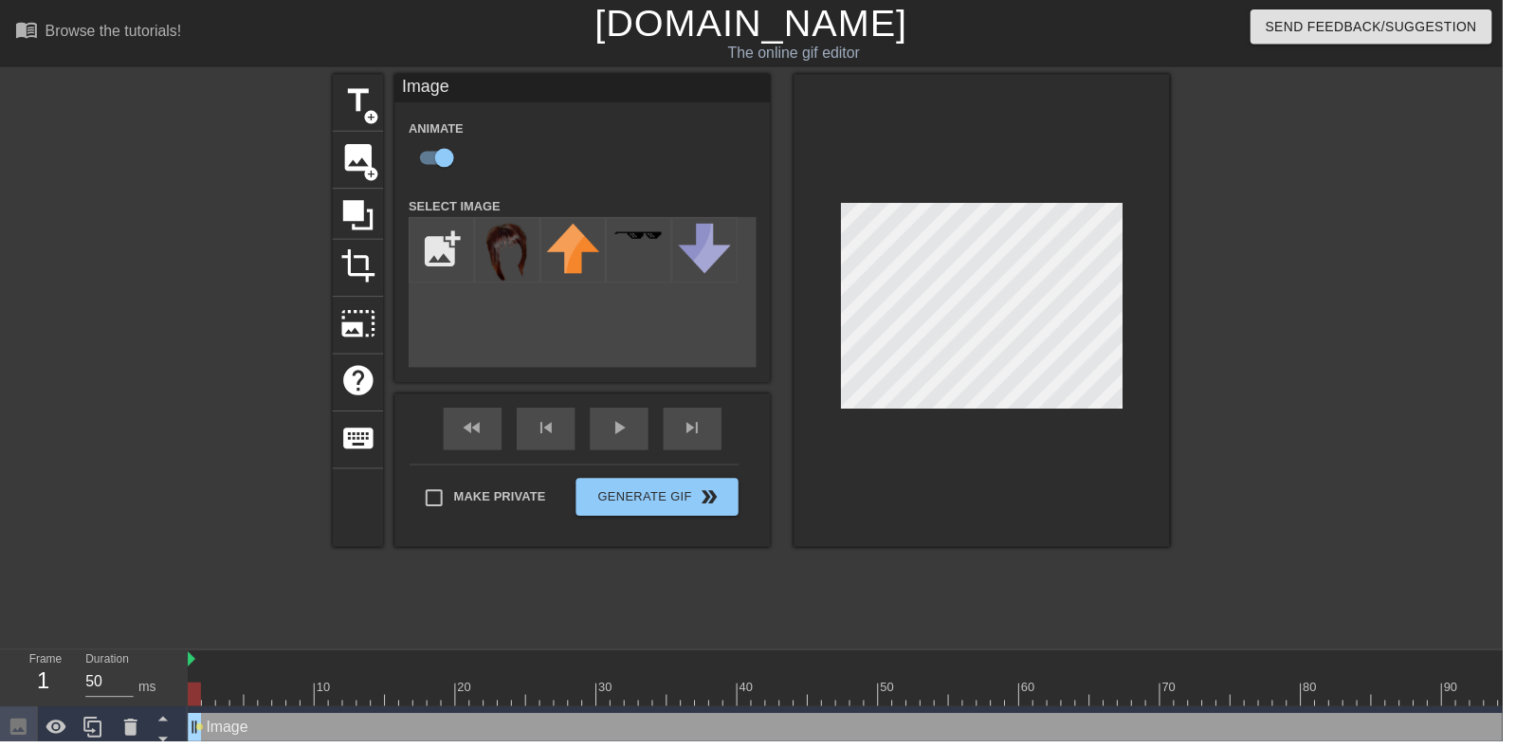
click at [511, 261] on img at bounding box center [511, 255] width 53 height 58
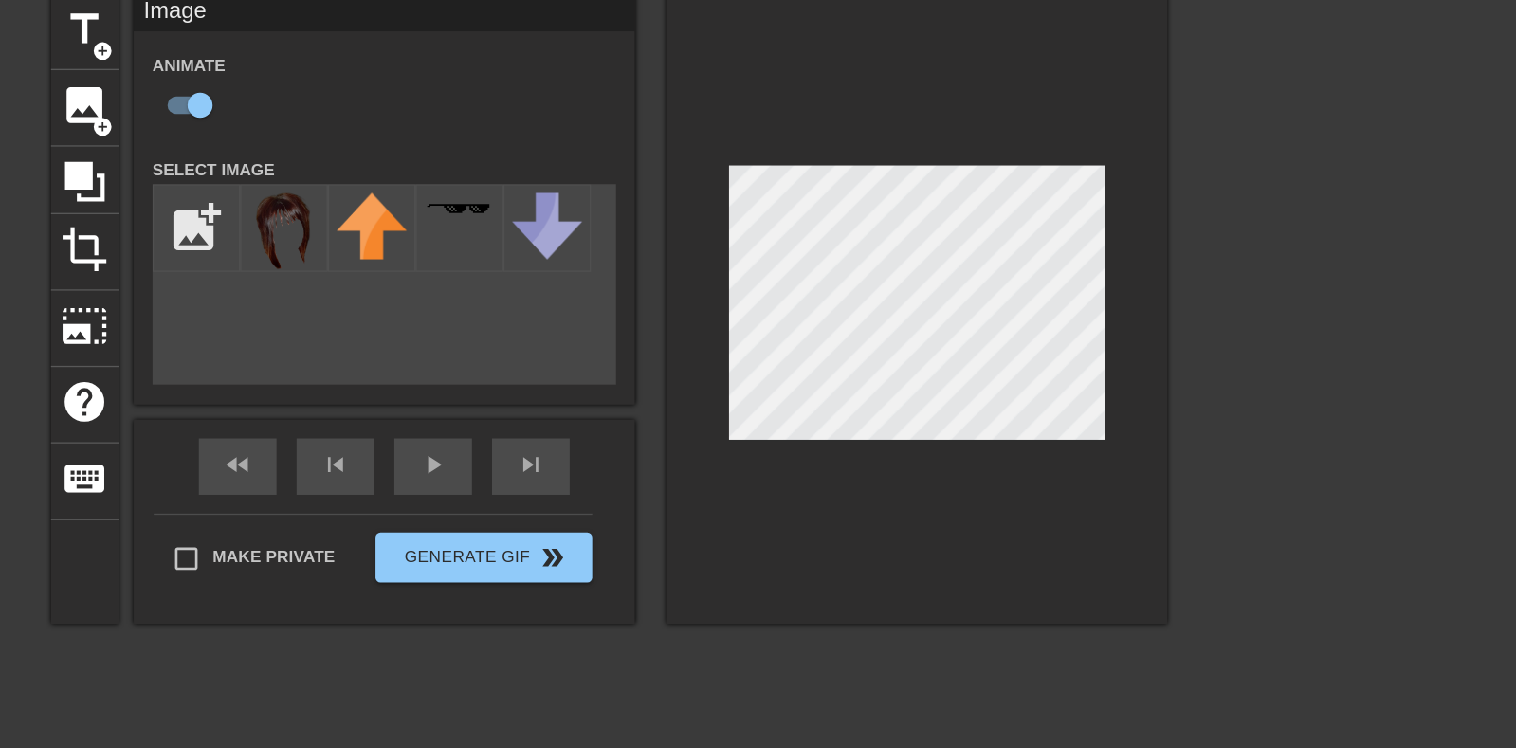
scroll to position [1, 0]
click at [628, 422] on div "fast_rewind skip_previous play_arrow skip_next" at bounding box center [587, 431] width 309 height 71
click at [621, 434] on div "play_arrow" at bounding box center [624, 431] width 59 height 43
click at [622, 426] on div "fast_rewind skip_previous pause skip_next" at bounding box center [587, 431] width 309 height 71
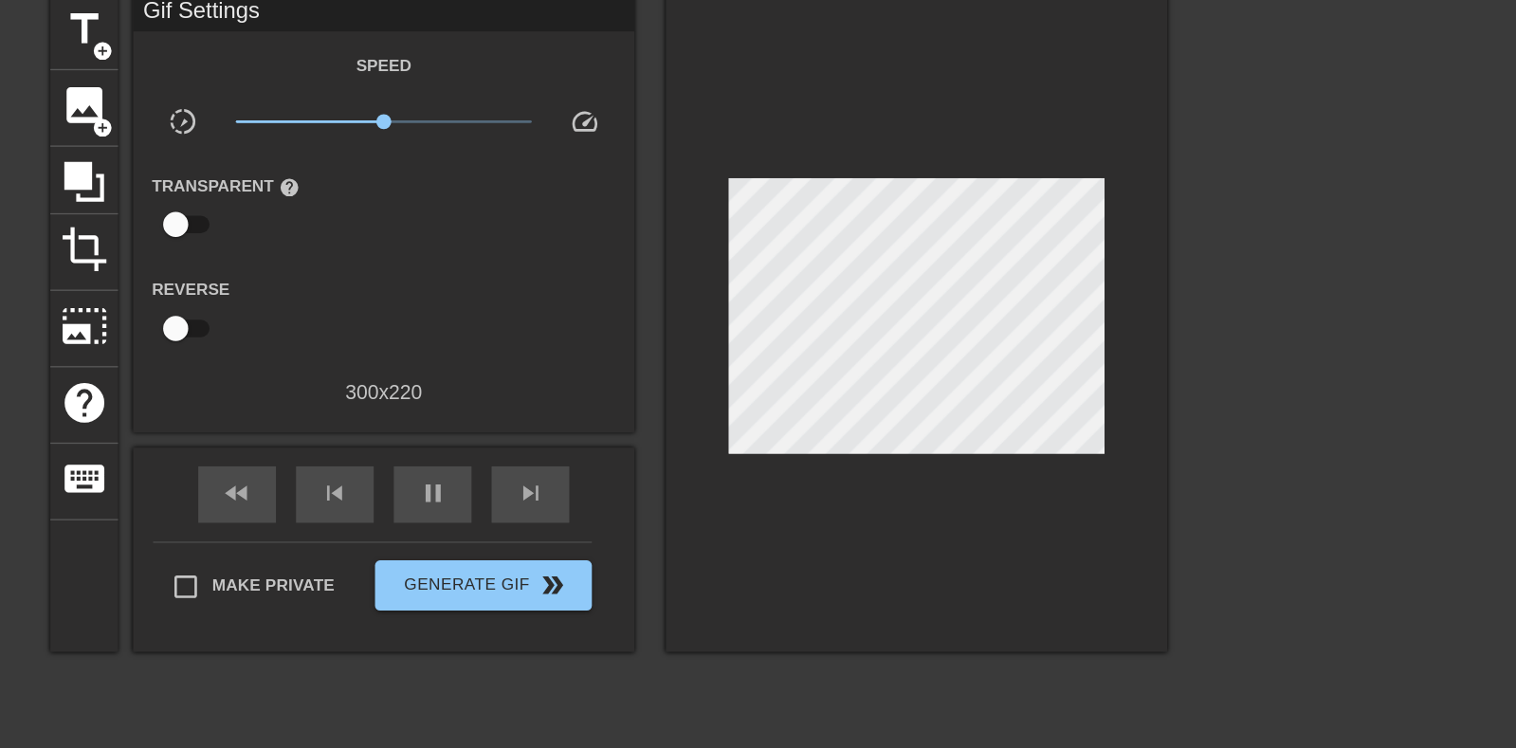
click at [624, 438] on div "pause" at bounding box center [624, 452] width 59 height 43
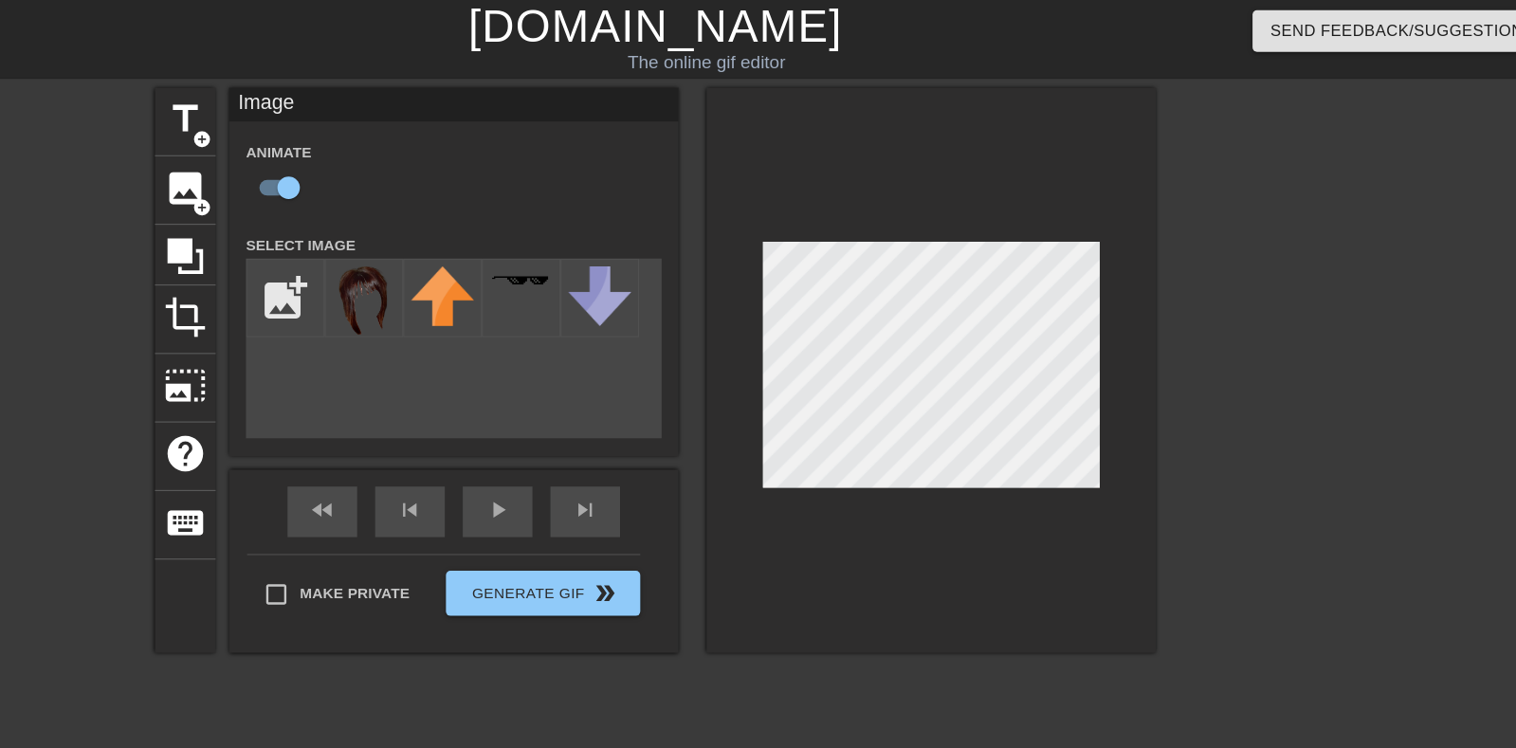
scroll to position [0, 0]
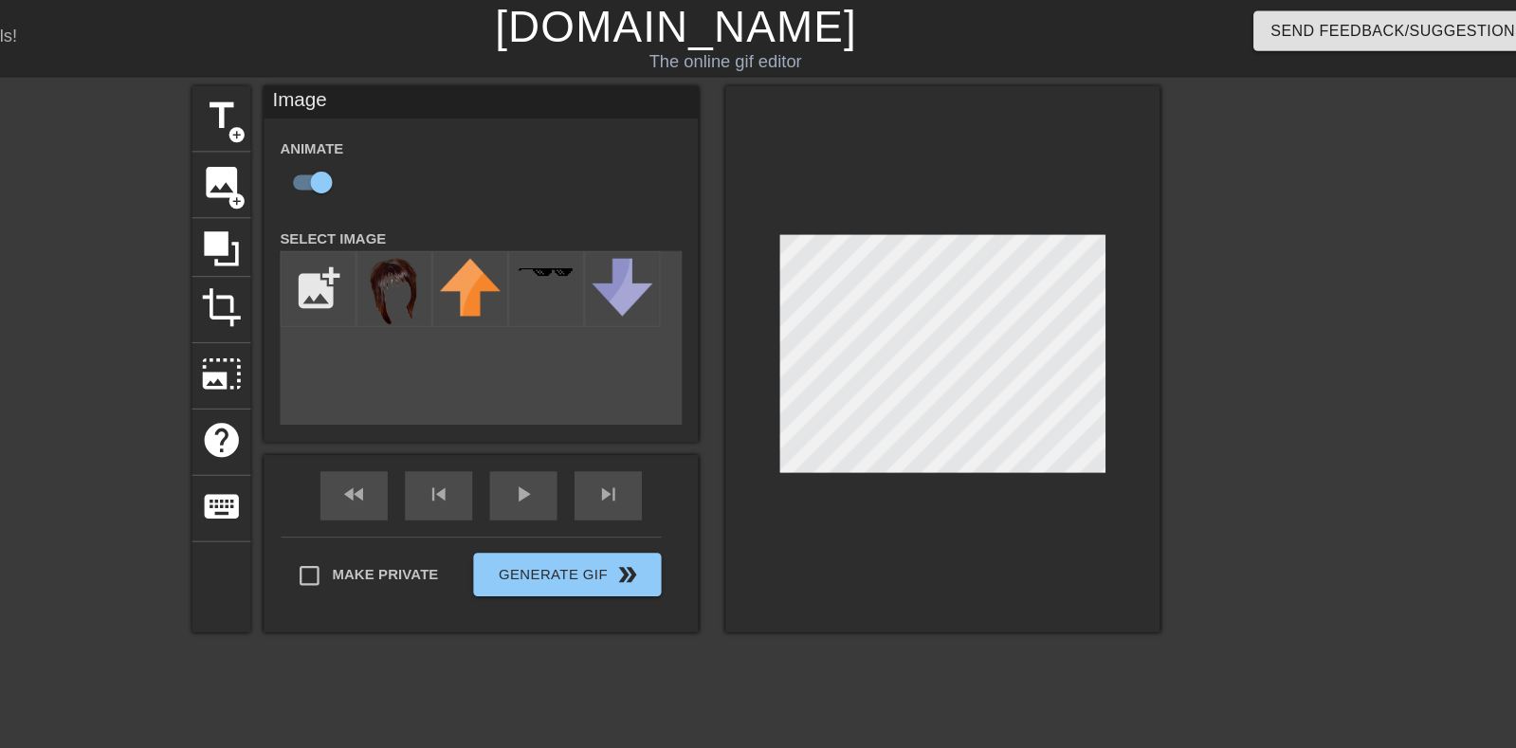
click at [611, 429] on div "fast_rewind skip_previous play_arrow skip_next" at bounding box center [587, 432] width 309 height 71
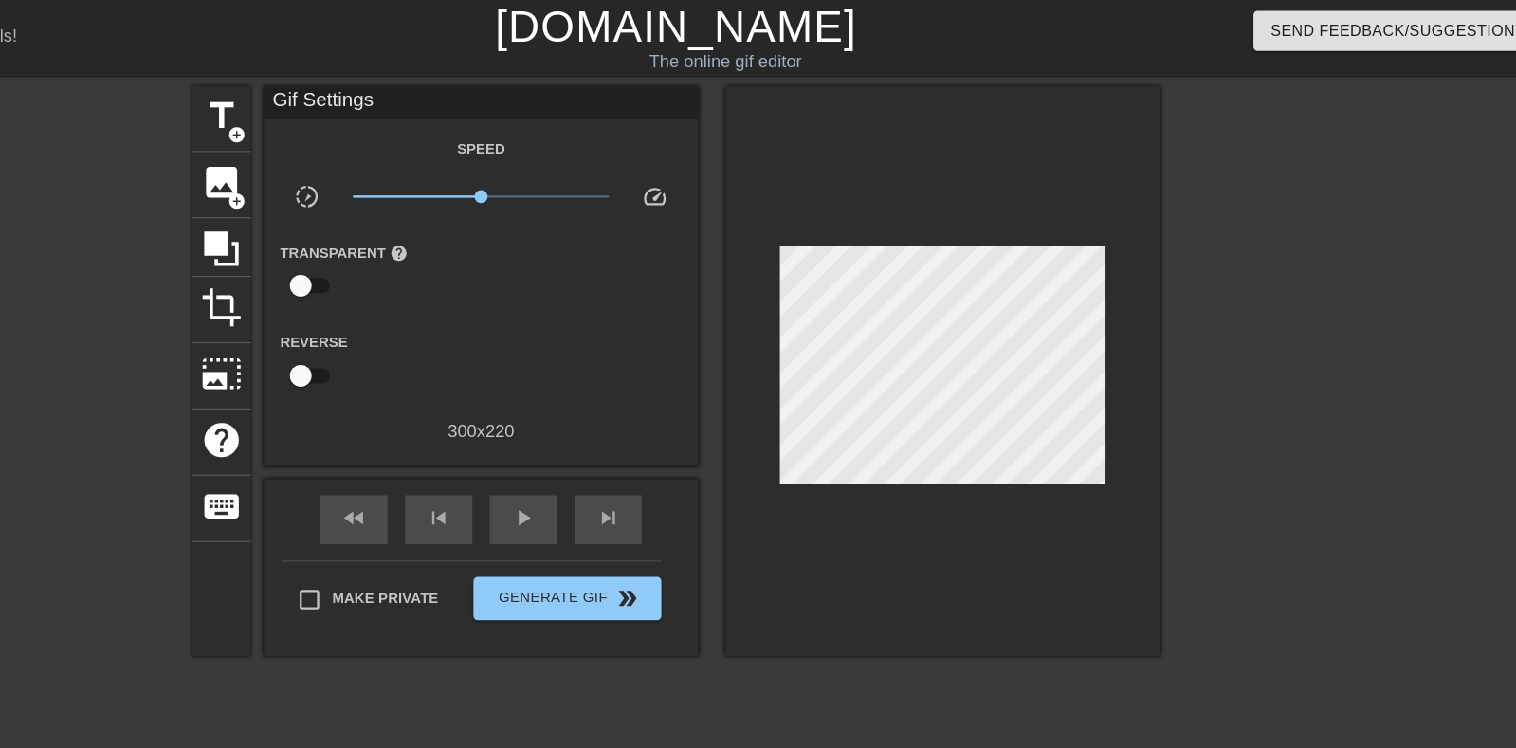
click at [608, 440] on div "play_arrow" at bounding box center [624, 453] width 59 height 43
click at [619, 447] on span "pause" at bounding box center [624, 452] width 23 height 23
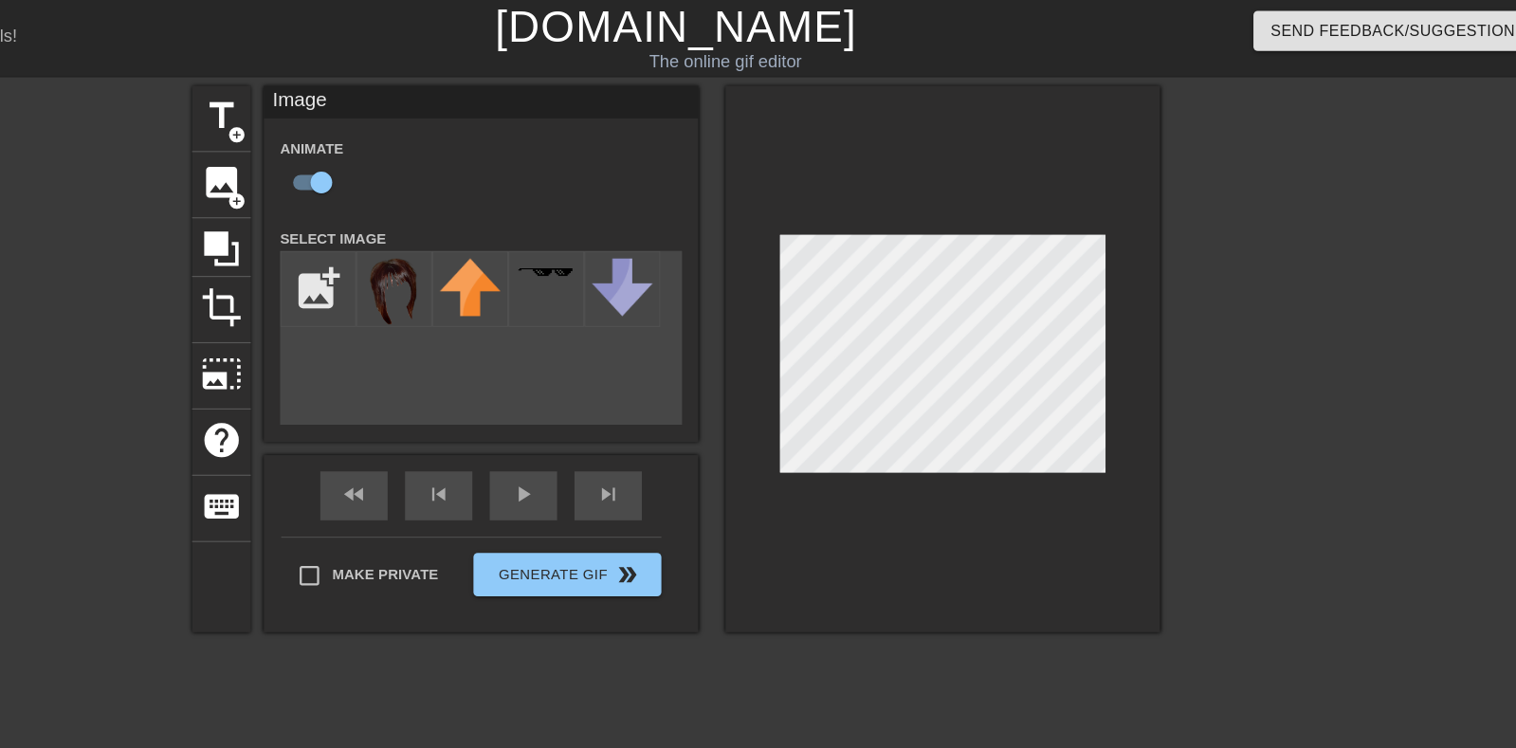
click at [602, 431] on div "fast_rewind skip_previous play_arrow skip_next" at bounding box center [587, 432] width 309 height 71
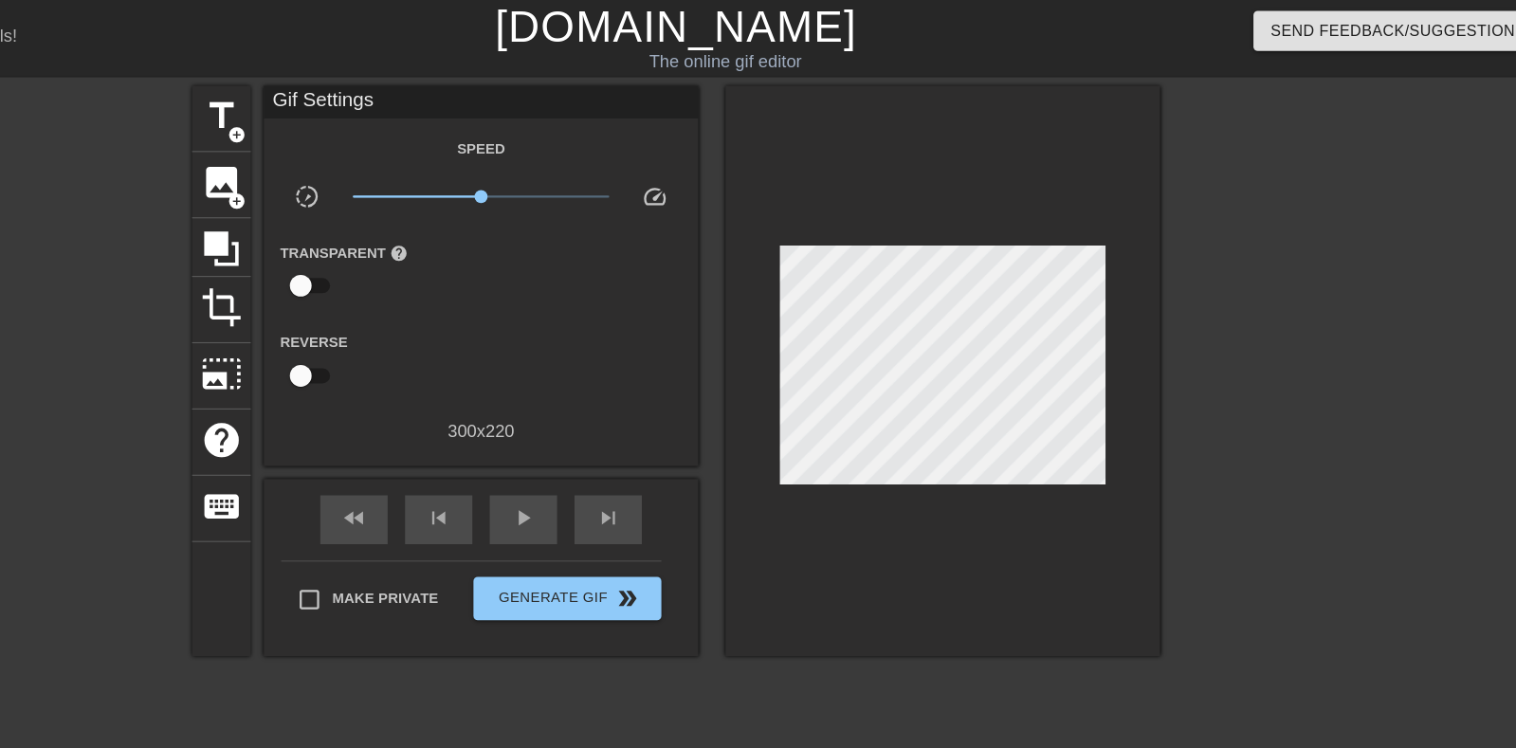
click at [609, 446] on div "play_arrow" at bounding box center [624, 453] width 59 height 43
click at [615, 446] on span "pause" at bounding box center [624, 452] width 23 height 23
click at [635, 441] on span "play_arrow" at bounding box center [624, 452] width 23 height 23
click at [620, 468] on div "pause" at bounding box center [624, 453] width 59 height 43
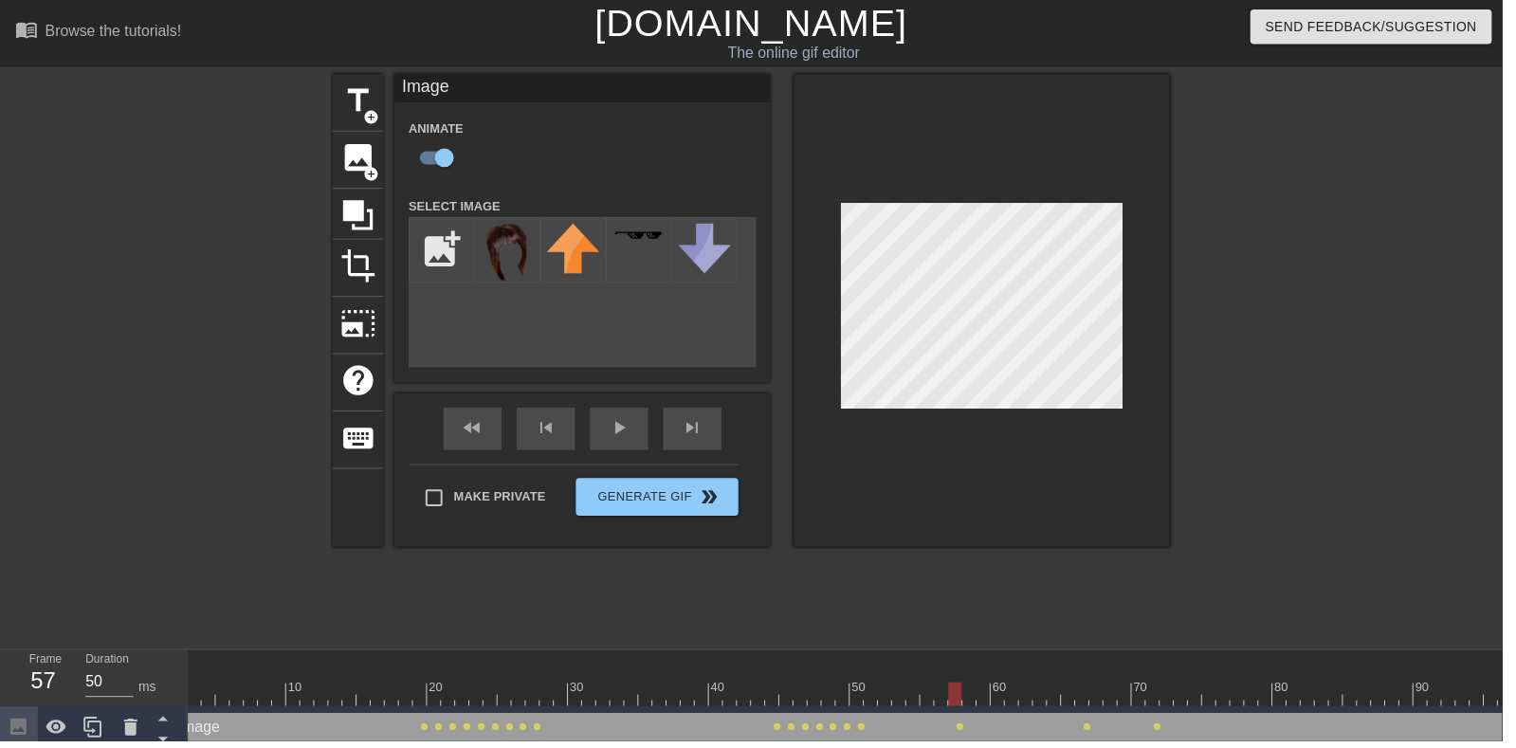
scroll to position [0, 27]
click at [633, 429] on div "fast_rewind skip_previous play_arrow skip_next" at bounding box center [587, 432] width 309 height 71
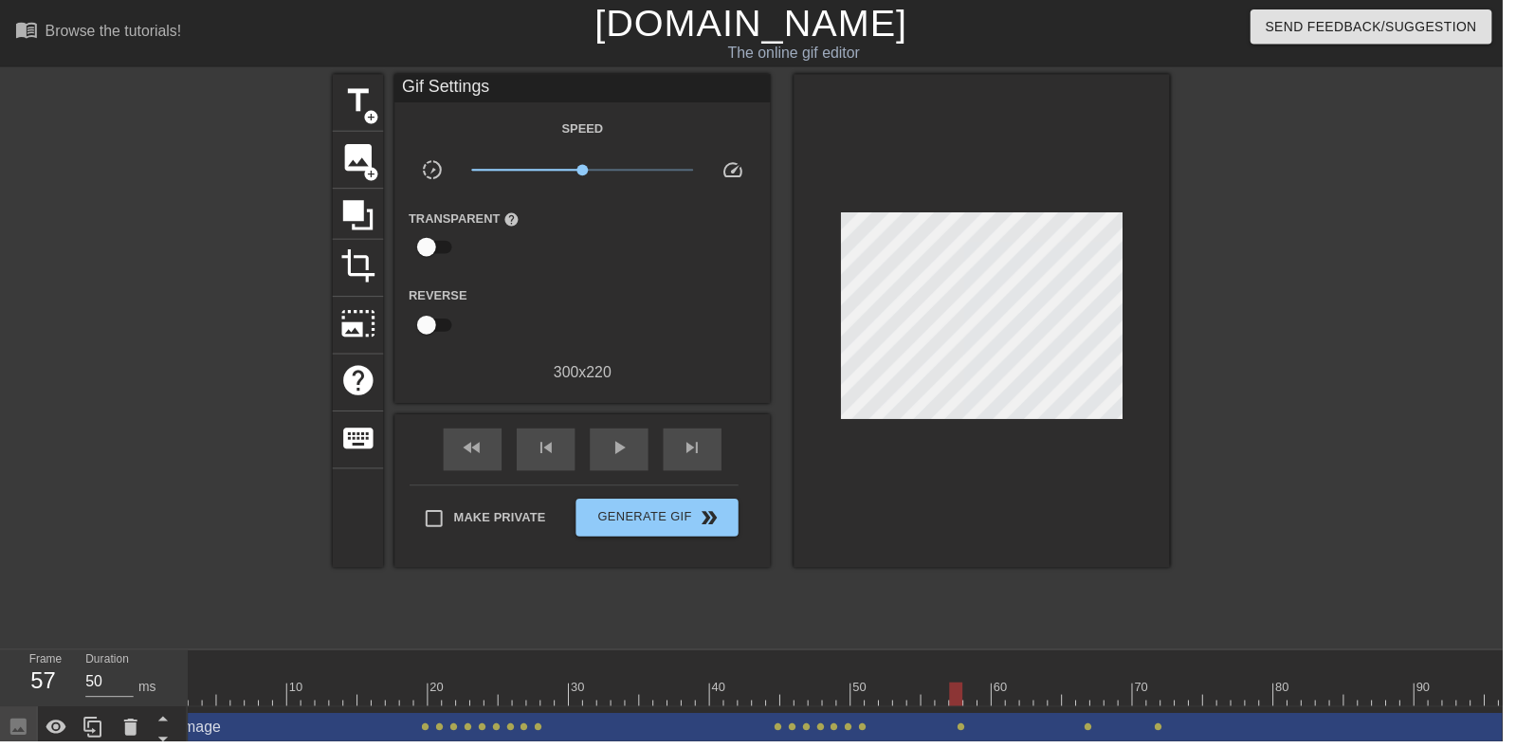
click at [245, 702] on div at bounding box center [1008, 700] width 1692 height 24
click at [623, 444] on span "play_arrow" at bounding box center [624, 452] width 23 height 23
click at [563, 150] on div "Speed slow_motion_video x1.00 speed Transparent help Reverse 300 x 220" at bounding box center [587, 253] width 351 height 270
click at [580, 151] on div "Speed slow_motion_video x1.00 speed Transparent help Reverse 300 x 220" at bounding box center [587, 253] width 351 height 270
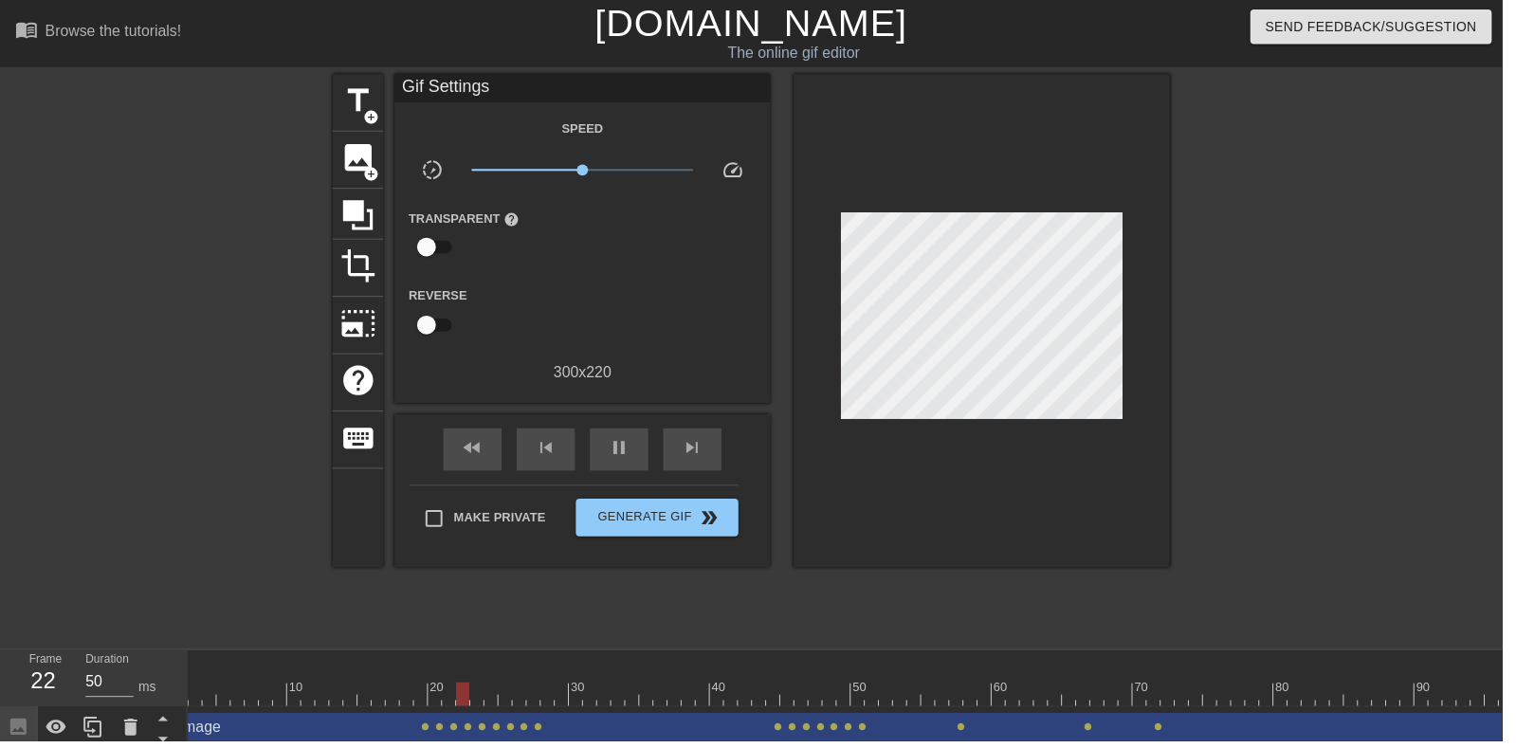
click at [624, 443] on span "pause" at bounding box center [624, 452] width 23 height 23
click at [1322, 361] on div at bounding box center [1345, 359] width 284 height 569
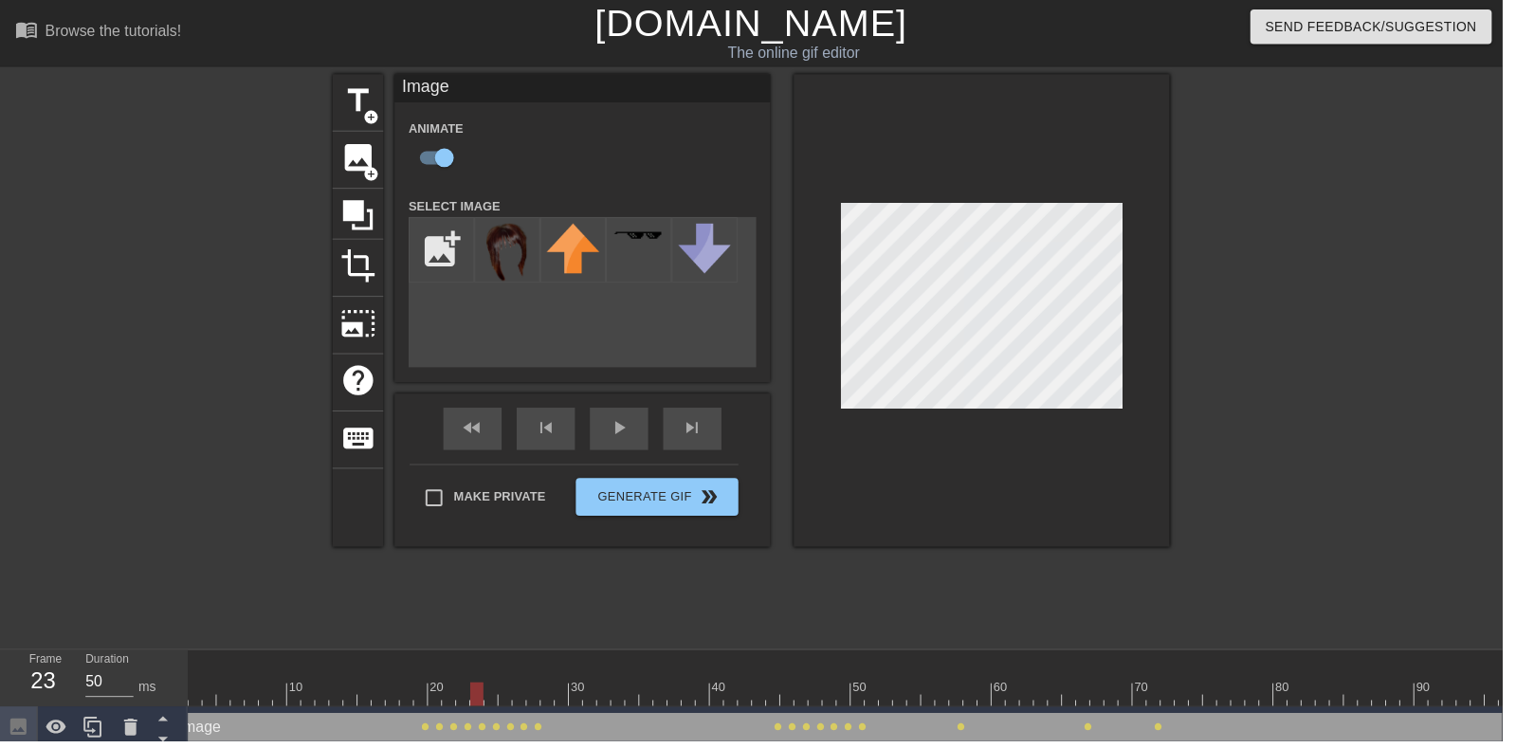
click at [627, 446] on div "play_arrow" at bounding box center [624, 432] width 59 height 43
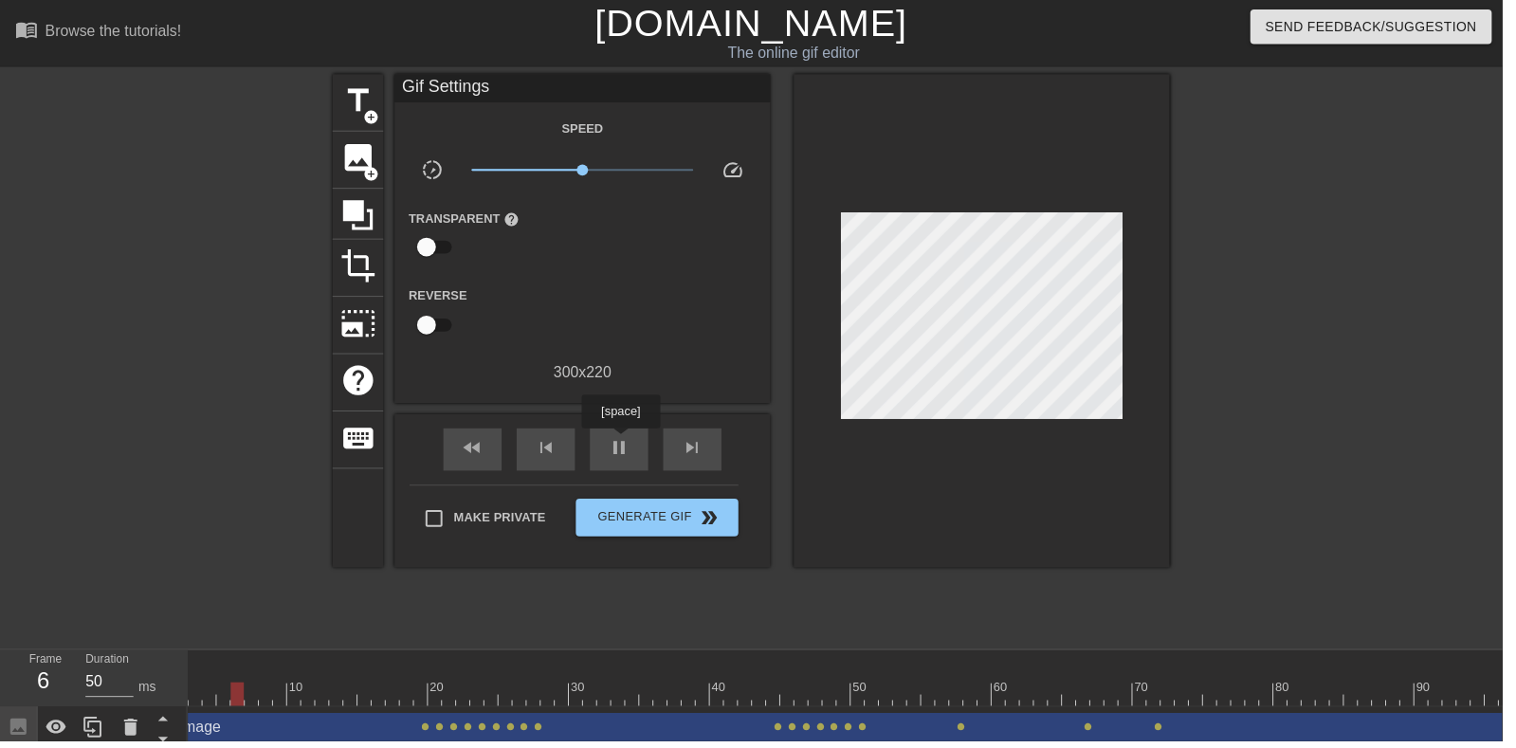
click at [651, 453] on div "pause" at bounding box center [624, 453] width 59 height 43
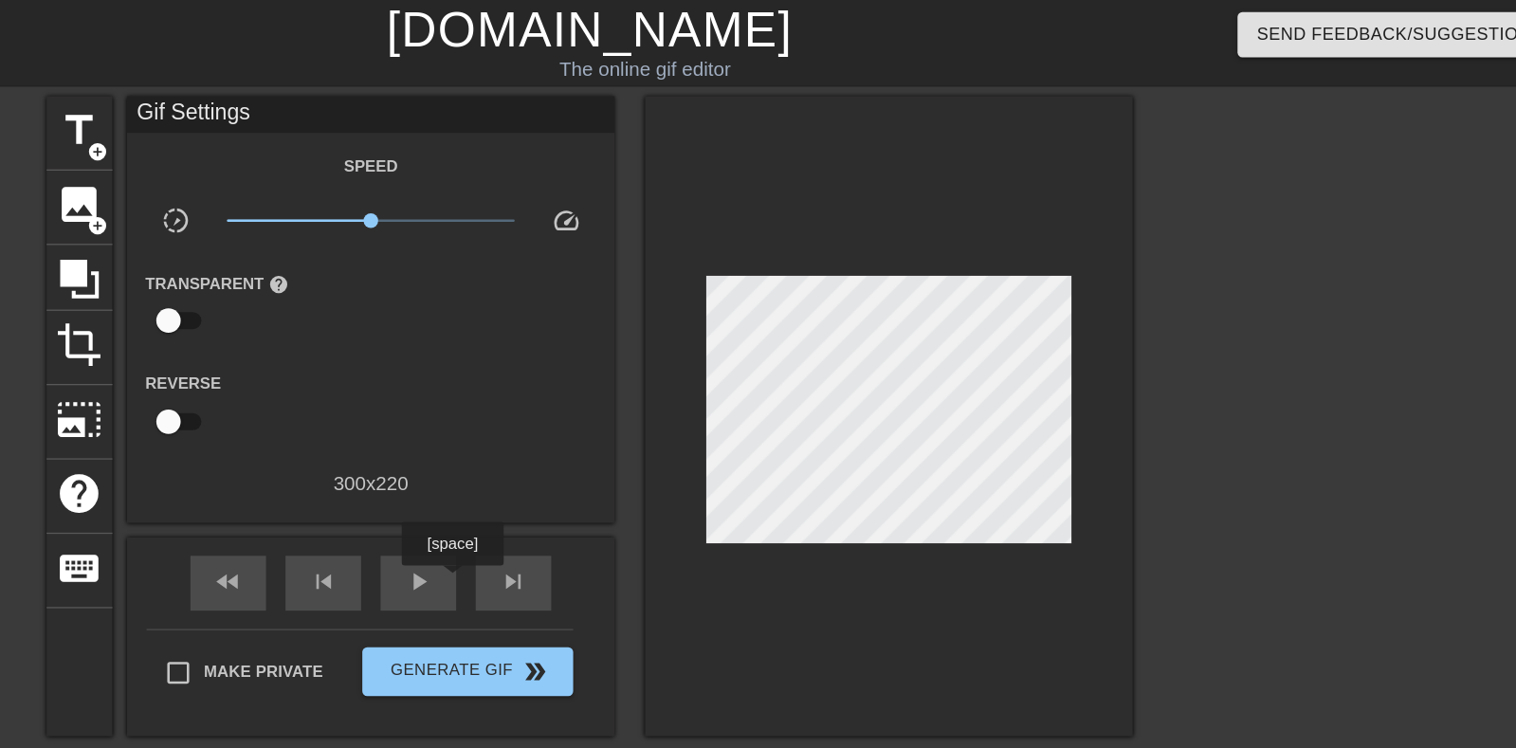
click at [835, 31] on link "[DOMAIN_NAME]" at bounding box center [758, 23] width 316 height 42
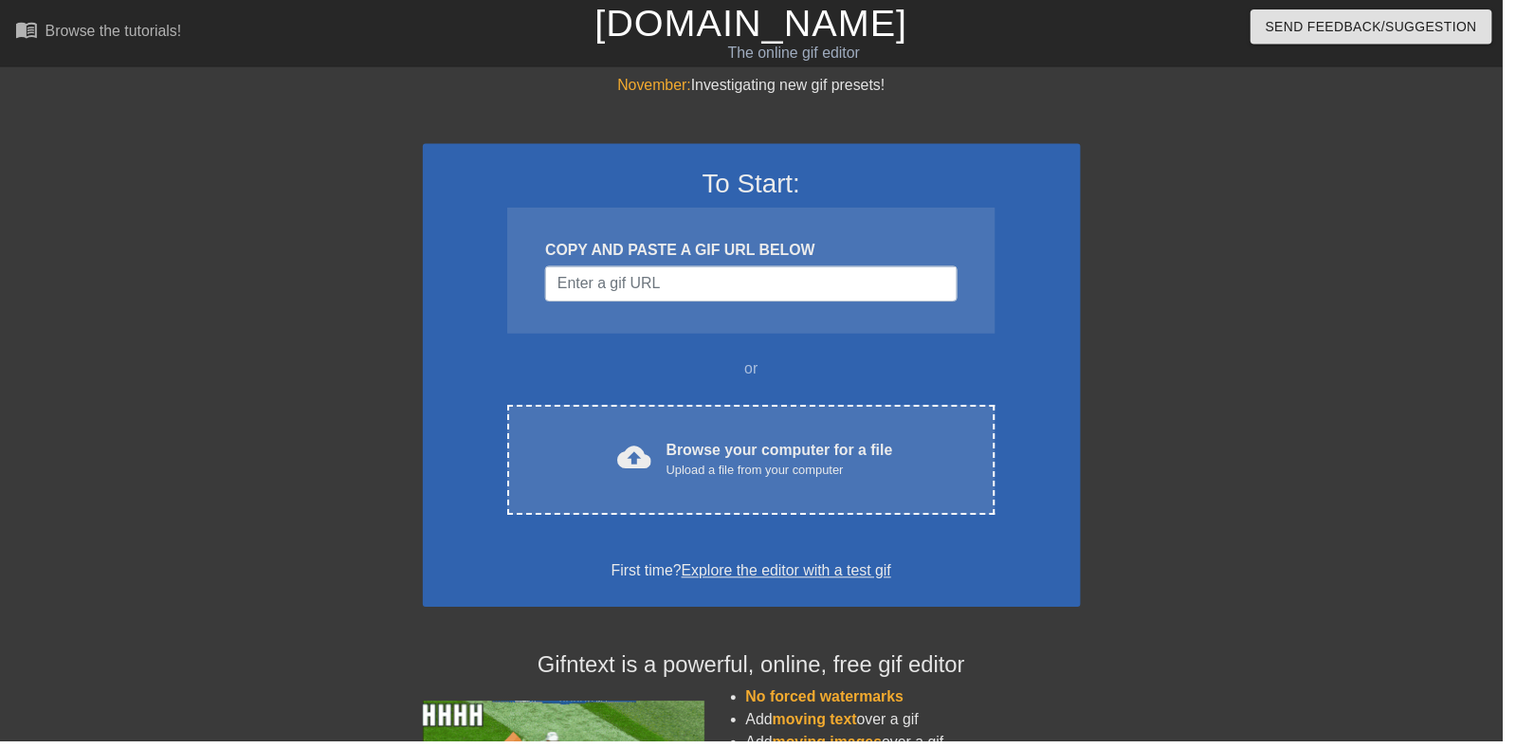
click at [859, 477] on div "Upload a file from your computer" at bounding box center [786, 474] width 228 height 19
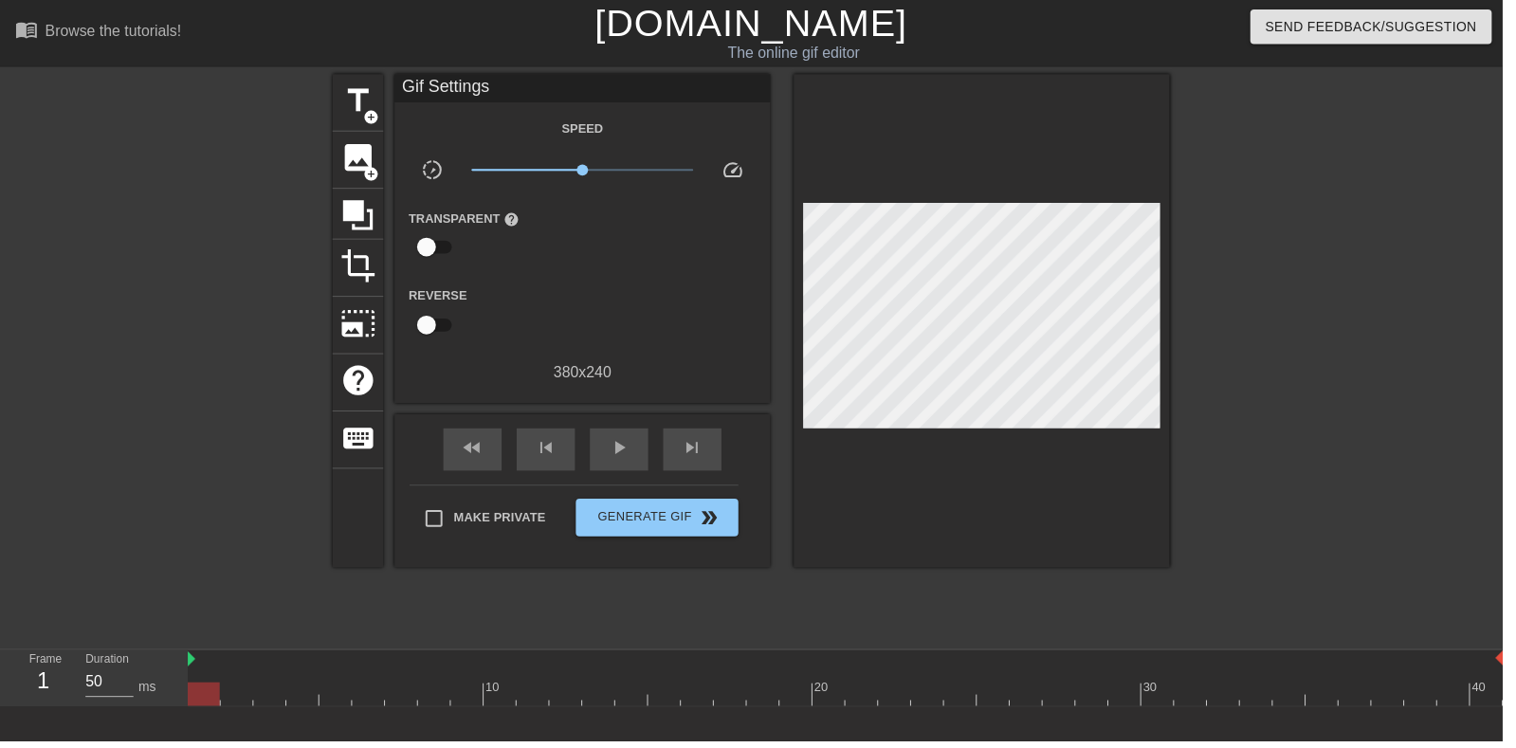
click at [358, 161] on span "image" at bounding box center [361, 159] width 36 height 36
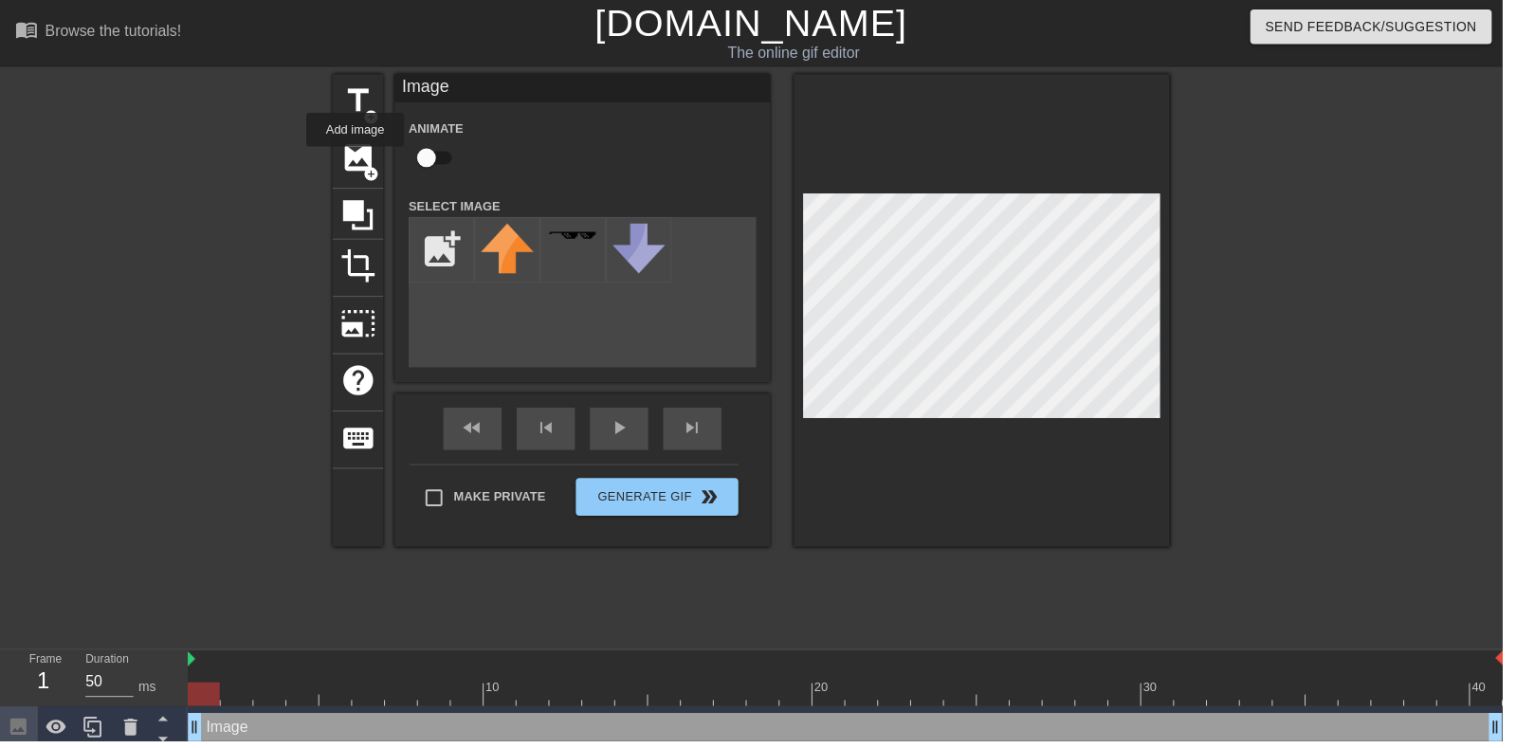
click at [432, 141] on input "checkbox" at bounding box center [430, 159] width 108 height 36
checkbox input "true"
click at [429, 238] on input "file" at bounding box center [445, 252] width 64 height 64
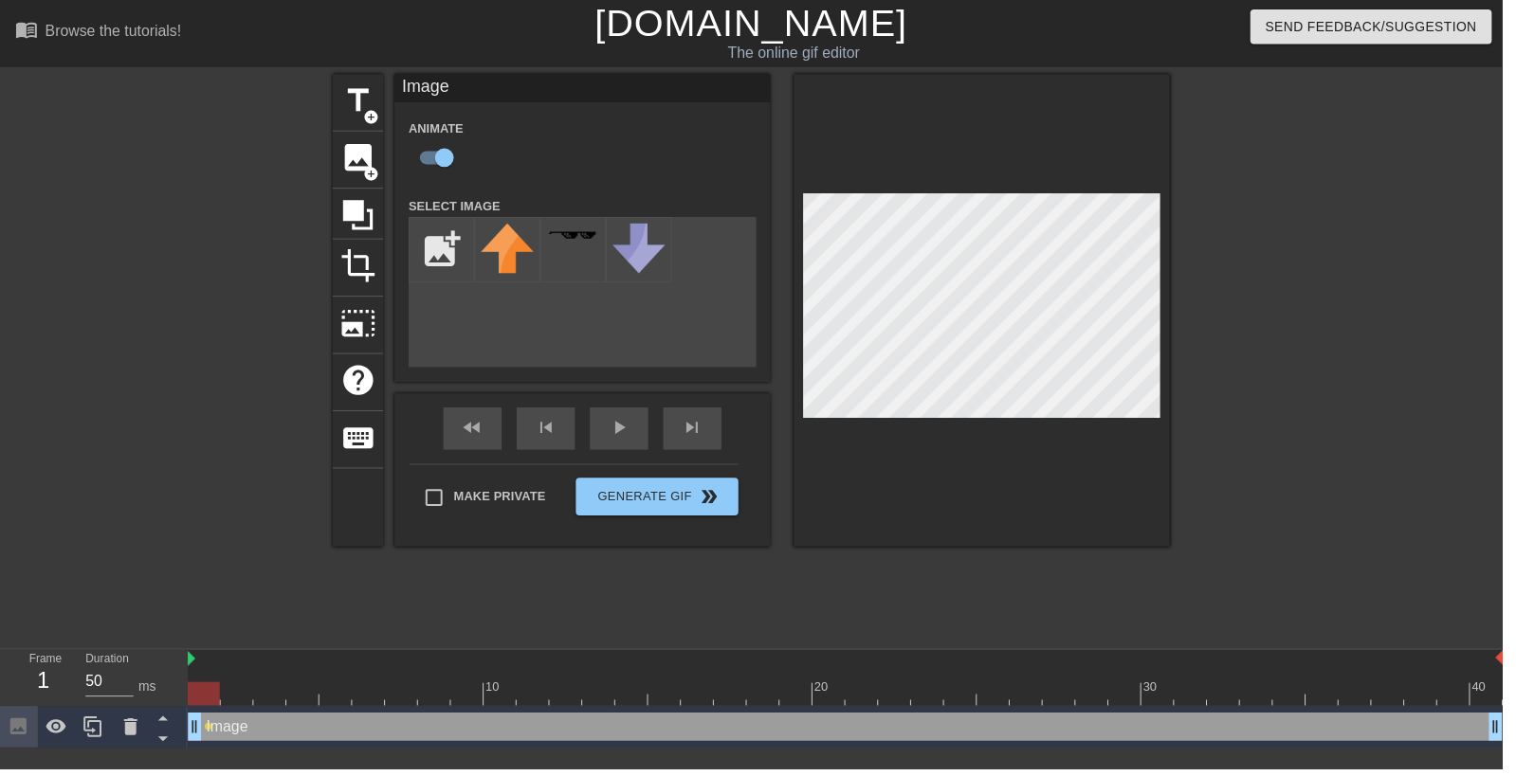
type input "C:\fakepath\987665.png"
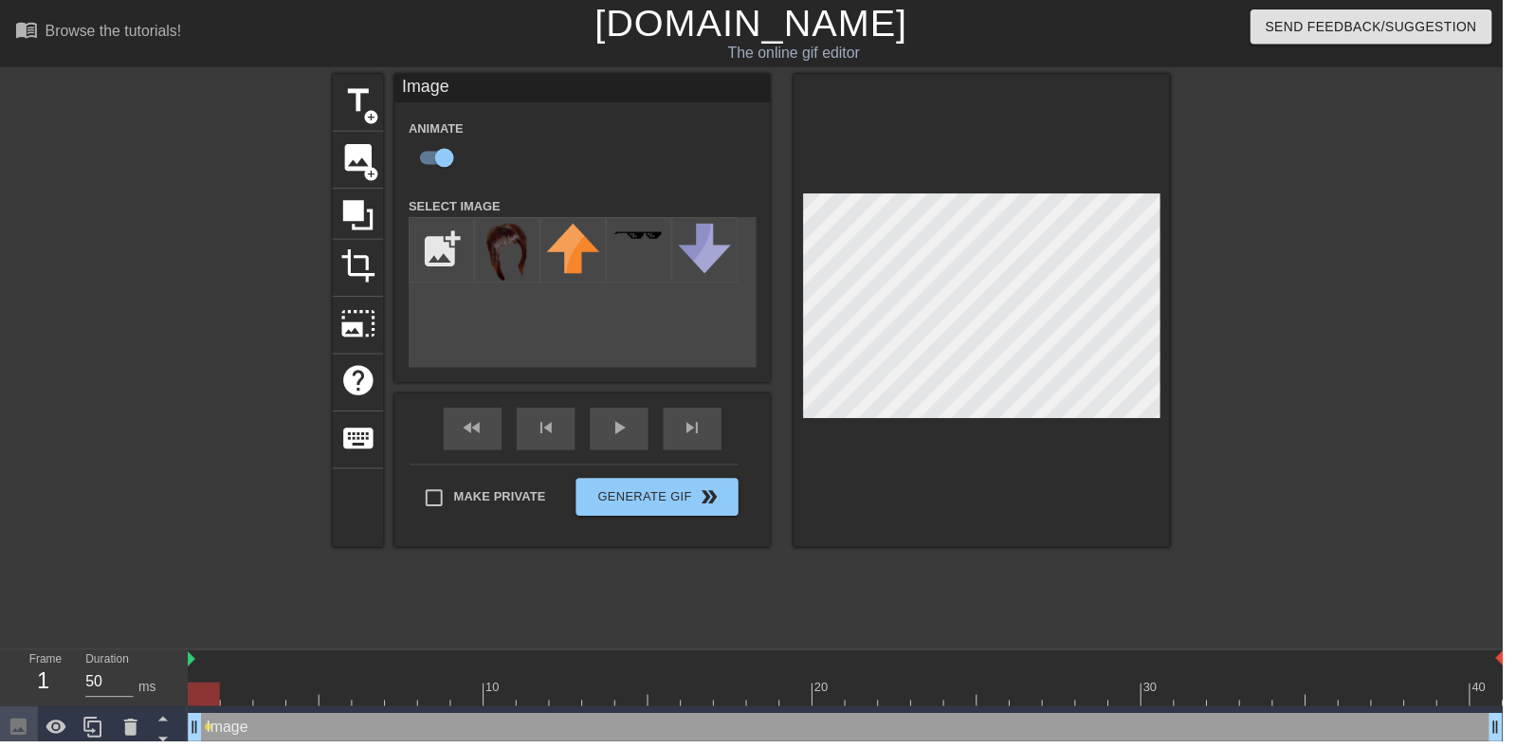
click at [490, 245] on img at bounding box center [511, 255] width 53 height 58
click at [625, 434] on div "play_arrow" at bounding box center [624, 432] width 59 height 43
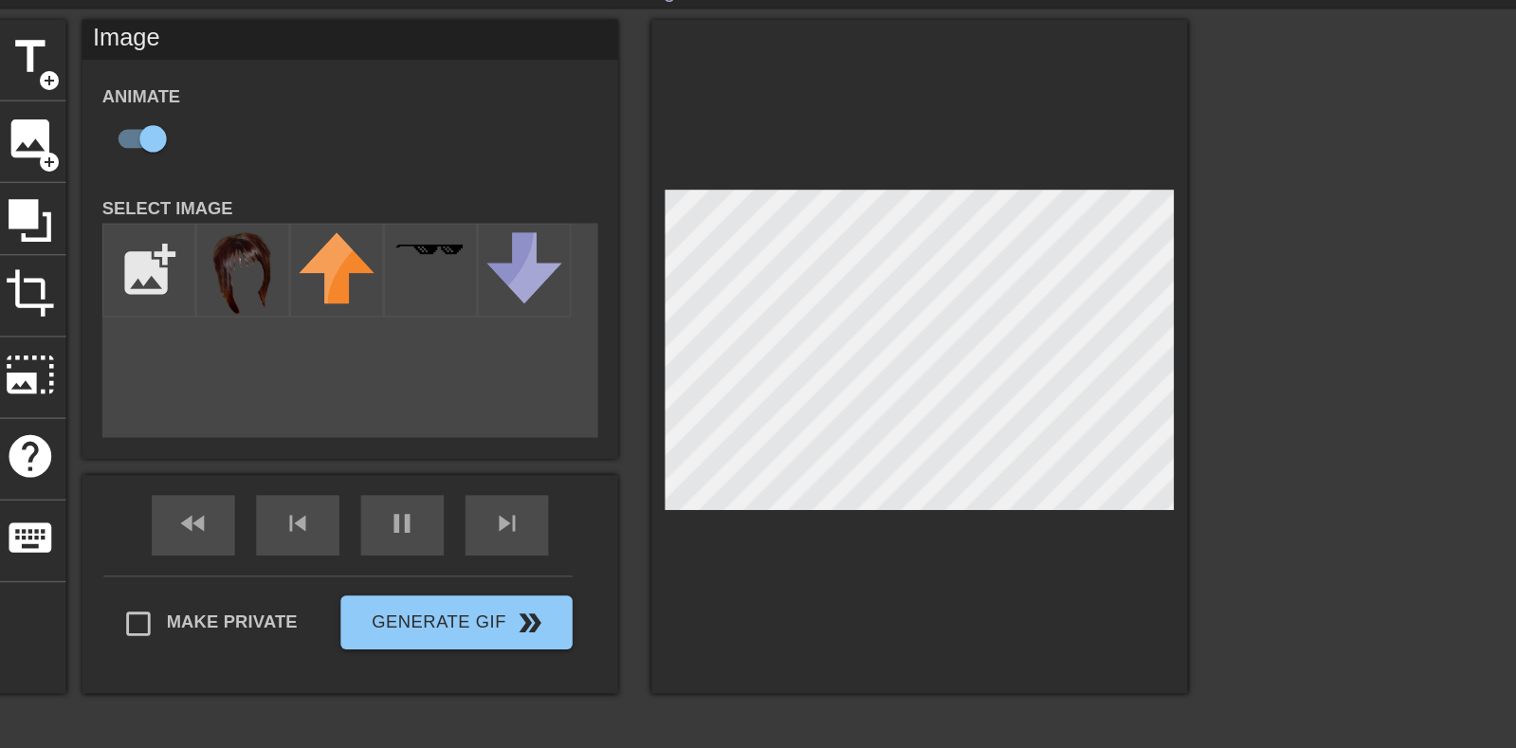
click at [631, 443] on div "pause" at bounding box center [624, 432] width 59 height 43
click at [629, 433] on div "play_arrow" at bounding box center [624, 432] width 59 height 43
